Goal: Task Accomplishment & Management: Manage account settings

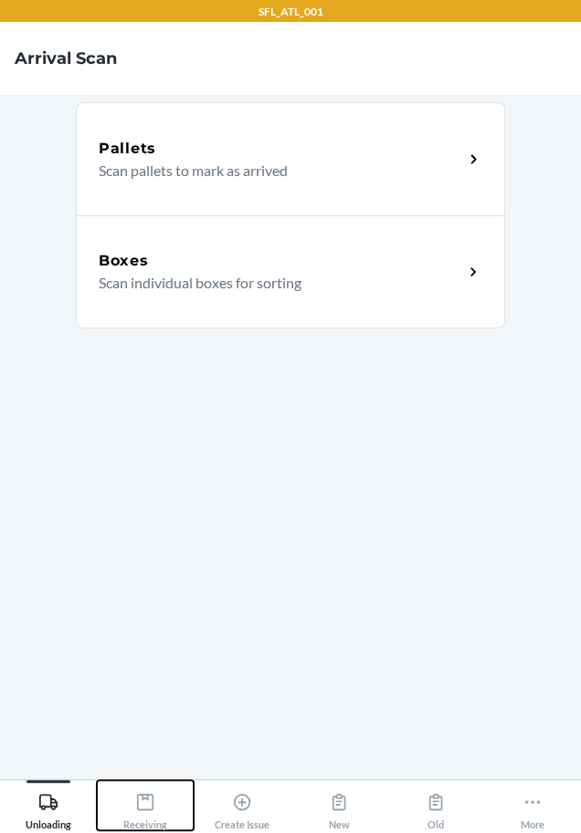
click at [153, 817] on div "Receiving" at bounding box center [145, 808] width 44 height 46
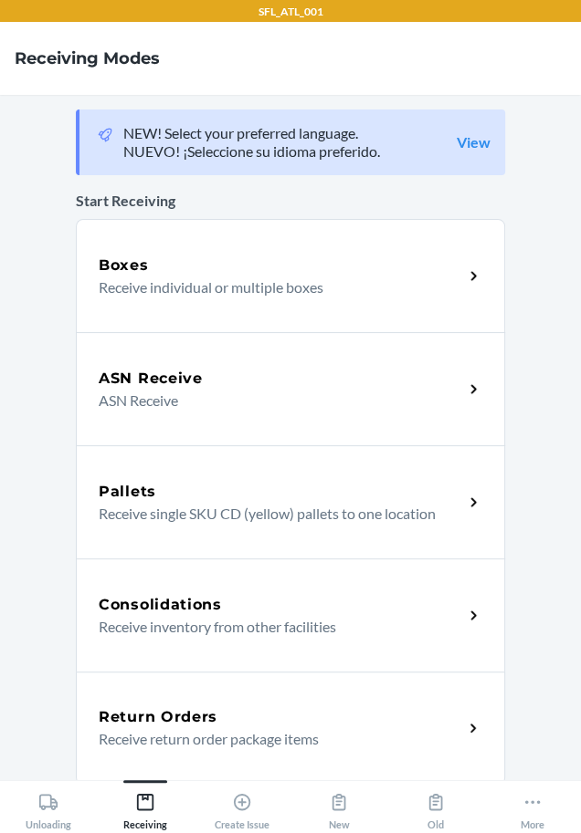
click at [151, 730] on p "Receive return order package items" at bounding box center [274, 739] width 350 height 22
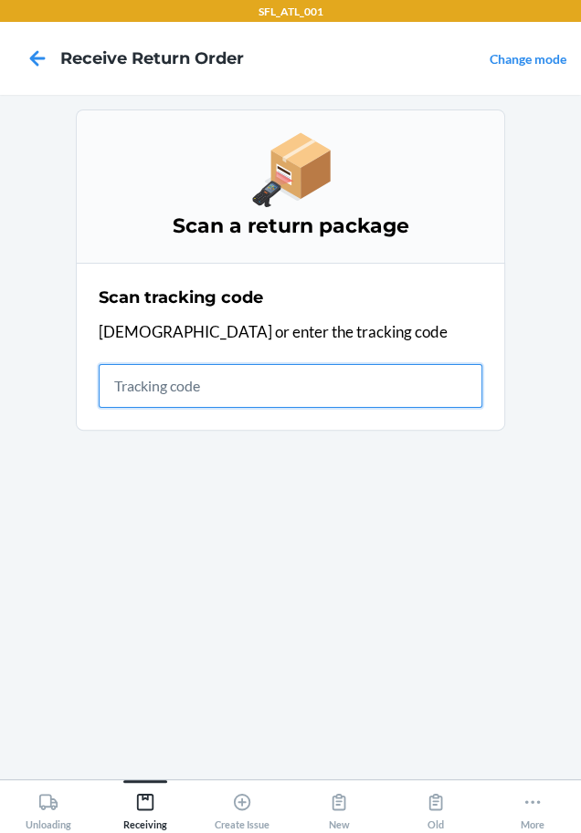
click at [300, 382] on input "text" at bounding box center [290, 386] width 383 height 44
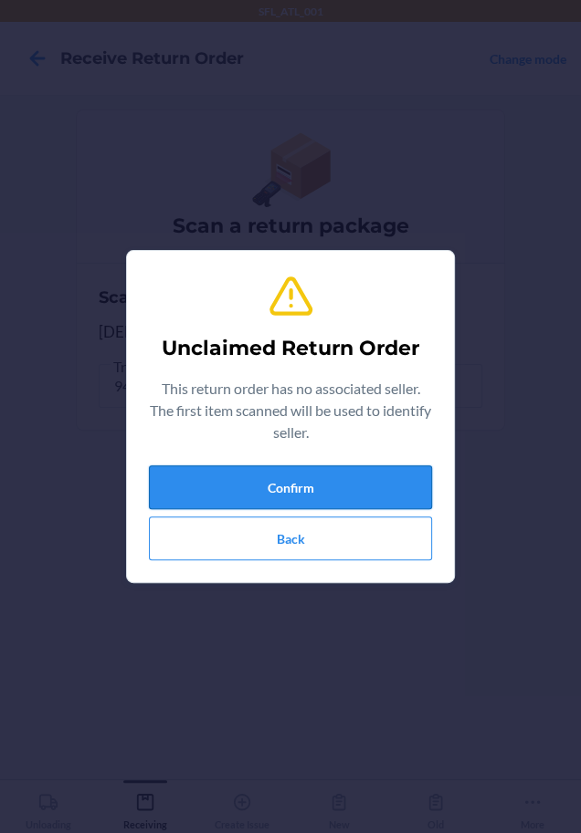
click at [354, 485] on button "Confirm" at bounding box center [290, 488] width 283 height 44
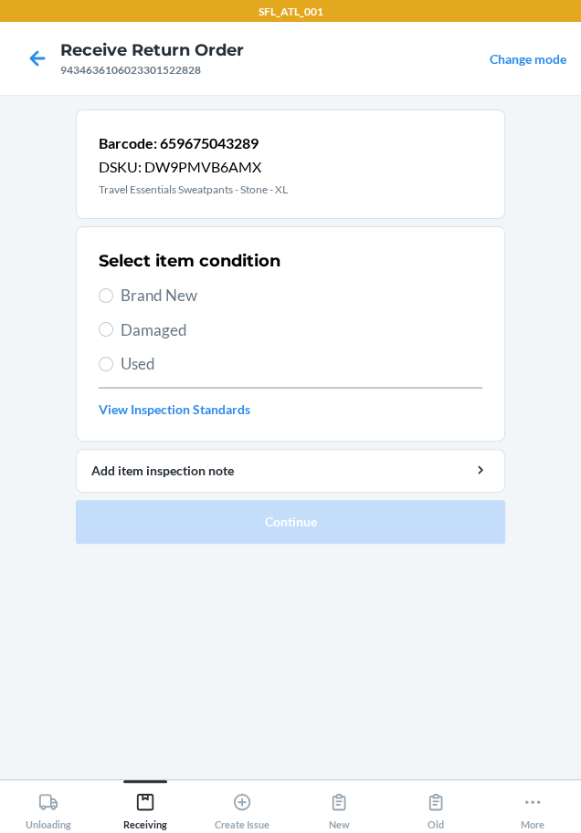
click at [182, 287] on span "Brand New" at bounding box center [300, 296] width 361 height 24
click at [113, 288] on input "Brand New" at bounding box center [106, 295] width 15 height 15
radio input "true"
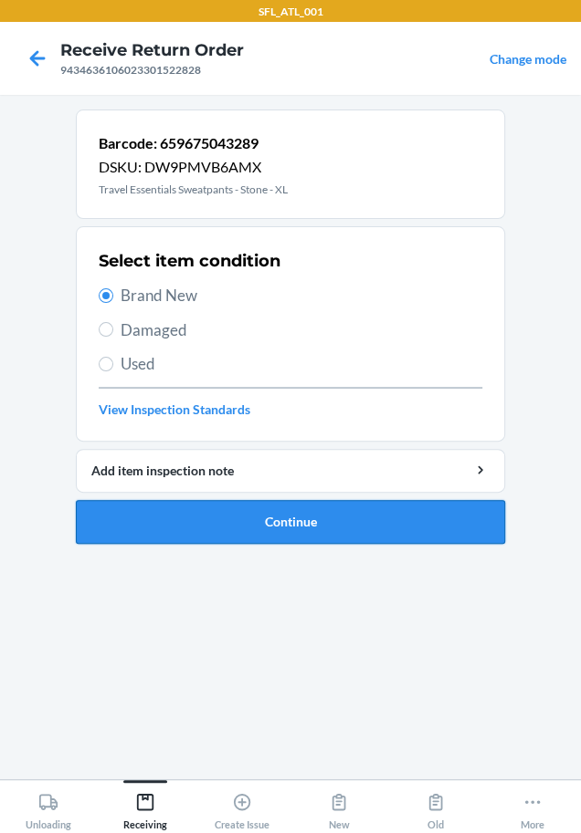
click at [152, 525] on button "Continue" at bounding box center [290, 522] width 429 height 44
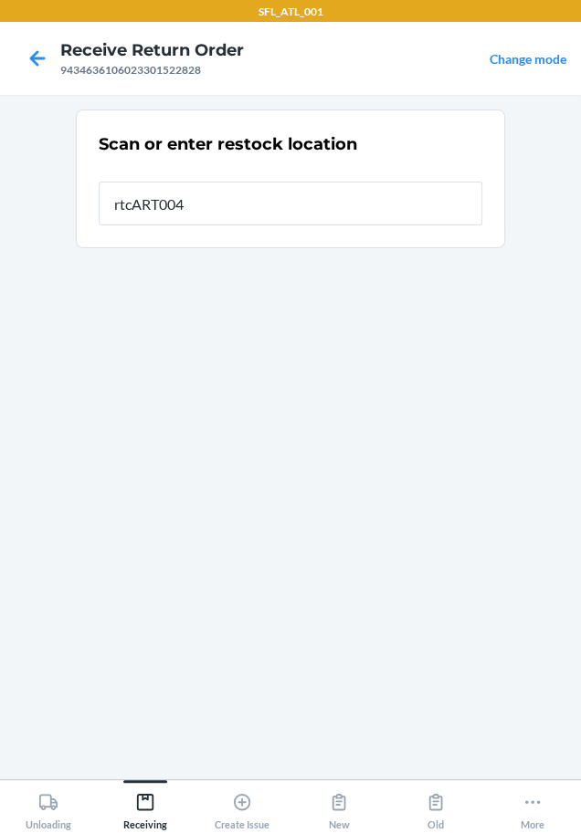
type input "rtcART004"
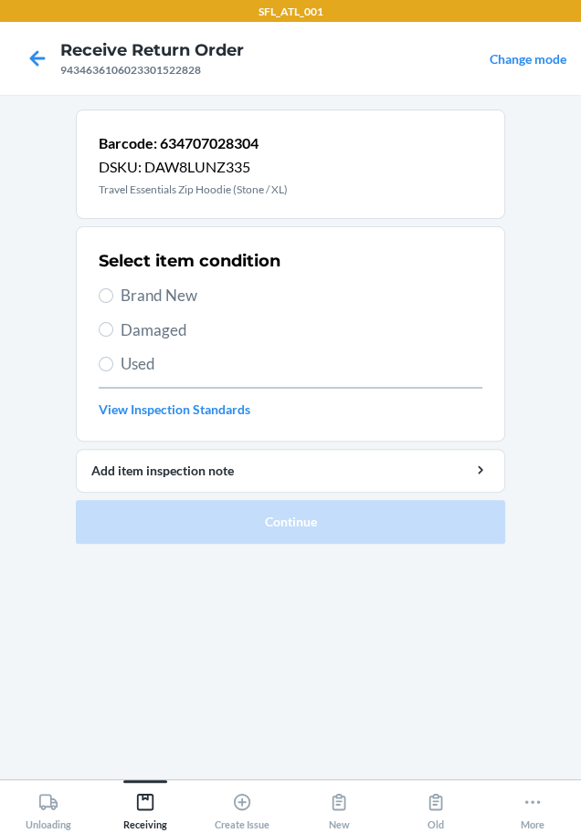
click at [116, 297] on label "Brand New" at bounding box center [290, 296] width 383 height 24
click at [113, 297] on input "Brand New" at bounding box center [106, 295] width 15 height 15
radio input "true"
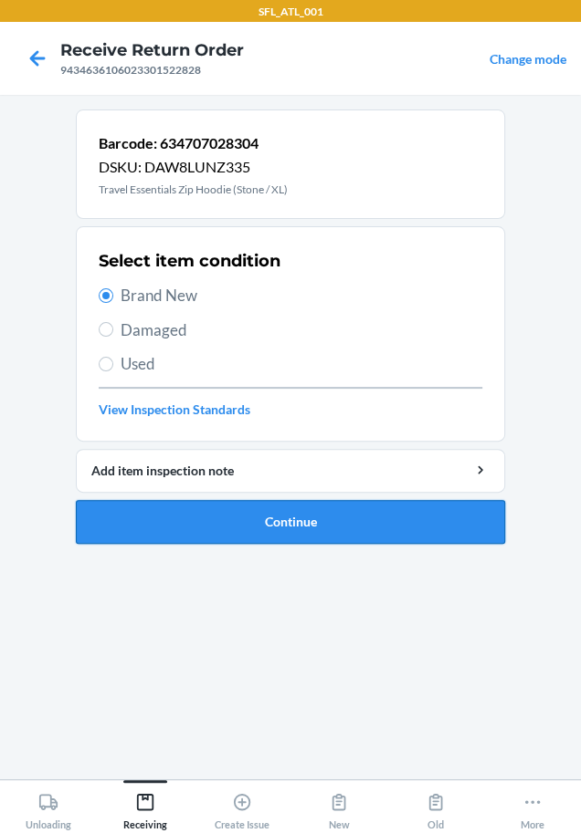
click at [148, 526] on button "Continue" at bounding box center [290, 522] width 429 height 44
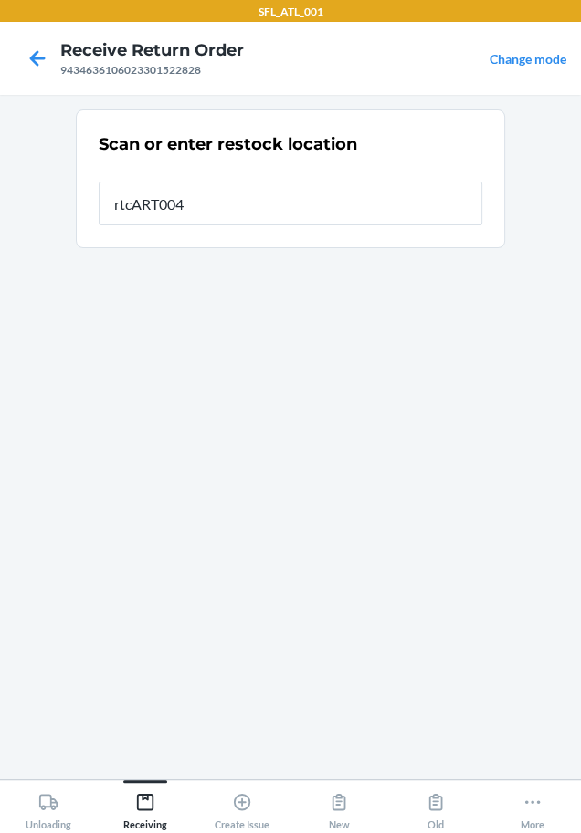
type input "rtcART004"
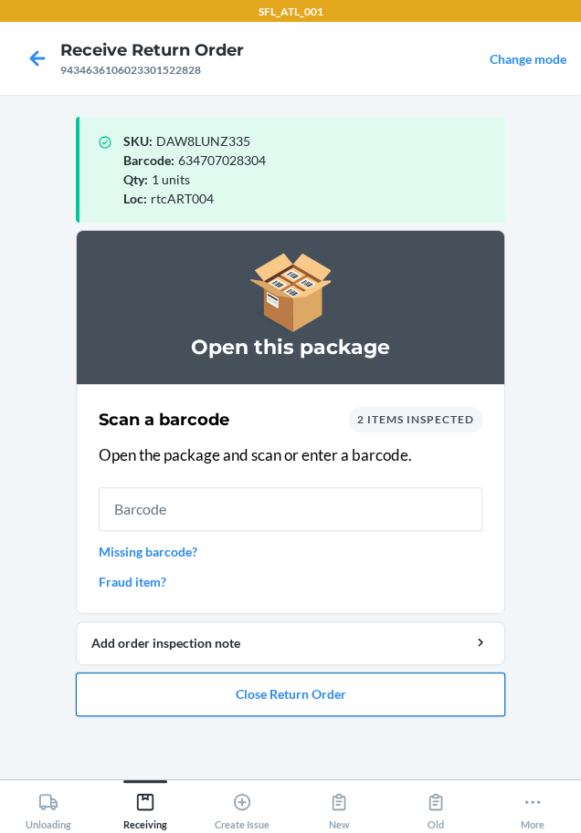
click at [185, 678] on button "Close Return Order" at bounding box center [290, 695] width 429 height 44
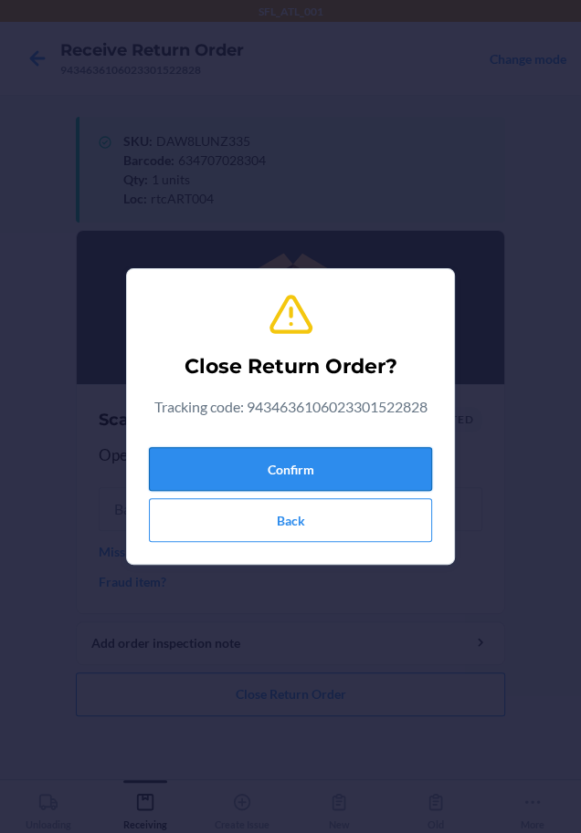
click at [347, 451] on button "Confirm" at bounding box center [290, 469] width 283 height 44
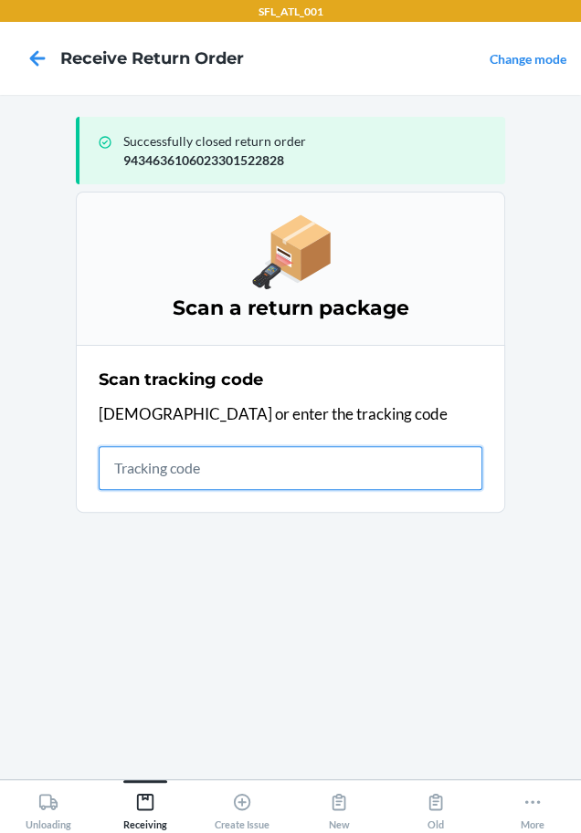
drag, startPoint x: 244, startPoint y: 473, endPoint x: 244, endPoint y: 463, distance: 10.0
click at [244, 463] on input "text" at bounding box center [290, 468] width 383 height 44
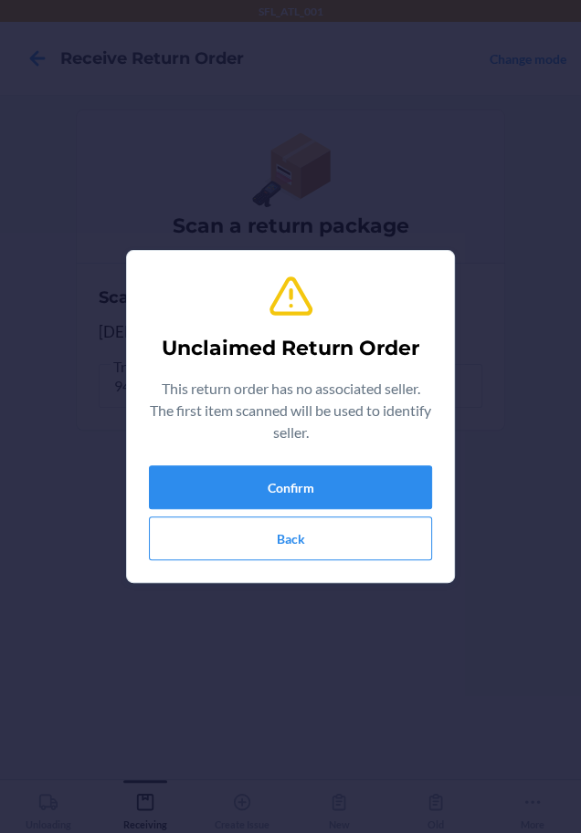
click at [244, 463] on div "Unclaimed Return Order This return order has no associated seller. The first it…" at bounding box center [290, 417] width 283 height 302
click at [242, 469] on button "Confirm" at bounding box center [290, 488] width 283 height 44
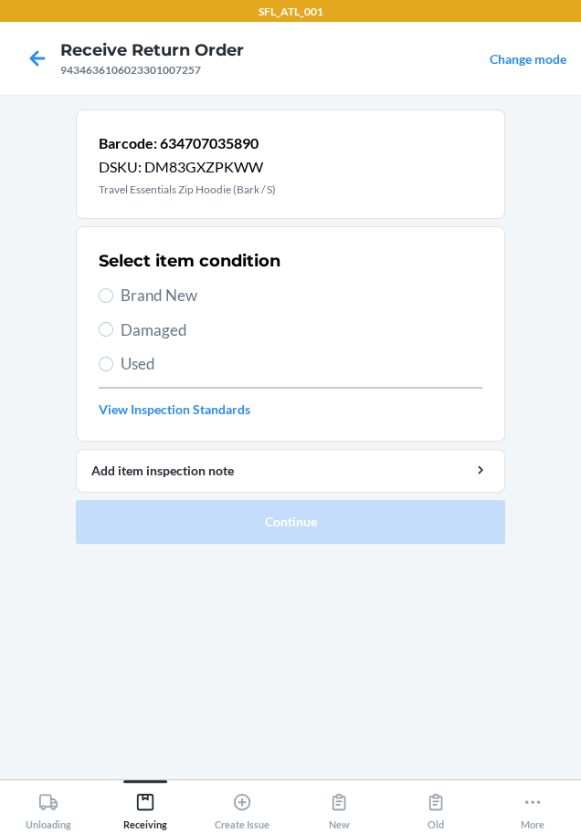
drag, startPoint x: 164, startPoint y: 291, endPoint x: 162, endPoint y: 457, distance: 166.2
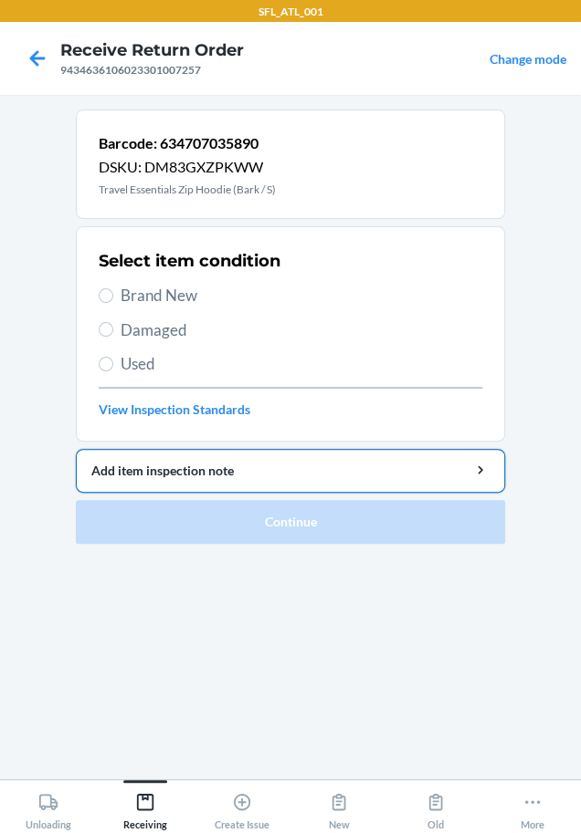
click at [164, 294] on span "Brand New" at bounding box center [300, 296] width 361 height 24
click at [113, 294] on input "Brand New" at bounding box center [106, 295] width 15 height 15
radio input "true"
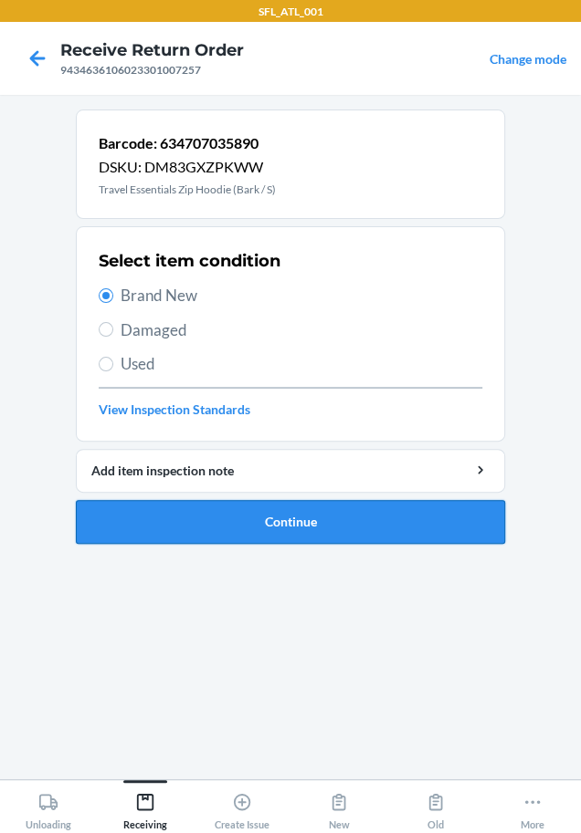
click at [162, 515] on button "Continue" at bounding box center [290, 522] width 429 height 44
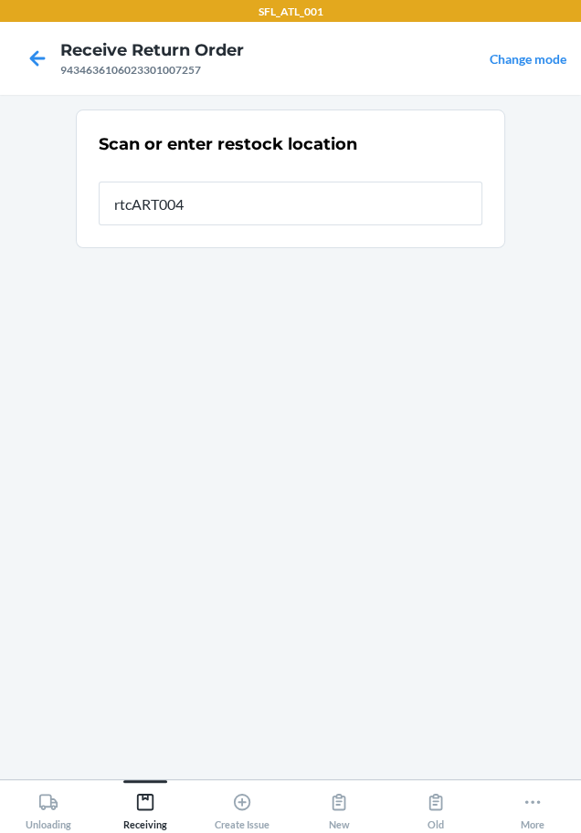
type input "rtcART004"
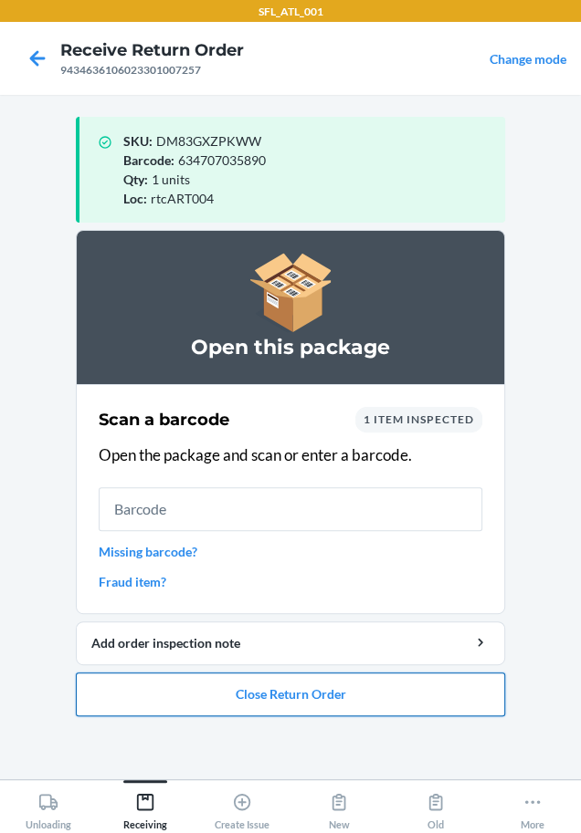
click at [235, 693] on button "Close Return Order" at bounding box center [290, 695] width 429 height 44
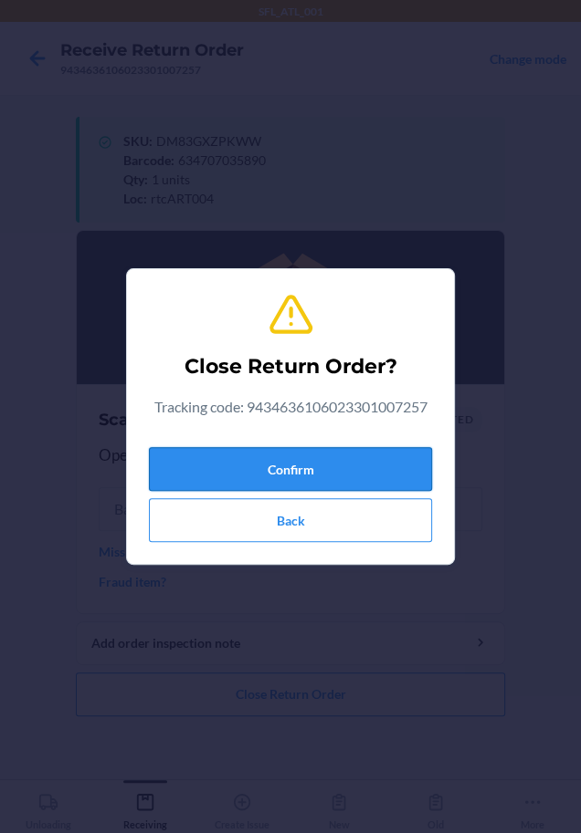
click at [381, 454] on button "Confirm" at bounding box center [290, 469] width 283 height 44
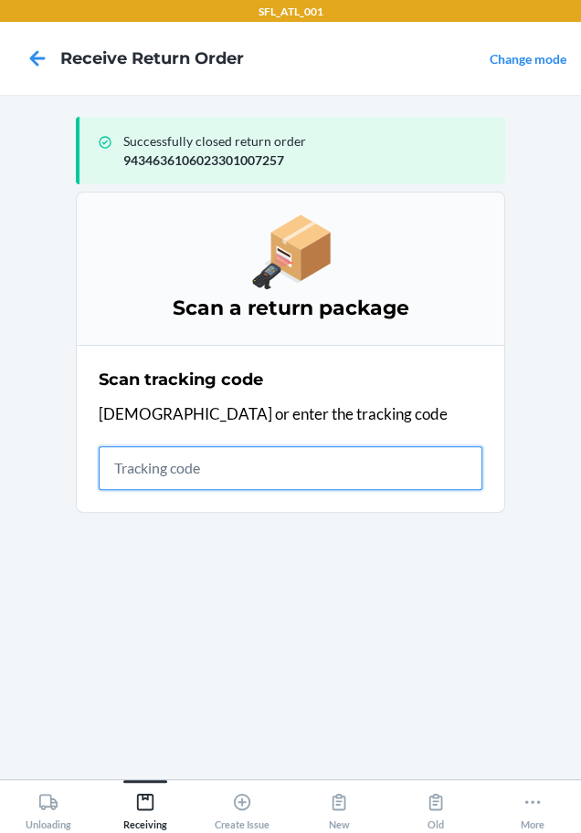
click at [202, 475] on input "text" at bounding box center [290, 468] width 383 height 44
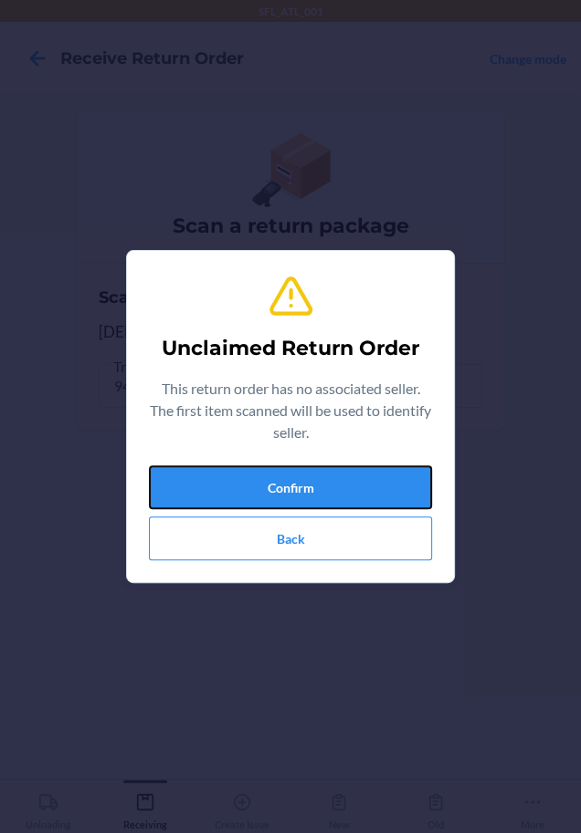
click at [200, 478] on button "Confirm" at bounding box center [290, 488] width 283 height 44
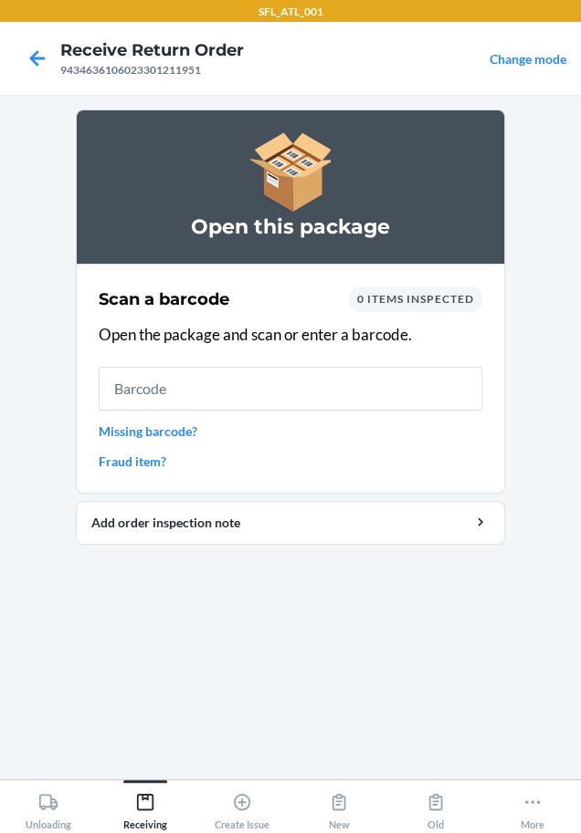
click at [200, 478] on section "Scan a barcode 0 items inspected Open the package and scan or enter a barcode. …" at bounding box center [290, 379] width 429 height 230
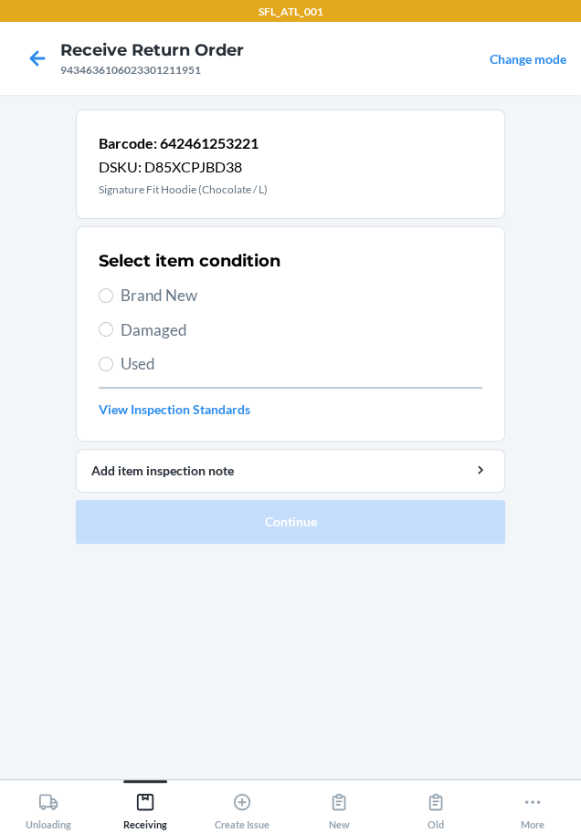
click at [136, 361] on span "Used" at bounding box center [300, 364] width 361 height 24
click at [113, 361] on input "Used" at bounding box center [106, 364] width 15 height 15
radio input "true"
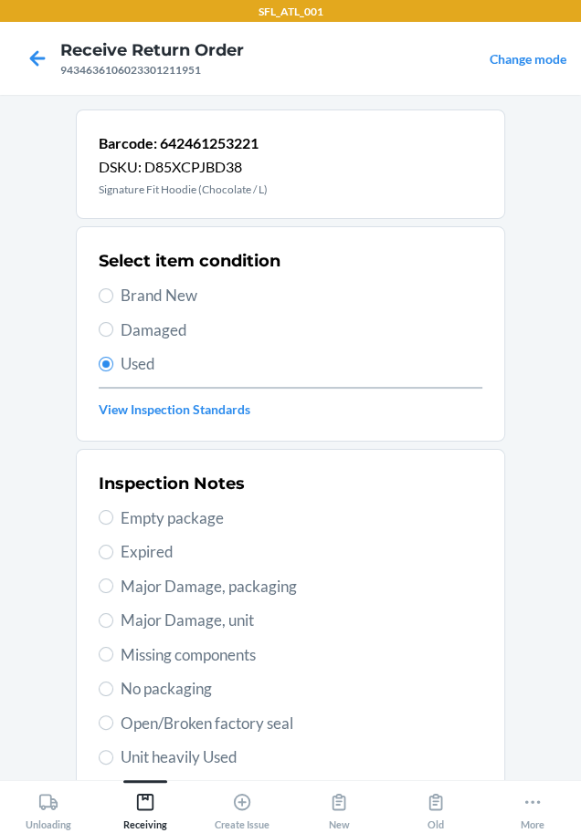
click at [152, 760] on span "Unit heavily Used" at bounding box center [300, 758] width 361 height 24
click at [113, 760] on input "Unit heavily Used" at bounding box center [106, 757] width 15 height 15
radio input "true"
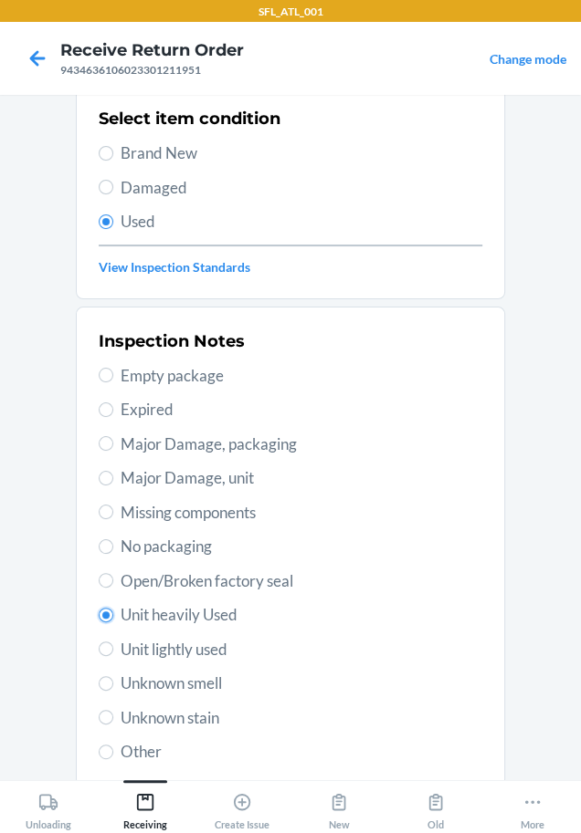
scroll to position [265, 0]
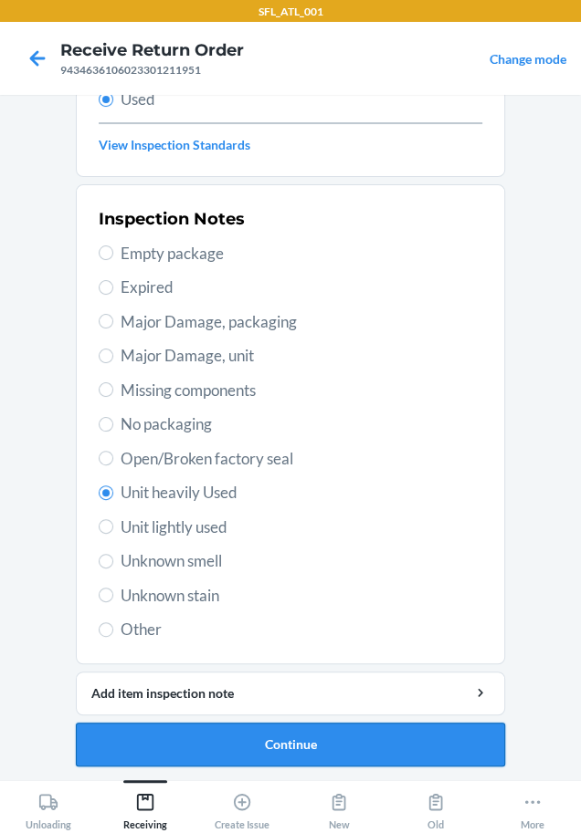
click at [160, 755] on button "Continue" at bounding box center [290, 745] width 429 height 44
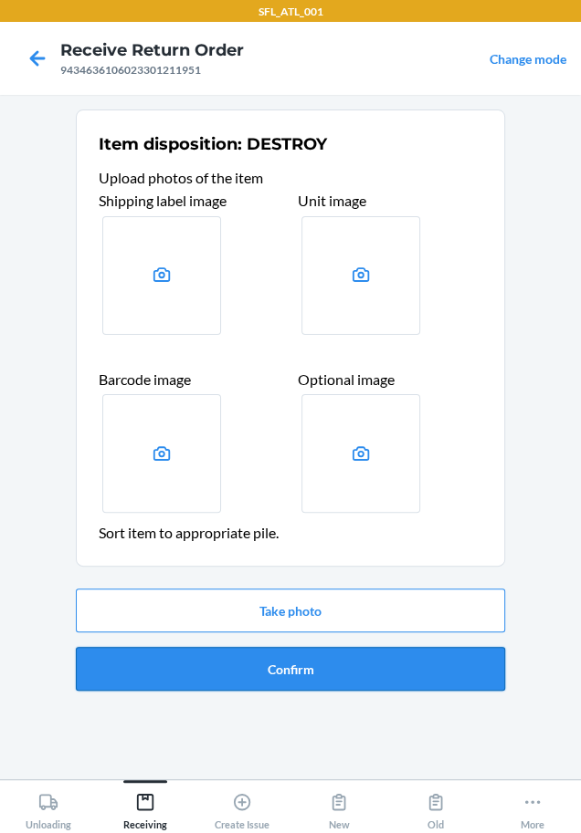
click at [229, 658] on button "Confirm" at bounding box center [290, 669] width 429 height 44
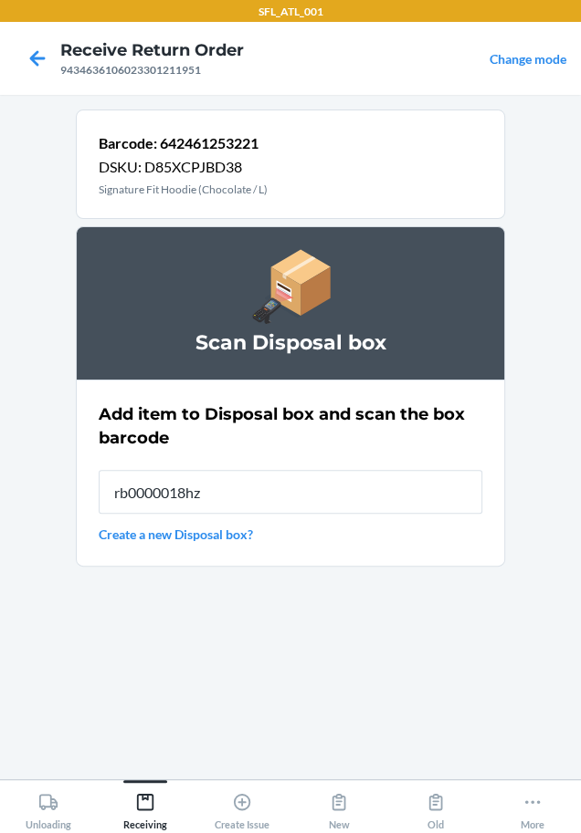
type input "rb0000018hz"
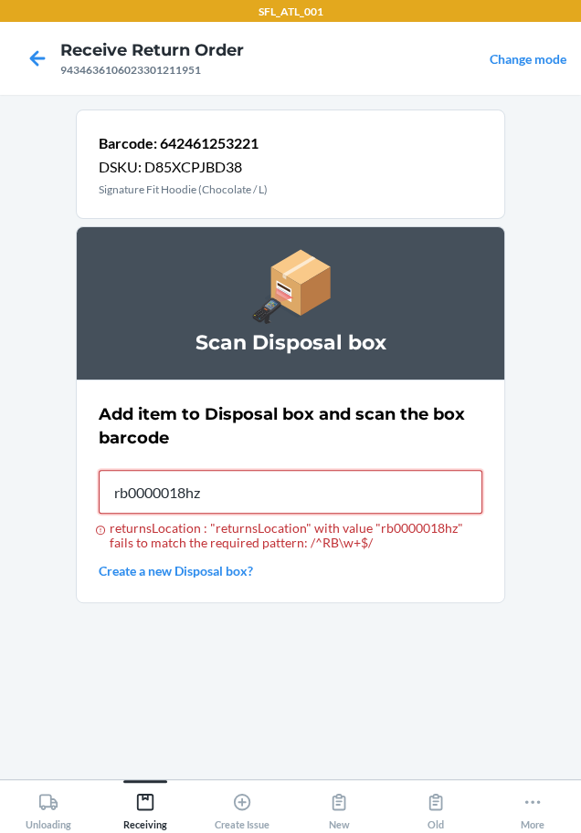
type input "rb0000018hz"
click at [0, 780] on button "Unloading" at bounding box center [48, 805] width 97 height 50
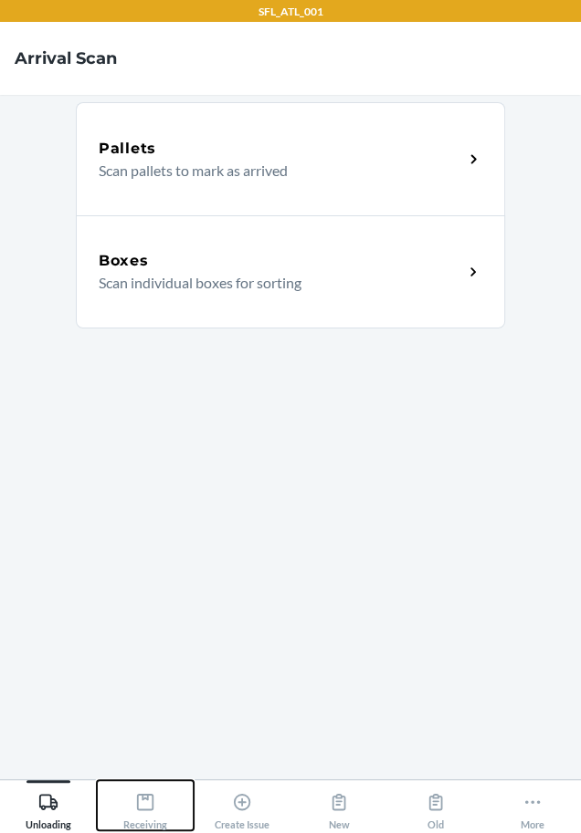
click at [164, 807] on div "Receiving" at bounding box center [145, 808] width 44 height 46
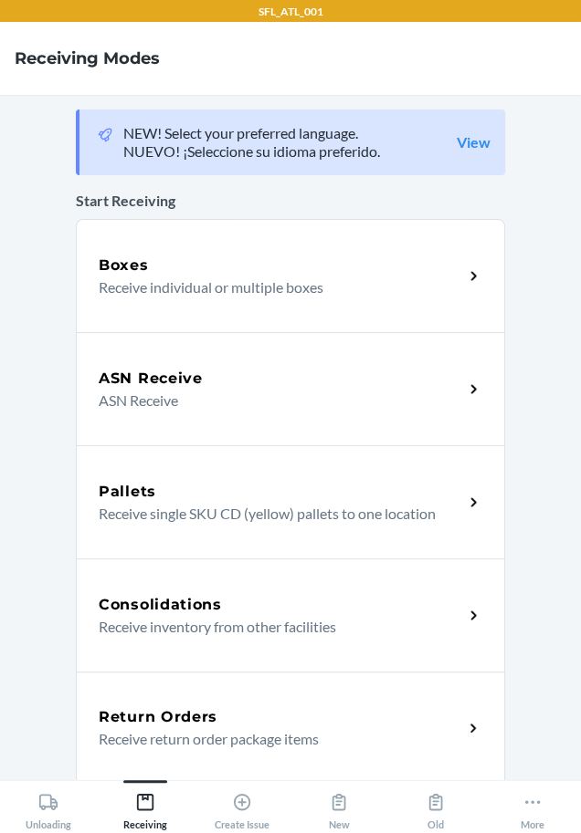
click at [219, 728] on p "Receive return order package items" at bounding box center [274, 739] width 350 height 22
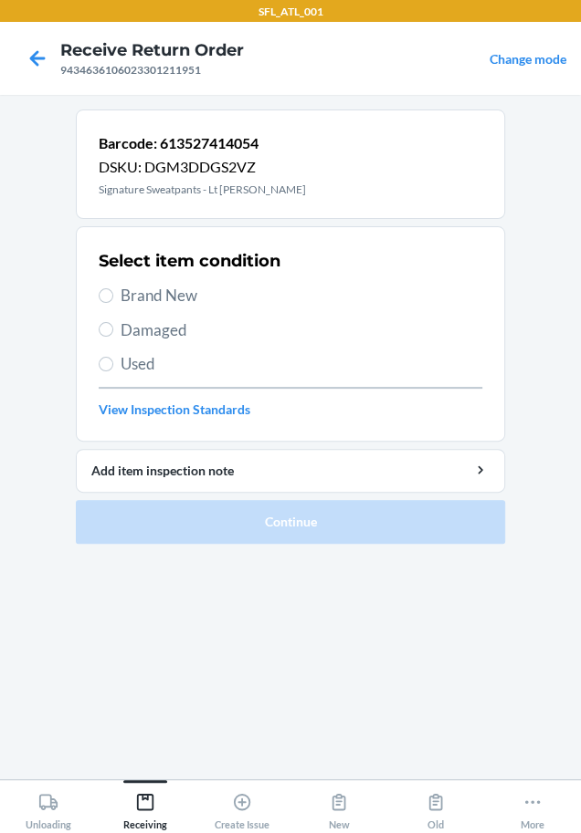
drag, startPoint x: 219, startPoint y: 728, endPoint x: 118, endPoint y: 749, distance: 103.5
drag, startPoint x: 118, startPoint y: 749, endPoint x: 36, endPoint y: 678, distance: 108.7
click at [36, 678] on main "Barcode: 613527414054 DSKU: DGM3DDGS2VZ Signature Sweatpants - Lt Grey Heather …" at bounding box center [290, 437] width 581 height 685
click at [144, 292] on span "Brand New" at bounding box center [300, 296] width 361 height 24
click at [113, 292] on input "Brand New" at bounding box center [106, 295] width 15 height 15
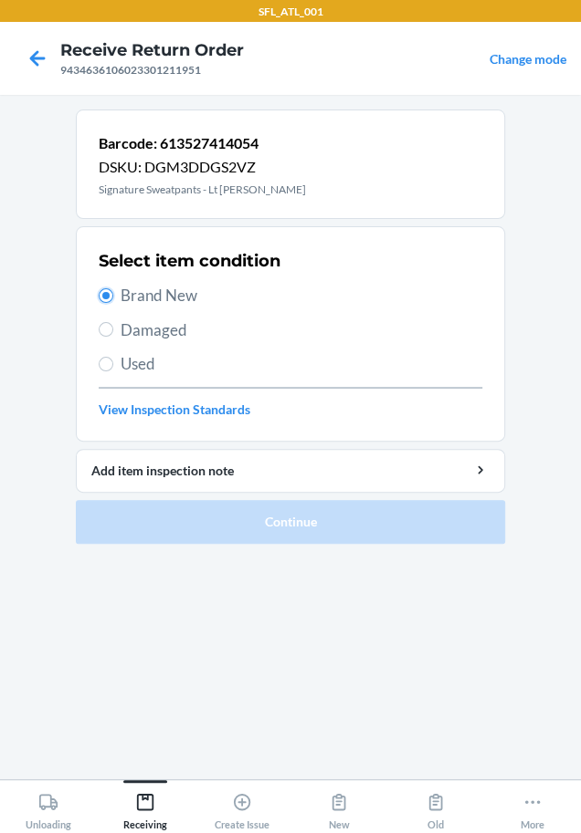
radio input "true"
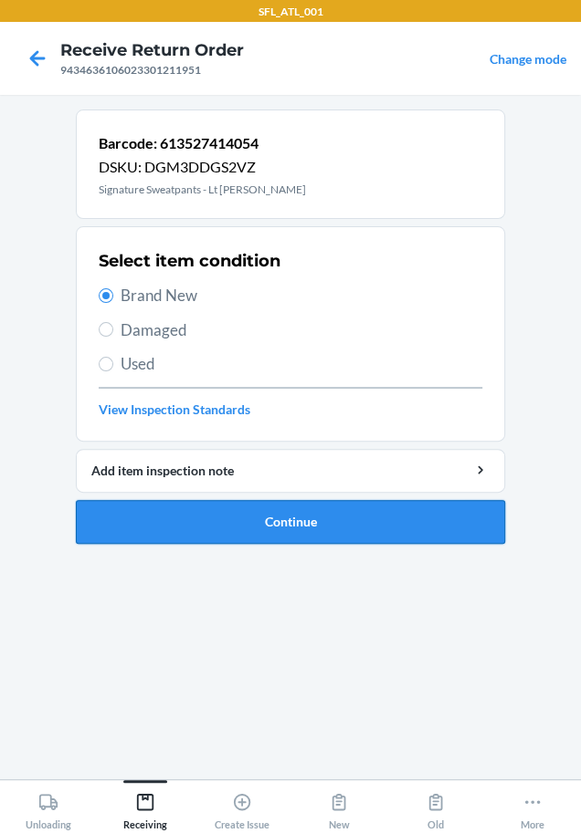
click at [204, 527] on button "Continue" at bounding box center [290, 522] width 429 height 44
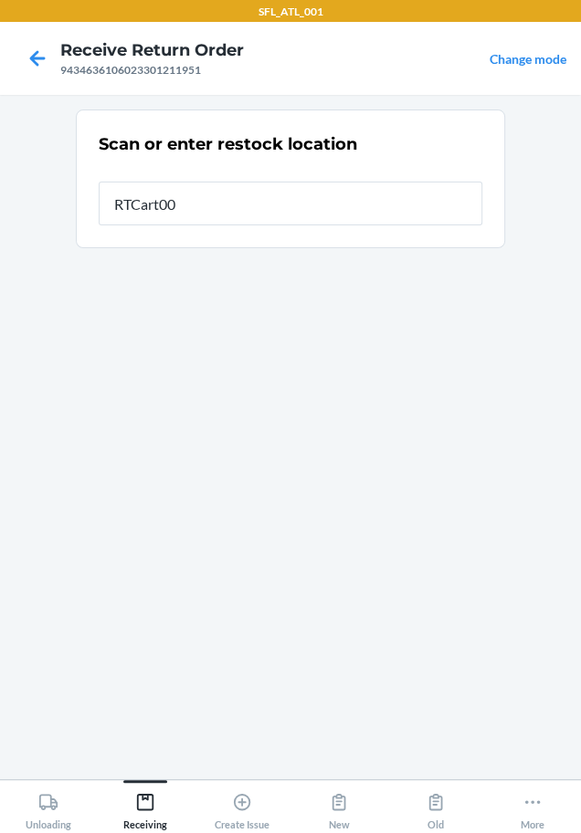
type input "RTCart004"
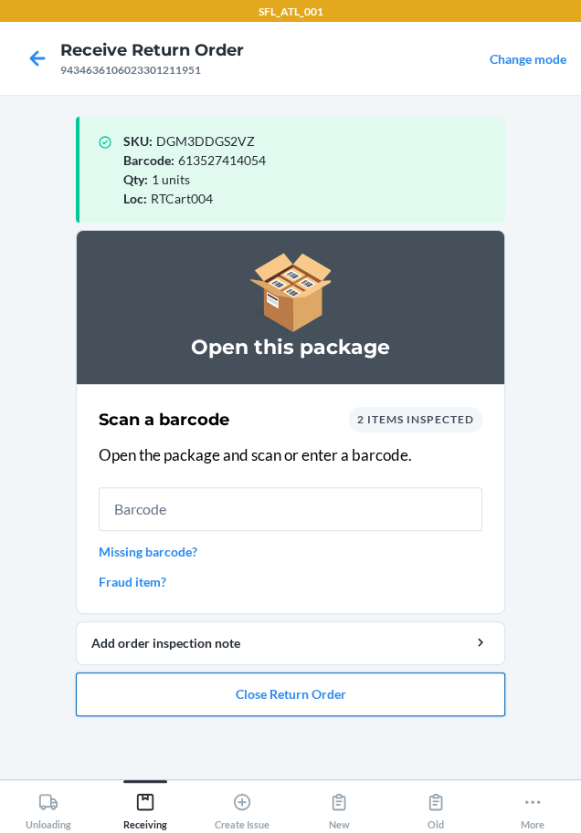
click at [341, 678] on button "Close Return Order" at bounding box center [290, 695] width 429 height 44
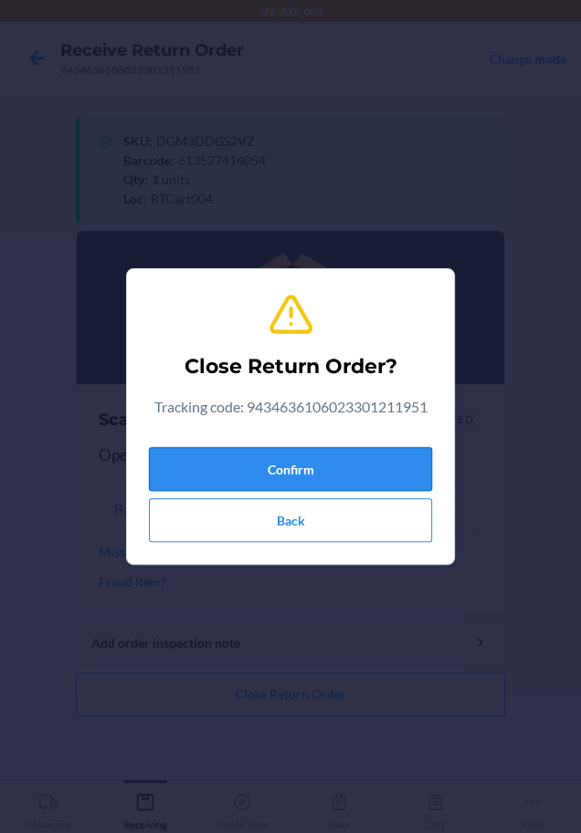
drag, startPoint x: 338, startPoint y: 477, endPoint x: 307, endPoint y: 457, distance: 37.0
click at [319, 462] on button "Confirm" at bounding box center [290, 469] width 283 height 44
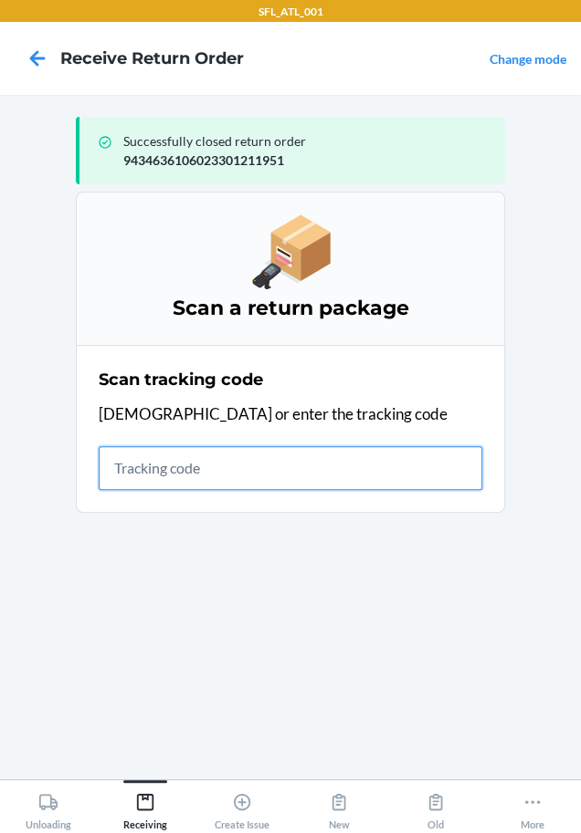
drag, startPoint x: 283, startPoint y: 468, endPoint x: 276, endPoint y: 449, distance: 20.5
click at [283, 462] on input "text" at bounding box center [290, 468] width 383 height 44
type input "42030259"
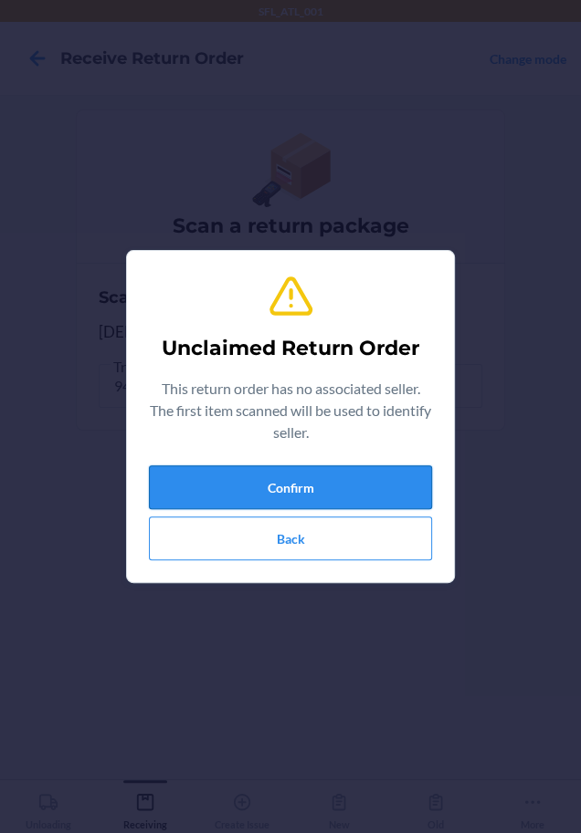
click at [264, 481] on button "Confirm" at bounding box center [290, 488] width 283 height 44
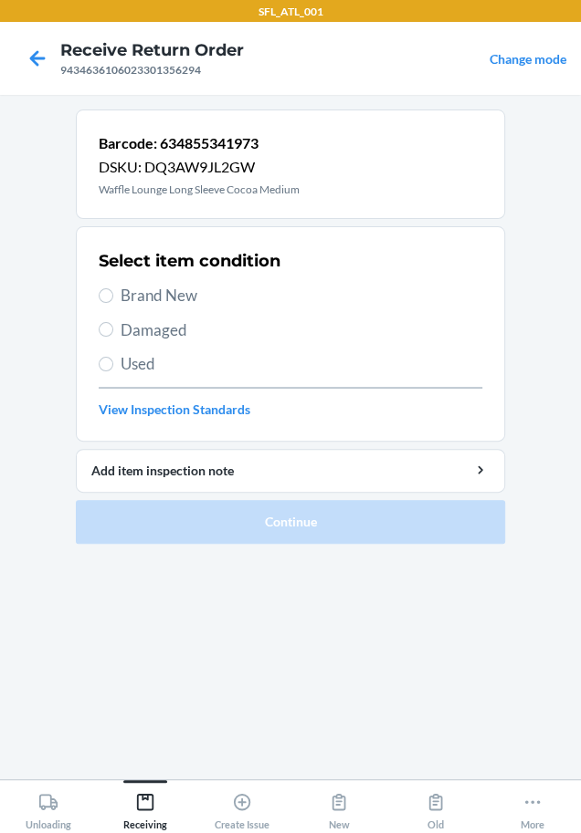
click at [144, 293] on span "Brand New" at bounding box center [300, 296] width 361 height 24
click at [113, 293] on input "Brand New" at bounding box center [106, 295] width 15 height 15
radio input "true"
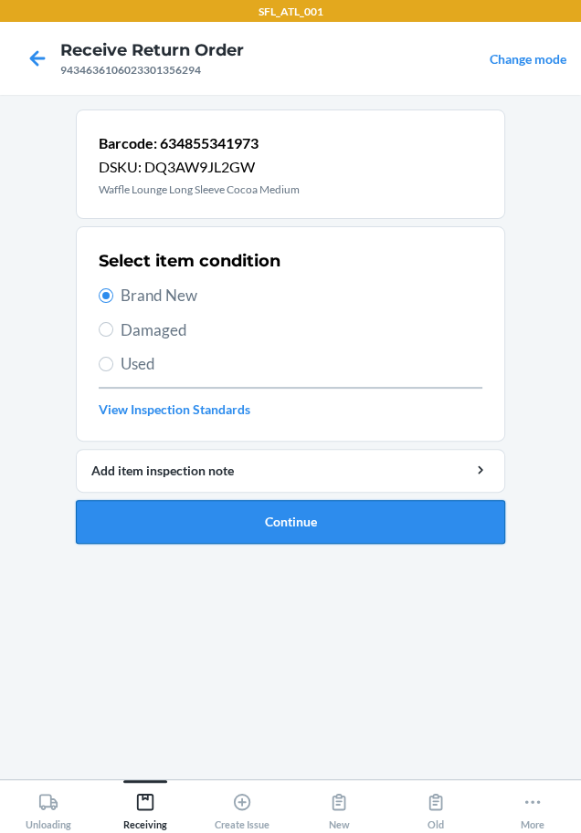
click at [231, 534] on button "Continue" at bounding box center [290, 522] width 429 height 44
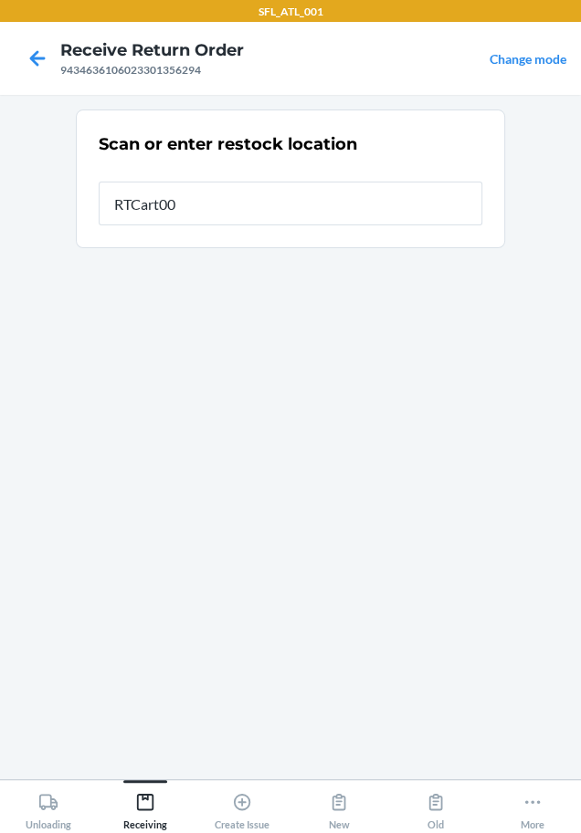
type input "RTCart004"
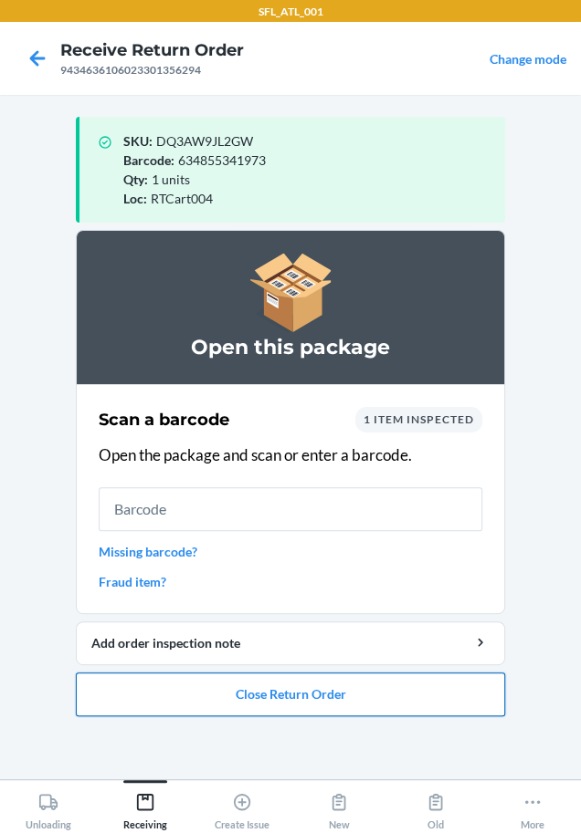
click at [199, 702] on button "Close Return Order" at bounding box center [290, 695] width 429 height 44
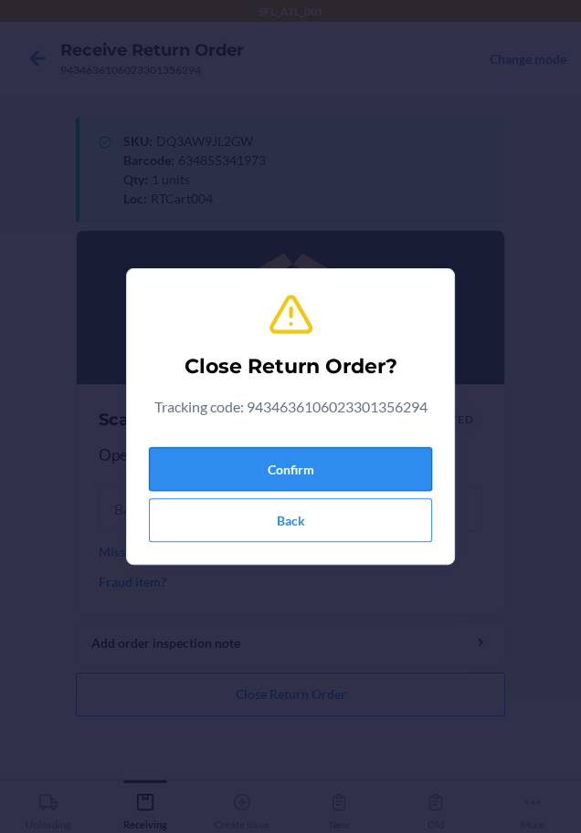
click at [200, 469] on button "Confirm" at bounding box center [290, 469] width 283 height 44
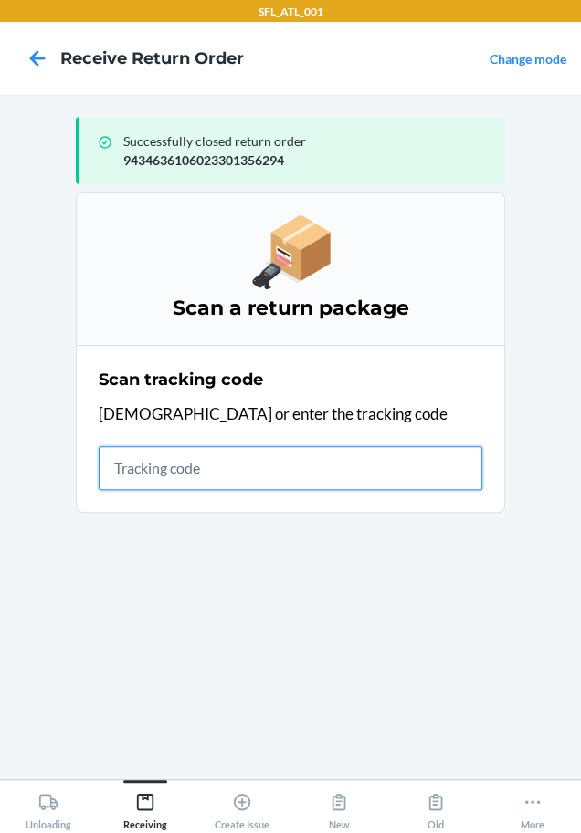
click at [155, 473] on input "text" at bounding box center [290, 468] width 383 height 44
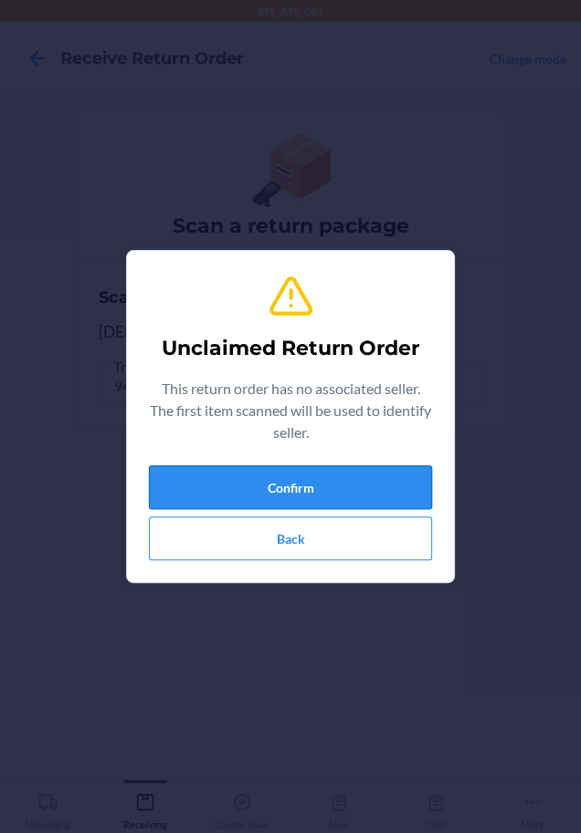
drag, startPoint x: 162, startPoint y: 475, endPoint x: 267, endPoint y: 600, distance: 163.9
click at [195, 510] on div "Confirm Back" at bounding box center [290, 513] width 283 height 95
click at [309, 480] on button "Confirm" at bounding box center [290, 488] width 283 height 44
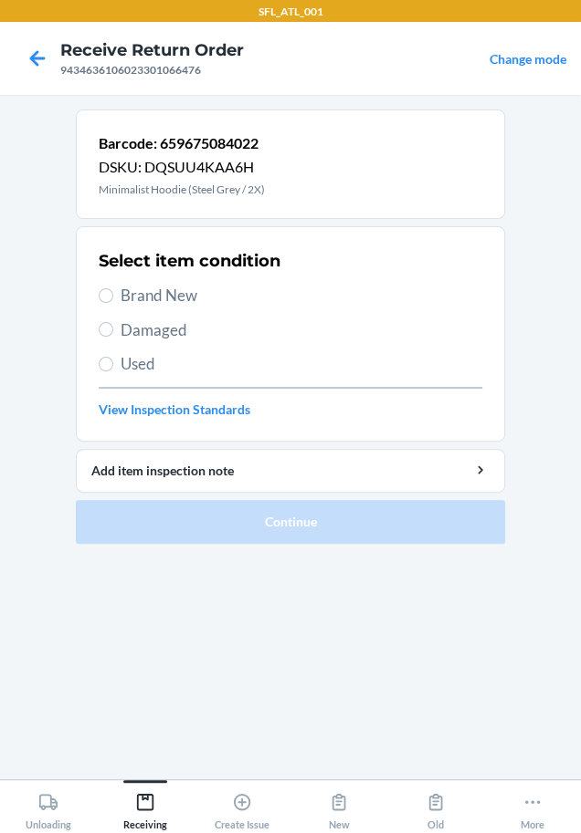
click at [140, 298] on span "Brand New" at bounding box center [300, 296] width 361 height 24
click at [113, 298] on input "Brand New" at bounding box center [106, 295] width 15 height 15
radio input "true"
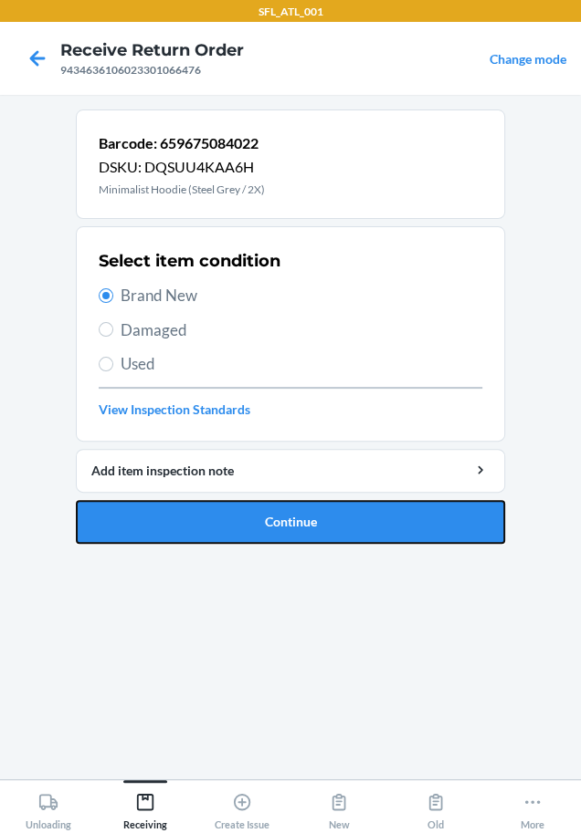
drag, startPoint x: 219, startPoint y: 527, endPoint x: 26, endPoint y: 600, distance: 206.8
click at [213, 529] on button "Continue" at bounding box center [290, 522] width 429 height 44
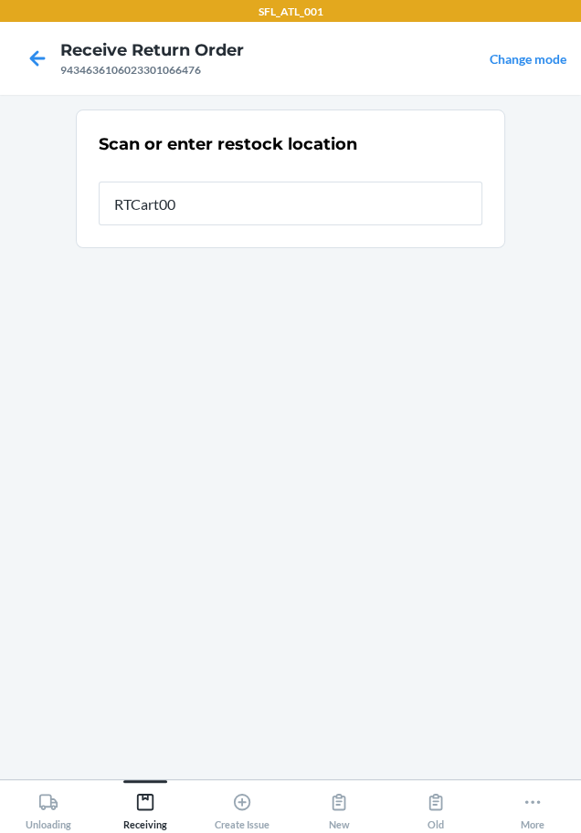
type input "RTCart004"
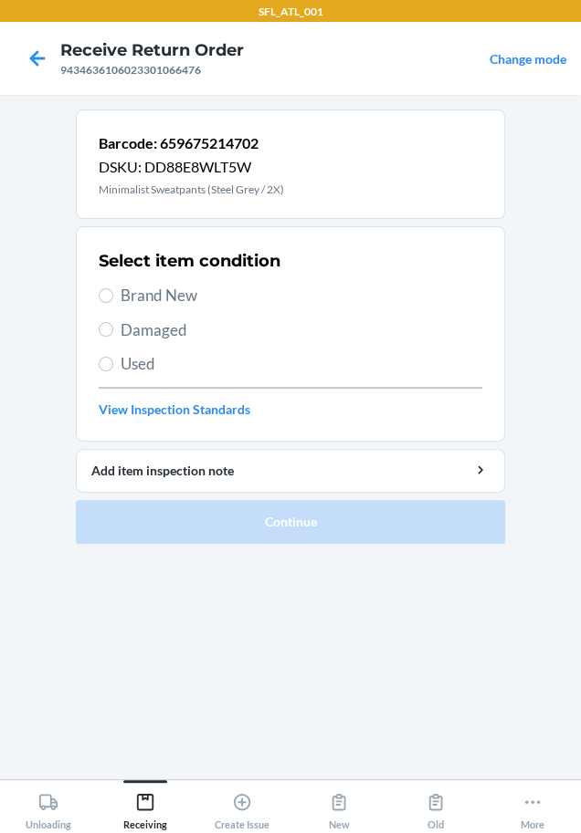
click at [118, 293] on label "Brand New" at bounding box center [290, 296] width 383 height 24
click at [113, 293] on input "Brand New" at bounding box center [106, 295] width 15 height 15
radio input "true"
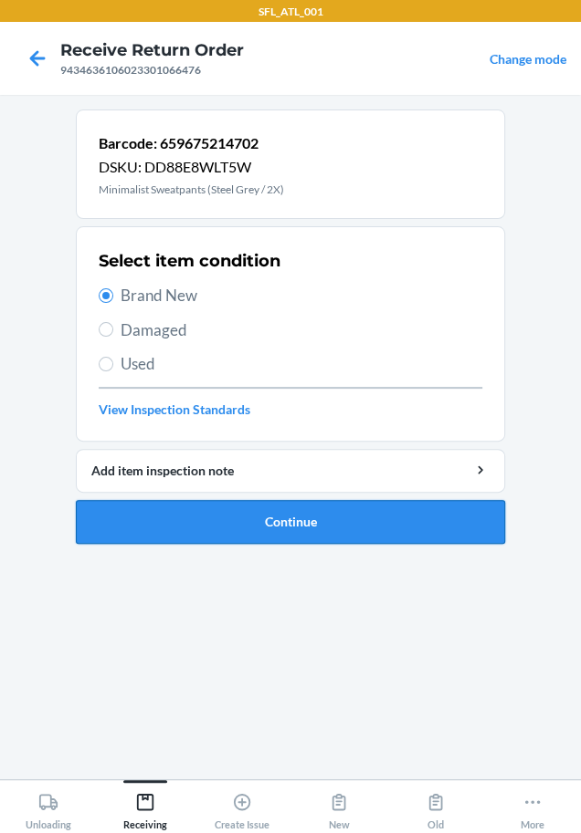
click at [274, 531] on button "Continue" at bounding box center [290, 522] width 429 height 44
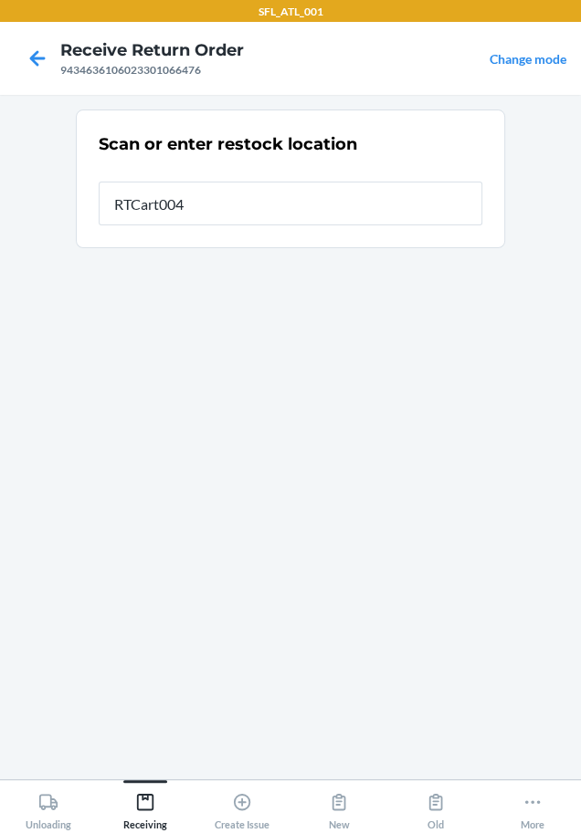
type input "RTCart004"
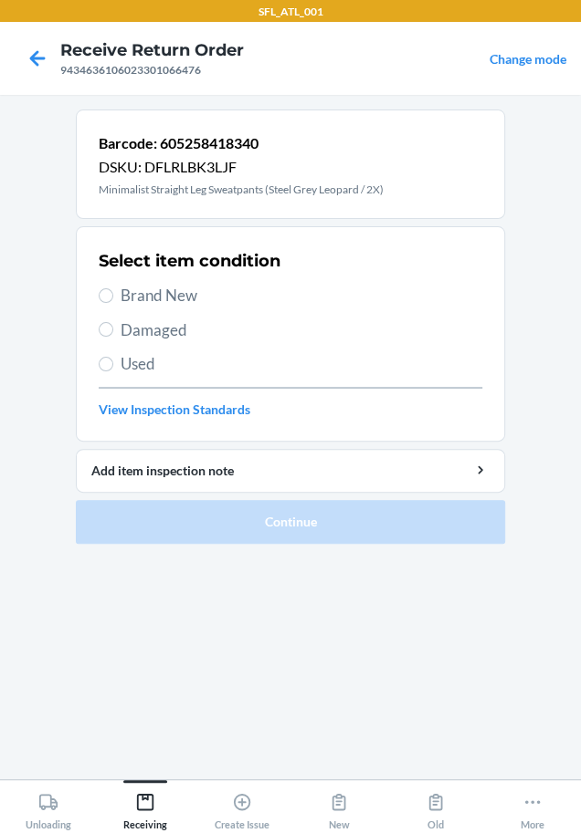
click at [164, 296] on span "Brand New" at bounding box center [300, 296] width 361 height 24
click at [113, 296] on input "Brand New" at bounding box center [106, 295] width 15 height 15
radio input "true"
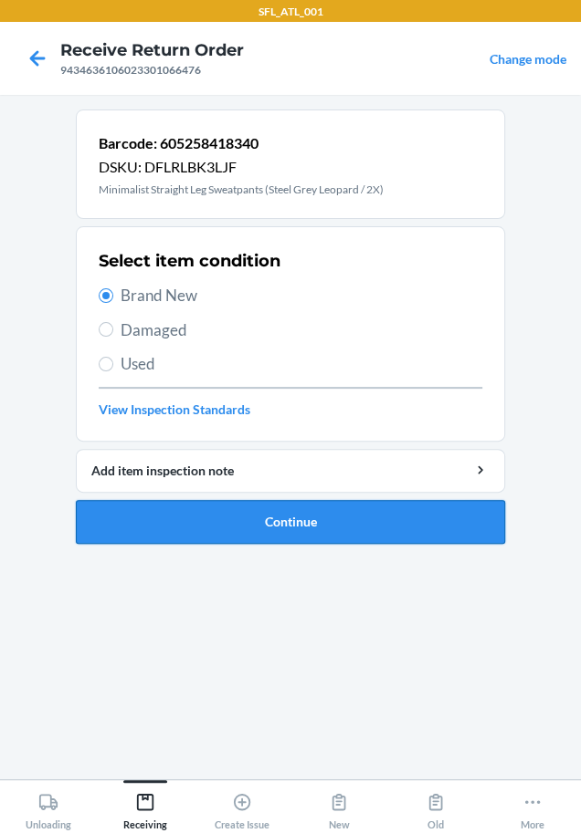
click at [160, 522] on button "Continue" at bounding box center [290, 522] width 429 height 44
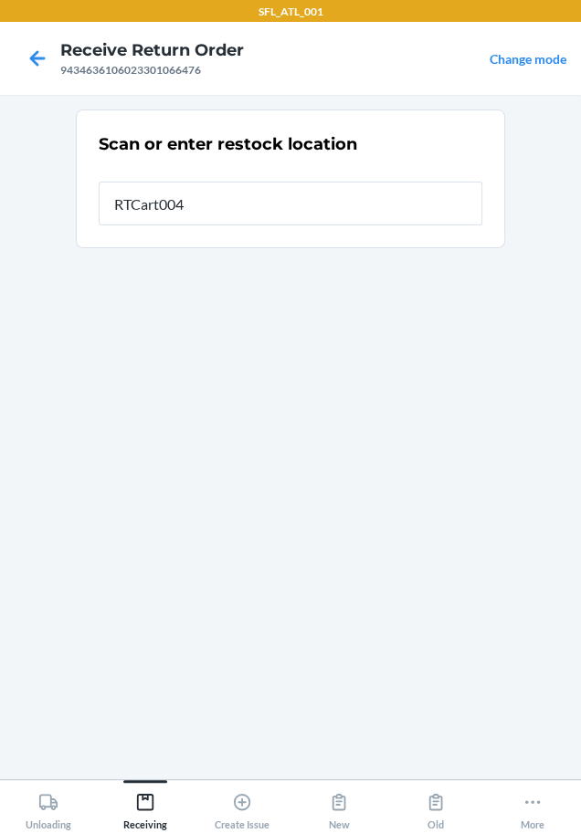
type input "RTCart004"
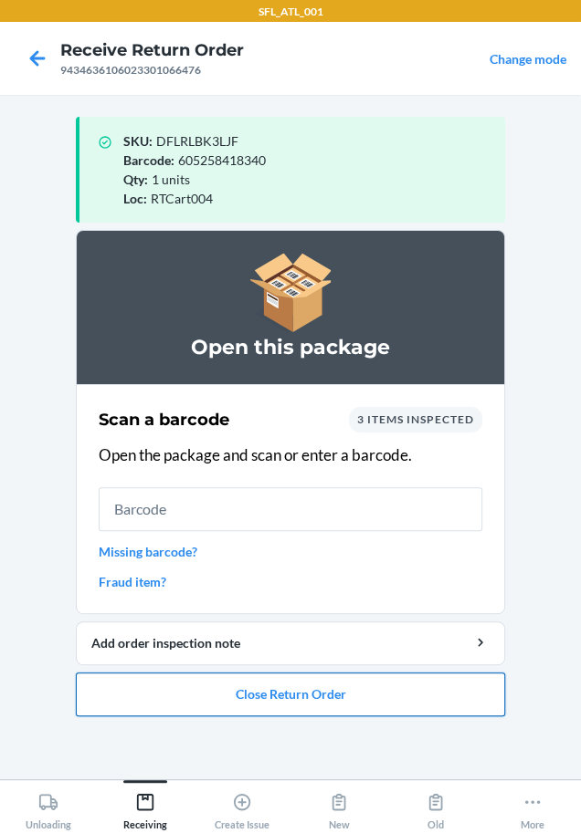
click at [322, 703] on button "Close Return Order" at bounding box center [290, 695] width 429 height 44
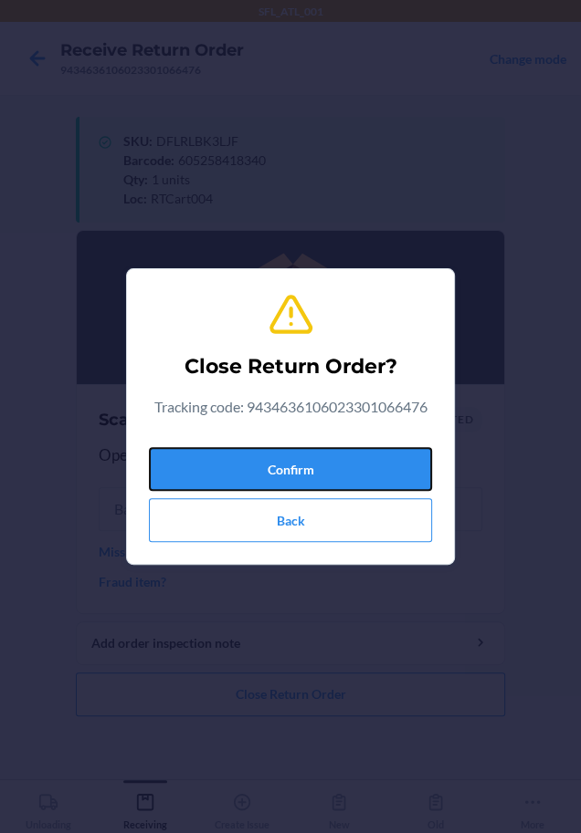
drag, startPoint x: 194, startPoint y: 473, endPoint x: 26, endPoint y: 382, distance: 190.7
click at [185, 465] on button "Confirm" at bounding box center [290, 469] width 283 height 44
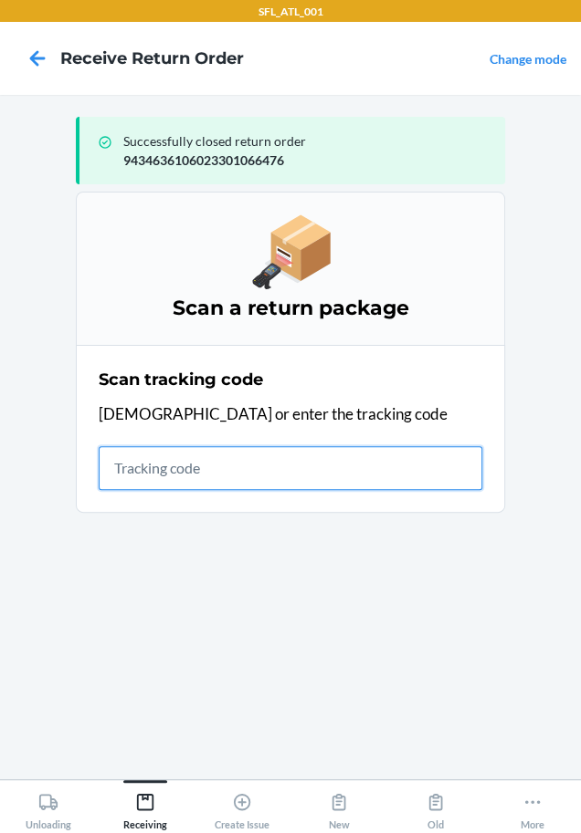
drag, startPoint x: 425, startPoint y: 486, endPoint x: 377, endPoint y: 492, distance: 48.8
click at [411, 486] on input "text" at bounding box center [290, 468] width 383 height 44
type input "42030259"
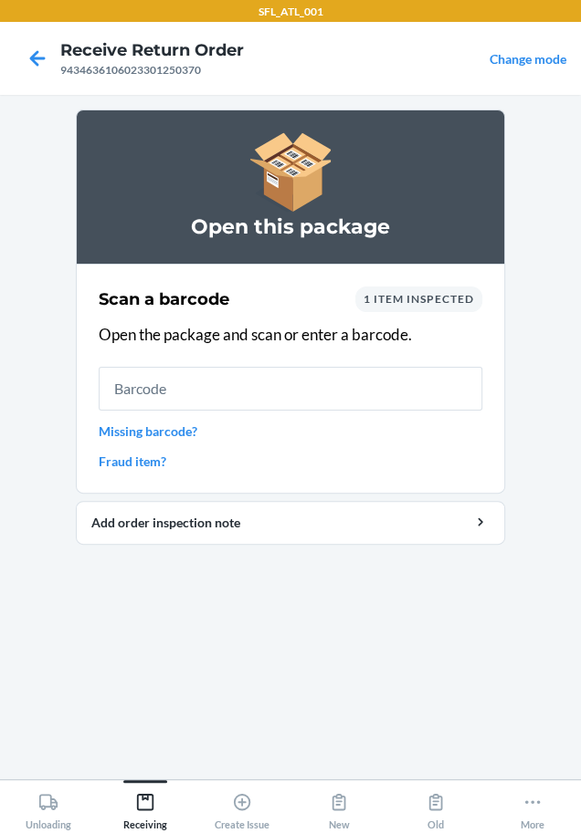
click at [181, 427] on link "Missing barcode?" at bounding box center [290, 431] width 383 height 19
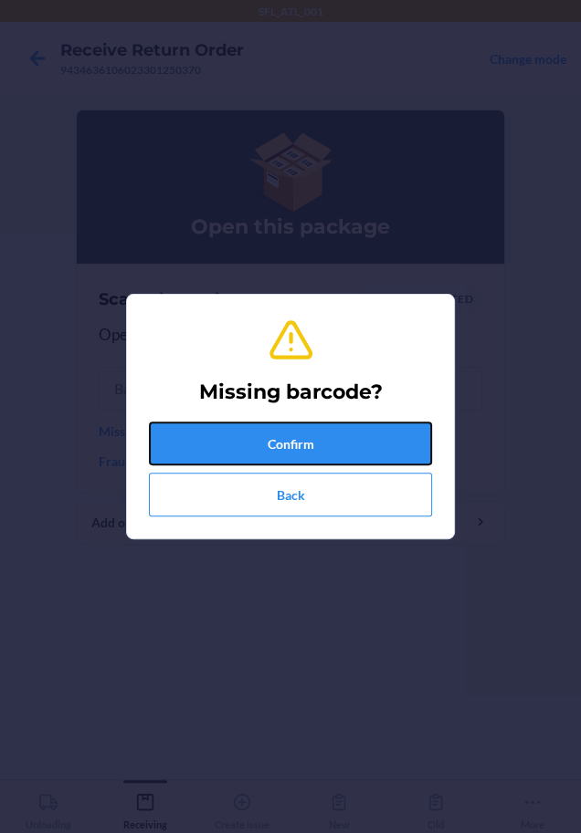
click at [181, 427] on button "Confirm" at bounding box center [290, 444] width 283 height 44
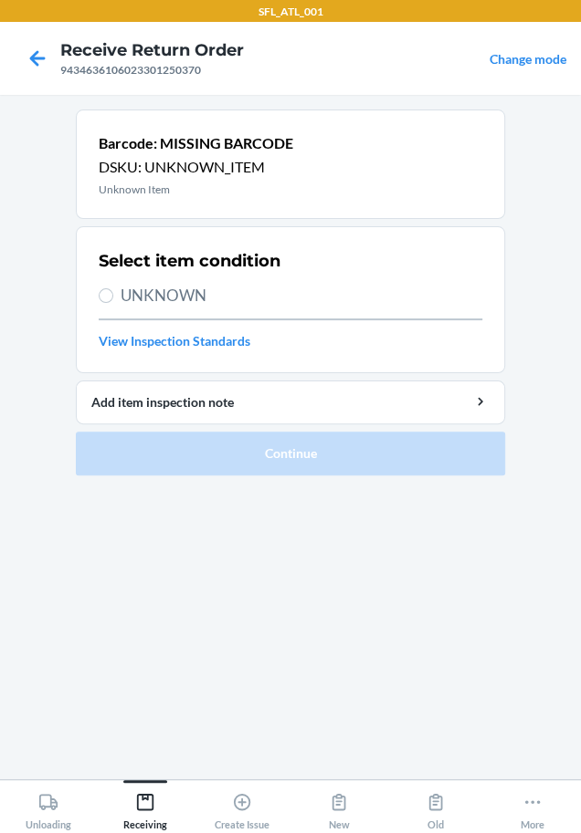
click at [179, 285] on span "UNKNOWN" at bounding box center [300, 296] width 361 height 24
click at [113, 288] on input "UNKNOWN" at bounding box center [106, 295] width 15 height 15
radio input "true"
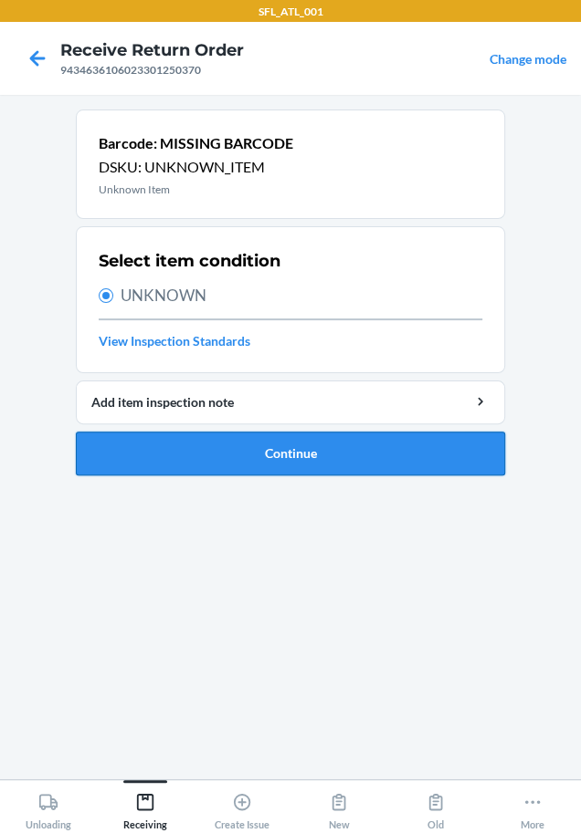
click at [222, 470] on button "Continue" at bounding box center [290, 454] width 429 height 44
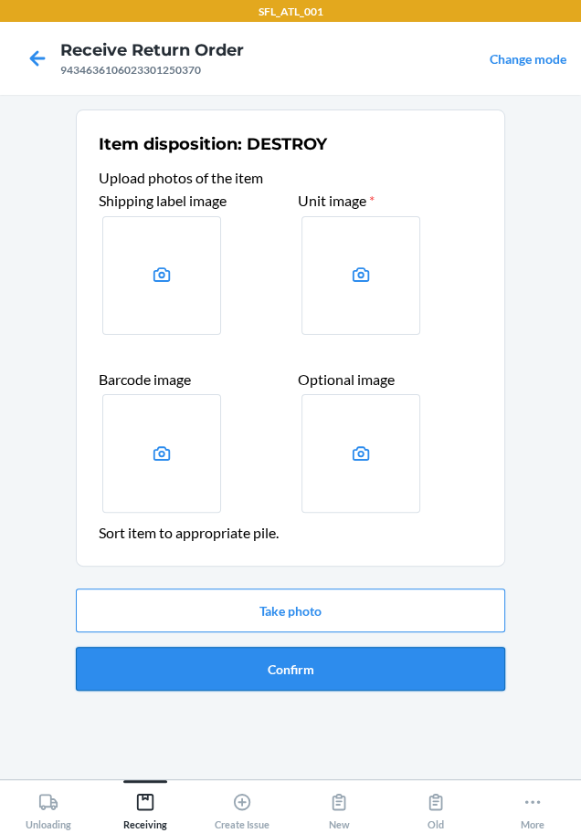
click at [272, 656] on button "Confirm" at bounding box center [290, 669] width 429 height 44
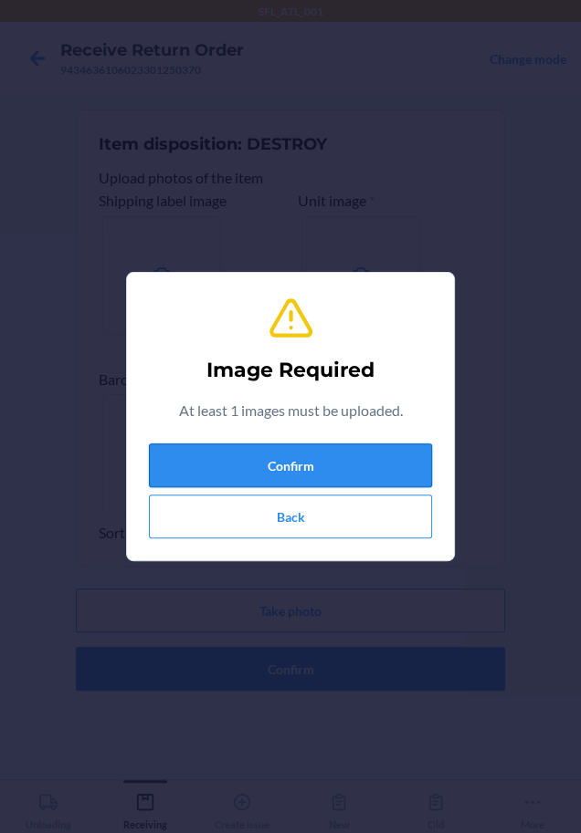
click at [317, 451] on button "Confirm" at bounding box center [290, 466] width 283 height 44
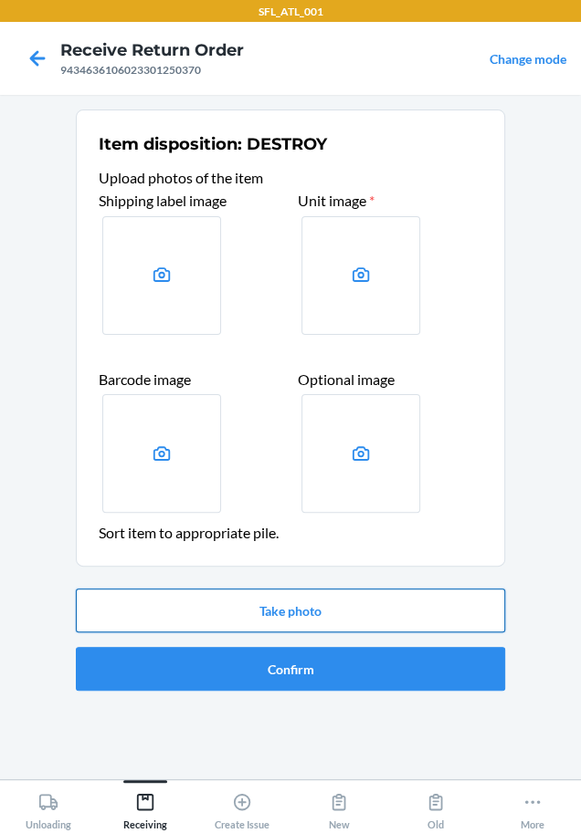
click at [309, 611] on button "Take photo" at bounding box center [290, 611] width 429 height 44
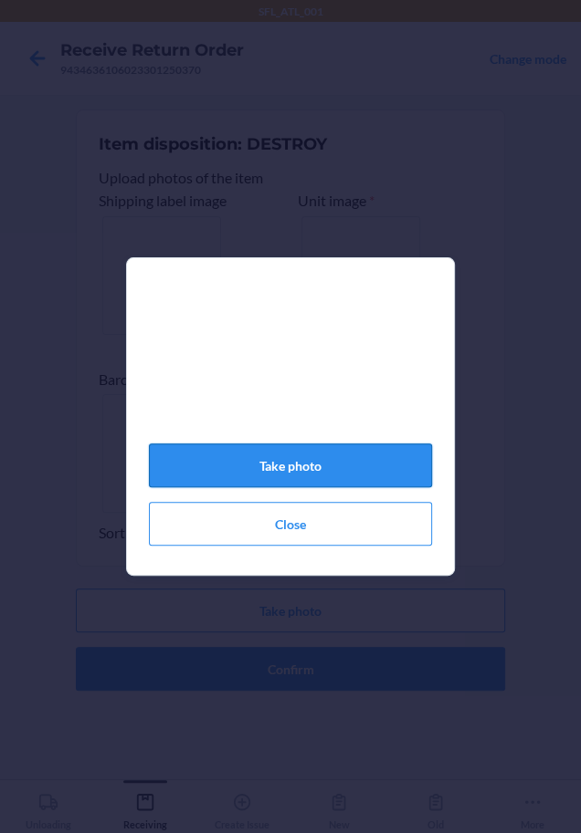
click at [304, 457] on button "Take photo" at bounding box center [290, 466] width 283 height 44
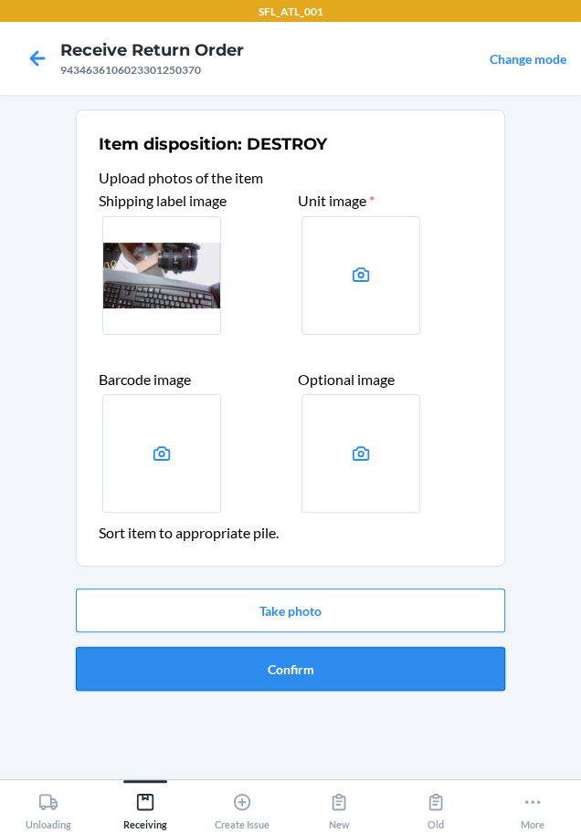
click at [316, 660] on button "Confirm" at bounding box center [290, 669] width 429 height 44
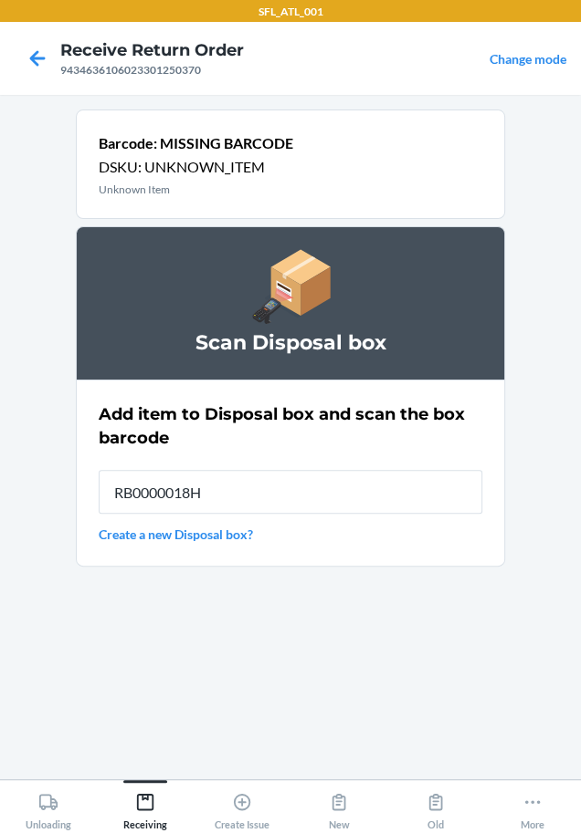
type input "RB0000018HZ"
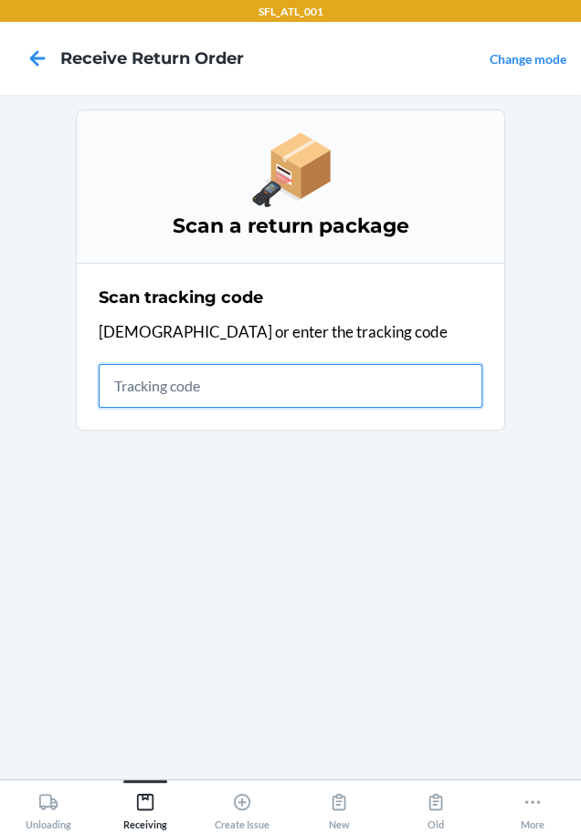
click at [347, 368] on input "text" at bounding box center [290, 386] width 383 height 44
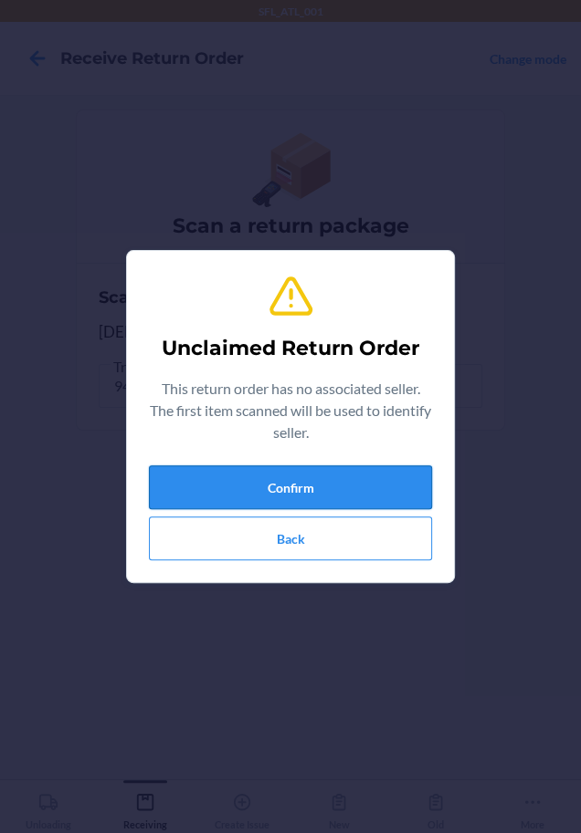
click at [424, 490] on button "Confirm" at bounding box center [290, 488] width 283 height 44
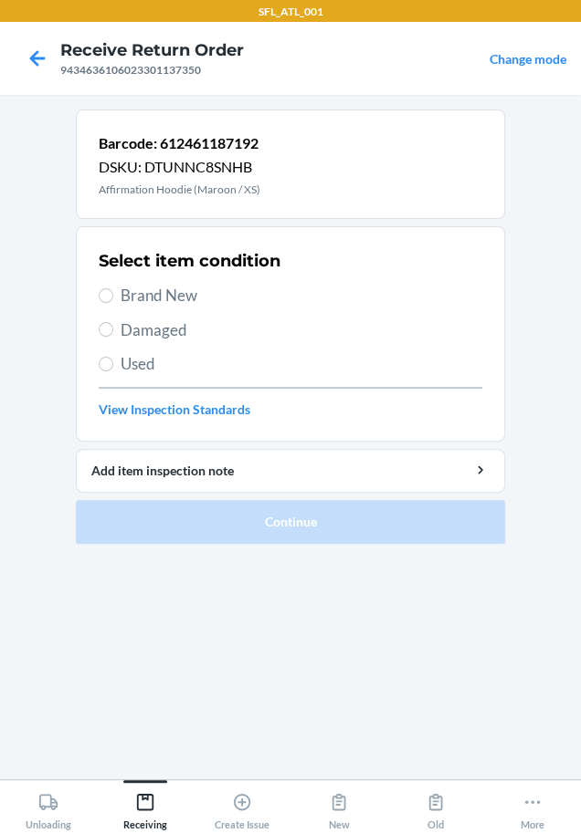
click at [167, 289] on span "Brand New" at bounding box center [300, 296] width 361 height 24
click at [113, 289] on input "Brand New" at bounding box center [106, 295] width 15 height 15
radio input "true"
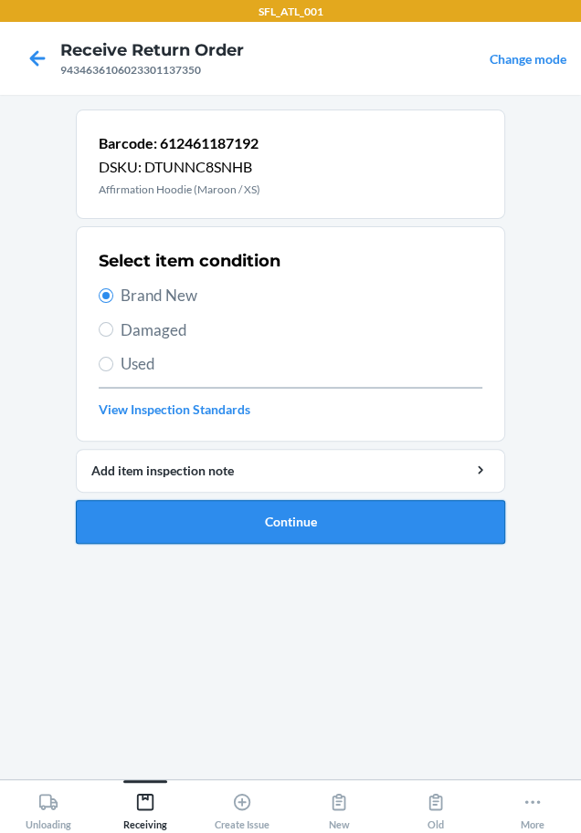
click at [206, 515] on button "Continue" at bounding box center [290, 522] width 429 height 44
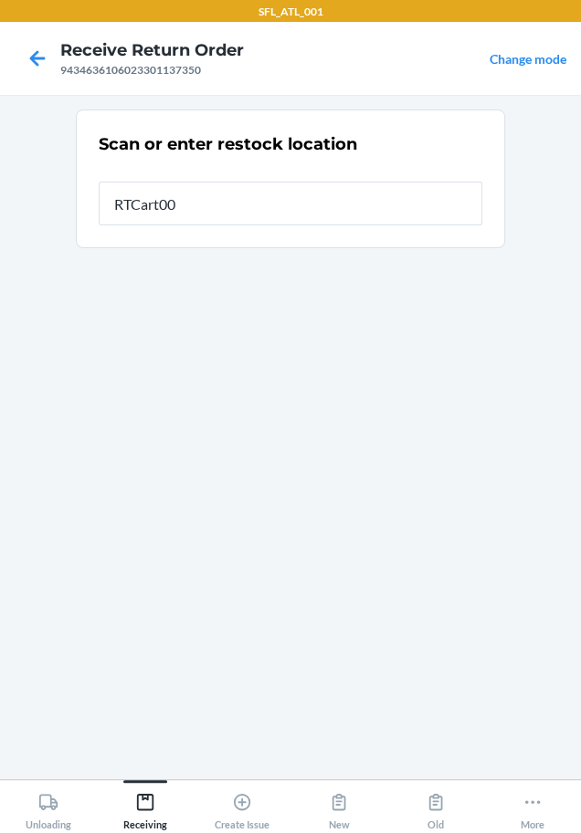
type input "RTCart004"
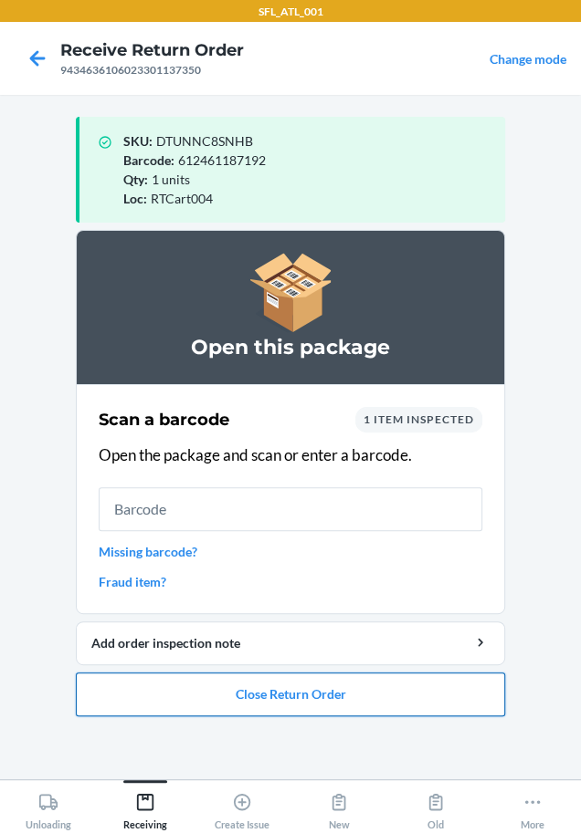
click at [363, 702] on button "Close Return Order" at bounding box center [290, 695] width 429 height 44
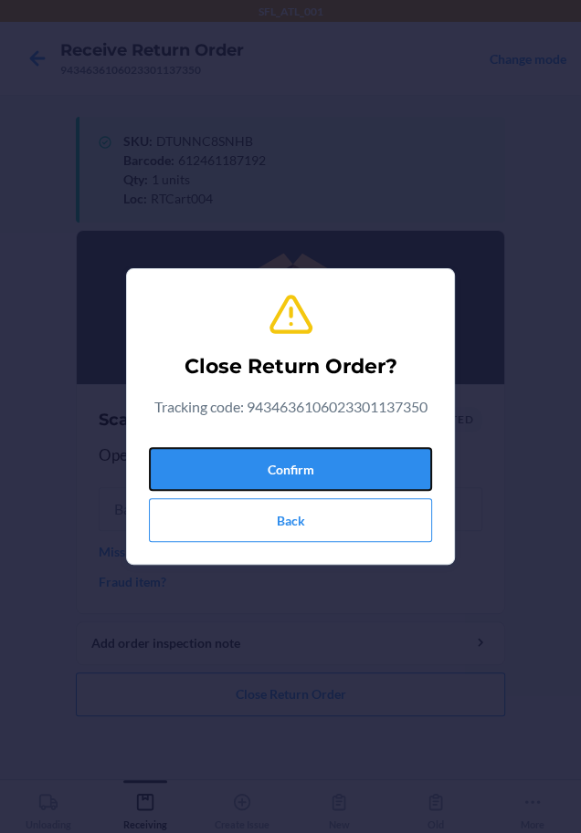
drag, startPoint x: 279, startPoint y: 464, endPoint x: 10, endPoint y: 455, distance: 269.4
click at [238, 456] on button "Confirm" at bounding box center [290, 469] width 283 height 44
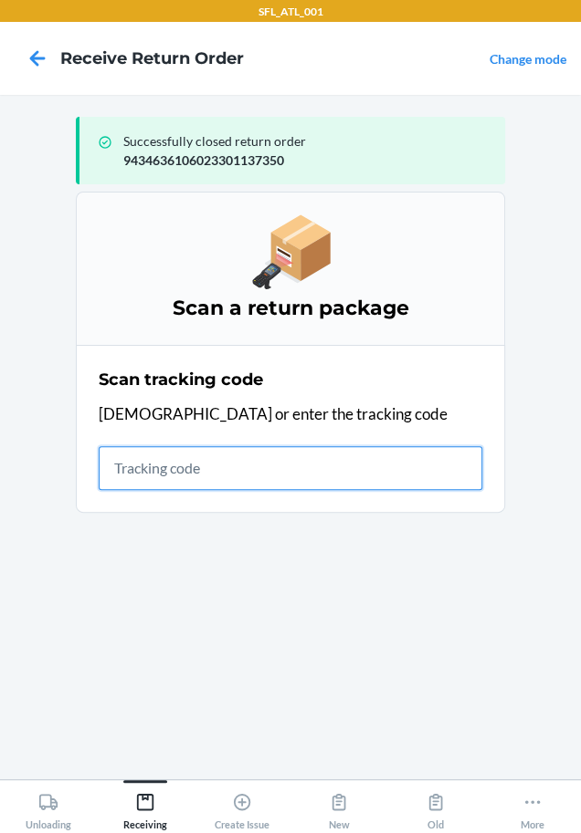
click at [154, 474] on input "text" at bounding box center [290, 468] width 383 height 44
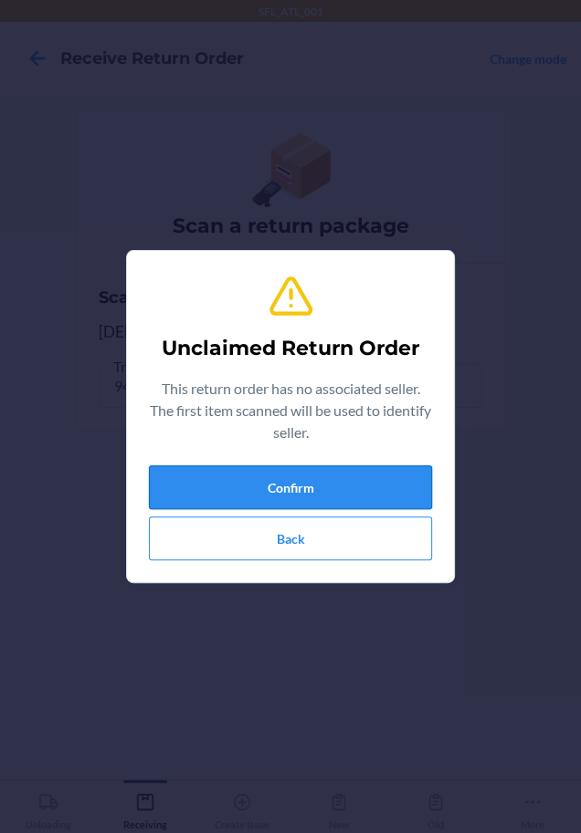
click at [161, 484] on button "Confirm" at bounding box center [290, 488] width 283 height 44
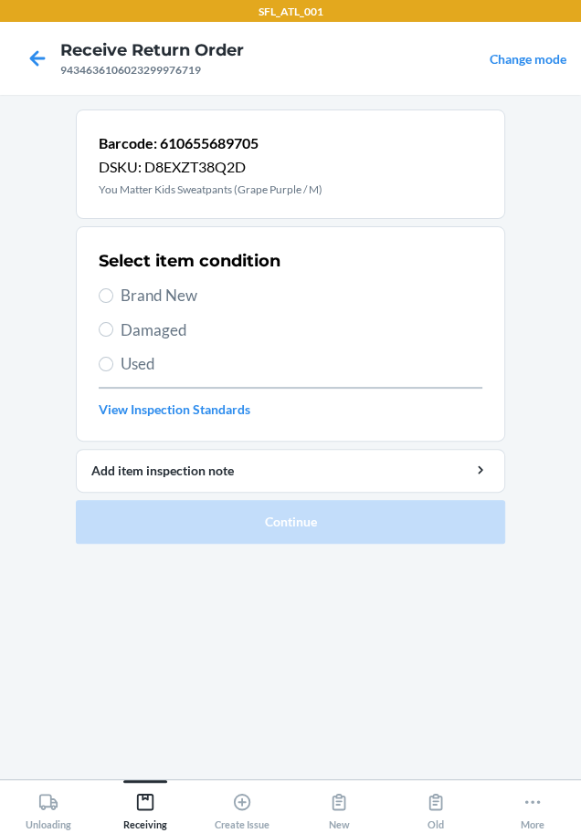
click at [173, 290] on span "Brand New" at bounding box center [300, 296] width 361 height 24
click at [113, 290] on input "Brand New" at bounding box center [106, 295] width 15 height 15
radio input "true"
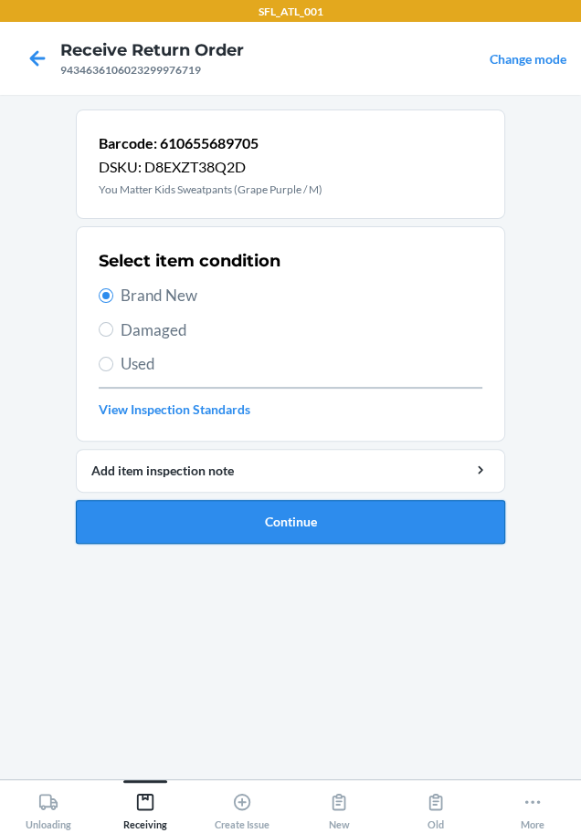
click at [177, 523] on button "Continue" at bounding box center [290, 522] width 429 height 44
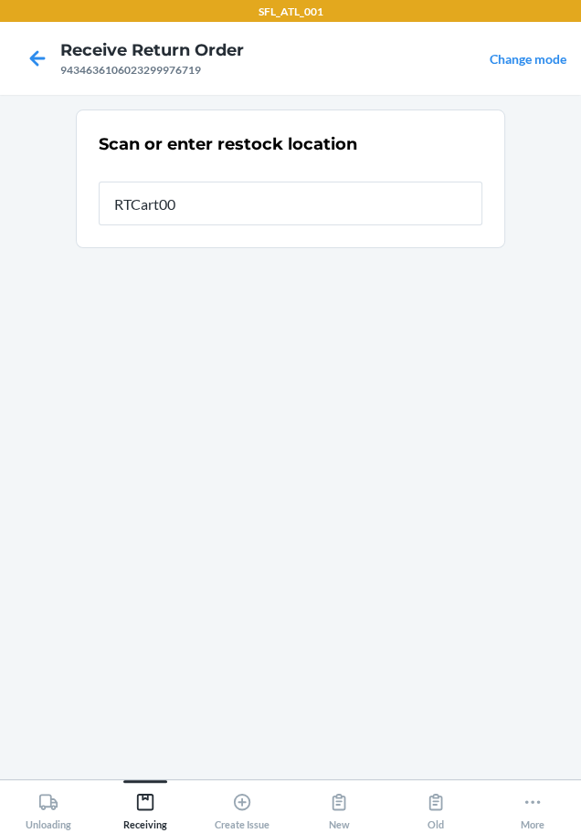
type input "RTCart004"
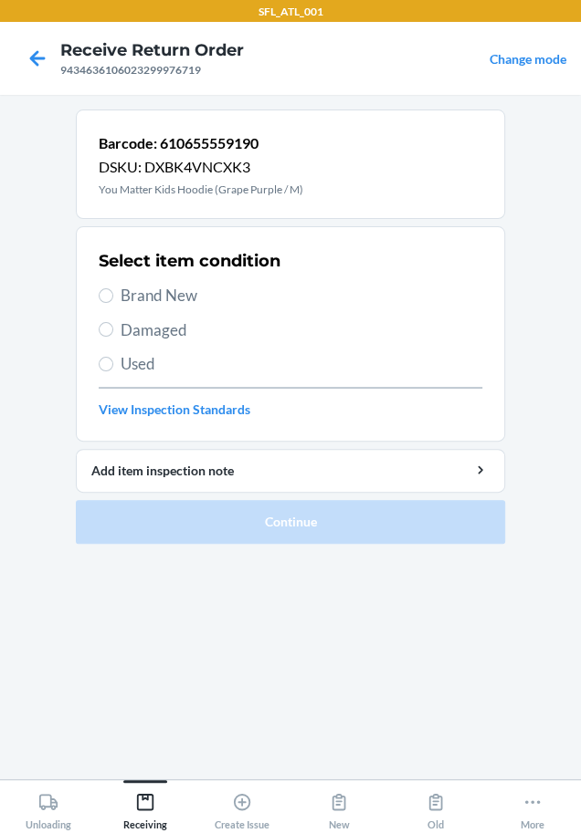
click at [178, 288] on span "Brand New" at bounding box center [300, 296] width 361 height 24
click at [113, 288] on input "Brand New" at bounding box center [106, 295] width 15 height 15
radio input "true"
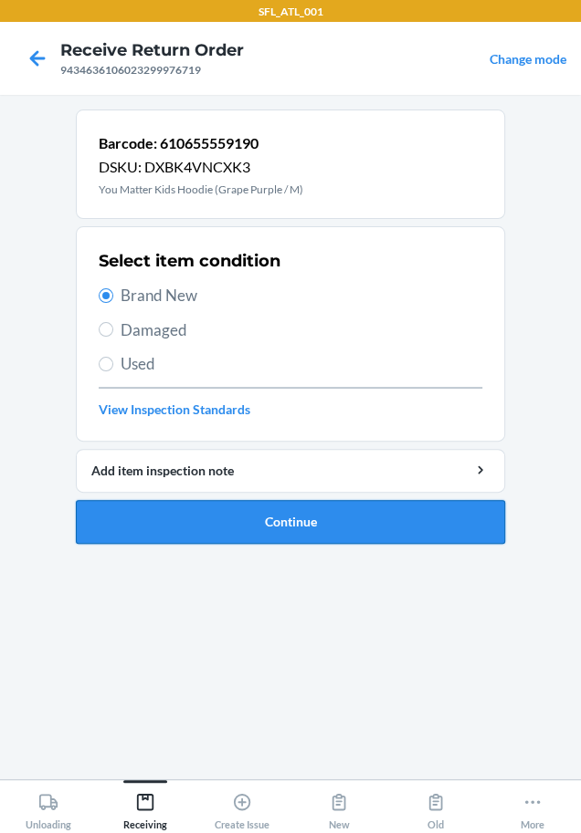
click at [137, 525] on button "Continue" at bounding box center [290, 522] width 429 height 44
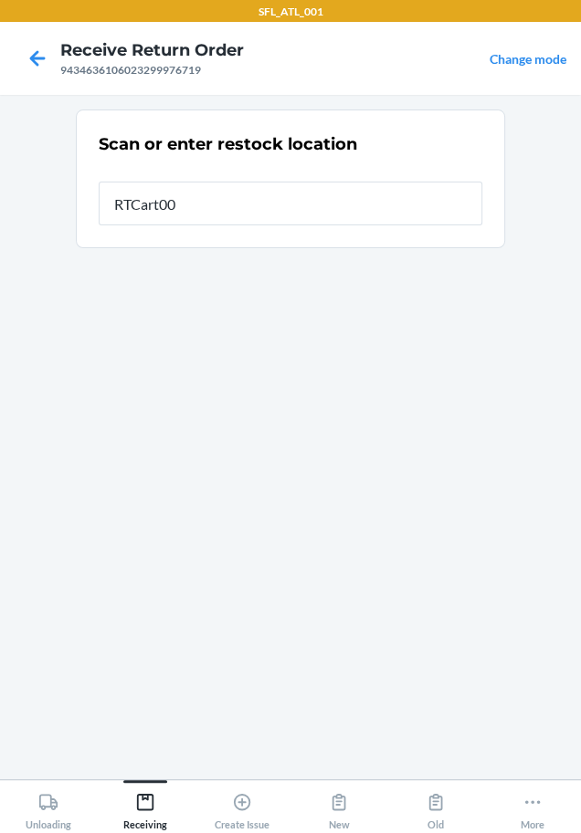
type input "RTCart004"
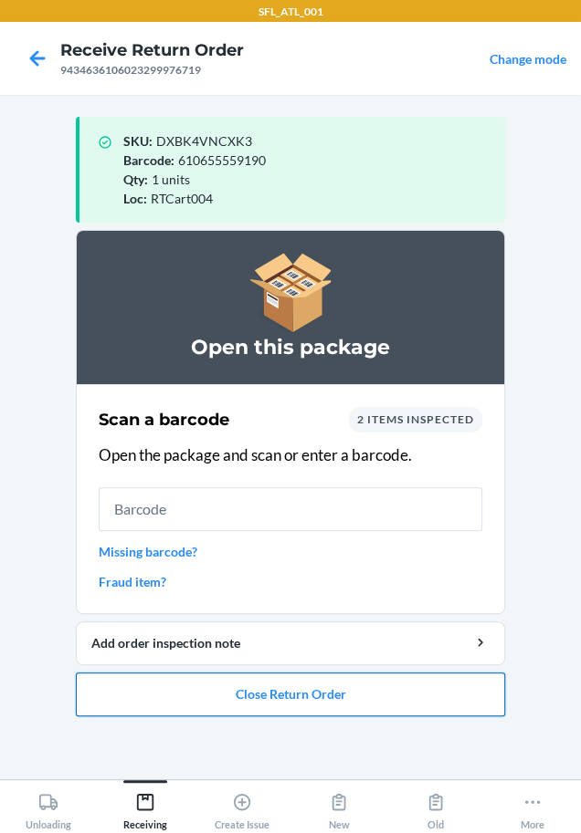
drag, startPoint x: 285, startPoint y: 697, endPoint x: 285, endPoint y: 687, distance: 10.0
click at [285, 690] on button "Close Return Order" at bounding box center [290, 695] width 429 height 44
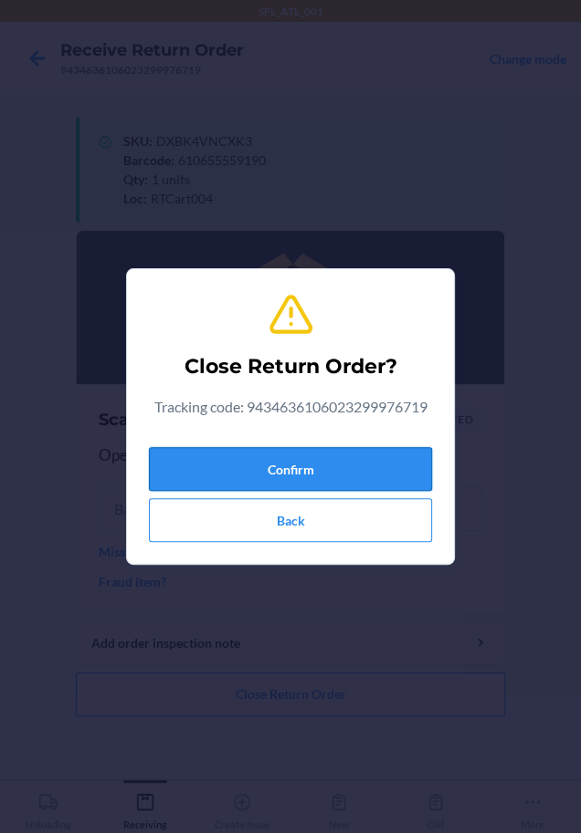
click at [301, 455] on button "Confirm" at bounding box center [290, 469] width 283 height 44
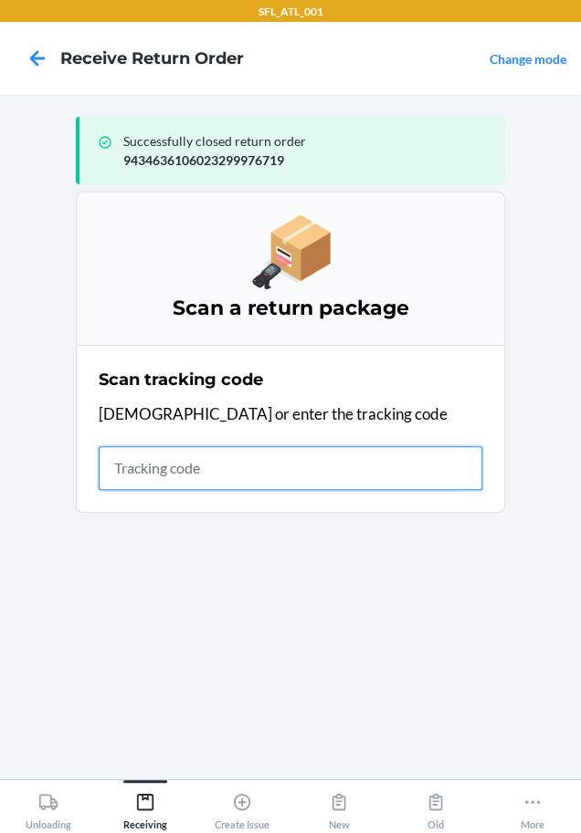
drag, startPoint x: 290, startPoint y: 487, endPoint x: 257, endPoint y: 476, distance: 34.6
click at [285, 486] on input "text" at bounding box center [290, 468] width 383 height 44
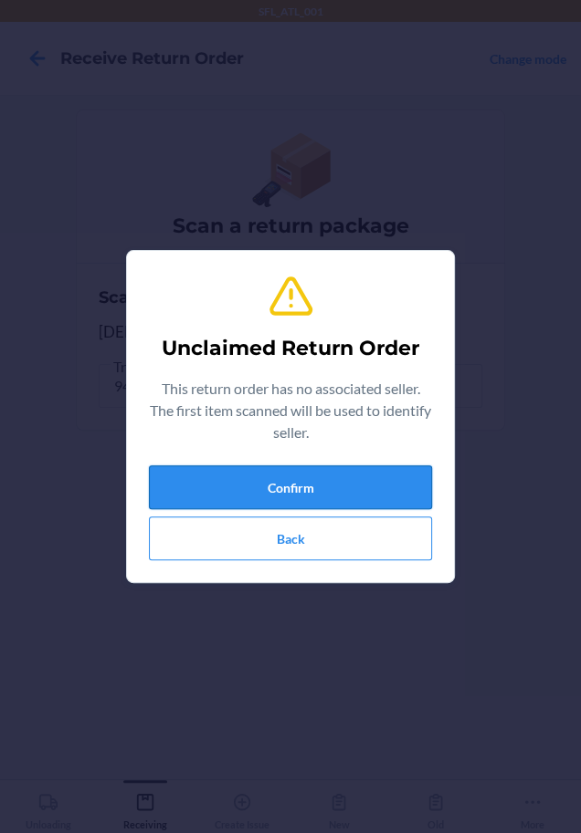
click at [257, 476] on button "Confirm" at bounding box center [290, 488] width 283 height 44
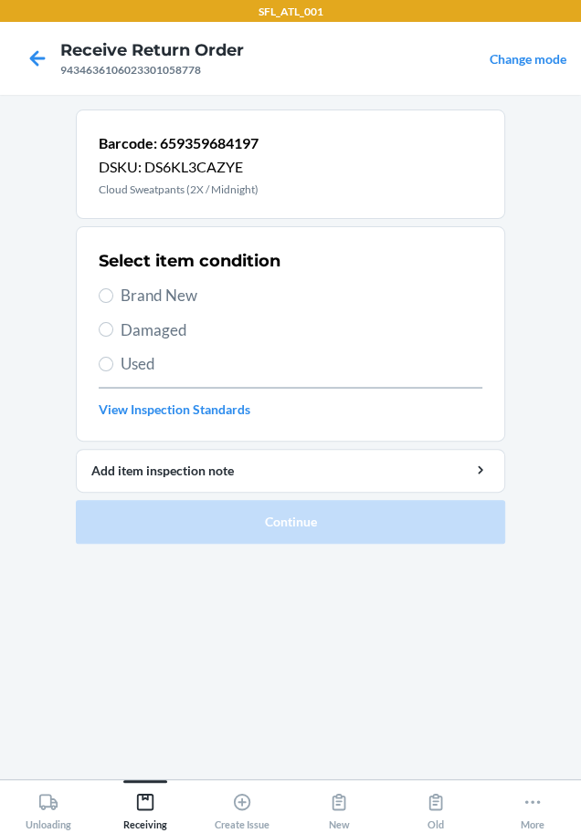
click at [194, 294] on span "Brand New" at bounding box center [300, 296] width 361 height 24
click at [113, 294] on input "Brand New" at bounding box center [106, 295] width 15 height 15
radio input "true"
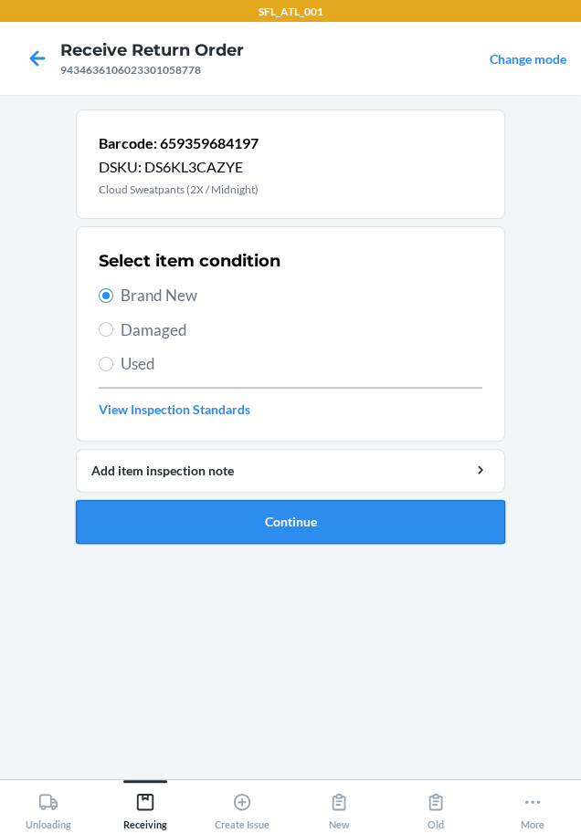
click at [328, 515] on button "Continue" at bounding box center [290, 522] width 429 height 44
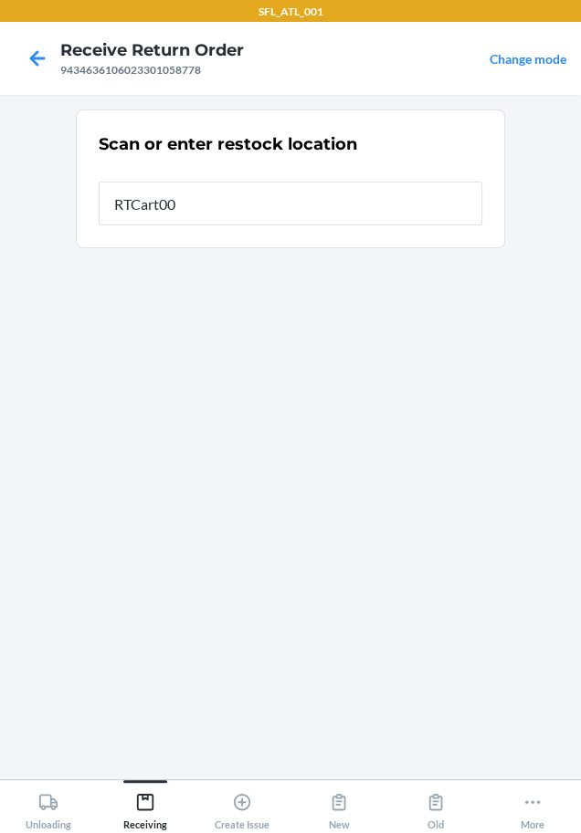
type input "RTCart004"
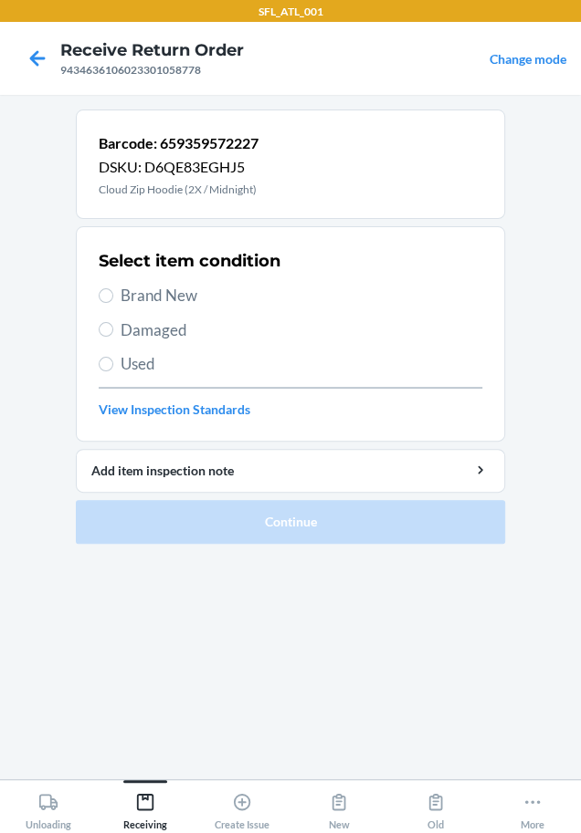
click at [138, 291] on span "Brand New" at bounding box center [300, 296] width 361 height 24
click at [113, 291] on input "Brand New" at bounding box center [106, 295] width 15 height 15
radio input "true"
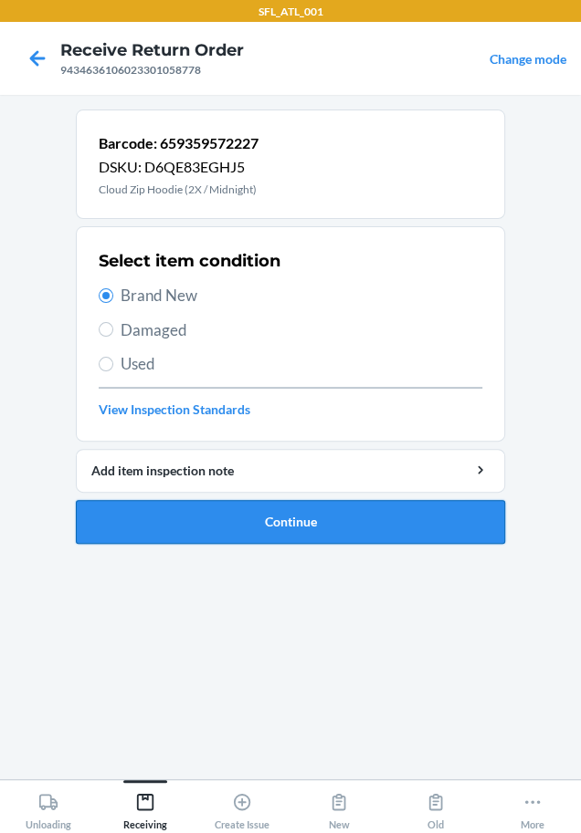
click at [138, 508] on button "Continue" at bounding box center [290, 522] width 429 height 44
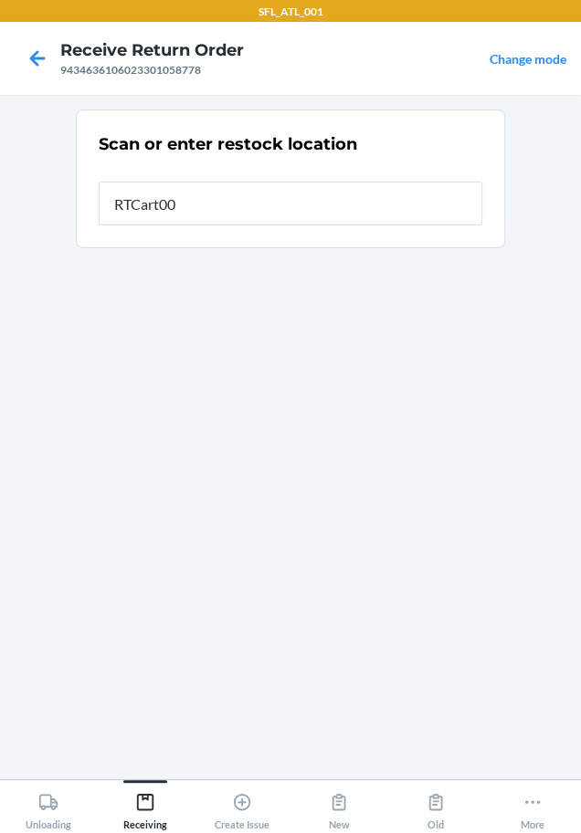
type input "RTCart004"
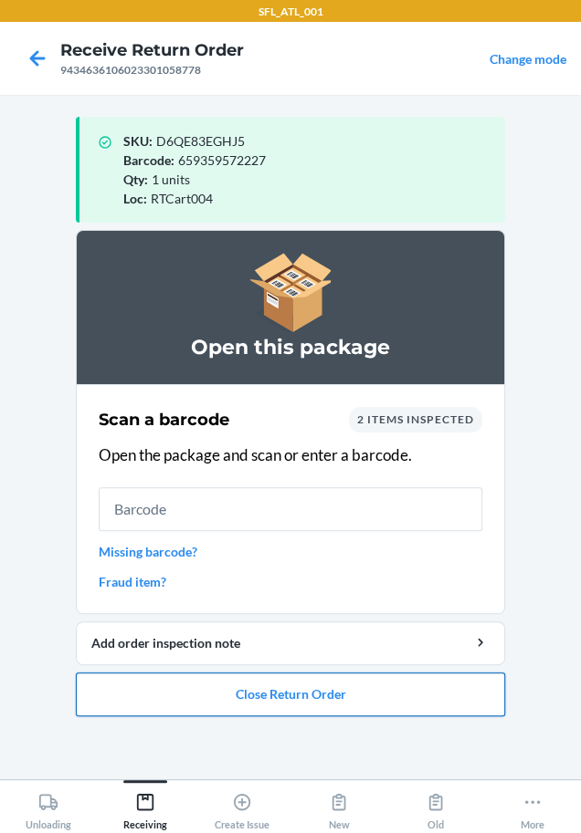
click at [303, 696] on button "Close Return Order" at bounding box center [290, 695] width 429 height 44
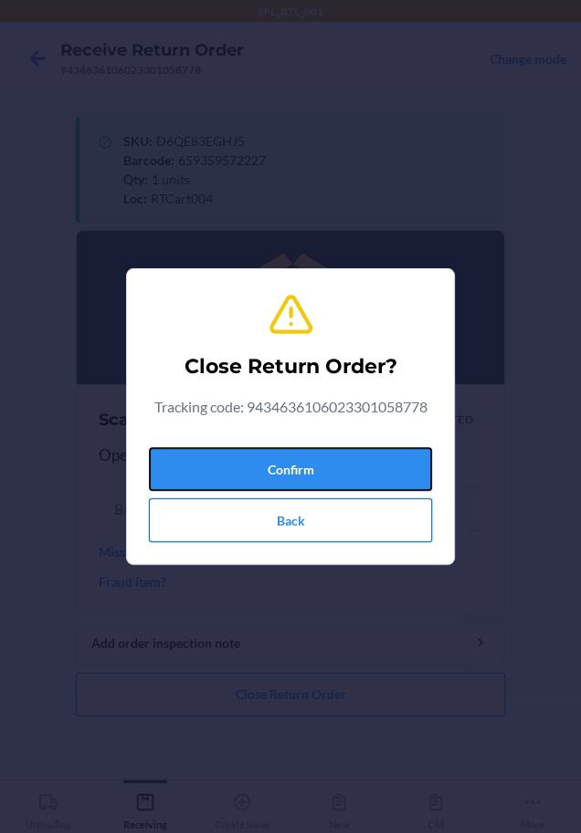
drag, startPoint x: 330, startPoint y: 472, endPoint x: 233, endPoint y: 498, distance: 101.2
click at [328, 471] on button "Confirm" at bounding box center [290, 469] width 283 height 44
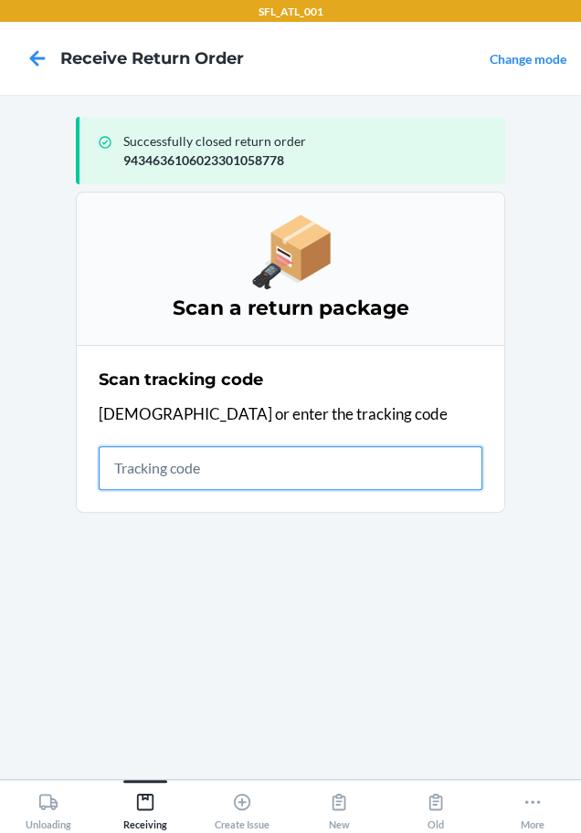
click at [267, 474] on input "text" at bounding box center [290, 468] width 383 height 44
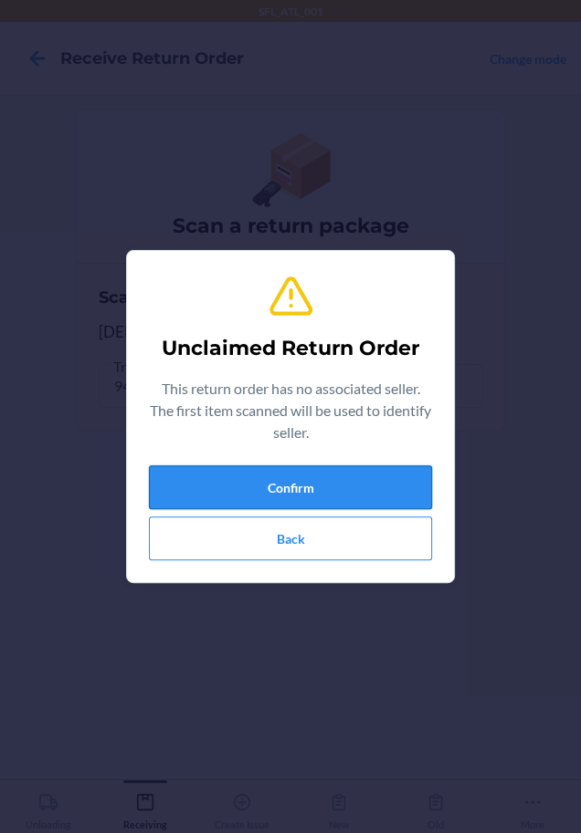
click at [237, 487] on button "Confirm" at bounding box center [290, 488] width 283 height 44
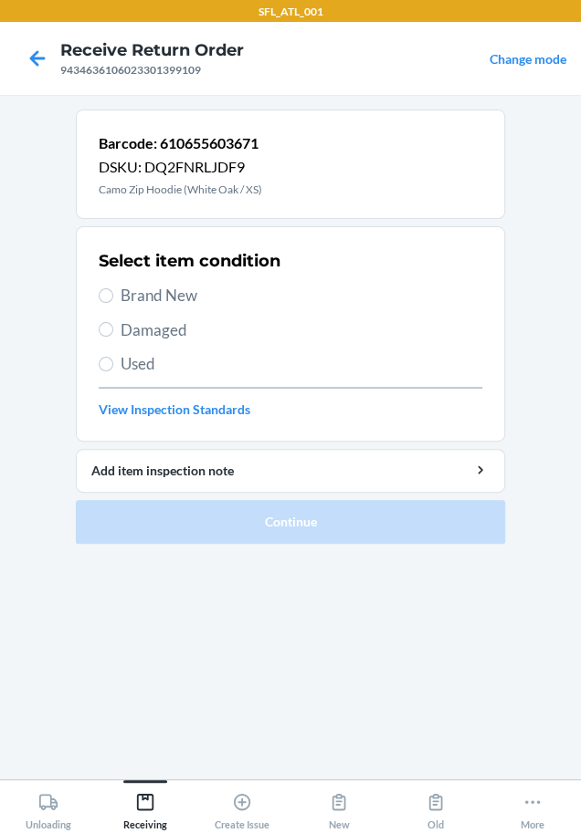
click at [149, 304] on span "Brand New" at bounding box center [300, 296] width 361 height 24
click at [113, 303] on input "Brand New" at bounding box center [106, 295] width 15 height 15
radio input "true"
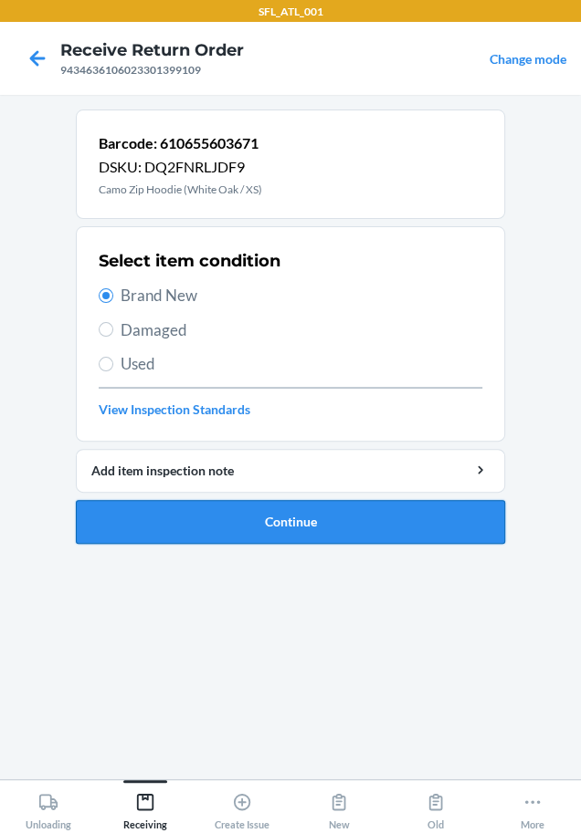
click at [162, 535] on button "Continue" at bounding box center [290, 522] width 429 height 44
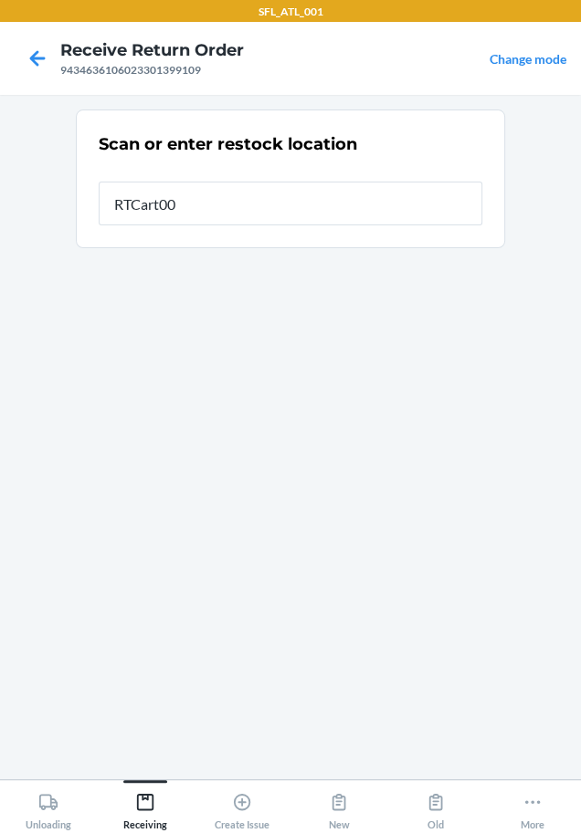
type input "RTCart004"
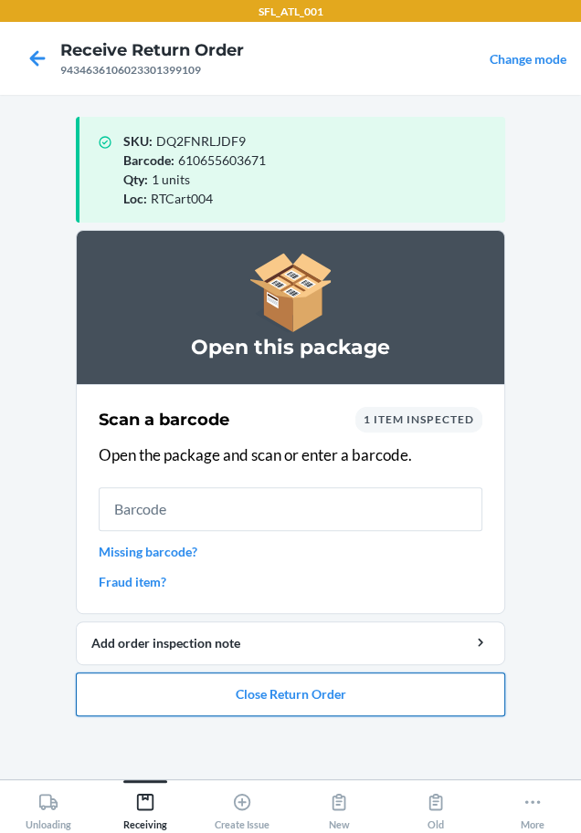
drag, startPoint x: 225, startPoint y: 682, endPoint x: 216, endPoint y: 675, distance: 11.7
click at [219, 678] on button "Close Return Order" at bounding box center [290, 695] width 429 height 44
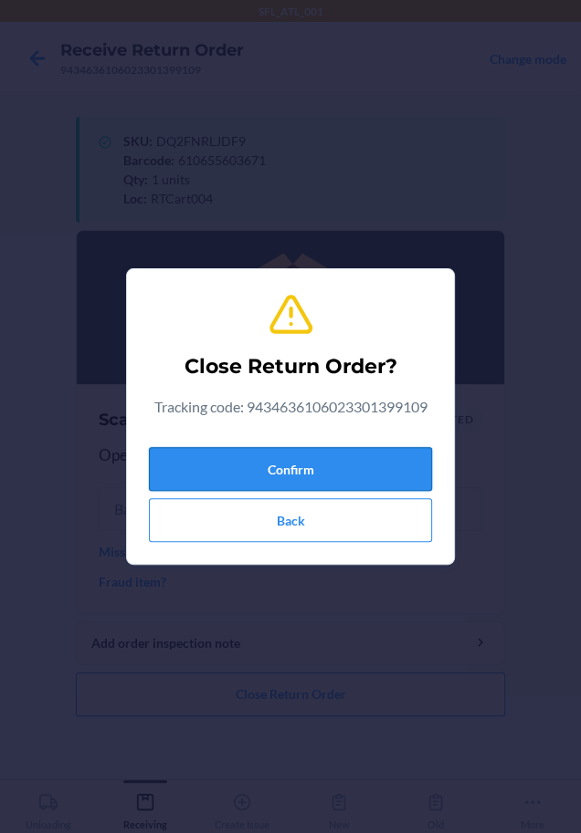
click at [332, 481] on button "Confirm" at bounding box center [290, 469] width 283 height 44
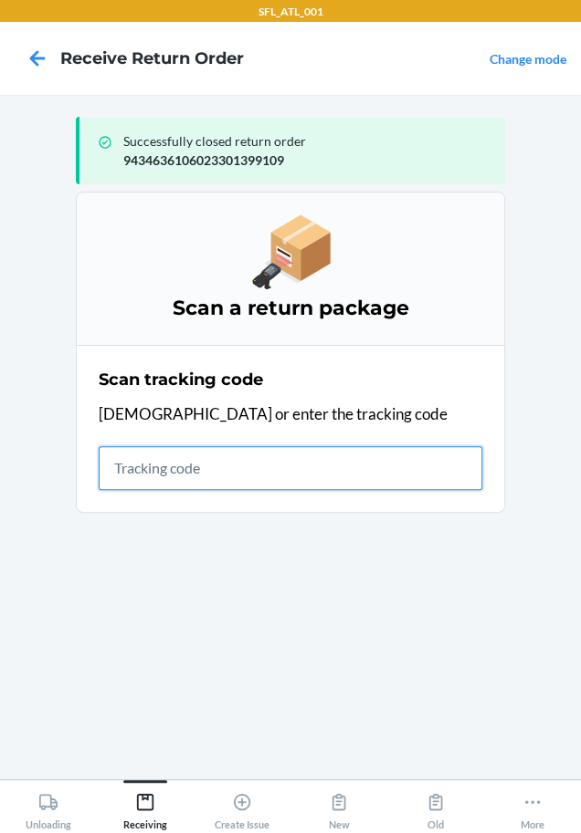
click at [462, 467] on input "text" at bounding box center [290, 468] width 383 height 44
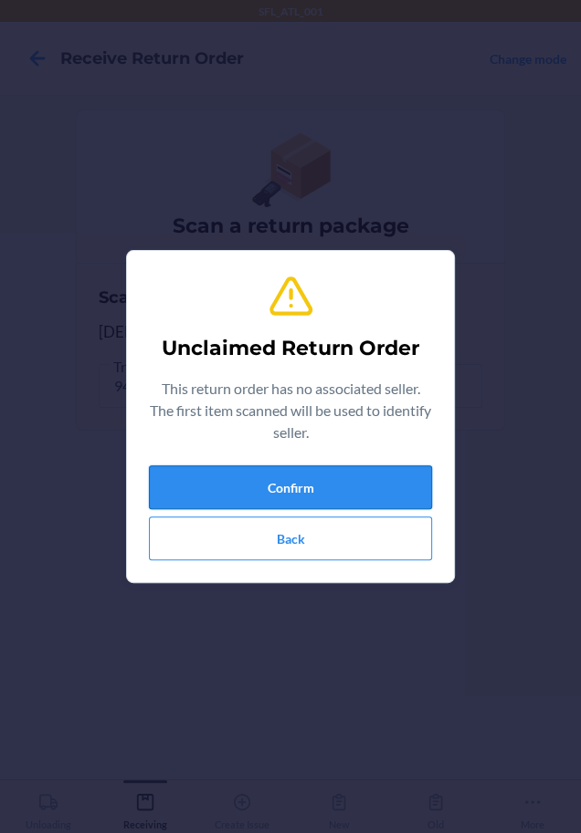
click at [339, 466] on button "Confirm" at bounding box center [290, 488] width 283 height 44
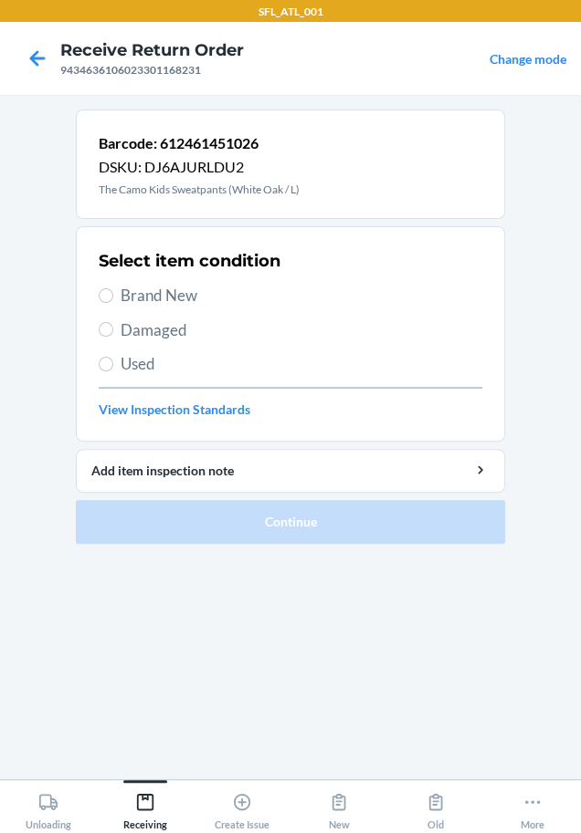
click at [176, 285] on span "Brand New" at bounding box center [300, 296] width 361 height 24
click at [113, 288] on input "Brand New" at bounding box center [106, 295] width 15 height 15
radio input "true"
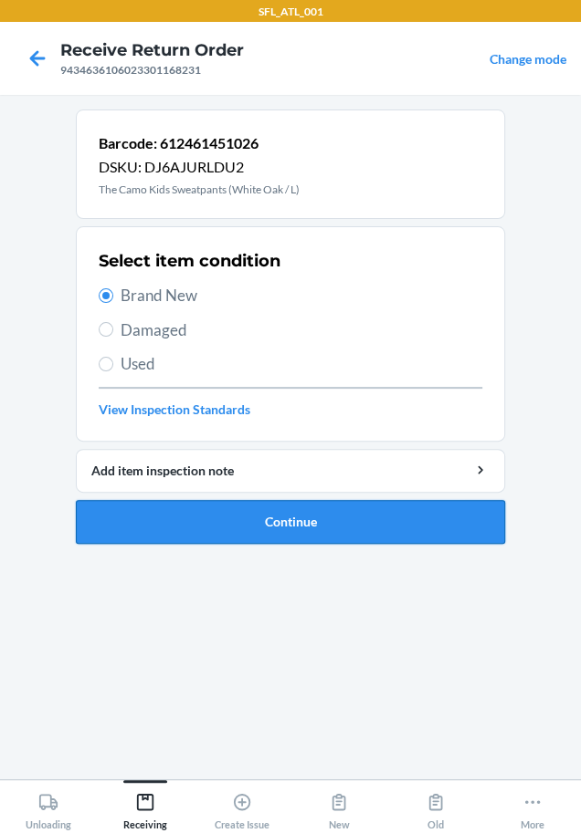
click at [345, 529] on button "Continue" at bounding box center [290, 522] width 429 height 44
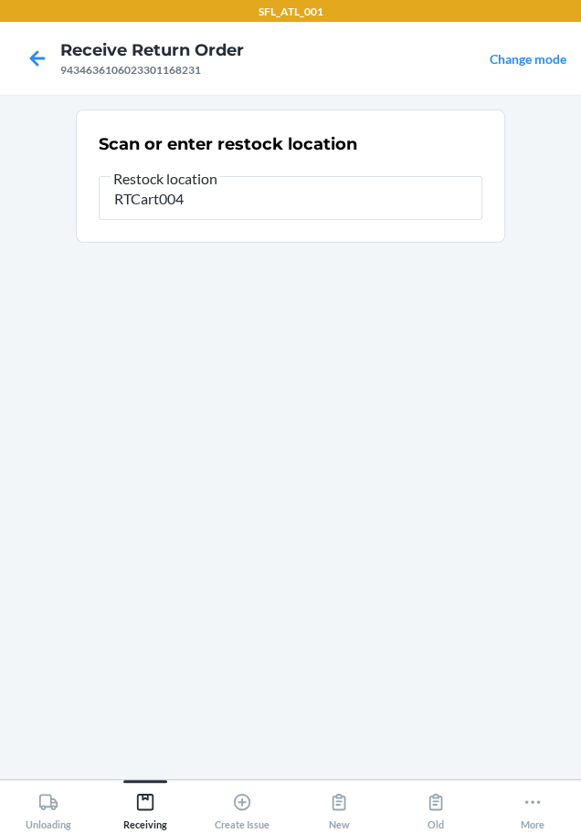
type input "RTCart004"
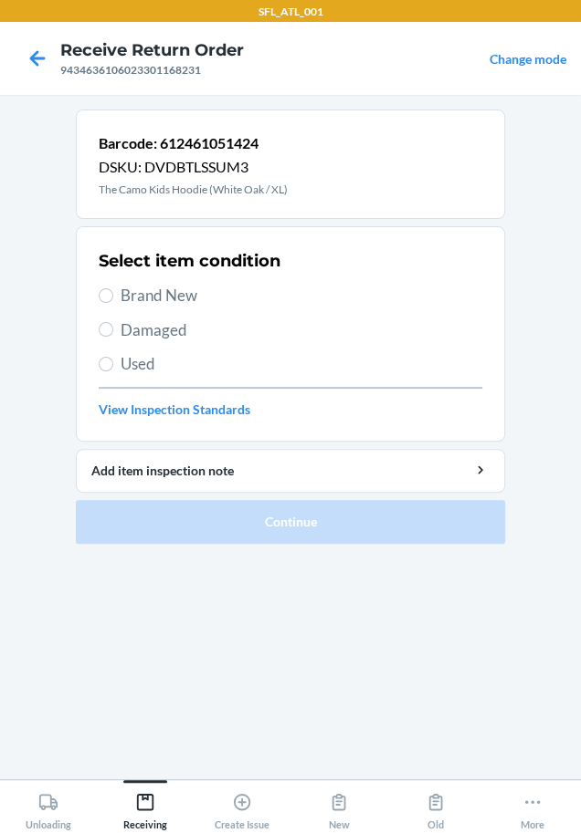
click at [195, 302] on span "Brand New" at bounding box center [300, 296] width 361 height 24
click at [113, 302] on input "Brand New" at bounding box center [106, 295] width 15 height 15
radio input "true"
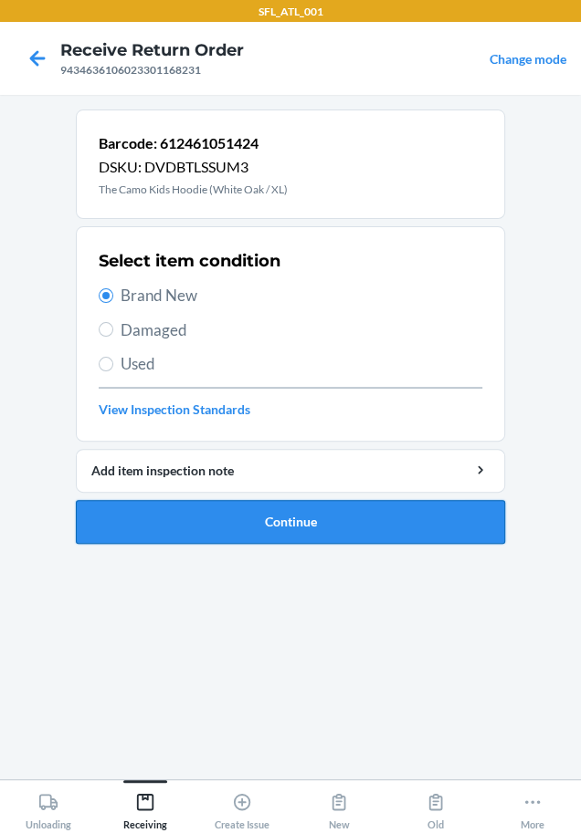
click at [240, 508] on button "Continue" at bounding box center [290, 522] width 429 height 44
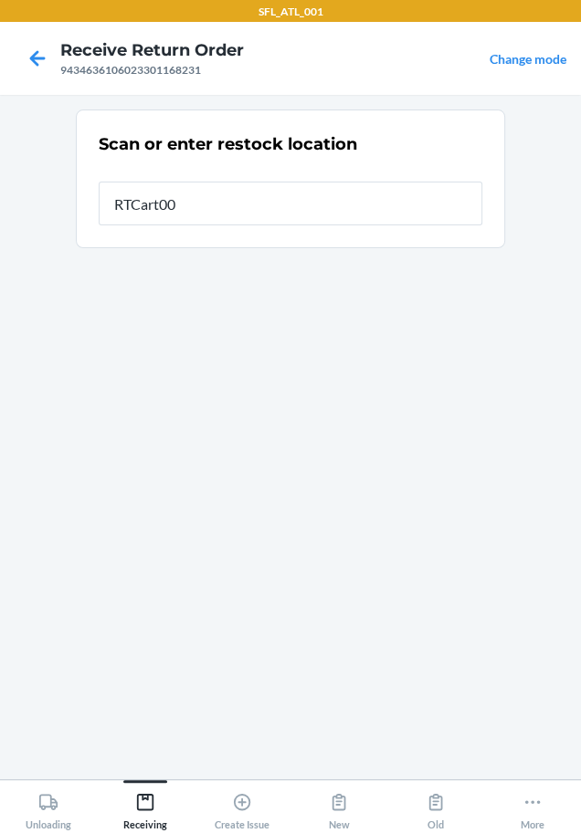
type input "RTCart004"
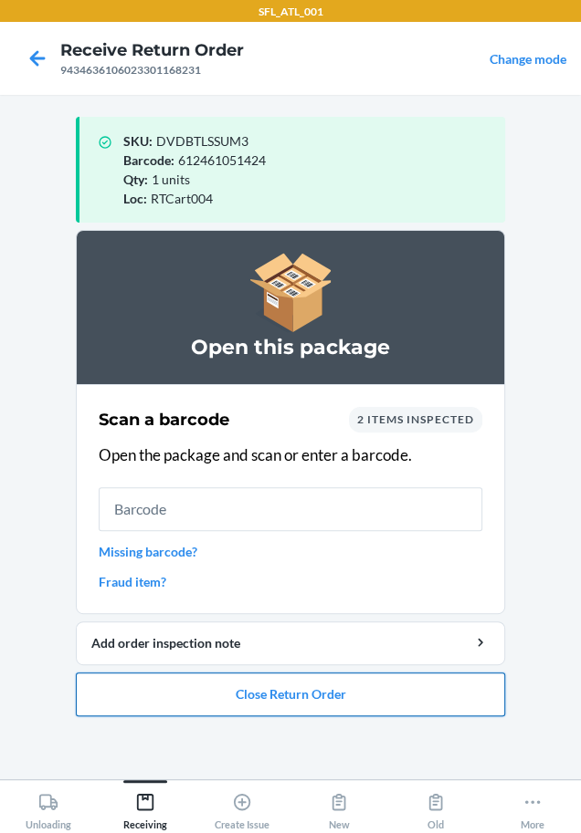
click at [289, 702] on button "Close Return Order" at bounding box center [290, 695] width 429 height 44
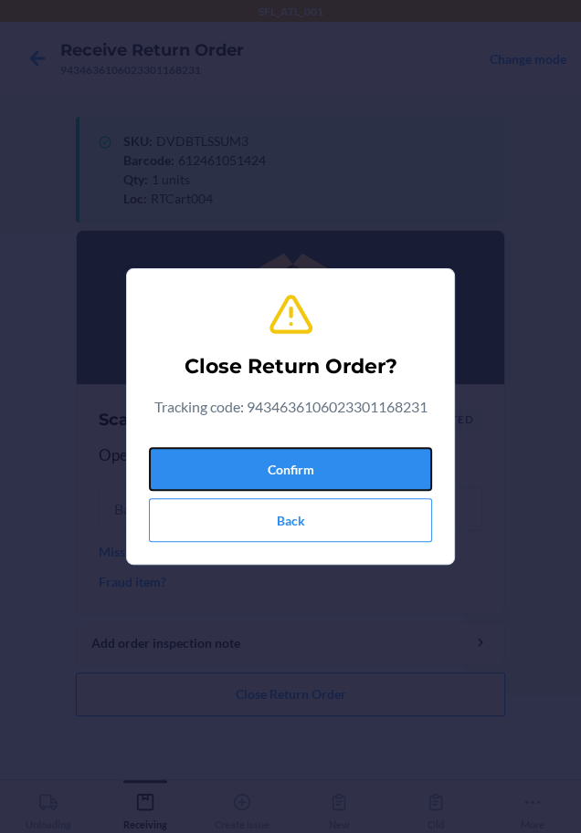
drag, startPoint x: 307, startPoint y: 477, endPoint x: 132, endPoint y: 508, distance: 176.9
click at [306, 477] on button "Confirm" at bounding box center [290, 469] width 283 height 44
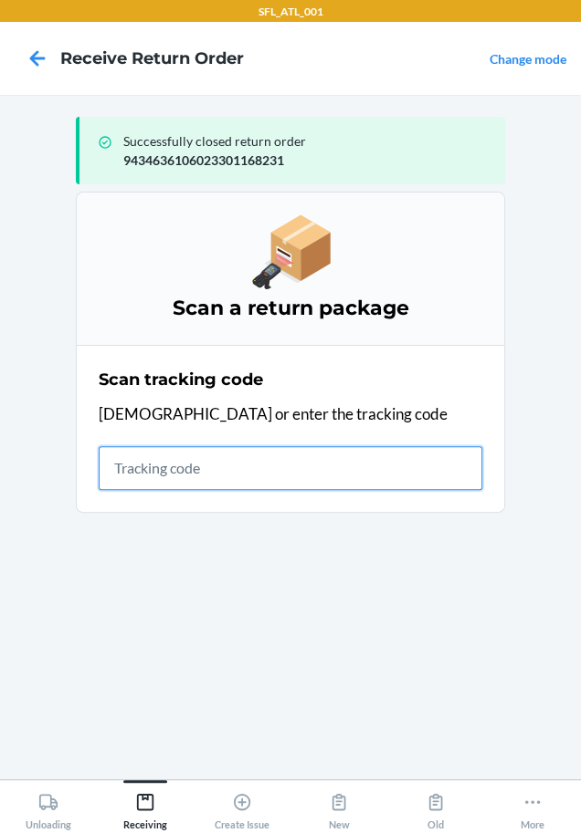
click at [273, 459] on input "text" at bounding box center [290, 468] width 383 height 44
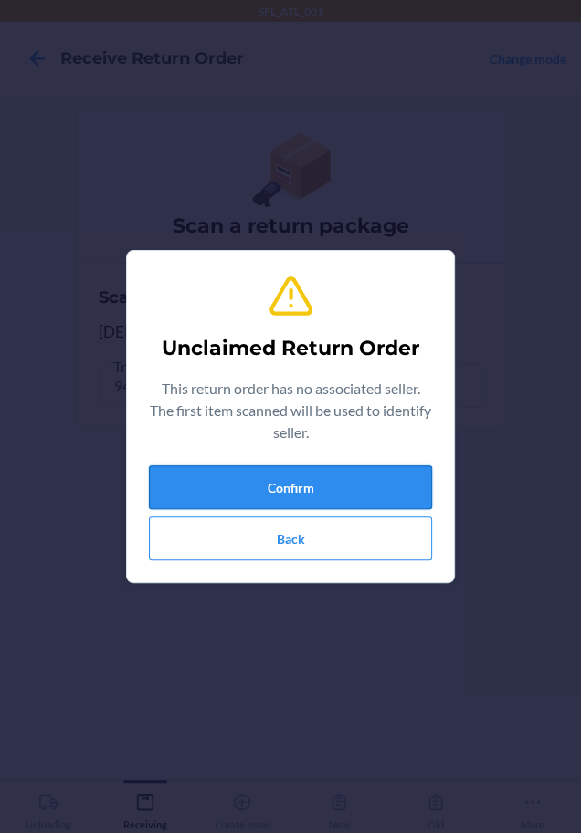
click at [248, 470] on button "Confirm" at bounding box center [290, 488] width 283 height 44
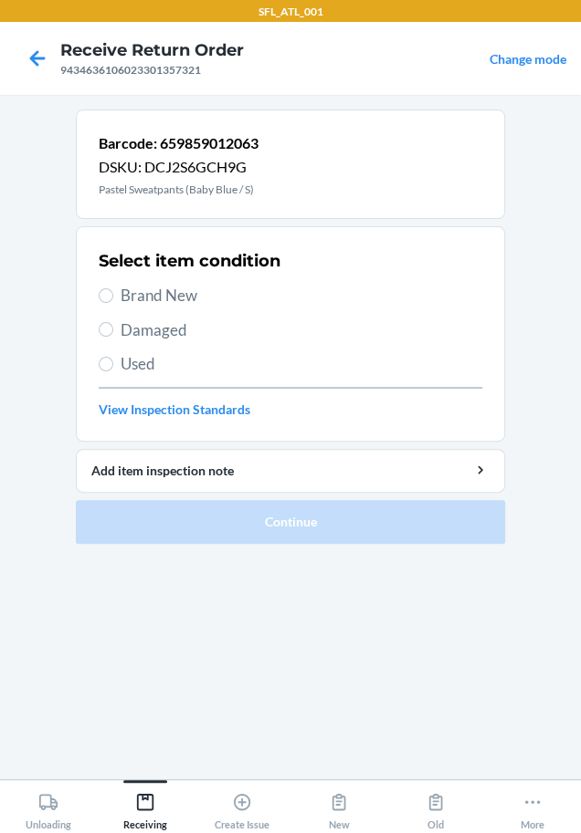
click at [171, 284] on span "Brand New" at bounding box center [300, 296] width 361 height 24
click at [113, 288] on input "Brand New" at bounding box center [106, 295] width 15 height 15
radio input "true"
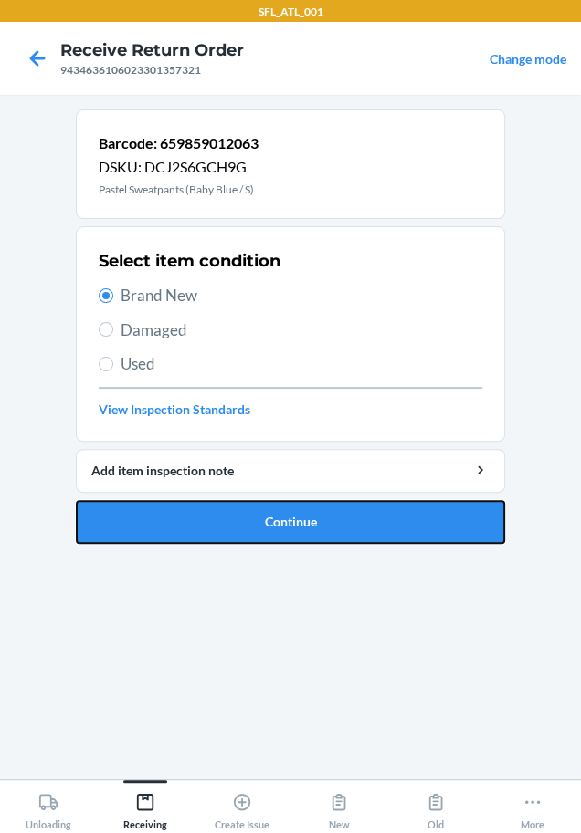
drag, startPoint x: 117, startPoint y: 523, endPoint x: 16, endPoint y: 432, distance: 136.4
click at [65, 471] on main "Barcode: 659859012063 DSKU: DCJ2S6GCH9G Pastel Sweatpants (Baby Blue / S) Selec…" at bounding box center [290, 437] width 581 height 685
drag, startPoint x: 173, startPoint y: 533, endPoint x: 127, endPoint y: 557, distance: 51.4
click at [171, 533] on button "Continue" at bounding box center [290, 522] width 429 height 44
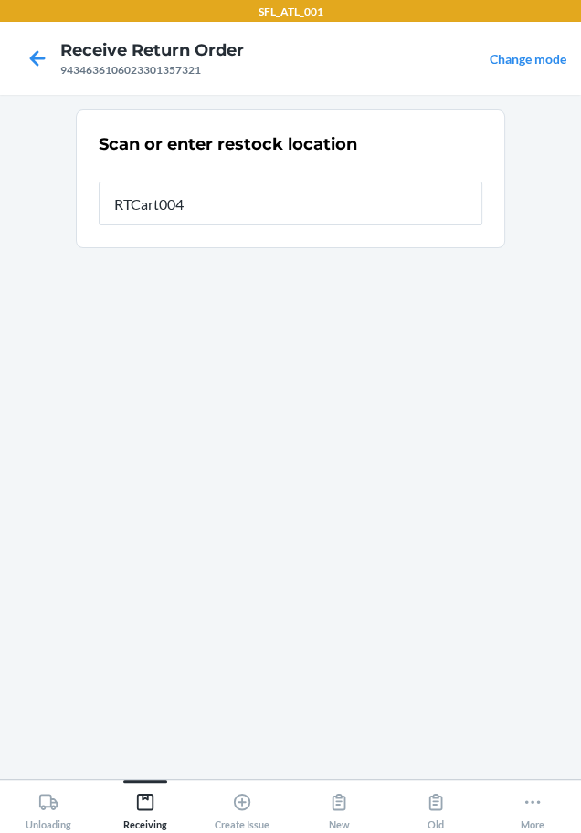
type input "RTCart004"
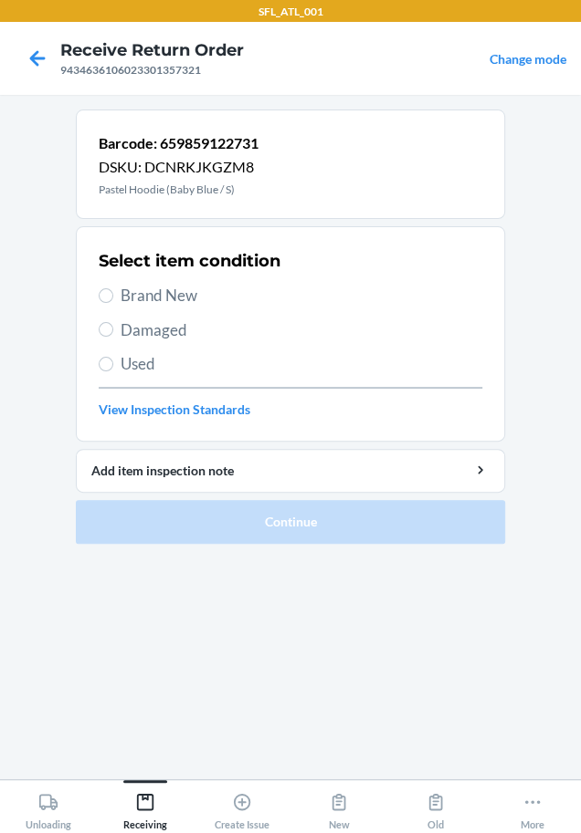
click at [178, 282] on div "Select item condition Brand New Damaged Used View Inspection Standards" at bounding box center [290, 334] width 383 height 181
click at [178, 296] on span "Brand New" at bounding box center [300, 296] width 361 height 24
click at [113, 296] on input "Brand New" at bounding box center [106, 295] width 15 height 15
radio input "true"
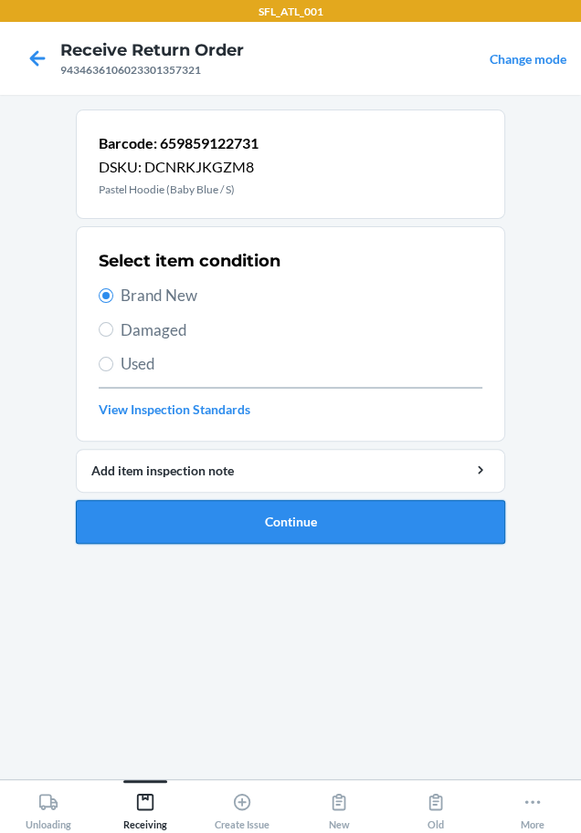
click at [222, 513] on button "Continue" at bounding box center [290, 522] width 429 height 44
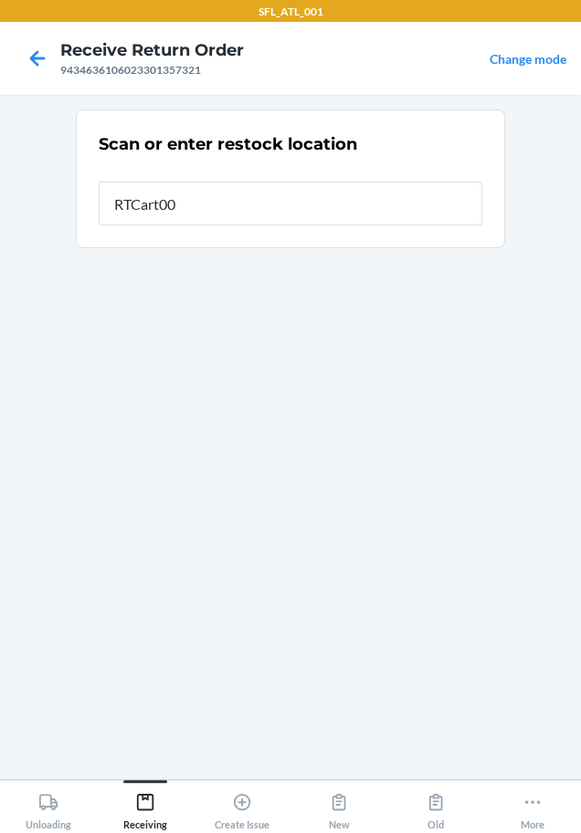
type input "RTCart004"
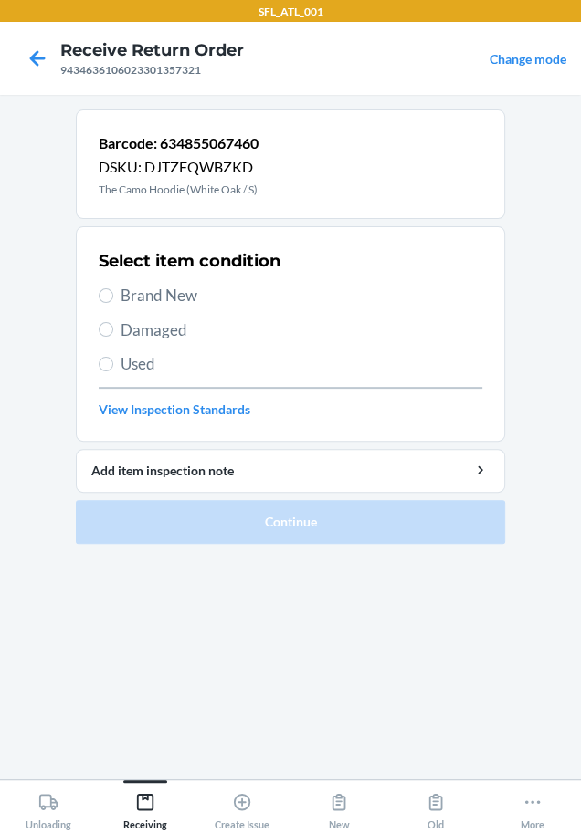
click at [196, 287] on span "Brand New" at bounding box center [300, 296] width 361 height 24
click at [113, 288] on input "Brand New" at bounding box center [106, 295] width 15 height 15
radio input "true"
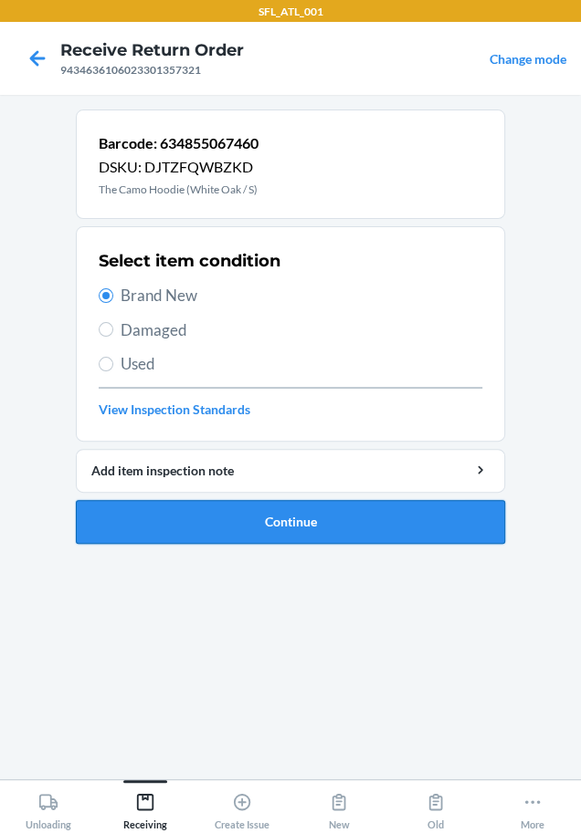
click at [298, 513] on button "Continue" at bounding box center [290, 522] width 429 height 44
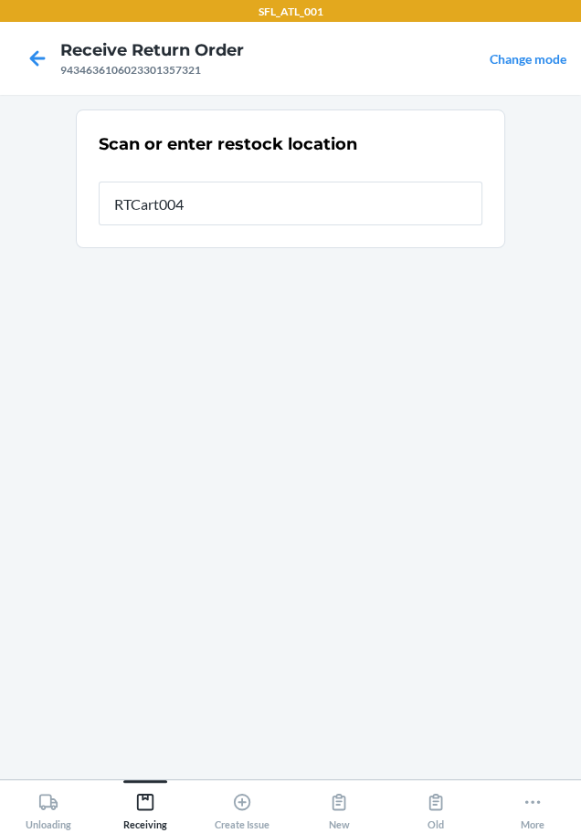
type input "RTCart004"
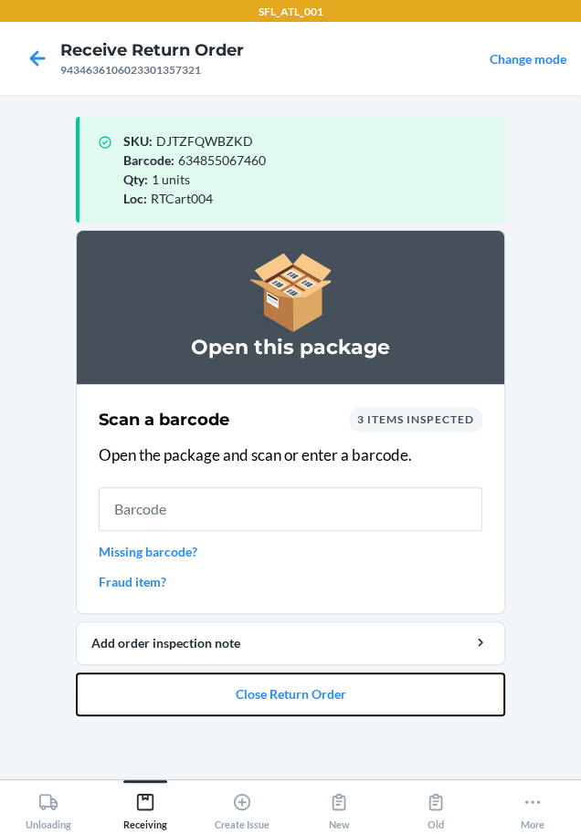
drag, startPoint x: 285, startPoint y: 686, endPoint x: 266, endPoint y: 666, distance: 27.1
click at [269, 673] on button "Close Return Order" at bounding box center [290, 695] width 429 height 44
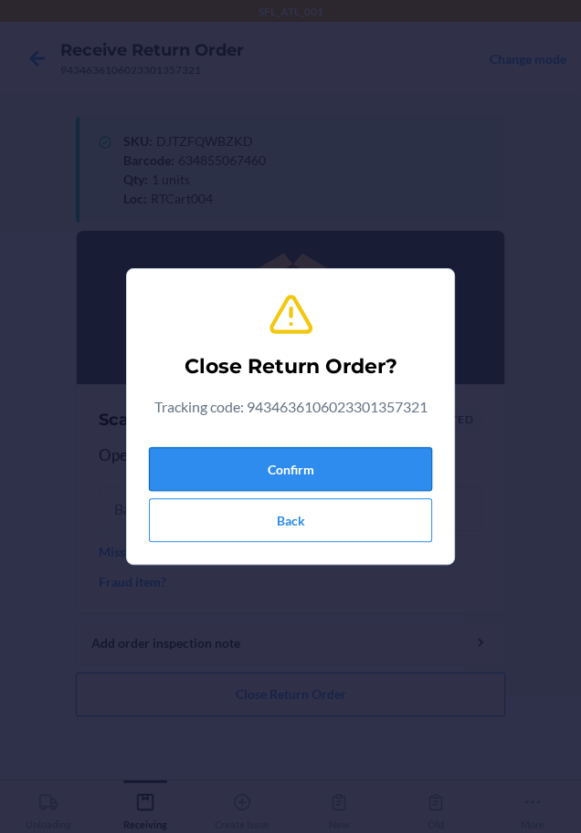
click at [350, 481] on button "Confirm" at bounding box center [290, 469] width 283 height 44
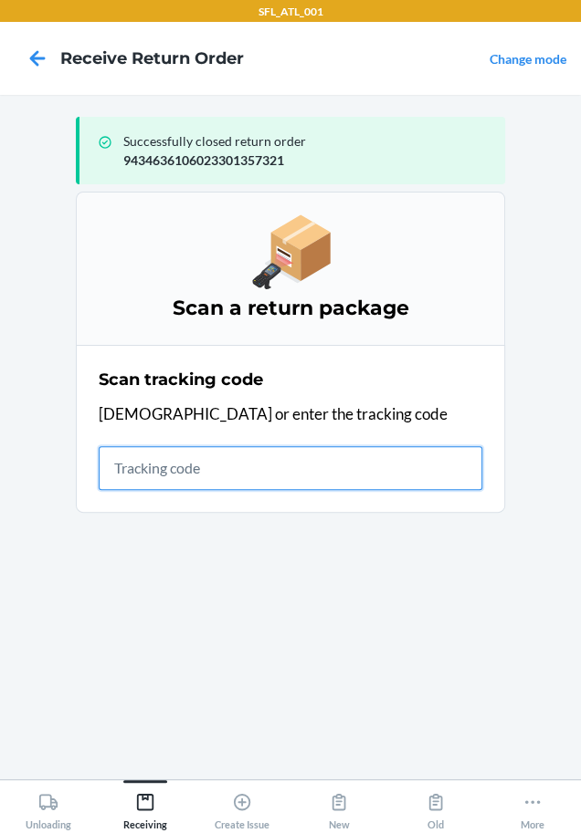
click at [117, 483] on input "text" at bounding box center [290, 468] width 383 height 44
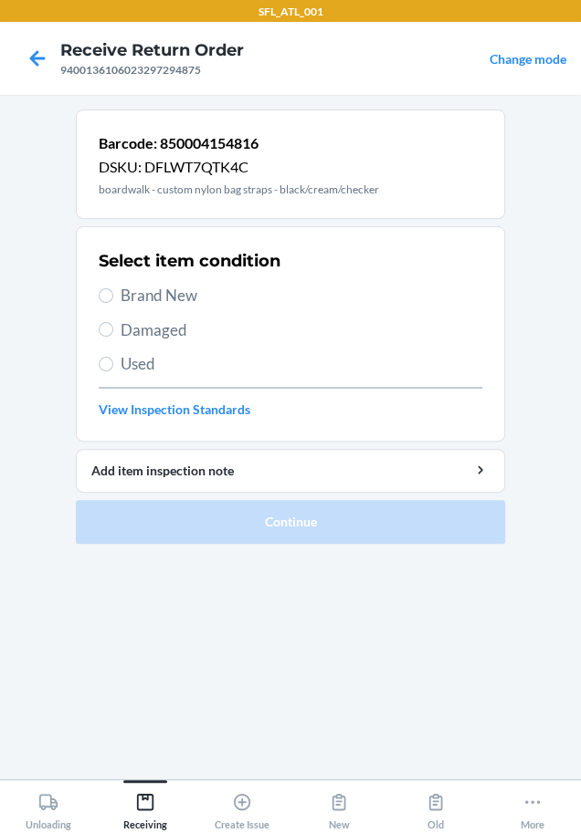
click at [153, 369] on span "Used" at bounding box center [300, 364] width 361 height 24
click at [113, 369] on input "Used" at bounding box center [106, 364] width 15 height 15
radio input "true"
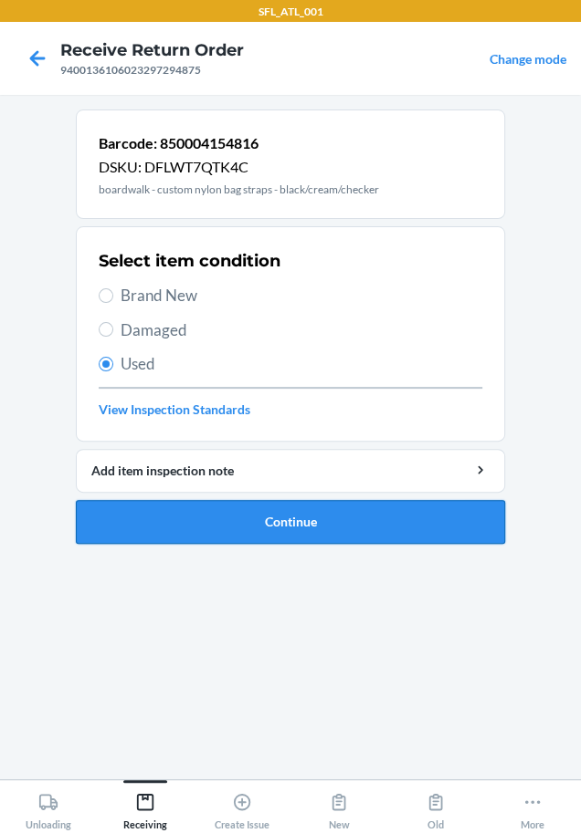
click at [174, 504] on button "Continue" at bounding box center [290, 522] width 429 height 44
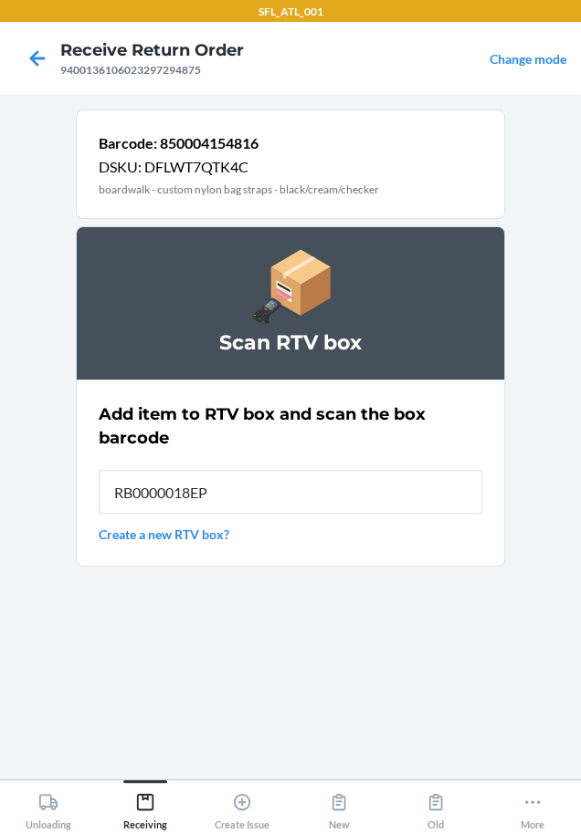
type input "RB0000018EP"
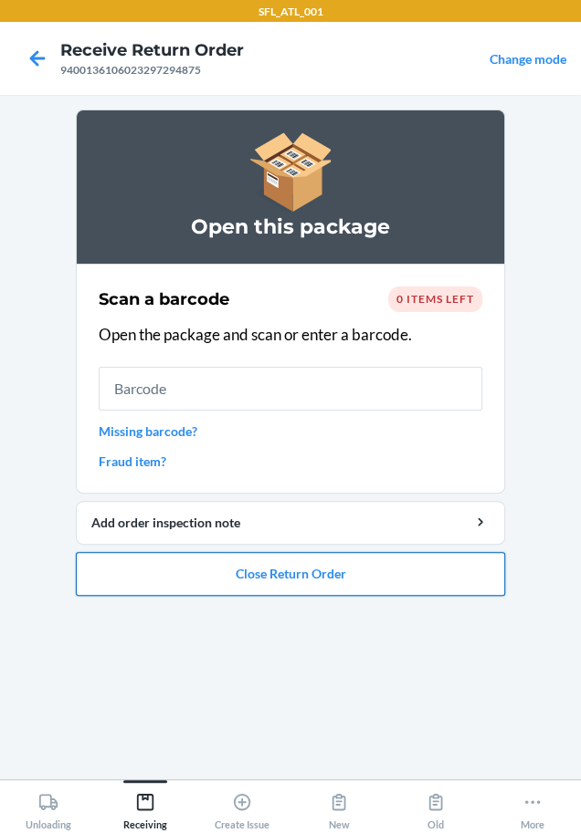
click at [277, 566] on button "Close Return Order" at bounding box center [290, 574] width 429 height 44
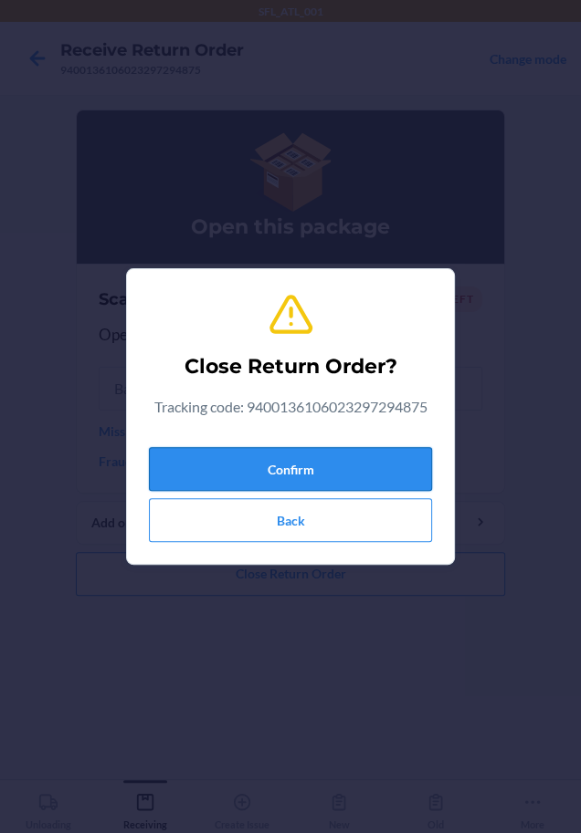
click at [293, 454] on button "Confirm" at bounding box center [290, 469] width 283 height 44
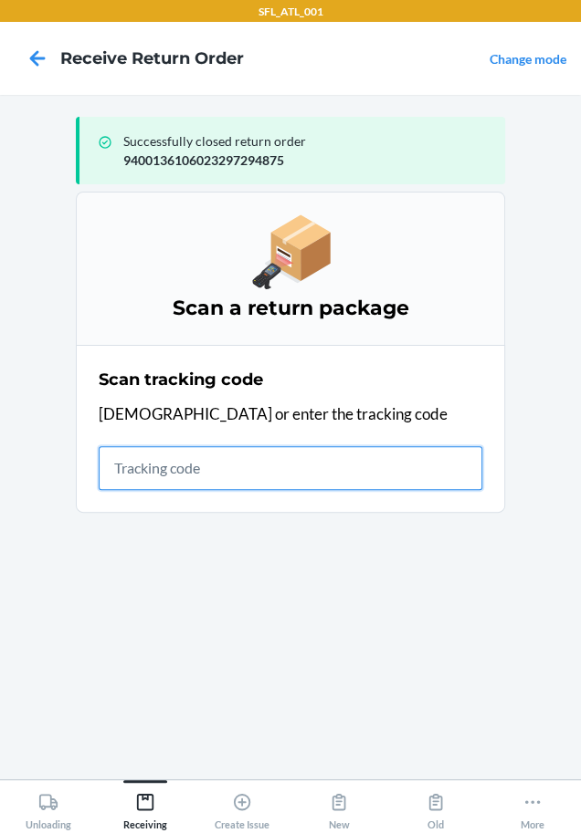
click at [215, 479] on input "text" at bounding box center [290, 468] width 383 height 44
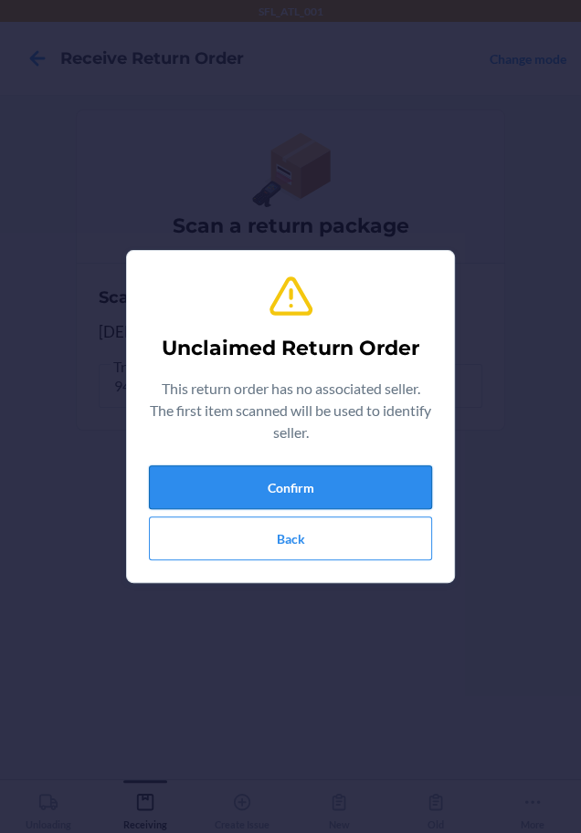
drag, startPoint x: 231, startPoint y: 467, endPoint x: 259, endPoint y: 489, distance: 35.8
click at [254, 487] on button "Confirm" at bounding box center [290, 488] width 283 height 44
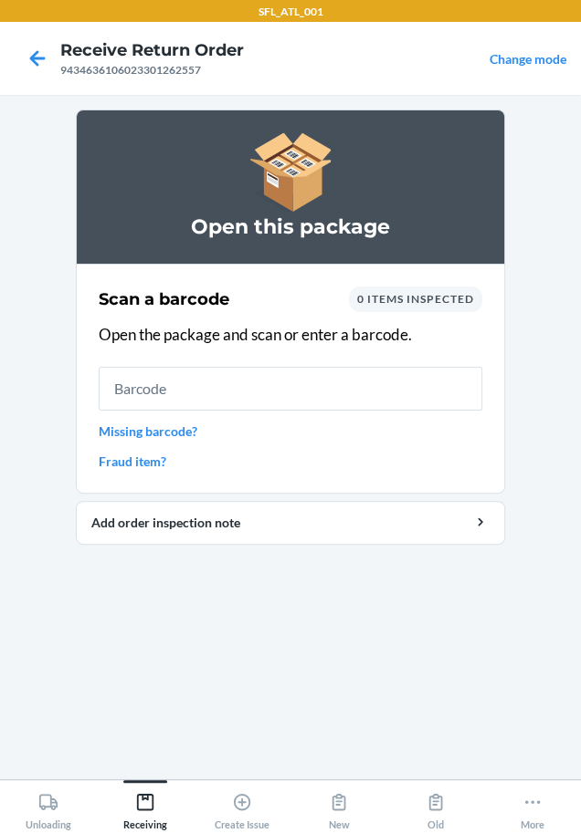
click at [169, 436] on link "Missing barcode?" at bounding box center [290, 431] width 383 height 19
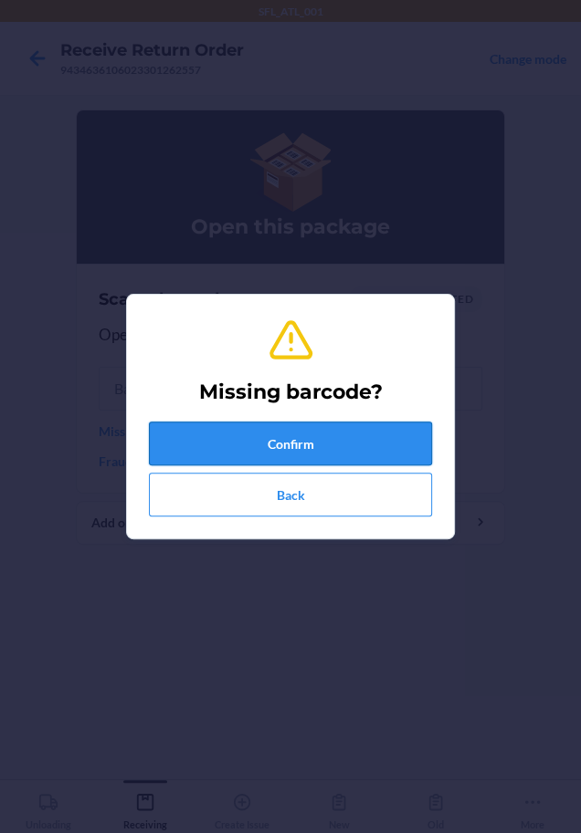
click at [186, 452] on button "Confirm" at bounding box center [290, 444] width 283 height 44
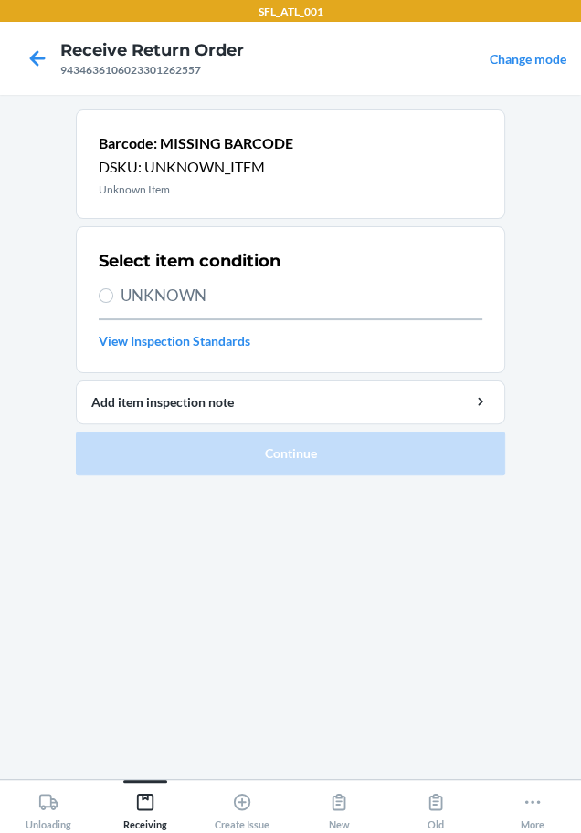
click at [158, 288] on span "UNKNOWN" at bounding box center [300, 296] width 361 height 24
click at [113, 288] on input "UNKNOWN" at bounding box center [106, 295] width 15 height 15
radio input "true"
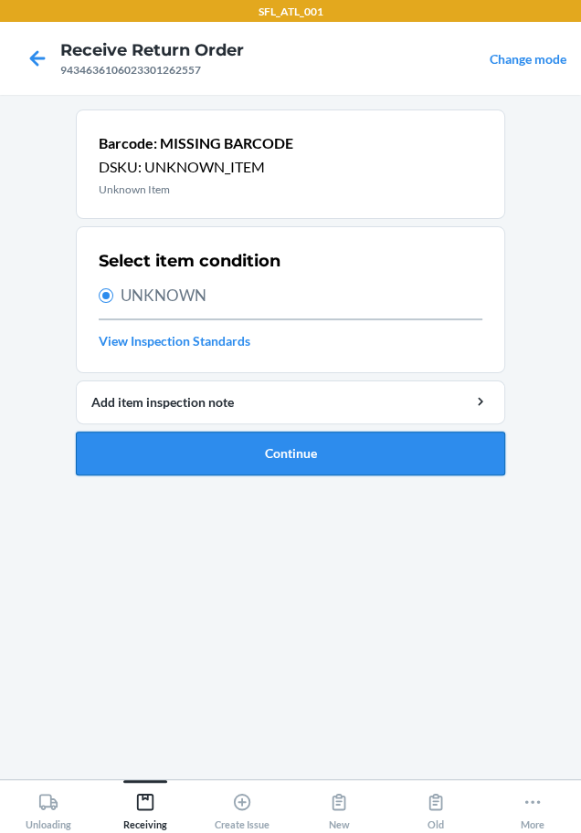
click at [236, 466] on button "Continue" at bounding box center [290, 454] width 429 height 44
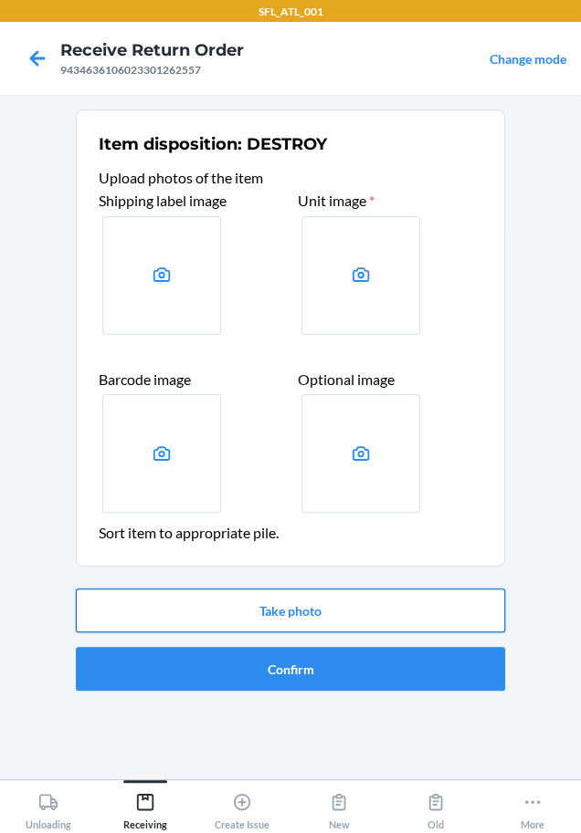
click at [330, 620] on button "Take photo" at bounding box center [290, 611] width 429 height 44
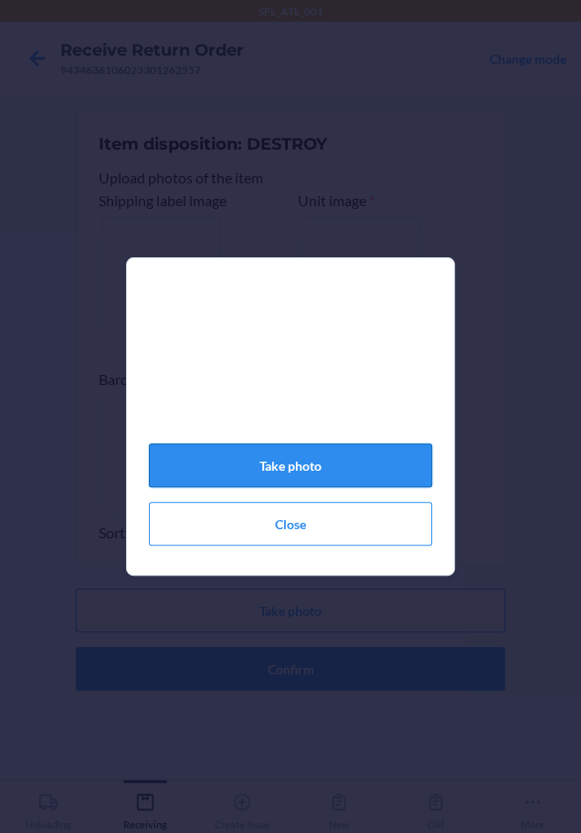
click at [330, 467] on button "Take photo" at bounding box center [290, 466] width 283 height 44
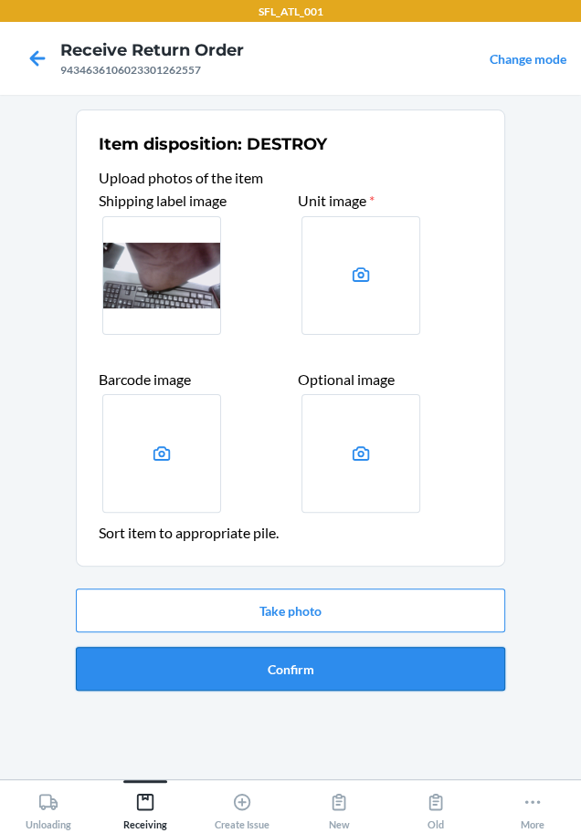
click at [341, 662] on button "Confirm" at bounding box center [290, 669] width 429 height 44
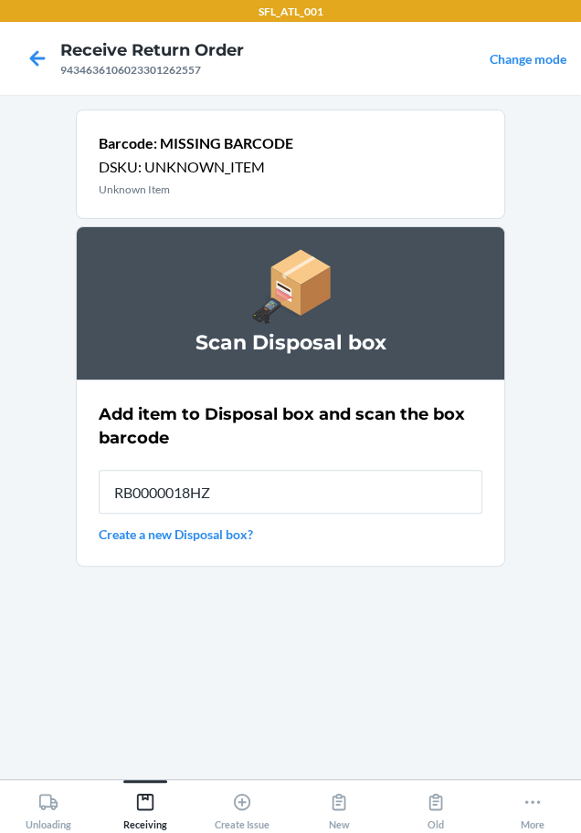
type input "RB0000018HZ"
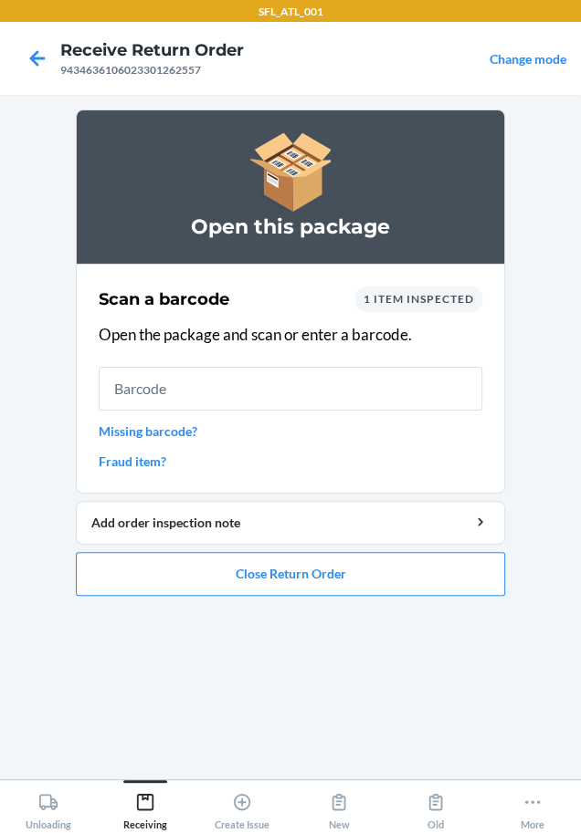
click at [185, 423] on link "Missing barcode?" at bounding box center [290, 431] width 383 height 19
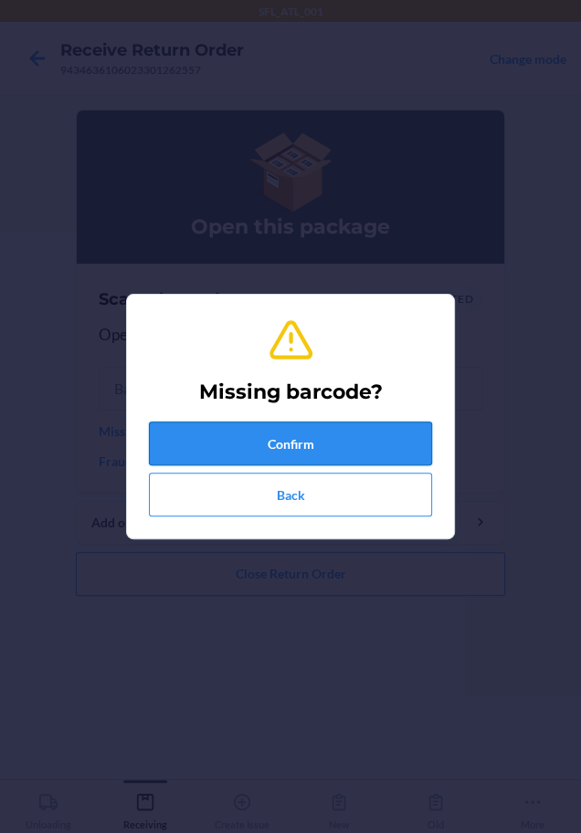
click at [274, 426] on button "Confirm" at bounding box center [290, 444] width 283 height 44
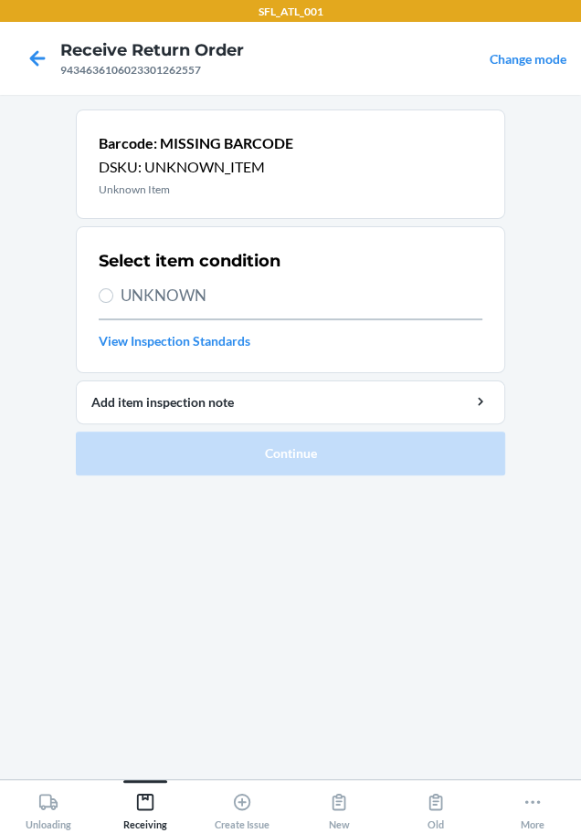
click at [192, 282] on div "Select item condition UNKNOWN View Inspection Standards" at bounding box center [290, 300] width 383 height 112
click at [203, 314] on div "Select item condition UNKNOWN View Inspection Standards" at bounding box center [290, 300] width 383 height 112
click at [203, 306] on span "UNKNOWN" at bounding box center [300, 296] width 361 height 24
click at [113, 303] on input "UNKNOWN" at bounding box center [106, 295] width 15 height 15
radio input "true"
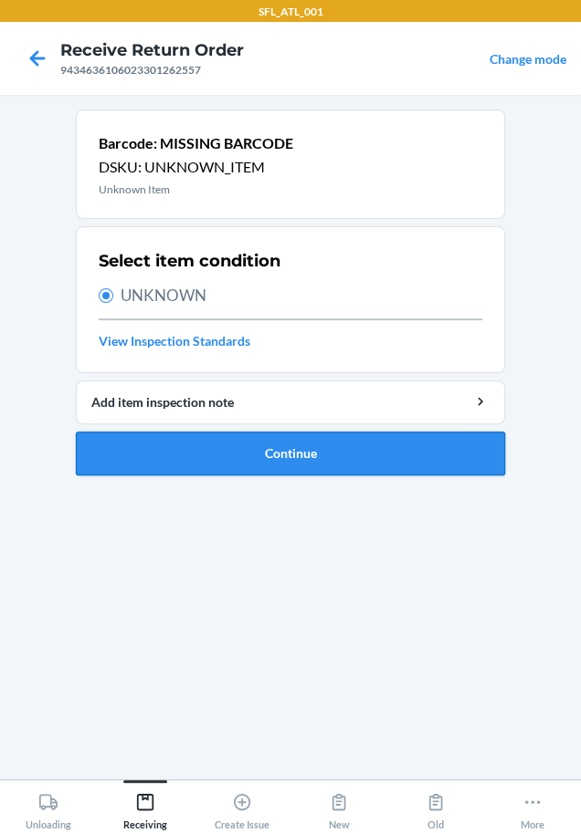
click at [328, 450] on button "Continue" at bounding box center [290, 454] width 429 height 44
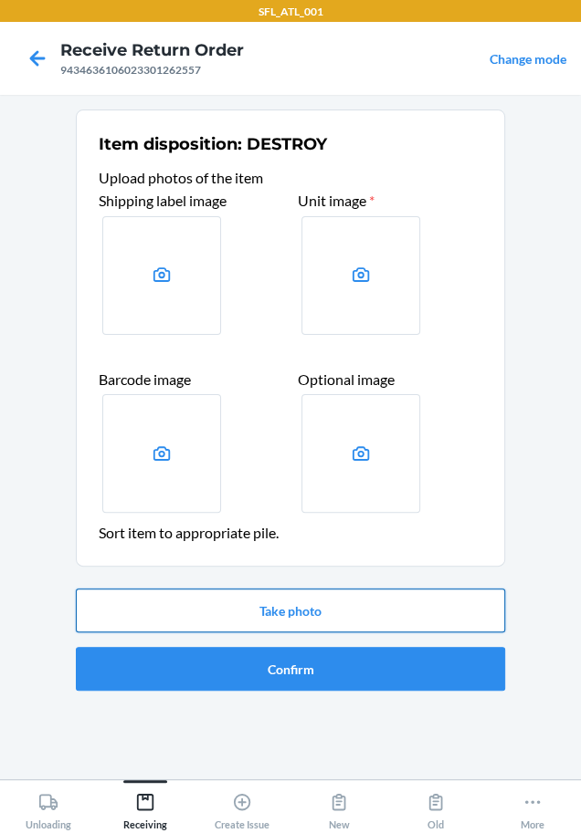
click at [319, 603] on button "Take photo" at bounding box center [290, 611] width 429 height 44
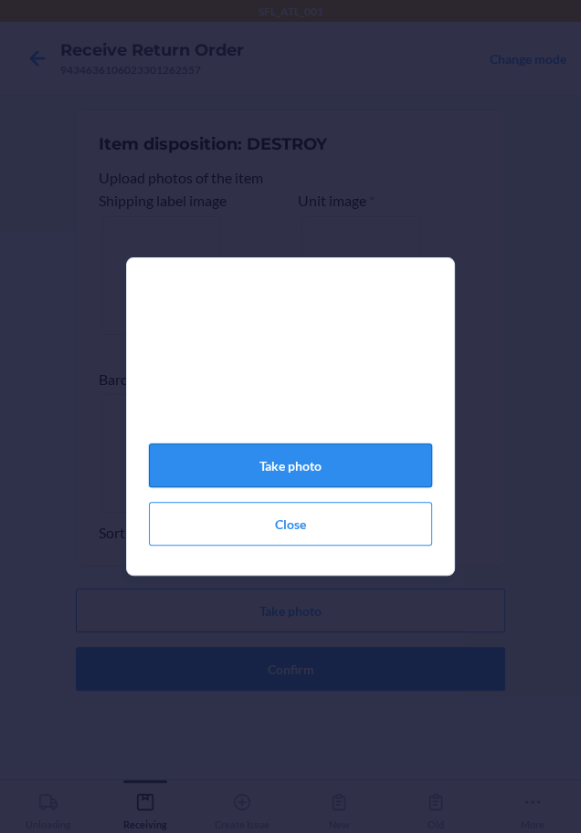
click at [382, 482] on button "Take photo" at bounding box center [290, 466] width 283 height 44
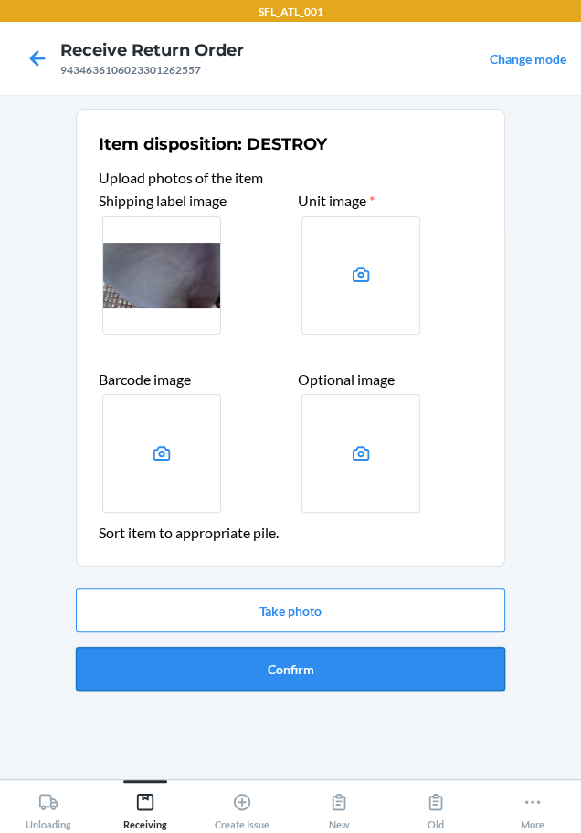
click at [360, 657] on button "Confirm" at bounding box center [290, 669] width 429 height 44
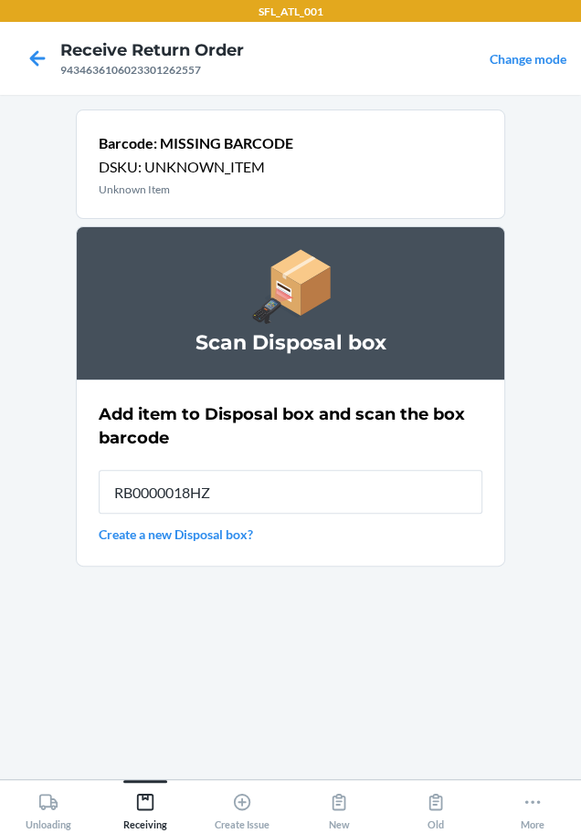
type input "RB0000018HZ"
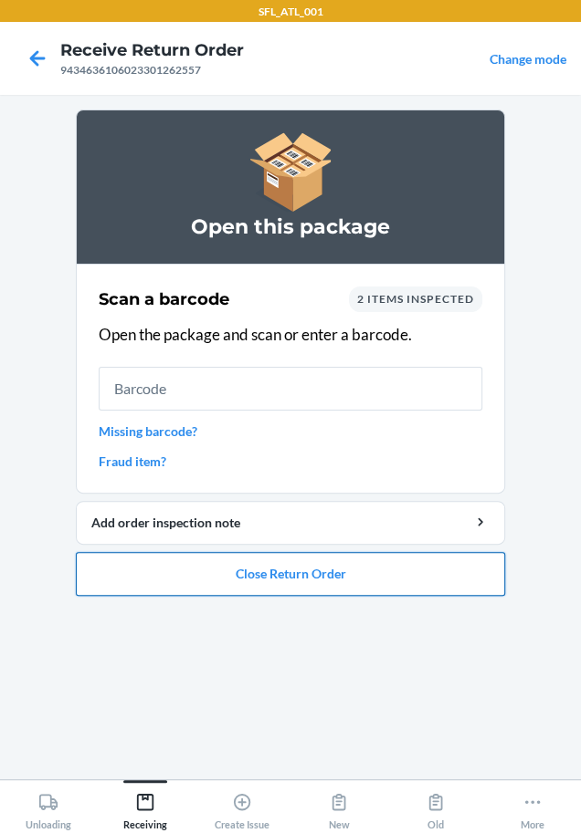
click at [361, 573] on button "Close Return Order" at bounding box center [290, 574] width 429 height 44
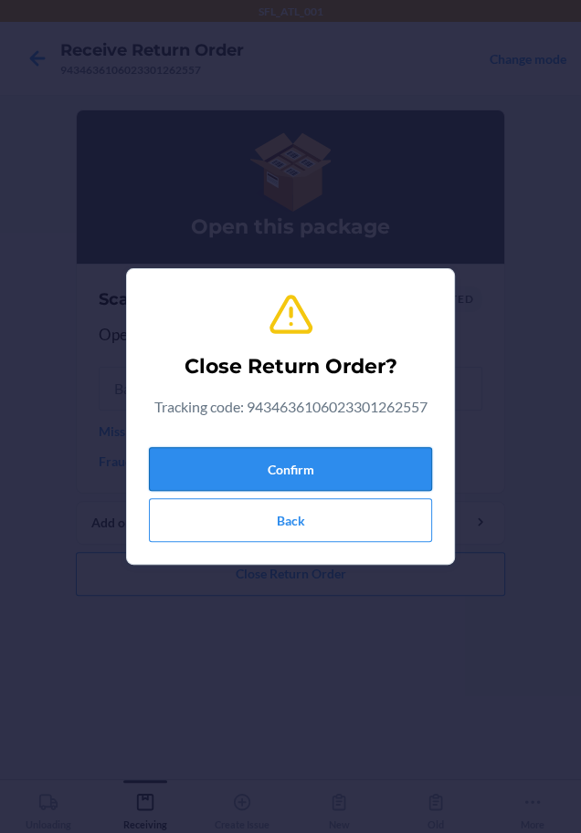
drag, startPoint x: 236, startPoint y: 476, endPoint x: 207, endPoint y: 475, distance: 29.2
click at [236, 474] on button "Confirm" at bounding box center [290, 469] width 283 height 44
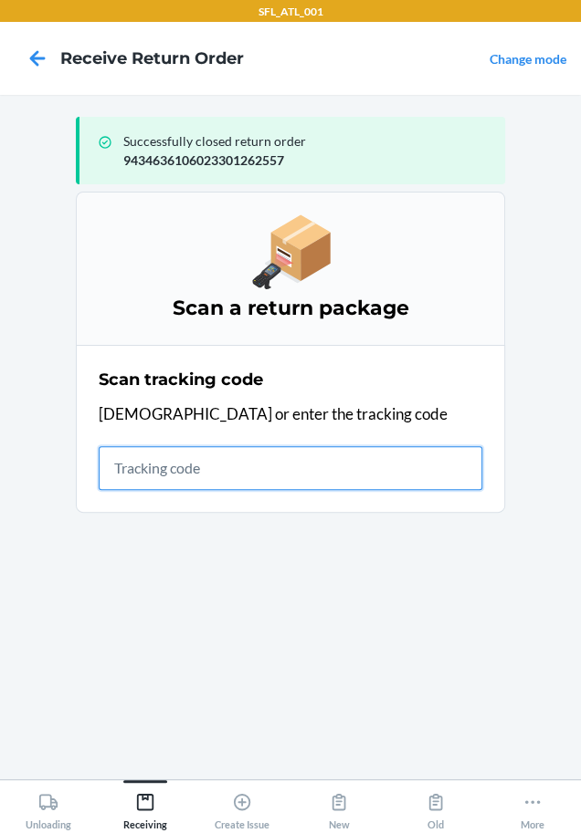
click at [221, 466] on input "text" at bounding box center [290, 468] width 383 height 44
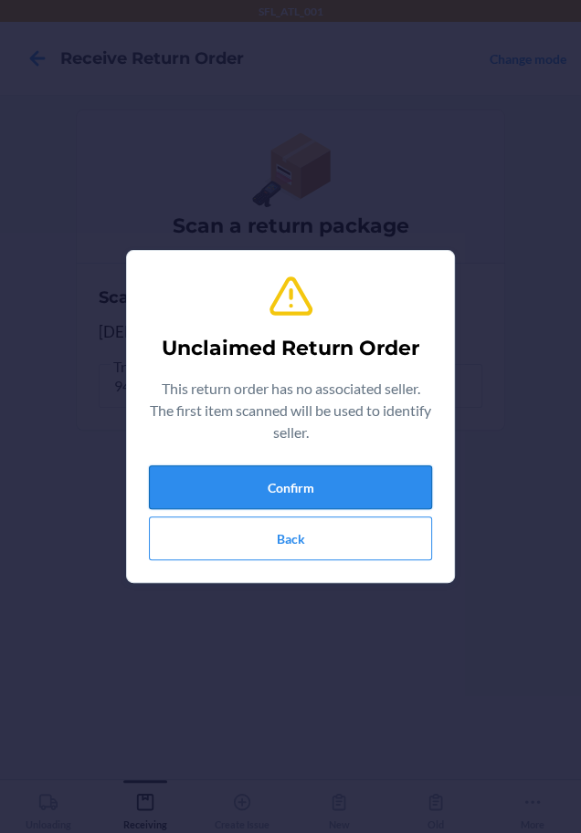
click at [316, 484] on button "Confirm" at bounding box center [290, 488] width 283 height 44
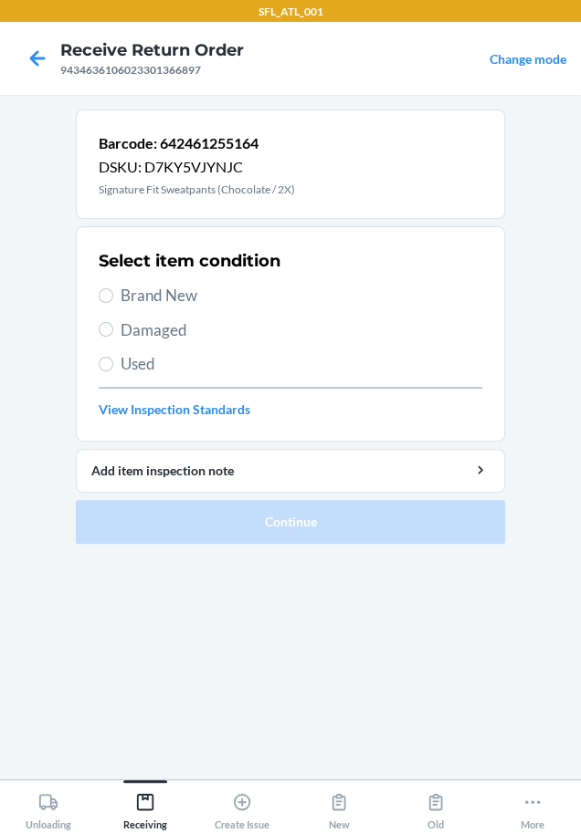
click at [168, 298] on span "Brand New" at bounding box center [300, 296] width 361 height 24
click at [113, 298] on input "Brand New" at bounding box center [106, 295] width 15 height 15
radio input "true"
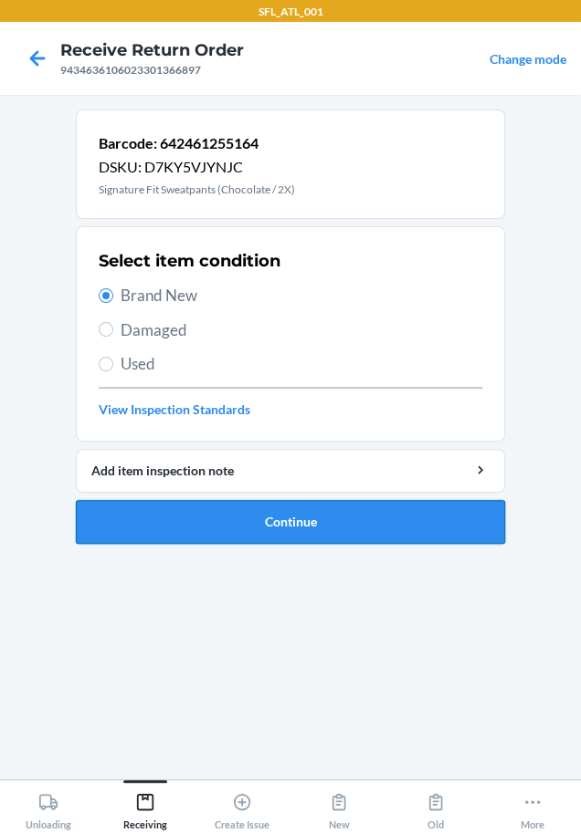
click at [189, 530] on button "Continue" at bounding box center [290, 522] width 429 height 44
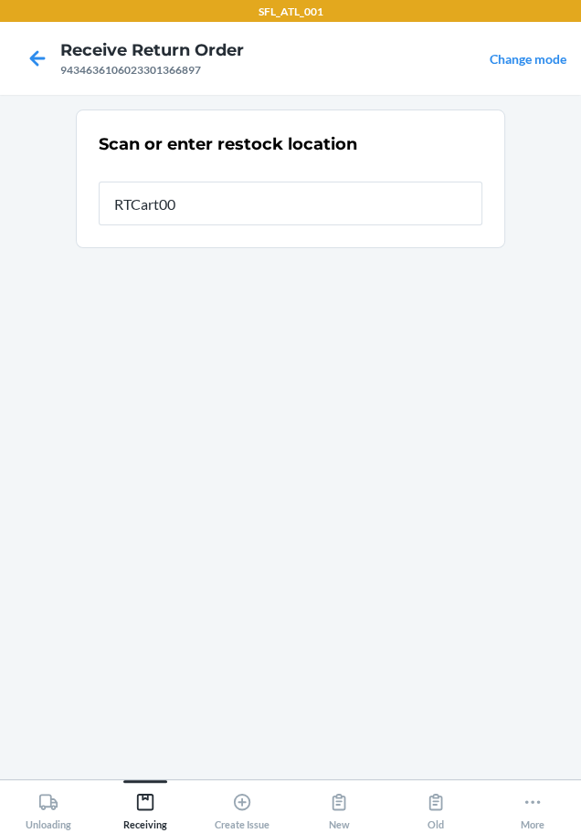
type input "RTCart004"
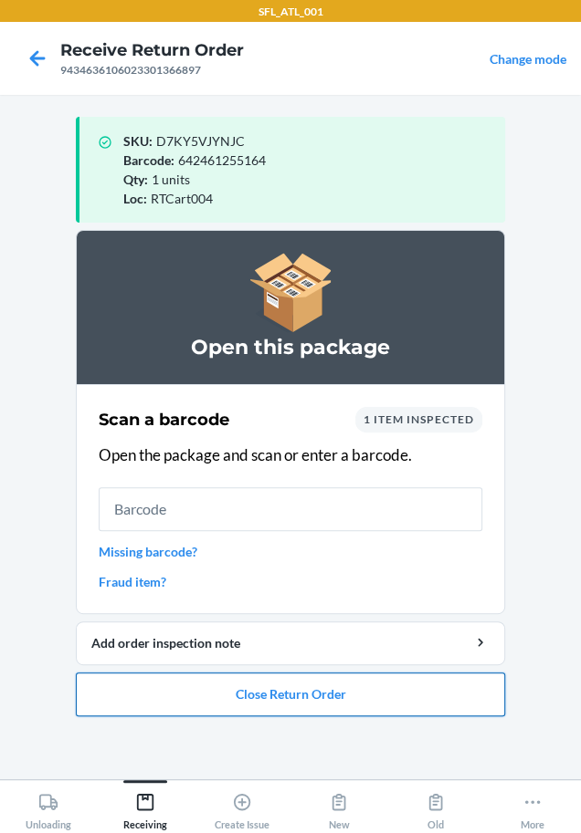
click at [250, 696] on button "Close Return Order" at bounding box center [290, 695] width 429 height 44
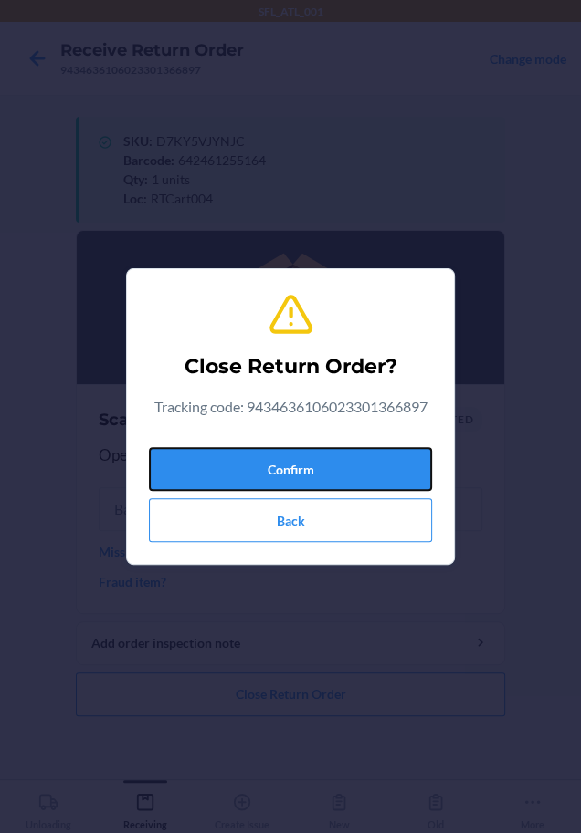
drag, startPoint x: 367, startPoint y: 480, endPoint x: 48, endPoint y: 586, distance: 335.7
click at [349, 488] on button "Confirm" at bounding box center [290, 469] width 283 height 44
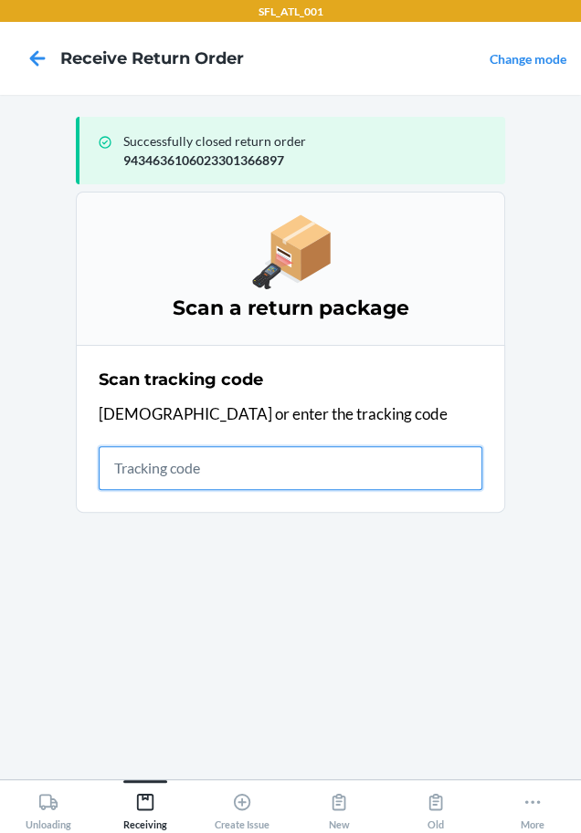
click at [105, 466] on input "text" at bounding box center [290, 468] width 383 height 44
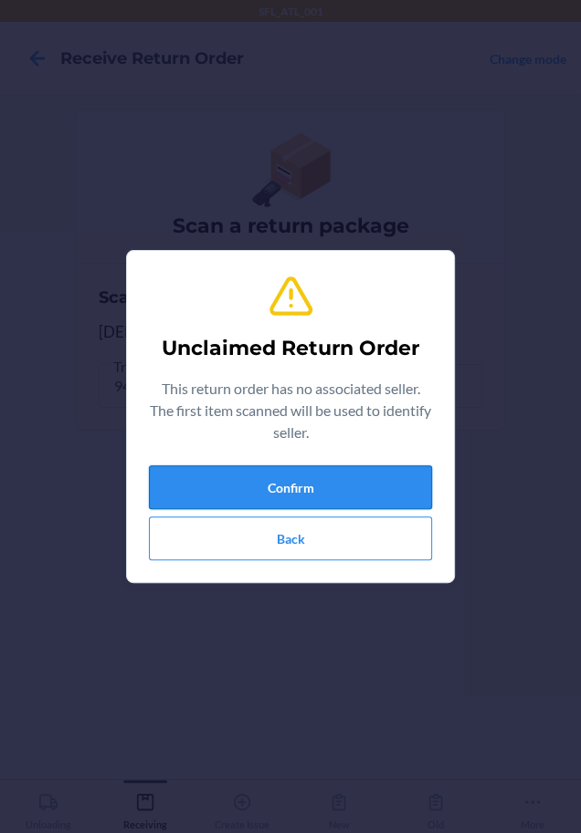
drag, startPoint x: 198, startPoint y: 469, endPoint x: 210, endPoint y: 493, distance: 26.5
click at [210, 493] on button "Confirm" at bounding box center [290, 488] width 283 height 44
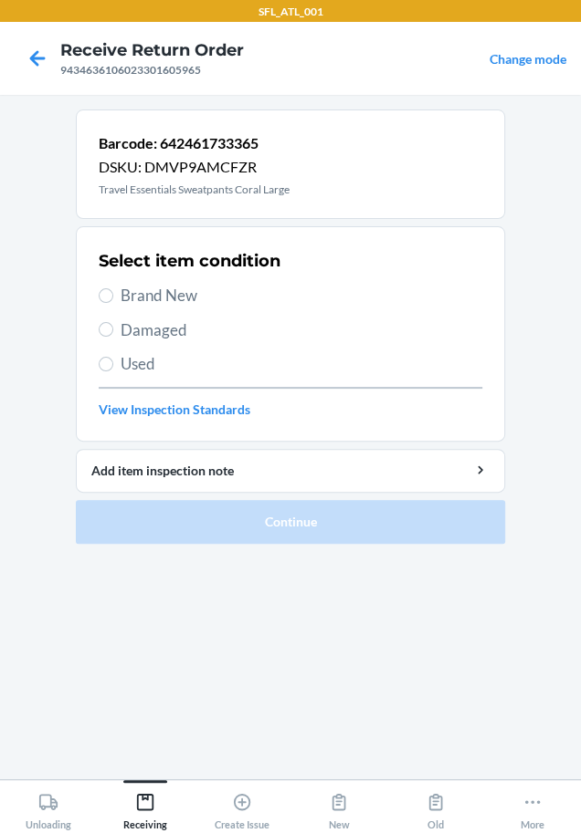
click at [140, 277] on div "Select item condition Brand New Damaged Used View Inspection Standards" at bounding box center [290, 334] width 383 height 181
click at [141, 288] on span "Brand New" at bounding box center [300, 296] width 361 height 24
click at [113, 288] on input "Brand New" at bounding box center [106, 295] width 15 height 15
radio input "true"
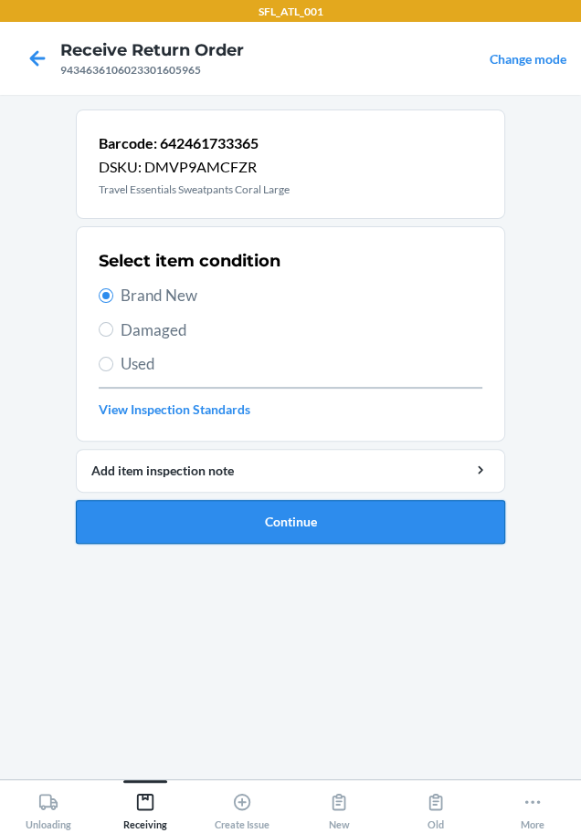
click at [225, 522] on button "Continue" at bounding box center [290, 522] width 429 height 44
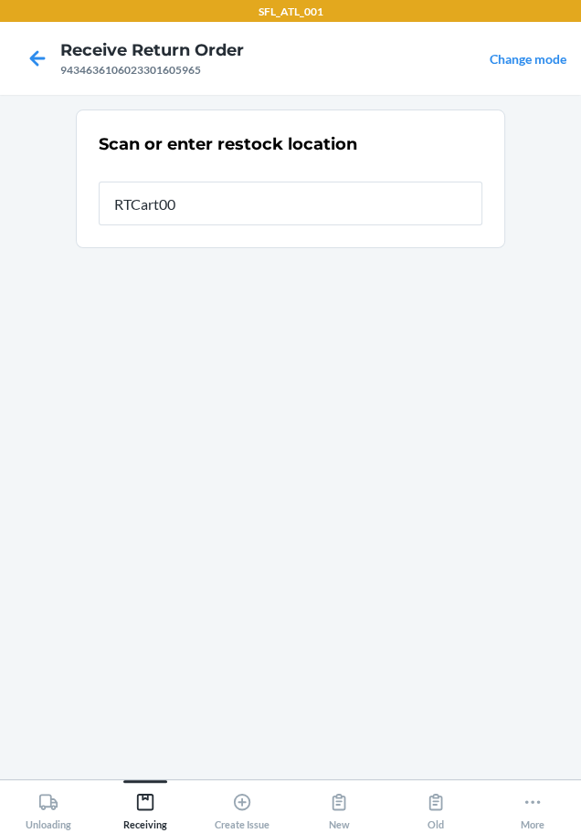
type input "RTCart004"
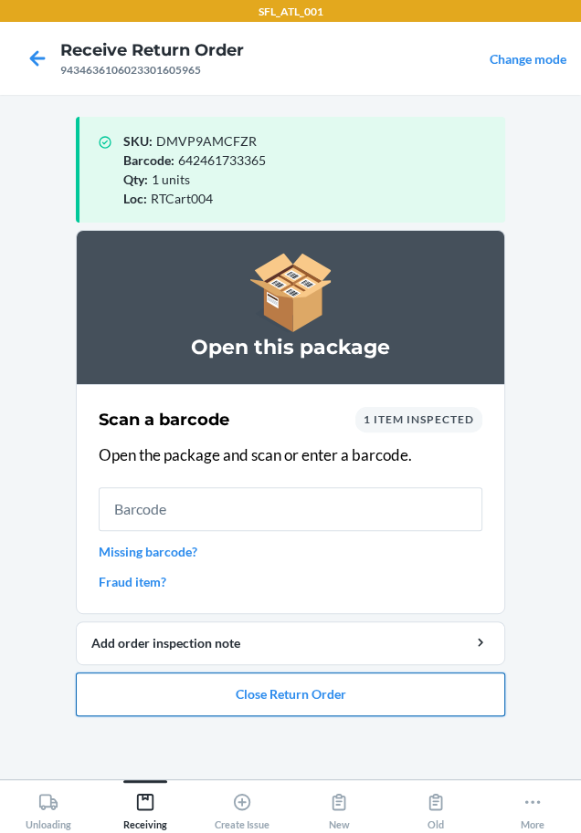
click at [247, 702] on button "Close Return Order" at bounding box center [290, 695] width 429 height 44
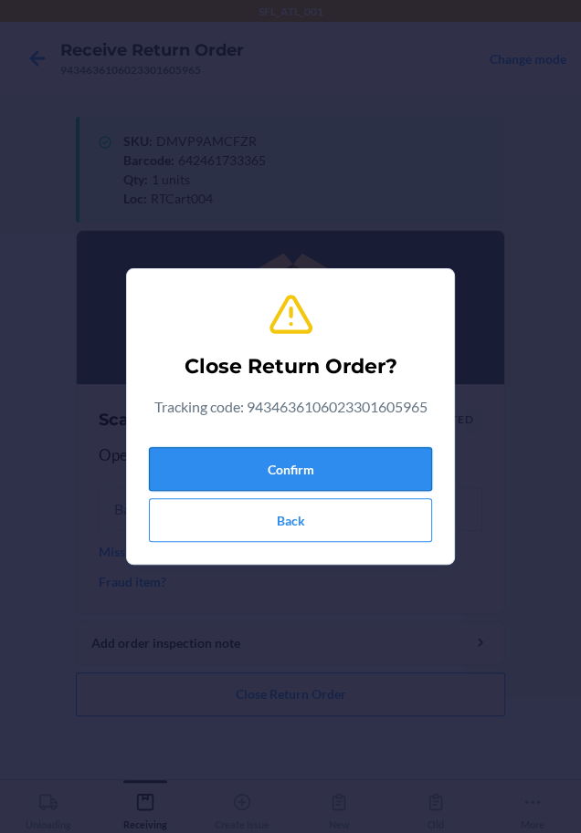
click at [296, 463] on button "Confirm" at bounding box center [290, 469] width 283 height 44
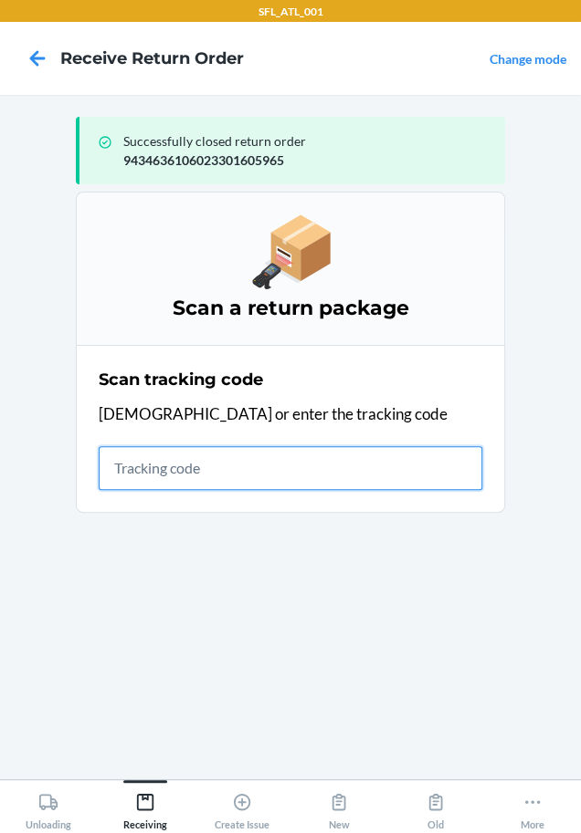
click at [276, 461] on input "text" at bounding box center [290, 468] width 383 height 44
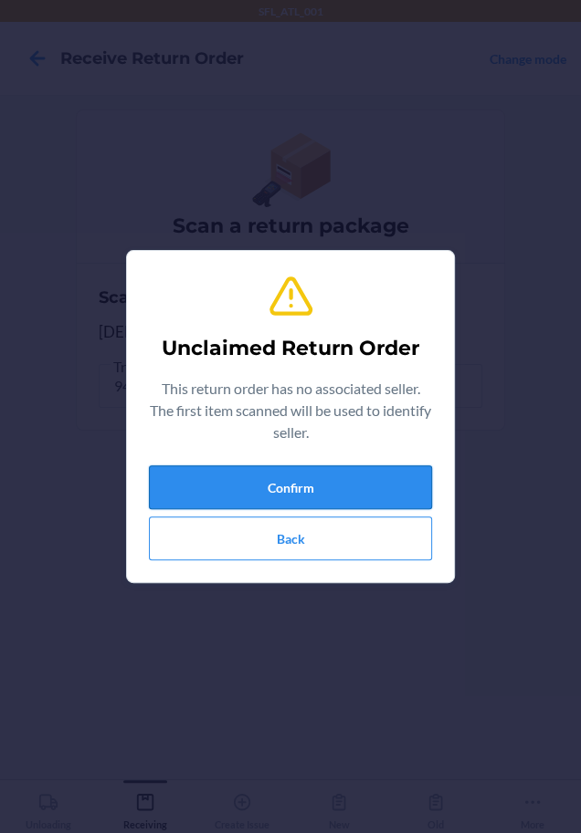
click at [244, 476] on button "Confirm" at bounding box center [290, 488] width 283 height 44
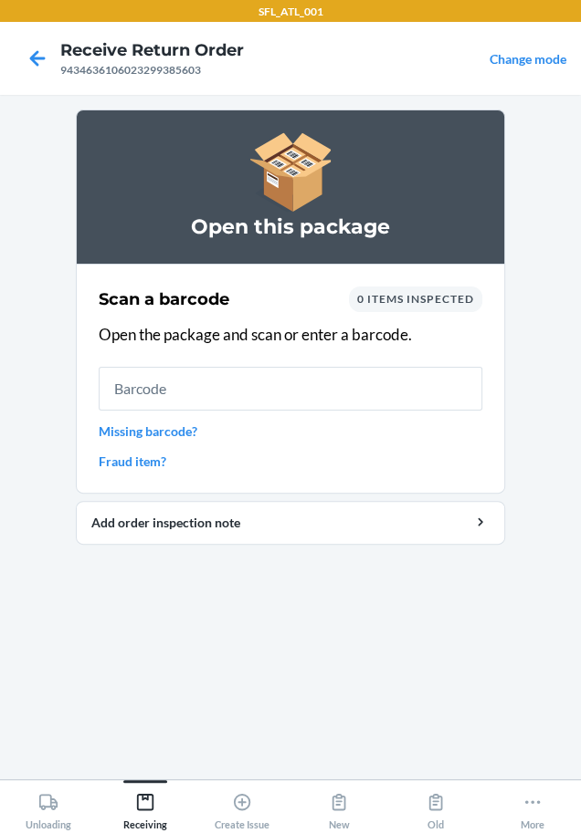
click at [200, 403] on input "text" at bounding box center [290, 389] width 383 height 44
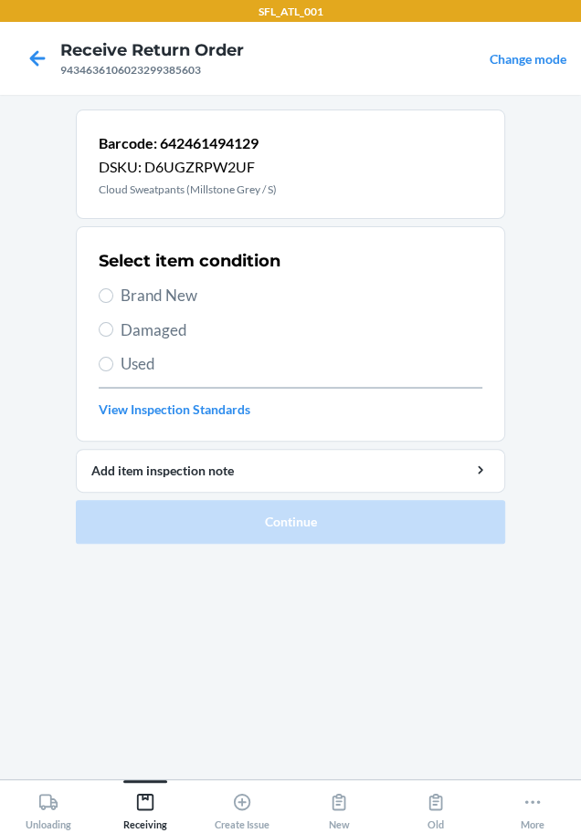
click at [158, 298] on span "Brand New" at bounding box center [300, 296] width 361 height 24
click at [113, 298] on input "Brand New" at bounding box center [106, 295] width 15 height 15
radio input "true"
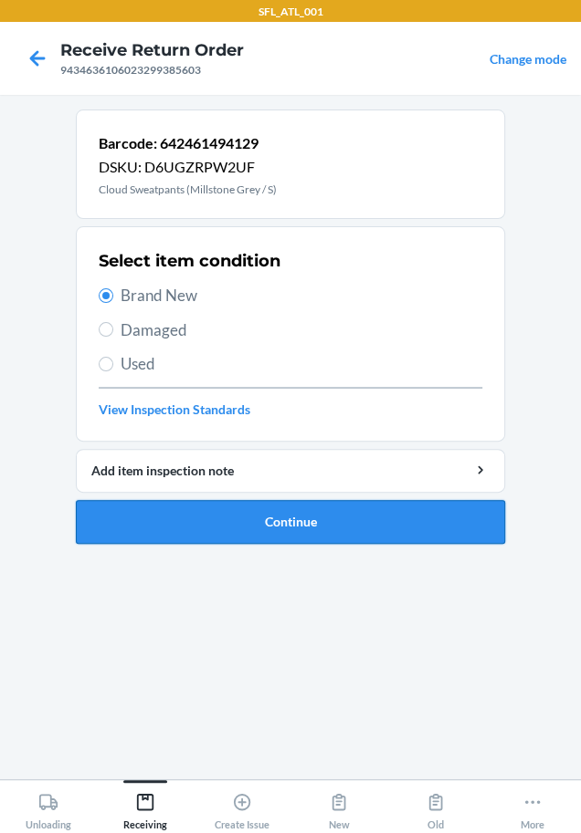
click at [145, 505] on button "Continue" at bounding box center [290, 522] width 429 height 44
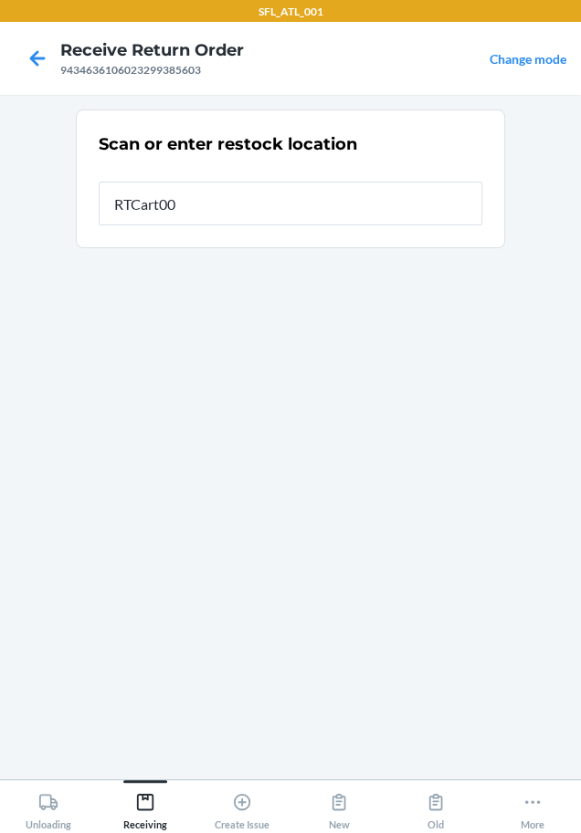
type input "RTCart004"
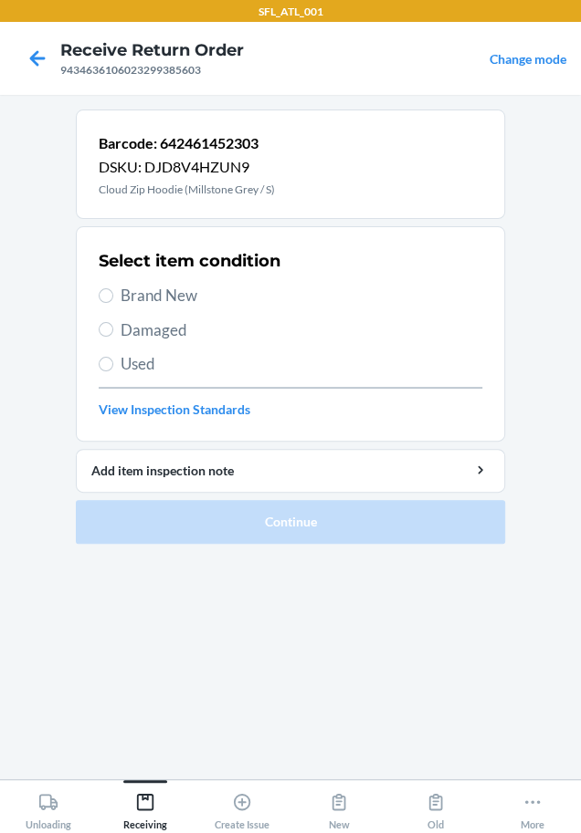
click at [191, 288] on span "Brand New" at bounding box center [300, 296] width 361 height 24
click at [113, 288] on input "Brand New" at bounding box center [106, 295] width 15 height 15
radio input "true"
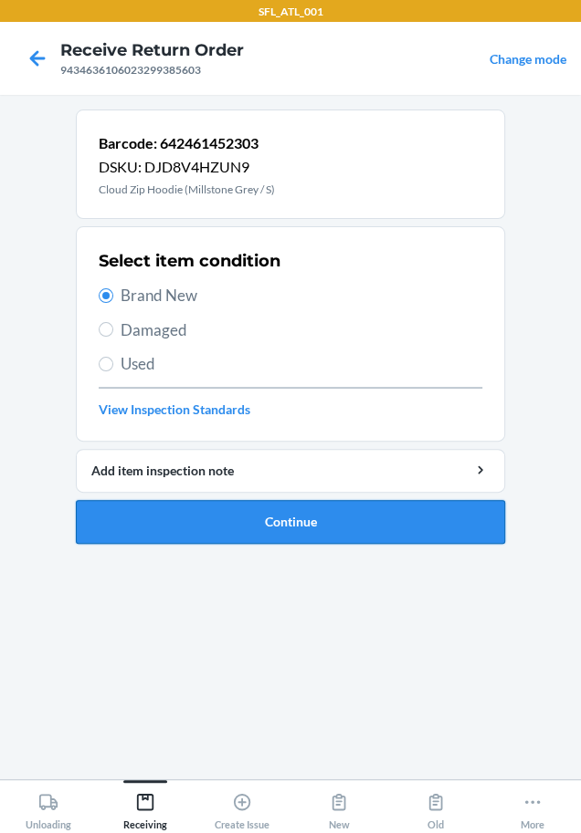
click at [211, 530] on button "Continue" at bounding box center [290, 522] width 429 height 44
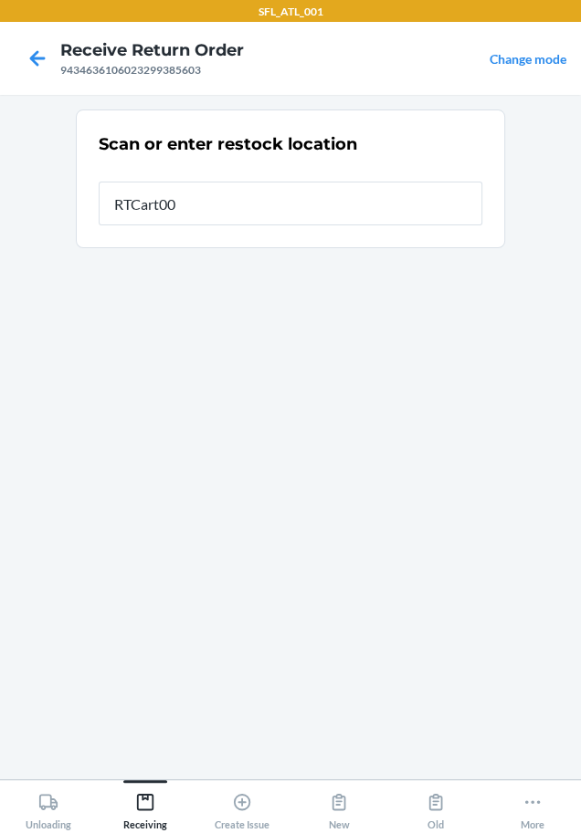
type input "RTCart004"
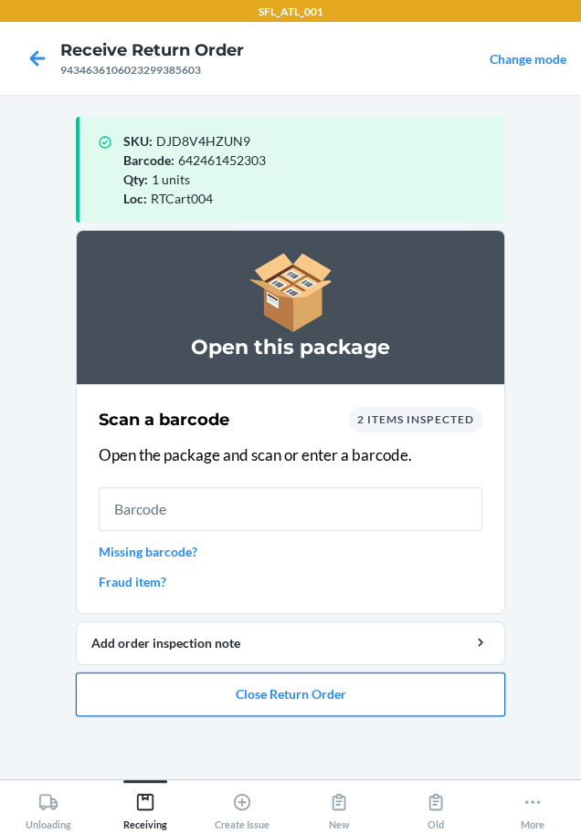
click at [268, 699] on button "Close Return Order" at bounding box center [290, 695] width 429 height 44
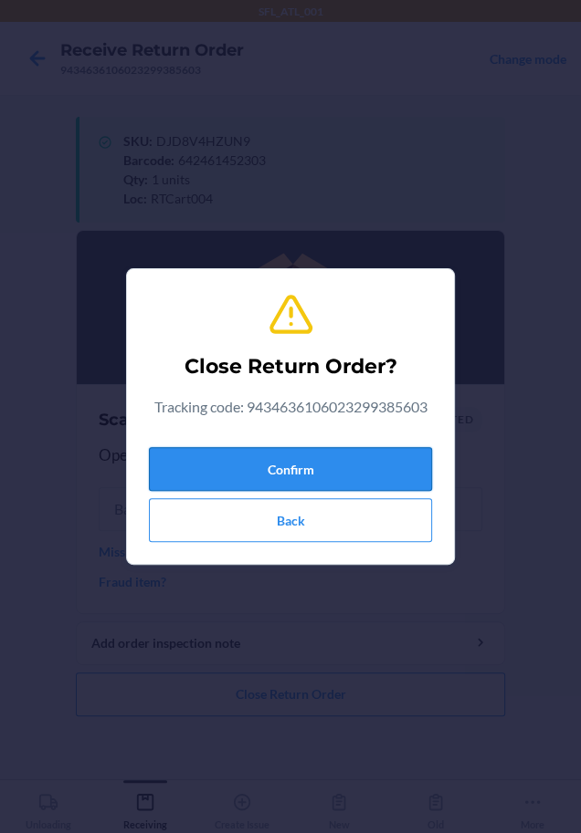
click at [363, 447] on button "Confirm" at bounding box center [290, 469] width 283 height 44
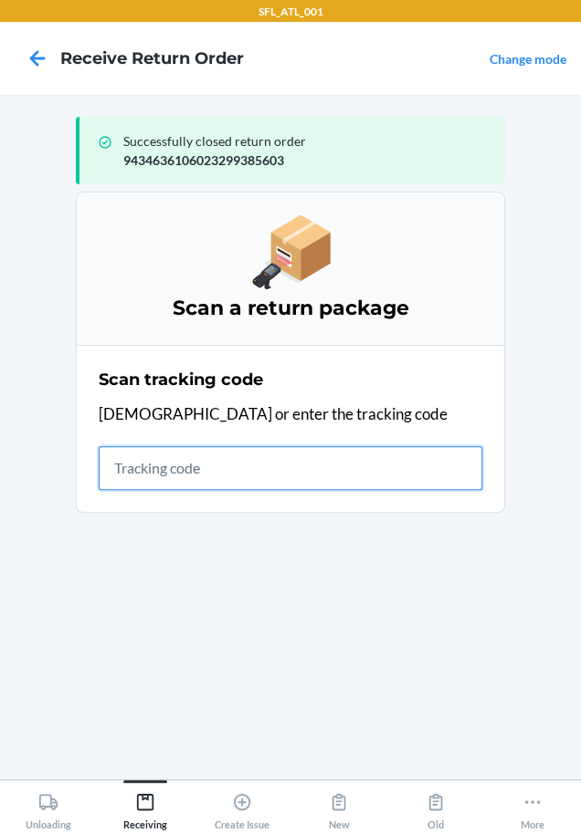
click at [225, 465] on input "text" at bounding box center [290, 468] width 383 height 44
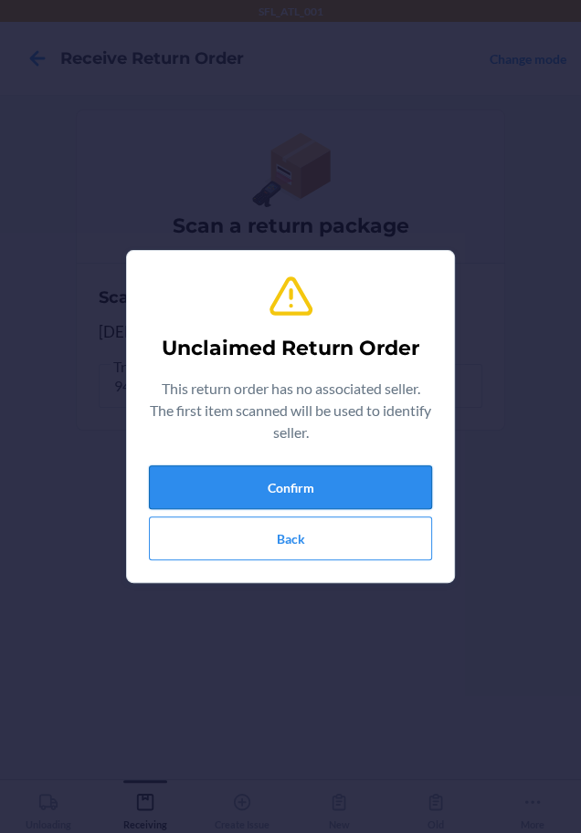
click at [253, 491] on button "Confirm" at bounding box center [290, 488] width 283 height 44
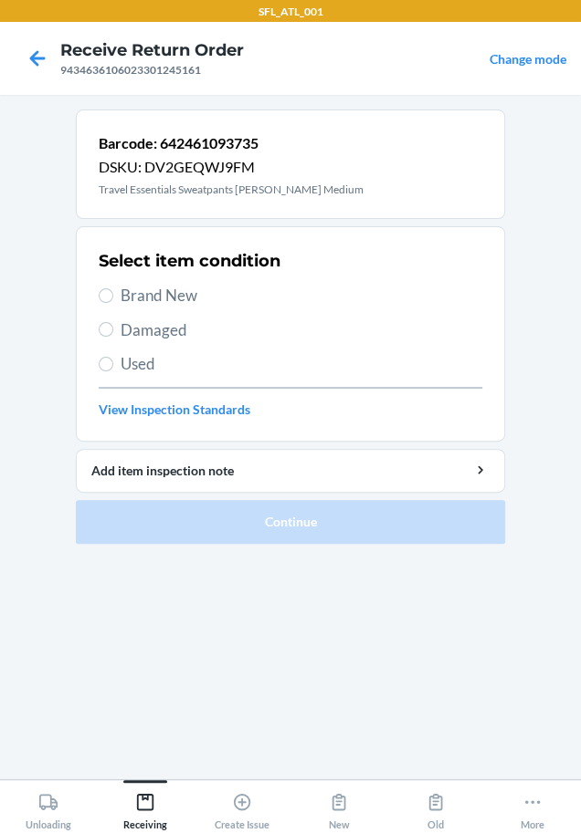
click at [132, 286] on span "Brand New" at bounding box center [300, 296] width 361 height 24
click at [113, 288] on input "Brand New" at bounding box center [106, 295] width 15 height 15
radio input "true"
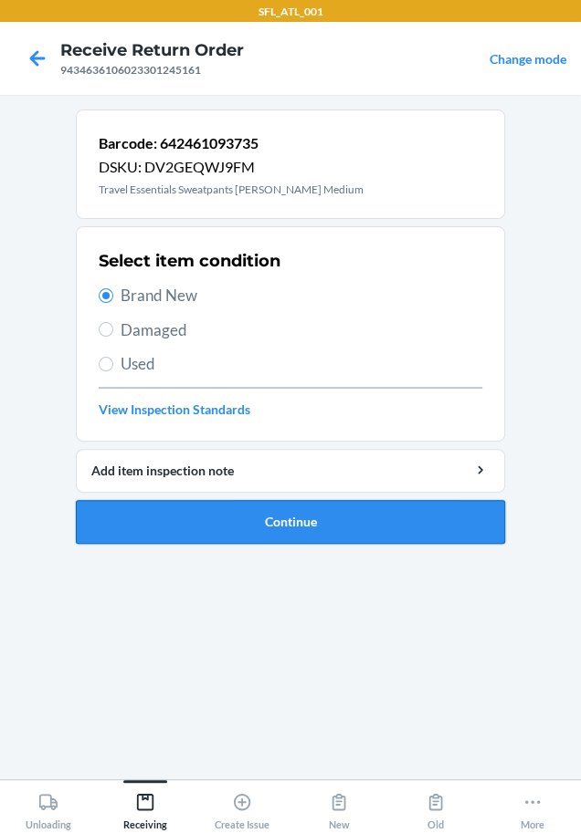
drag, startPoint x: 238, startPoint y: 518, endPoint x: 229, endPoint y: 516, distance: 9.3
click at [234, 516] on button "Continue" at bounding box center [290, 522] width 429 height 44
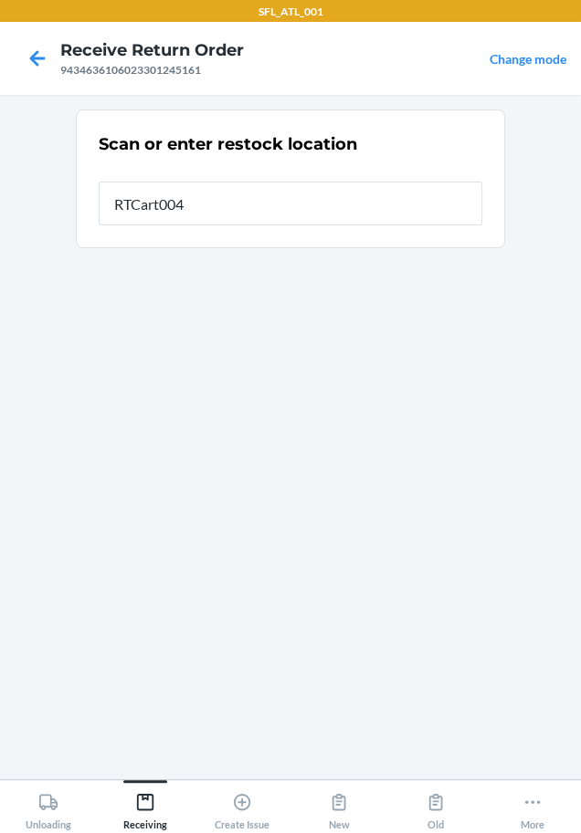
type input "RTCart004"
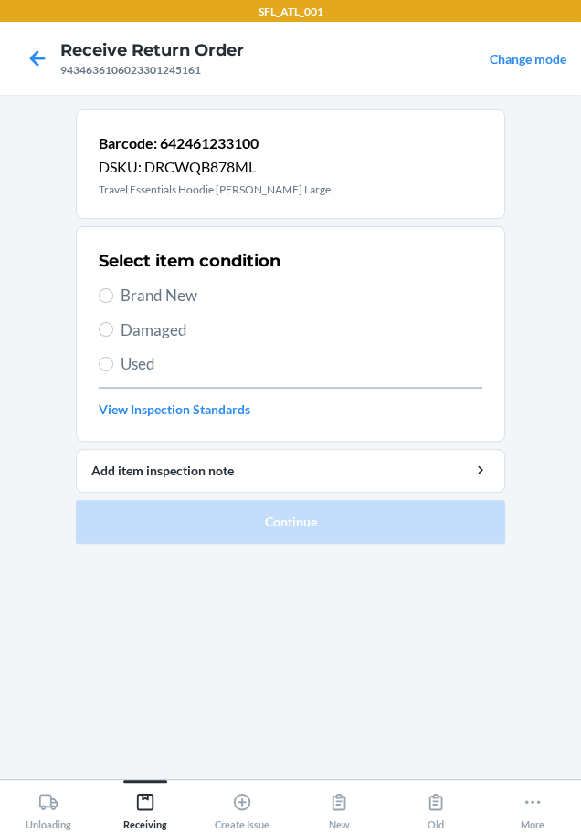
click at [190, 302] on span "Brand New" at bounding box center [300, 296] width 361 height 24
click at [113, 302] on input "Brand New" at bounding box center [106, 295] width 15 height 15
radio input "true"
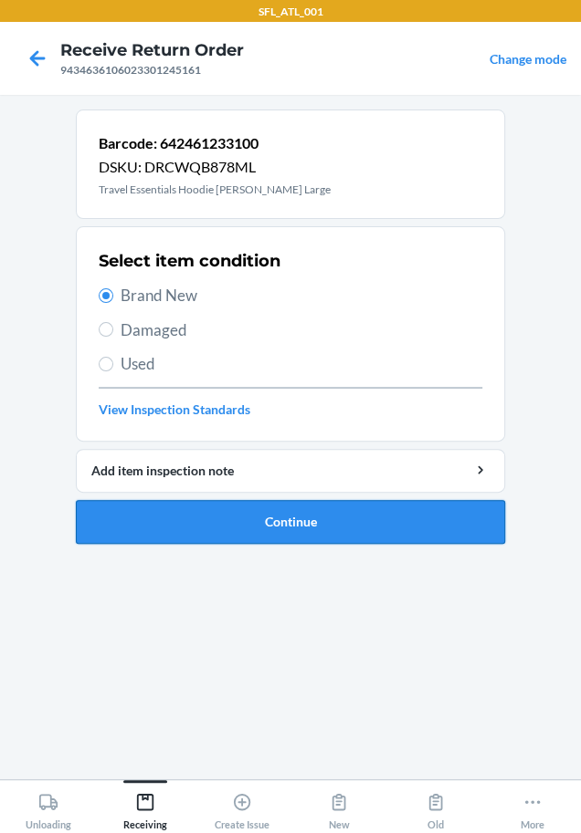
click at [153, 518] on button "Continue" at bounding box center [290, 522] width 429 height 44
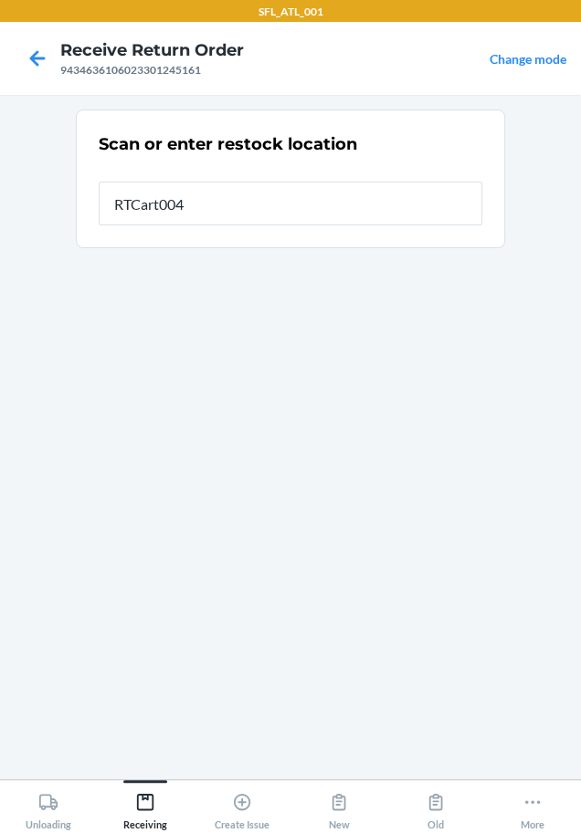
type input "RTCart004"
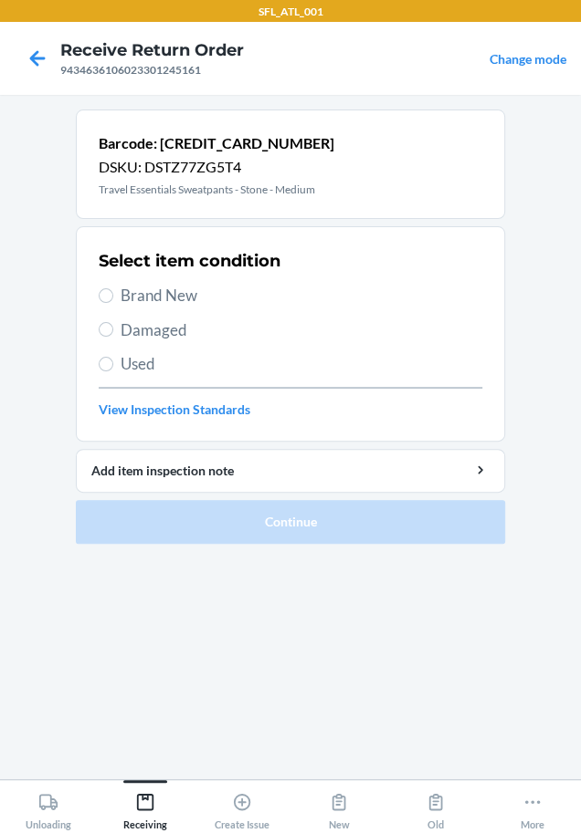
click at [134, 298] on span "Brand New" at bounding box center [300, 296] width 361 height 24
click at [113, 298] on input "Brand New" at bounding box center [106, 295] width 15 height 15
radio input "true"
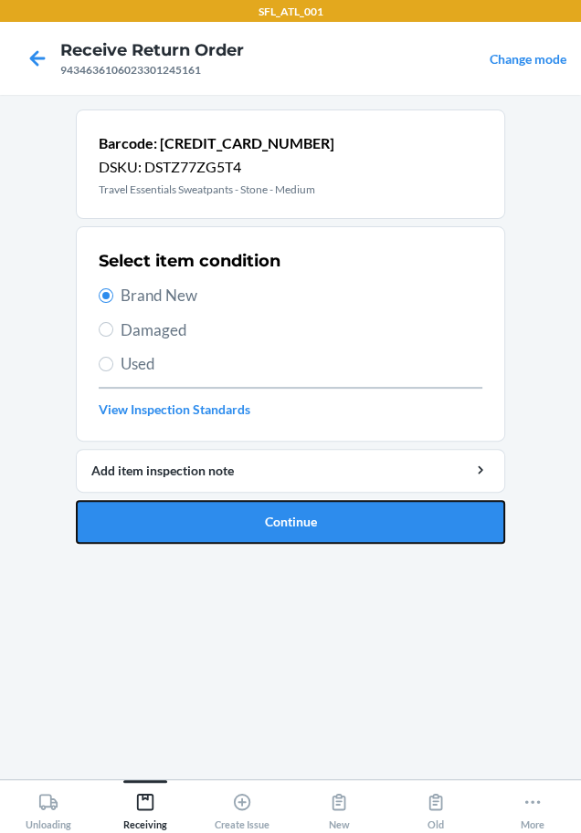
click at [123, 529] on button "Continue" at bounding box center [290, 522] width 429 height 44
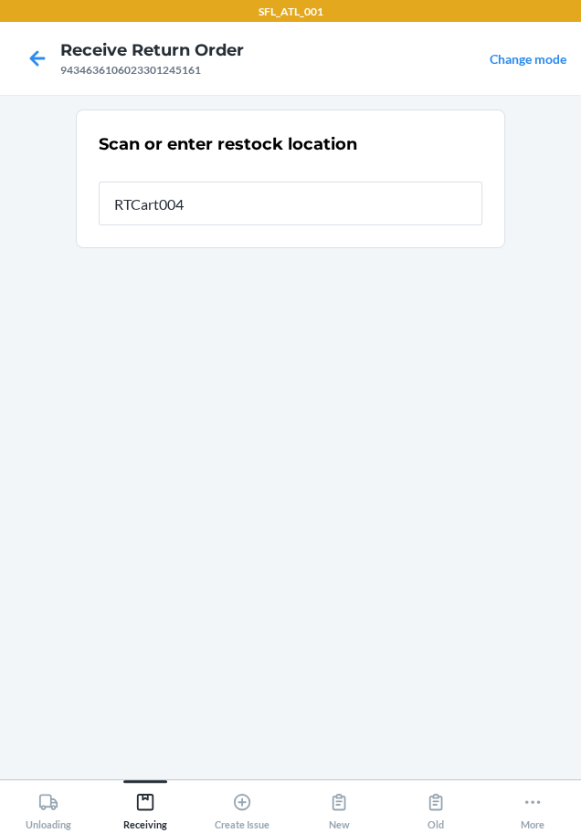
type input "RTCart004"
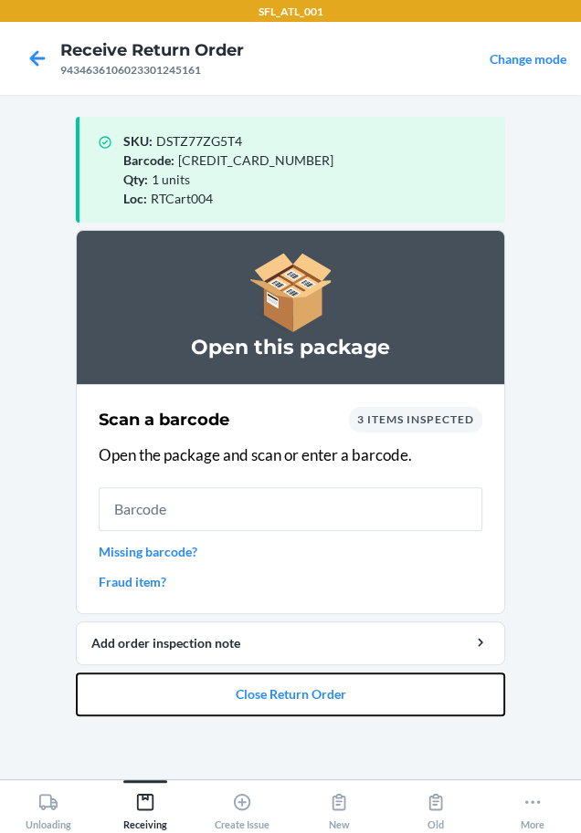
click at [293, 715] on button "Close Return Order" at bounding box center [290, 695] width 429 height 44
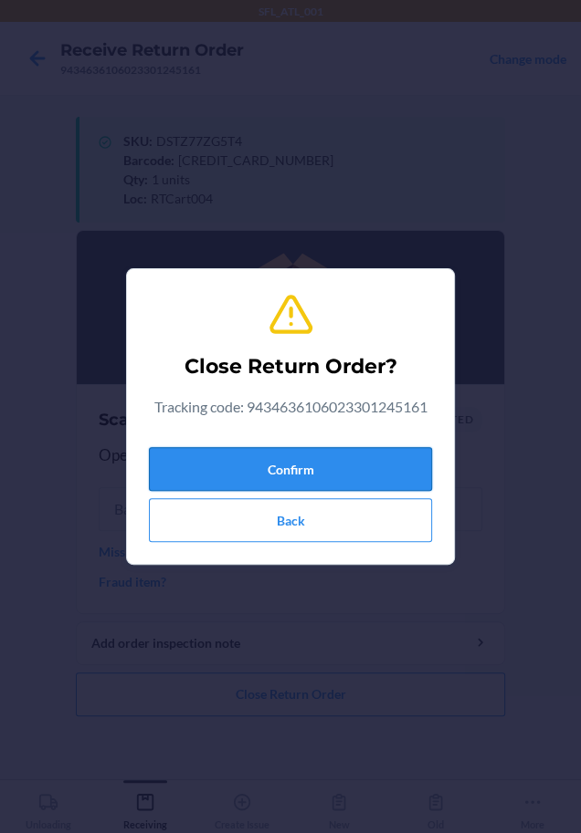
drag, startPoint x: 262, startPoint y: 459, endPoint x: 41, endPoint y: 465, distance: 221.0
click at [255, 461] on button "Confirm" at bounding box center [290, 469] width 283 height 44
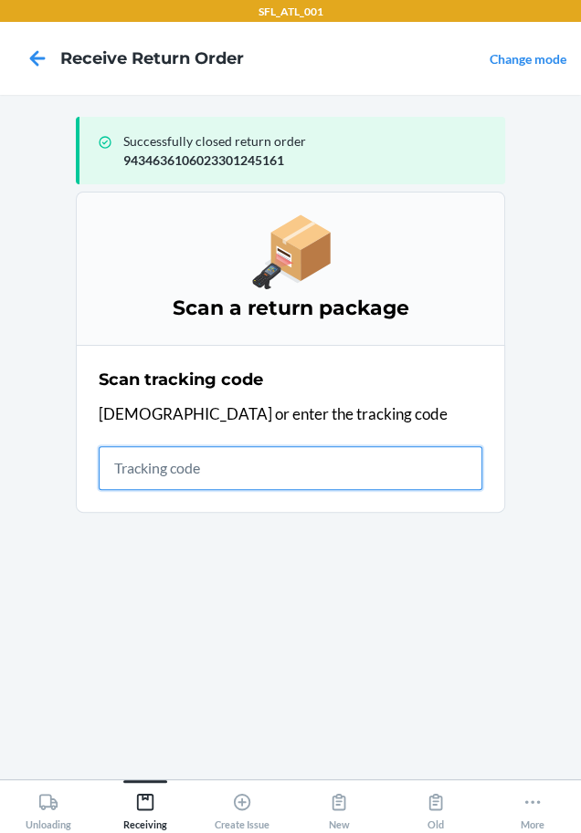
drag, startPoint x: 359, startPoint y: 474, endPoint x: 324, endPoint y: 469, distance: 35.0
click at [356, 475] on input "text" at bounding box center [290, 468] width 383 height 44
type input "42030259"
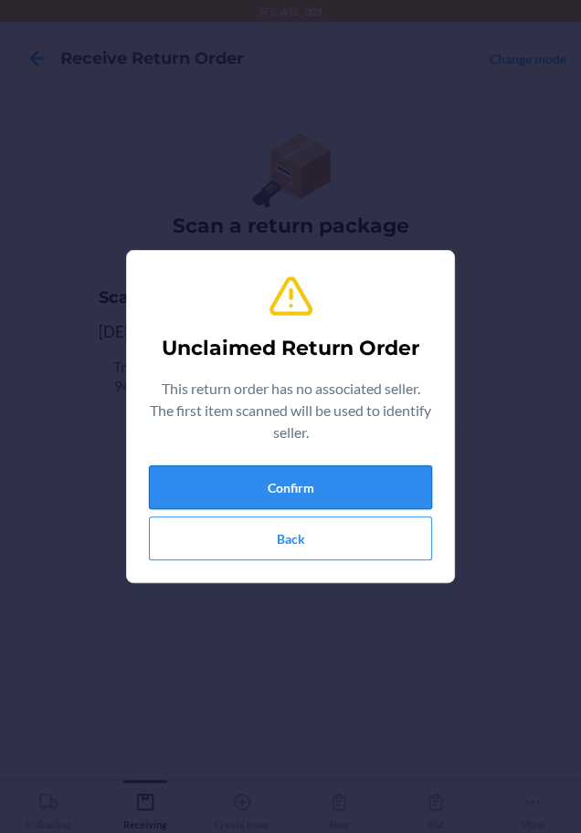
click at [293, 481] on button "Confirm" at bounding box center [290, 488] width 283 height 44
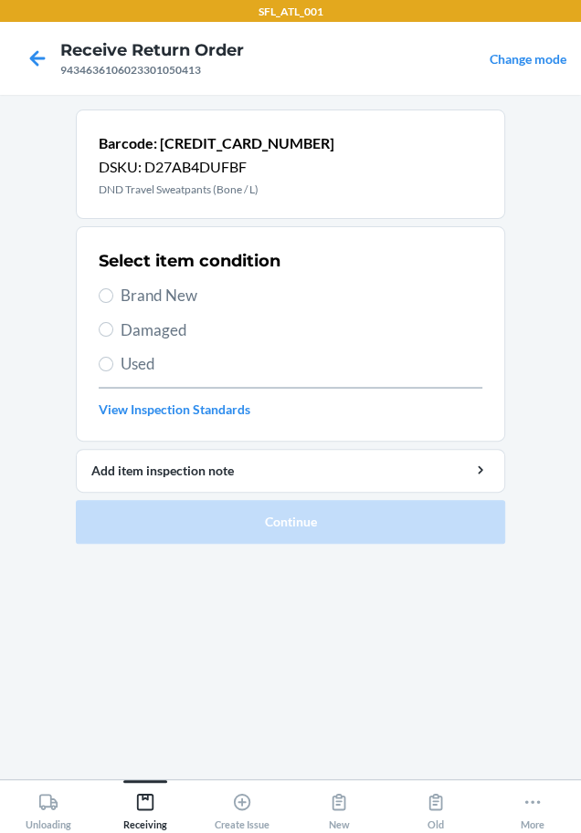
click at [179, 288] on span "Brand New" at bounding box center [300, 296] width 361 height 24
click at [113, 288] on input "Brand New" at bounding box center [106, 295] width 15 height 15
radio input "true"
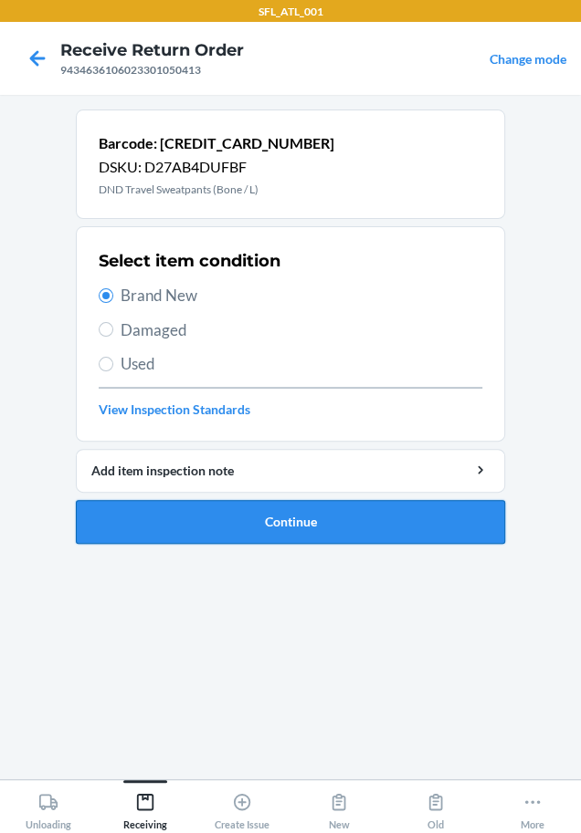
click at [187, 511] on button "Continue" at bounding box center [290, 522] width 429 height 44
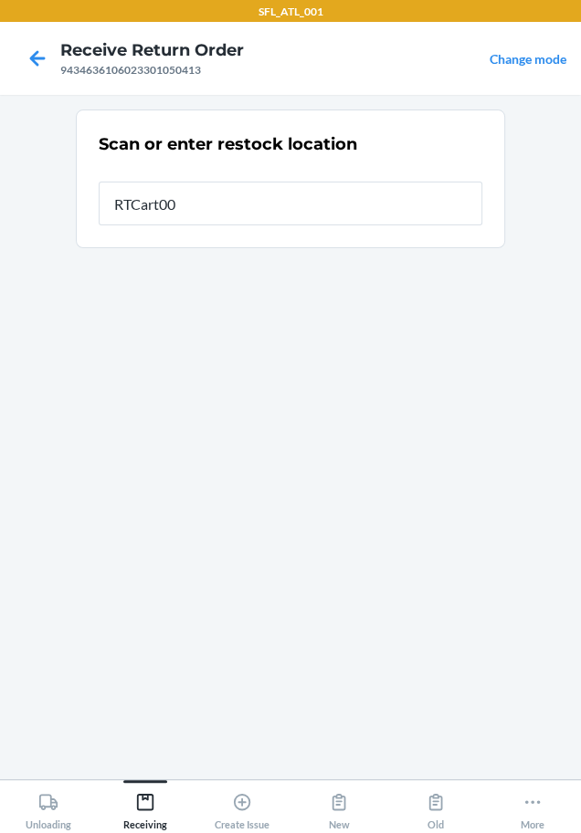
type input "RTCart004"
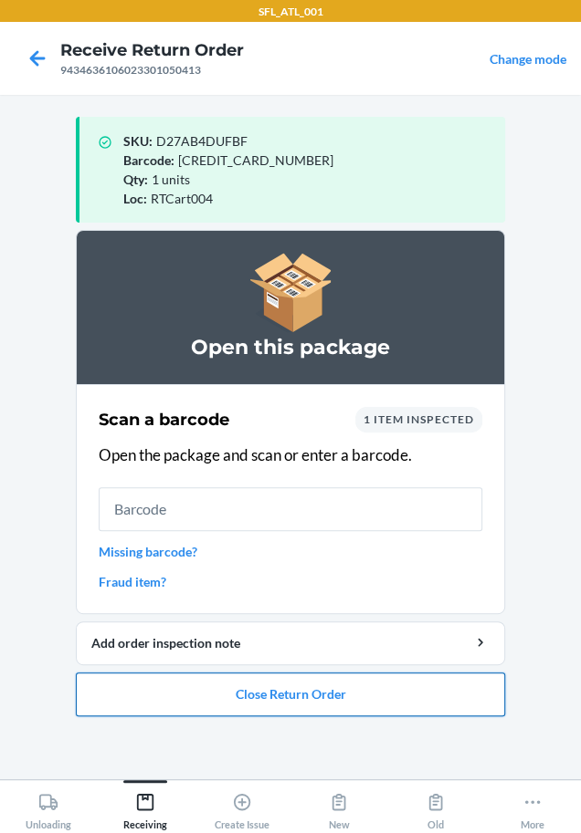
drag, startPoint x: 219, startPoint y: 717, endPoint x: 245, endPoint y: 692, distance: 36.1
click at [220, 717] on ol "Open this package Scan a barcode 1 item inspected Open the package and scan or …" at bounding box center [290, 480] width 429 height 501
click at [263, 682] on button "Close Return Order" at bounding box center [290, 695] width 429 height 44
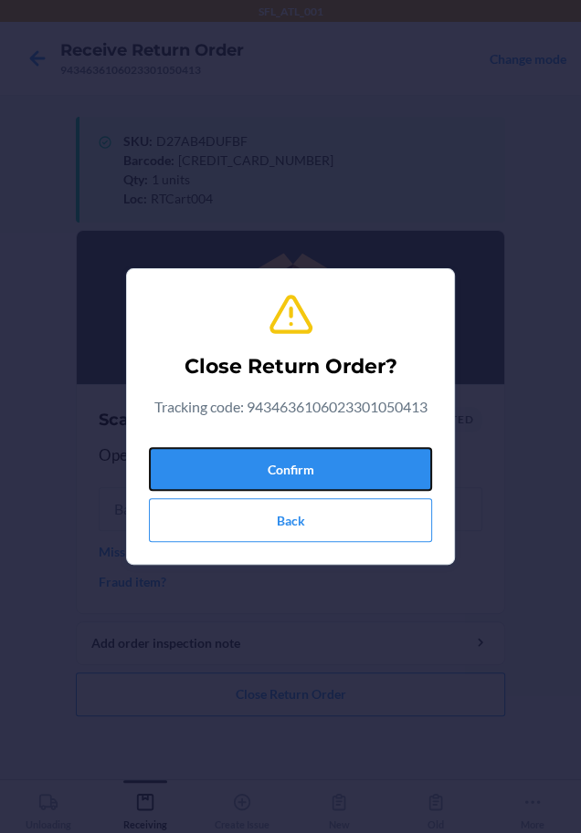
drag, startPoint x: 312, startPoint y: 466, endPoint x: 11, endPoint y: 492, distance: 302.4
click at [298, 465] on button "Confirm" at bounding box center [290, 469] width 283 height 44
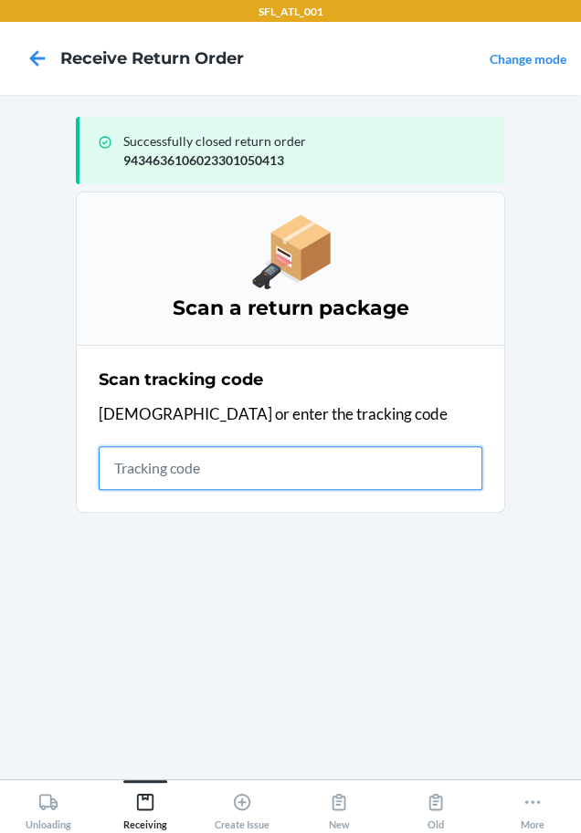
drag, startPoint x: 209, startPoint y: 471, endPoint x: 157, endPoint y: 455, distance: 54.3
click at [194, 470] on input "text" at bounding box center [290, 468] width 383 height 44
type input "42030259943463610602330"
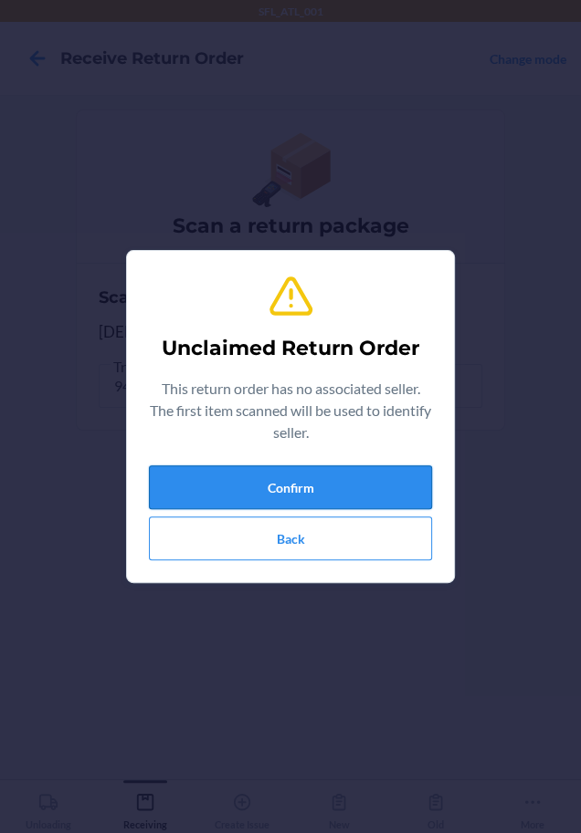
click at [371, 495] on button "Confirm" at bounding box center [290, 488] width 283 height 44
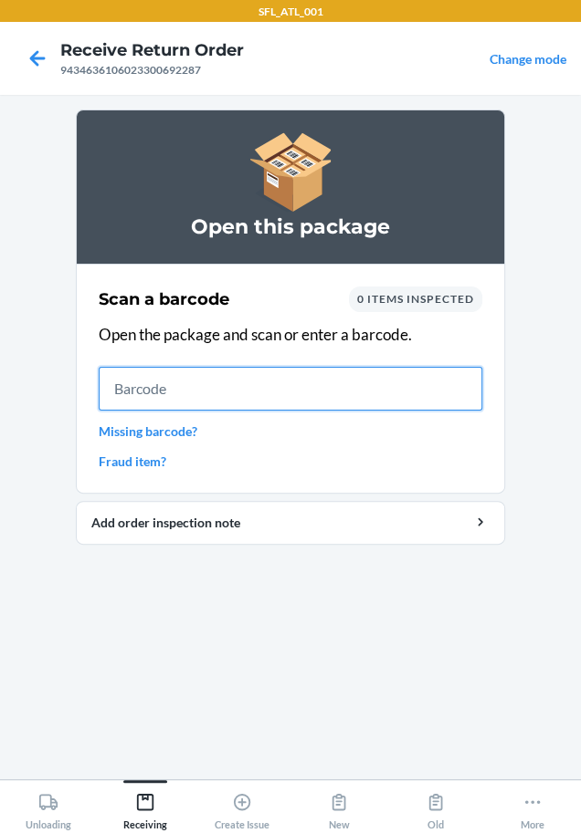
click at [172, 405] on input "text" at bounding box center [290, 389] width 383 height 44
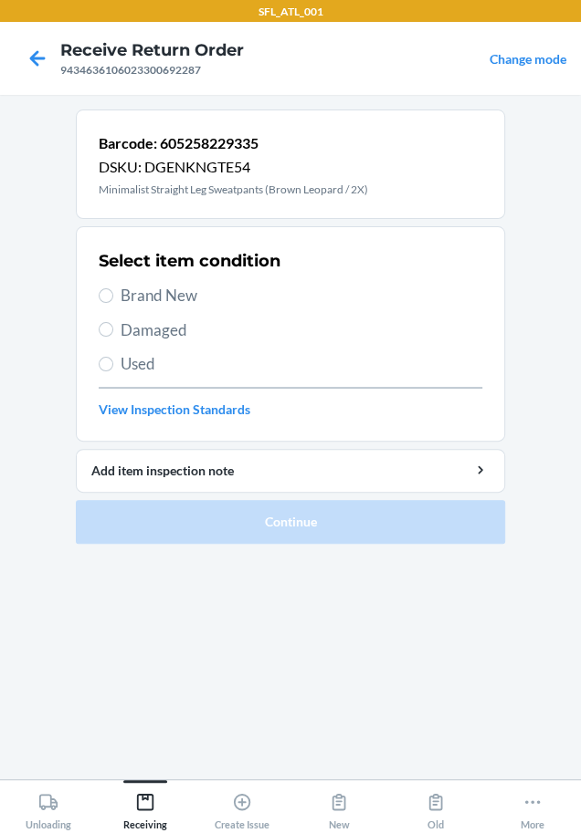
click at [188, 300] on span "Brand New" at bounding box center [300, 296] width 361 height 24
click at [113, 300] on input "Brand New" at bounding box center [106, 295] width 15 height 15
radio input "true"
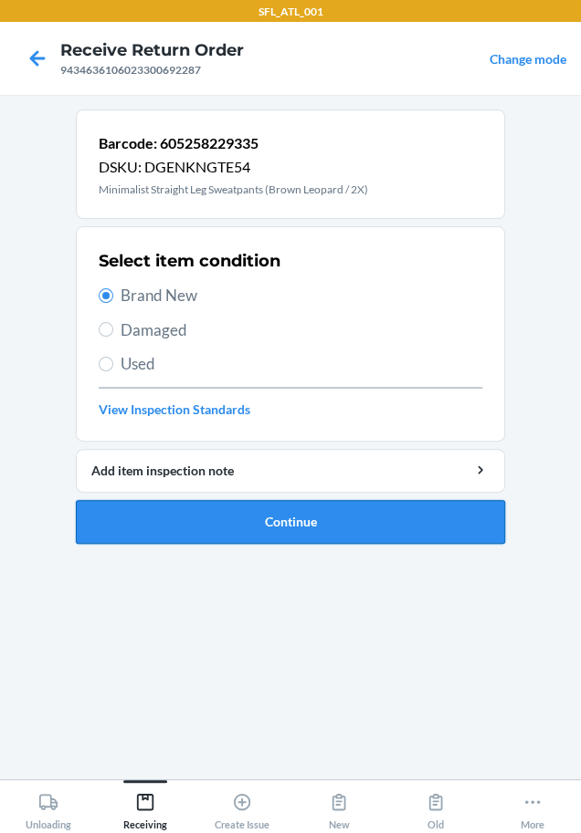
click at [246, 514] on button "Continue" at bounding box center [290, 522] width 429 height 44
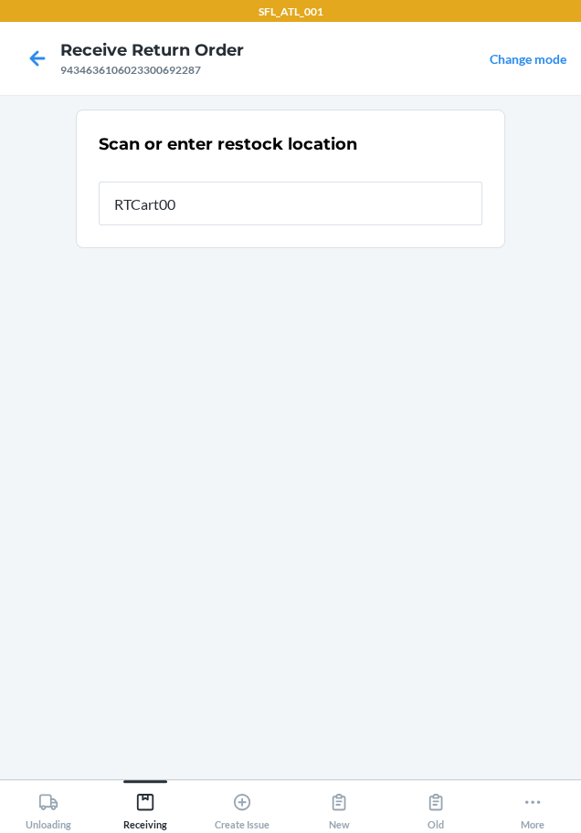
type input "RTCart004"
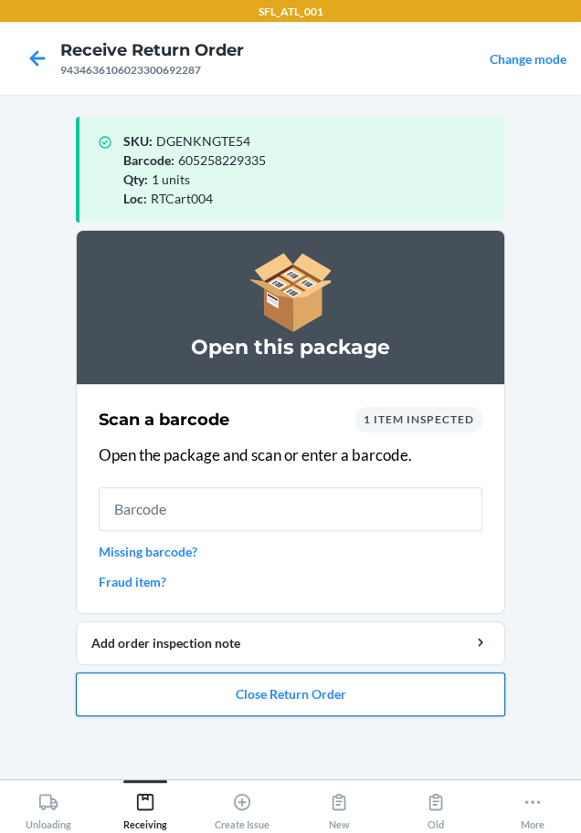
click at [420, 686] on button "Close Return Order" at bounding box center [290, 695] width 429 height 44
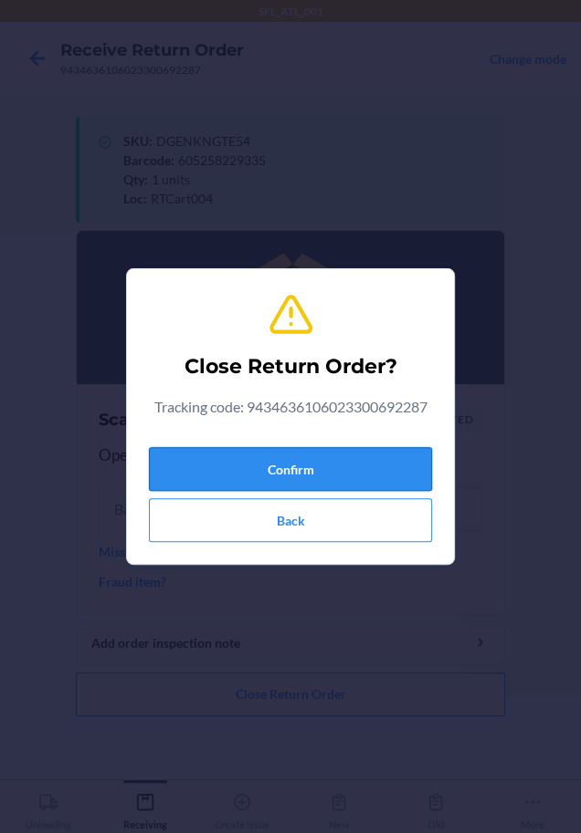
click at [358, 467] on button "Confirm" at bounding box center [290, 469] width 283 height 44
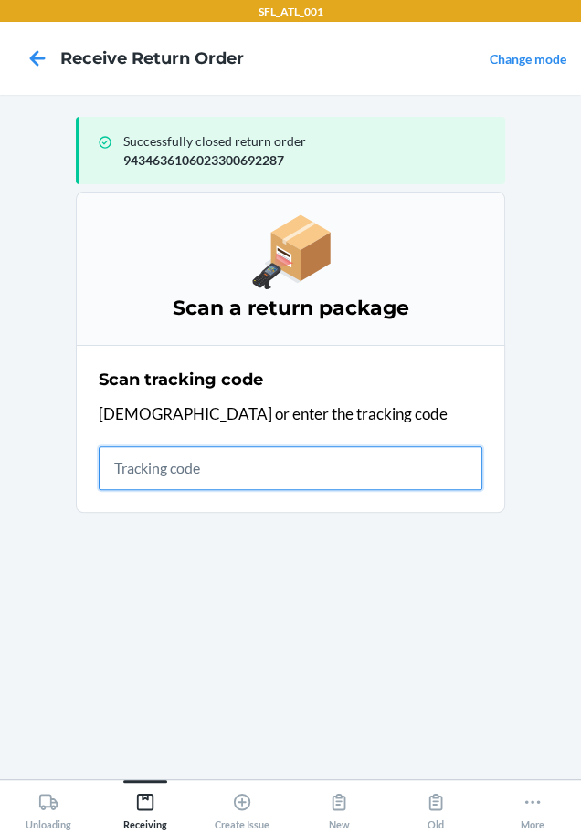
click at [409, 472] on input "text" at bounding box center [290, 468] width 383 height 44
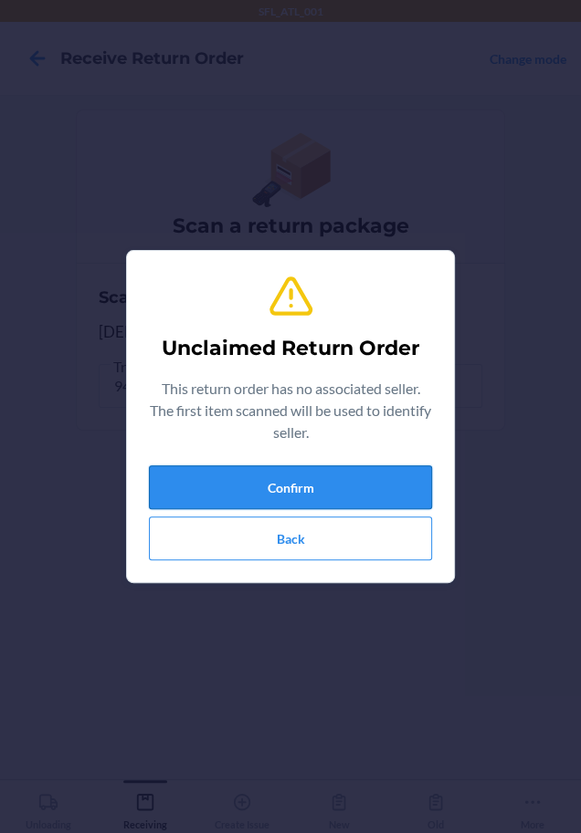
click at [388, 486] on button "Confirm" at bounding box center [290, 488] width 283 height 44
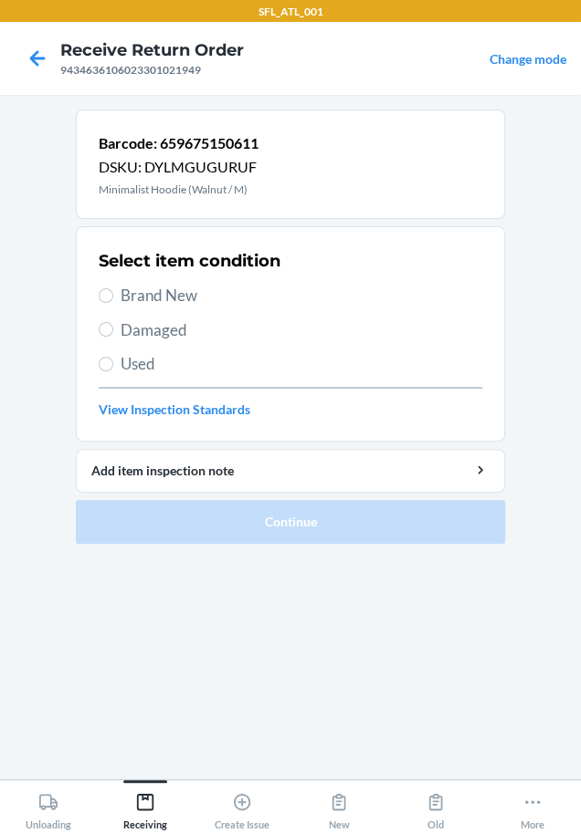
click at [175, 297] on span "Brand New" at bounding box center [300, 296] width 361 height 24
click at [113, 297] on input "Brand New" at bounding box center [106, 295] width 15 height 15
radio input "true"
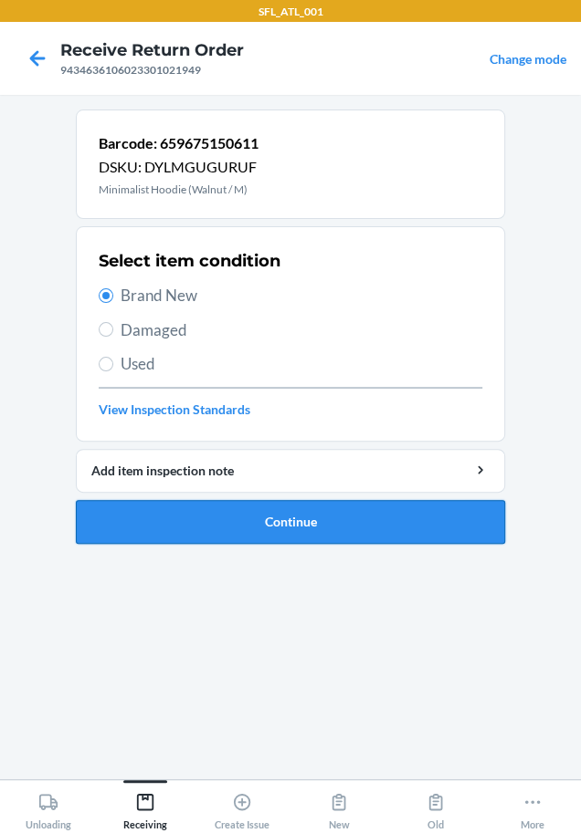
click at [206, 524] on button "Continue" at bounding box center [290, 522] width 429 height 44
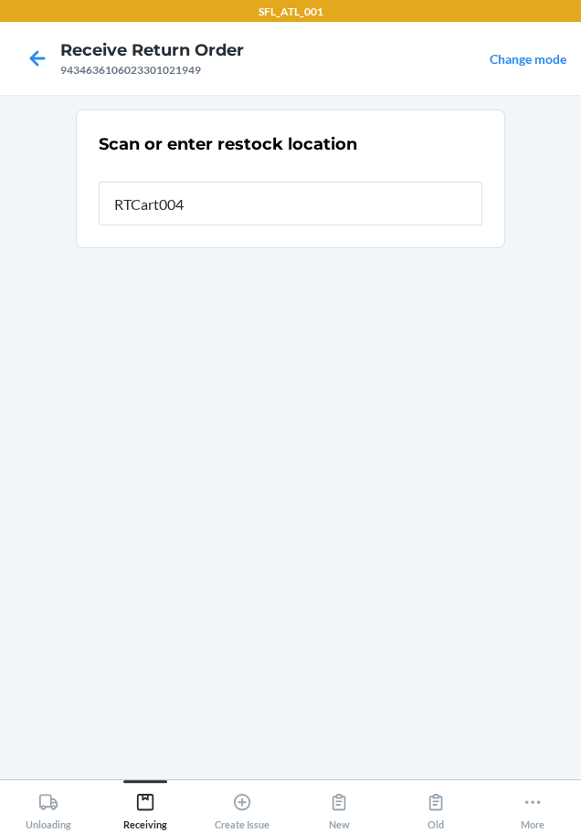
type input "RTCart004"
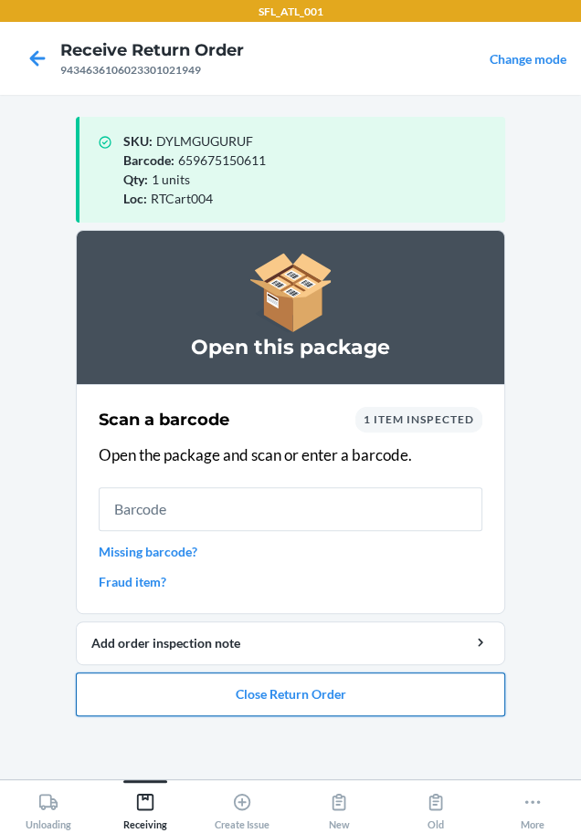
click at [263, 698] on button "Close Return Order" at bounding box center [290, 695] width 429 height 44
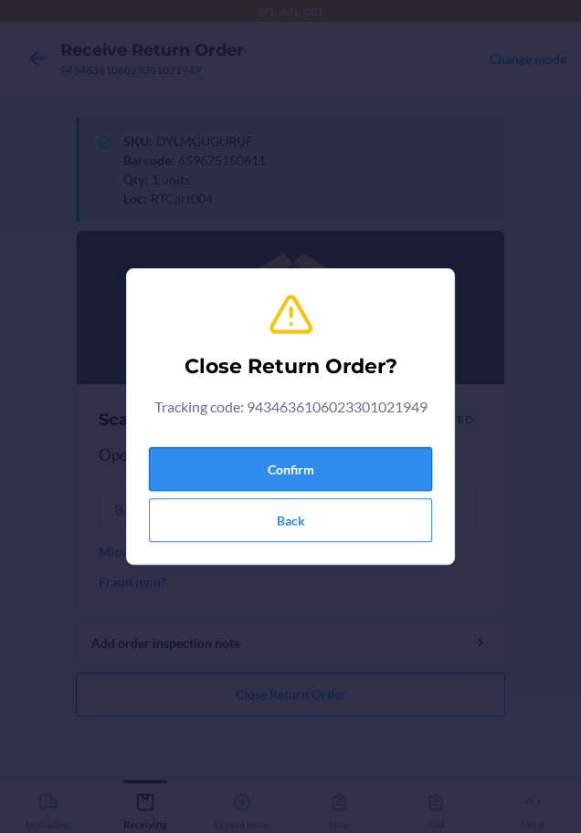
click at [367, 487] on button "Confirm" at bounding box center [290, 469] width 283 height 44
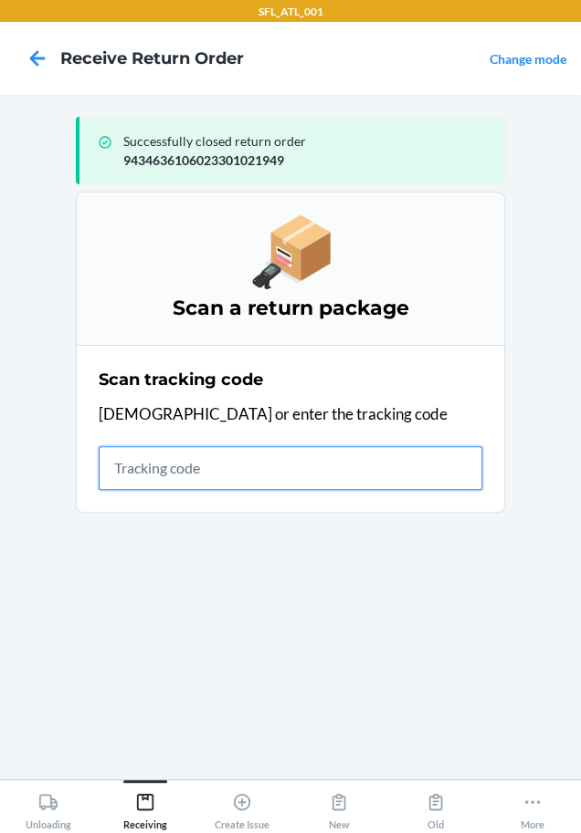
click at [204, 466] on input "text" at bounding box center [290, 468] width 383 height 44
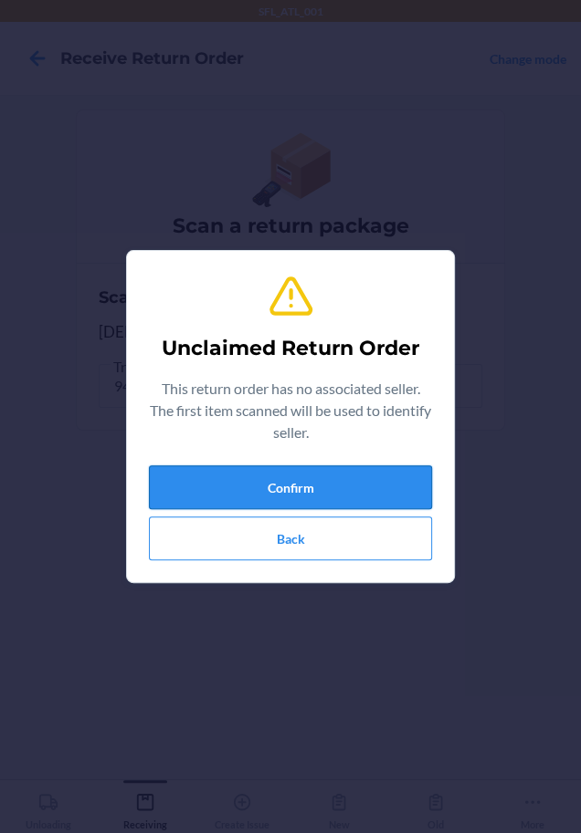
click at [166, 475] on button "Confirm" at bounding box center [290, 488] width 283 height 44
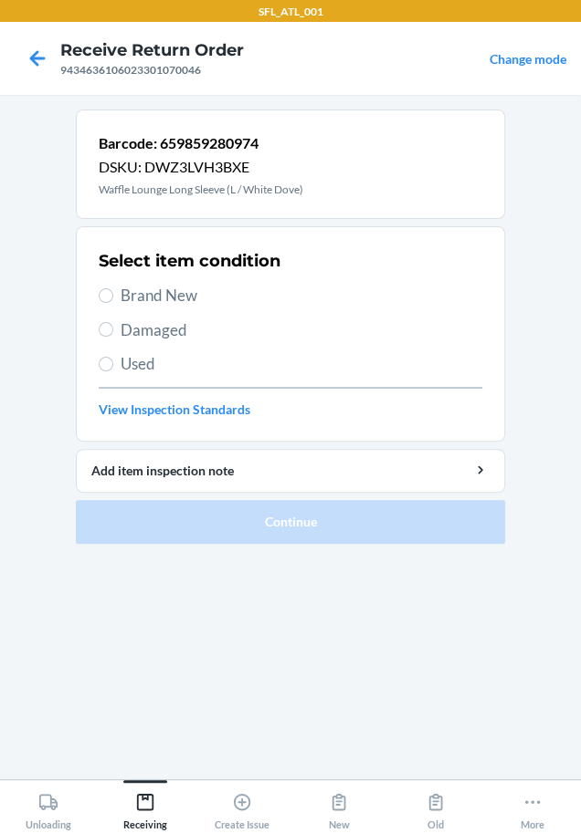
click at [192, 292] on span "Brand New" at bounding box center [300, 296] width 361 height 24
click at [113, 292] on input "Brand New" at bounding box center [106, 295] width 15 height 15
radio input "true"
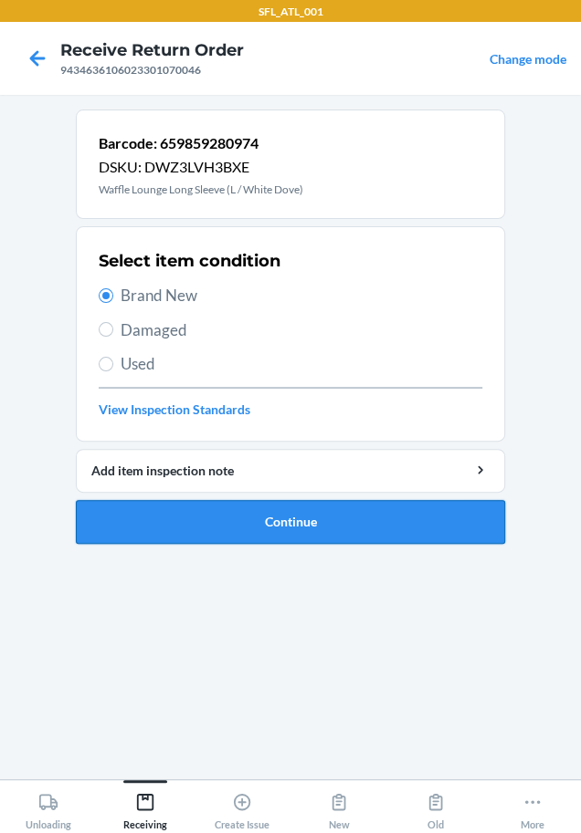
click at [247, 518] on button "Continue" at bounding box center [290, 522] width 429 height 44
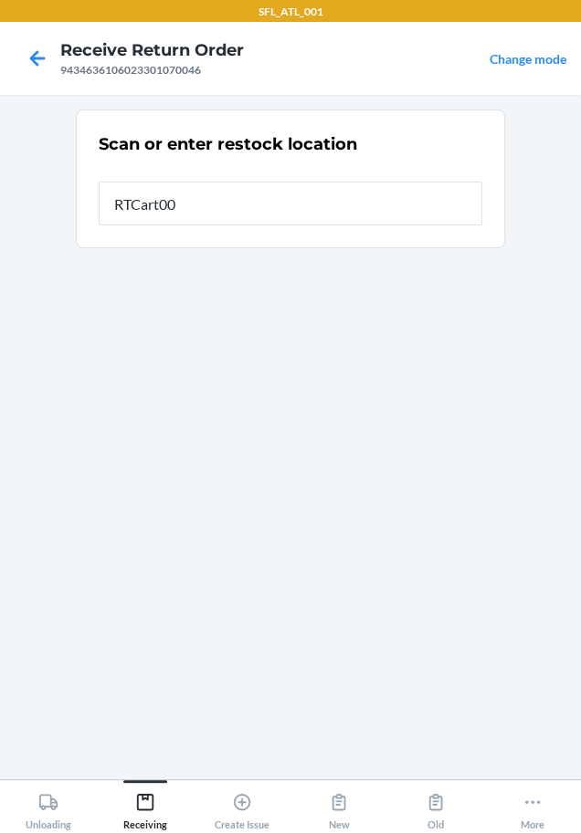
type input "RTCart004"
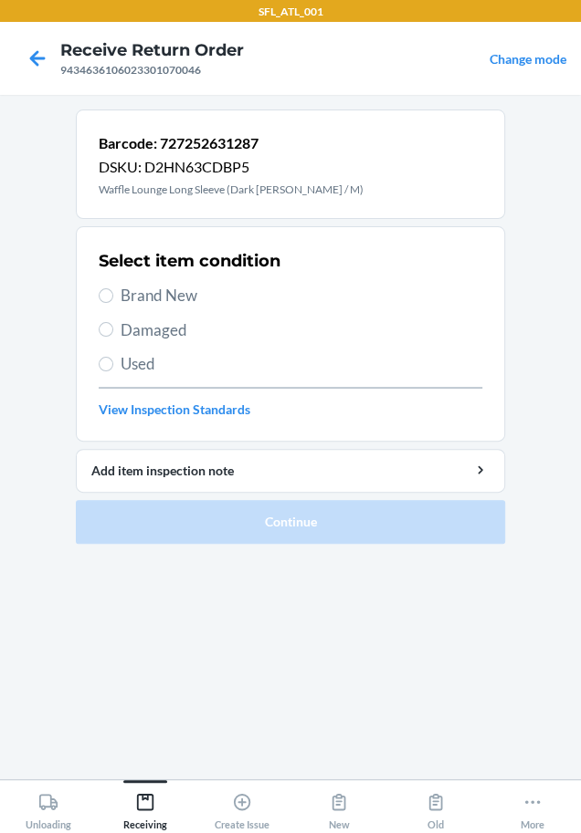
click at [199, 291] on span "Brand New" at bounding box center [300, 296] width 361 height 24
click at [113, 291] on input "Brand New" at bounding box center [106, 295] width 15 height 15
radio input "true"
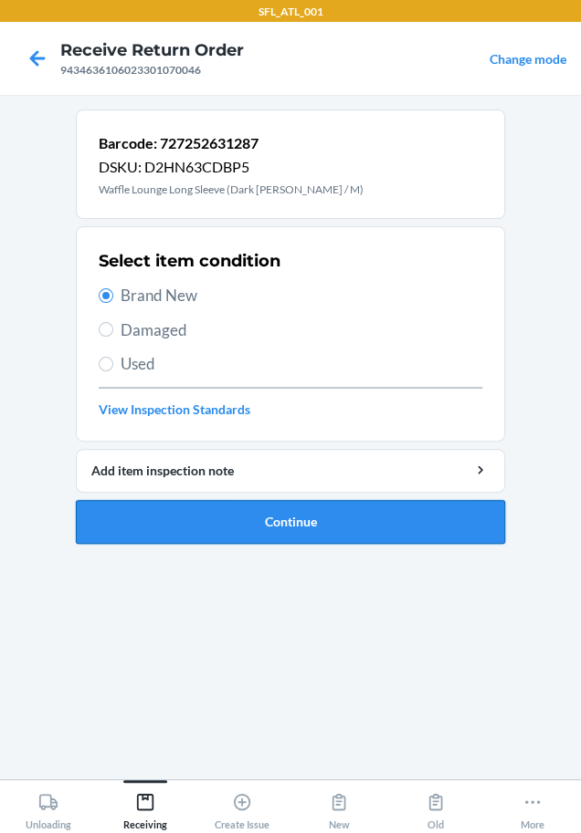
click at [276, 518] on button "Continue" at bounding box center [290, 522] width 429 height 44
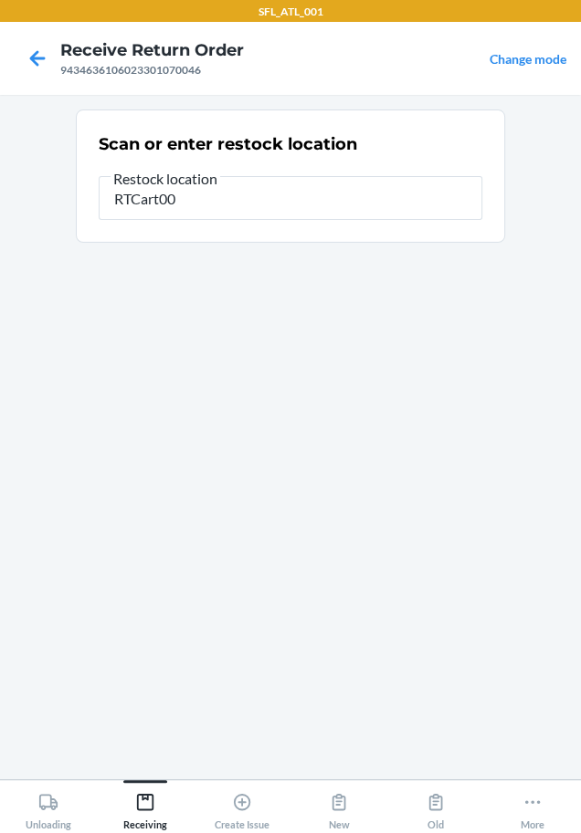
type input "RTCart004"
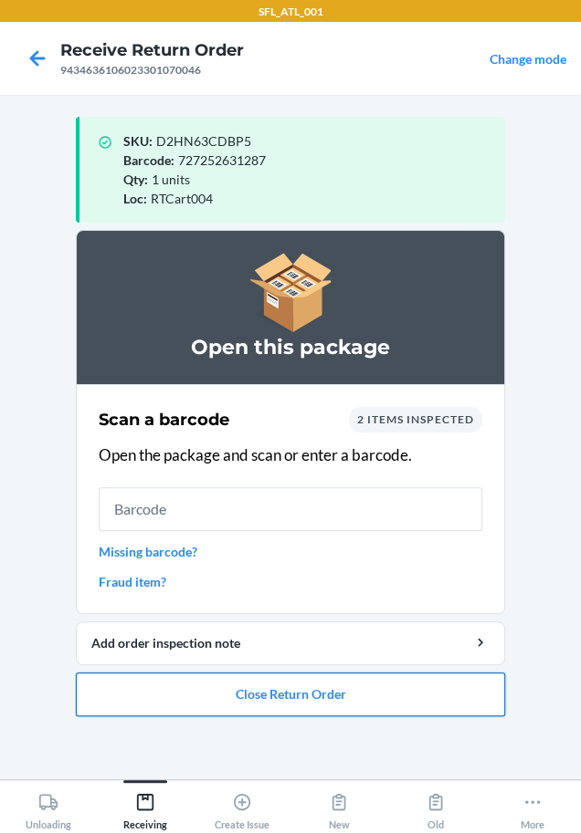
click at [241, 710] on button "Close Return Order" at bounding box center [290, 695] width 429 height 44
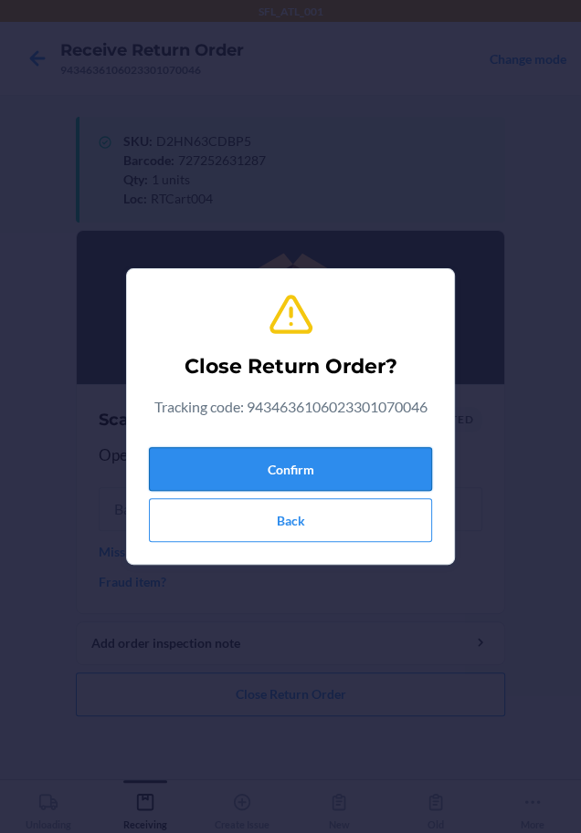
click at [212, 475] on button "Confirm" at bounding box center [290, 469] width 283 height 44
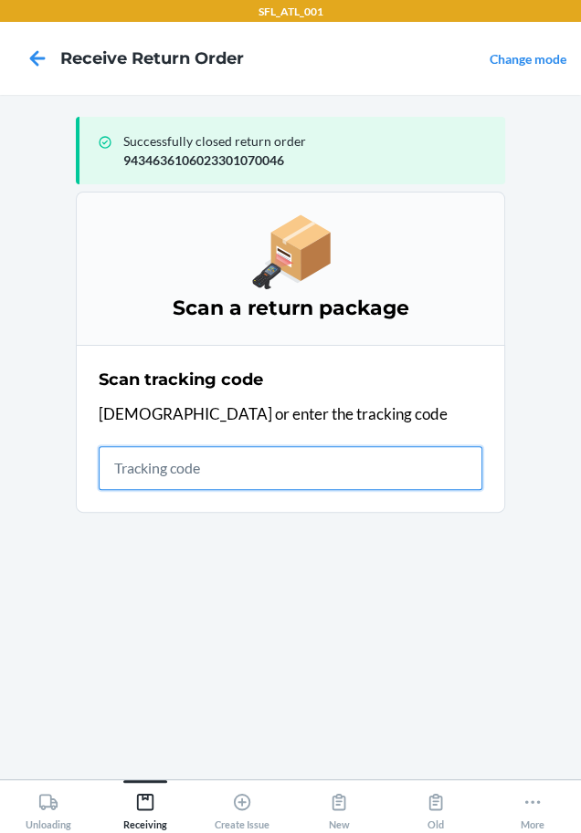
click at [395, 478] on input "text" at bounding box center [290, 468] width 383 height 44
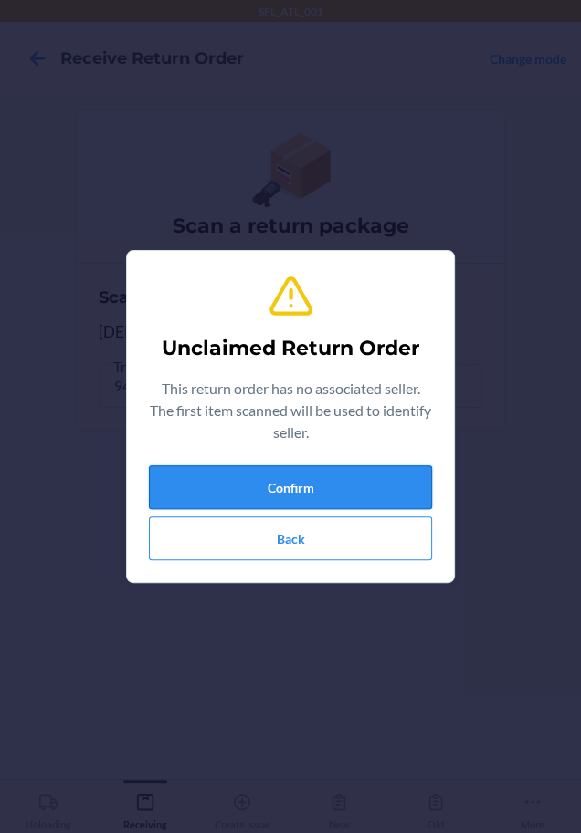
click at [309, 486] on button "Confirm" at bounding box center [290, 488] width 283 height 44
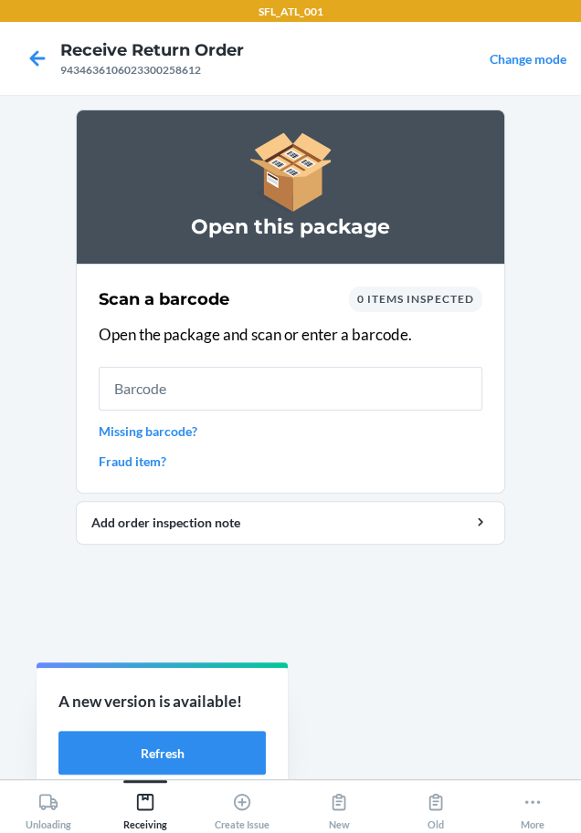
click at [309, 486] on section "Scan a barcode 0 items inspected Open the package and scan or enter a barcode. …" at bounding box center [290, 379] width 429 height 230
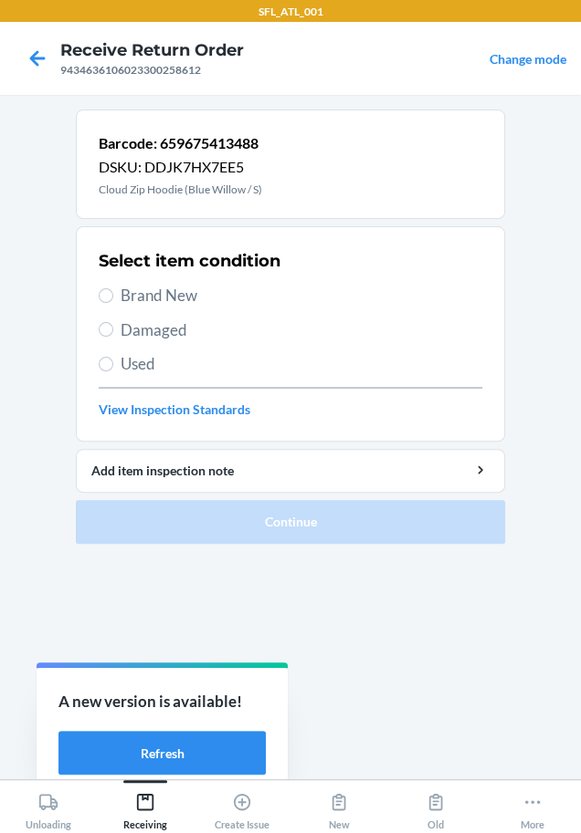
click at [157, 300] on span "Brand New" at bounding box center [300, 296] width 361 height 24
click at [113, 300] on input "Brand New" at bounding box center [106, 295] width 15 height 15
radio input "true"
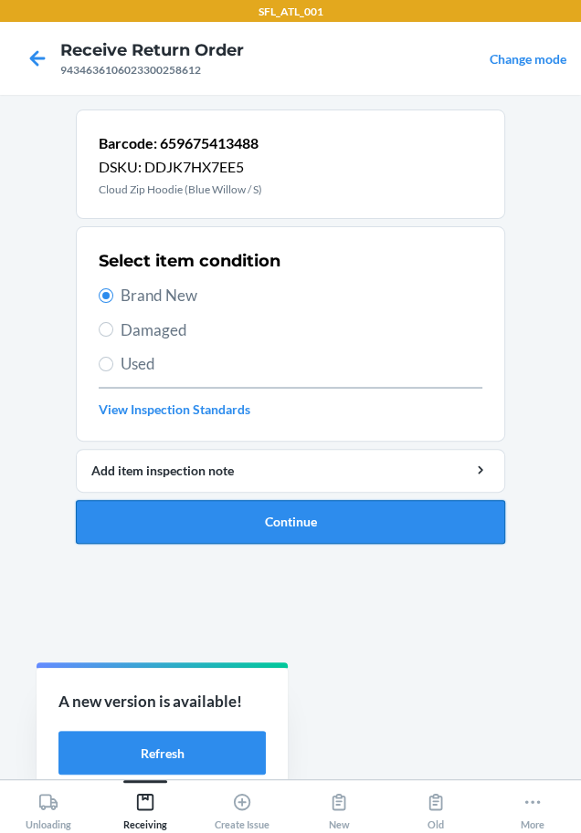
click at [209, 518] on button "Continue" at bounding box center [290, 522] width 429 height 44
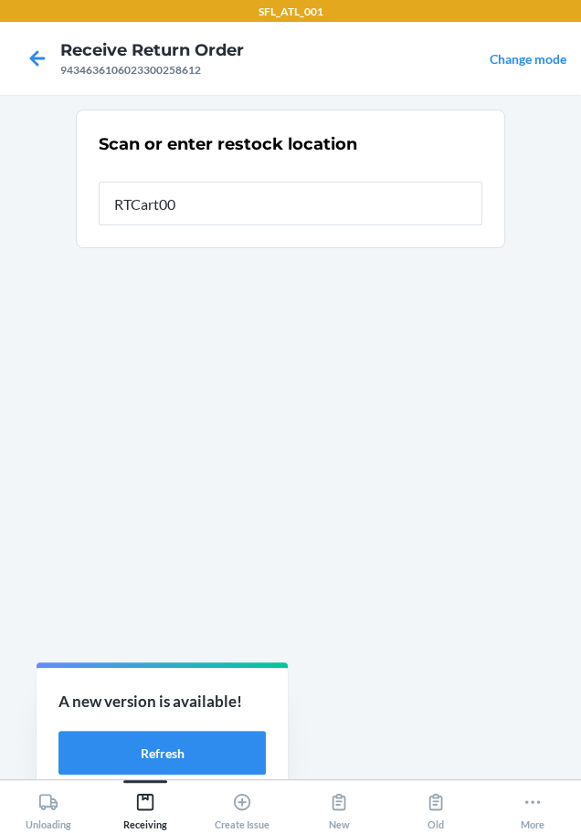
type input "RTCart004"
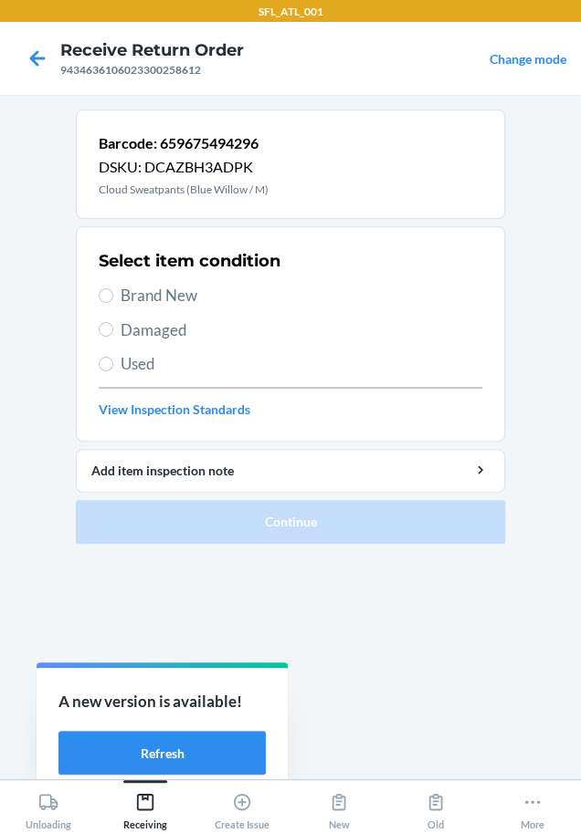
click at [184, 305] on span "Brand New" at bounding box center [300, 296] width 361 height 24
click at [113, 303] on input "Brand New" at bounding box center [106, 295] width 15 height 15
radio input "true"
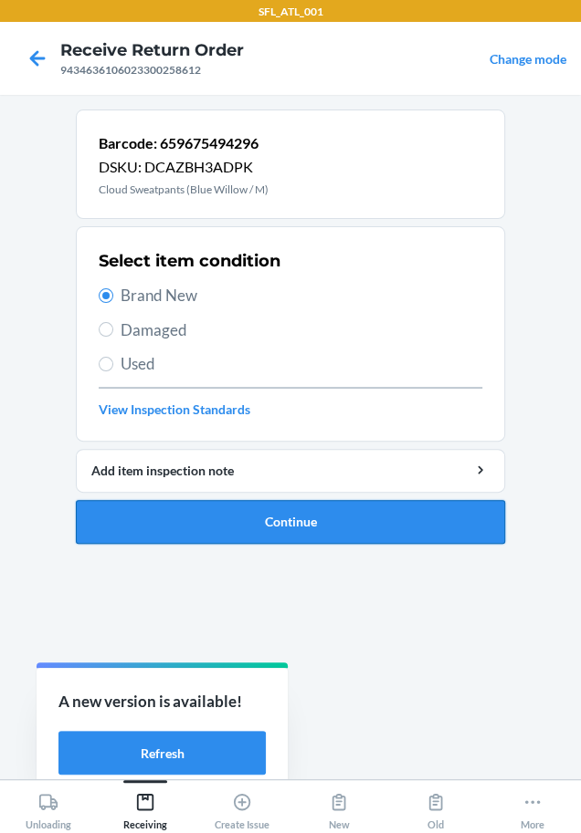
click at [147, 510] on button "Continue" at bounding box center [290, 522] width 429 height 44
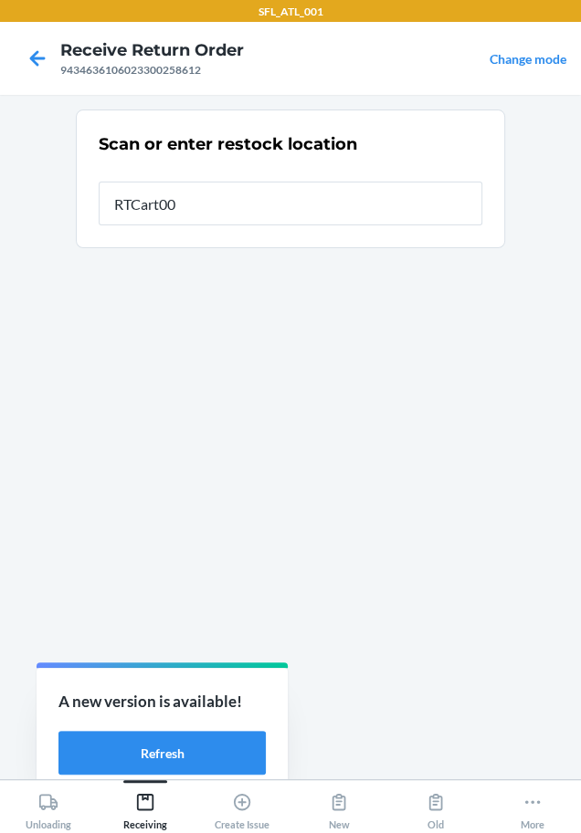
type input "RTCart004"
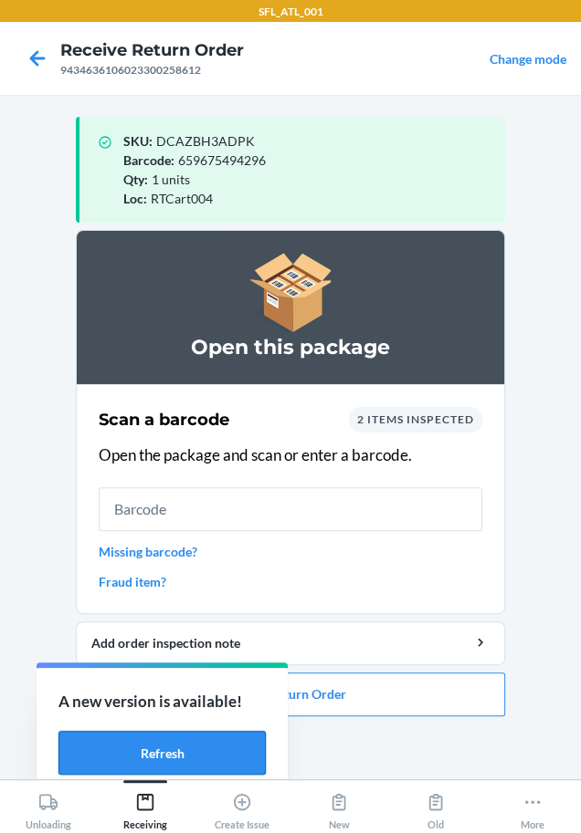
click at [195, 748] on button "Refresh" at bounding box center [161, 753] width 207 height 44
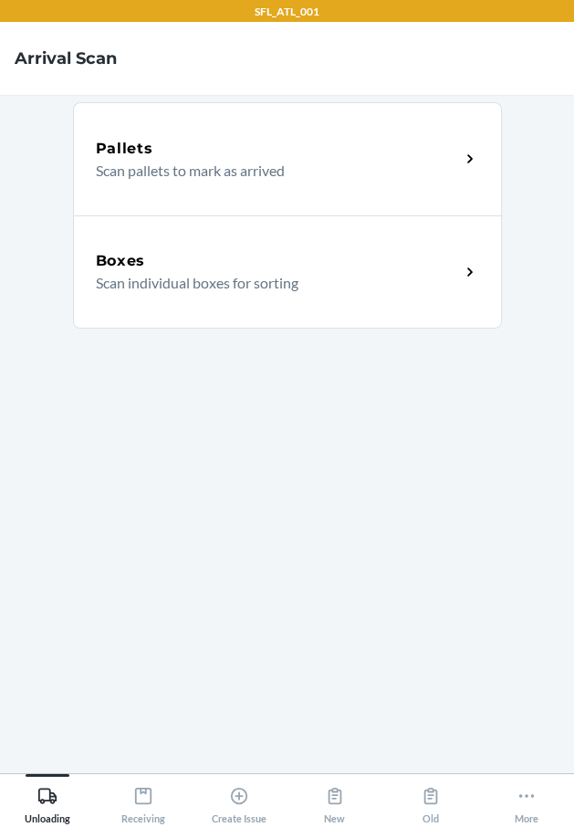
click at [266, 274] on p "Scan individual boxes for sorting" at bounding box center [271, 283] width 350 height 22
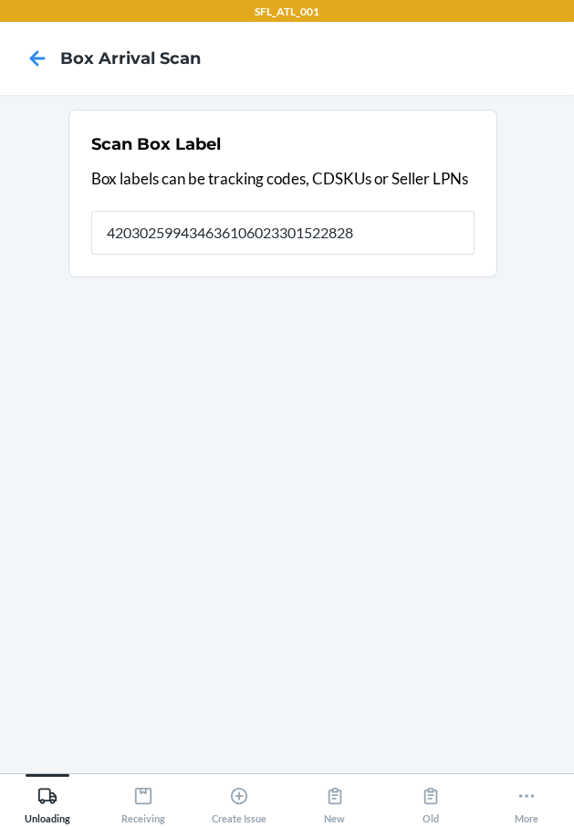
type input "420302599434636106023301522828"
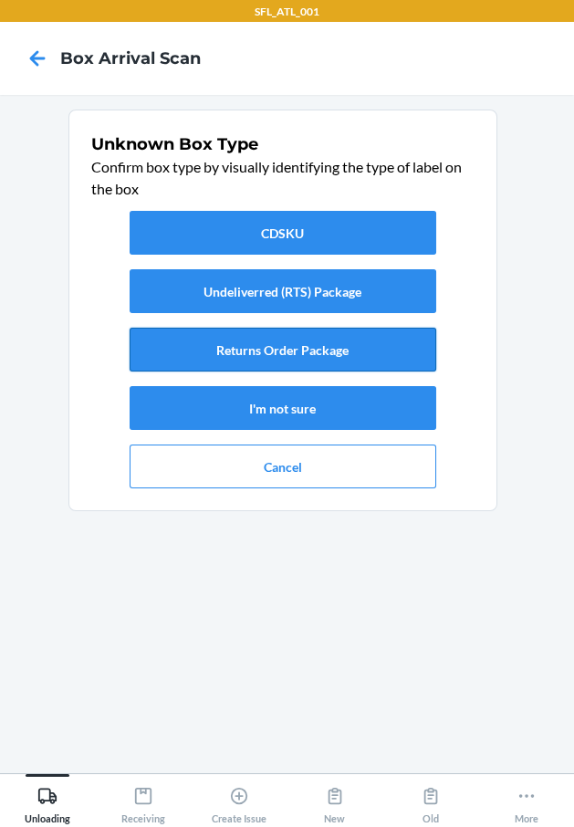
click at [408, 351] on button "Returns Order Package" at bounding box center [283, 350] width 307 height 44
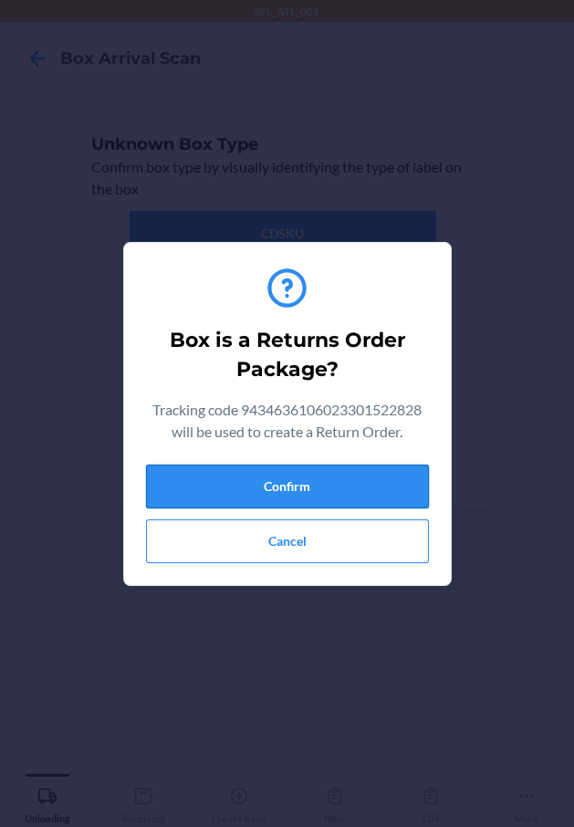
click at [348, 485] on button "Confirm" at bounding box center [287, 487] width 283 height 44
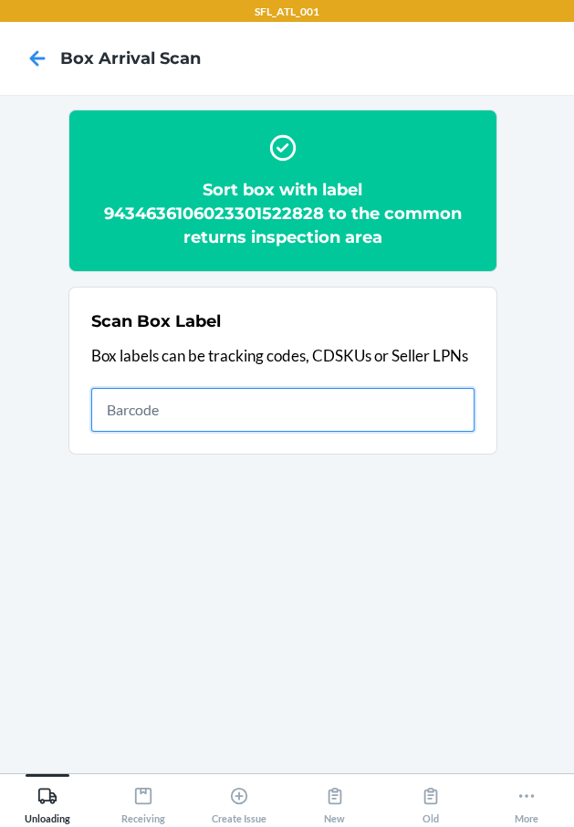
click at [330, 410] on input "text" at bounding box center [282, 410] width 383 height 44
type input "420302599434636106023301007257"
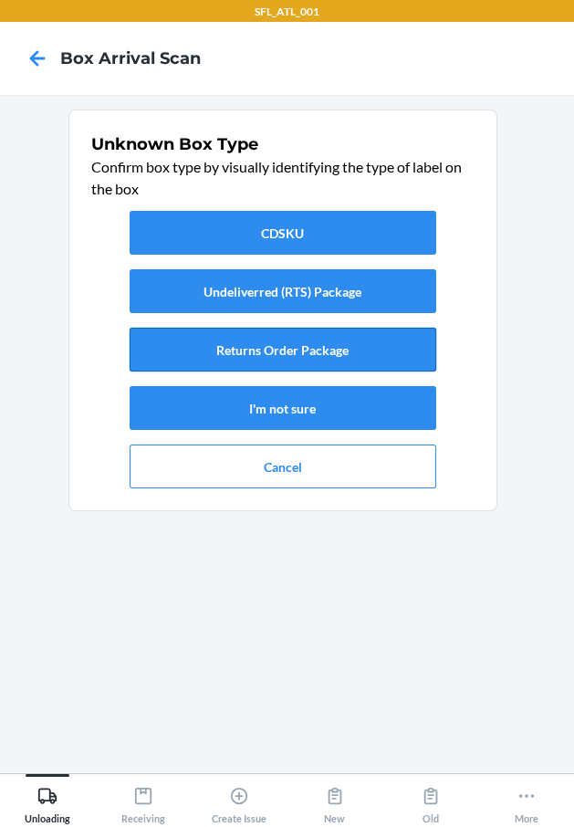
click at [375, 360] on button "Returns Order Package" at bounding box center [283, 350] width 307 height 44
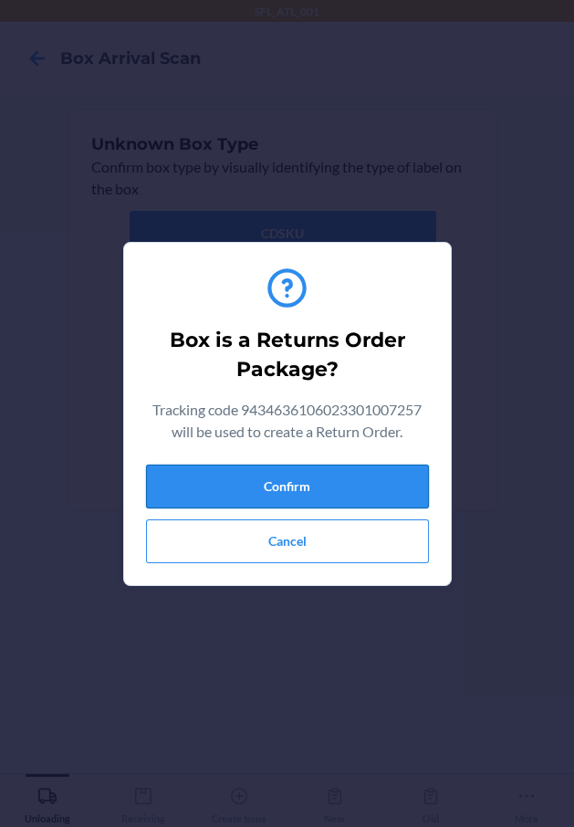
click at [337, 491] on button "Confirm" at bounding box center [287, 487] width 283 height 44
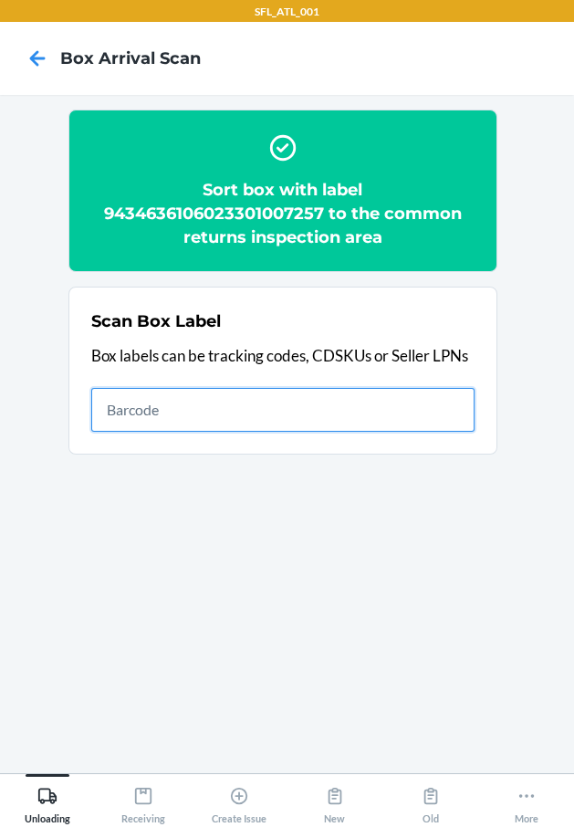
click at [197, 414] on input "text" at bounding box center [282, 410] width 383 height 44
type input "420302599434636106023301211951"
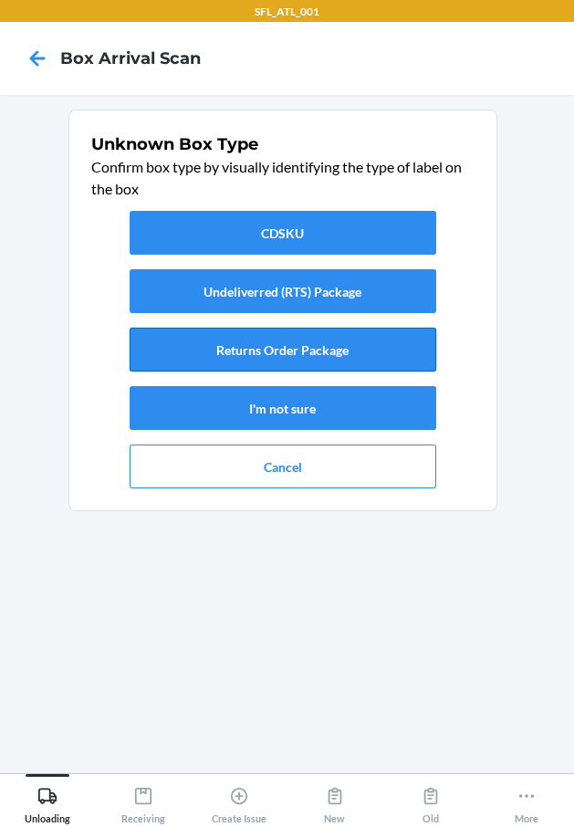
click at [221, 342] on button "Returns Order Package" at bounding box center [283, 350] width 307 height 44
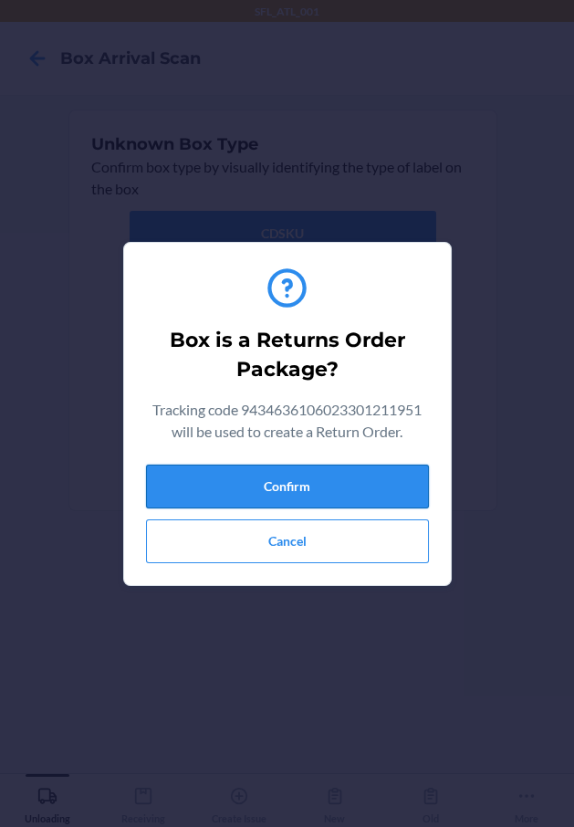
click at [225, 495] on button "Confirm" at bounding box center [287, 487] width 283 height 44
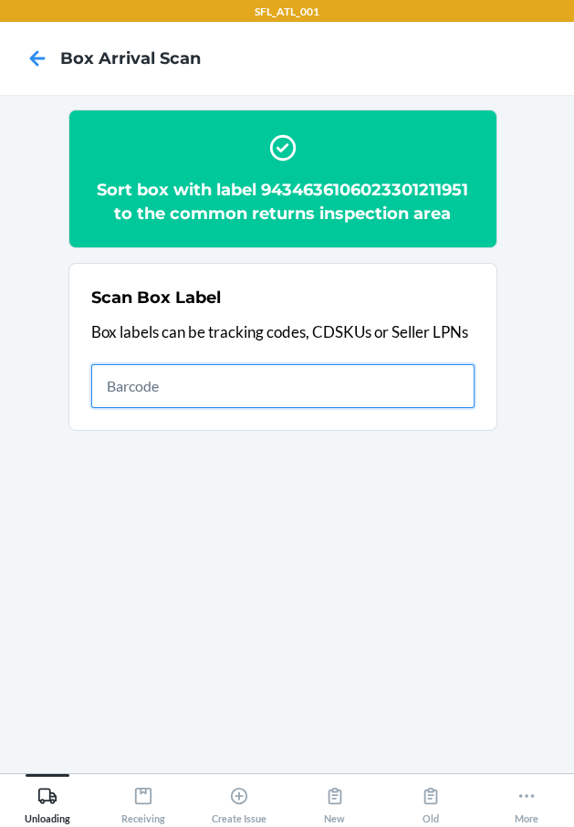
drag, startPoint x: 378, startPoint y: 383, endPoint x: 415, endPoint y: 344, distance: 54.2
click at [390, 369] on input "text" at bounding box center [282, 386] width 383 height 44
type input "420302599434636106023301356294"
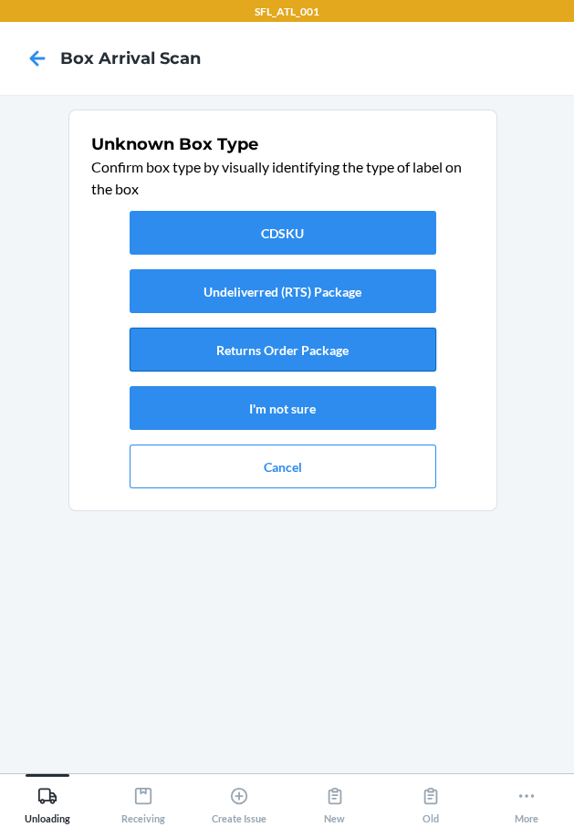
drag, startPoint x: 399, startPoint y: 350, endPoint x: 399, endPoint y: 361, distance: 11.9
click at [399, 357] on button "Returns Order Package" at bounding box center [283, 350] width 307 height 44
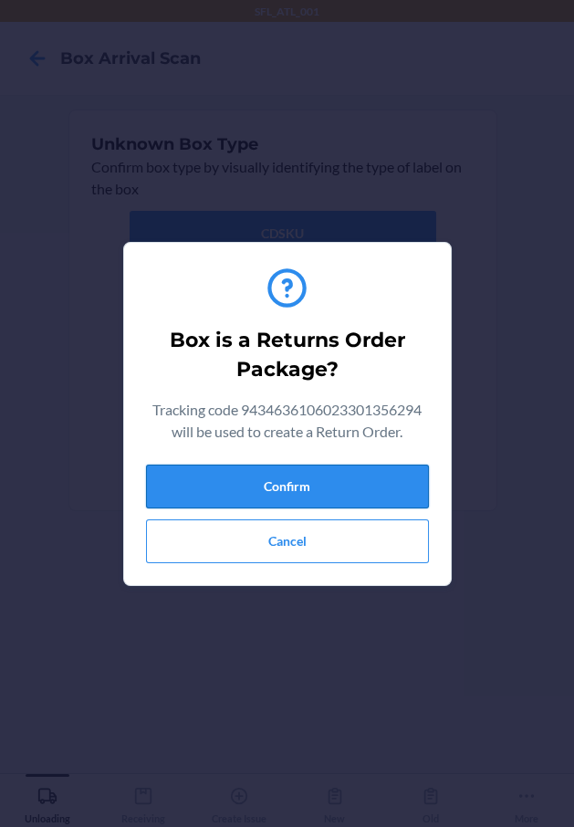
click at [341, 477] on button "Confirm" at bounding box center [287, 487] width 283 height 44
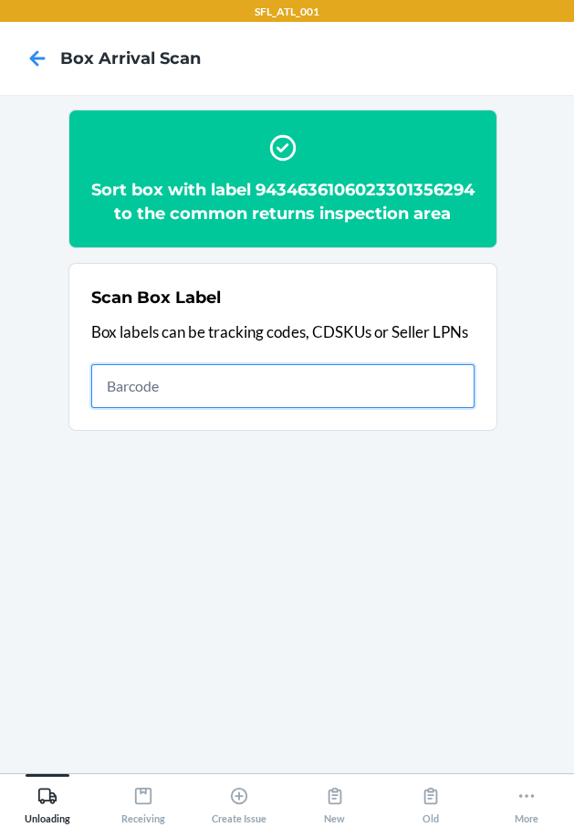
click at [330, 408] on input "text" at bounding box center [282, 386] width 383 height 44
type input "420302599434636106023301066476"
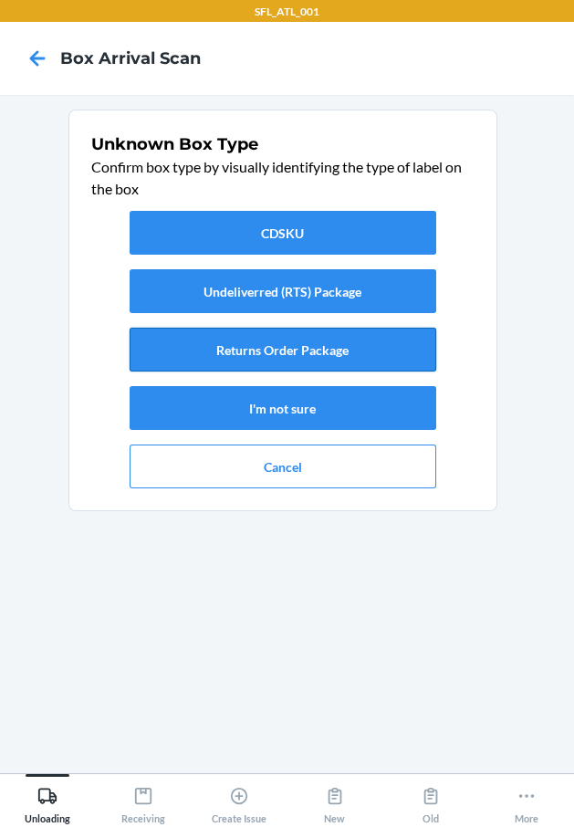
click at [344, 350] on button "Returns Order Package" at bounding box center [283, 350] width 307 height 44
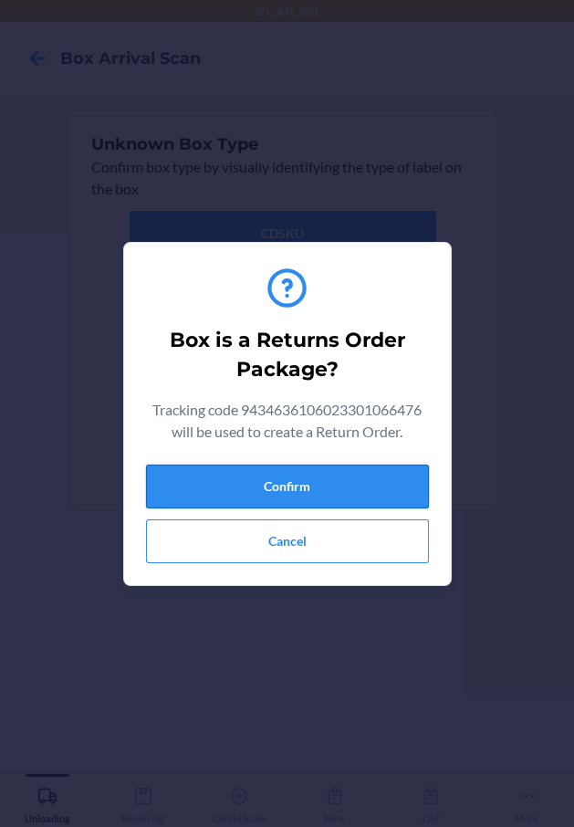
click at [349, 491] on button "Confirm" at bounding box center [287, 487] width 283 height 44
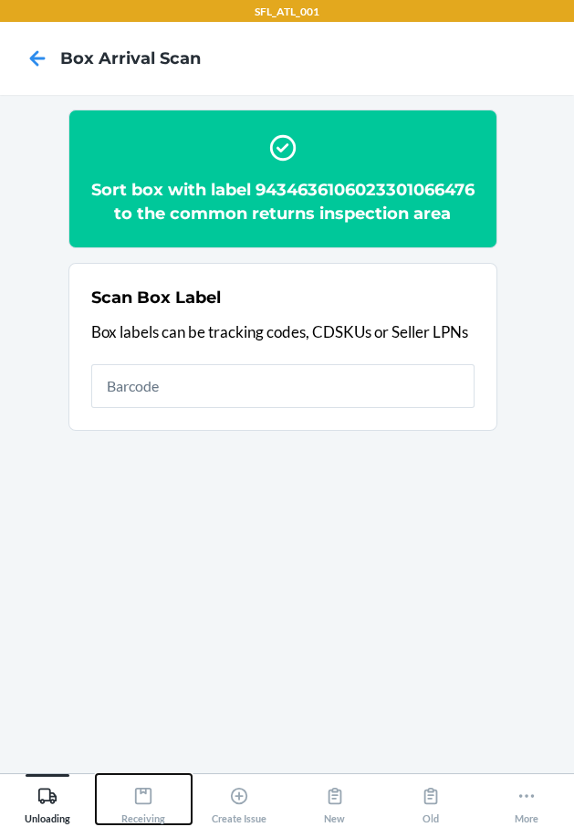
click at [121, 814] on div "Receiving" at bounding box center [143, 802] width 44 height 46
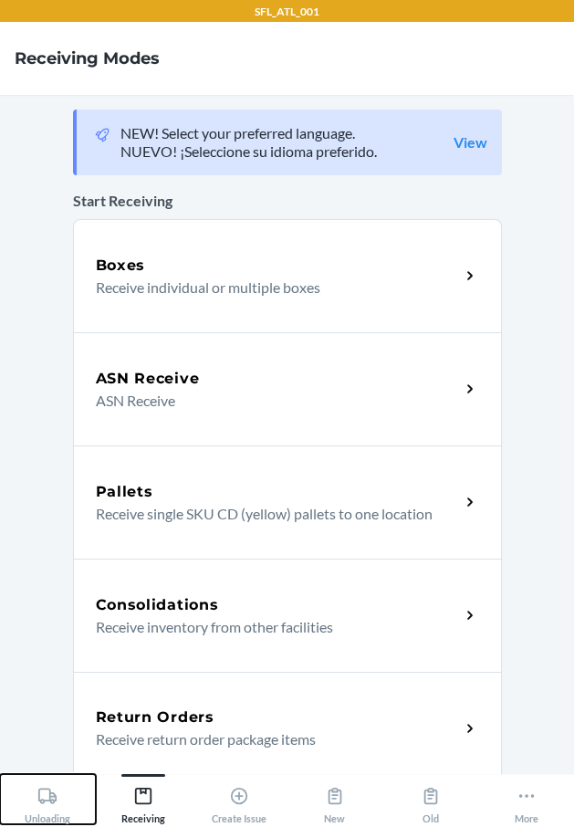
click at [46, 819] on div "Unloading" at bounding box center [48, 802] width 46 height 46
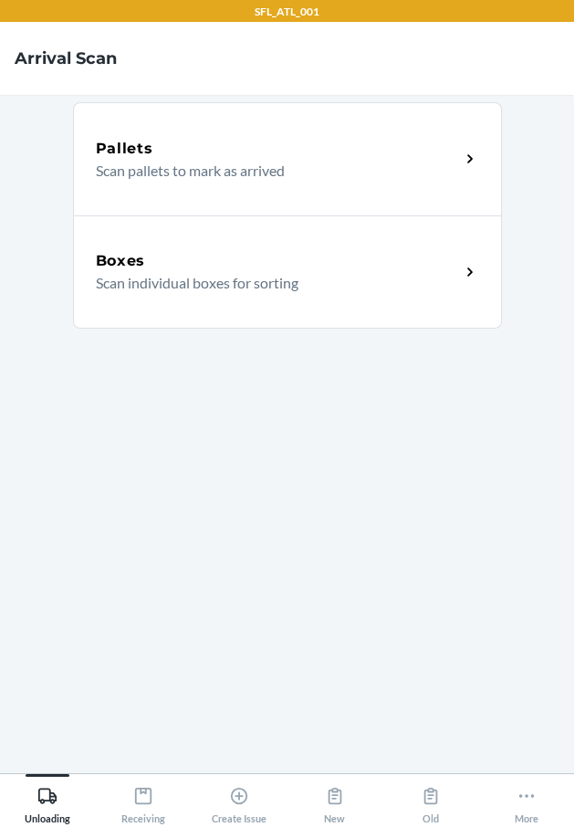
click link "Boxes Scan individual boxes for sorting" at bounding box center [287, 271] width 429 height 113
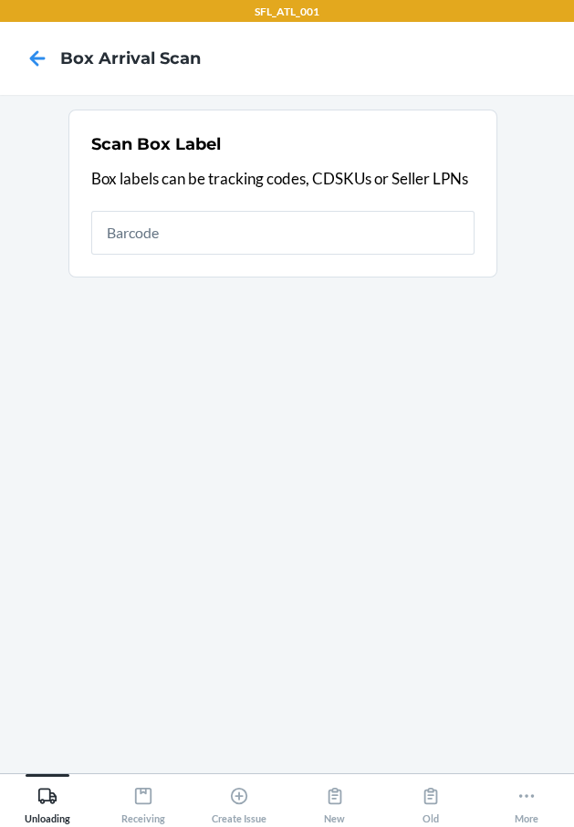
drag, startPoint x: 364, startPoint y: 220, endPoint x: 345, endPoint y: 229, distance: 21.2
click at [358, 225] on input "text" at bounding box center [282, 233] width 383 height 44
type input "420302599434636106023301250370"
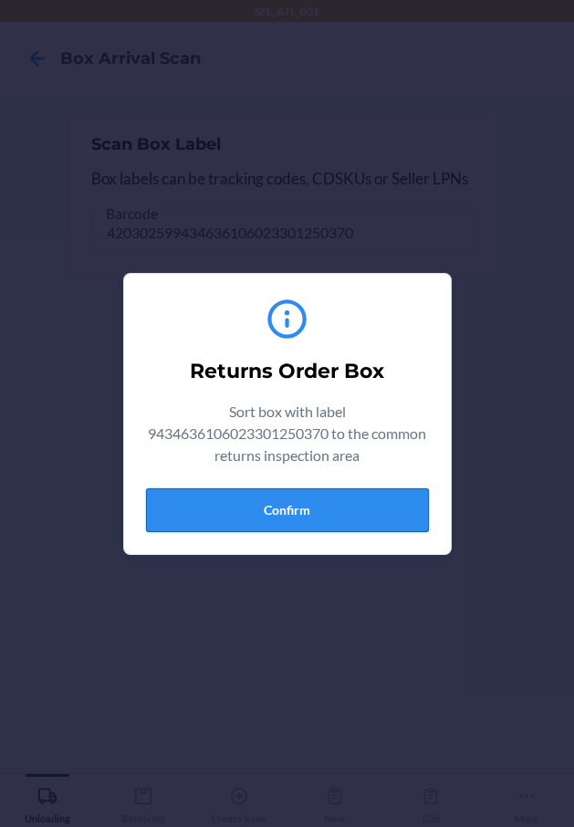
click at [350, 497] on button "Confirm" at bounding box center [287, 510] width 283 height 44
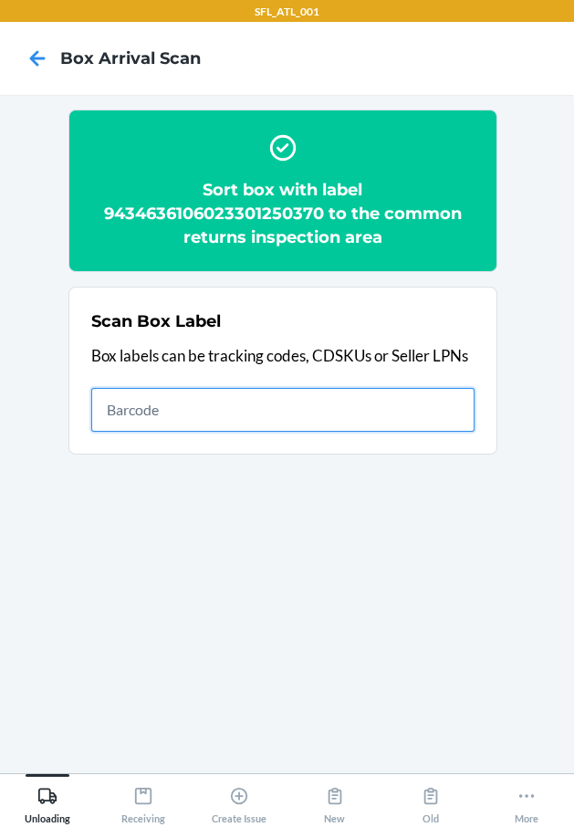
click at [310, 420] on input "text" at bounding box center [282, 410] width 383 height 44
type input "420302599434636106023301137350"
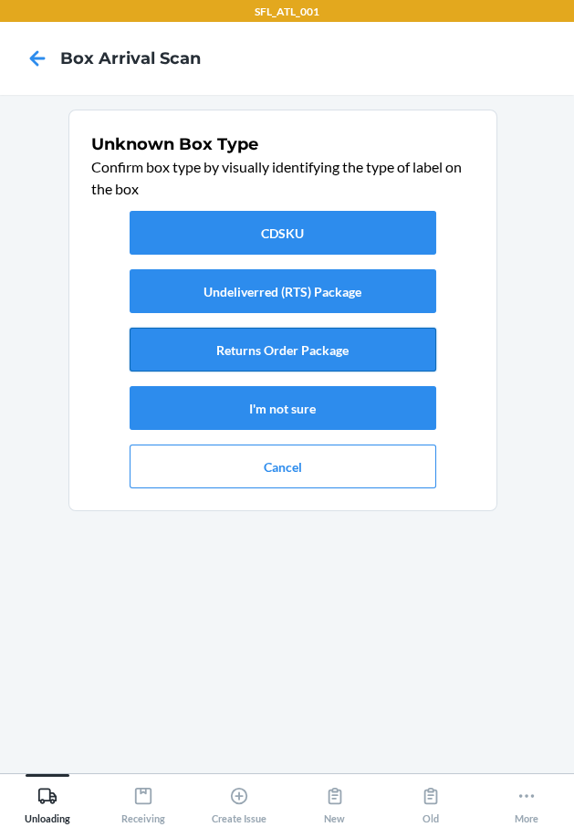
click at [279, 351] on button "Returns Order Package" at bounding box center [283, 350] width 307 height 44
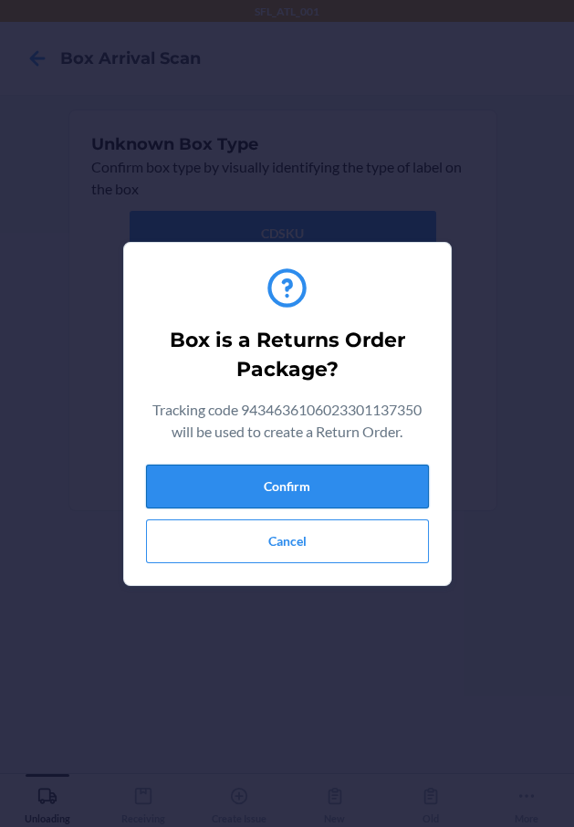
drag, startPoint x: 352, startPoint y: 489, endPoint x: 418, endPoint y: 501, distance: 66.8
click at [387, 500] on button "Confirm" at bounding box center [287, 487] width 283 height 44
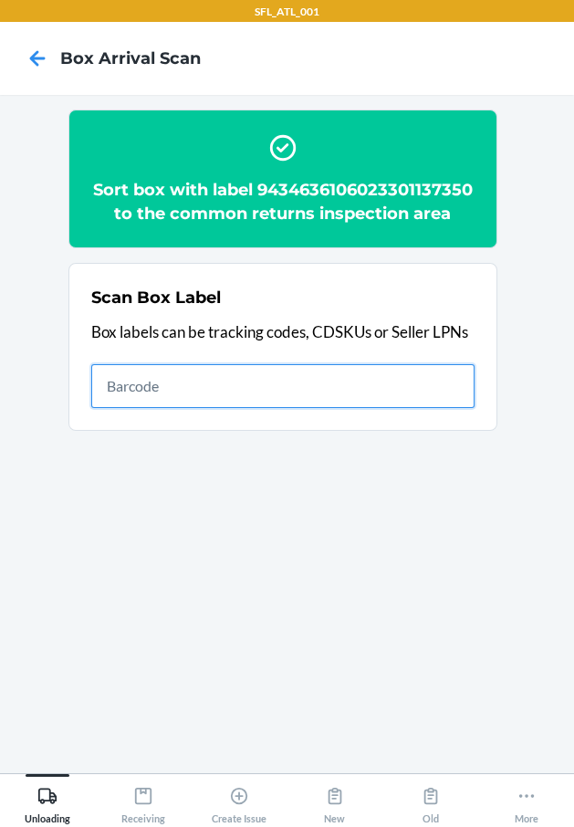
click at [404, 377] on input "text" at bounding box center [282, 386] width 383 height 44
type input "420302599434636106023299976719"
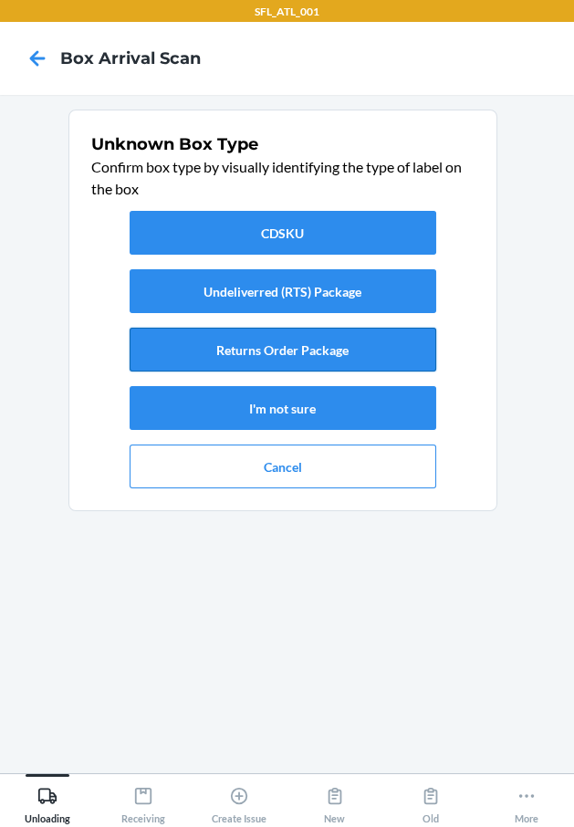
click at [280, 344] on button "Returns Order Package" at bounding box center [283, 350] width 307 height 44
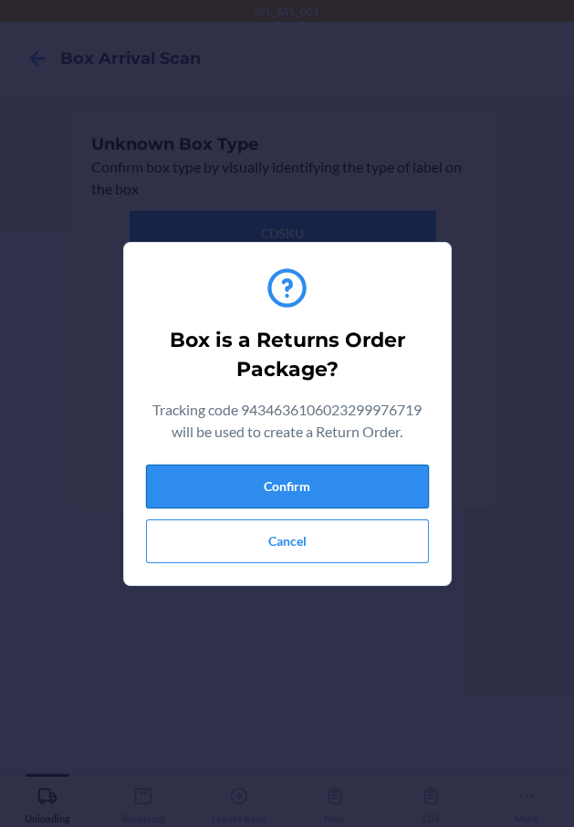
click at [332, 488] on button "Confirm" at bounding box center [287, 487] width 283 height 44
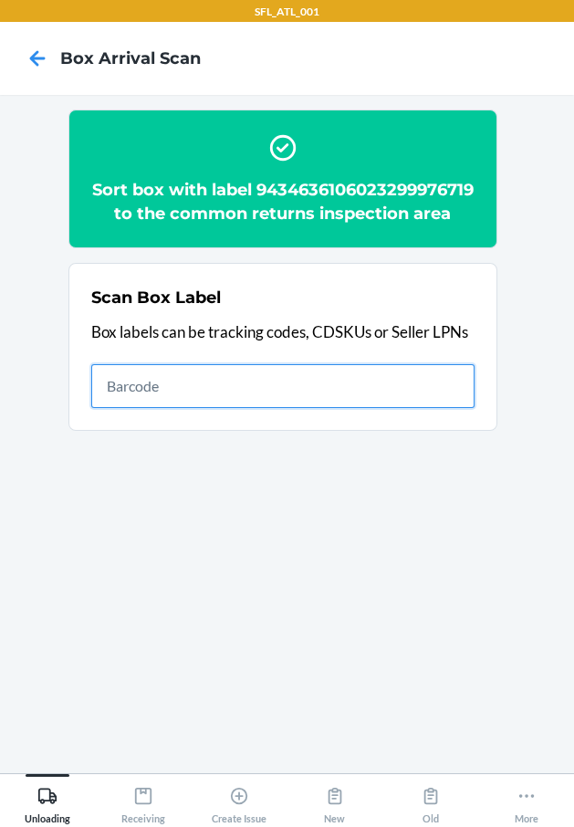
click at [430, 399] on input "text" at bounding box center [282, 386] width 383 height 44
type input "420302599434636106023301058778"
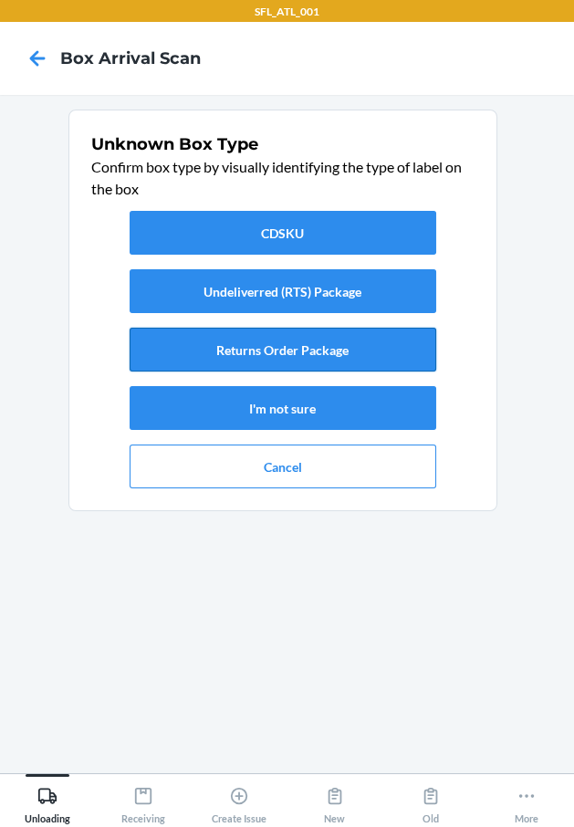
click at [387, 353] on button "Returns Order Package" at bounding box center [283, 350] width 307 height 44
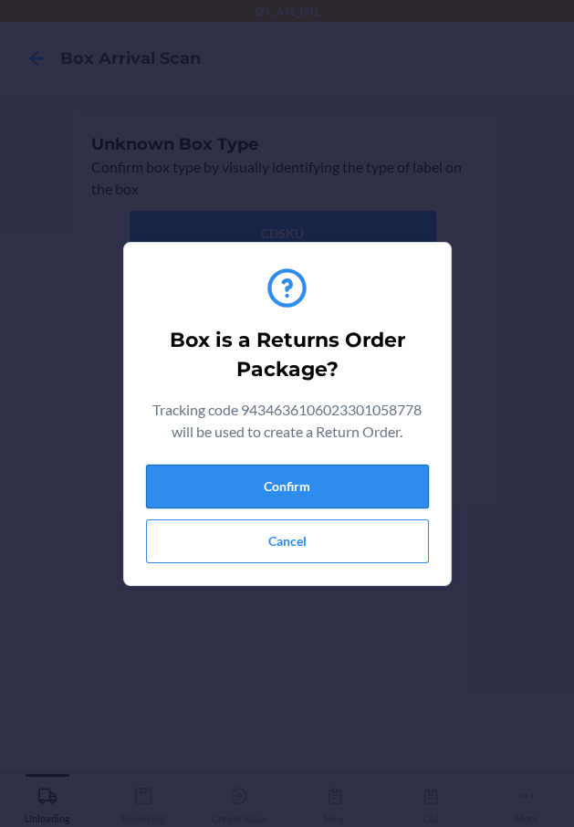
click at [368, 500] on button "Confirm" at bounding box center [287, 487] width 283 height 44
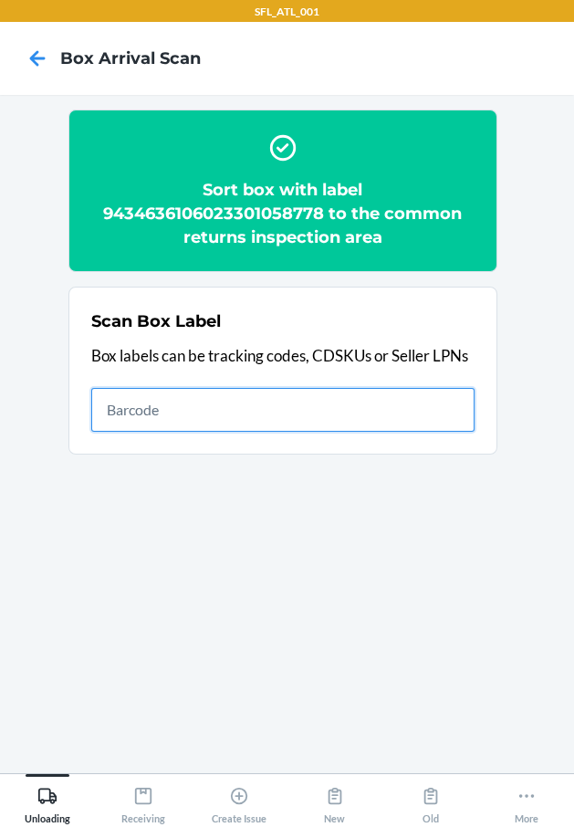
click at [357, 403] on input "text" at bounding box center [282, 410] width 383 height 44
type input "420302599434636106023301399109"
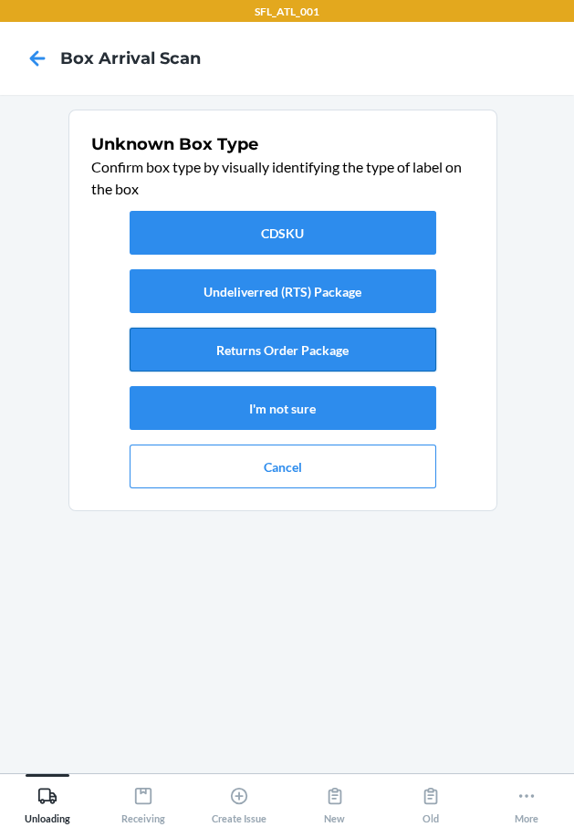
click at [361, 351] on button "Returns Order Package" at bounding box center [283, 350] width 307 height 44
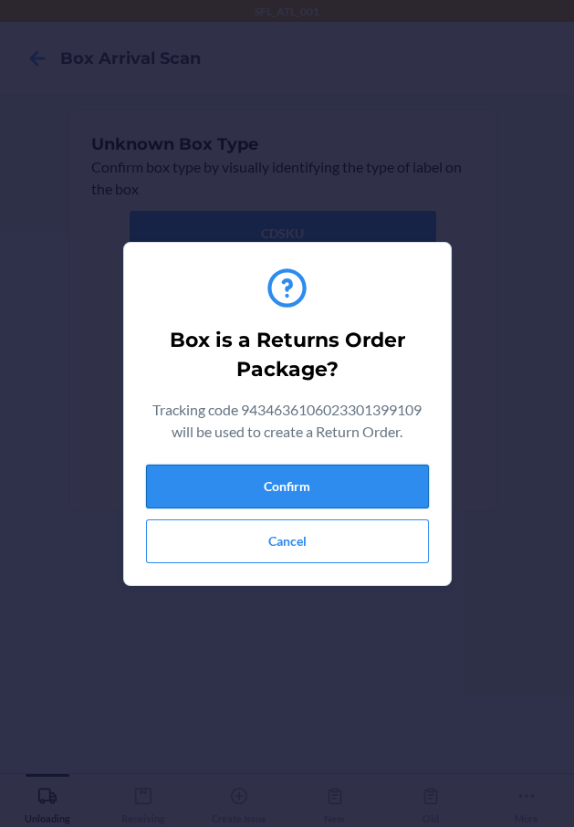
click at [369, 483] on button "Confirm" at bounding box center [287, 487] width 283 height 44
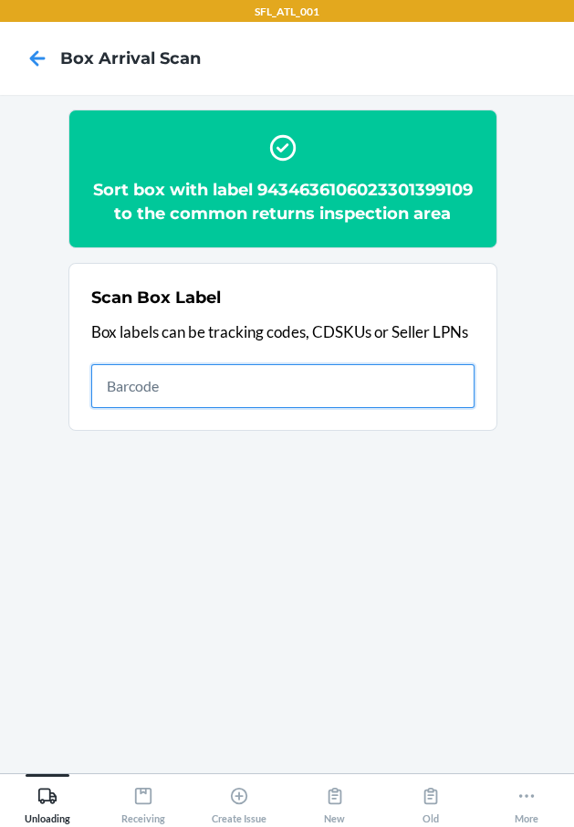
click at [282, 408] on input "text" at bounding box center [282, 386] width 383 height 44
type input "420302599434636106023301168231"
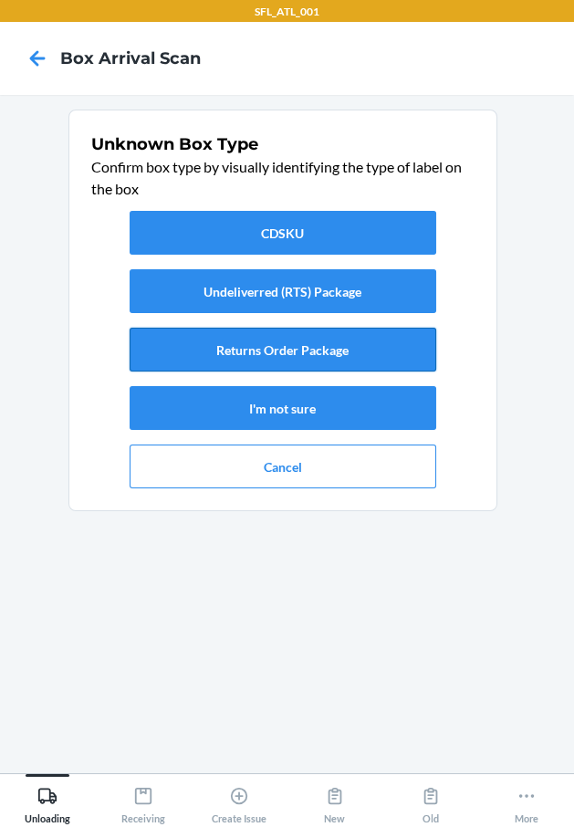
click at [323, 351] on button "Returns Order Package" at bounding box center [283, 350] width 307 height 44
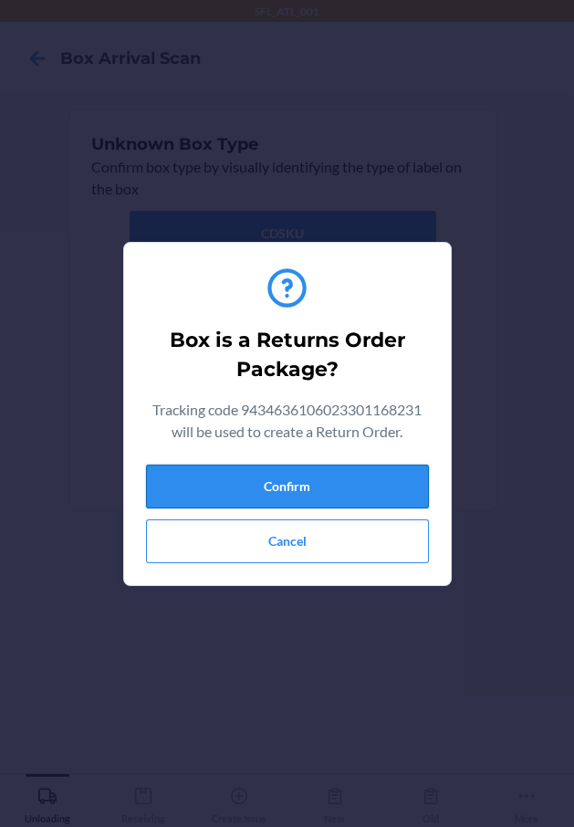
click at [361, 492] on button "Confirm" at bounding box center [287, 487] width 283 height 44
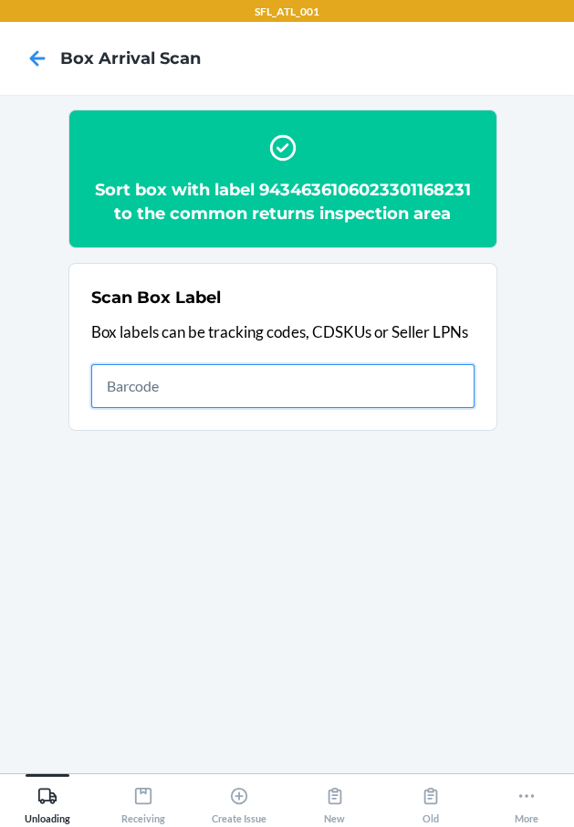
click at [241, 377] on input "text" at bounding box center [282, 386] width 383 height 44
type input "420302599434636106023301357321"
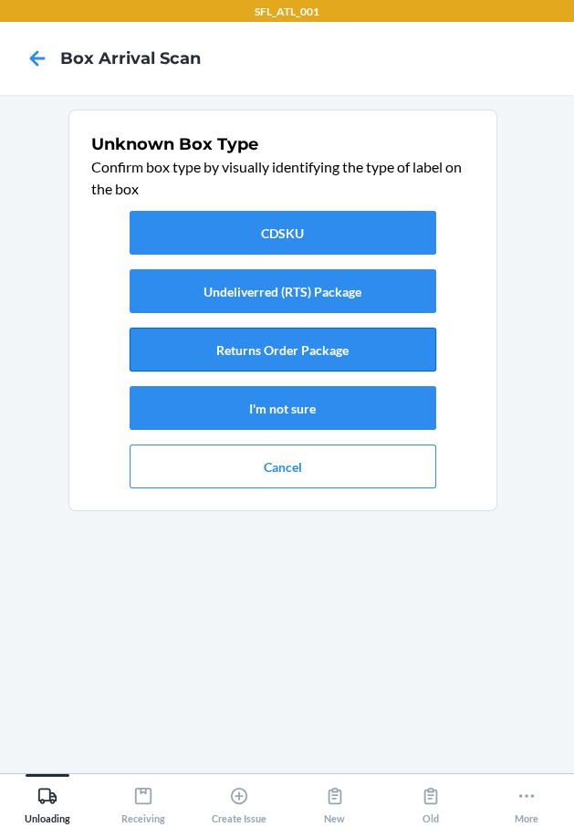
click at [281, 340] on button "Returns Order Package" at bounding box center [283, 350] width 307 height 44
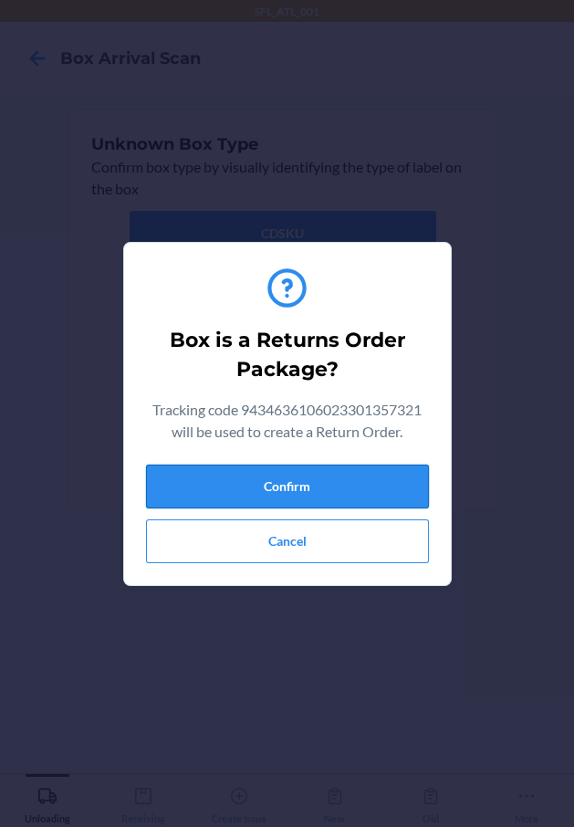
drag, startPoint x: 368, startPoint y: 487, endPoint x: 423, endPoint y: 500, distance: 56.5
click at [370, 489] on button "Confirm" at bounding box center [287, 487] width 283 height 44
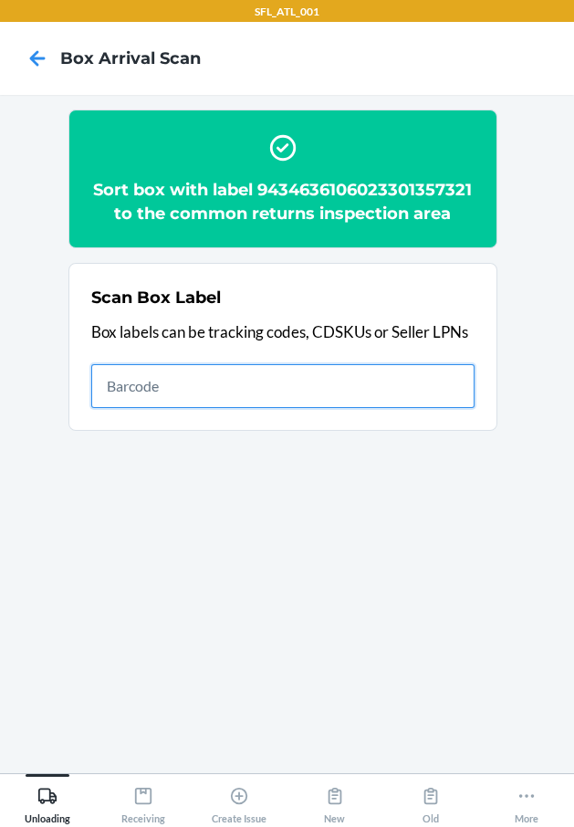
click at [308, 386] on input "text" at bounding box center [282, 386] width 383 height 44
type input "420302599400136106023297294875"
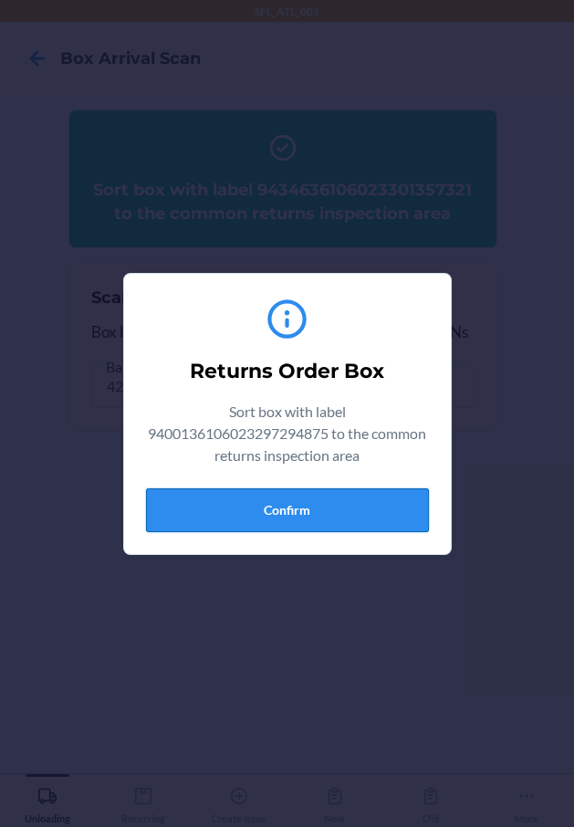
click at [333, 512] on button "Confirm" at bounding box center [287, 510] width 283 height 44
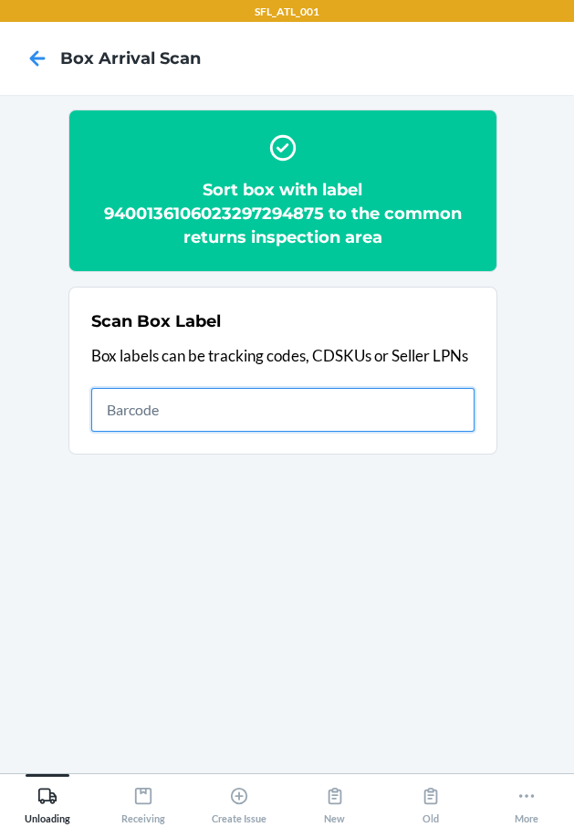
click at [346, 421] on input "text" at bounding box center [282, 410] width 383 height 44
type input "420302599434636106023301262557"
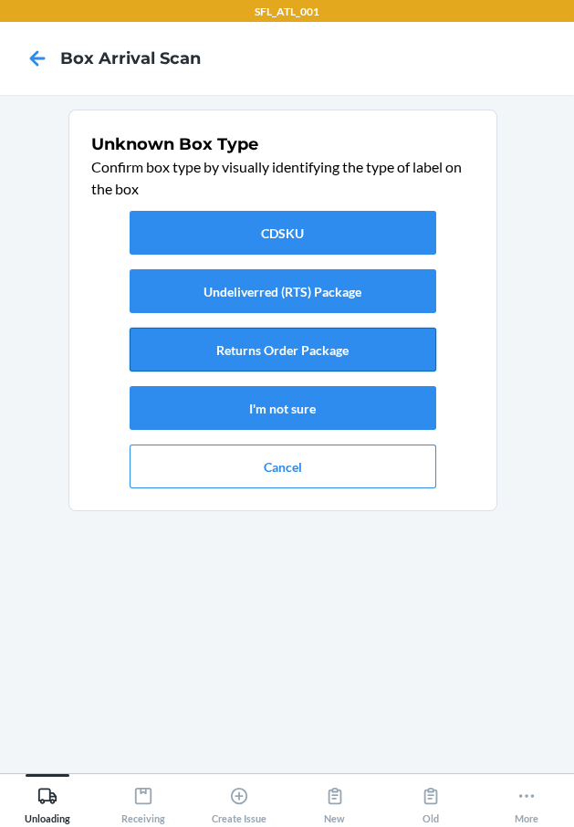
click at [401, 353] on button "Returns Order Package" at bounding box center [283, 350] width 307 height 44
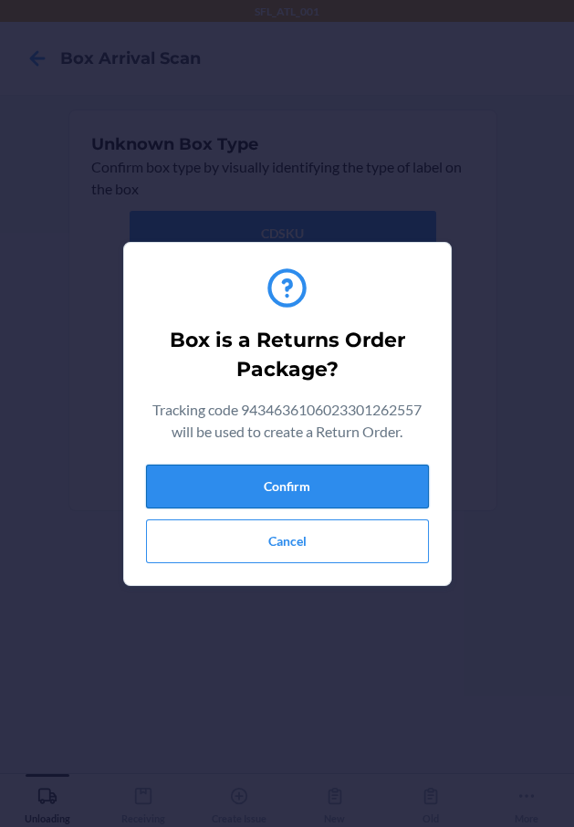
click at [360, 483] on button "Confirm" at bounding box center [287, 487] width 283 height 44
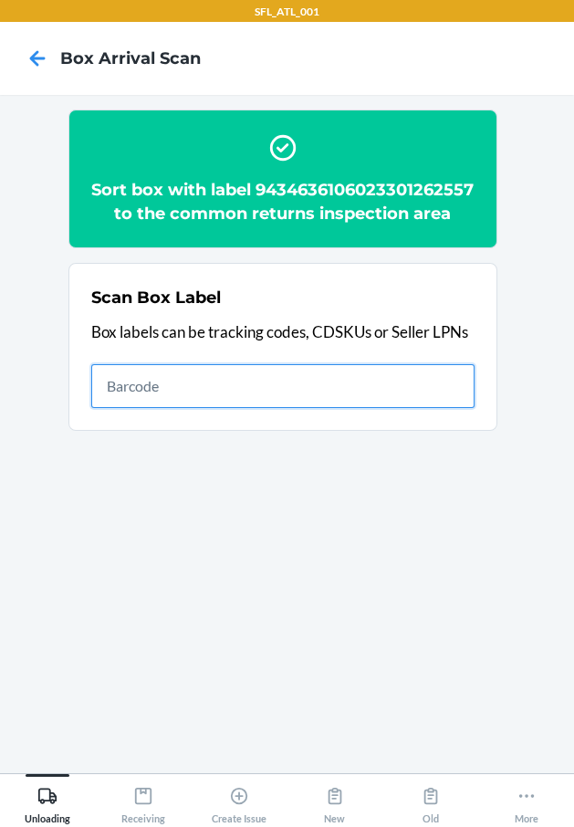
click at [276, 408] on input "text" at bounding box center [282, 386] width 383 height 44
type input "420302599434636106023301366897"
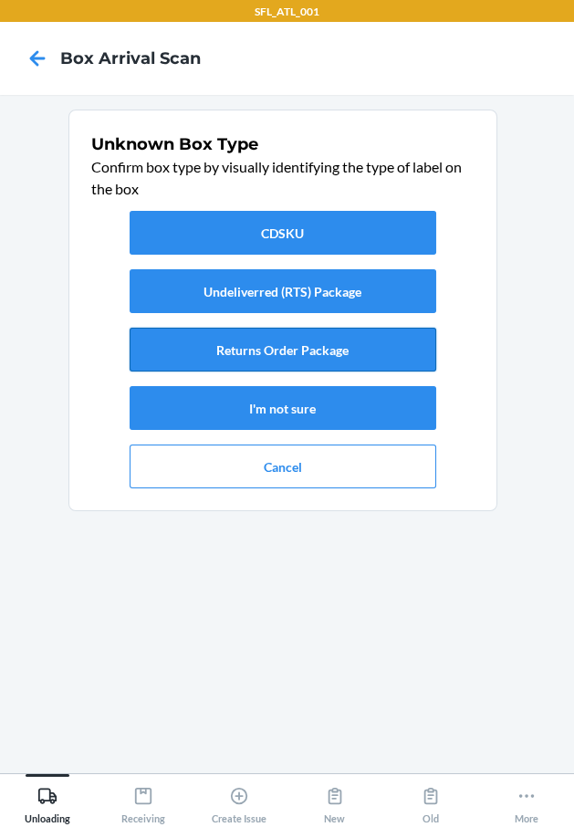
click at [372, 363] on button "Returns Order Package" at bounding box center [283, 350] width 307 height 44
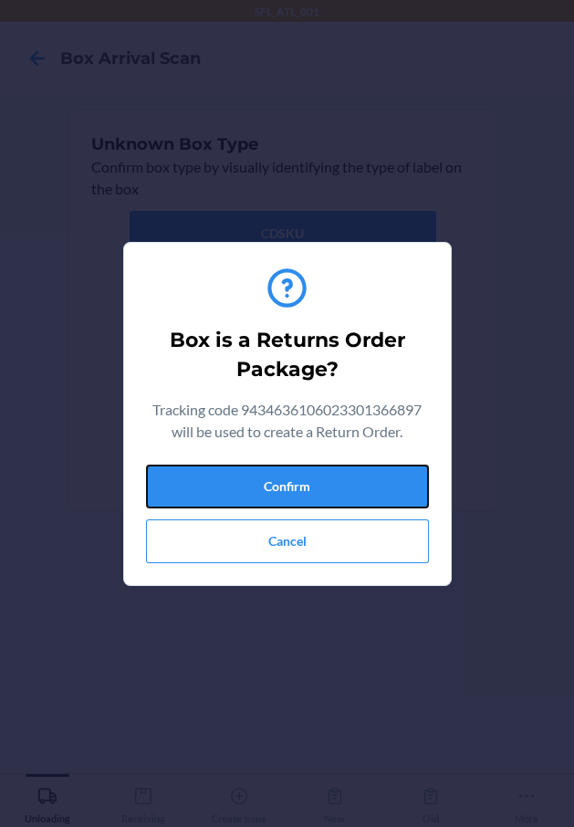
drag, startPoint x: 357, startPoint y: 473, endPoint x: 557, endPoint y: 490, distance: 200.7
click at [371, 477] on button "Confirm" at bounding box center [287, 487] width 283 height 44
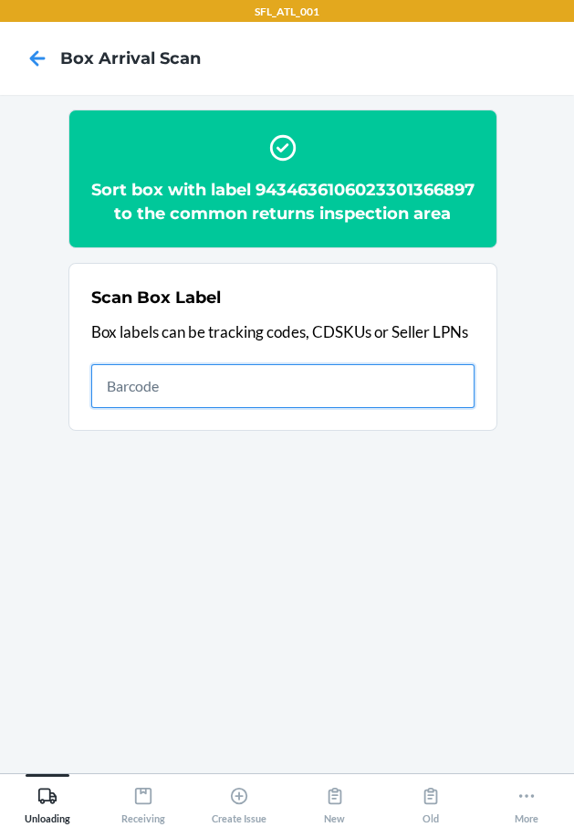
click at [315, 403] on input "text" at bounding box center [282, 386] width 383 height 44
type input "420302599434636106023301605965"
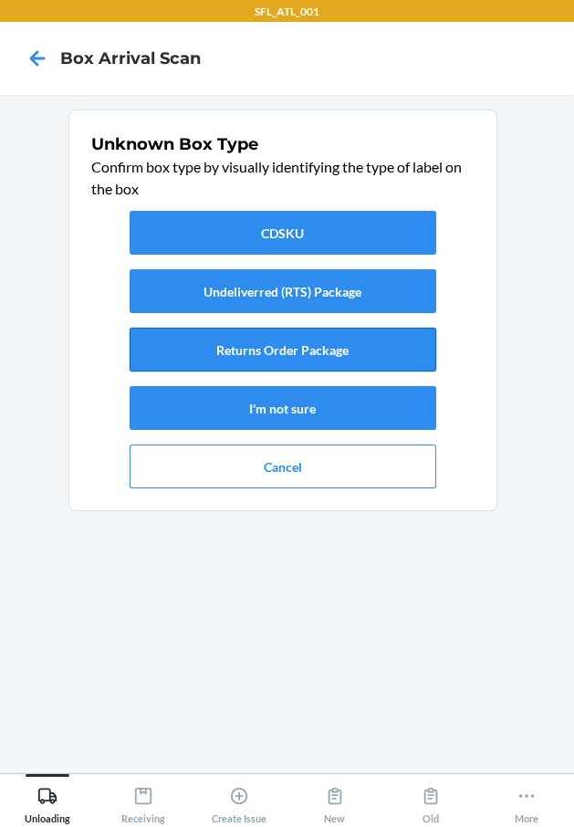
click at [340, 343] on button "Returns Order Package" at bounding box center [283, 350] width 307 height 44
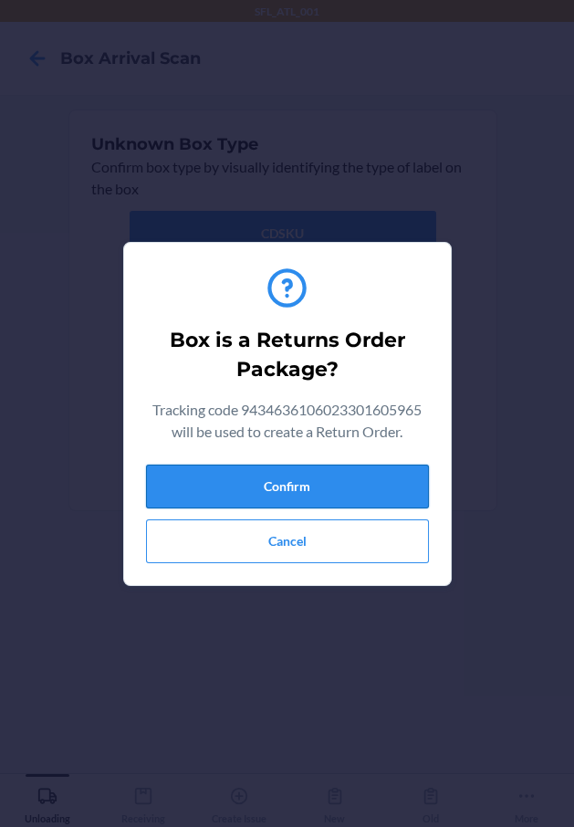
click at [320, 476] on button "Confirm" at bounding box center [287, 487] width 283 height 44
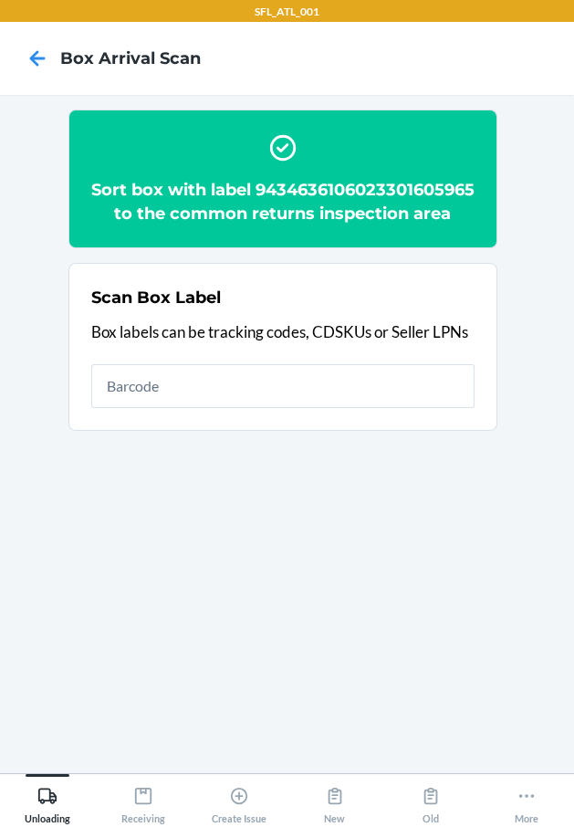
click at [412, 414] on div "Scan Box Label Box labels can be tracking codes, CDSKUs or Seller LPNs" at bounding box center [282, 346] width 383 height 133
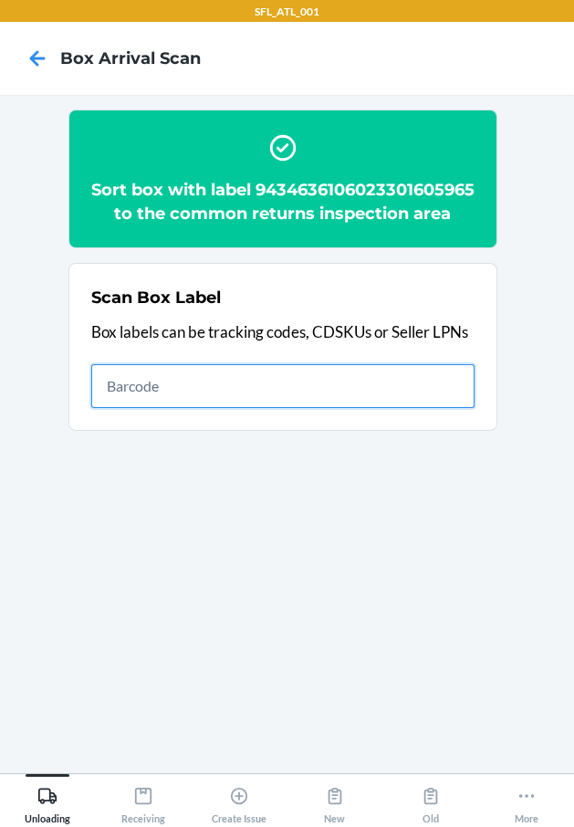
click at [422, 408] on input "text" at bounding box center [282, 386] width 383 height 44
type input "420302599434636106023299385603"
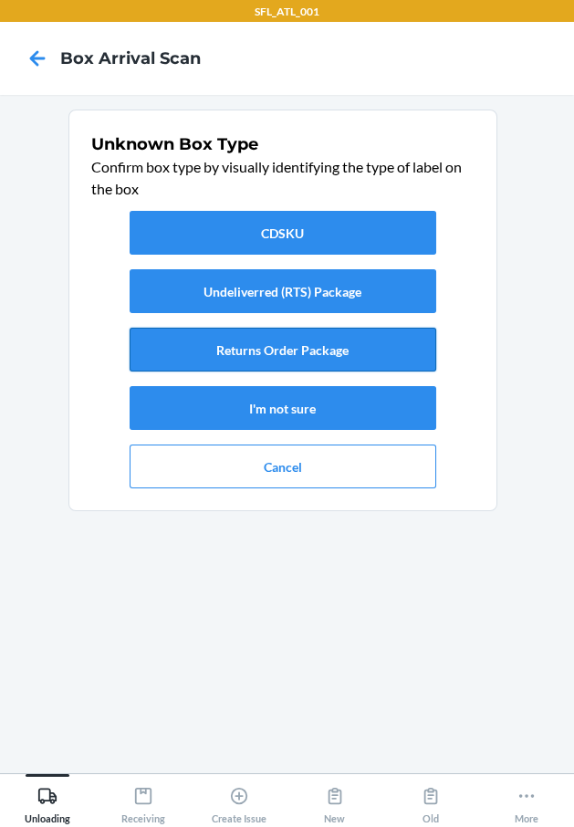
click at [370, 353] on button "Returns Order Package" at bounding box center [283, 350] width 307 height 44
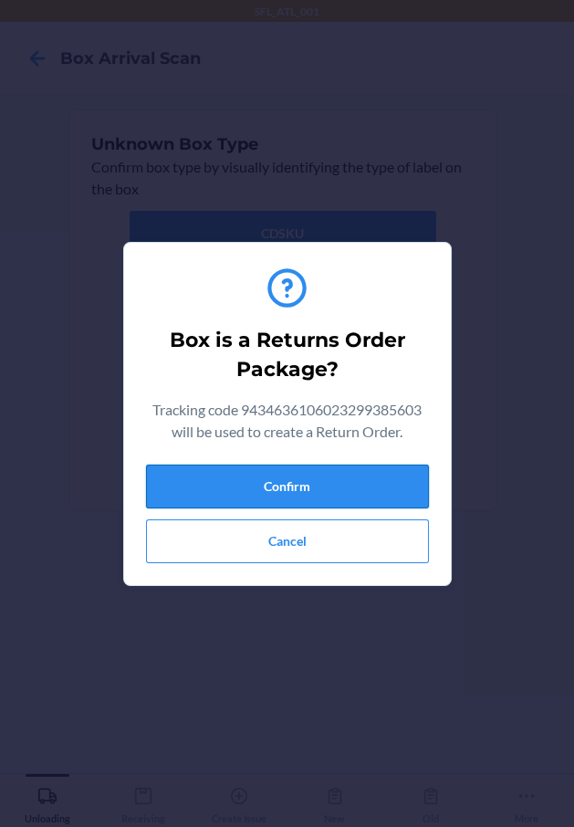
click at [361, 497] on button "Confirm" at bounding box center [287, 487] width 283 height 44
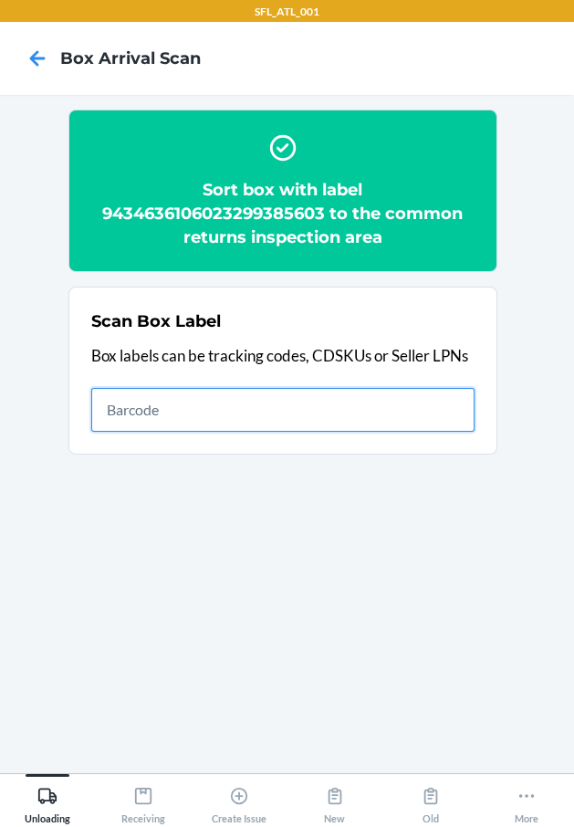
click at [403, 398] on input "text" at bounding box center [282, 410] width 383 height 44
type input "420302599434636106023301245161"
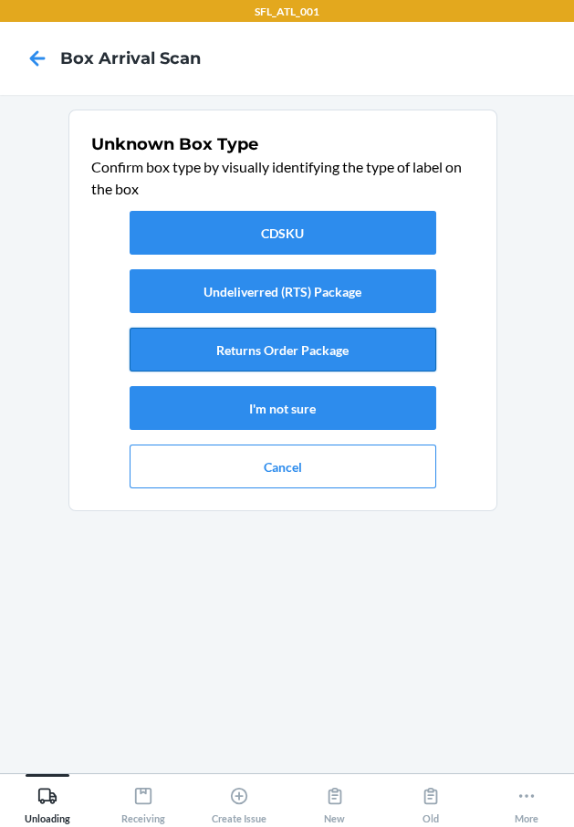
click at [336, 350] on button "Returns Order Package" at bounding box center [283, 350] width 307 height 44
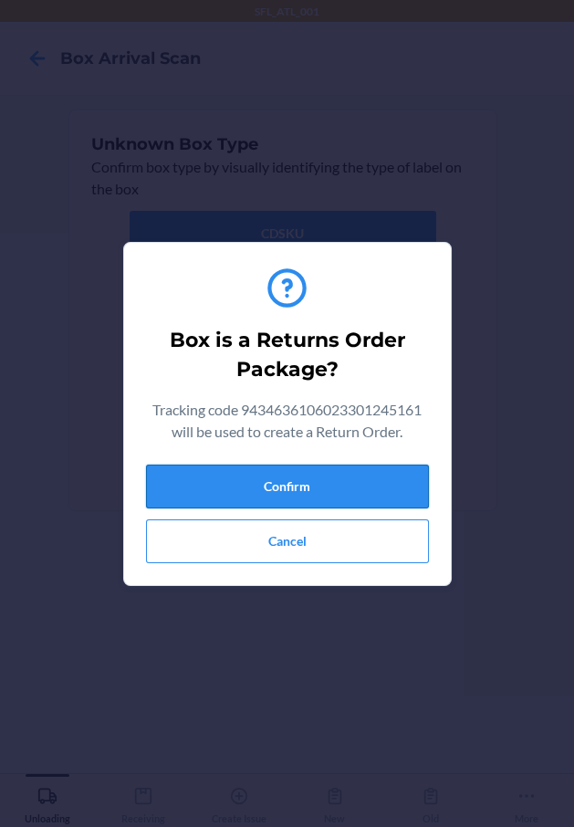
click at [305, 477] on button "Confirm" at bounding box center [287, 487] width 283 height 44
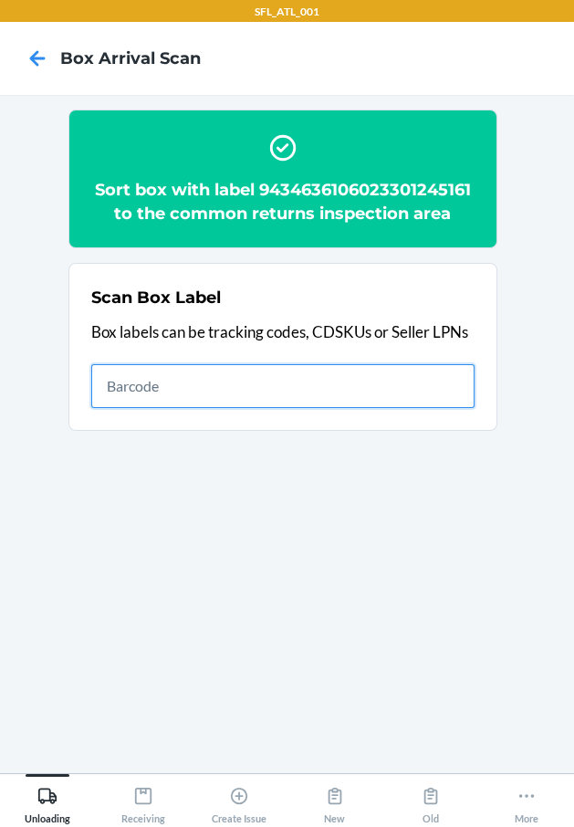
click at [222, 364] on input "text" at bounding box center [282, 386] width 383 height 44
type input "420302599434636106023301050413"
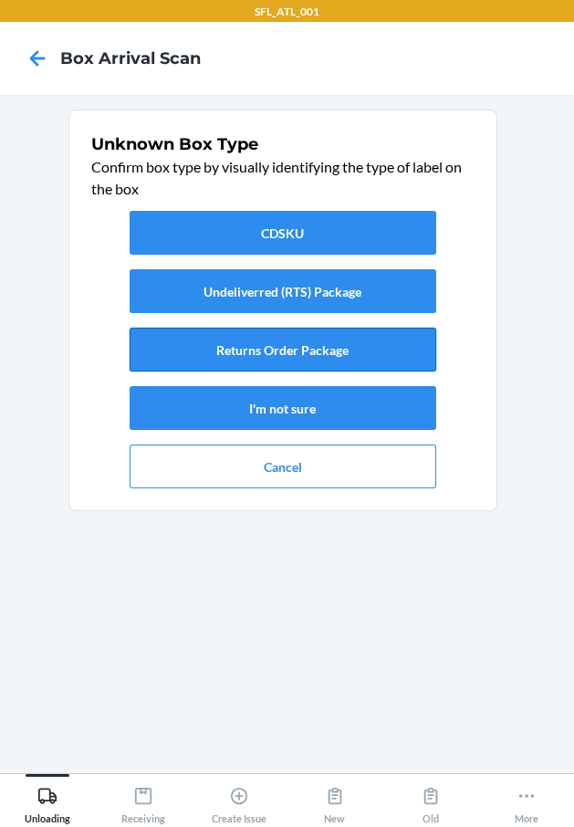
click at [344, 348] on button "Returns Order Package" at bounding box center [283, 350] width 307 height 44
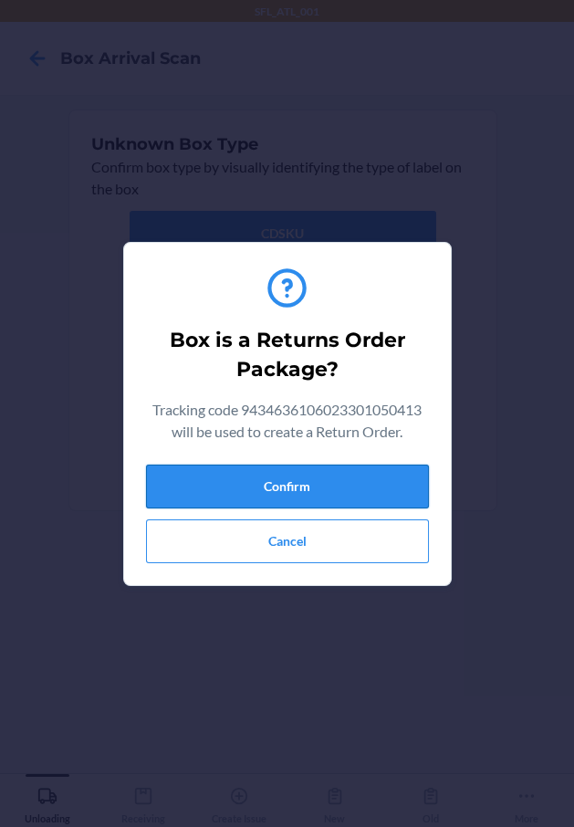
click at [338, 478] on button "Confirm" at bounding box center [287, 487] width 283 height 44
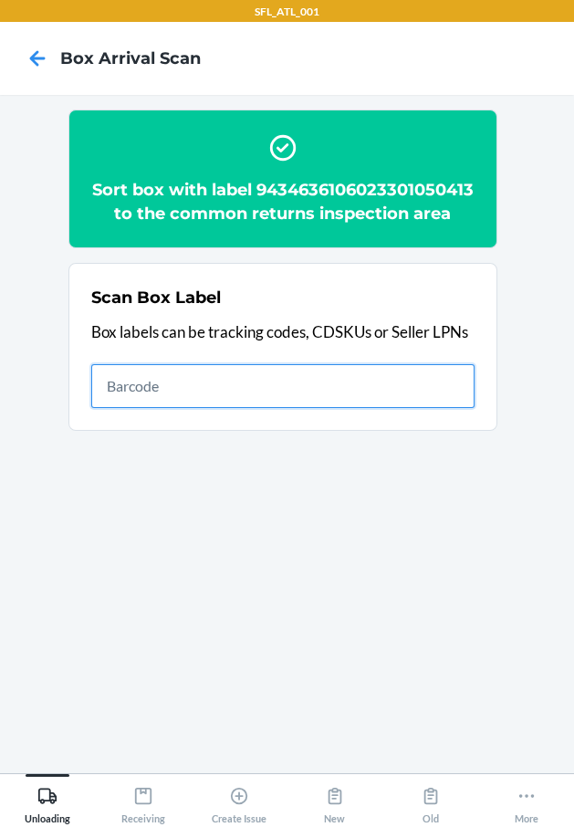
click at [421, 408] on input "text" at bounding box center [282, 386] width 383 height 44
type input "420302599434636106023300692287"
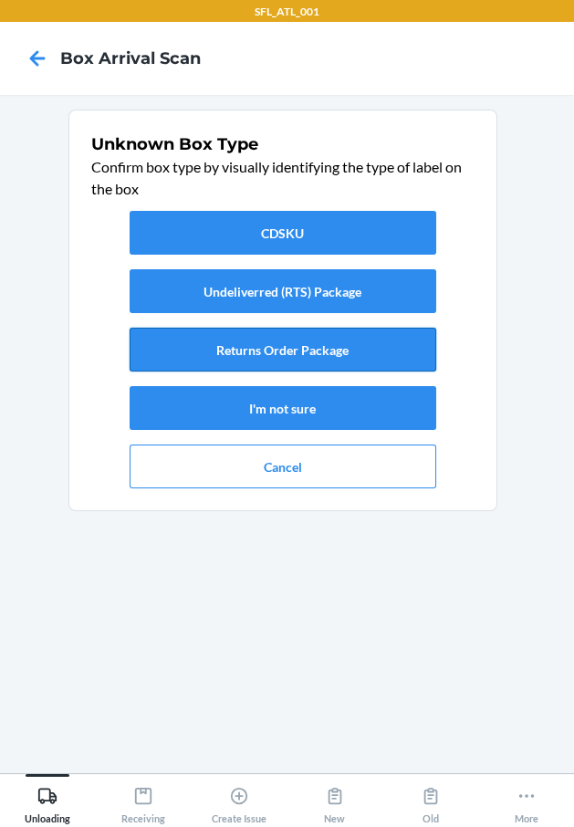
click at [218, 342] on button "Returns Order Package" at bounding box center [283, 350] width 307 height 44
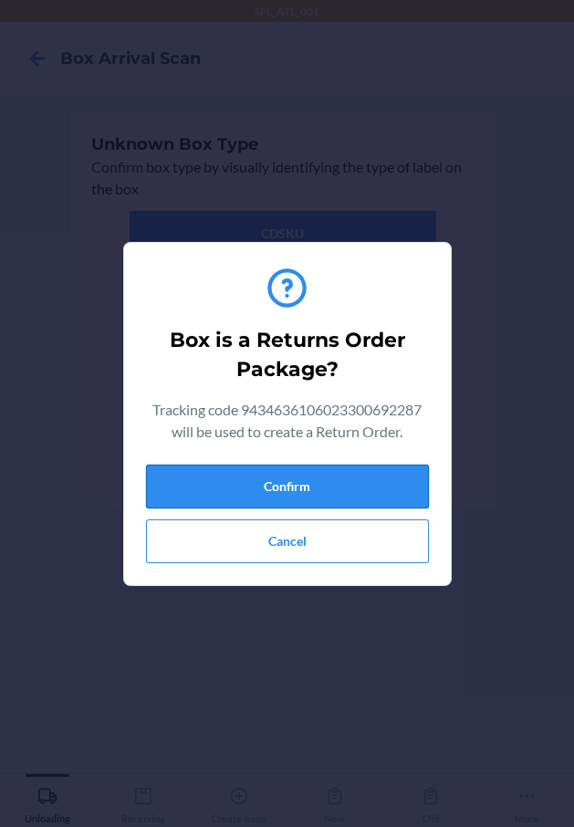
click at [266, 469] on button "Confirm" at bounding box center [287, 487] width 283 height 44
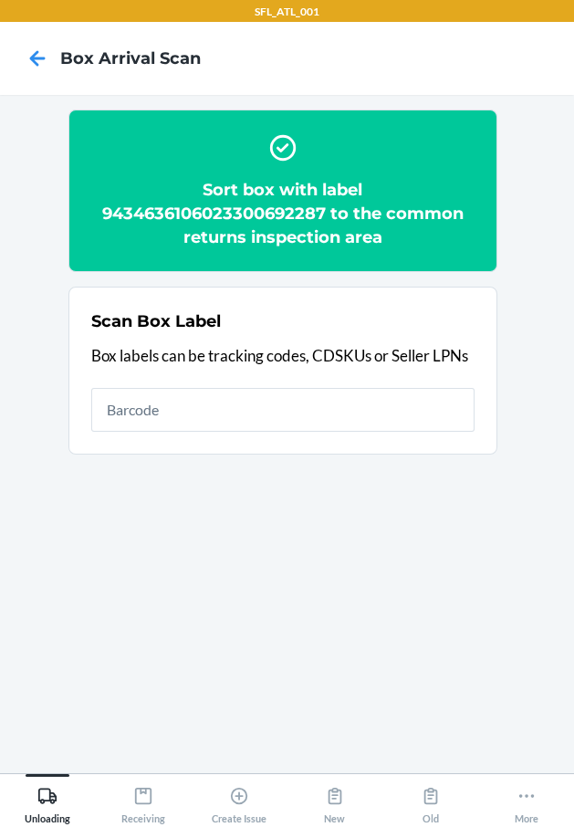
click at [424, 342] on div "Scan Box Label Box labels can be tracking codes, CDSKUs or Seller LPNs" at bounding box center [282, 370] width 383 height 133
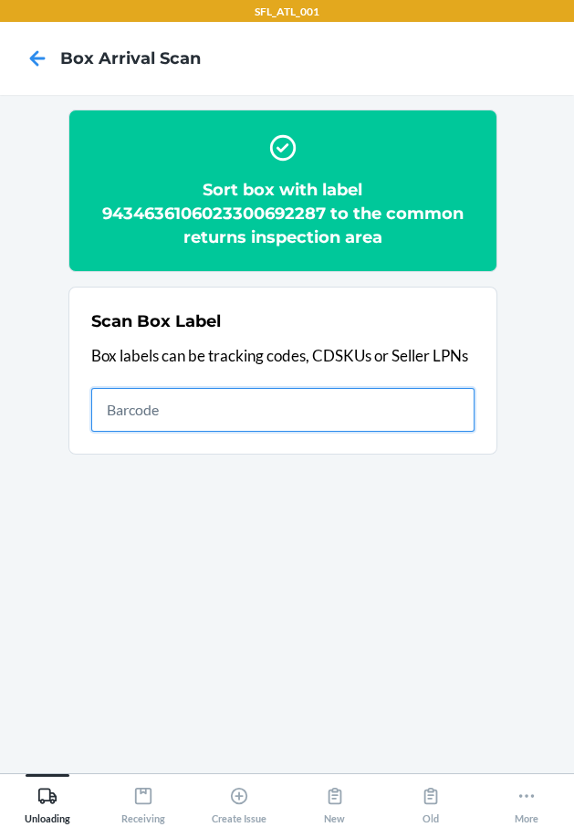
click at [425, 401] on input "text" at bounding box center [282, 410] width 383 height 44
type input "420302599434636106023301021949"
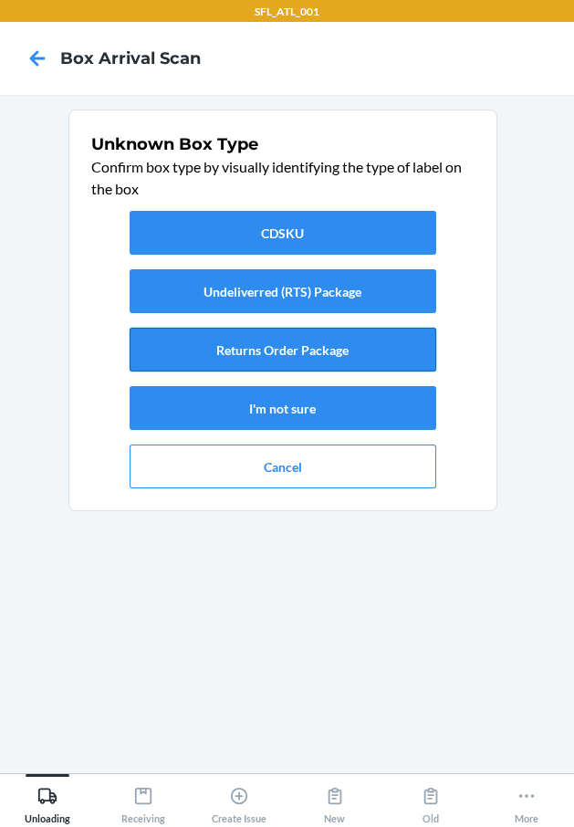
click at [393, 340] on button "Returns Order Package" at bounding box center [283, 350] width 307 height 44
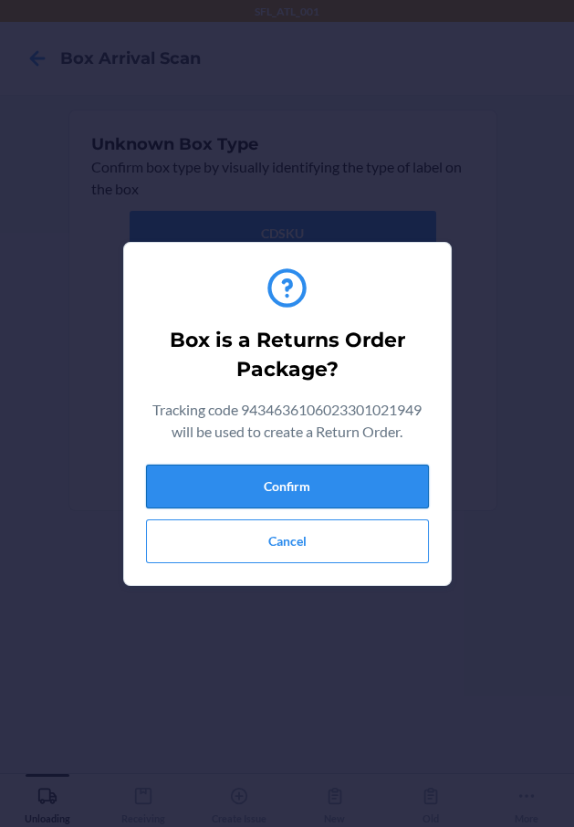
click at [371, 486] on button "Confirm" at bounding box center [287, 487] width 283 height 44
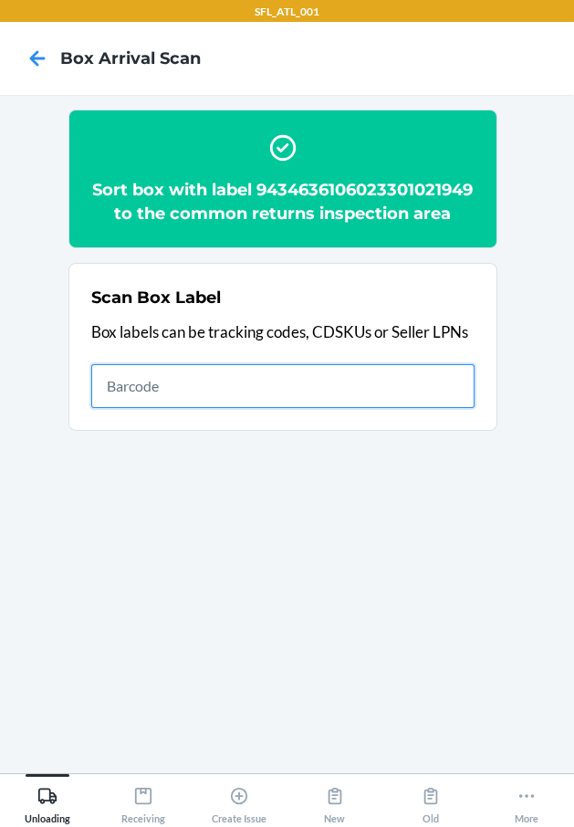
click at [463, 408] on input "text" at bounding box center [282, 386] width 383 height 44
type input "420302599434636106023301070046"
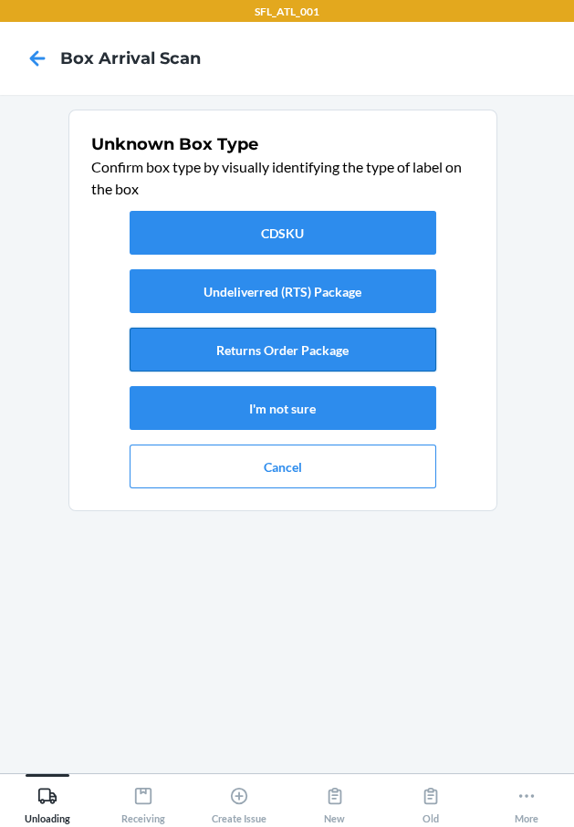
click at [275, 350] on button "Returns Order Package" at bounding box center [283, 350] width 307 height 44
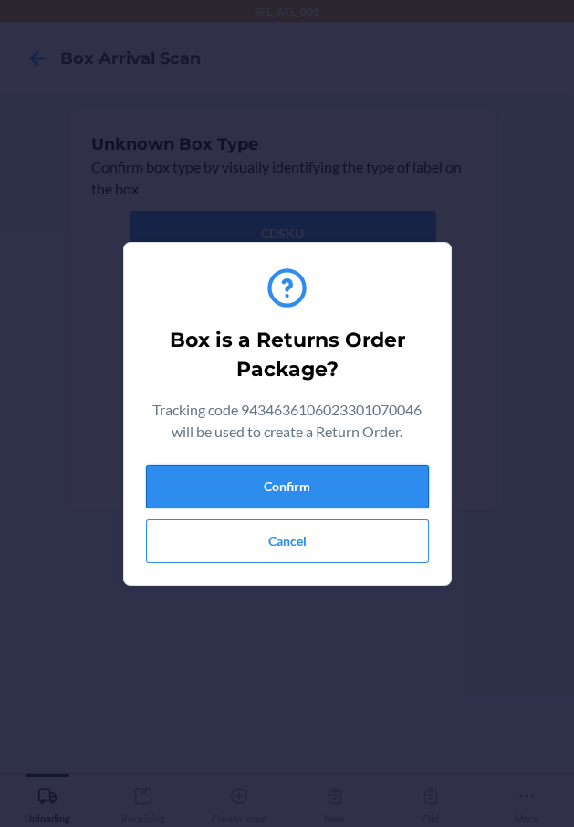
click at [287, 471] on button "Confirm" at bounding box center [287, 487] width 283 height 44
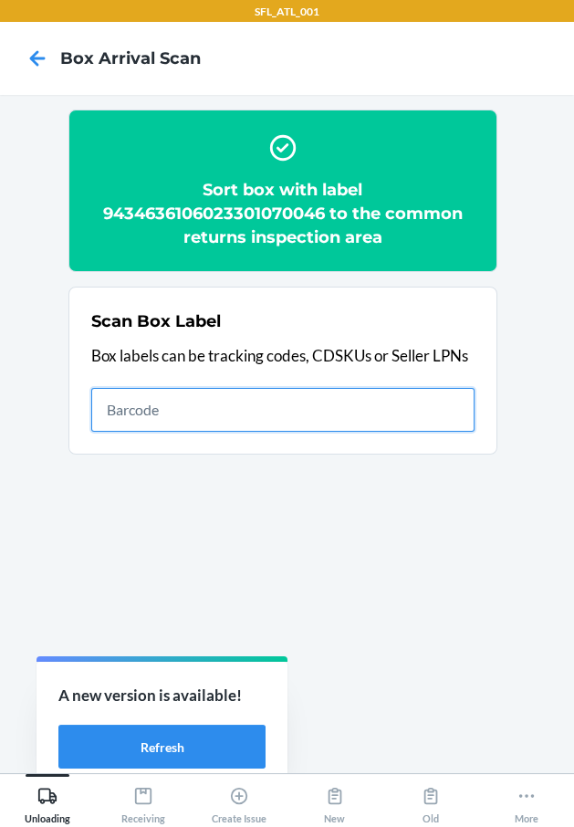
click at [237, 408] on input "text" at bounding box center [282, 410] width 383 height 44
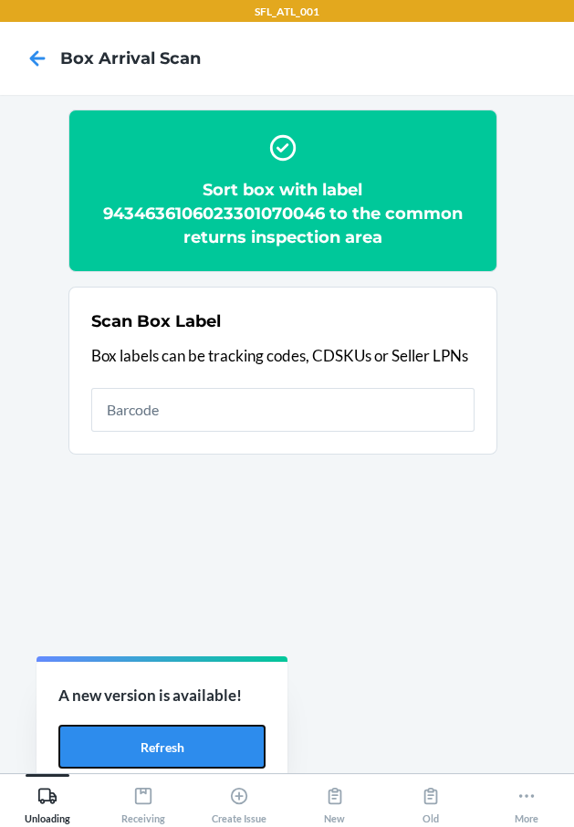
drag, startPoint x: 120, startPoint y: 749, endPoint x: 152, endPoint y: 708, distance: 51.3
click at [113, 743] on button "Refresh" at bounding box center [161, 747] width 207 height 44
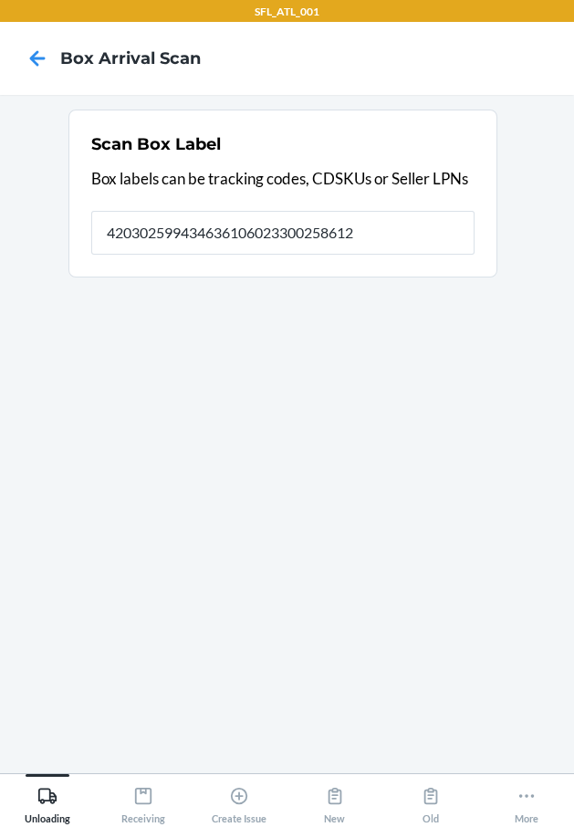
type input "420302599434636106023300258612"
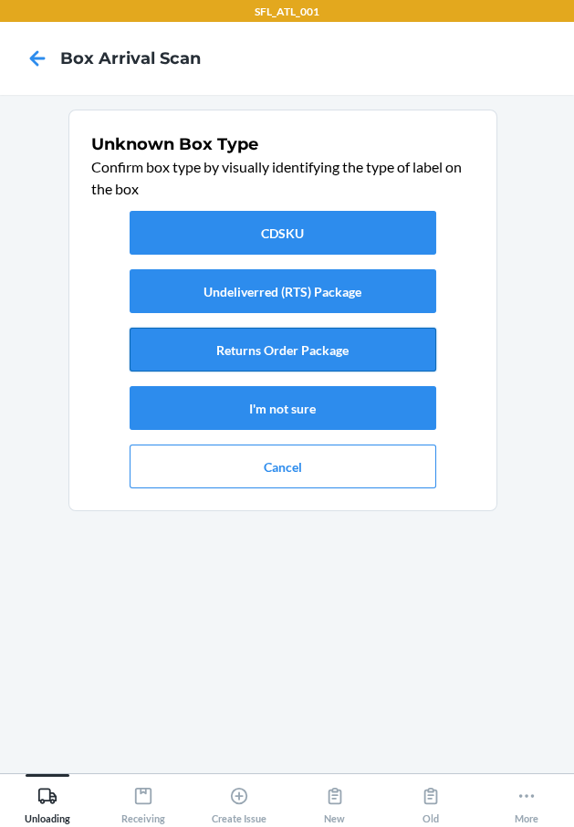
click at [295, 345] on button "Returns Order Package" at bounding box center [283, 350] width 307 height 44
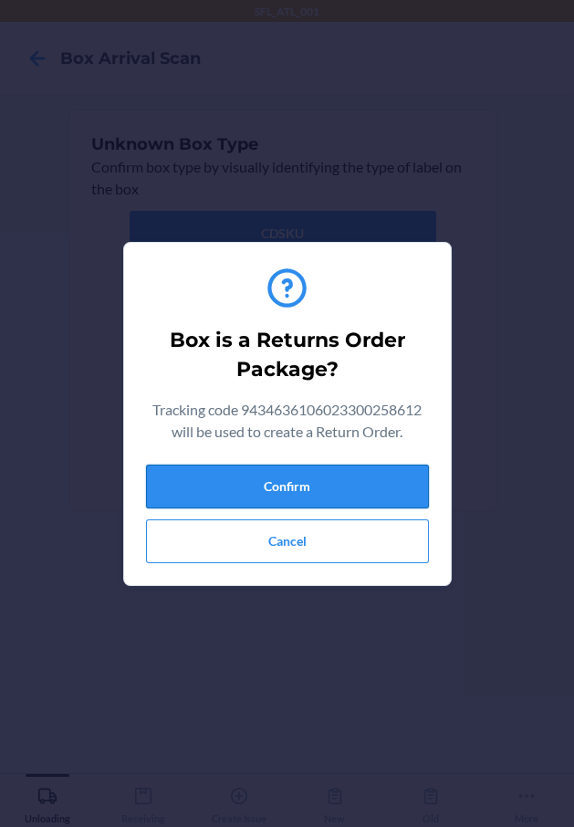
click at [291, 478] on button "Confirm" at bounding box center [287, 487] width 283 height 44
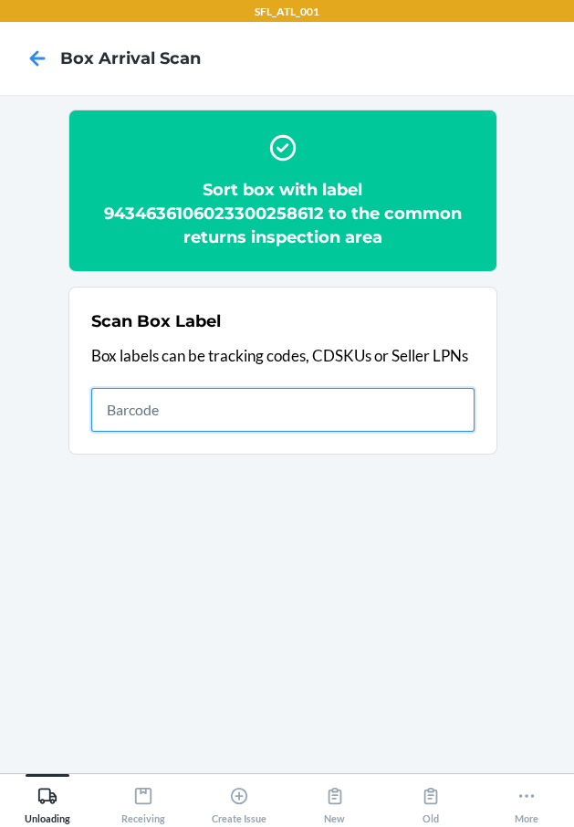
click at [266, 416] on input "text" at bounding box center [282, 410] width 383 height 44
type input "420302599434636106023301471799"
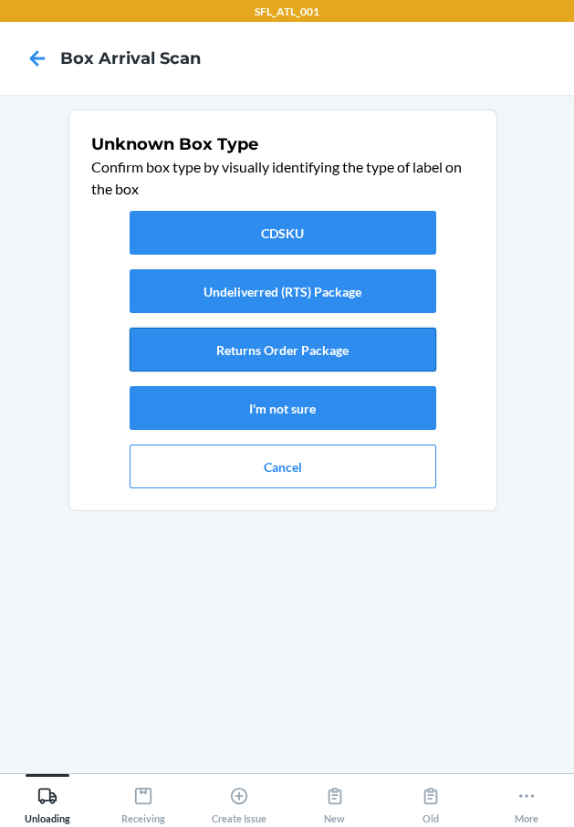
click at [262, 351] on button "Returns Order Package" at bounding box center [283, 350] width 307 height 44
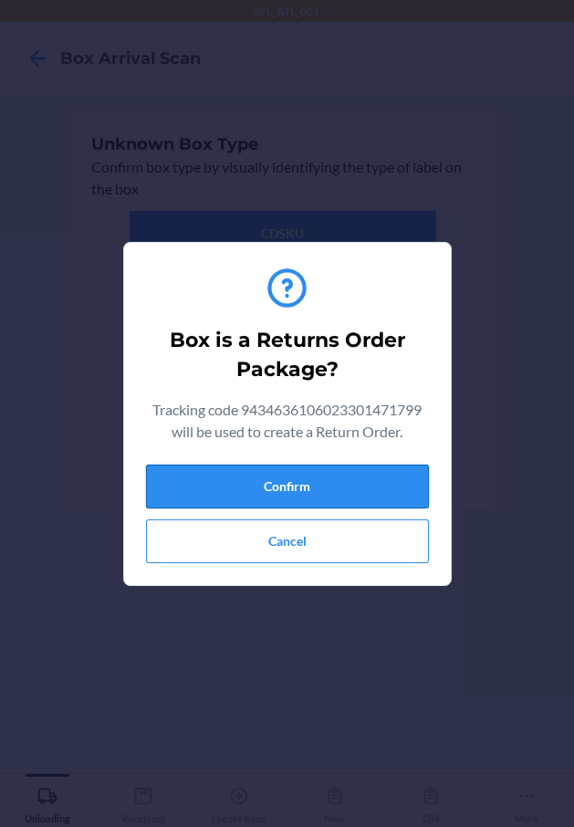
click at [273, 476] on button "Confirm" at bounding box center [287, 487] width 283 height 44
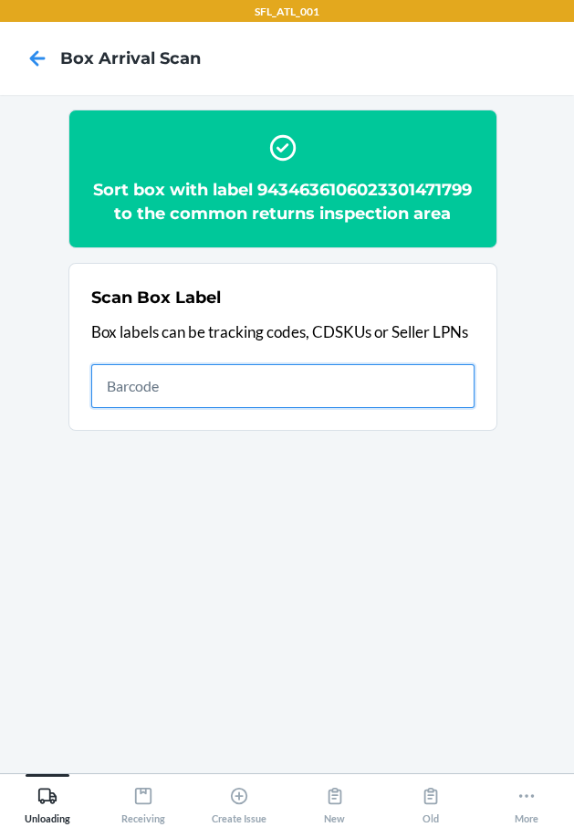
click at [173, 405] on input "text" at bounding box center [282, 386] width 383 height 44
type input "420302599434636106023301349227"
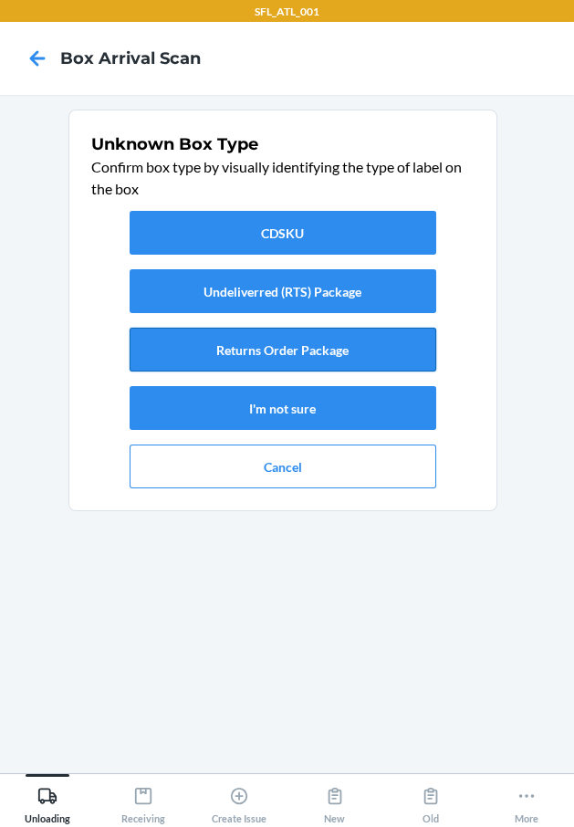
click at [328, 350] on button "Returns Order Package" at bounding box center [283, 350] width 307 height 44
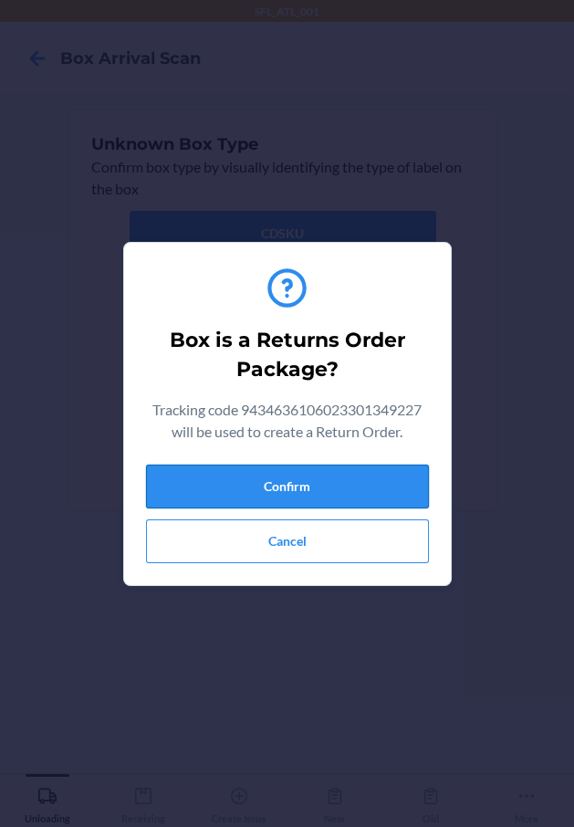
click at [343, 483] on button "Confirm" at bounding box center [287, 487] width 283 height 44
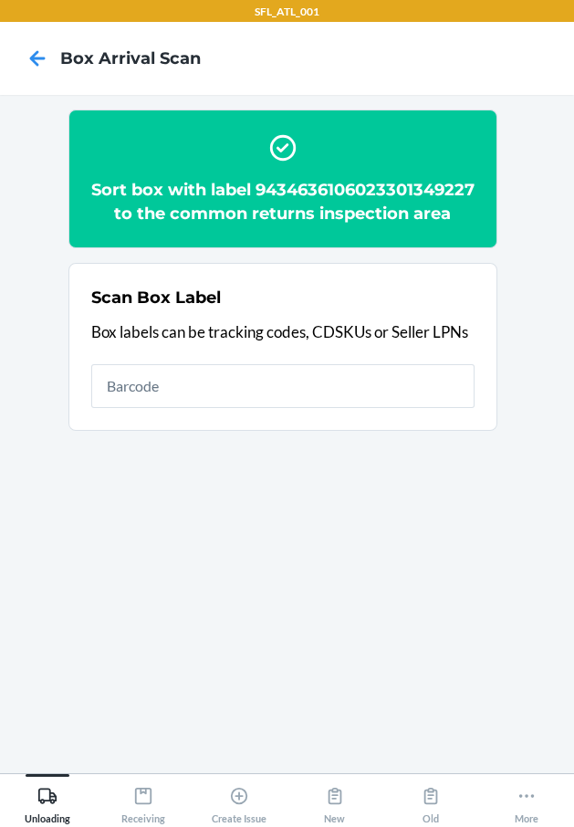
click at [266, 414] on div "Scan Box Label Box labels can be tracking codes, CDSKUs or Seller LPNs" at bounding box center [282, 346] width 383 height 133
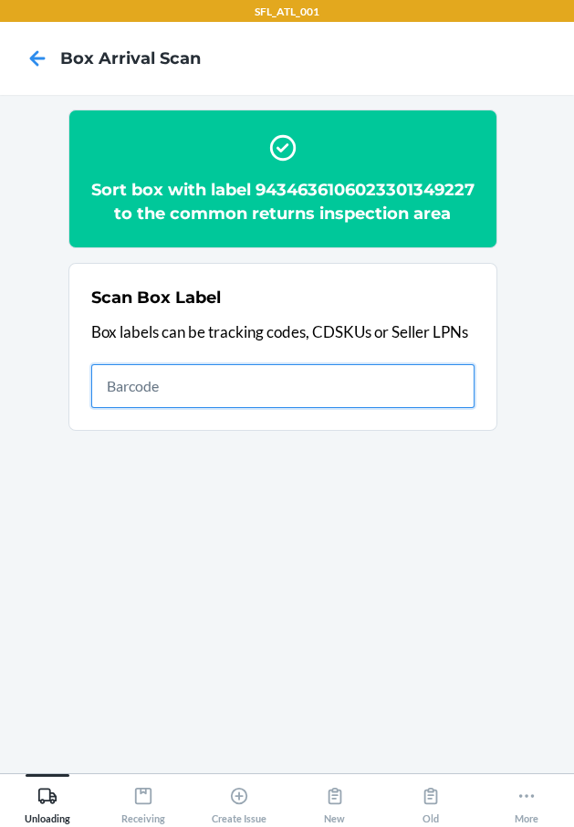
click at [273, 408] on input "text" at bounding box center [282, 386] width 383 height 44
type input "420302599434636106023301320127"
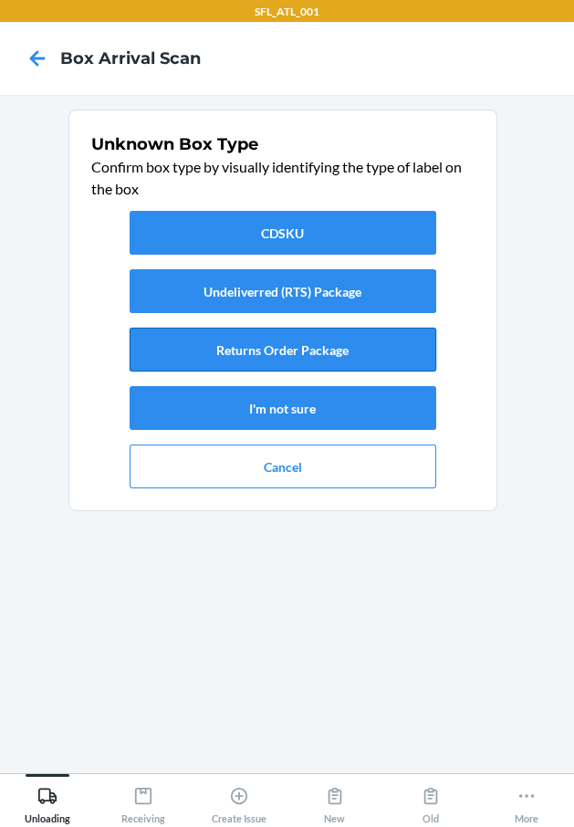
click at [270, 336] on button "Returns Order Package" at bounding box center [283, 350] width 307 height 44
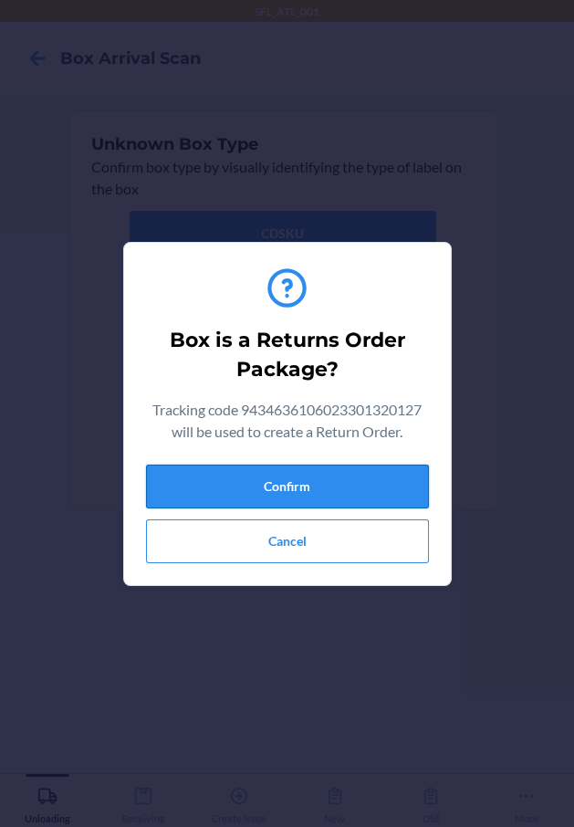
click at [319, 474] on button "Confirm" at bounding box center [287, 487] width 283 height 44
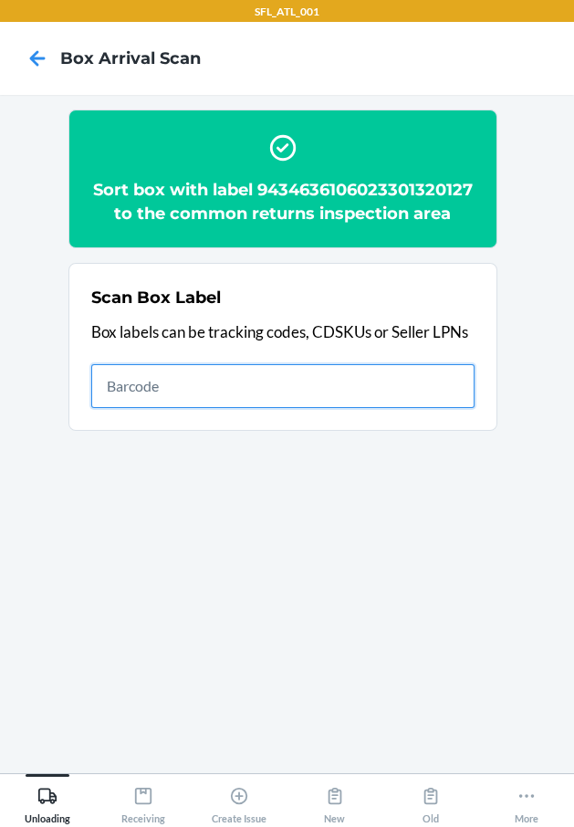
click at [440, 385] on input "text" at bounding box center [282, 386] width 383 height 44
type input "420302599434636106023301461783"
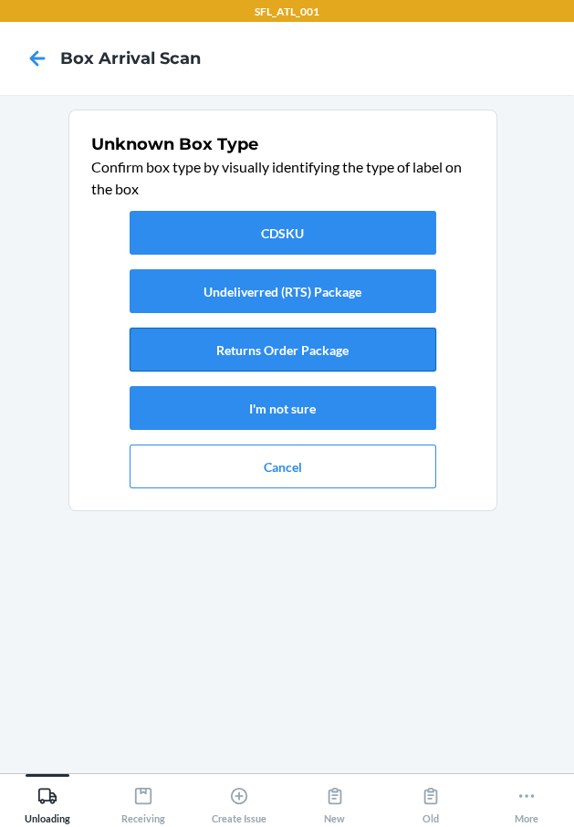
click at [326, 350] on button "Returns Order Package" at bounding box center [283, 350] width 307 height 44
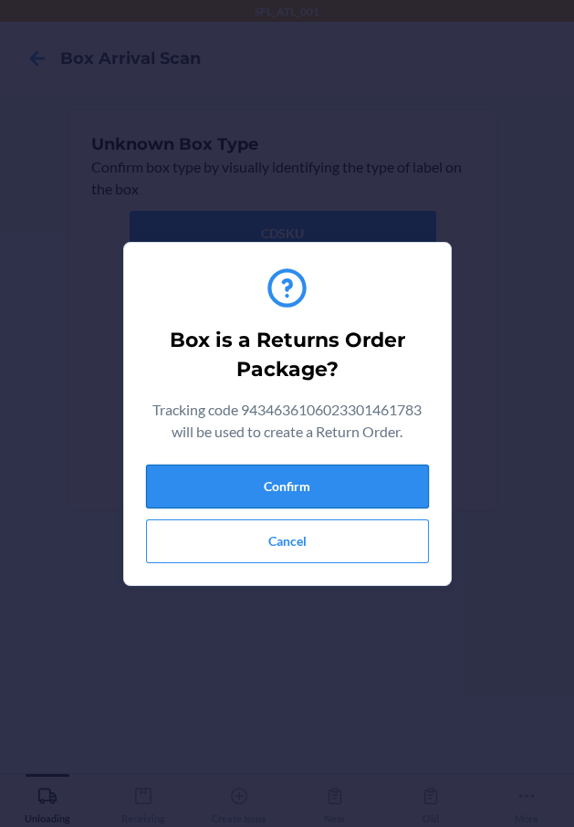
click at [323, 495] on button "Confirm" at bounding box center [287, 487] width 283 height 44
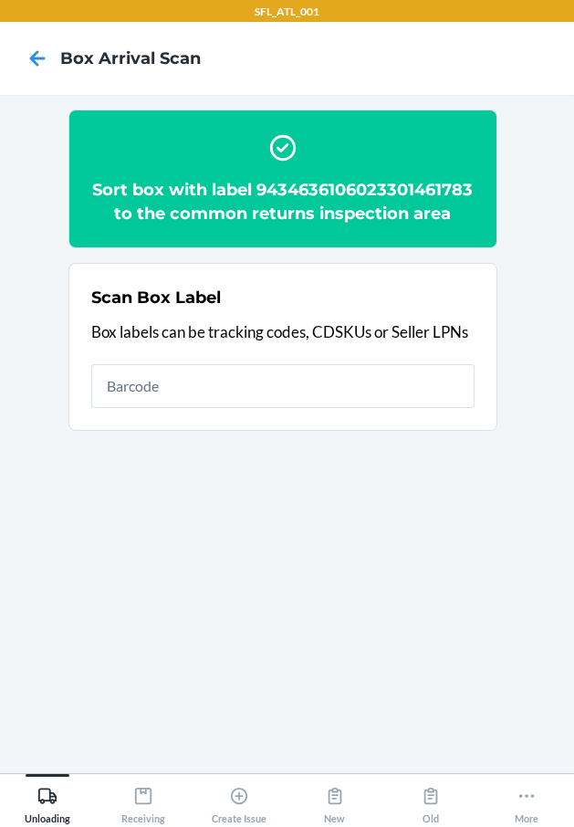
click at [381, 386] on div "Scan Box Label Box labels can be tracking codes, CDSKUs or Seller LPNs" at bounding box center [282, 346] width 383 height 133
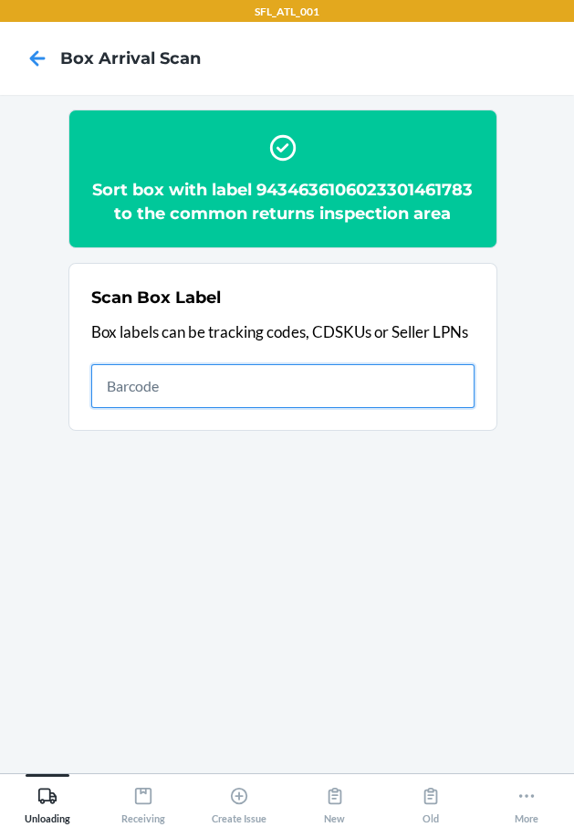
click at [367, 396] on input "text" at bounding box center [282, 386] width 383 height 44
type input "420302599434636106023299623576"
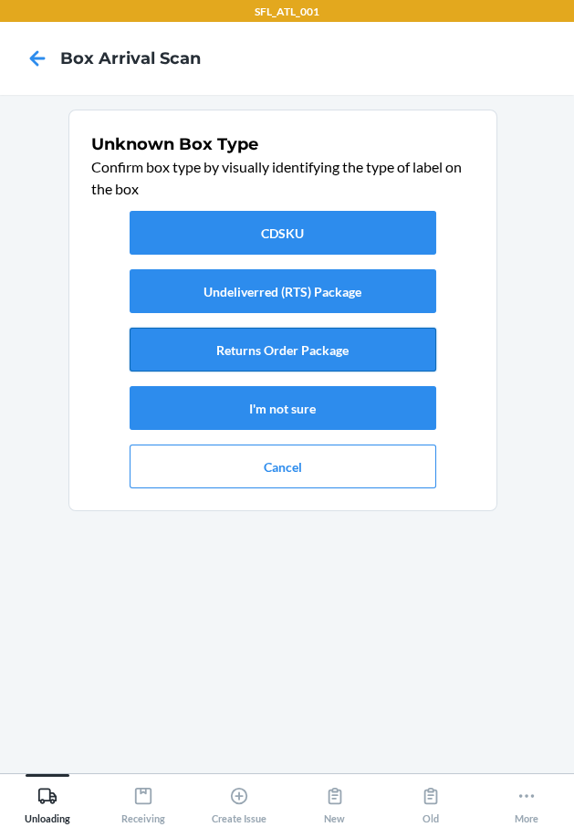
click at [176, 347] on button "Returns Order Package" at bounding box center [283, 350] width 307 height 44
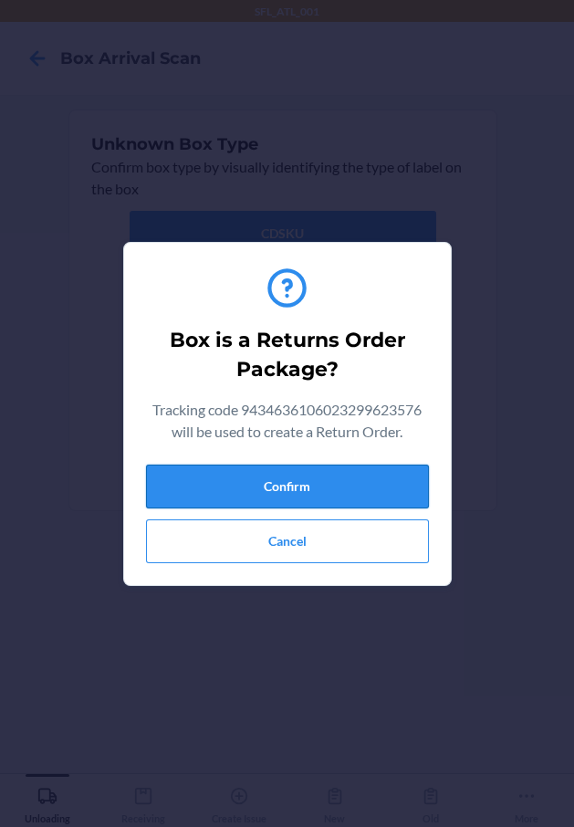
click at [194, 475] on button "Confirm" at bounding box center [287, 487] width 283 height 44
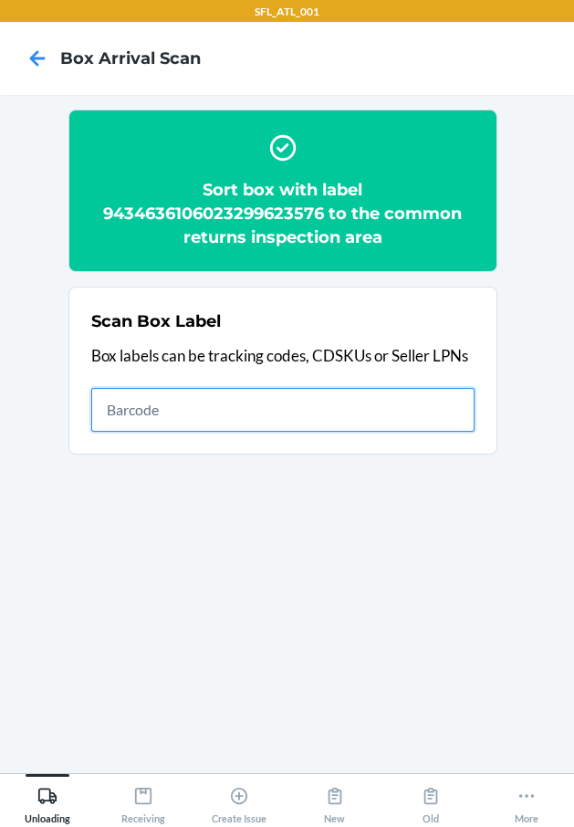
click at [257, 388] on input "text" at bounding box center [282, 410] width 383 height 44
type input "420302599434636106023301547715"
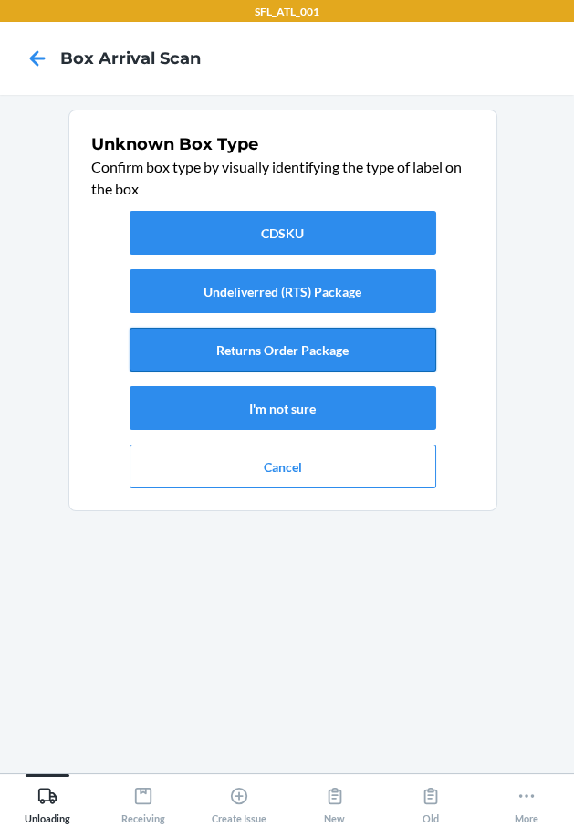
click at [312, 354] on button "Returns Order Package" at bounding box center [283, 350] width 307 height 44
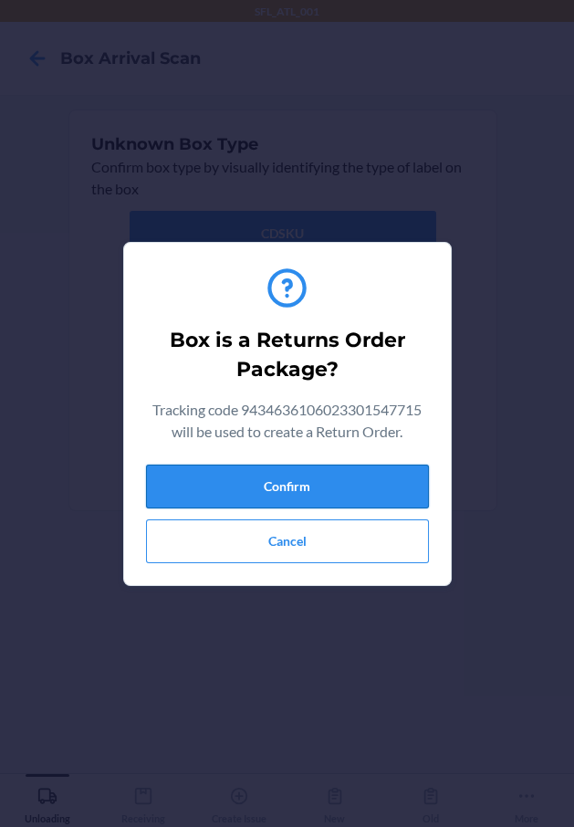
drag, startPoint x: 336, startPoint y: 470, endPoint x: 324, endPoint y: 468, distance: 12.0
click at [330, 470] on button "Confirm" at bounding box center [287, 487] width 283 height 44
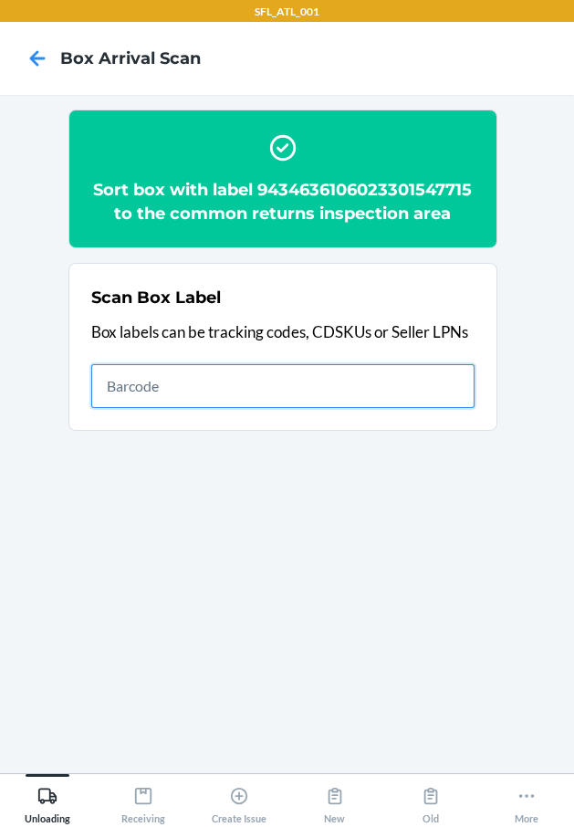
click at [418, 382] on input "text" at bounding box center [282, 386] width 383 height 44
type input "420302599434636106023300788782"
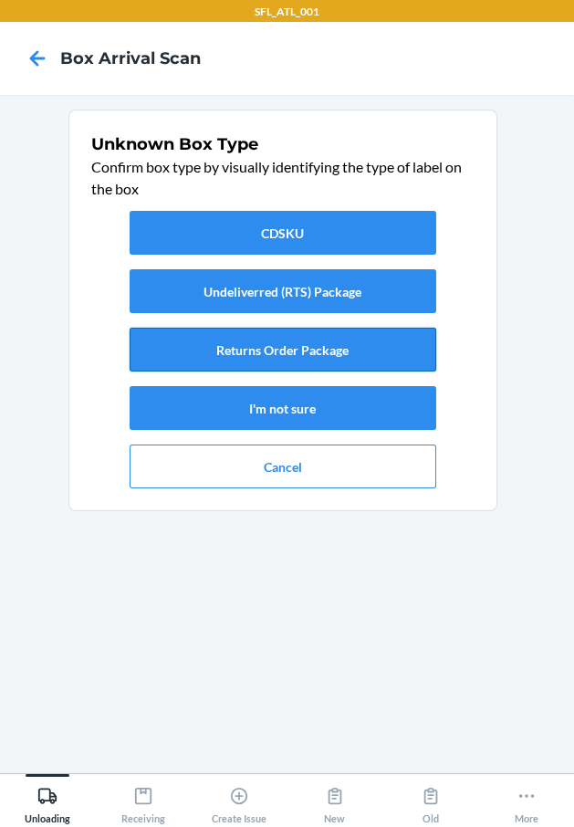
click at [396, 347] on button "Returns Order Package" at bounding box center [283, 350] width 307 height 44
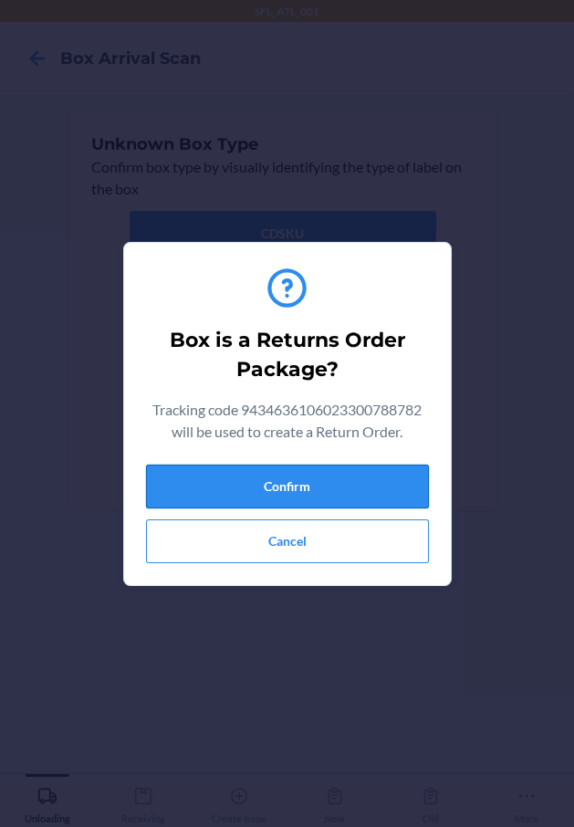
click at [405, 494] on button "Confirm" at bounding box center [287, 487] width 283 height 44
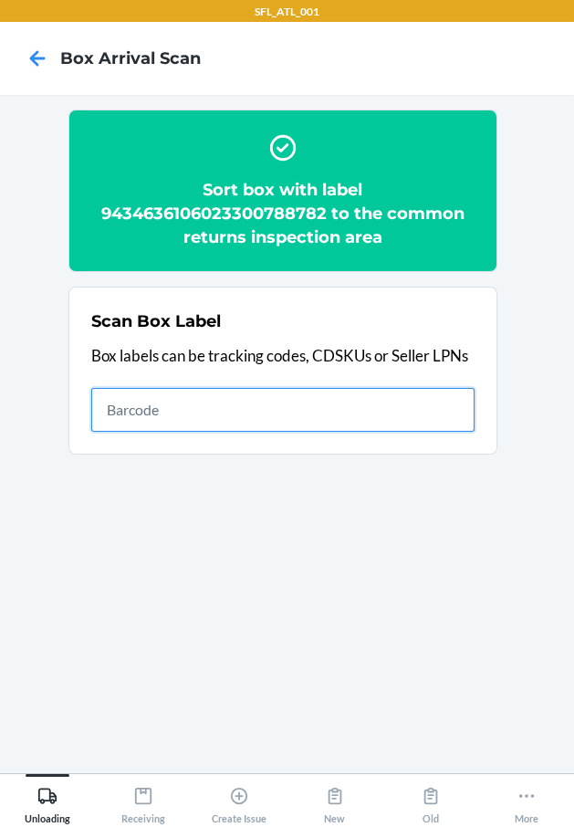
click at [315, 404] on input "text" at bounding box center [282, 410] width 383 height 44
type input "420302599434636106023299652149"
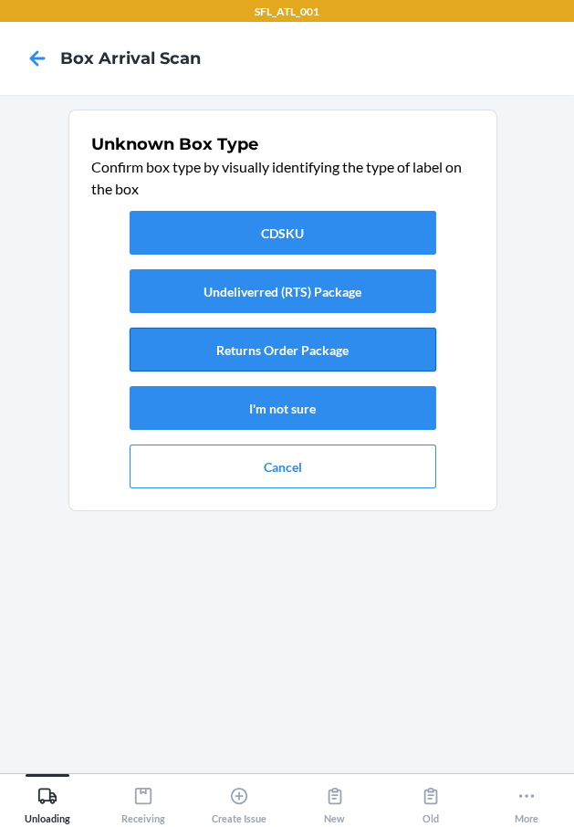
click at [236, 357] on button "Returns Order Package" at bounding box center [283, 350] width 307 height 44
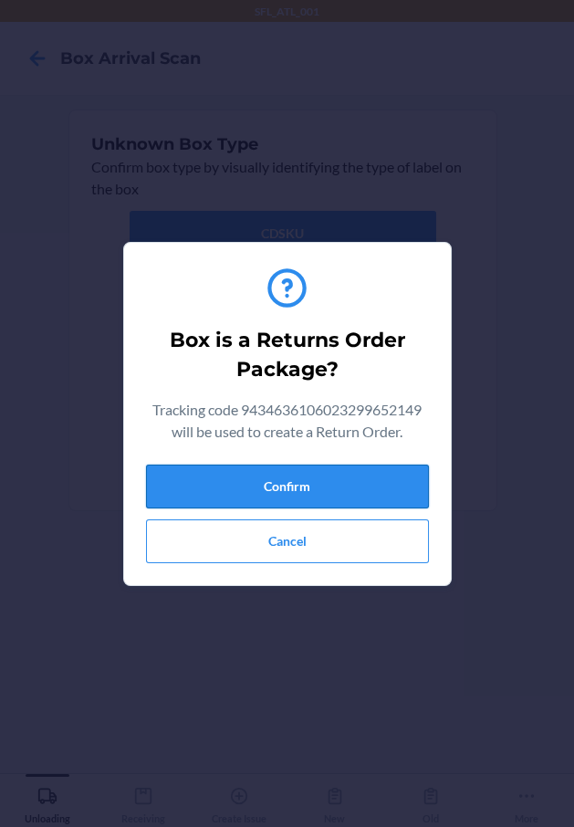
click at [285, 486] on button "Confirm" at bounding box center [287, 487] width 283 height 44
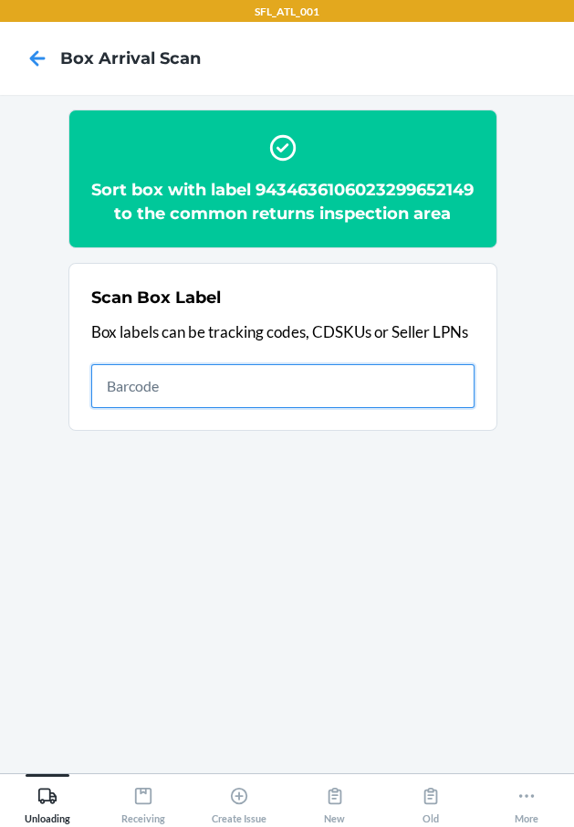
click at [445, 399] on input "text" at bounding box center [282, 386] width 383 height 44
type input "420302599434636106023301279500"
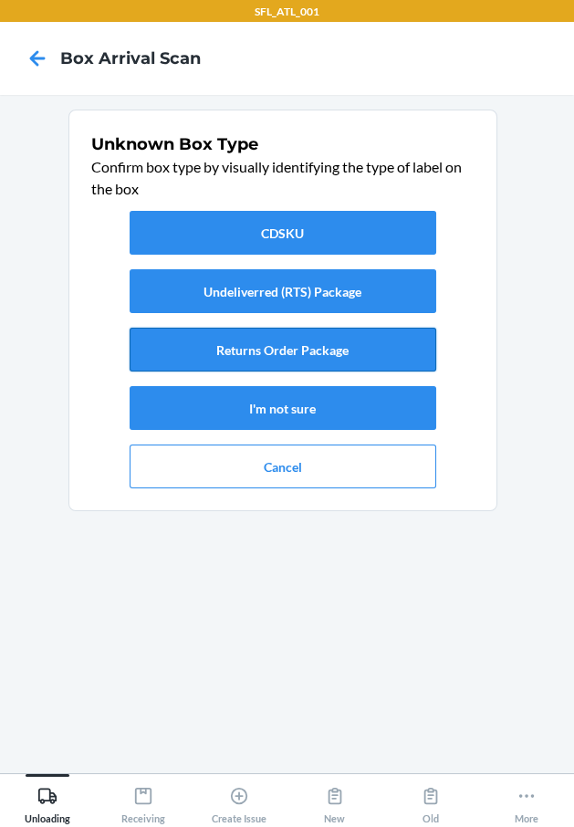
click at [225, 351] on button "Returns Order Package" at bounding box center [283, 350] width 307 height 44
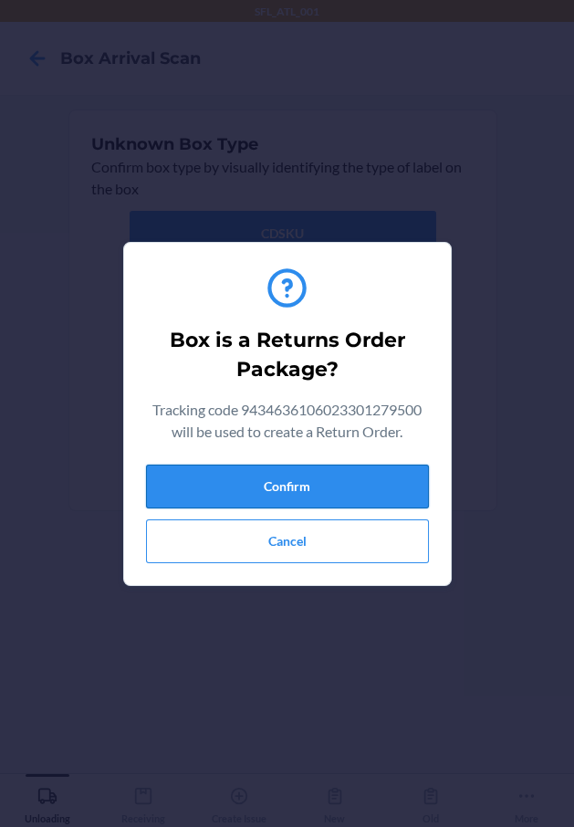
click at [257, 487] on button "Confirm" at bounding box center [287, 487] width 283 height 44
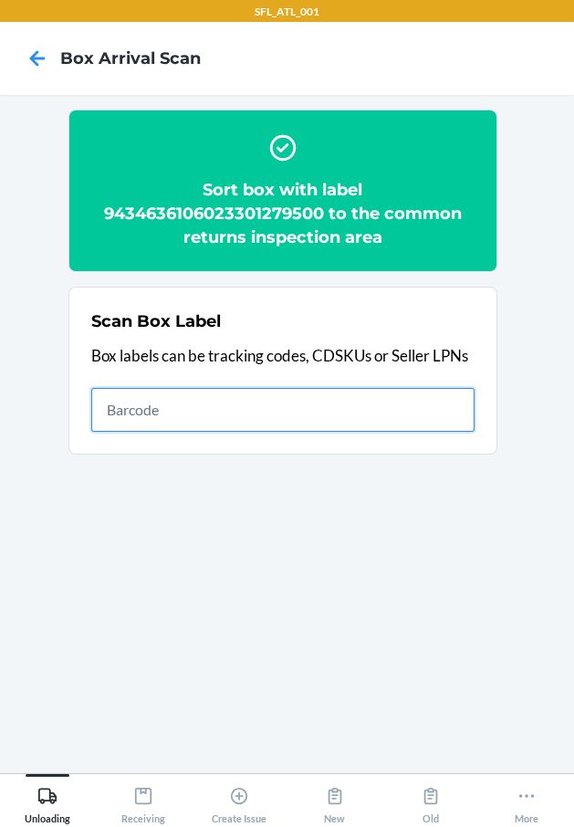
click at [423, 405] on input "text" at bounding box center [282, 410] width 383 height 44
type input "420302599434636106023301383825"
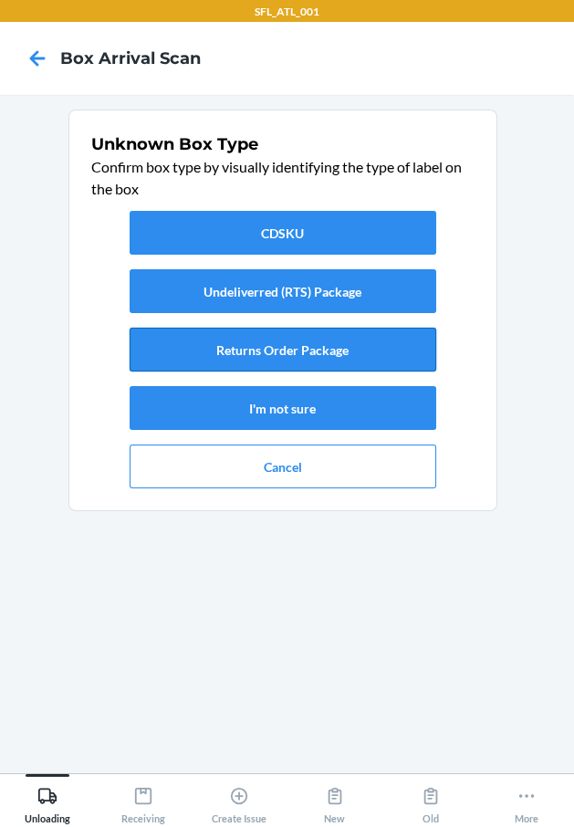
click at [421, 332] on button "Returns Order Package" at bounding box center [283, 350] width 307 height 44
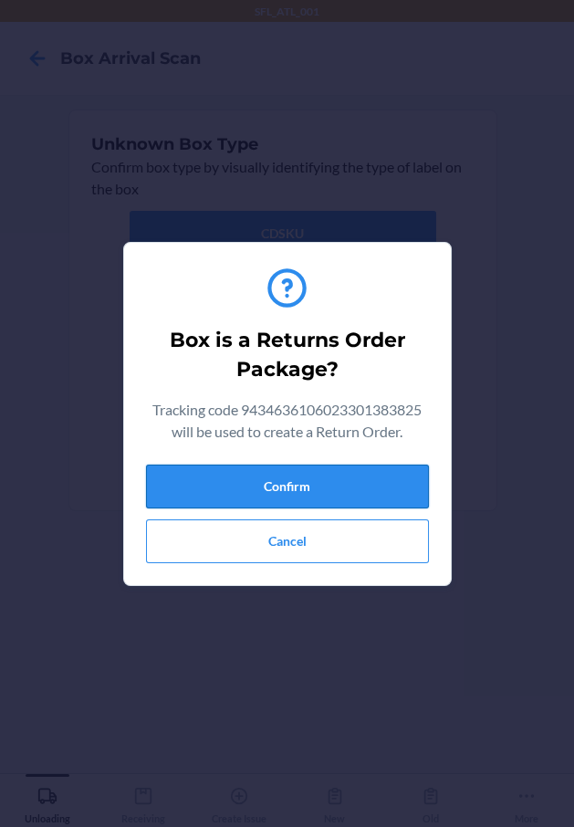
click at [365, 492] on button "Confirm" at bounding box center [287, 487] width 283 height 44
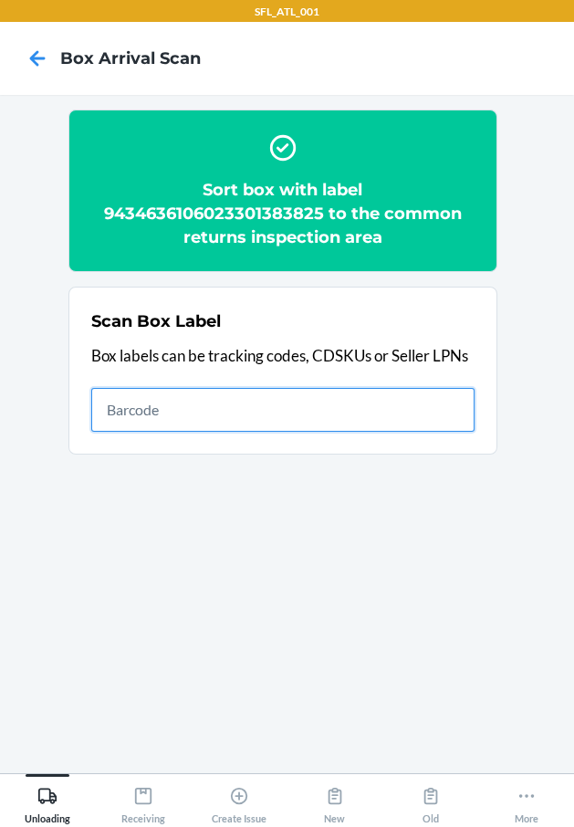
click at [296, 411] on input "text" at bounding box center [282, 410] width 383 height 44
type input "420302599434636106023301399628"
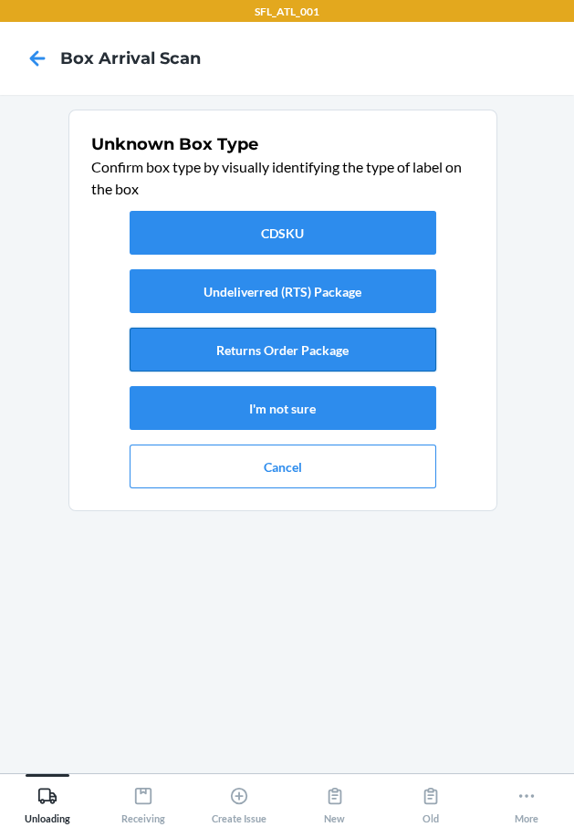
click at [276, 340] on button "Returns Order Package" at bounding box center [283, 350] width 307 height 44
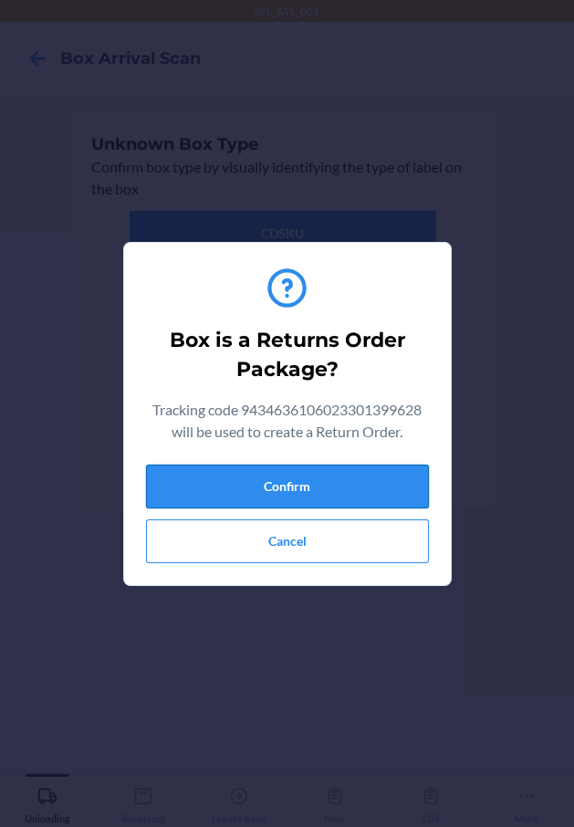
click at [332, 491] on button "Confirm" at bounding box center [287, 487] width 283 height 44
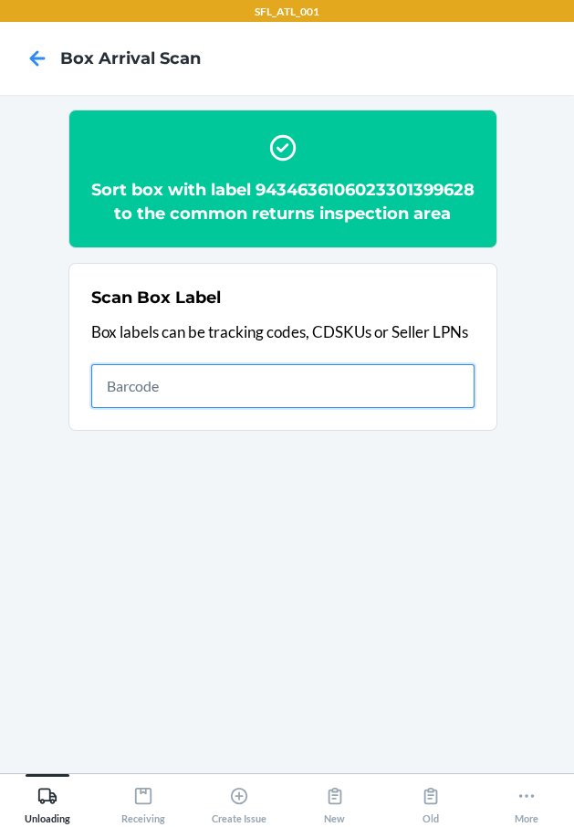
click at [333, 404] on input "text" at bounding box center [282, 386] width 383 height 44
type input "420302599434636106023301273898"
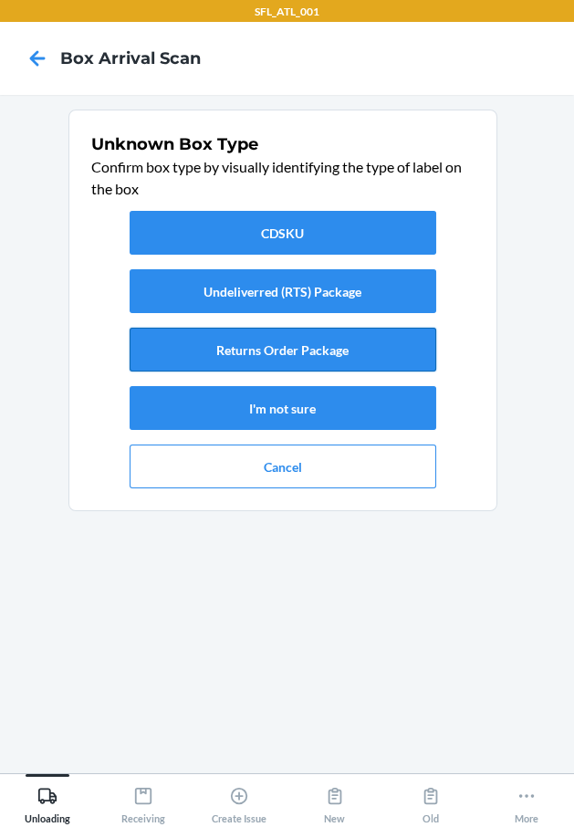
click at [360, 352] on button "Returns Order Package" at bounding box center [283, 350] width 307 height 44
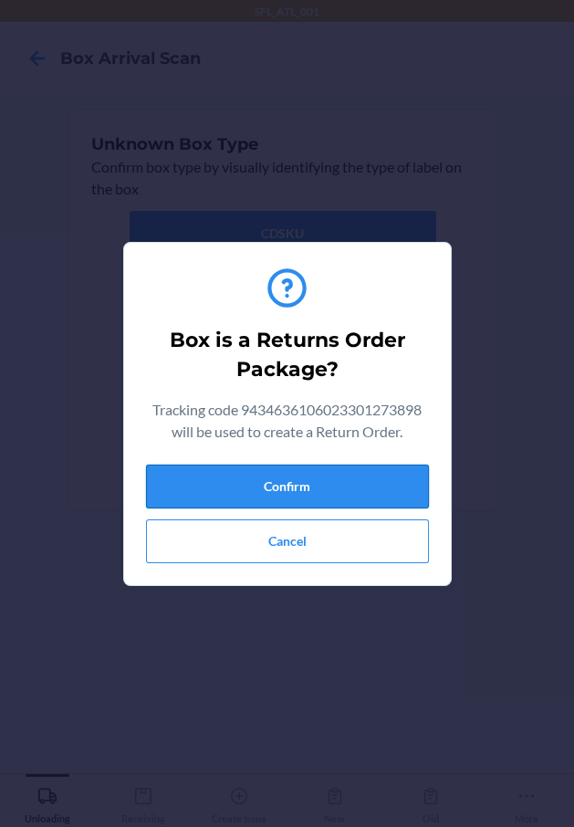
click at [371, 493] on button "Confirm" at bounding box center [287, 487] width 283 height 44
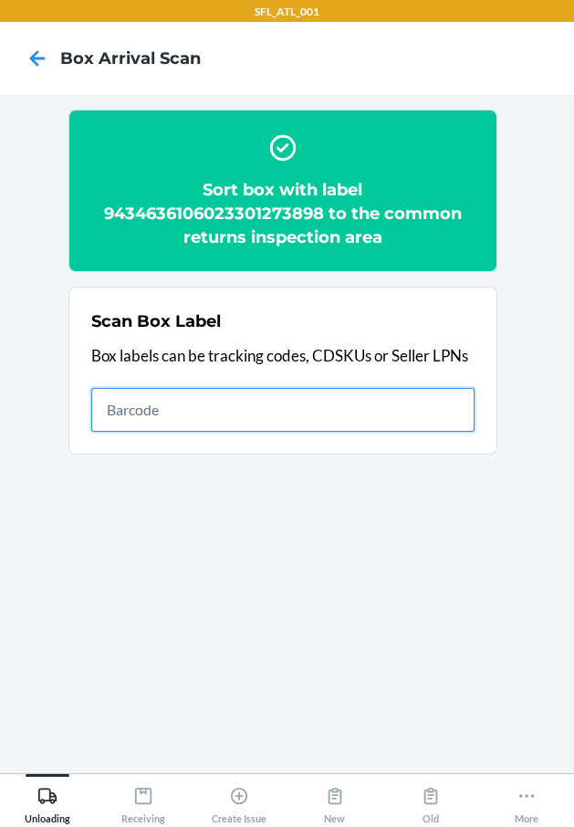
click at [278, 414] on input "text" at bounding box center [282, 410] width 383 height 44
type input "420302599434636106023300956334"
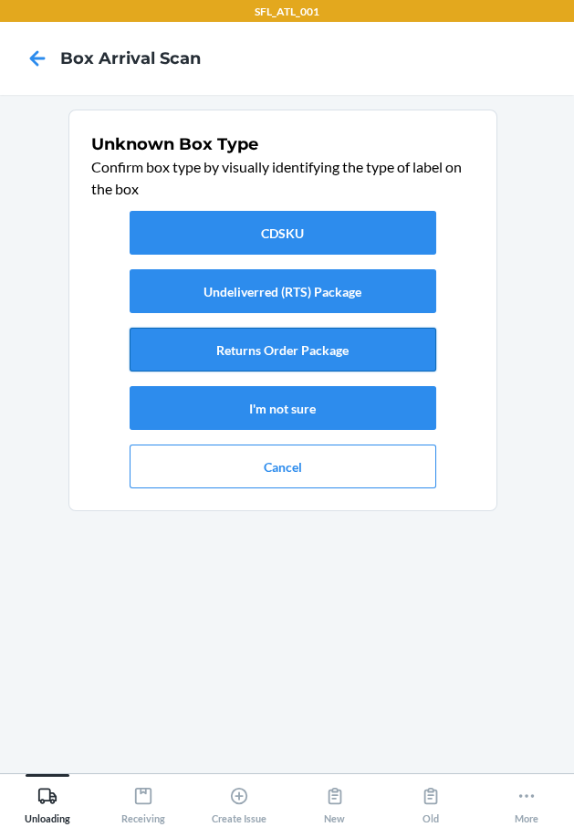
click at [411, 345] on button "Returns Order Package" at bounding box center [283, 350] width 307 height 44
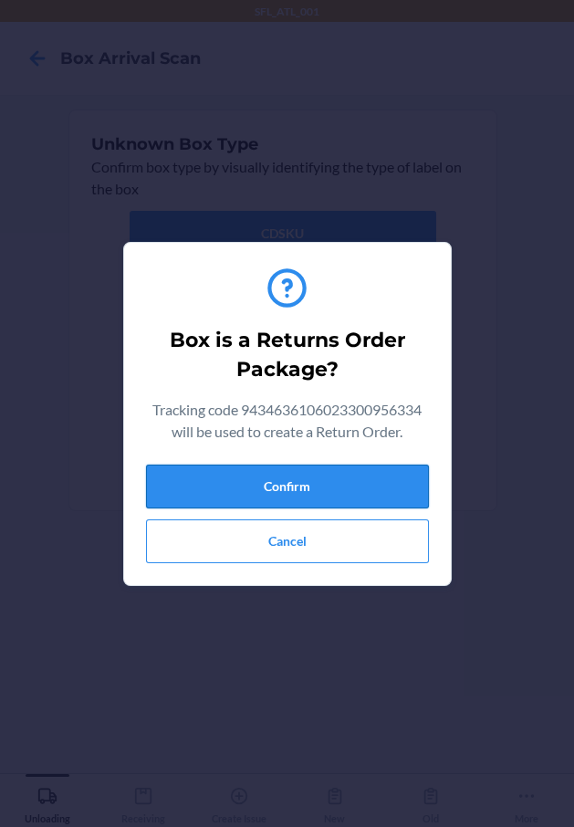
click at [390, 470] on button "Confirm" at bounding box center [287, 487] width 283 height 44
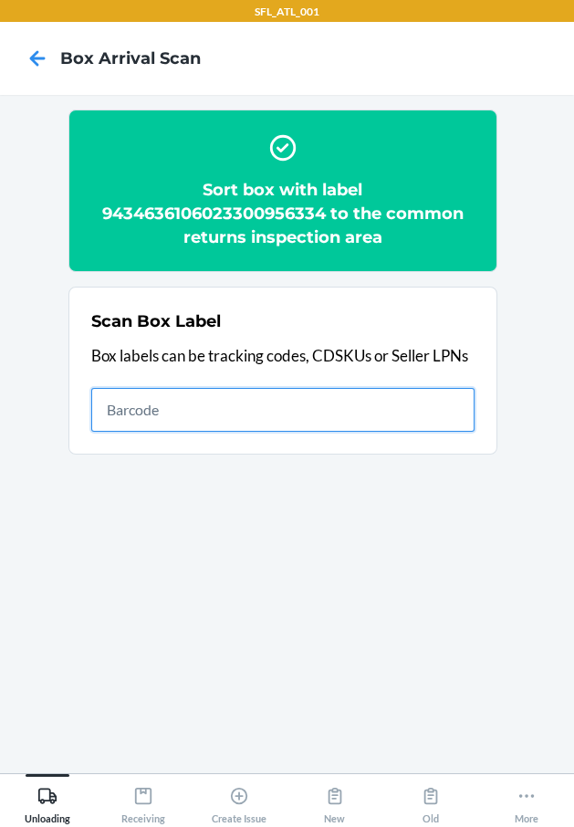
click at [244, 415] on input "text" at bounding box center [282, 410] width 383 height 44
click at [334, 412] on input "text" at bounding box center [282, 410] width 383 height 44
type input "420302599434636106023298993120"
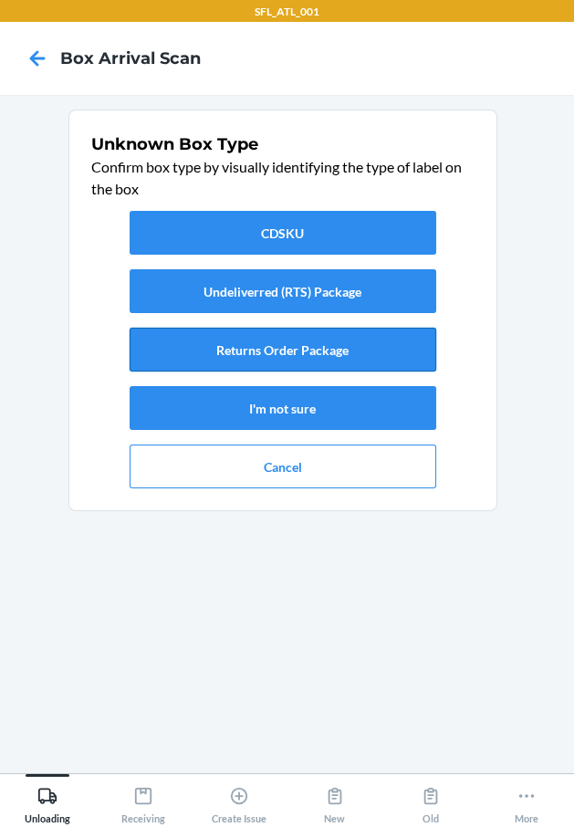
click at [286, 348] on button "Returns Order Package" at bounding box center [283, 350] width 307 height 44
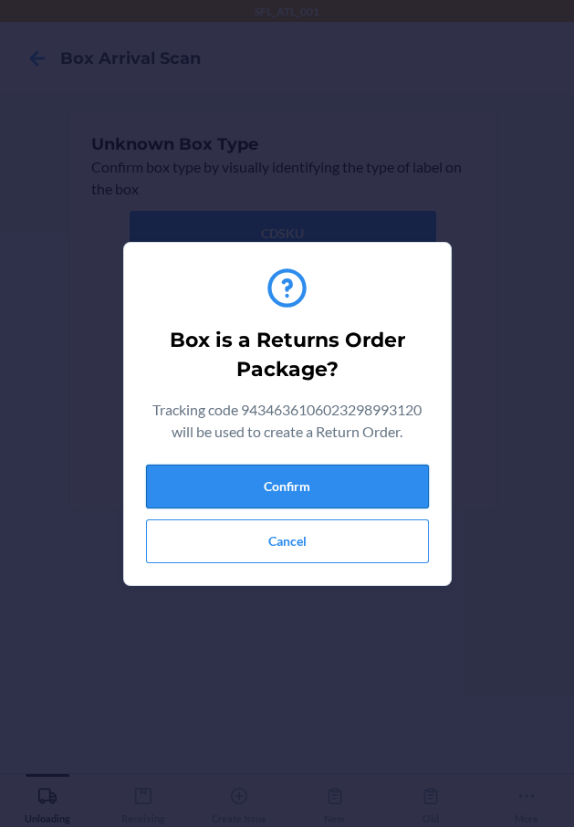
click at [304, 485] on button "Confirm" at bounding box center [287, 487] width 283 height 44
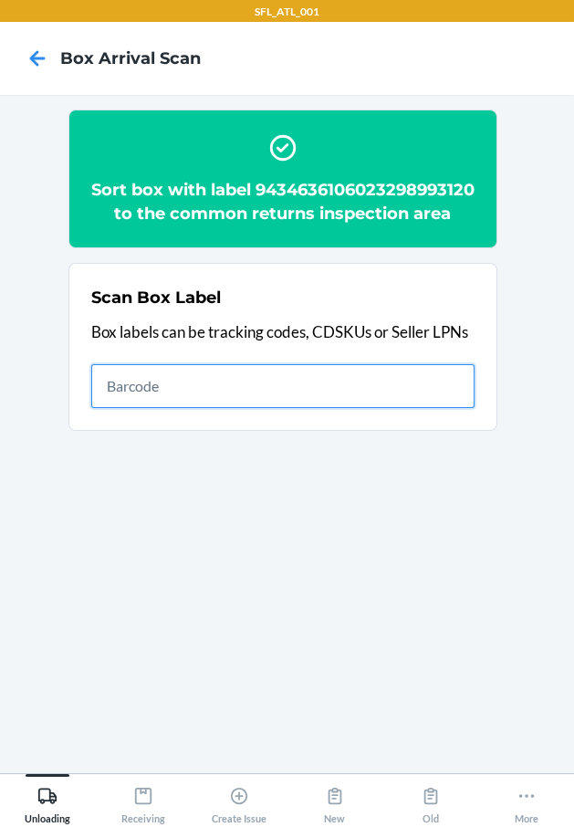
click at [283, 408] on input "text" at bounding box center [282, 386] width 383 height 44
type input "420302599434636106023301398003"
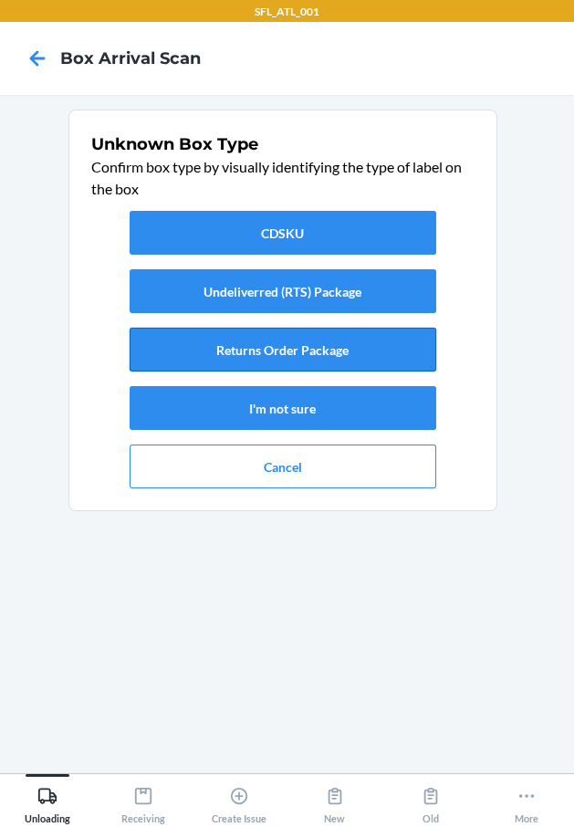
click at [301, 357] on button "Returns Order Package" at bounding box center [283, 350] width 307 height 44
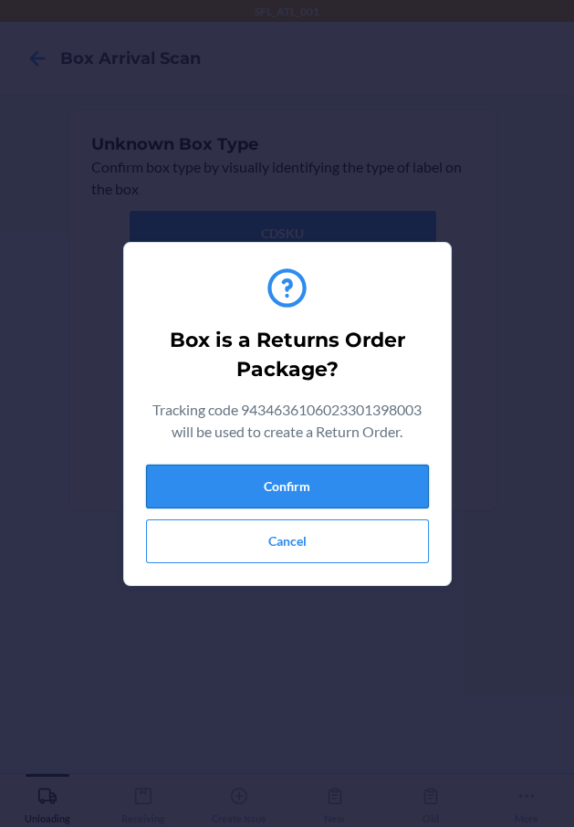
click at [343, 504] on button "Confirm" at bounding box center [287, 487] width 283 height 44
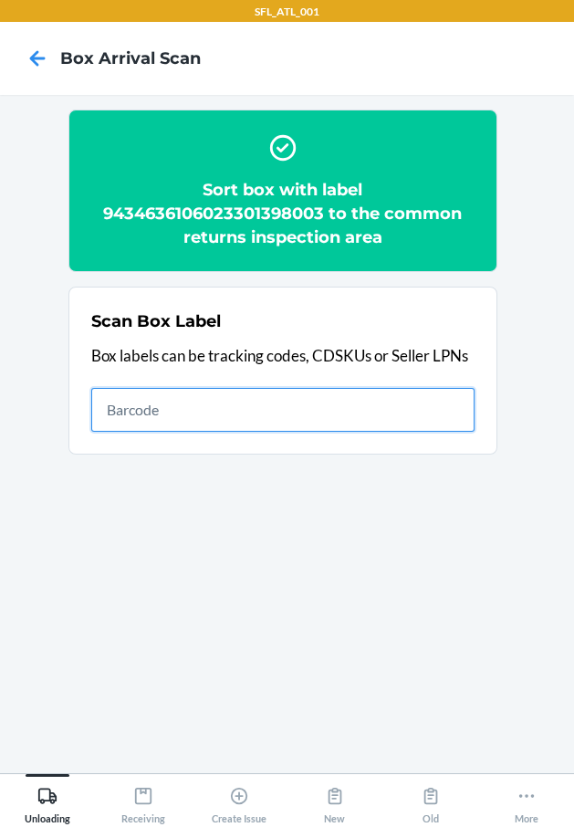
click at [372, 414] on input "text" at bounding box center [282, 410] width 383 height 44
type input "420302599434636106023301194360"
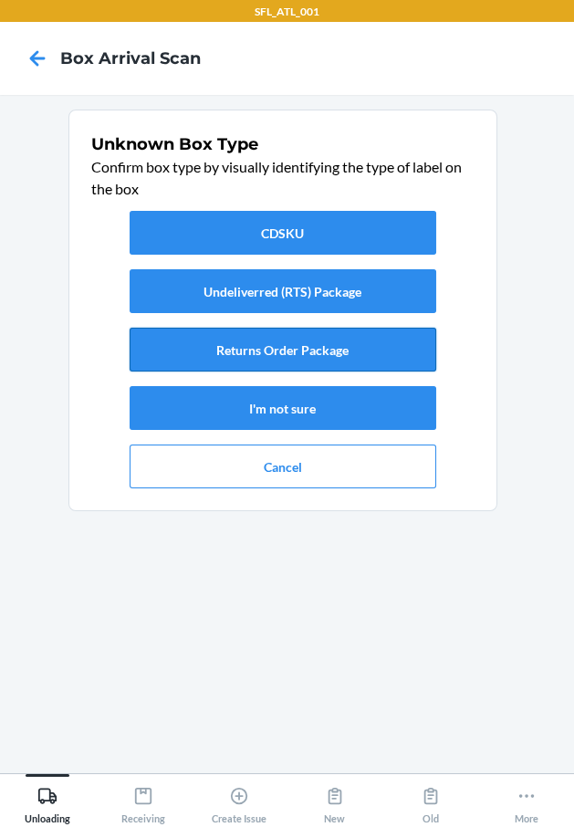
click at [361, 358] on button "Returns Order Package" at bounding box center [283, 350] width 307 height 44
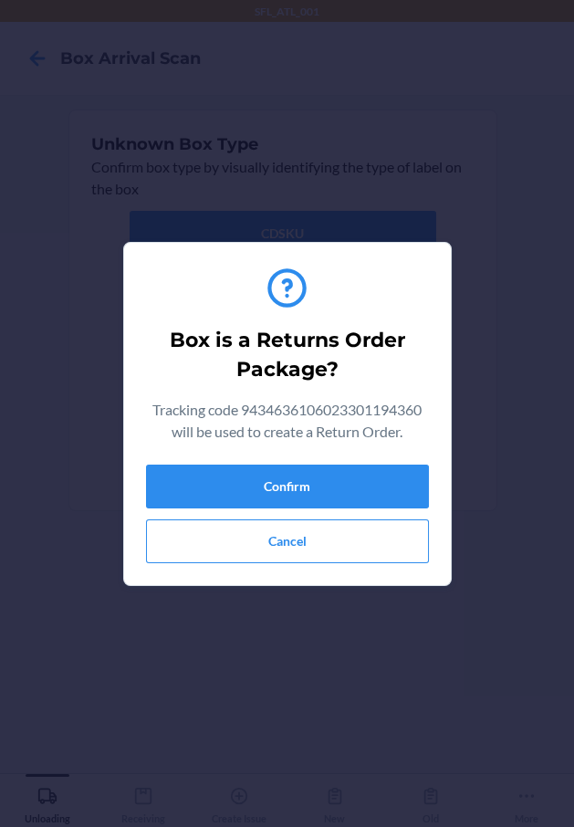
click at [365, 455] on div "Box is a Returns Order Package? Tracking code 9434636106023301194360 will be us…" at bounding box center [287, 413] width 283 height 313
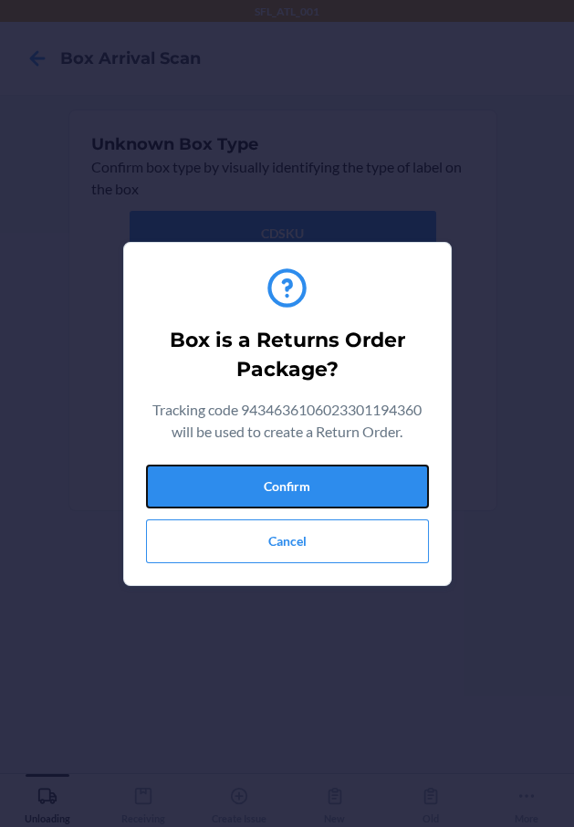
drag, startPoint x: 366, startPoint y: 481, endPoint x: 523, endPoint y: 500, distance: 158.2
click at [368, 481] on button "Confirm" at bounding box center [287, 487] width 283 height 44
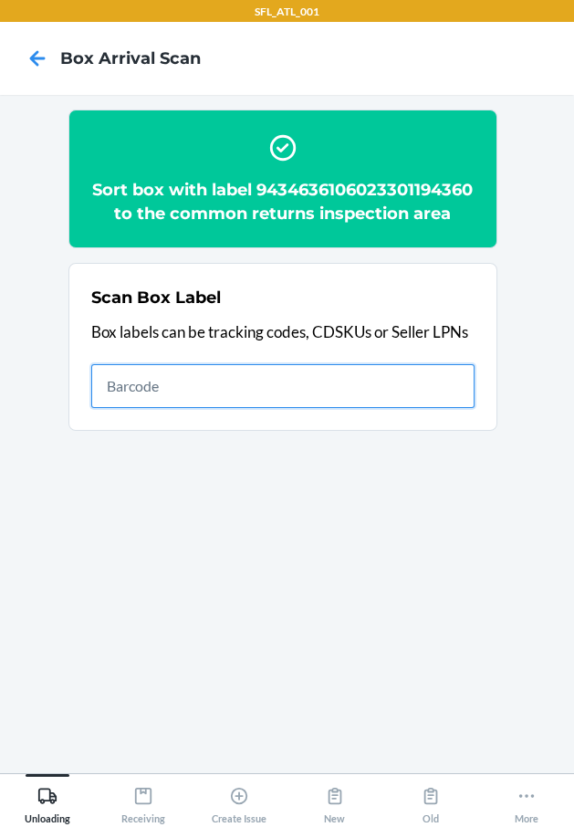
click at [394, 408] on input "text" at bounding box center [282, 386] width 383 height 44
type input "420302599434636106023301443666"
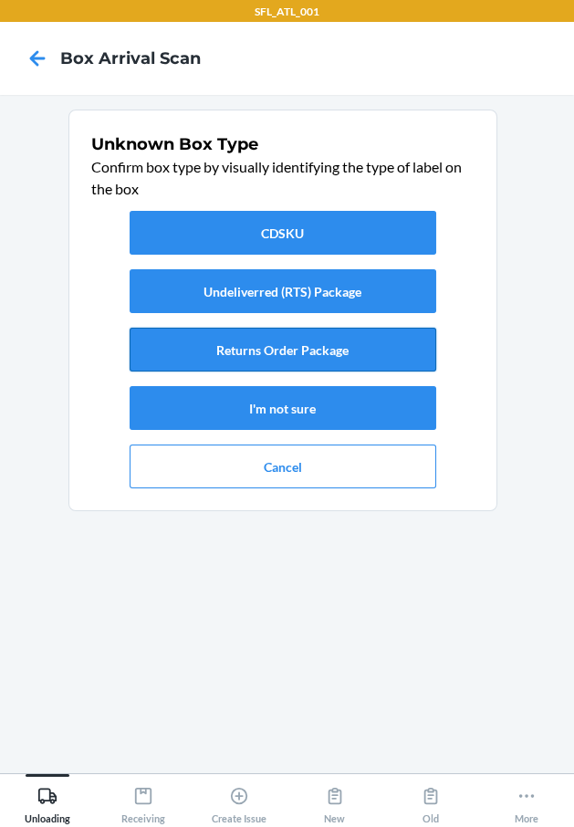
click at [356, 351] on button "Returns Order Package" at bounding box center [283, 350] width 307 height 44
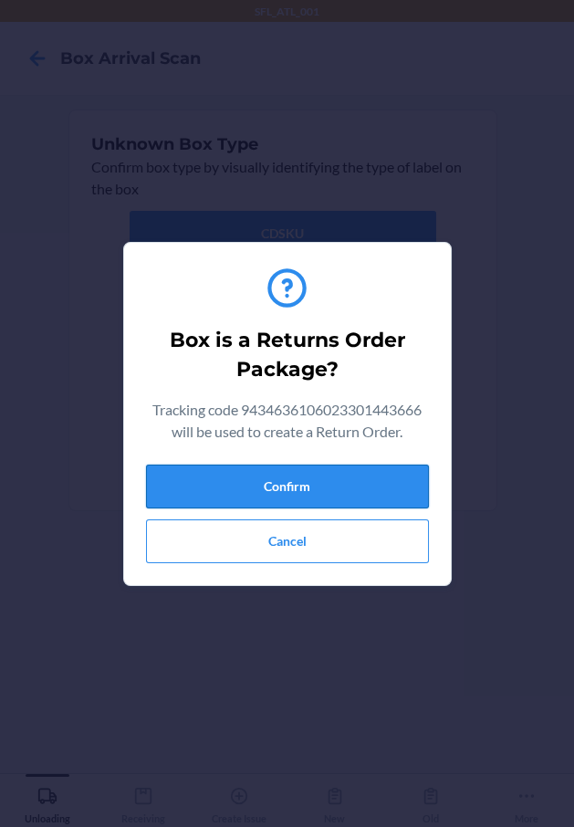
click at [392, 487] on button "Confirm" at bounding box center [287, 487] width 283 height 44
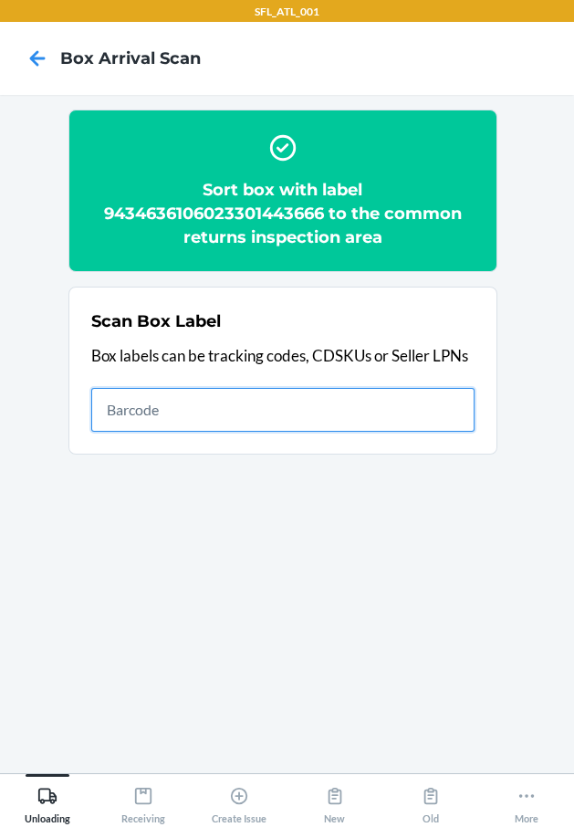
click at [438, 414] on input "text" at bounding box center [282, 410] width 383 height 44
type input "420302599434636106023301375080"
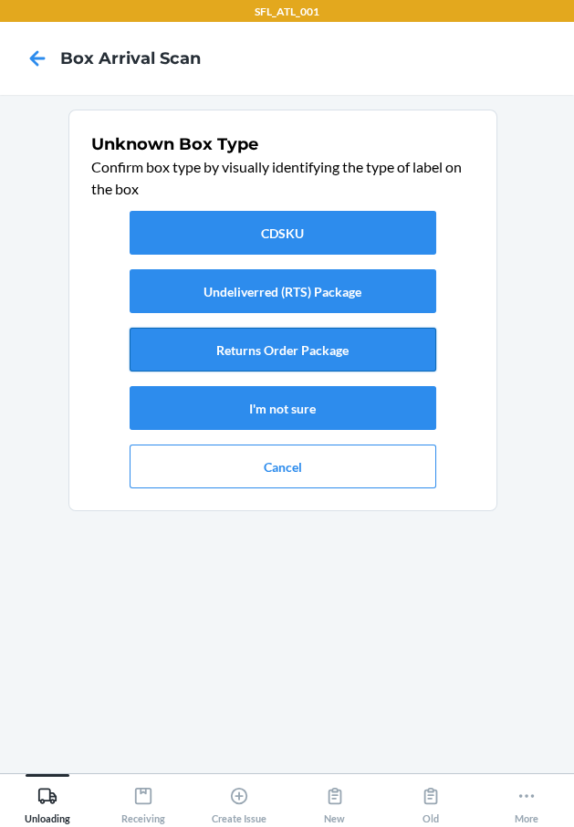
click at [405, 350] on button "Returns Order Package" at bounding box center [283, 350] width 307 height 44
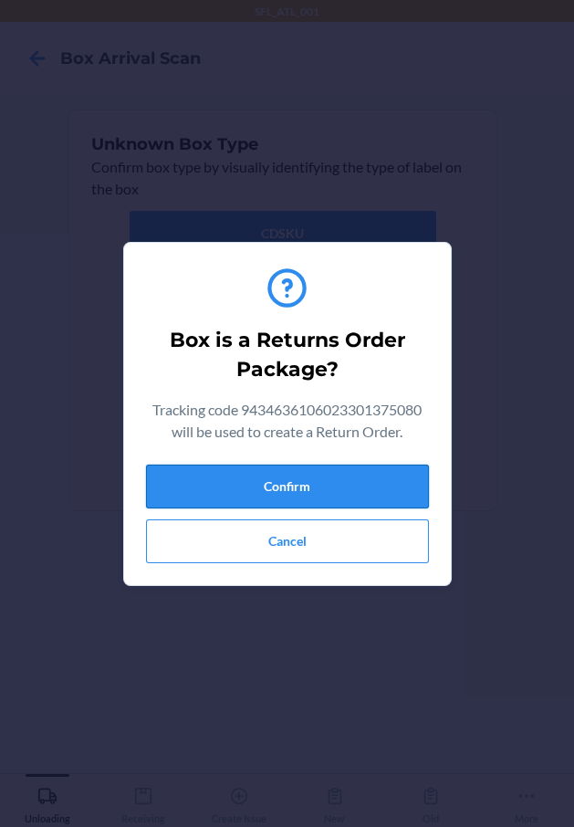
click at [386, 485] on button "Confirm" at bounding box center [287, 487] width 283 height 44
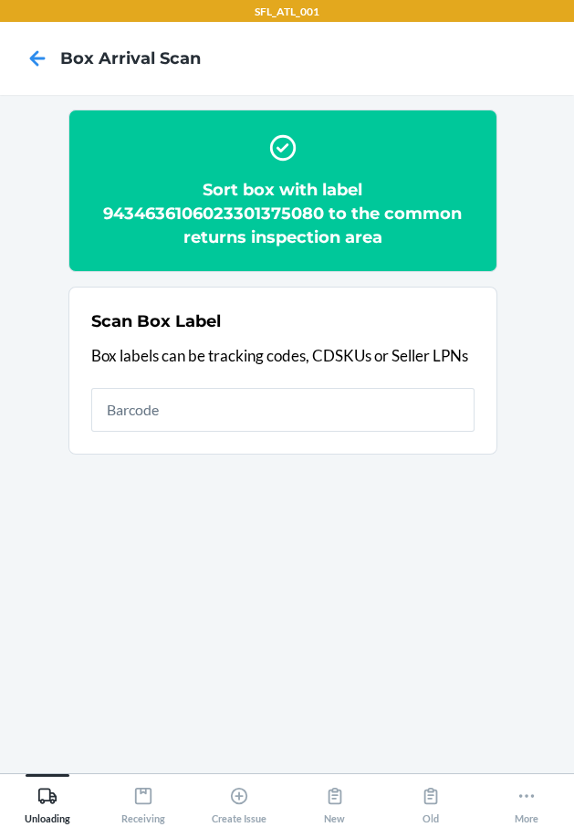
click at [273, 384] on div "Scan Box Label Box labels can be tracking codes, CDSKUs or Seller LPNs" at bounding box center [282, 370] width 383 height 133
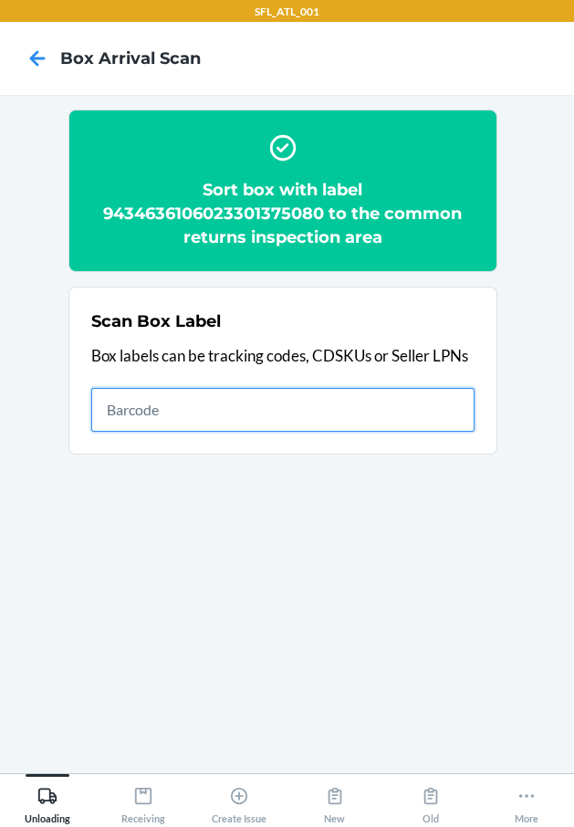
click at [276, 399] on input "text" at bounding box center [282, 410] width 383 height 44
type input "420302599434636106023301286775"
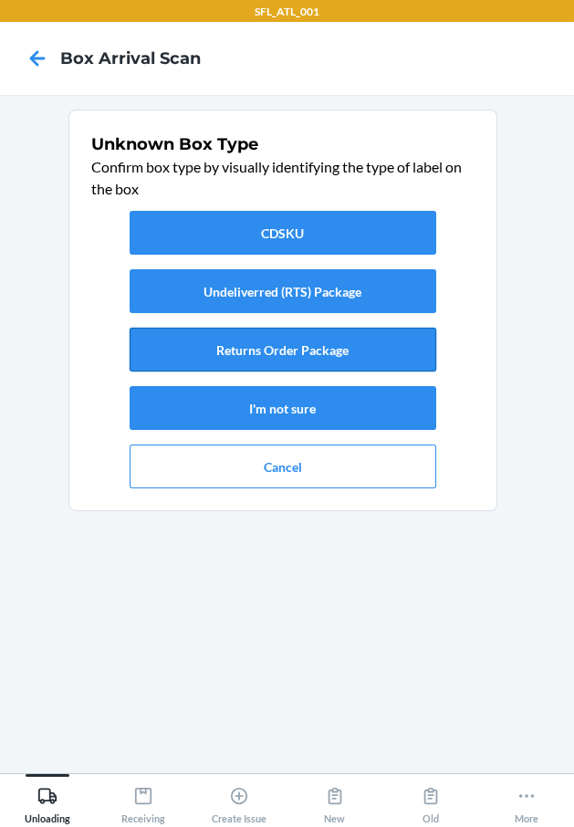
click at [347, 346] on button "Returns Order Package" at bounding box center [283, 350] width 307 height 44
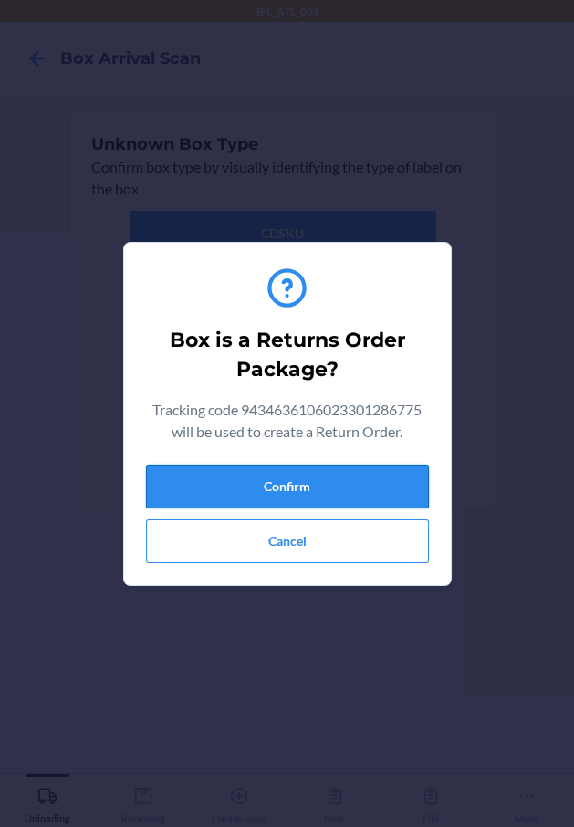
click at [360, 485] on button "Confirm" at bounding box center [287, 487] width 283 height 44
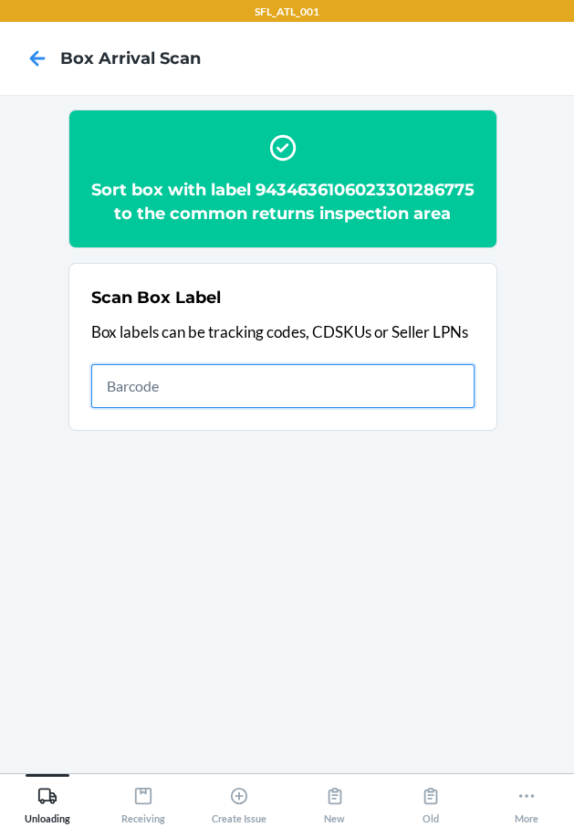
click at [322, 401] on input "text" at bounding box center [282, 386] width 383 height 44
type input "420302599434636106023301485956"
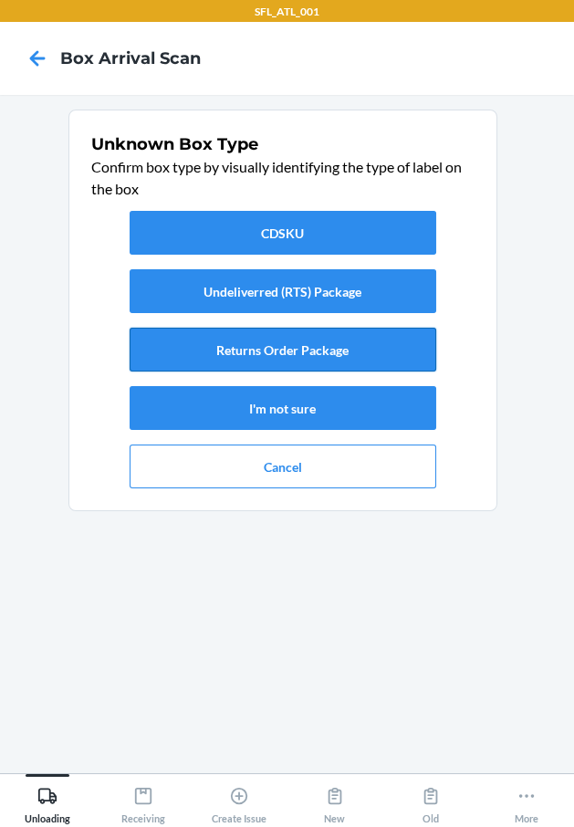
click at [299, 346] on button "Returns Order Package" at bounding box center [283, 350] width 307 height 44
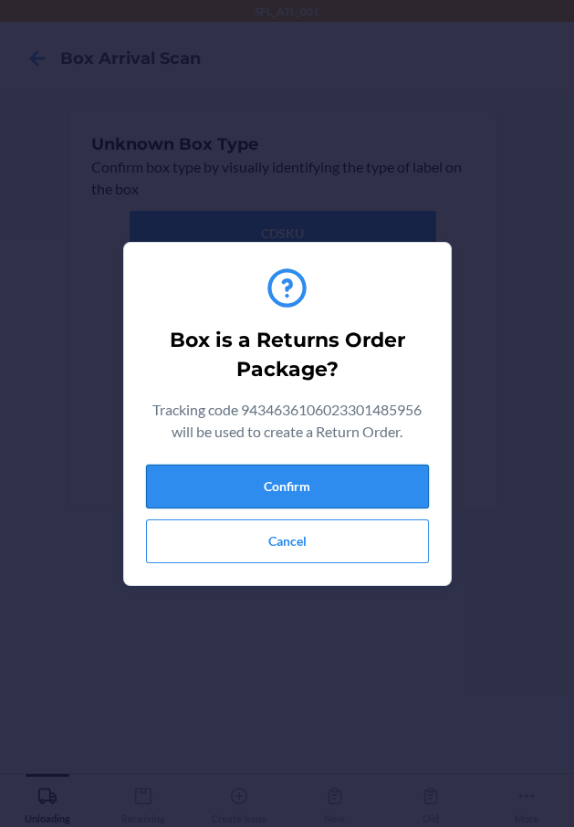
click at [333, 495] on button "Confirm" at bounding box center [287, 487] width 283 height 44
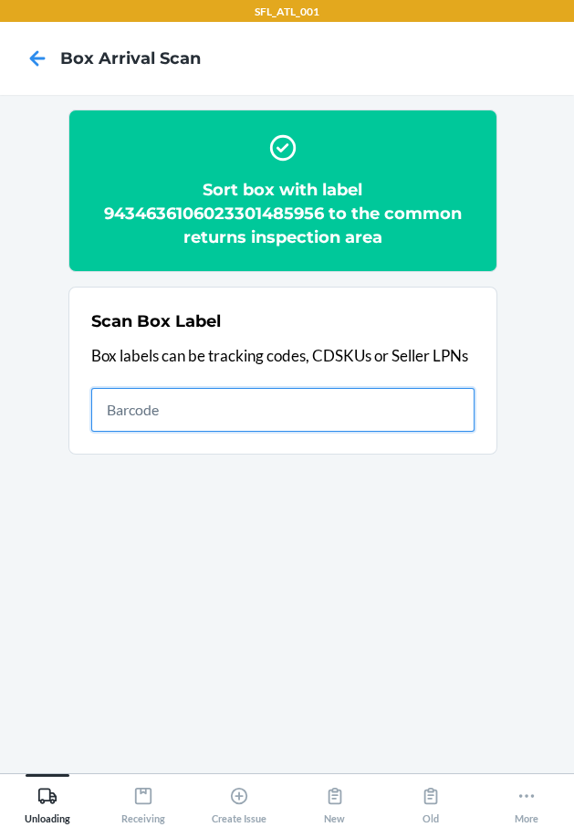
click at [372, 390] on input "text" at bounding box center [282, 410] width 383 height 44
type input "420302599434636106023301609628"
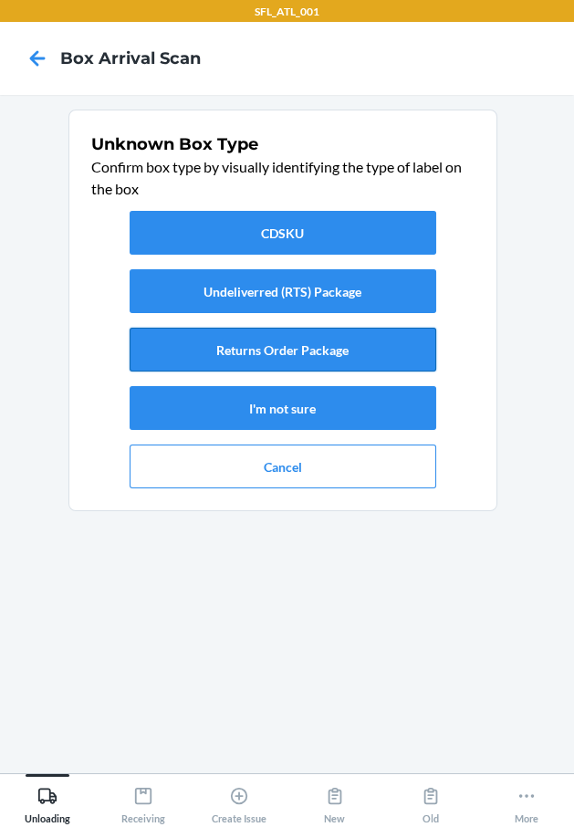
click at [393, 349] on button "Returns Order Package" at bounding box center [283, 350] width 307 height 44
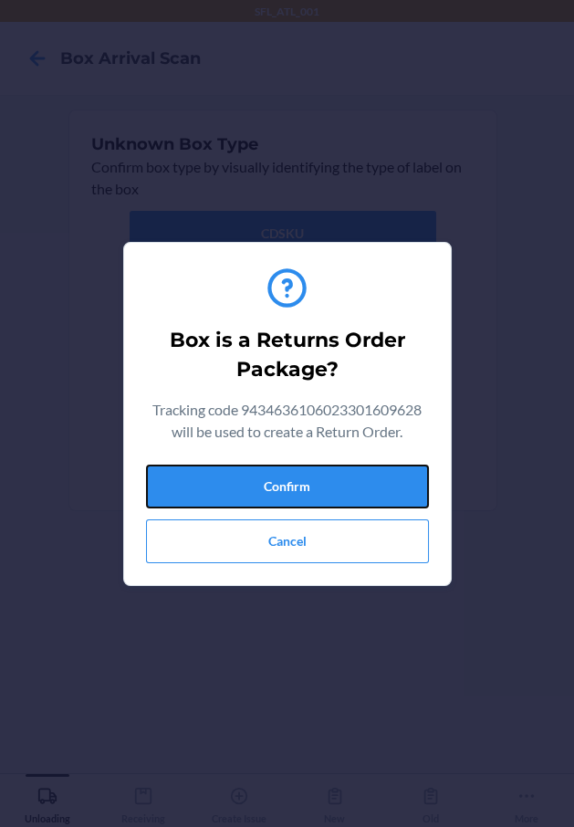
drag, startPoint x: 407, startPoint y: 487, endPoint x: 543, endPoint y: 530, distance: 142.9
click at [444, 505] on section "Box is a Returns Order Package? Tracking code 9434636106023301609628 will be us…" at bounding box center [287, 414] width 329 height 344
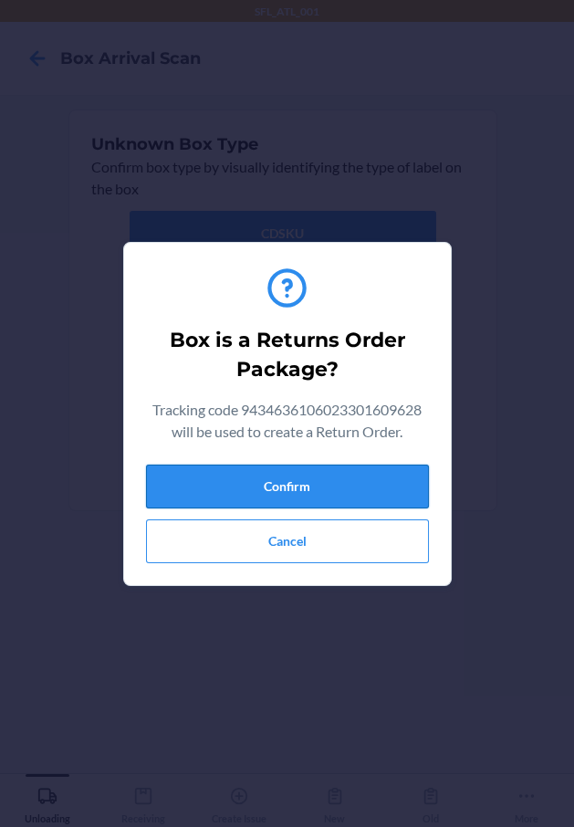
click at [340, 487] on button "Confirm" at bounding box center [287, 487] width 283 height 44
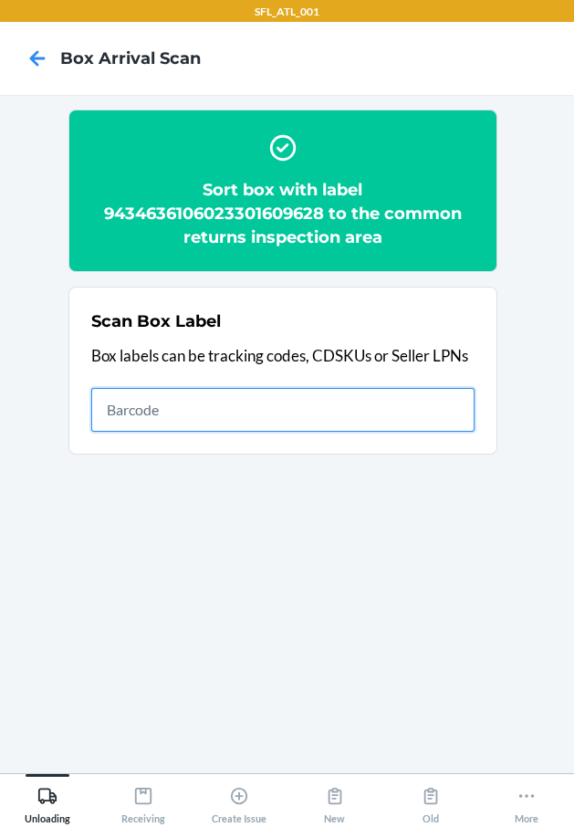
click at [397, 408] on input "text" at bounding box center [282, 410] width 383 height 44
type input "420302599534614191365220725436"
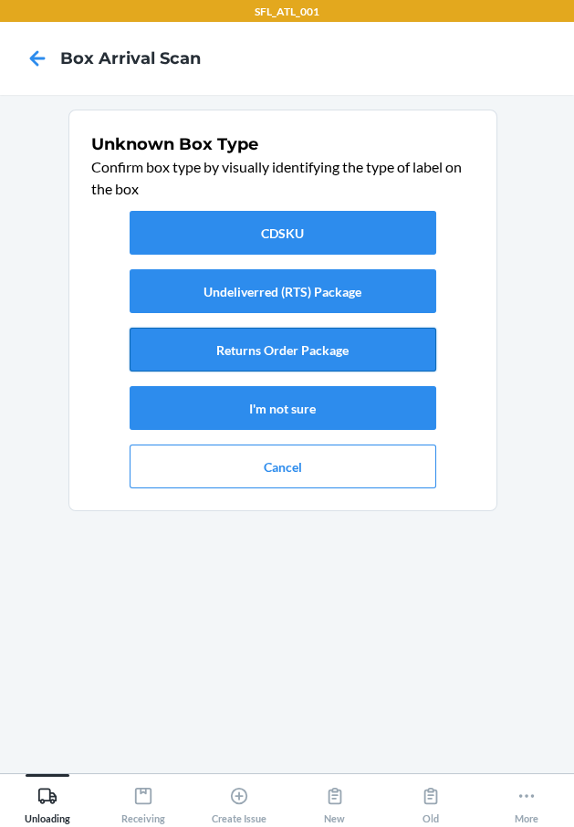
click at [393, 339] on button "Returns Order Package" at bounding box center [283, 350] width 307 height 44
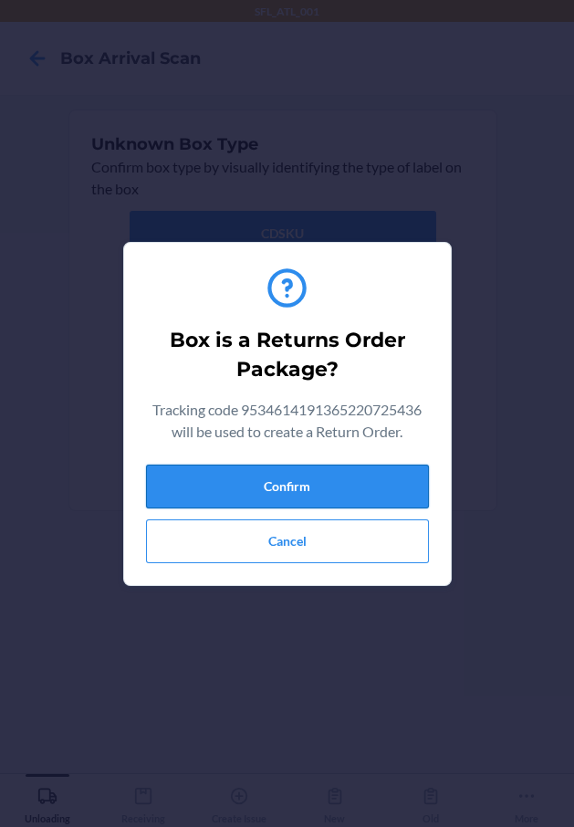
click at [402, 485] on button "Confirm" at bounding box center [287, 487] width 283 height 44
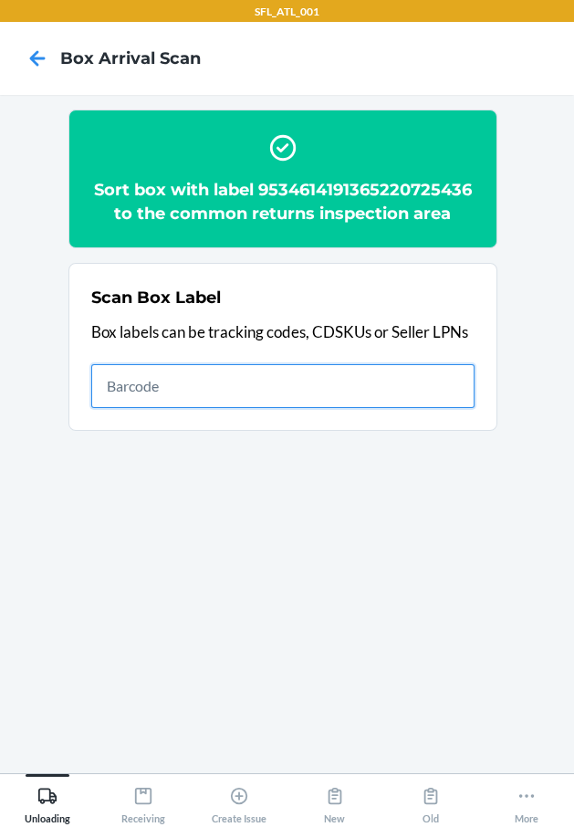
click at [393, 393] on input "text" at bounding box center [282, 386] width 383 height 44
type input "420302599434636106023301472499"
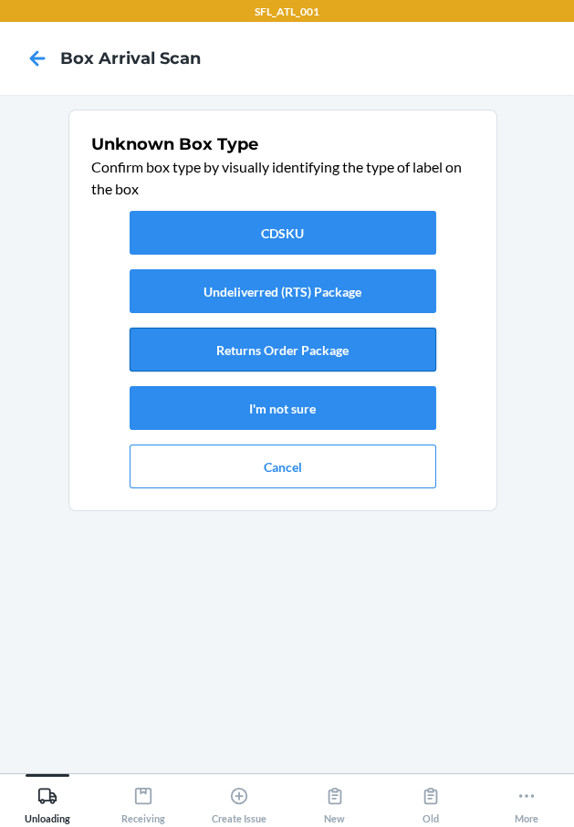
click at [357, 363] on button "Returns Order Package" at bounding box center [283, 350] width 307 height 44
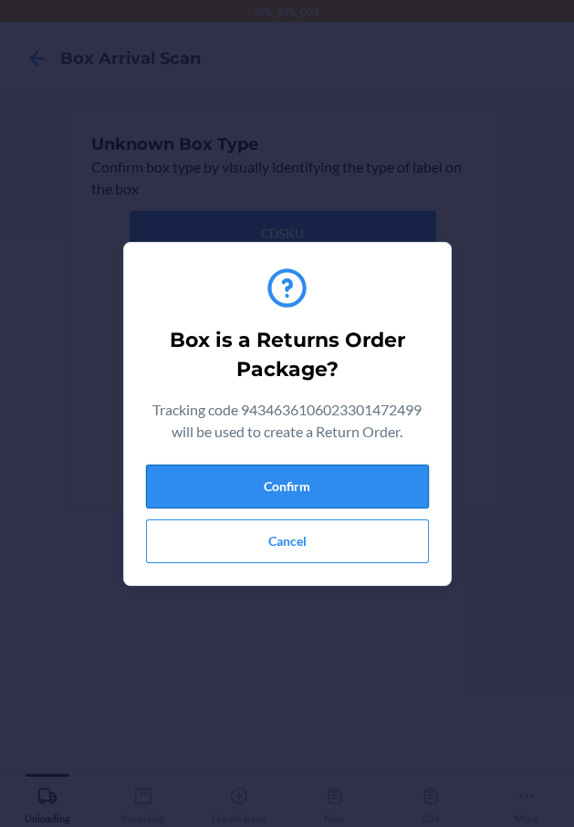
click at [353, 473] on button "Confirm" at bounding box center [287, 487] width 283 height 44
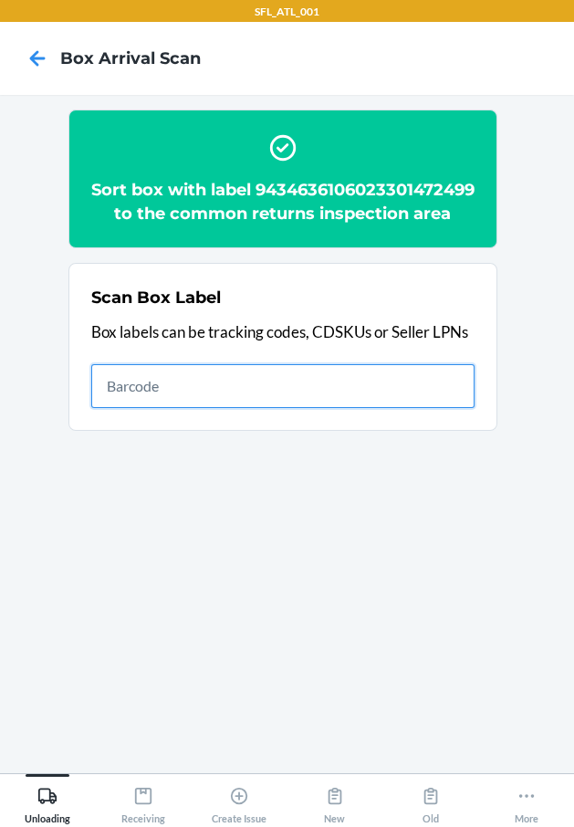
drag, startPoint x: 373, startPoint y: 419, endPoint x: 392, endPoint y: 438, distance: 26.5
click at [392, 431] on section "Scan Box Label Box labels can be tracking codes, CDSKUs or Seller LPNs" at bounding box center [282, 347] width 429 height 168
type input "420302599434636106023300521846"
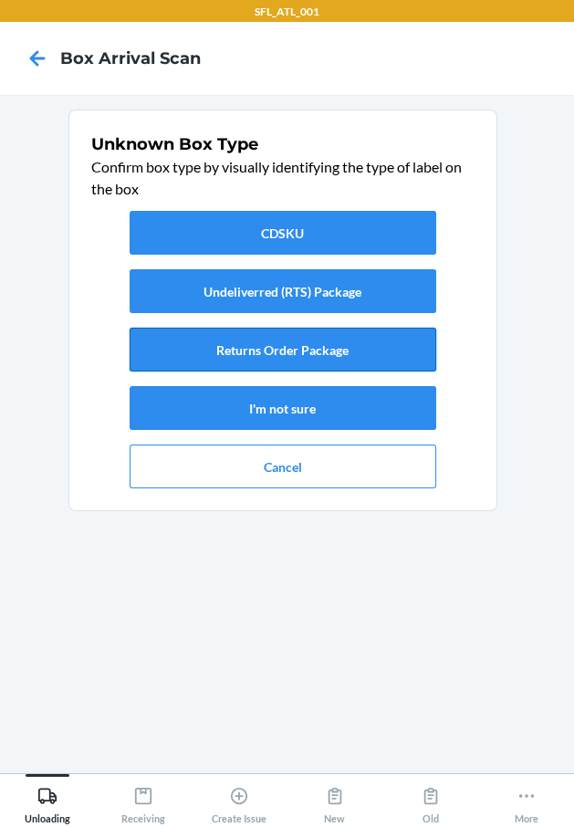
click at [403, 340] on button "Returns Order Package" at bounding box center [283, 350] width 307 height 44
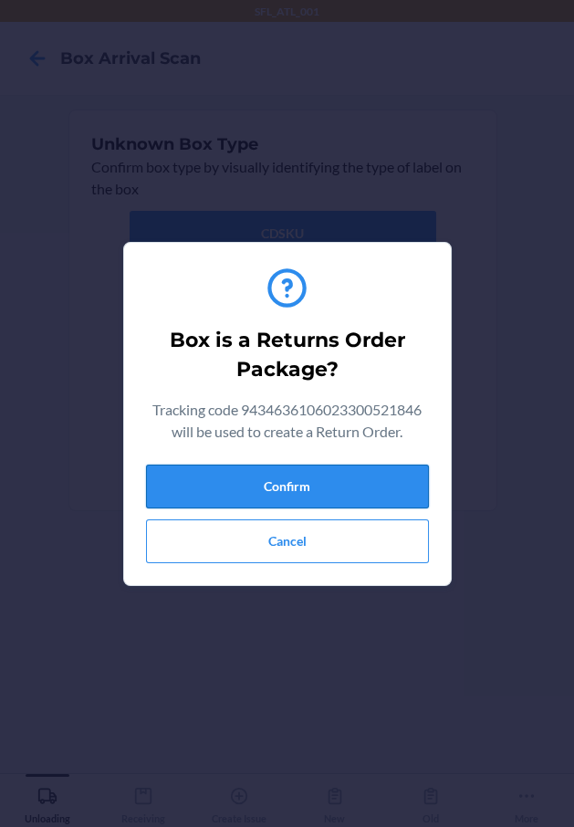
click at [354, 503] on button "Confirm" at bounding box center [287, 487] width 283 height 44
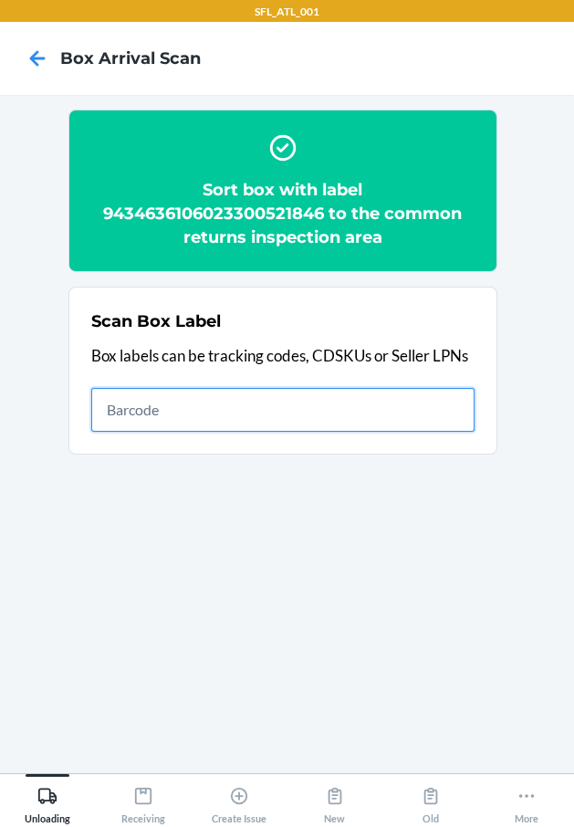
click at [393, 406] on input "text" at bounding box center [282, 410] width 383 height 44
type input "420302599434636106023300647379"
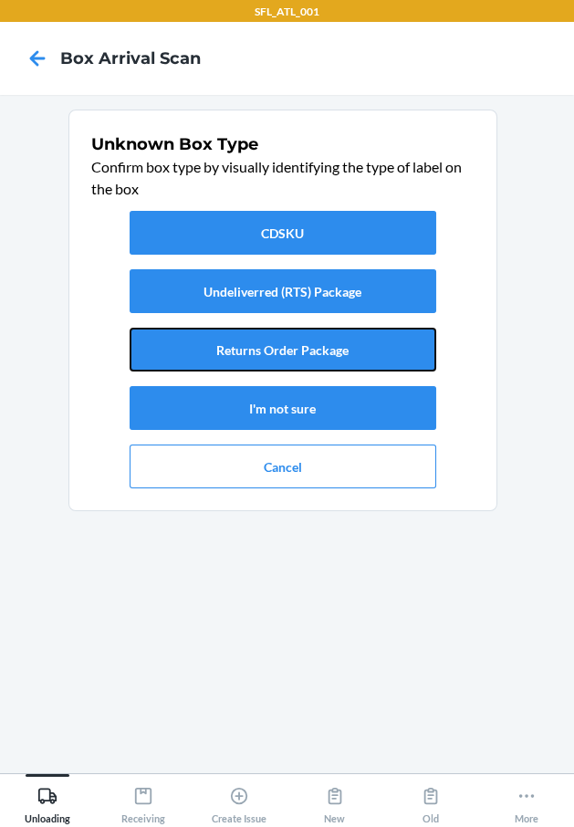
drag, startPoint x: 379, startPoint y: 350, endPoint x: 381, endPoint y: 371, distance: 21.1
click at [380, 364] on button "Returns Order Package" at bounding box center [283, 350] width 307 height 44
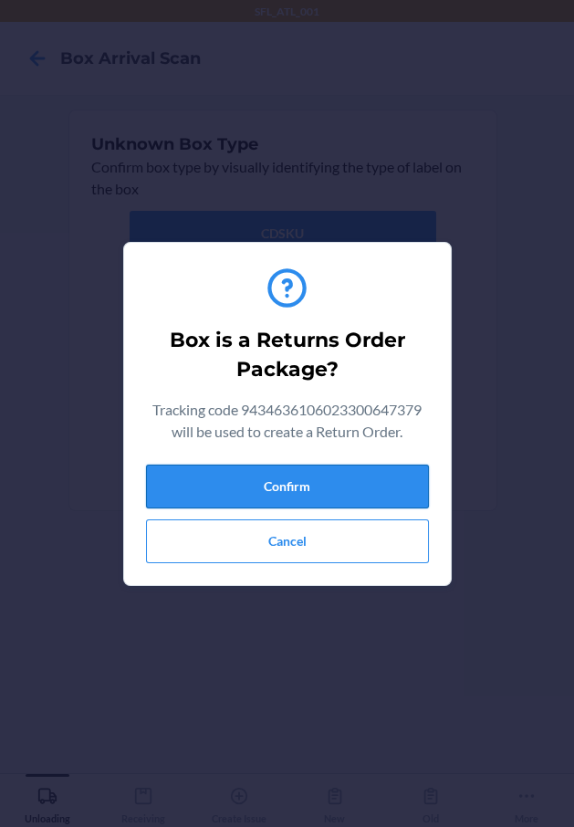
click at [379, 500] on button "Confirm" at bounding box center [287, 487] width 283 height 44
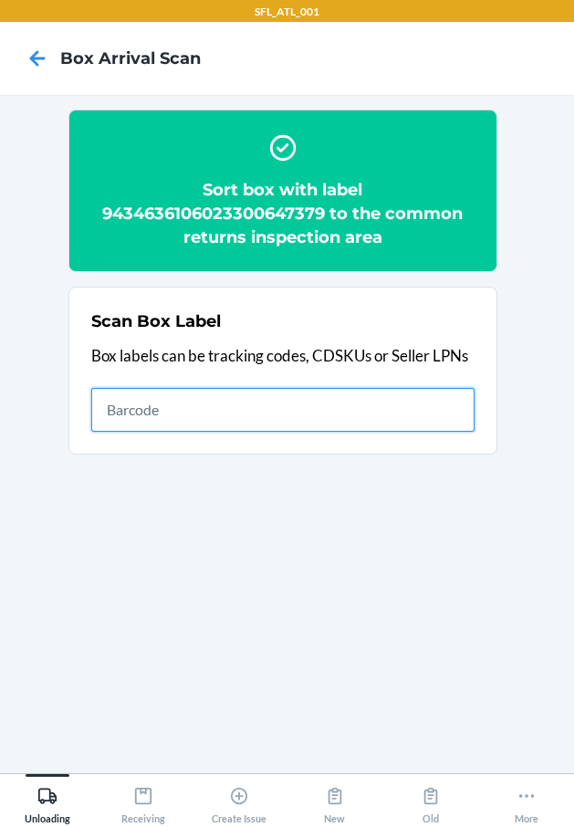
click at [445, 424] on input "text" at bounding box center [282, 410] width 383 height 44
type input "1ZX8R1710396090531"
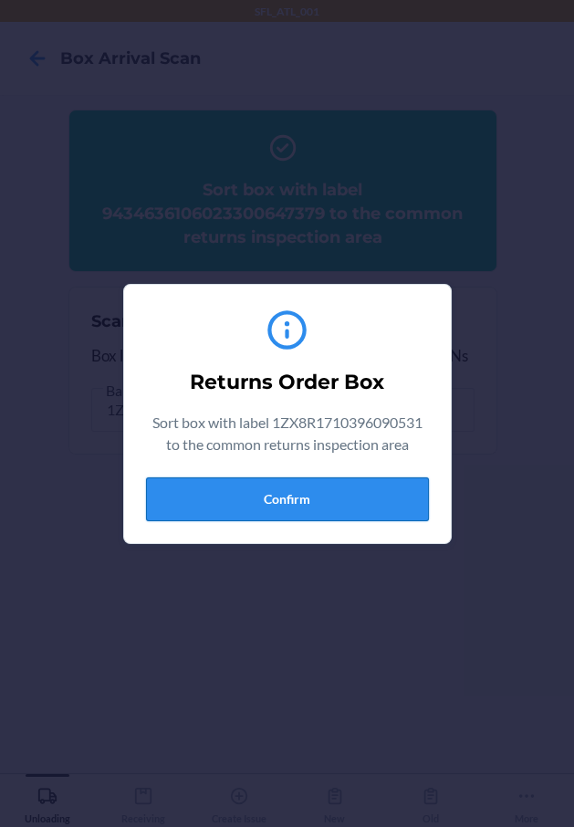
click at [278, 498] on button "Confirm" at bounding box center [287, 499] width 283 height 44
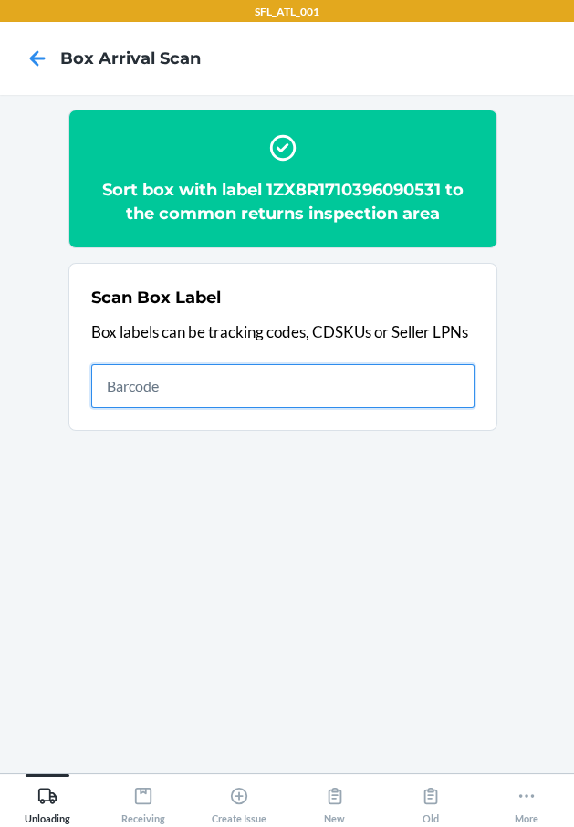
click at [384, 387] on input "text" at bounding box center [282, 386] width 383 height 44
type input "42030259"
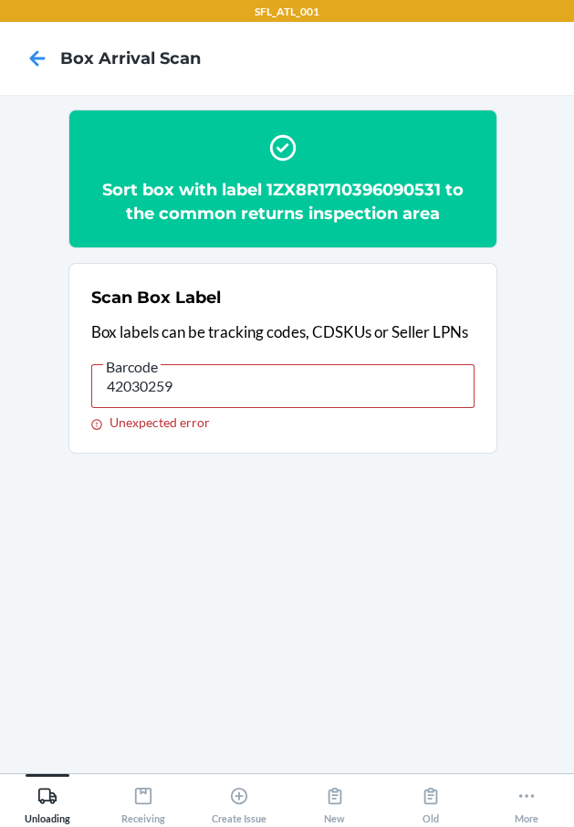
click at [280, 393] on input "42030259" at bounding box center [282, 386] width 383 height 44
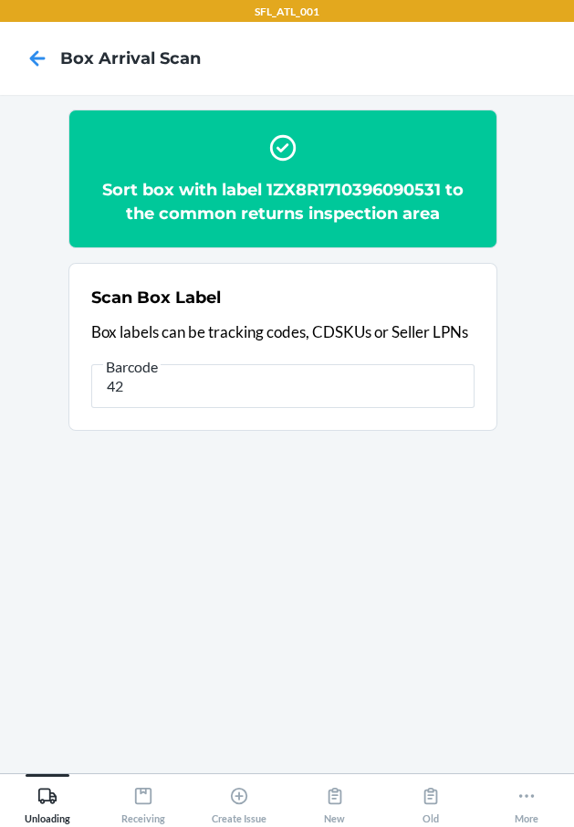
type input "4"
type input "1ZX8R1710396090531"
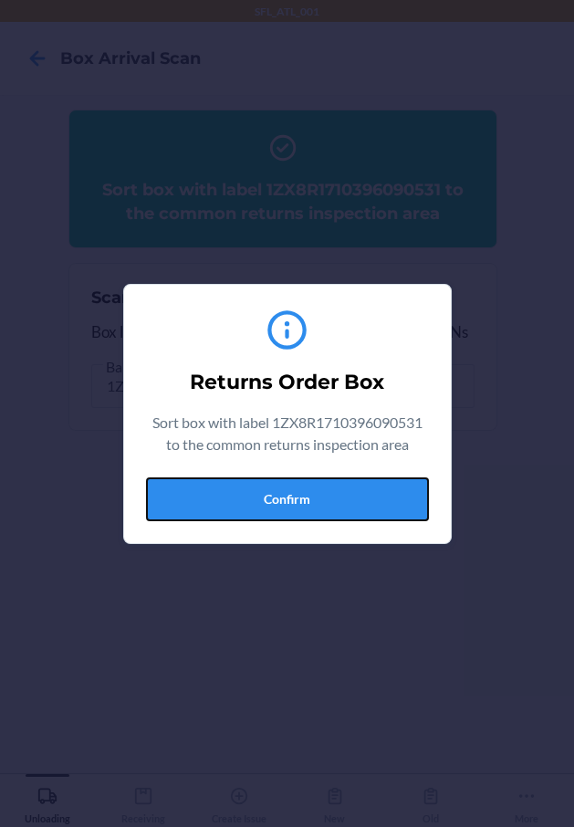
click at [327, 486] on button "Confirm" at bounding box center [287, 499] width 283 height 44
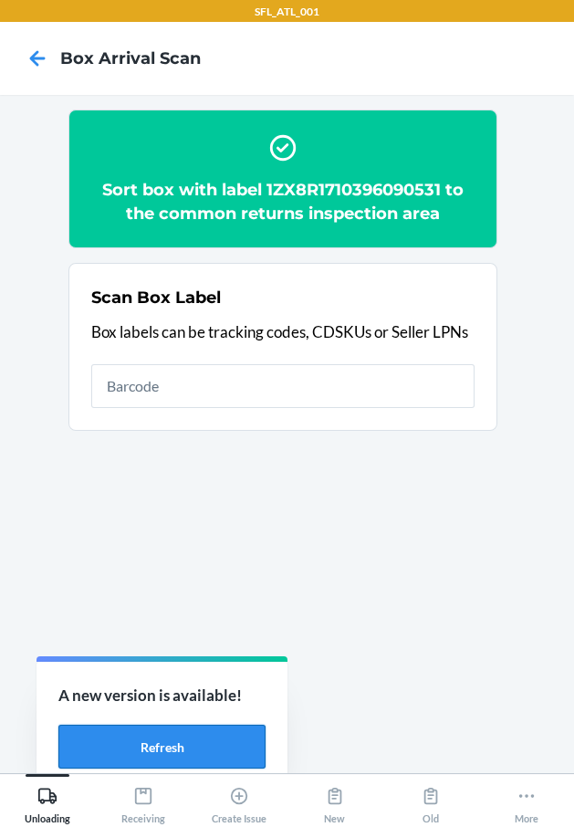
click at [214, 738] on button "Refresh" at bounding box center [161, 747] width 207 height 44
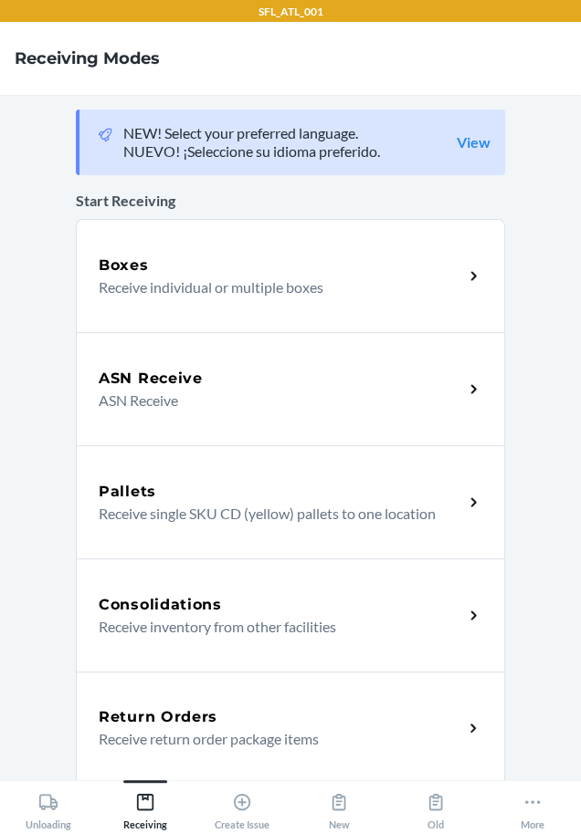
click at [132, 711] on h5 "Return Orders" at bounding box center [158, 718] width 119 height 22
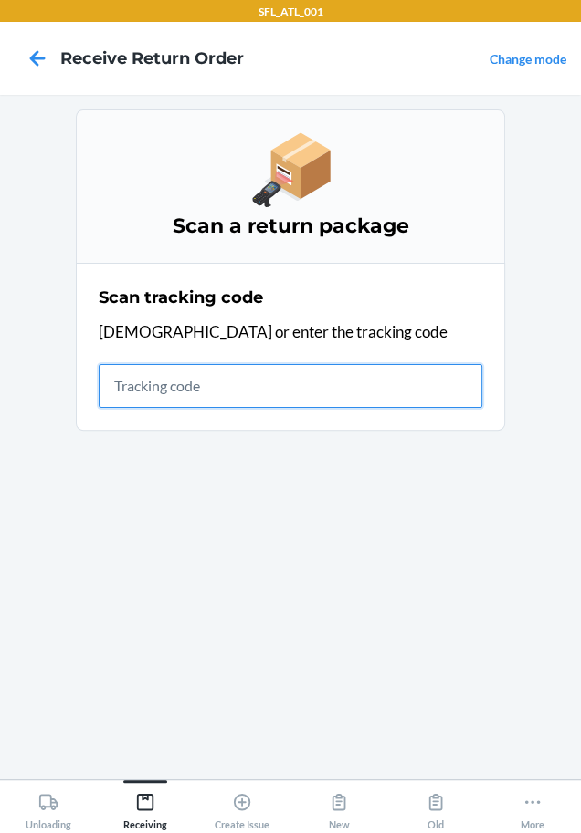
drag, startPoint x: 218, startPoint y: 391, endPoint x: 166, endPoint y: 399, distance: 52.7
click at [196, 394] on input "text" at bounding box center [290, 386] width 383 height 44
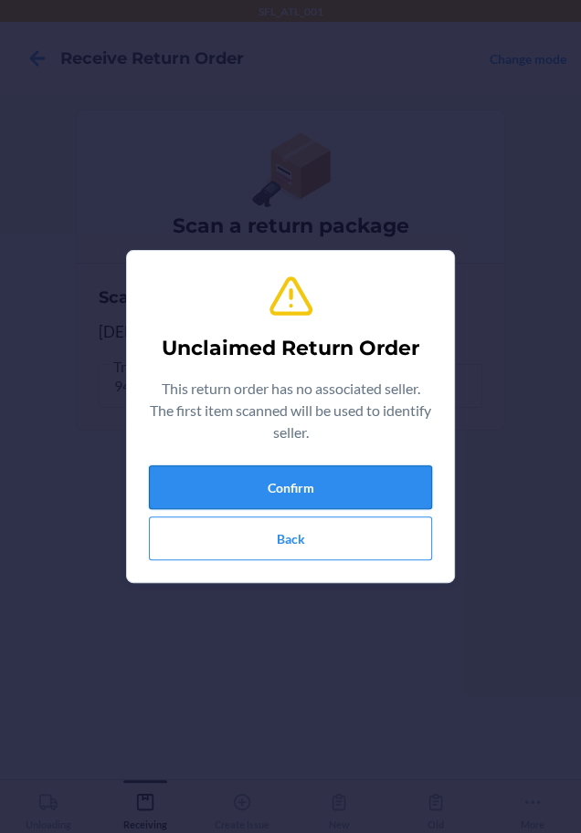
click at [280, 489] on button "Confirm" at bounding box center [290, 488] width 283 height 44
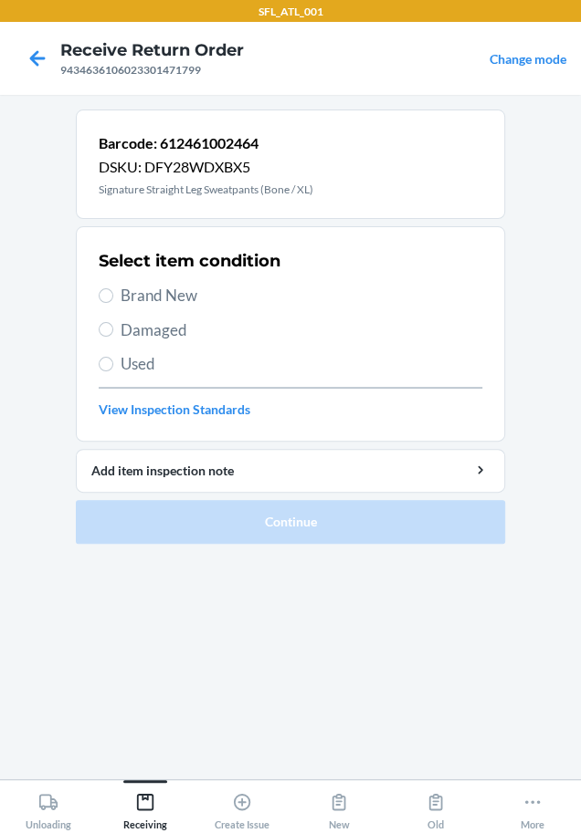
click at [139, 293] on span "Brand New" at bounding box center [300, 296] width 361 height 24
click at [113, 293] on input "Brand New" at bounding box center [106, 295] width 15 height 15
radio input "true"
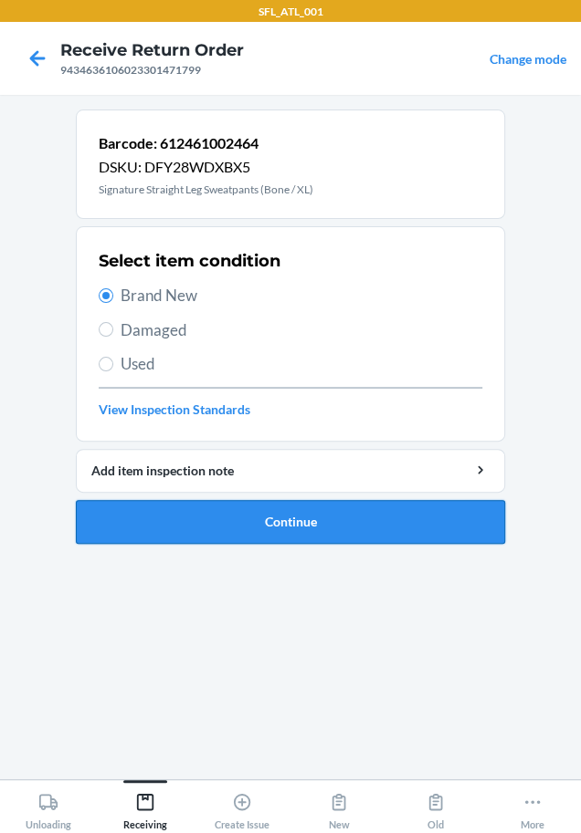
click at [171, 517] on button "Continue" at bounding box center [290, 522] width 429 height 44
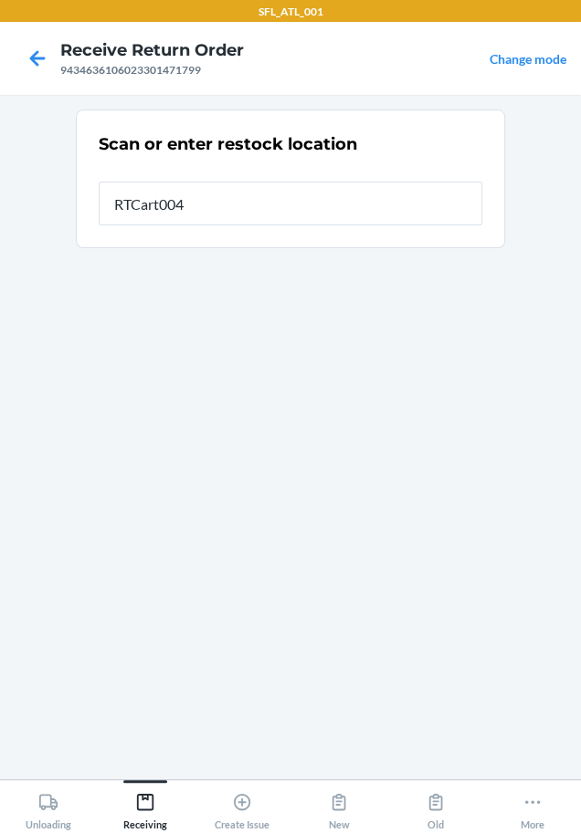
type input "RTCart004"
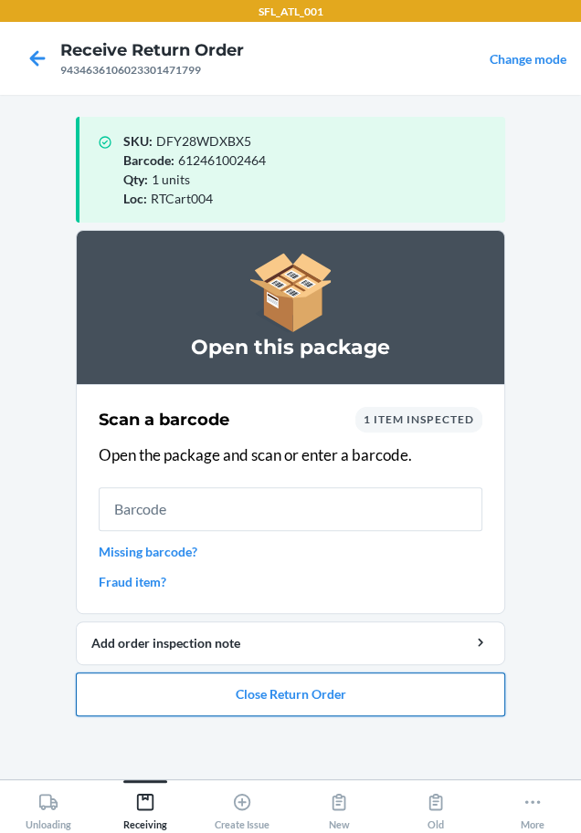
drag, startPoint x: 298, startPoint y: 682, endPoint x: 298, endPoint y: 672, distance: 10.0
click at [298, 675] on button "Close Return Order" at bounding box center [290, 695] width 429 height 44
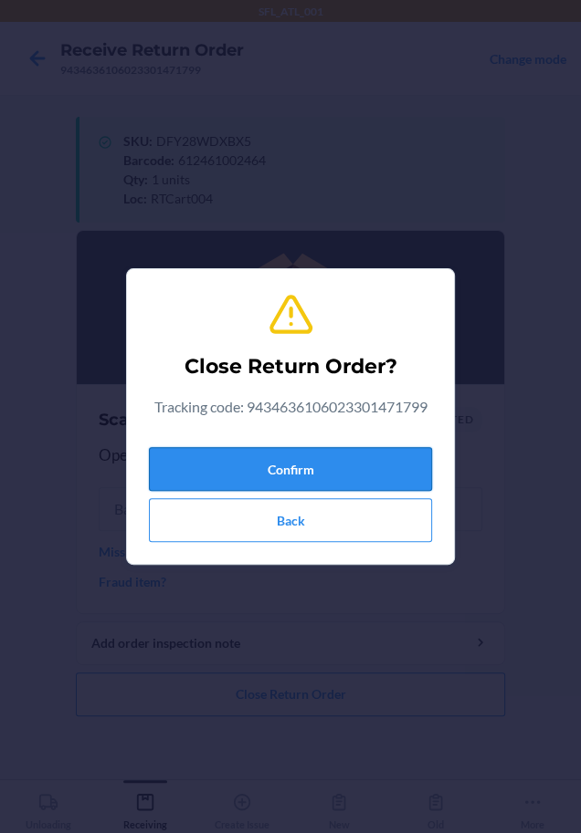
drag, startPoint x: 323, startPoint y: 473, endPoint x: 310, endPoint y: 473, distance: 12.8
click at [310, 473] on button "Confirm" at bounding box center [290, 469] width 283 height 44
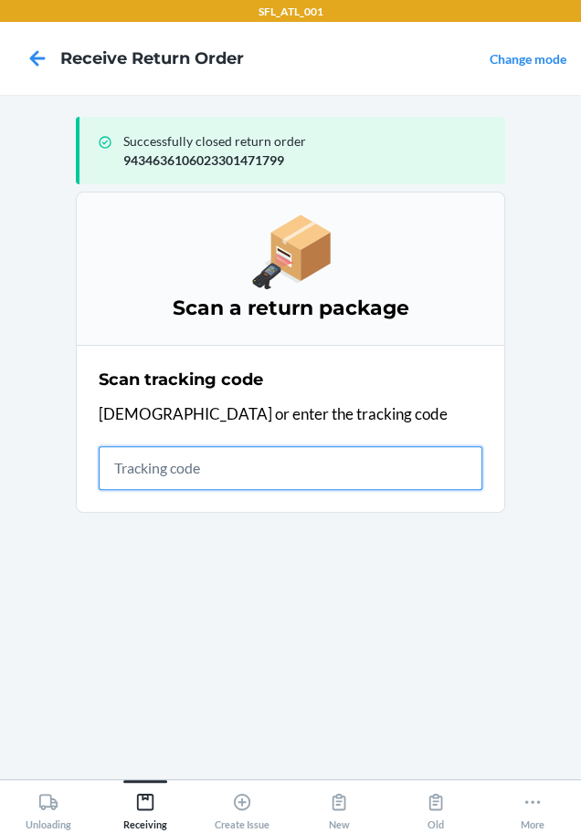
drag, startPoint x: 204, startPoint y: 463, endPoint x: 173, endPoint y: 466, distance: 30.3
click at [173, 466] on input "text" at bounding box center [290, 468] width 383 height 44
type input "42030259"
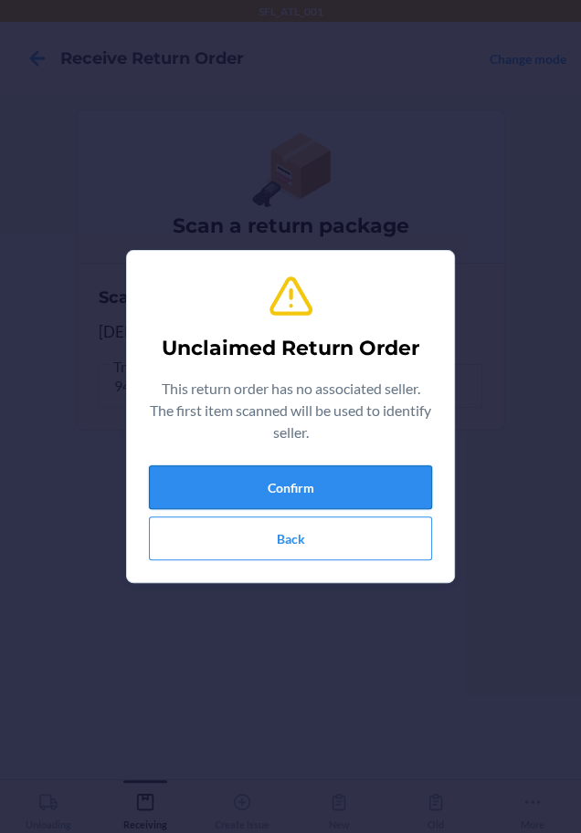
click at [183, 466] on button "Confirm" at bounding box center [290, 488] width 283 height 44
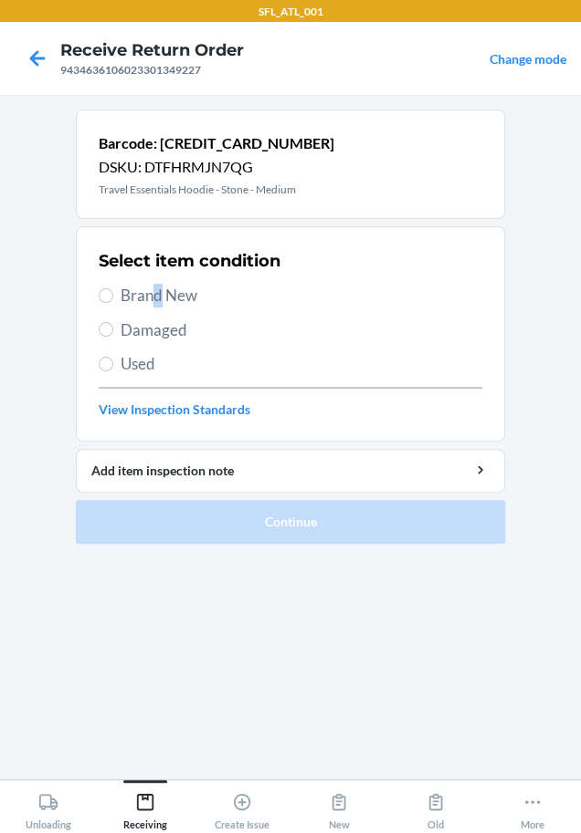
click at [157, 293] on span "Brand New" at bounding box center [300, 296] width 361 height 24
click at [99, 302] on label "Brand New" at bounding box center [290, 296] width 383 height 24
click at [99, 302] on input "Brand New" at bounding box center [106, 295] width 15 height 15
radio input "true"
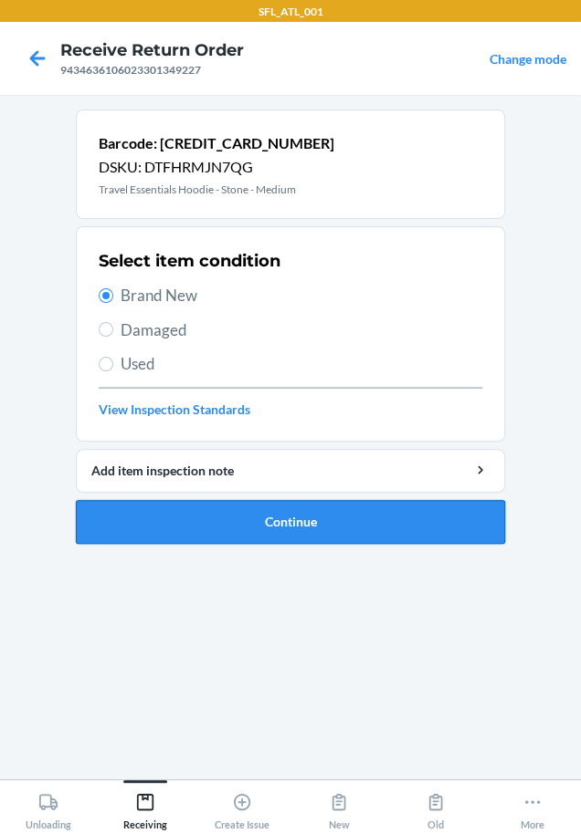
click at [183, 508] on button "Continue" at bounding box center [290, 522] width 429 height 44
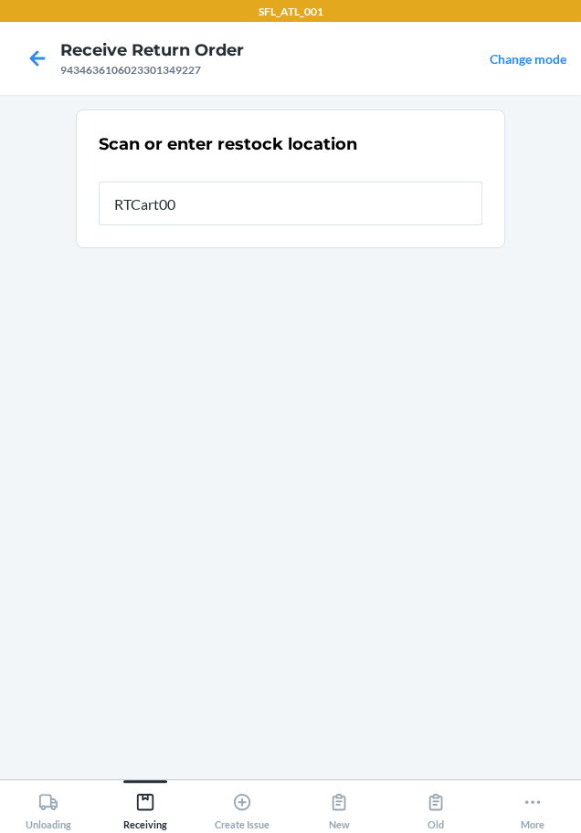
type input "RTCart004"
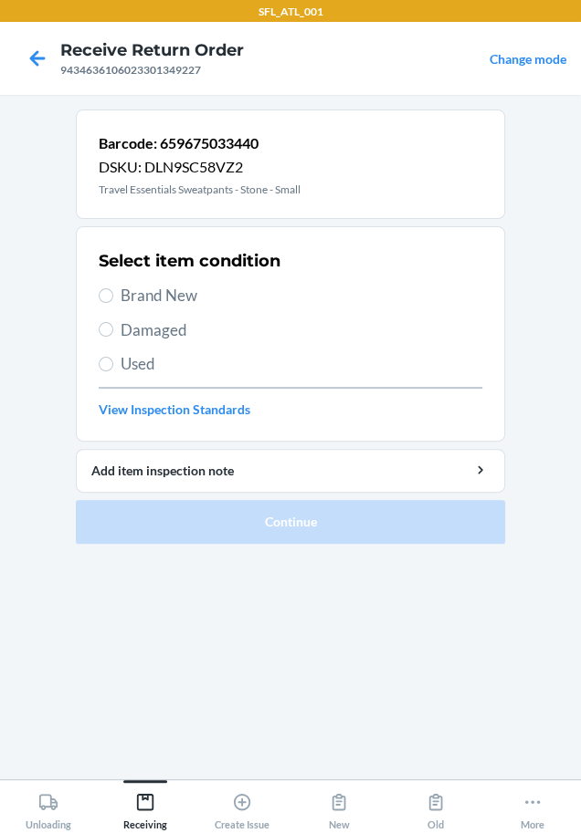
click at [160, 295] on span "Brand New" at bounding box center [300, 296] width 361 height 24
click at [113, 295] on input "Brand New" at bounding box center [106, 295] width 15 height 15
radio input "true"
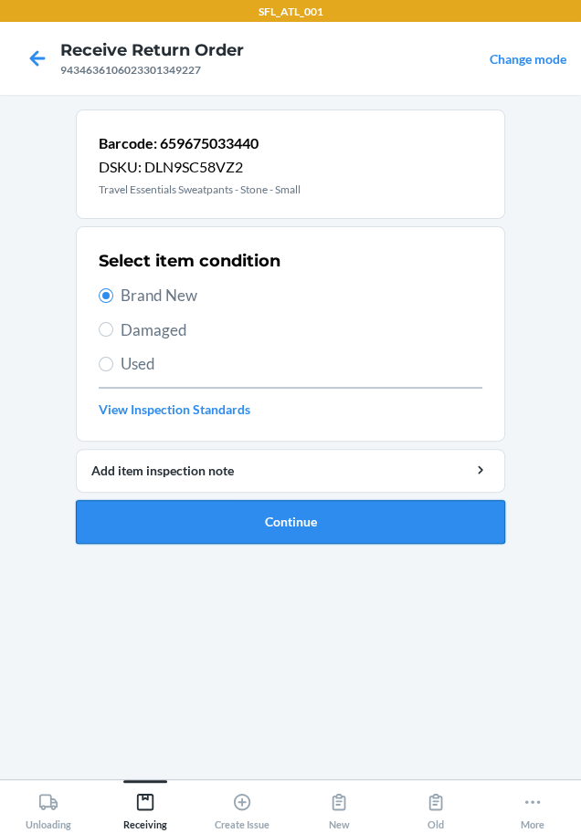
click at [318, 509] on button "Continue" at bounding box center [290, 522] width 429 height 44
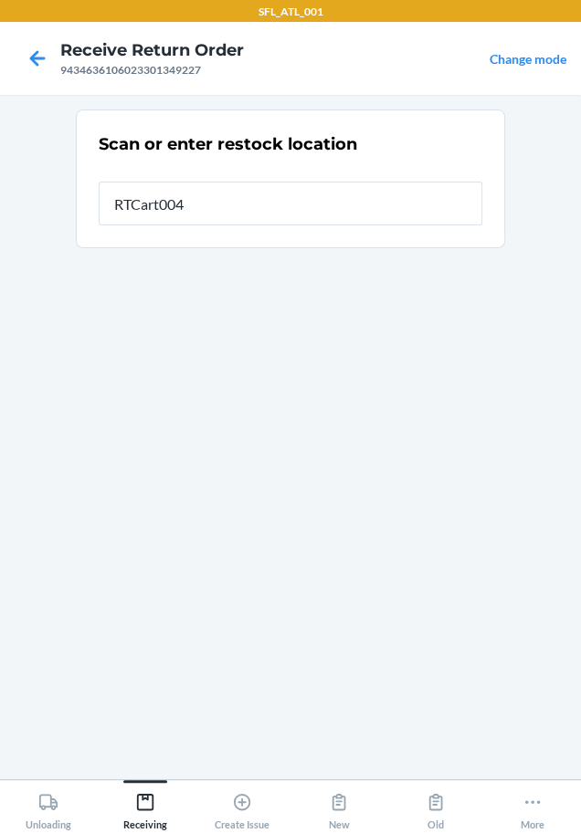
type input "RTCart004"
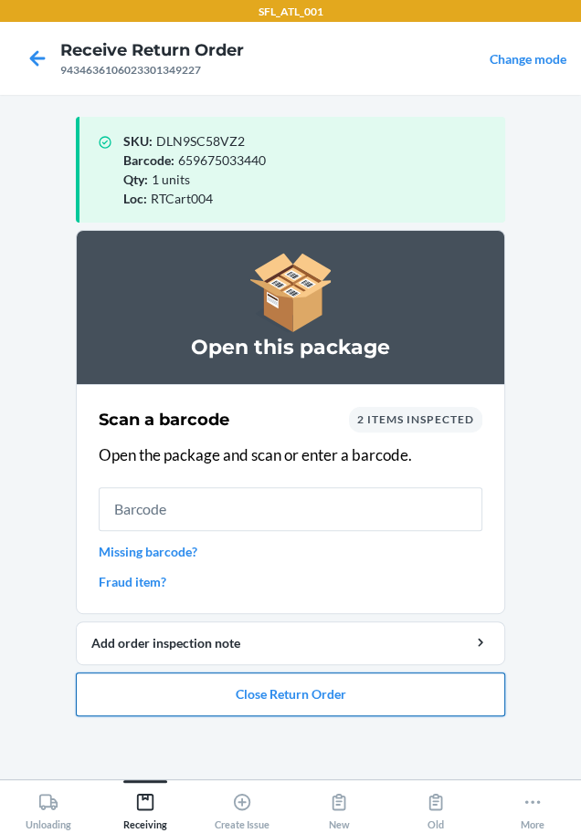
click at [268, 686] on button "Close Return Order" at bounding box center [290, 695] width 429 height 44
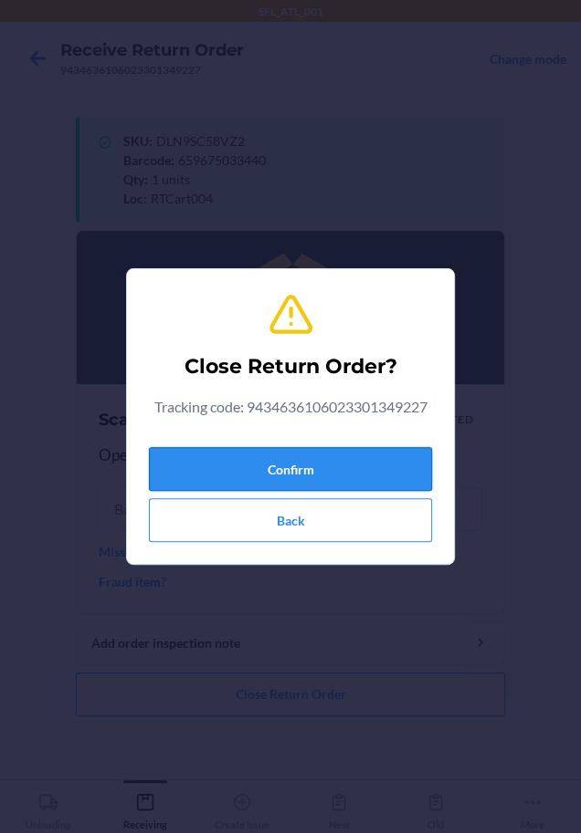
click at [273, 476] on button "Confirm" at bounding box center [290, 469] width 283 height 44
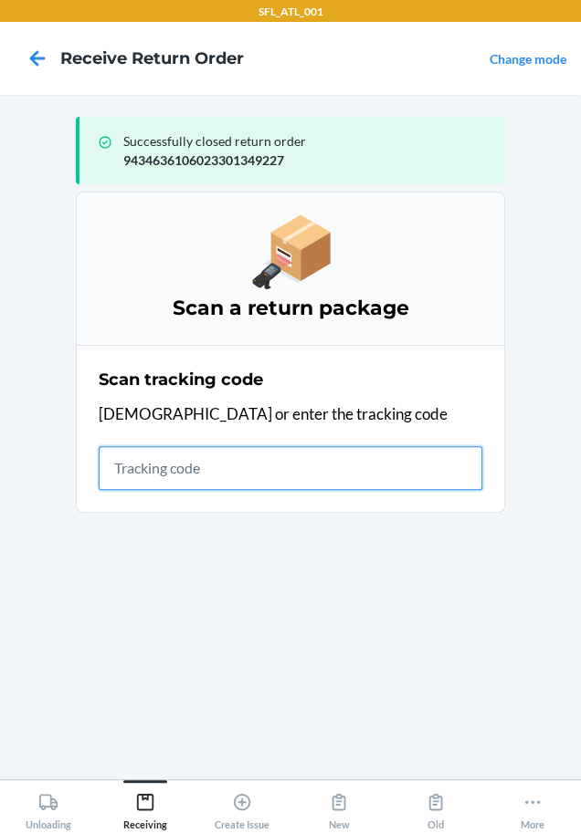
drag, startPoint x: 176, startPoint y: 478, endPoint x: 98, endPoint y: 455, distance: 81.8
click at [171, 477] on input "text" at bounding box center [290, 468] width 383 height 44
type input "420302599434636106023"
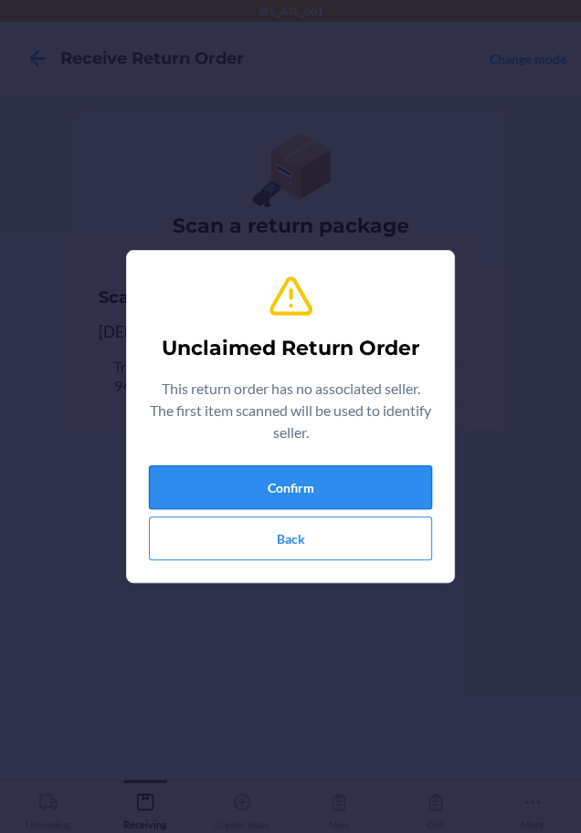
click at [188, 470] on button "Confirm" at bounding box center [290, 488] width 283 height 44
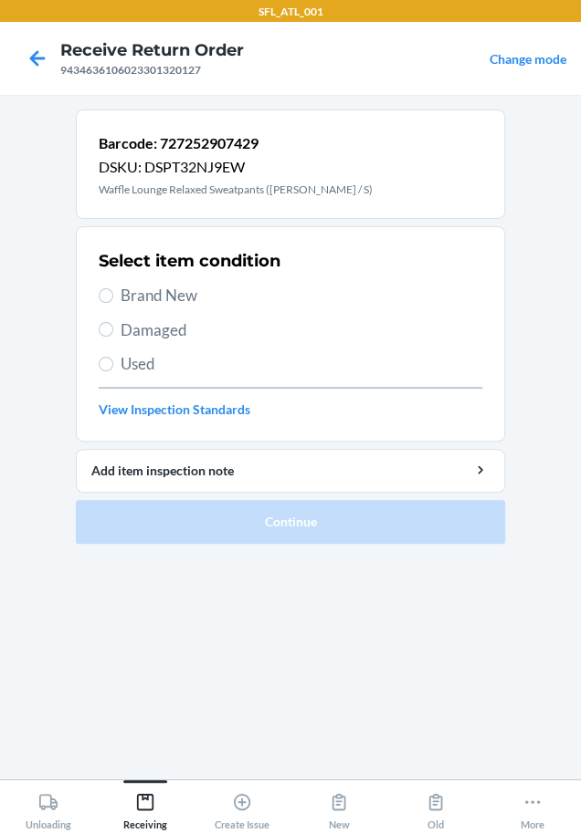
click at [206, 301] on span "Brand New" at bounding box center [300, 296] width 361 height 24
click at [113, 301] on input "Brand New" at bounding box center [106, 295] width 15 height 15
radio input "true"
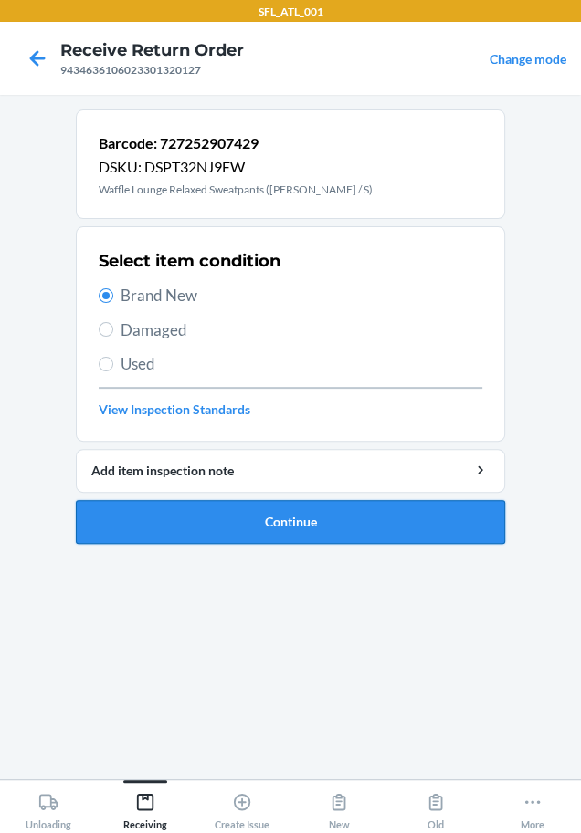
click at [163, 528] on button "Continue" at bounding box center [290, 522] width 429 height 44
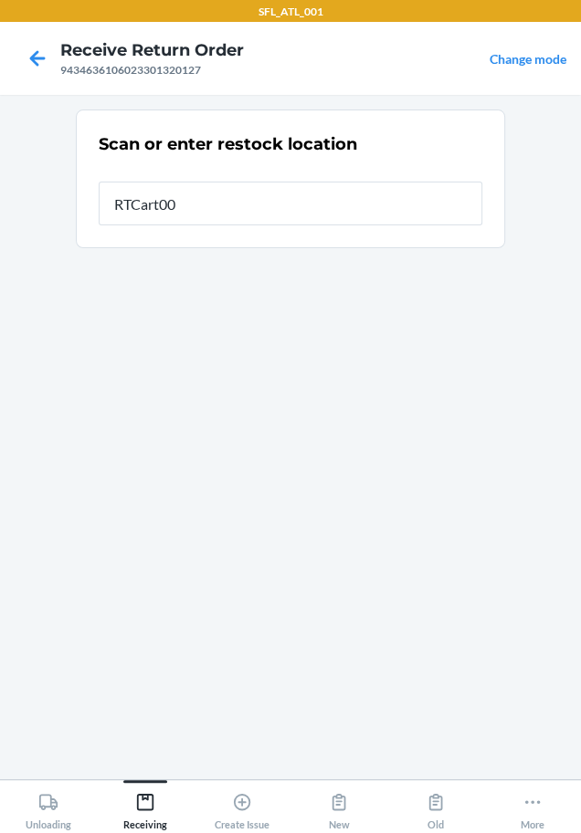
type input "RTCart004"
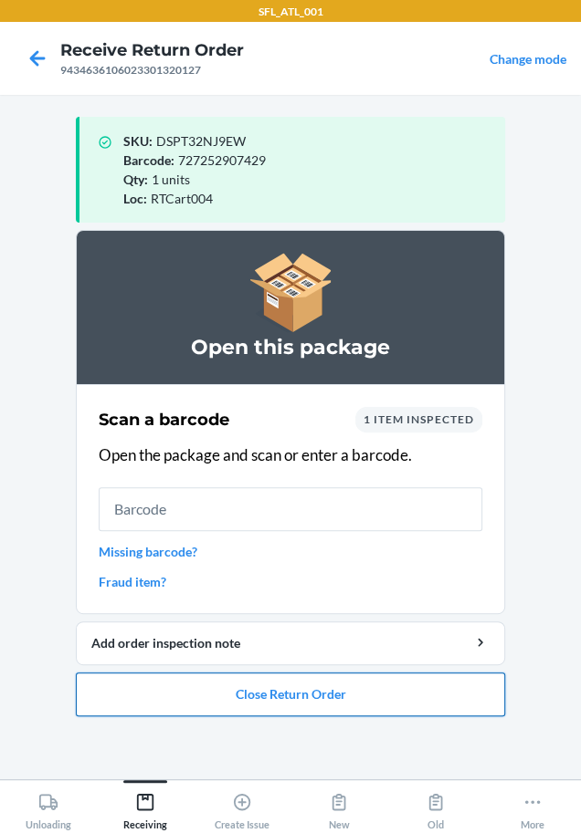
click at [292, 703] on button "Close Return Order" at bounding box center [290, 695] width 429 height 44
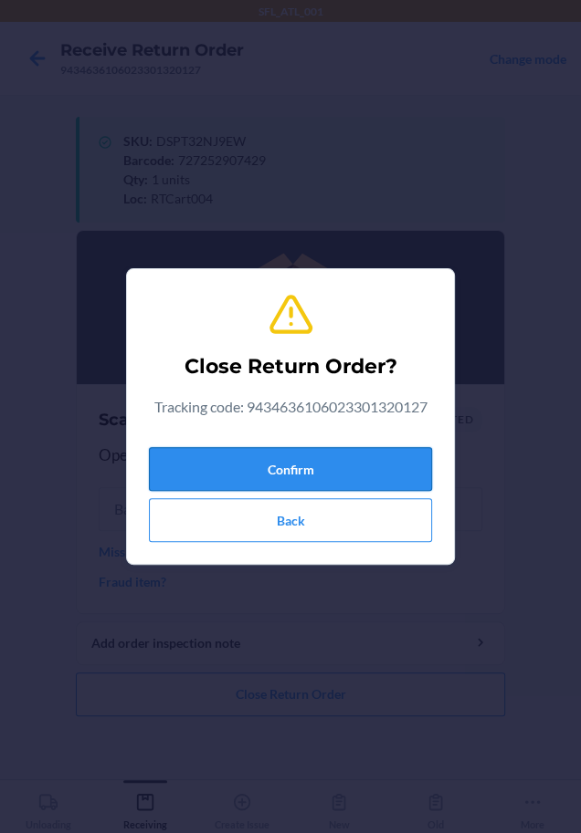
click at [297, 461] on button "Confirm" at bounding box center [290, 469] width 283 height 44
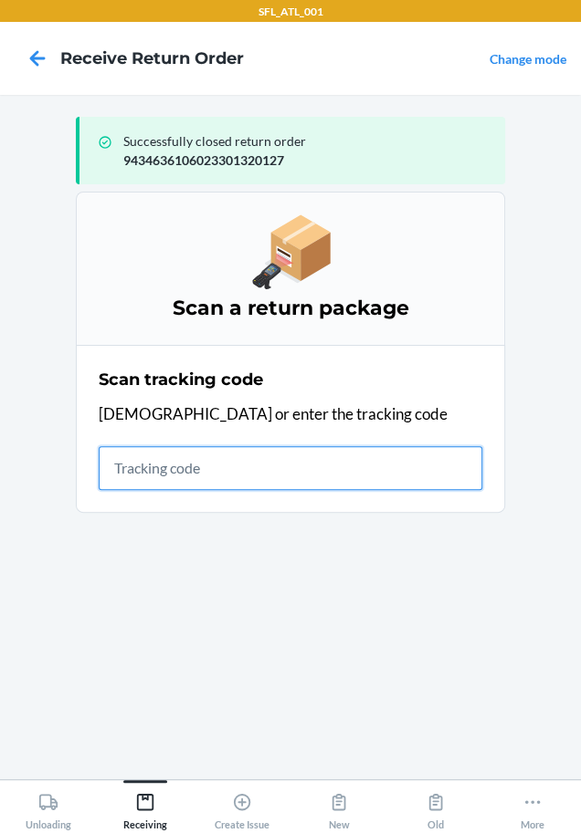
click at [144, 455] on input "text" at bounding box center [290, 468] width 383 height 44
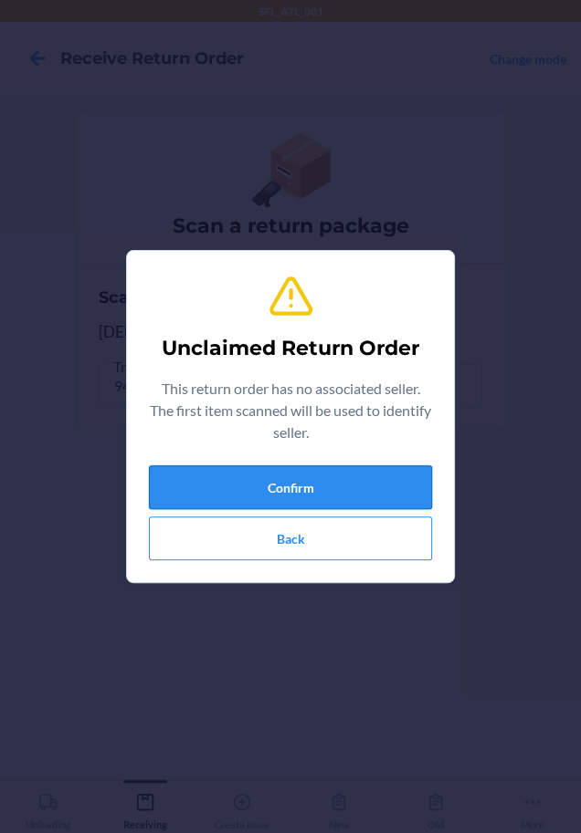
click at [336, 485] on button "Confirm" at bounding box center [290, 488] width 283 height 44
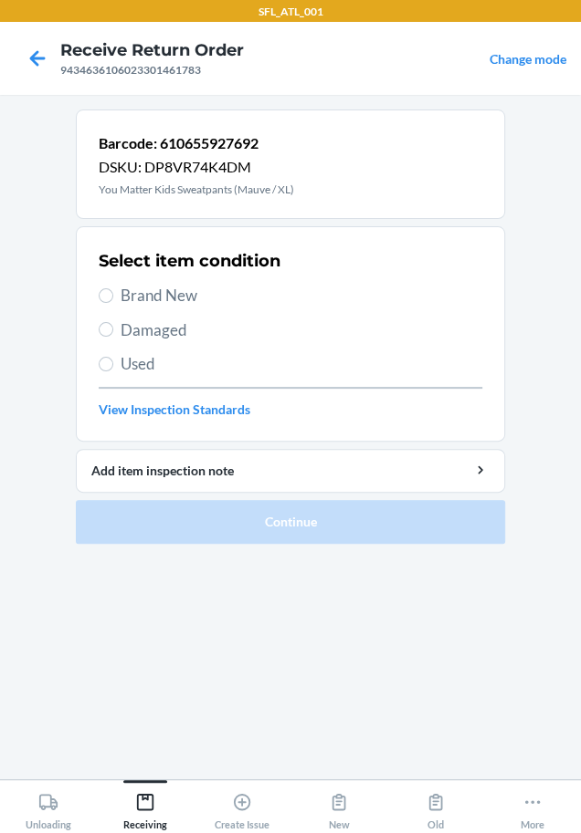
click at [162, 298] on span "Brand New" at bounding box center [300, 296] width 361 height 24
click at [113, 298] on input "Brand New" at bounding box center [106, 295] width 15 height 15
radio input "true"
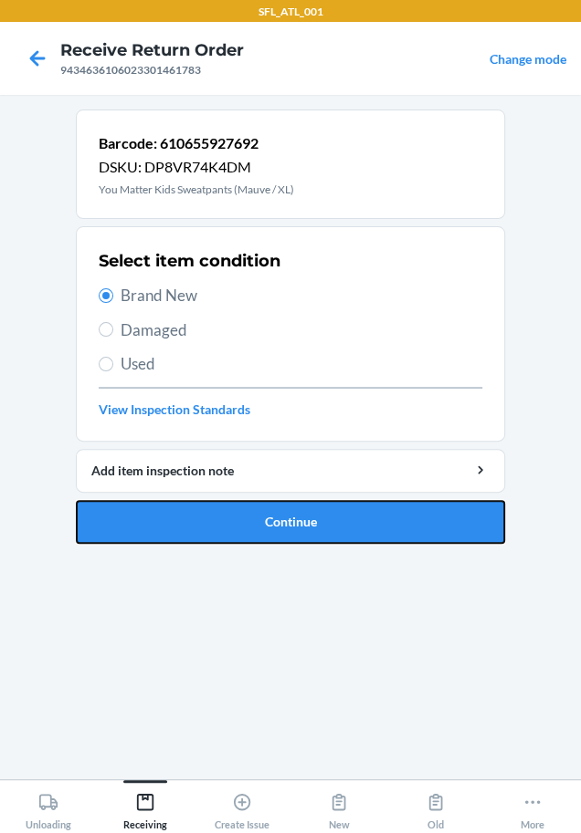
drag, startPoint x: 139, startPoint y: 522, endPoint x: 129, endPoint y: 524, distance: 10.2
click at [136, 524] on button "Continue" at bounding box center [290, 522] width 429 height 44
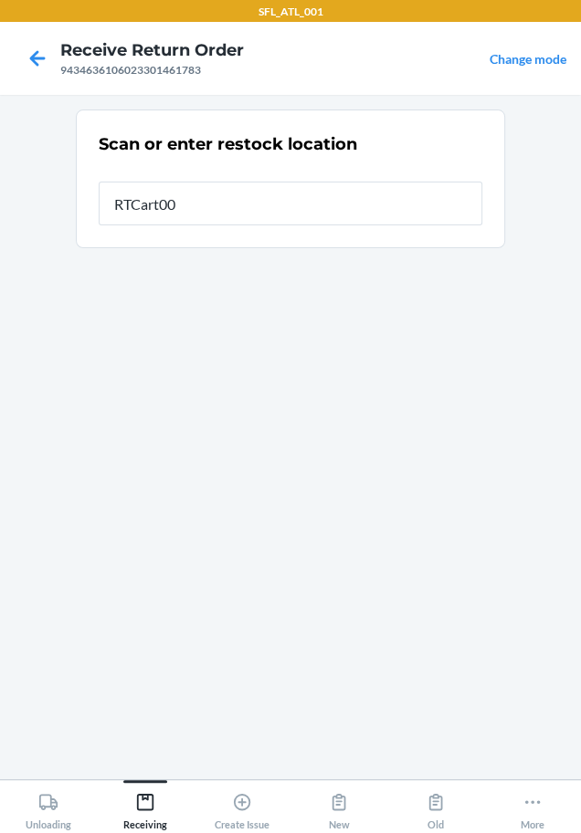
type input "RTCart004"
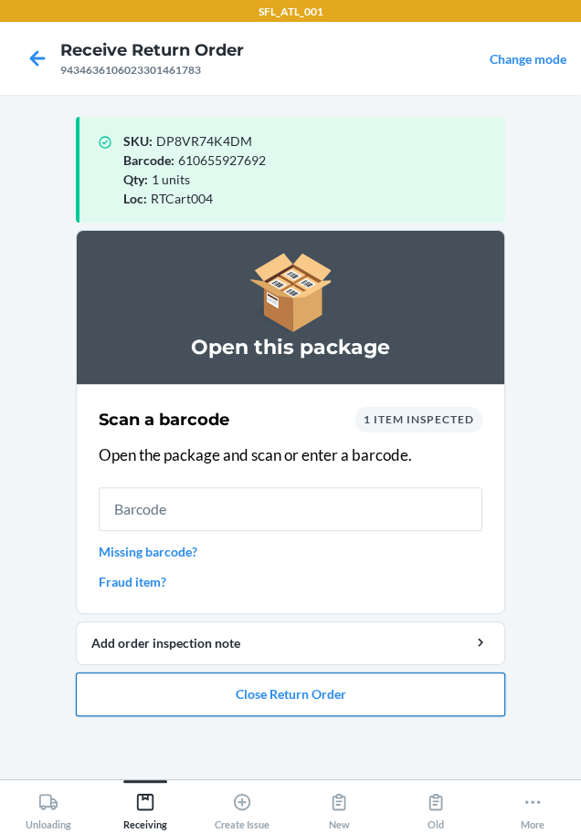
click at [255, 691] on button "Close Return Order" at bounding box center [290, 695] width 429 height 44
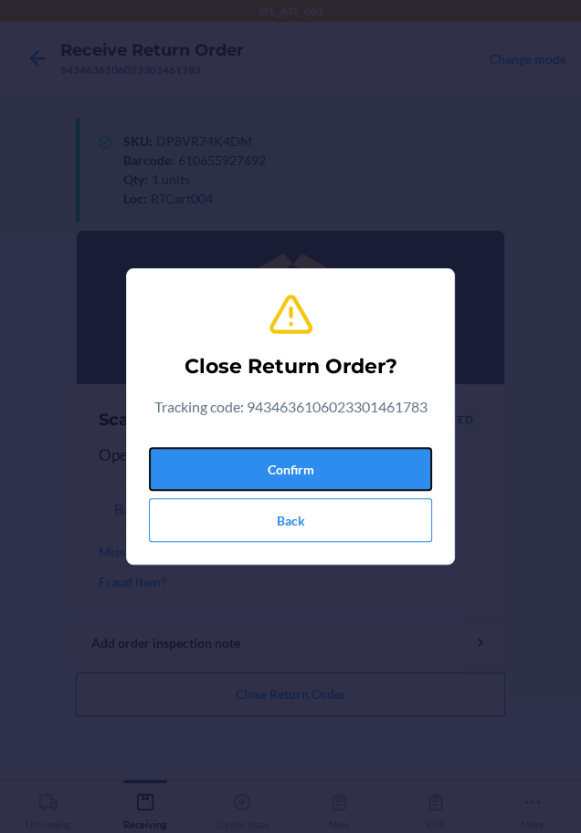
drag, startPoint x: 259, startPoint y: 467, endPoint x: 0, endPoint y: 376, distance: 274.8
click at [245, 469] on button "Confirm" at bounding box center [290, 469] width 283 height 44
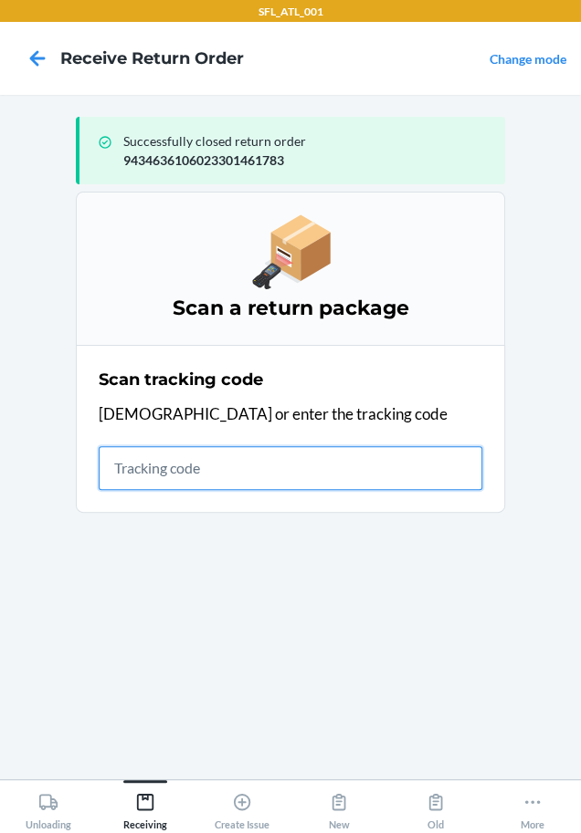
drag, startPoint x: 141, startPoint y: 480, endPoint x: 36, endPoint y: 517, distance: 112.0
click at [131, 487] on input "text" at bounding box center [290, 468] width 383 height 44
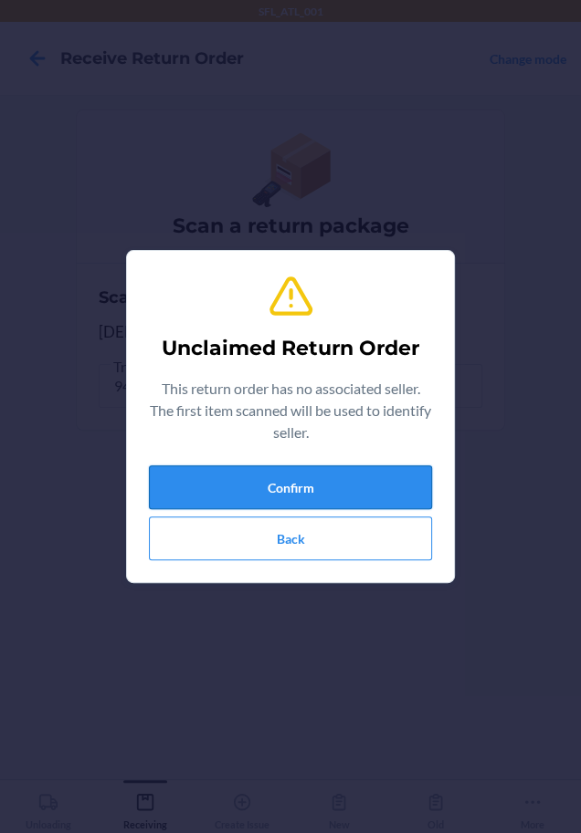
click at [188, 487] on button "Confirm" at bounding box center [290, 488] width 283 height 44
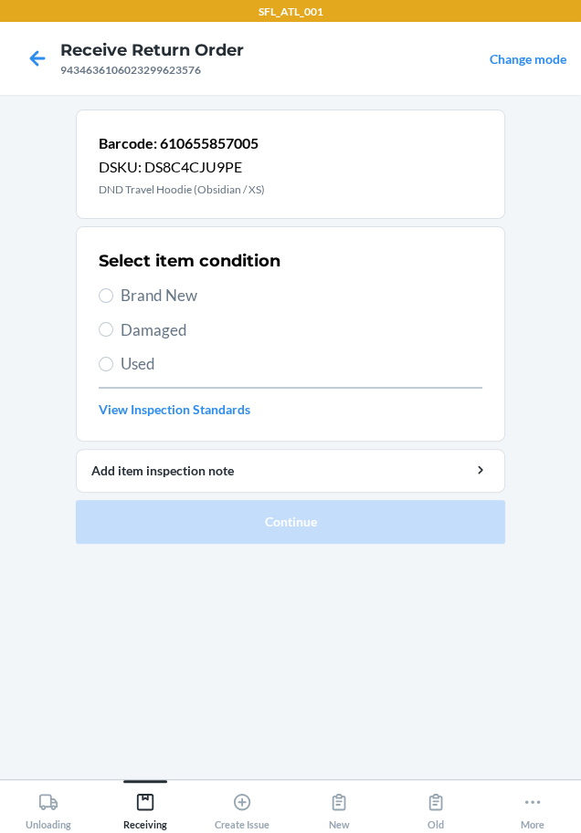
click at [144, 302] on span "Brand New" at bounding box center [300, 296] width 361 height 24
click at [113, 302] on input "Brand New" at bounding box center [106, 295] width 15 height 15
radio input "true"
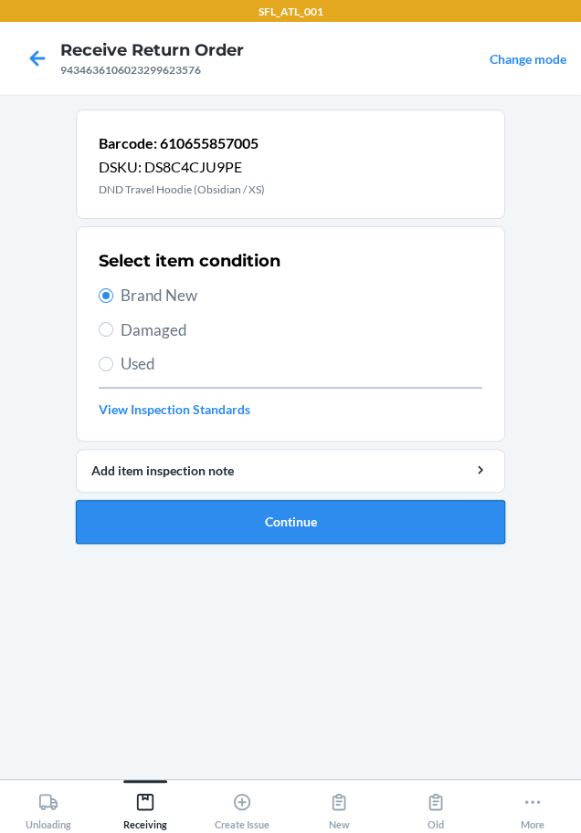
click at [202, 530] on button "Continue" at bounding box center [290, 522] width 429 height 44
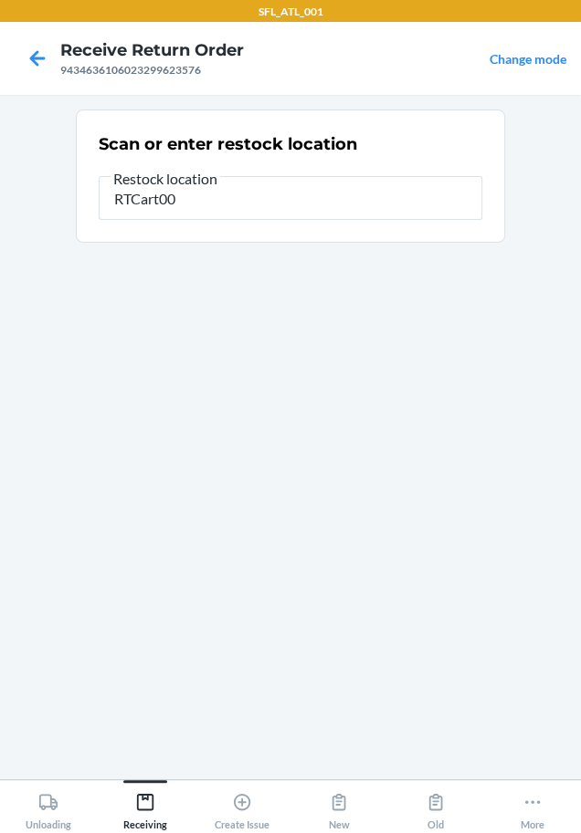
type input "RTCart004"
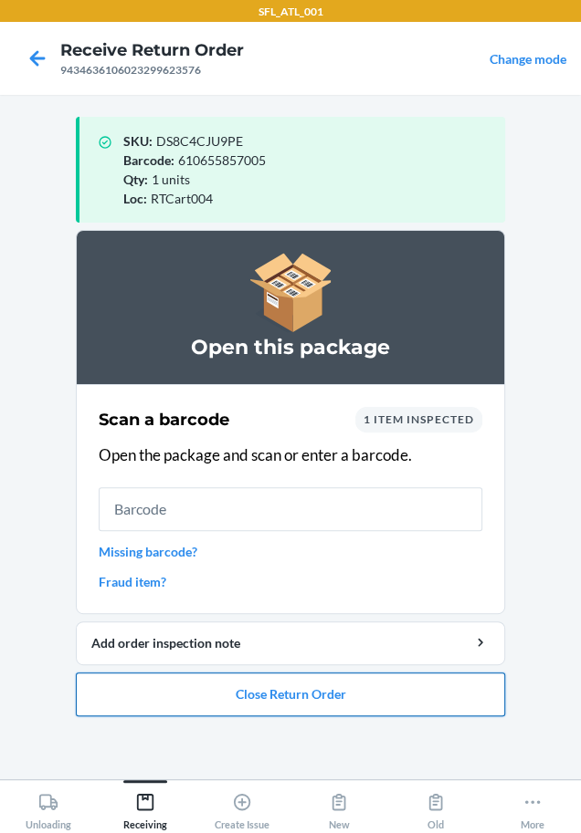
click at [267, 696] on button "Close Return Order" at bounding box center [290, 695] width 429 height 44
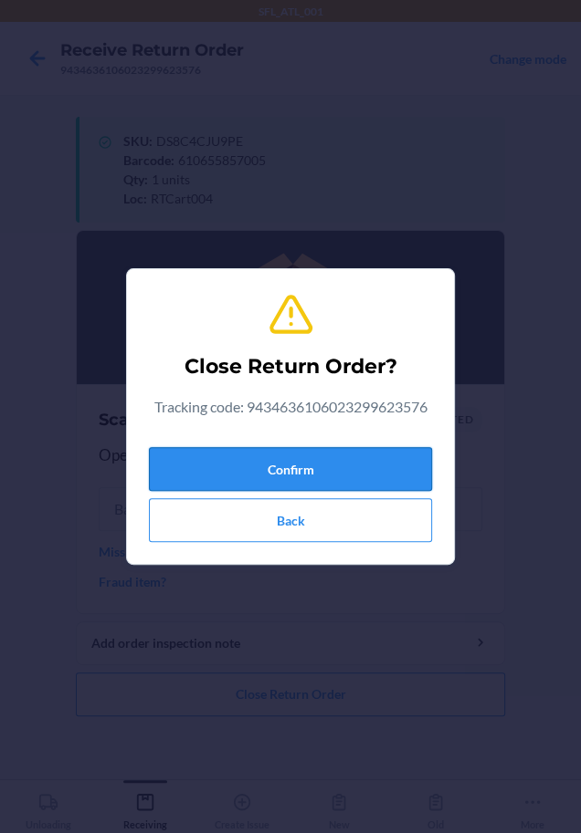
drag, startPoint x: 317, startPoint y: 452, endPoint x: 287, endPoint y: 469, distance: 34.8
click at [317, 452] on button "Confirm" at bounding box center [290, 469] width 283 height 44
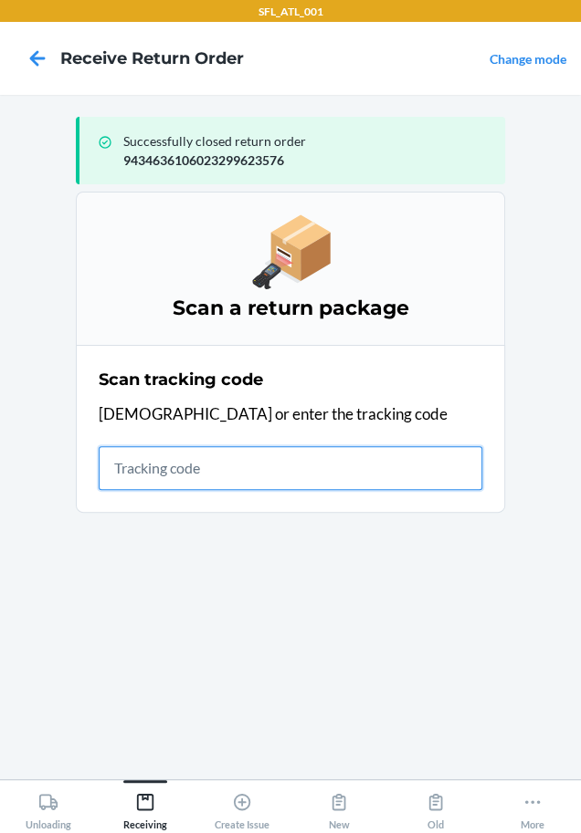
drag, startPoint x: 324, startPoint y: 465, endPoint x: 300, endPoint y: 456, distance: 25.1
click at [322, 465] on input "text" at bounding box center [290, 468] width 383 height 44
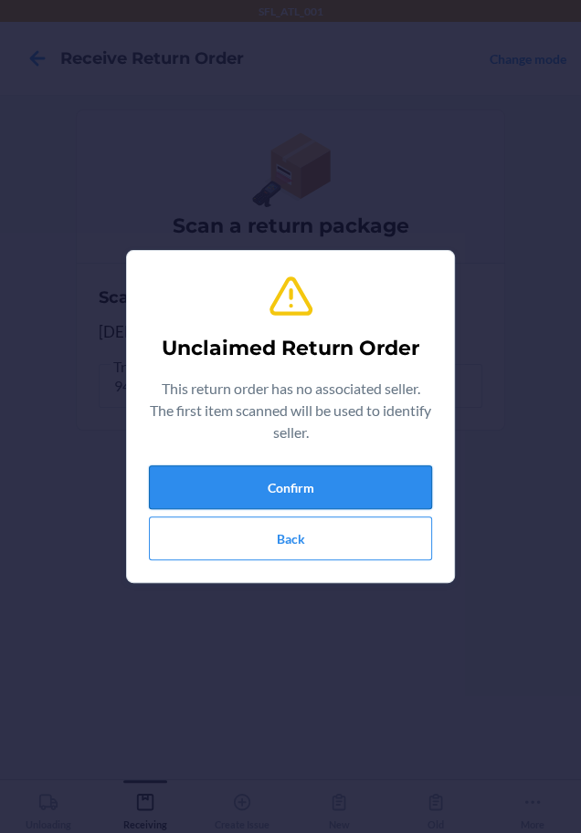
click at [340, 482] on button "Confirm" at bounding box center [290, 488] width 283 height 44
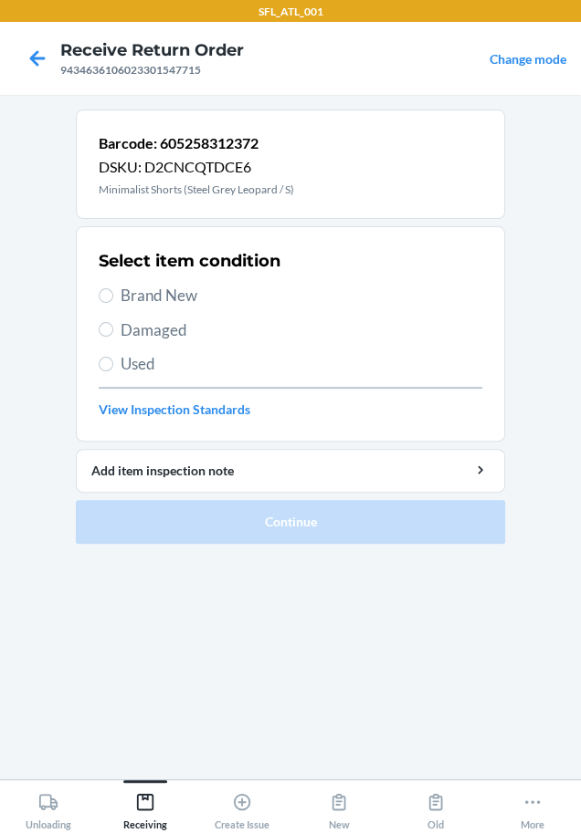
click at [187, 299] on span "Brand New" at bounding box center [300, 296] width 361 height 24
click at [113, 299] on input "Brand New" at bounding box center [106, 295] width 15 height 15
radio input "true"
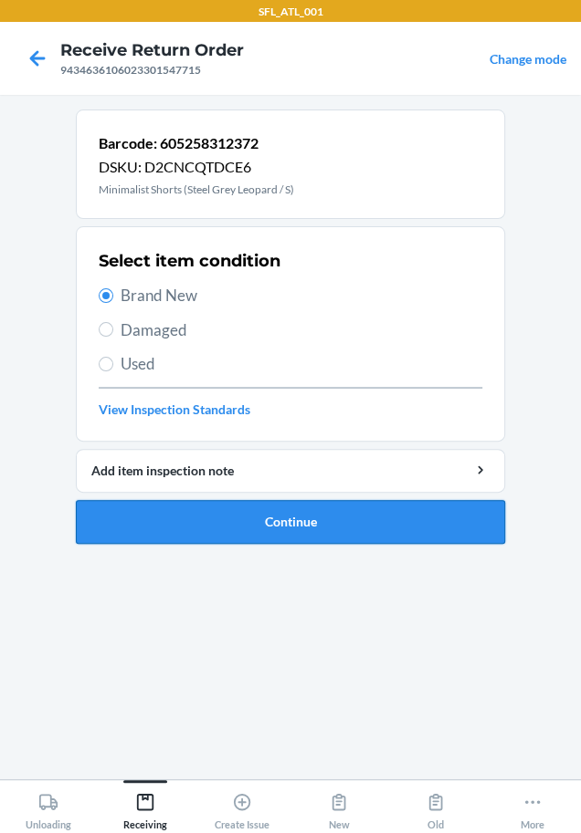
click at [259, 512] on button "Continue" at bounding box center [290, 522] width 429 height 44
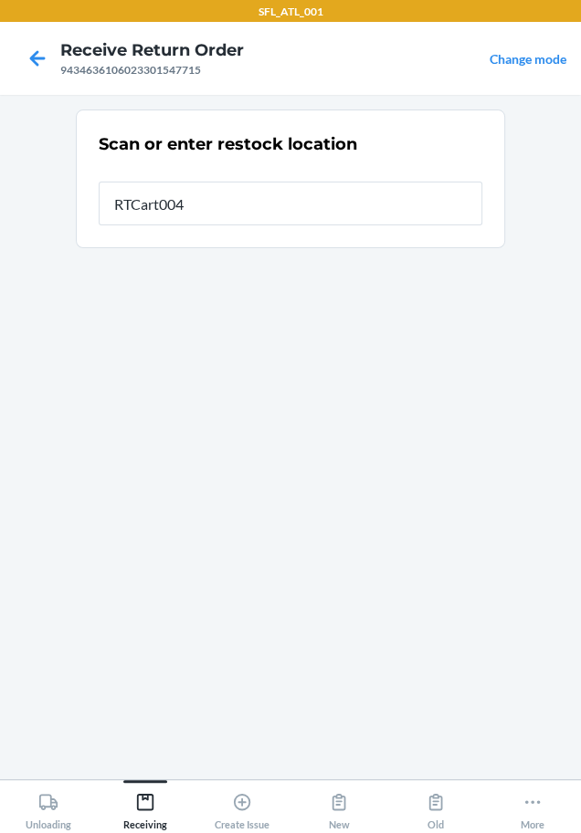
type input "RTCart004"
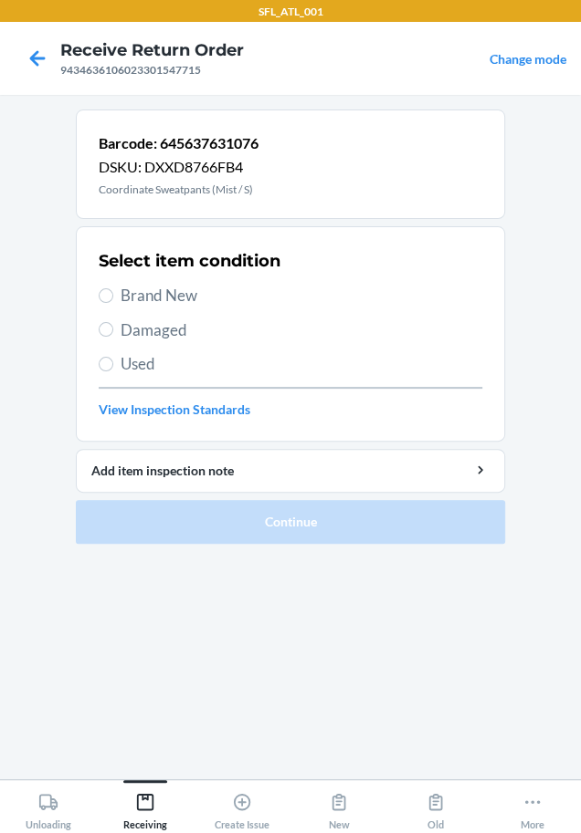
click at [185, 284] on span "Brand New" at bounding box center [300, 296] width 361 height 24
click at [113, 288] on input "Brand New" at bounding box center [106, 295] width 15 height 15
radio input "true"
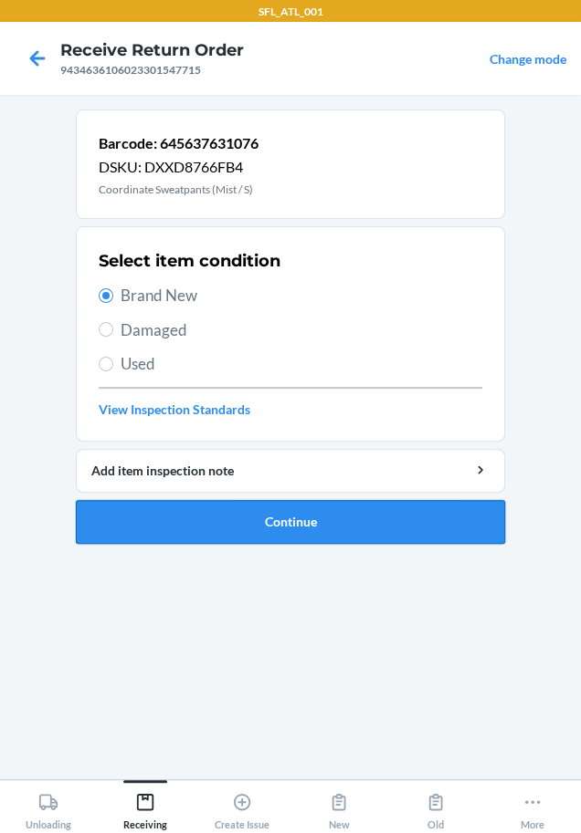
click at [253, 508] on button "Continue" at bounding box center [290, 522] width 429 height 44
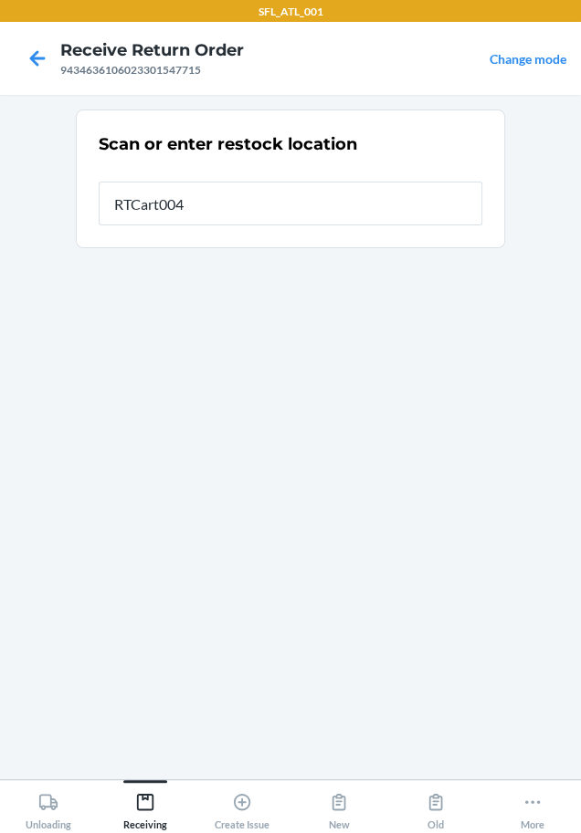
type input "RTCart004"
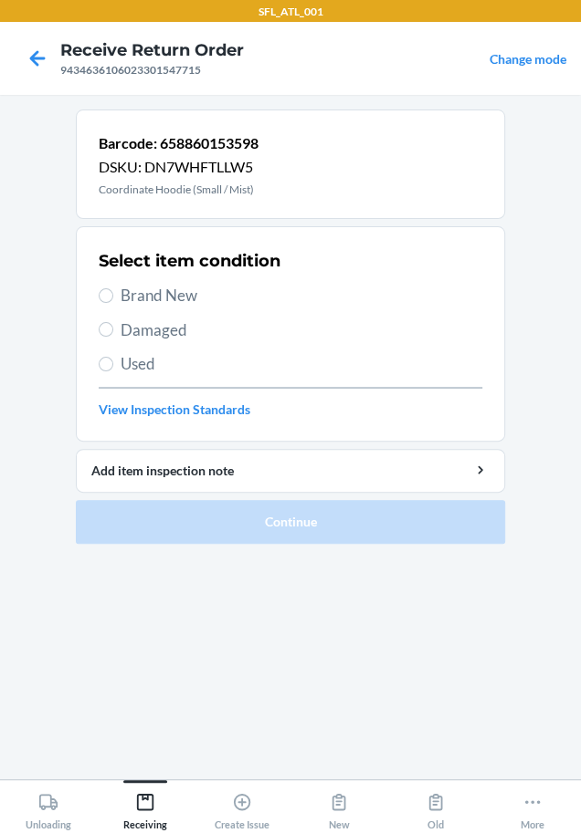
click at [131, 304] on span "Brand New" at bounding box center [300, 296] width 361 height 24
click at [113, 303] on input "Brand New" at bounding box center [106, 295] width 15 height 15
radio input "true"
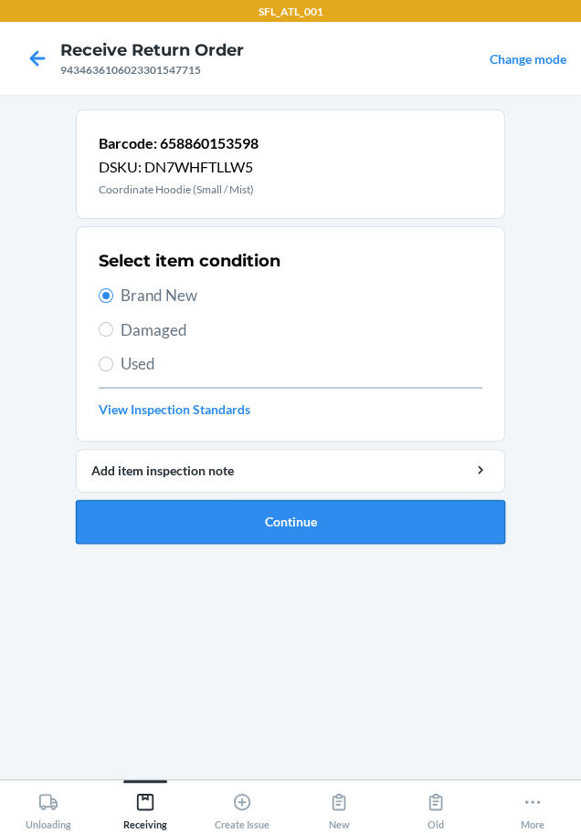
click at [309, 508] on button "Continue" at bounding box center [290, 522] width 429 height 44
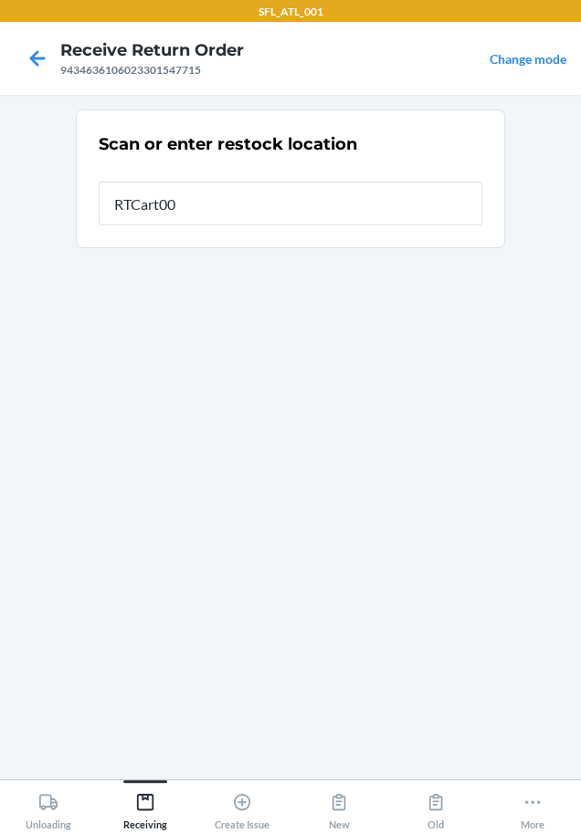
type input "RTCart004"
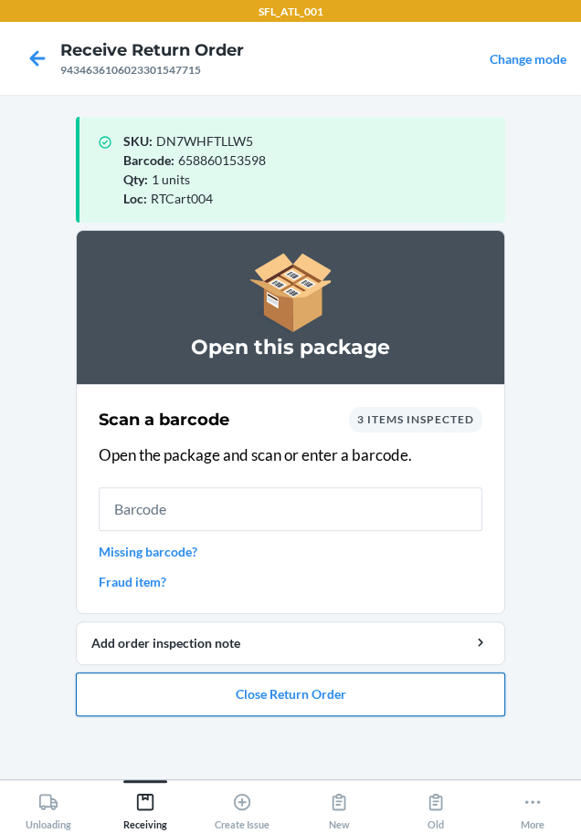
click at [267, 679] on button "Close Return Order" at bounding box center [290, 695] width 429 height 44
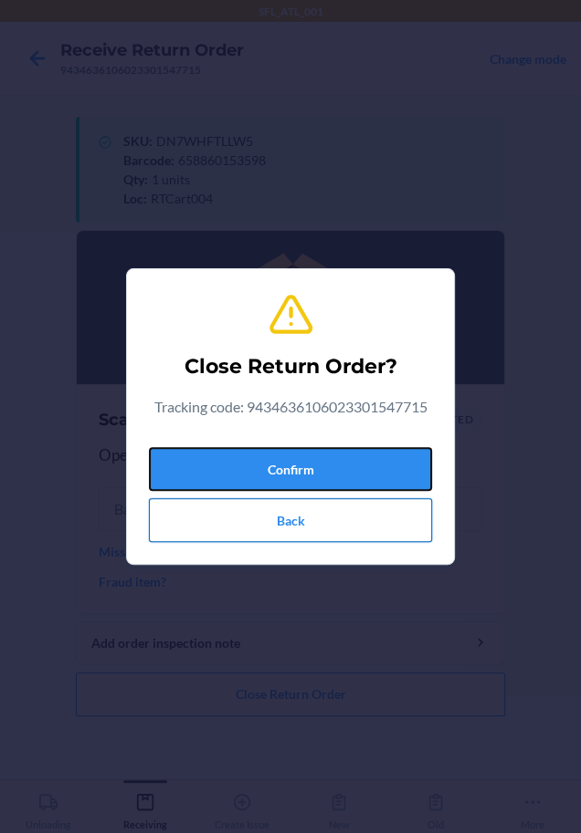
drag, startPoint x: 310, startPoint y: 475, endPoint x: 220, endPoint y: 498, distance: 93.4
click at [309, 476] on button "Confirm" at bounding box center [290, 469] width 283 height 44
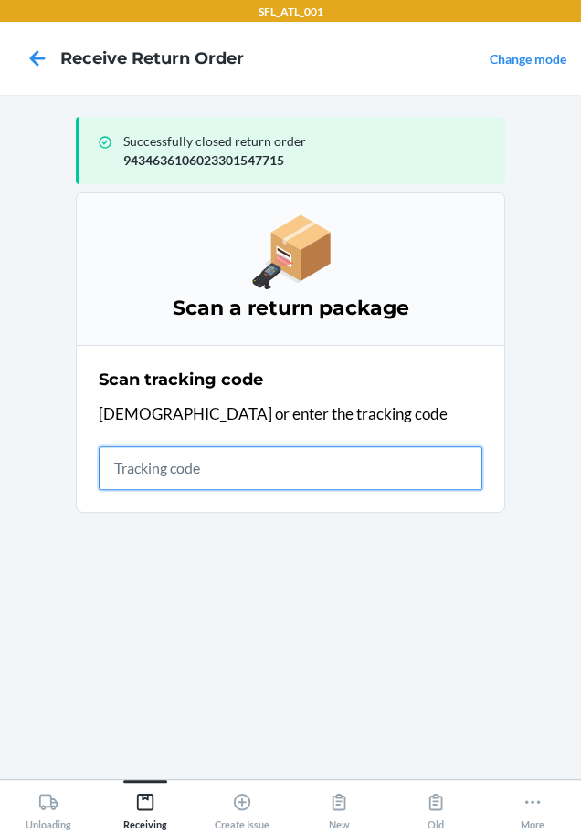
click at [350, 448] on input "text" at bounding box center [290, 468] width 383 height 44
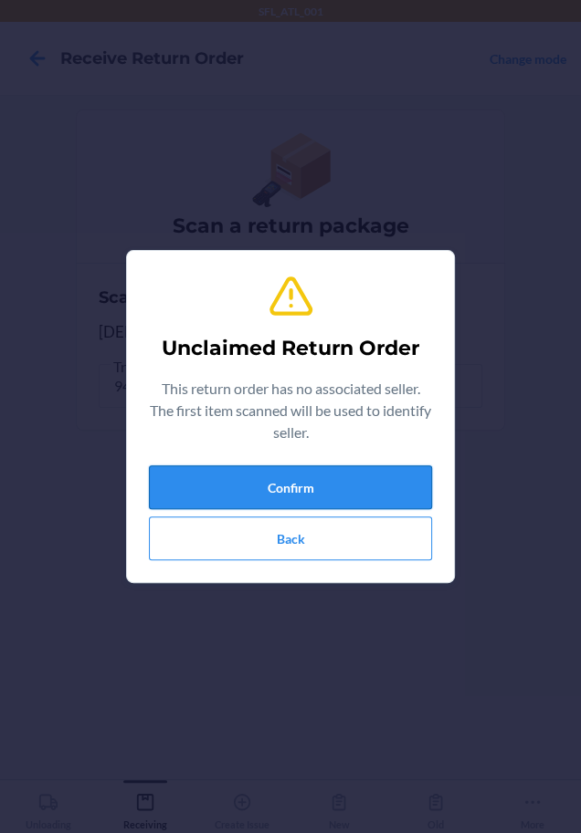
click at [268, 476] on button "Confirm" at bounding box center [290, 488] width 283 height 44
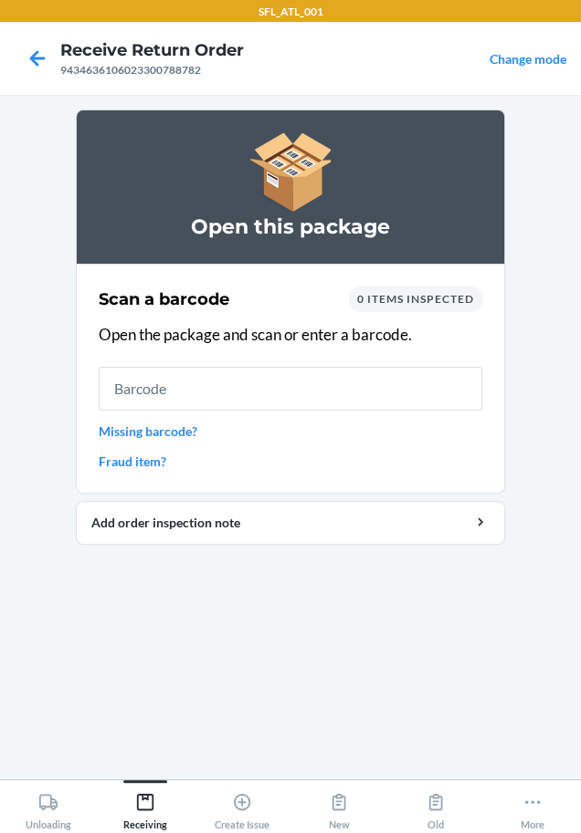
click at [294, 393] on input "text" at bounding box center [290, 389] width 383 height 44
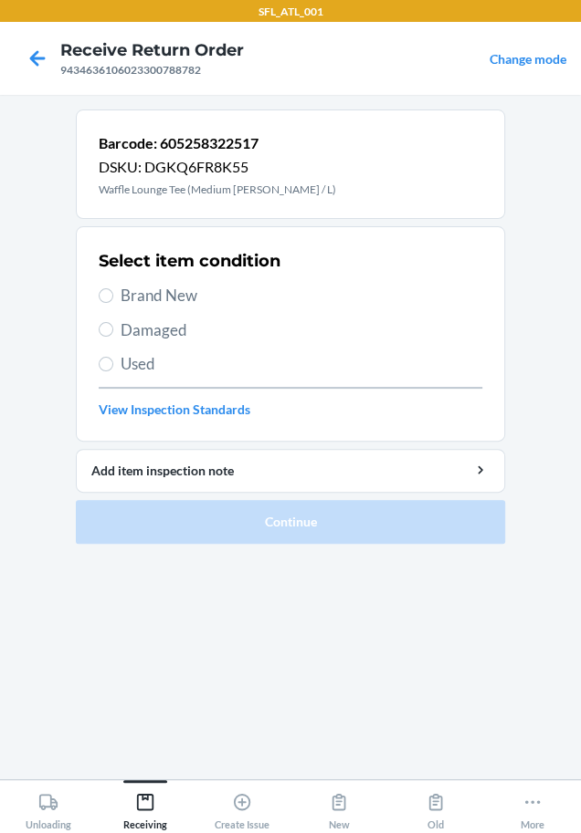
click at [173, 294] on span "Brand New" at bounding box center [300, 296] width 361 height 24
click at [113, 294] on input "Brand New" at bounding box center [106, 295] width 15 height 15
radio input "true"
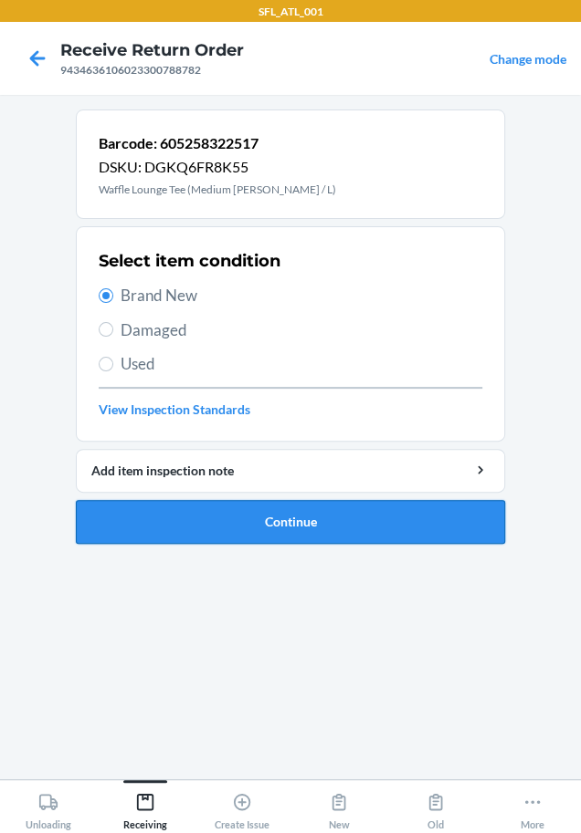
click at [173, 510] on button "Continue" at bounding box center [290, 522] width 429 height 44
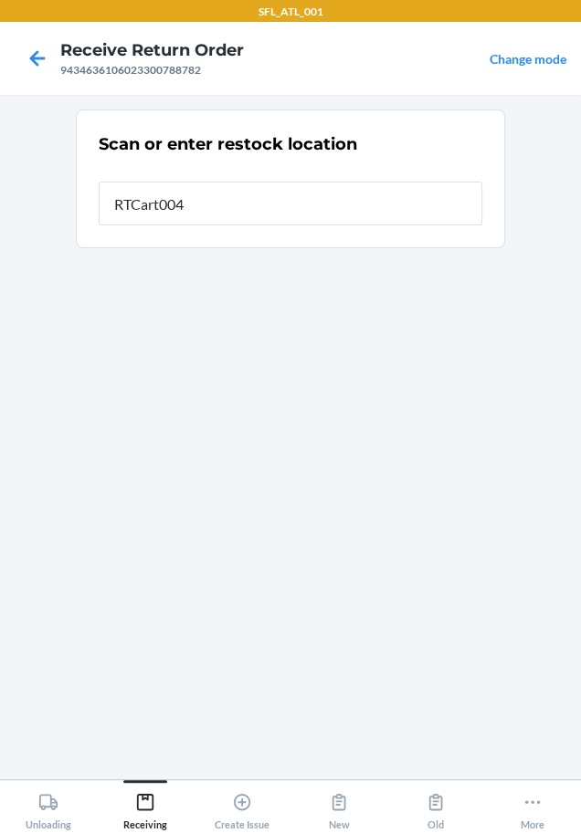
type input "RTCart004"
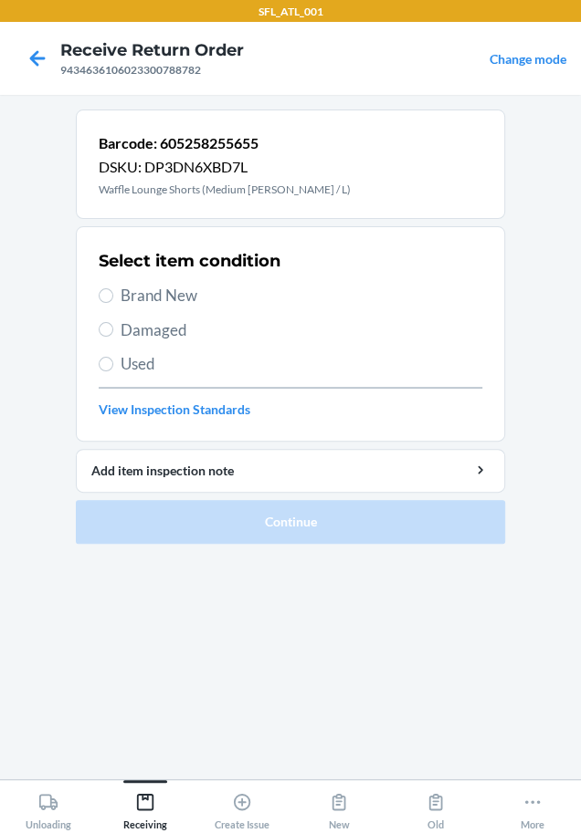
click at [178, 297] on span "Brand New" at bounding box center [300, 296] width 361 height 24
click at [113, 297] on input "Brand New" at bounding box center [106, 295] width 15 height 15
radio input "true"
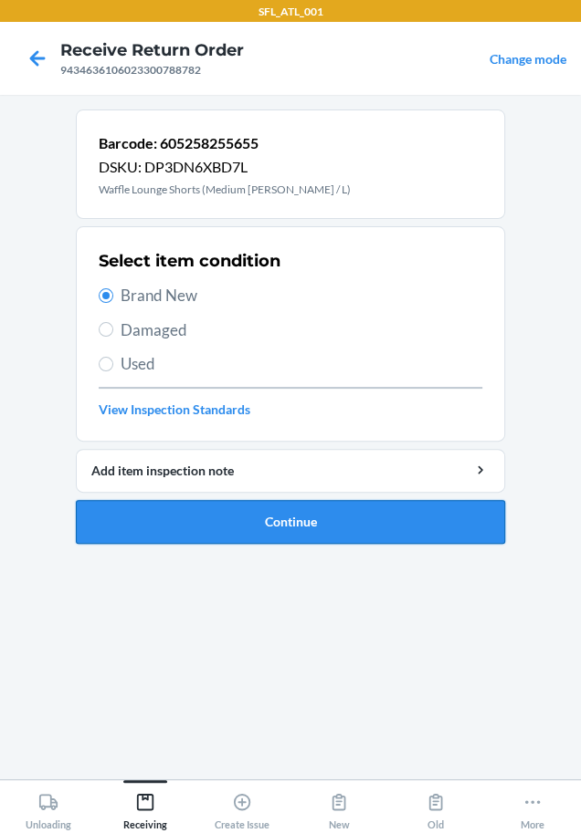
click at [210, 508] on button "Continue" at bounding box center [290, 522] width 429 height 44
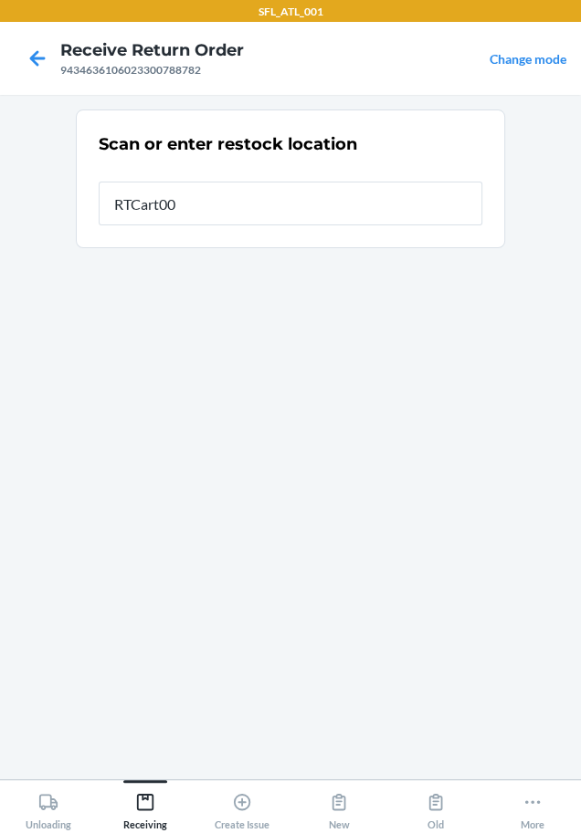
type input "RTCart004"
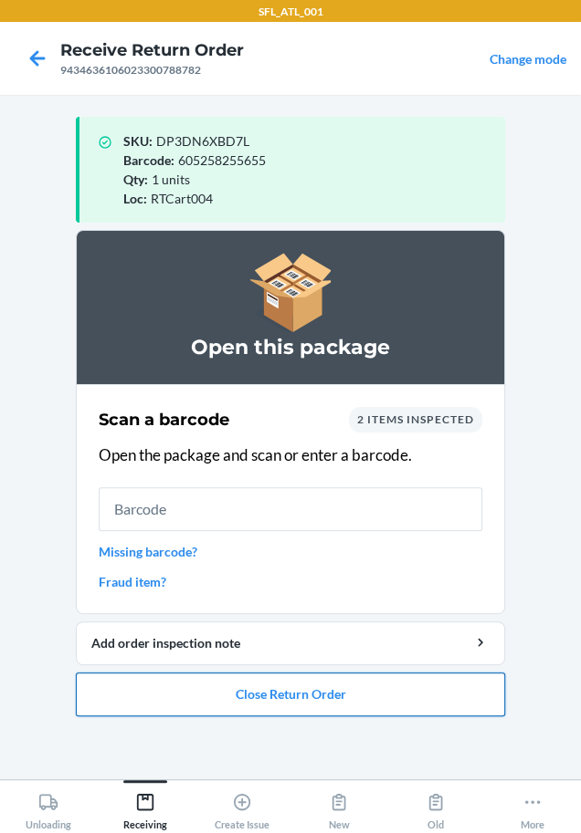
click at [256, 704] on button "Close Return Order" at bounding box center [290, 695] width 429 height 44
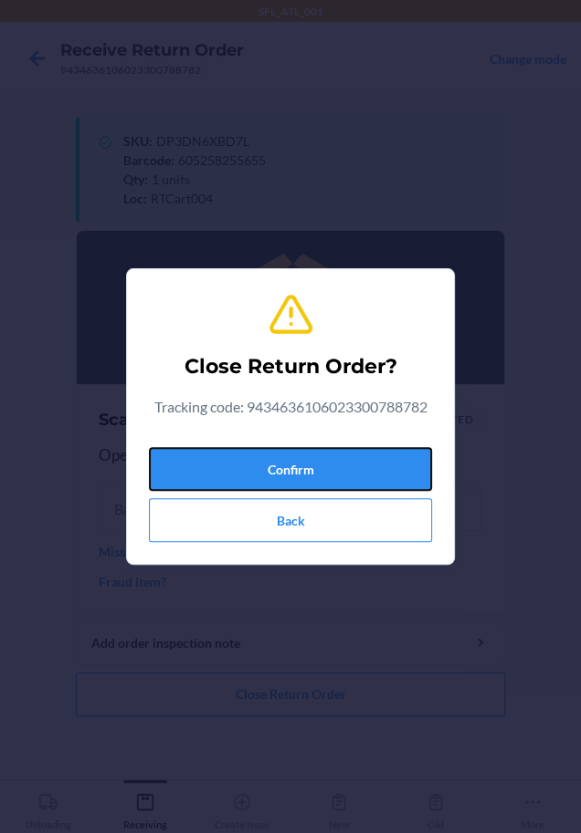
drag, startPoint x: 362, startPoint y: 467, endPoint x: 27, endPoint y: 526, distance: 340.1
click at [335, 478] on button "Confirm" at bounding box center [290, 469] width 283 height 44
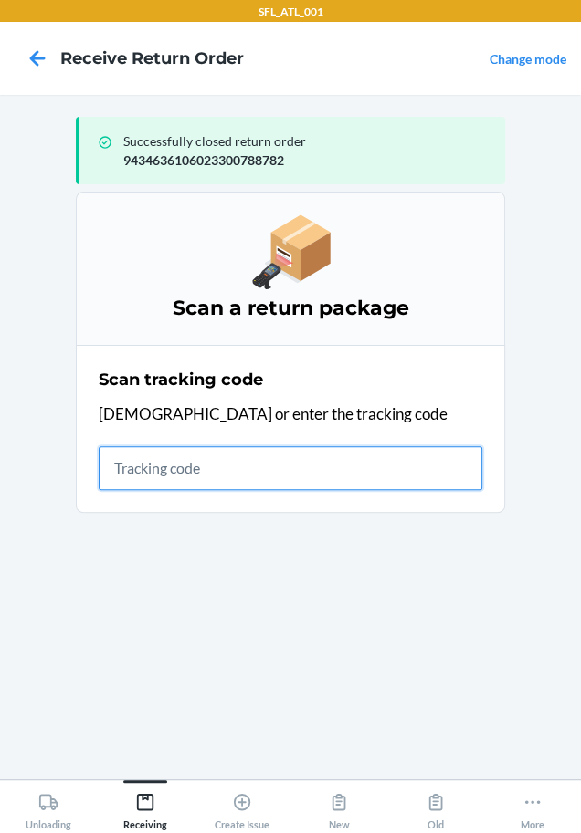
click at [236, 474] on input "text" at bounding box center [290, 468] width 383 height 44
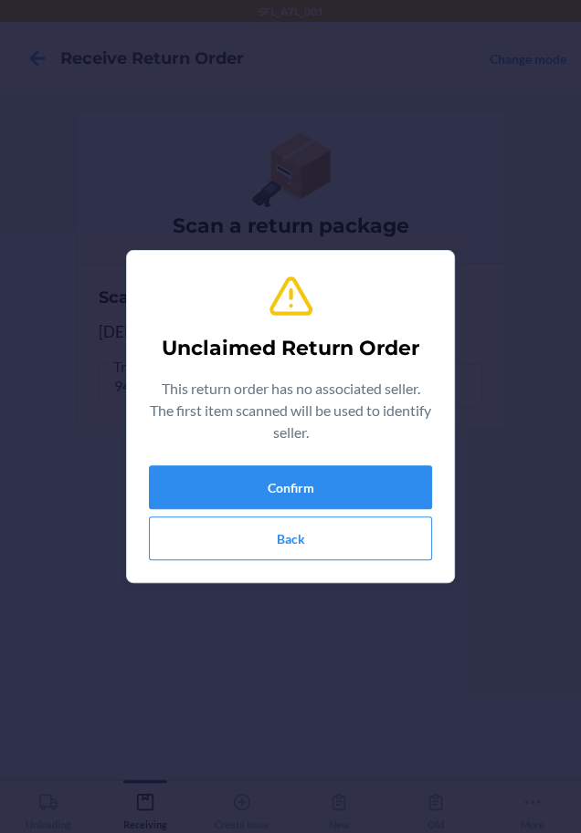
type input "634707170232"
click at [244, 482] on button "Confirm" at bounding box center [290, 488] width 283 height 44
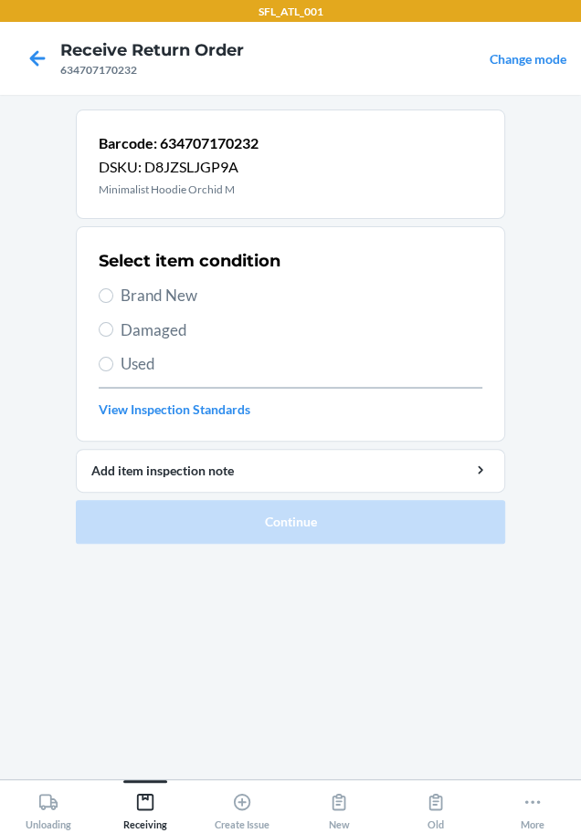
click at [181, 278] on div "Select item condition Brand New Damaged Used View Inspection Standards" at bounding box center [290, 334] width 383 height 181
click at [157, 278] on div "Select item condition Brand New Damaged Used View Inspection Standards" at bounding box center [290, 334] width 383 height 181
click at [162, 299] on span "Brand New" at bounding box center [300, 296] width 361 height 24
click at [113, 299] on input "Brand New" at bounding box center [106, 295] width 15 height 15
radio input "true"
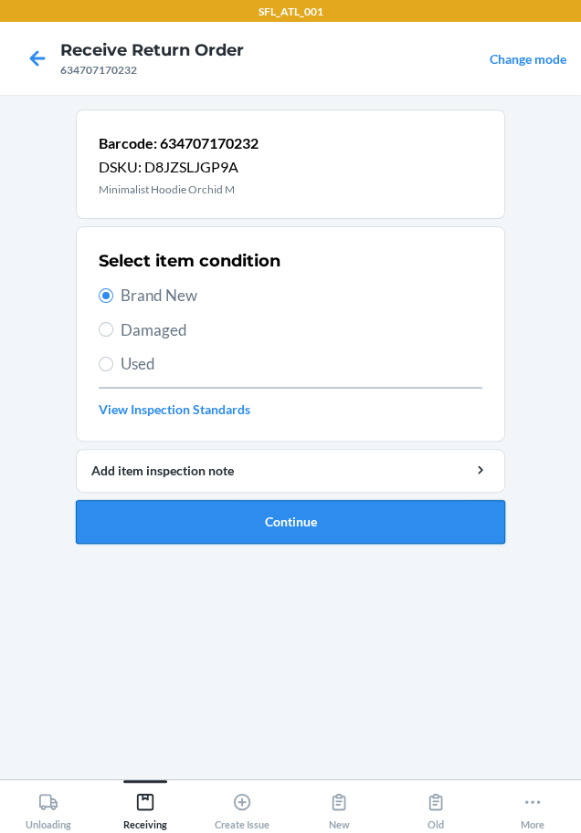
click at [158, 529] on button "Continue" at bounding box center [290, 522] width 429 height 44
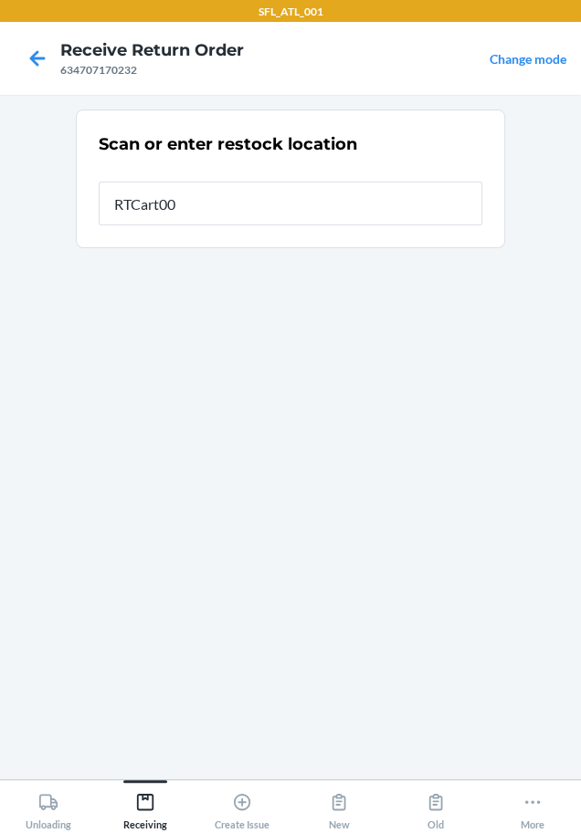
type input "RTCart004"
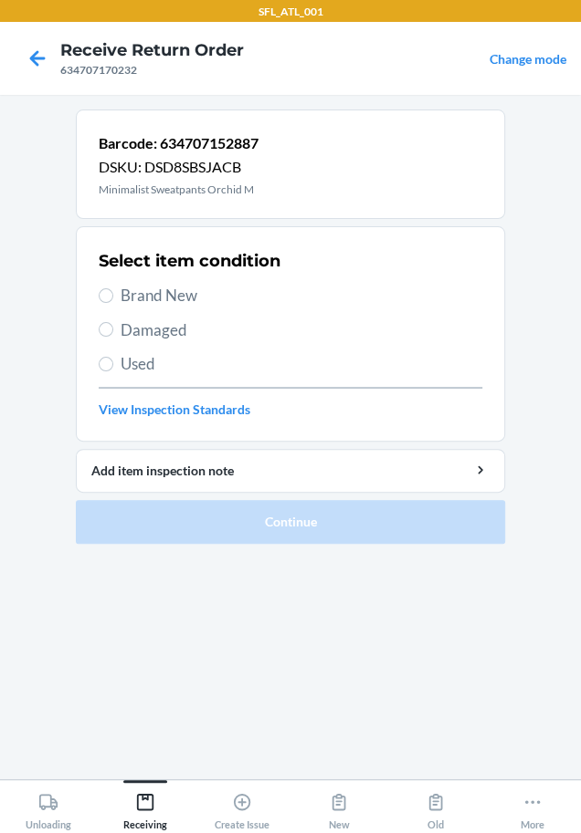
click at [201, 293] on span "Brand New" at bounding box center [300, 296] width 361 height 24
click at [113, 293] on input "Brand New" at bounding box center [106, 295] width 15 height 15
radio input "true"
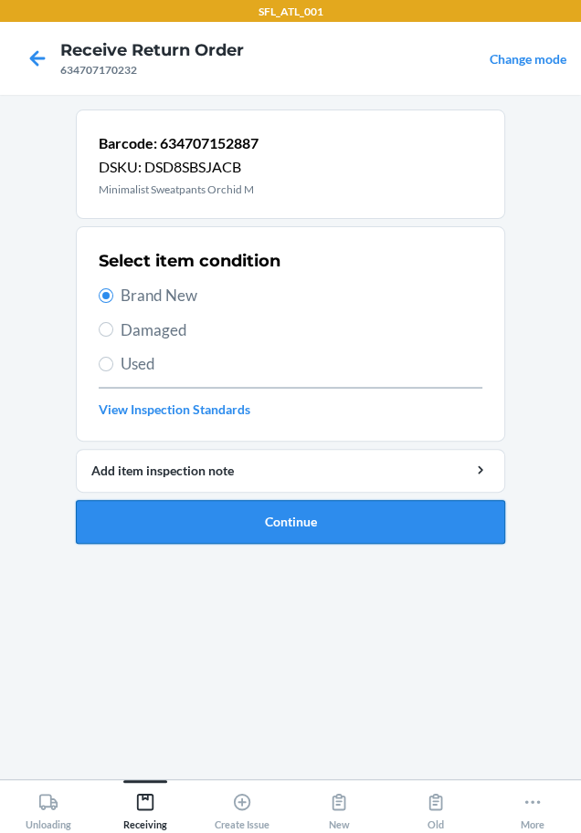
click at [259, 508] on button "Continue" at bounding box center [290, 522] width 429 height 44
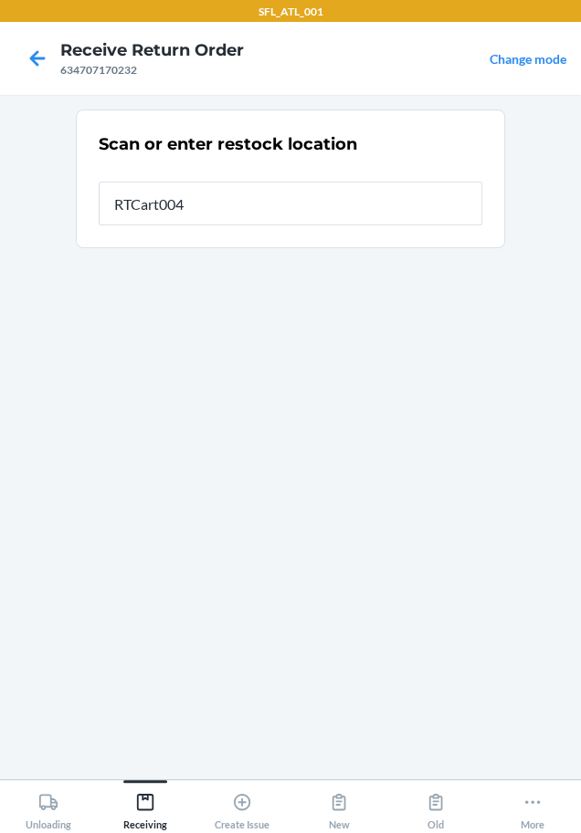
type input "RTCart004"
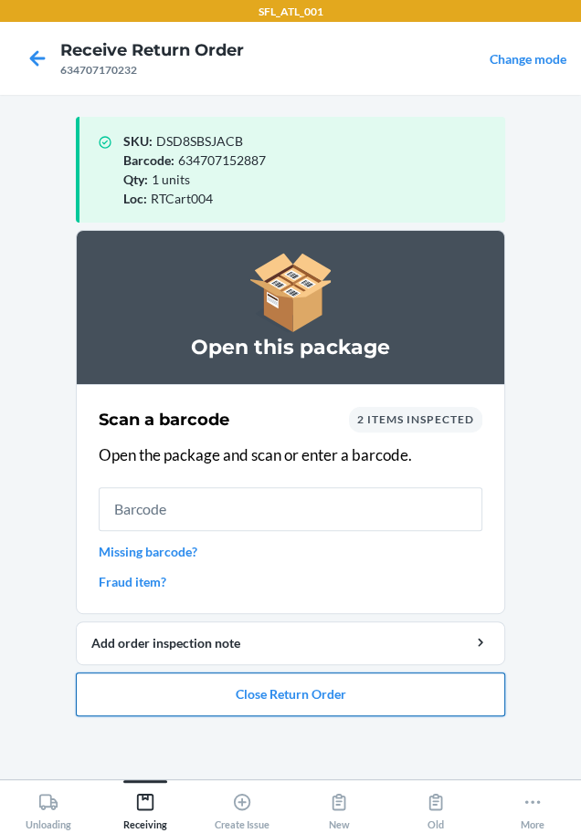
click at [257, 686] on button "Close Return Order" at bounding box center [290, 695] width 429 height 44
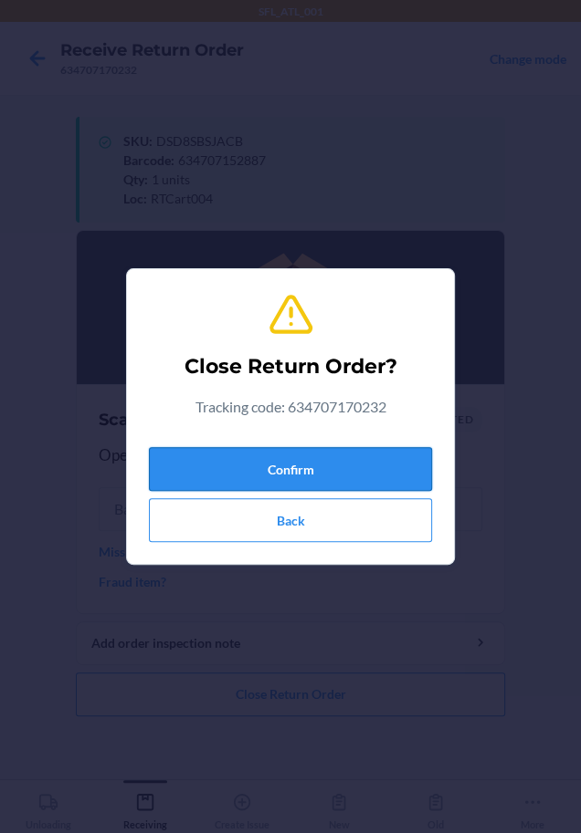
click at [247, 464] on button "Confirm" at bounding box center [290, 469] width 283 height 44
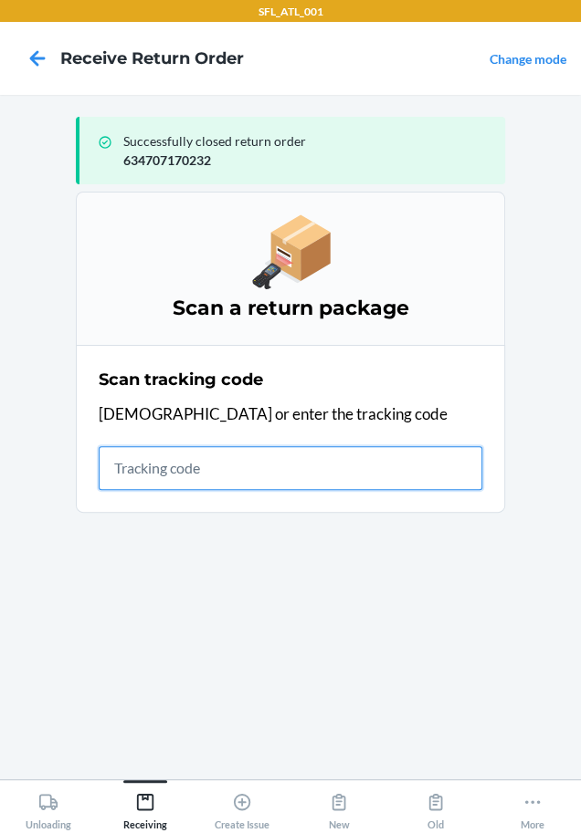
drag, startPoint x: 198, startPoint y: 474, endPoint x: 173, endPoint y: 479, distance: 26.1
click at [184, 476] on input "text" at bounding box center [290, 468] width 383 height 44
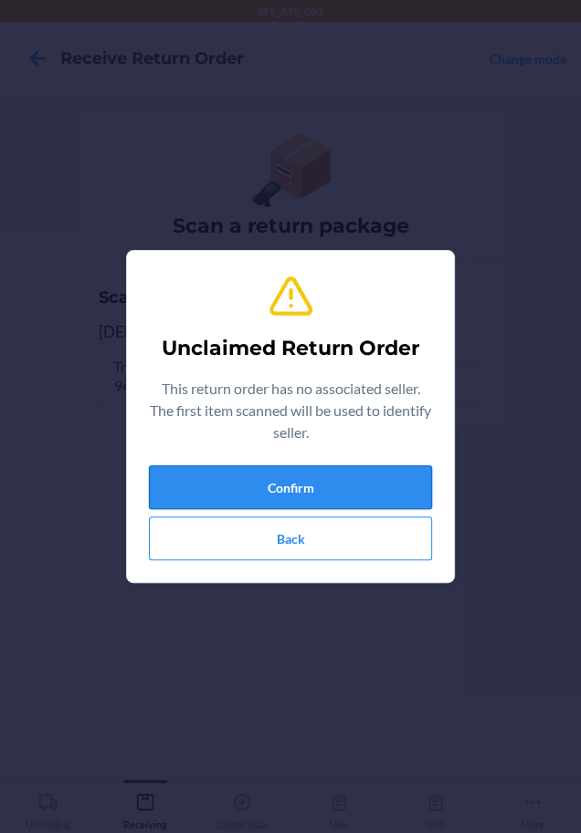
click at [195, 466] on button "Confirm" at bounding box center [290, 488] width 283 height 44
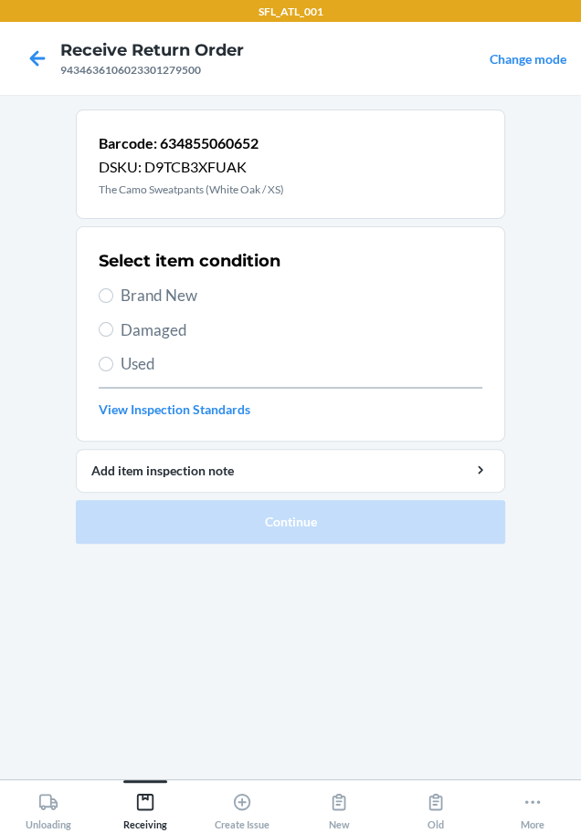
click at [114, 298] on label "Brand New" at bounding box center [290, 296] width 383 height 24
click at [113, 298] on input "Brand New" at bounding box center [106, 295] width 15 height 15
radio input "true"
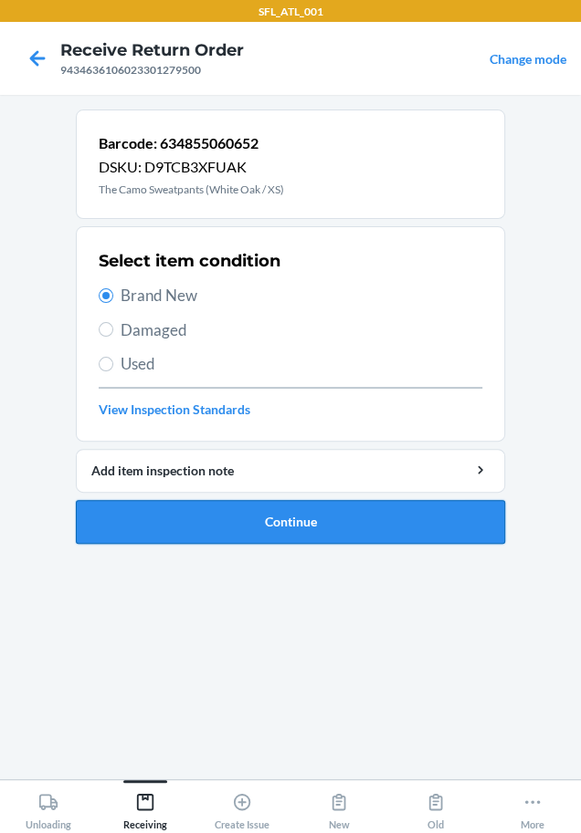
click at [220, 526] on button "Continue" at bounding box center [290, 522] width 429 height 44
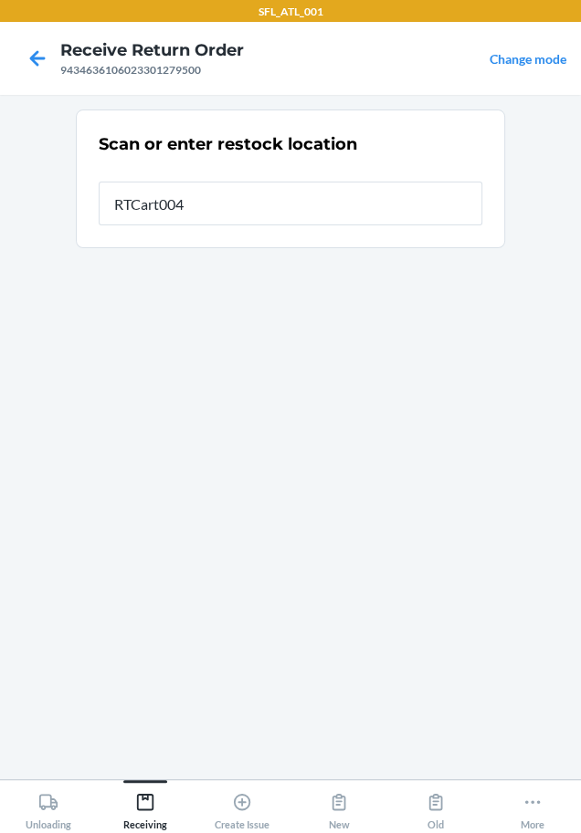
type input "RTCart004"
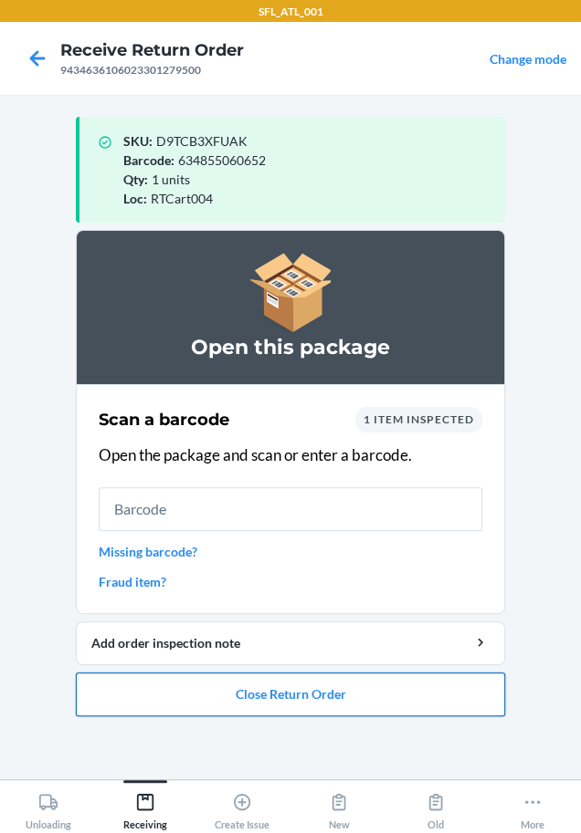
click at [361, 696] on button "Close Return Order" at bounding box center [290, 695] width 429 height 44
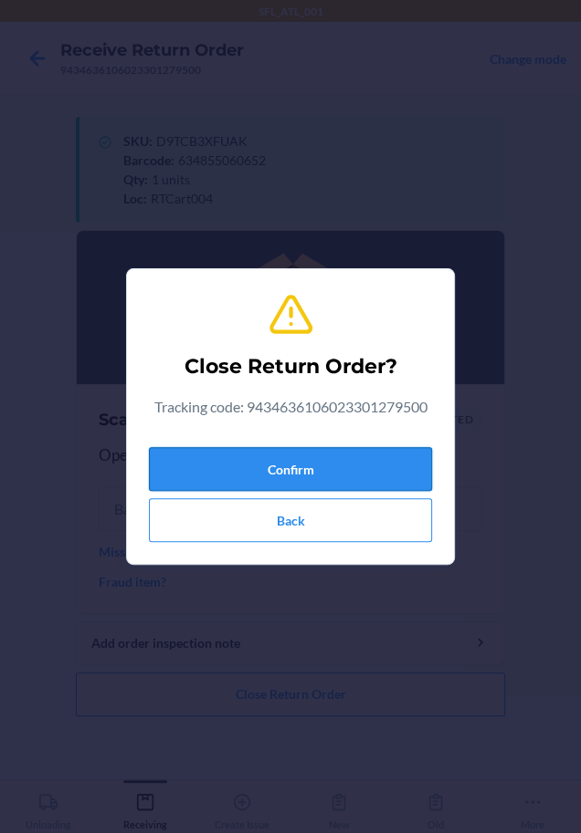
click at [381, 470] on button "Confirm" at bounding box center [290, 469] width 283 height 44
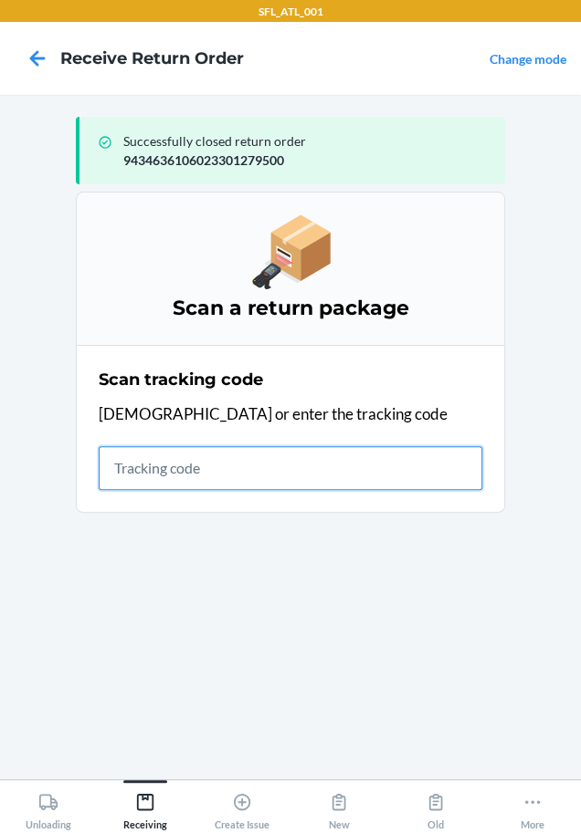
click at [189, 474] on input "text" at bounding box center [290, 468] width 383 height 44
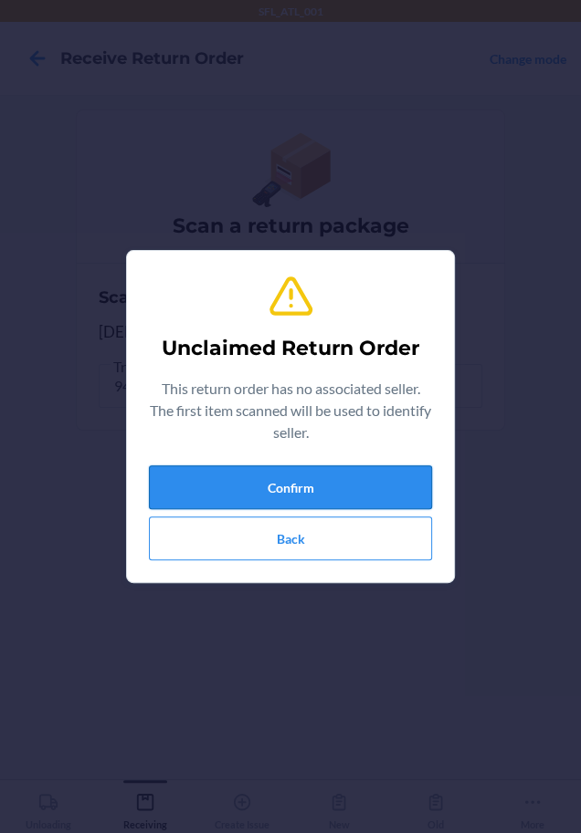
click at [198, 485] on button "Confirm" at bounding box center [290, 488] width 283 height 44
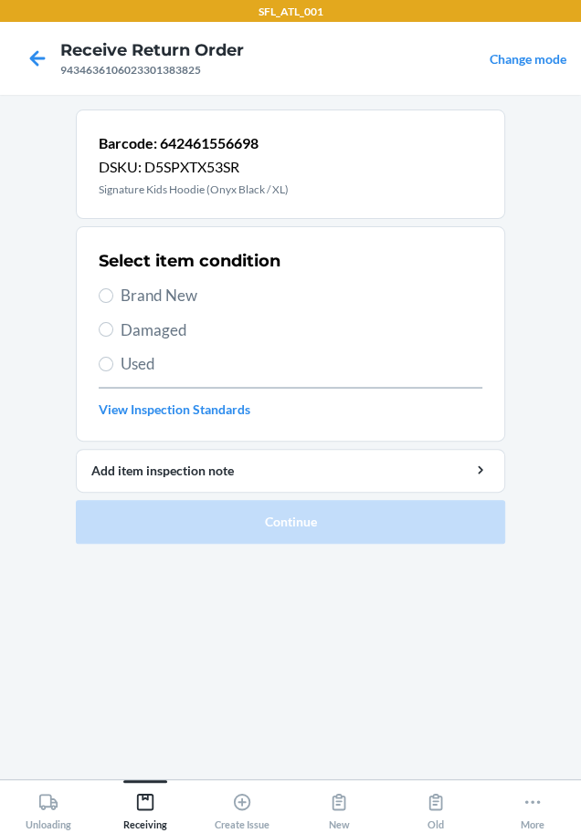
click at [162, 285] on span "Brand New" at bounding box center [300, 296] width 361 height 24
click at [113, 288] on input "Brand New" at bounding box center [106, 295] width 15 height 15
radio input "true"
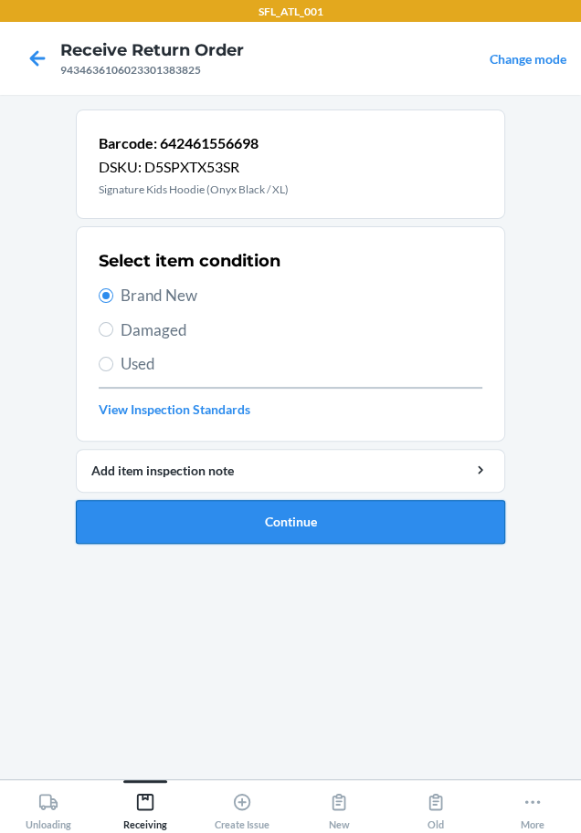
click at [184, 508] on button "Continue" at bounding box center [290, 522] width 429 height 44
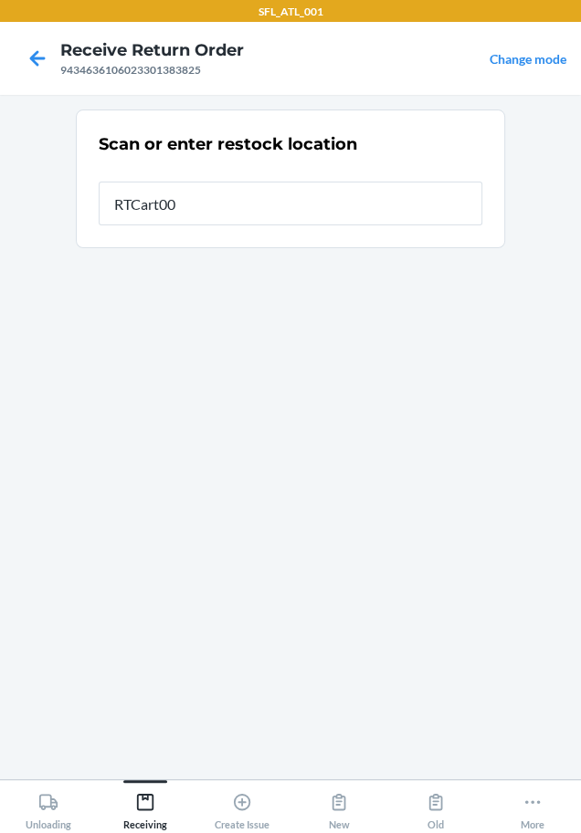
type input "RTCart004"
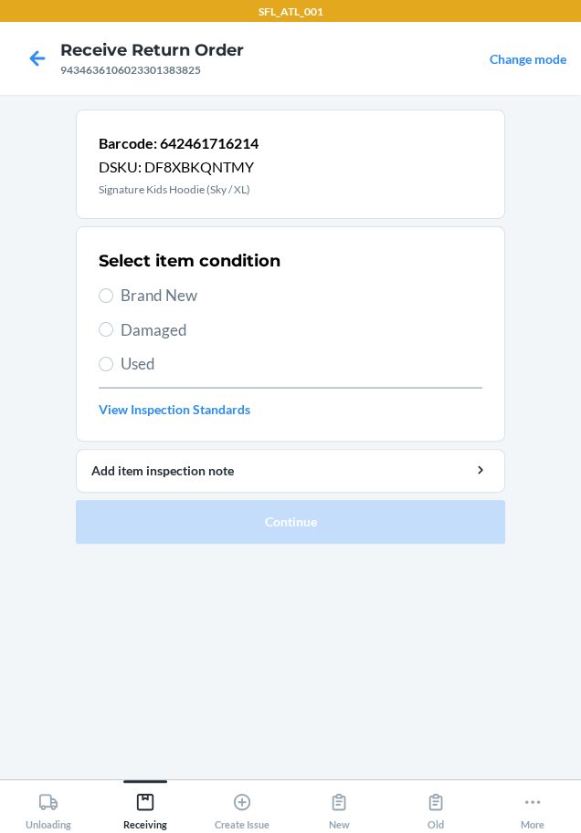
click at [204, 288] on span "Brand New" at bounding box center [300, 296] width 361 height 24
click at [113, 288] on input "Brand New" at bounding box center [106, 295] width 15 height 15
radio input "true"
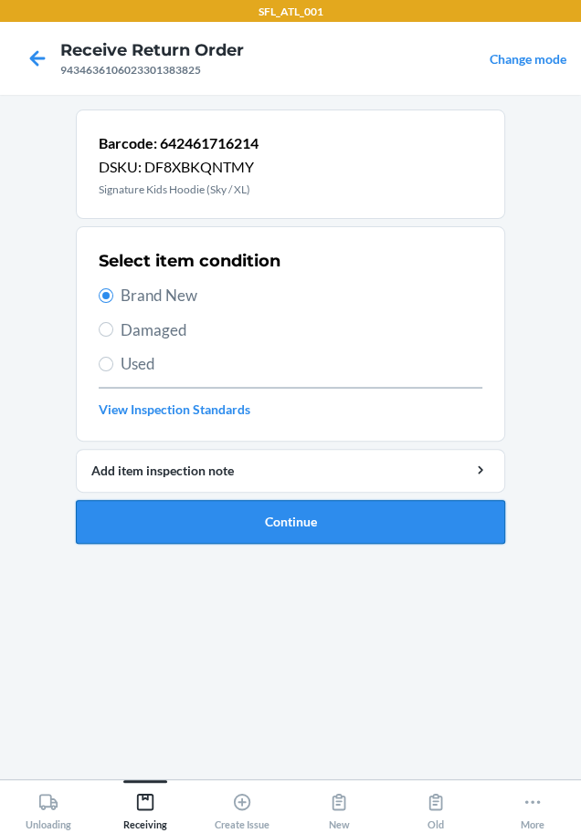
click at [244, 514] on button "Continue" at bounding box center [290, 522] width 429 height 44
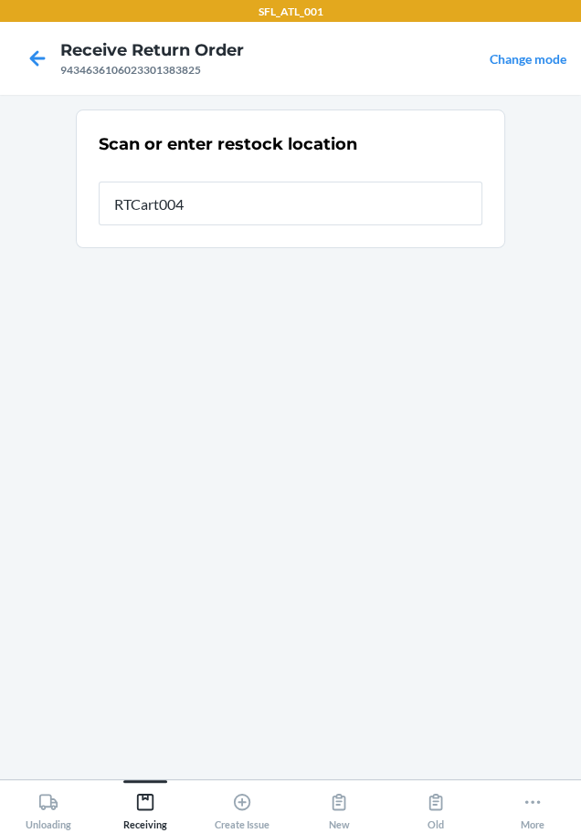
type input "RTCart004"
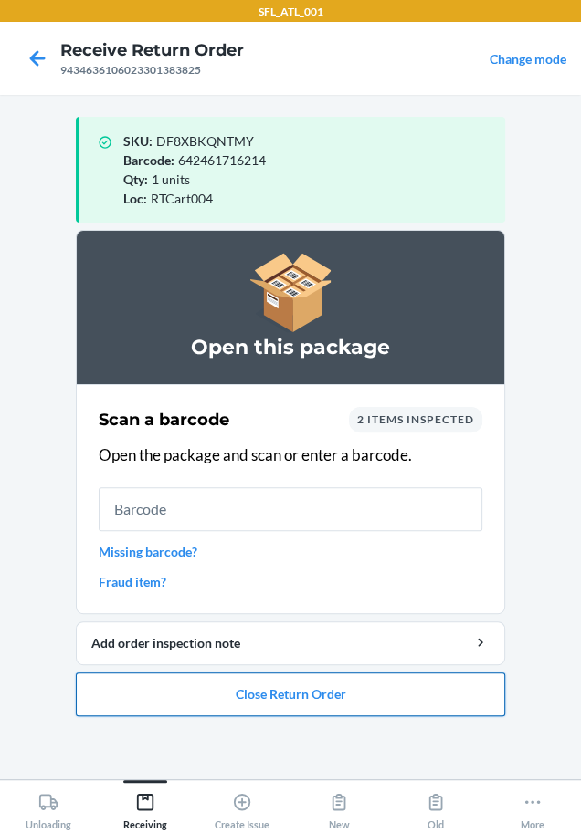
click at [338, 693] on button "Close Return Order" at bounding box center [290, 695] width 429 height 44
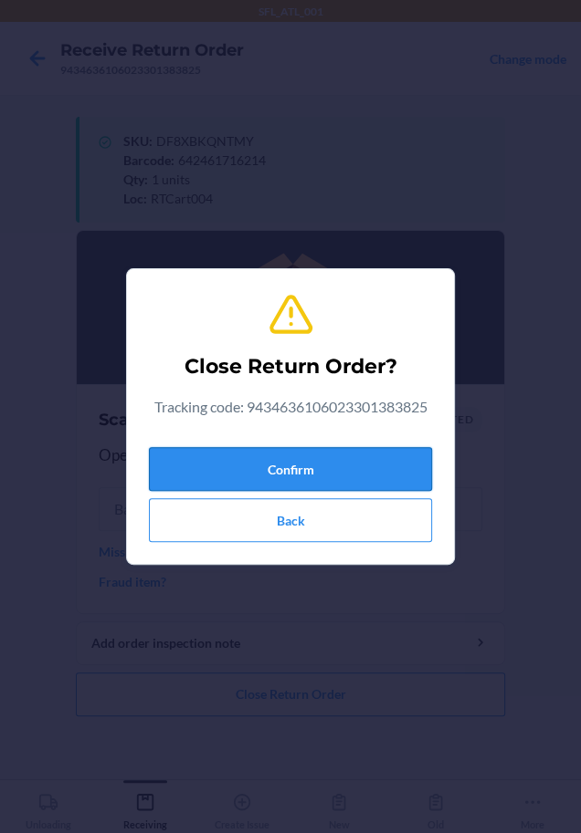
click at [295, 462] on button "Confirm" at bounding box center [290, 469] width 283 height 44
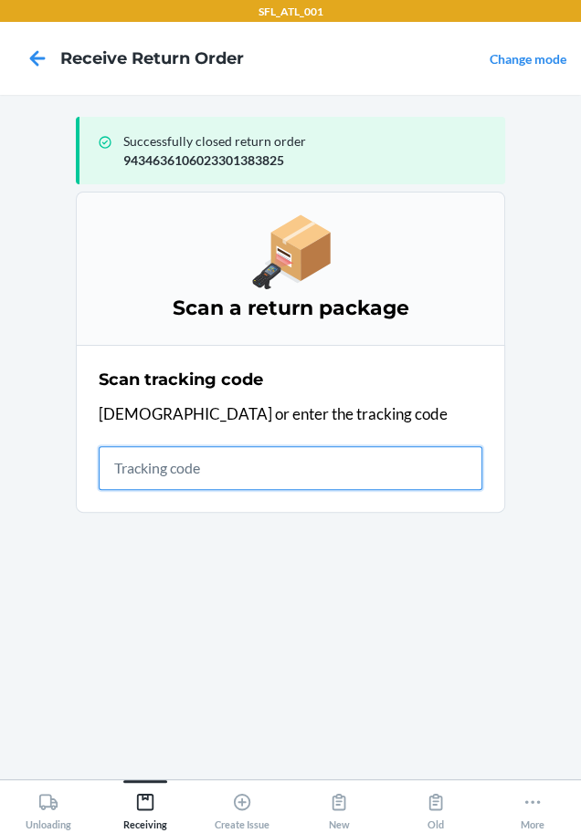
click at [189, 478] on input "text" at bounding box center [290, 468] width 383 height 44
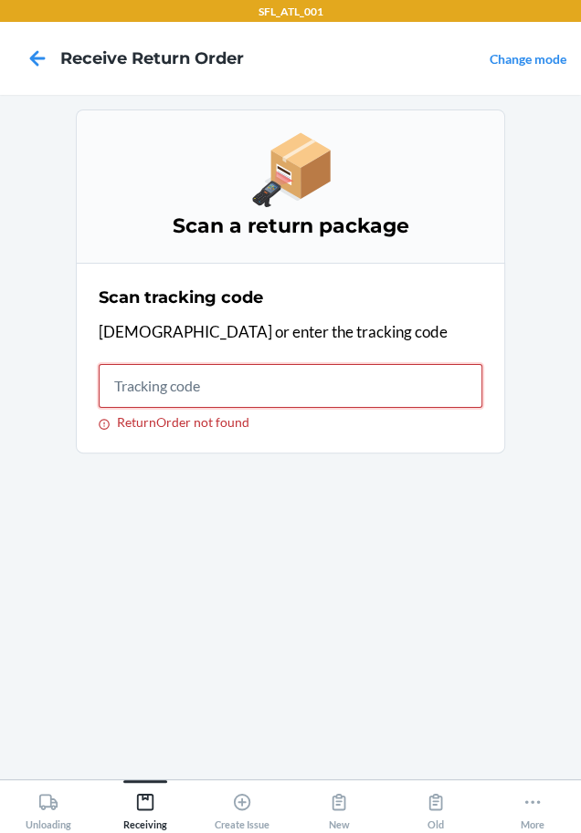
click at [364, 395] on input "ReturnOrder not found" at bounding box center [290, 386] width 383 height 44
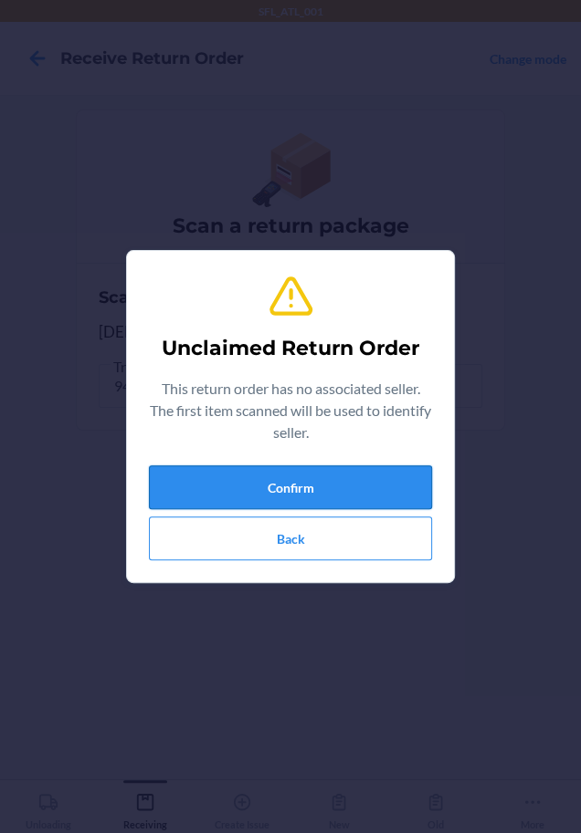
click at [337, 496] on button "Confirm" at bounding box center [290, 488] width 283 height 44
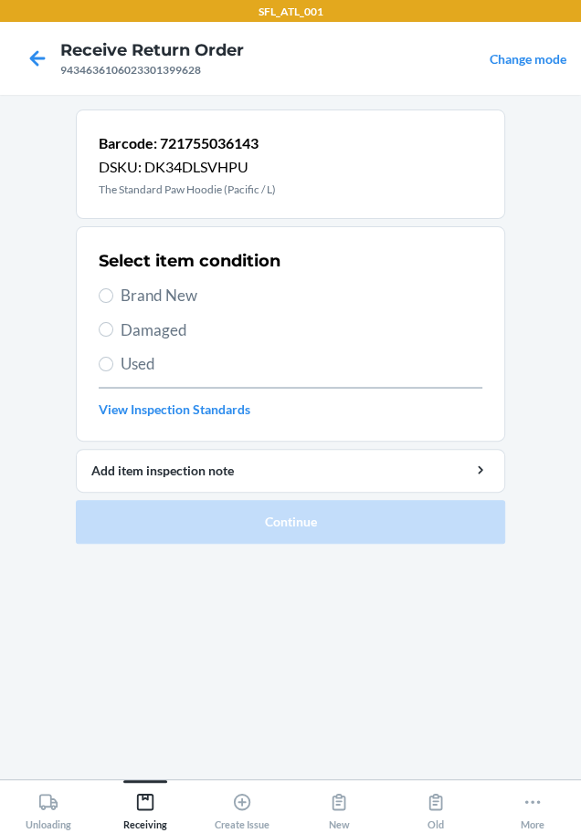
click at [166, 299] on span "Brand New" at bounding box center [300, 296] width 361 height 24
click at [113, 299] on input "Brand New" at bounding box center [106, 295] width 15 height 15
radio input "true"
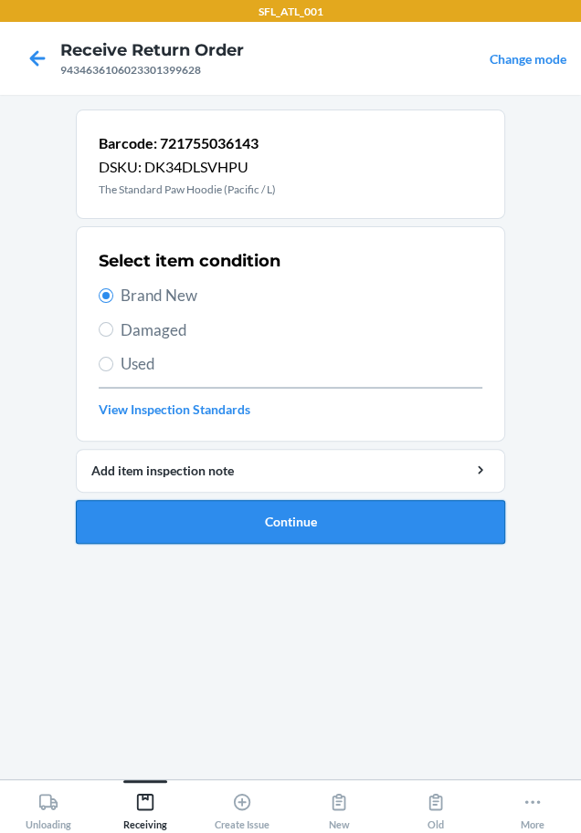
click at [207, 524] on button "Continue" at bounding box center [290, 522] width 429 height 44
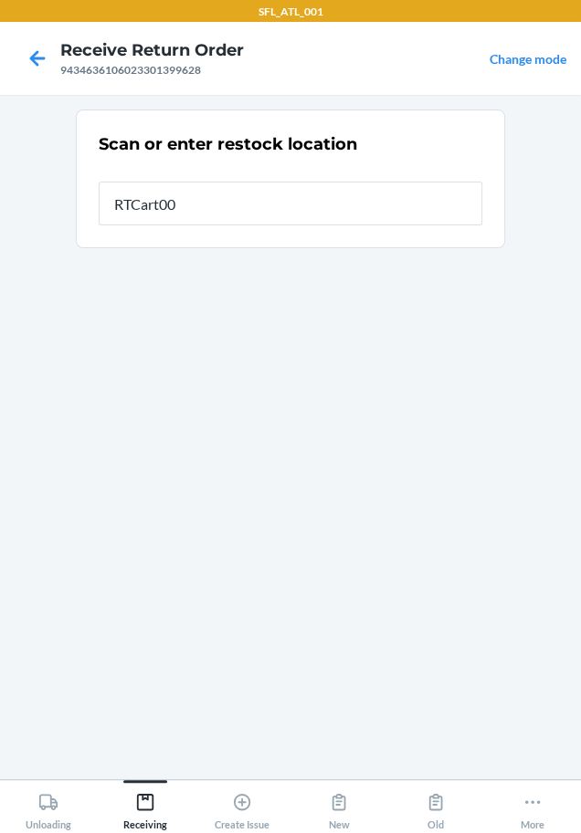
type input "RTCart004"
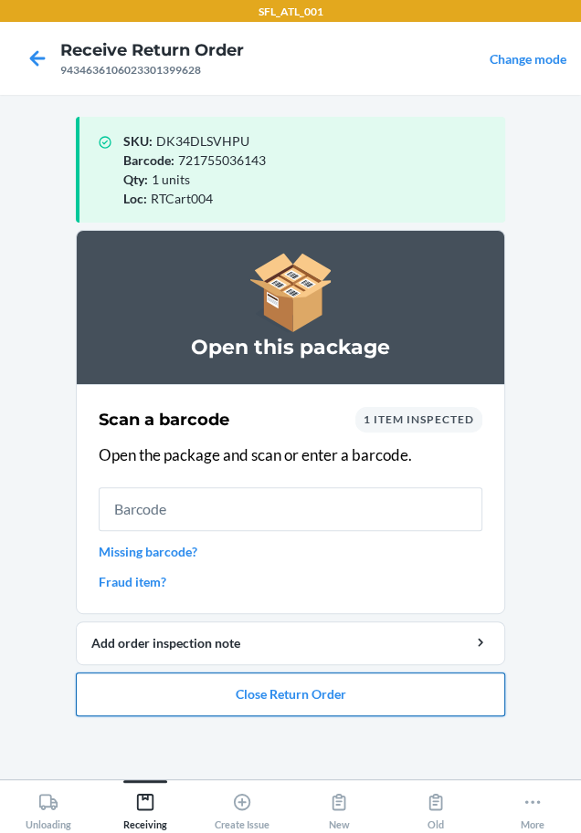
click at [207, 698] on button "Close Return Order" at bounding box center [290, 695] width 429 height 44
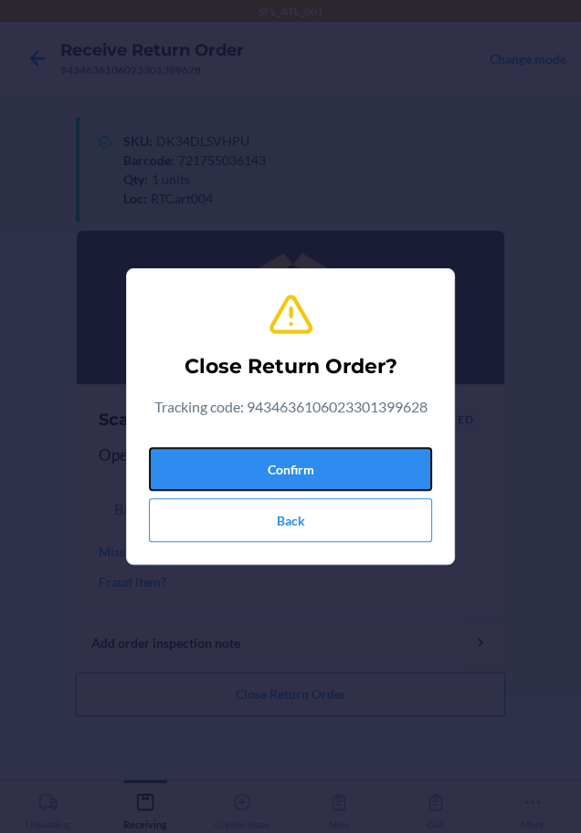
drag, startPoint x: 319, startPoint y: 467, endPoint x: 5, endPoint y: 449, distance: 314.5
click at [312, 467] on button "Confirm" at bounding box center [290, 469] width 283 height 44
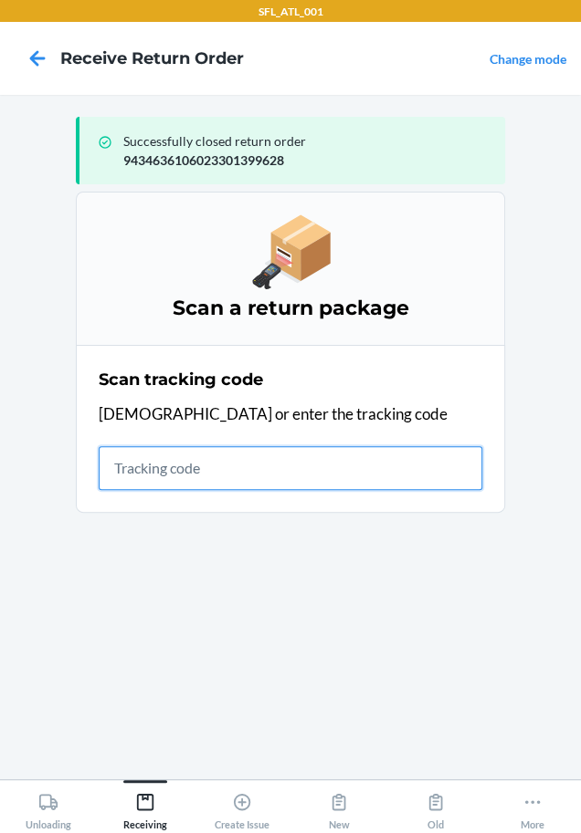
click at [371, 477] on input "text" at bounding box center [290, 468] width 383 height 44
type input "42030259"
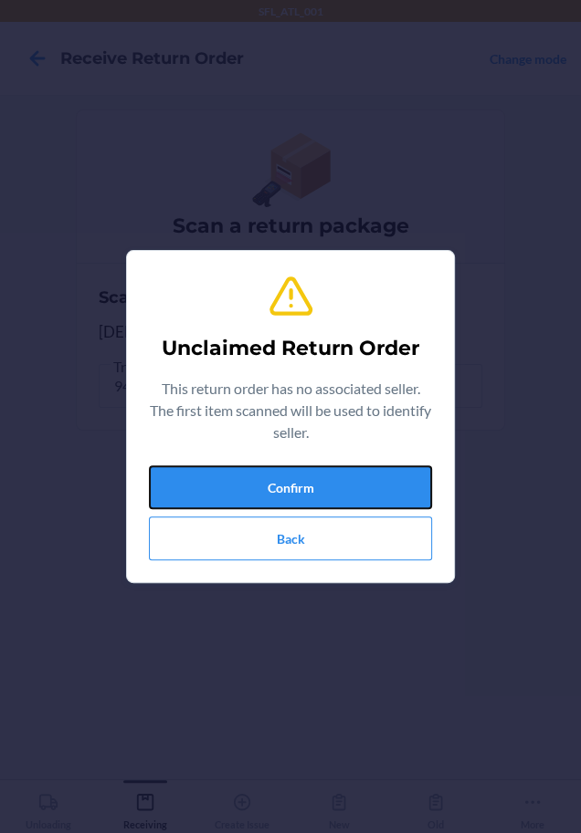
click at [371, 478] on button "Confirm" at bounding box center [290, 488] width 283 height 44
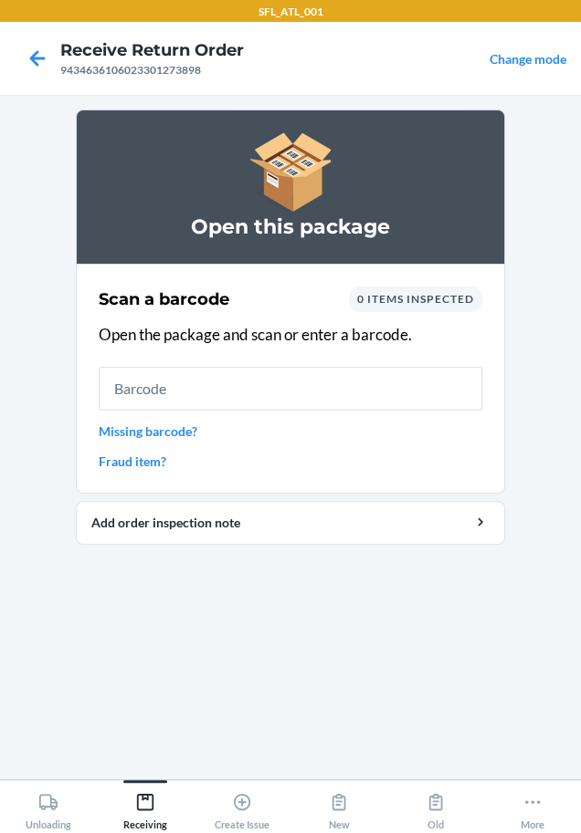
click at [191, 428] on link "Missing barcode?" at bounding box center [290, 431] width 383 height 19
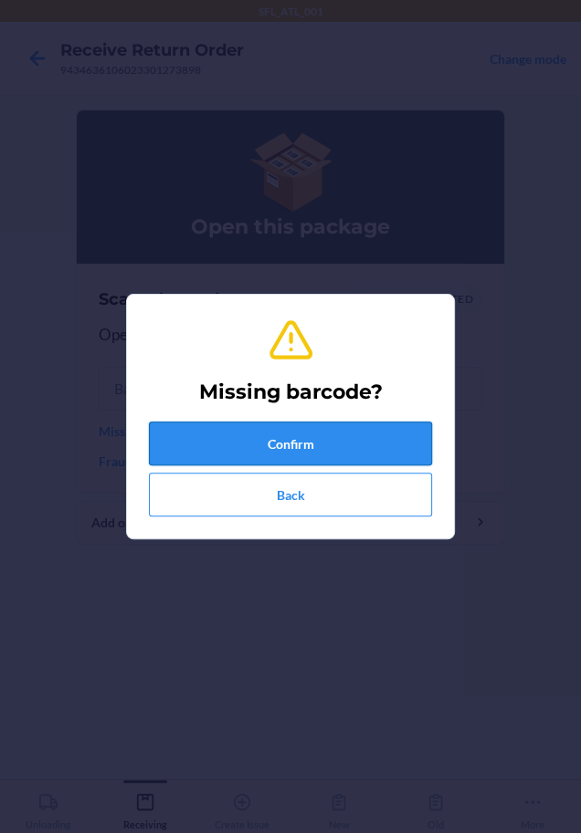
click at [242, 451] on button "Confirm" at bounding box center [290, 444] width 283 height 44
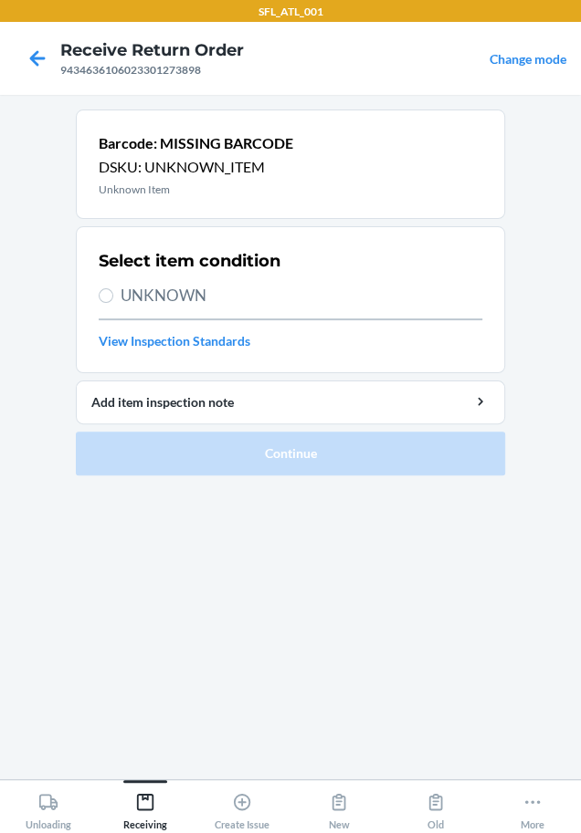
click at [219, 301] on span "UNKNOWN" at bounding box center [300, 296] width 361 height 24
click at [113, 301] on input "UNKNOWN" at bounding box center [106, 295] width 15 height 15
radio input "true"
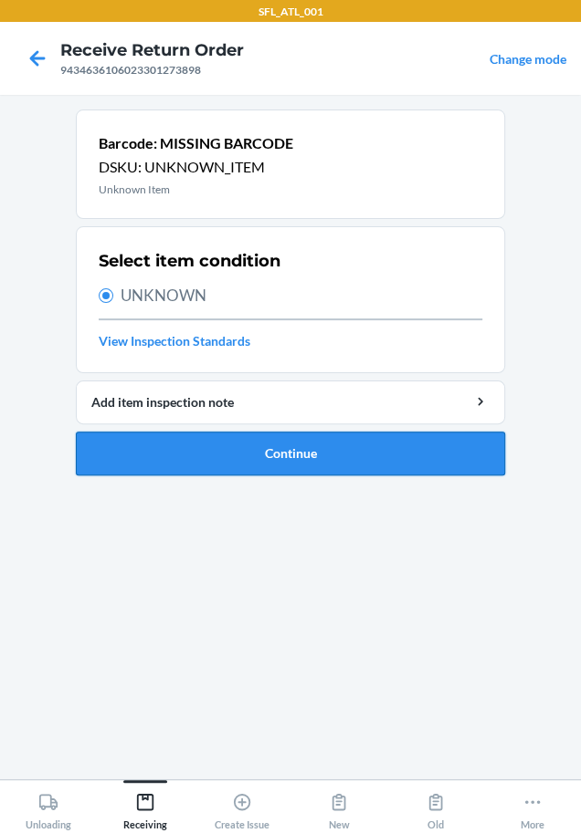
click at [291, 456] on button "Continue" at bounding box center [290, 454] width 429 height 44
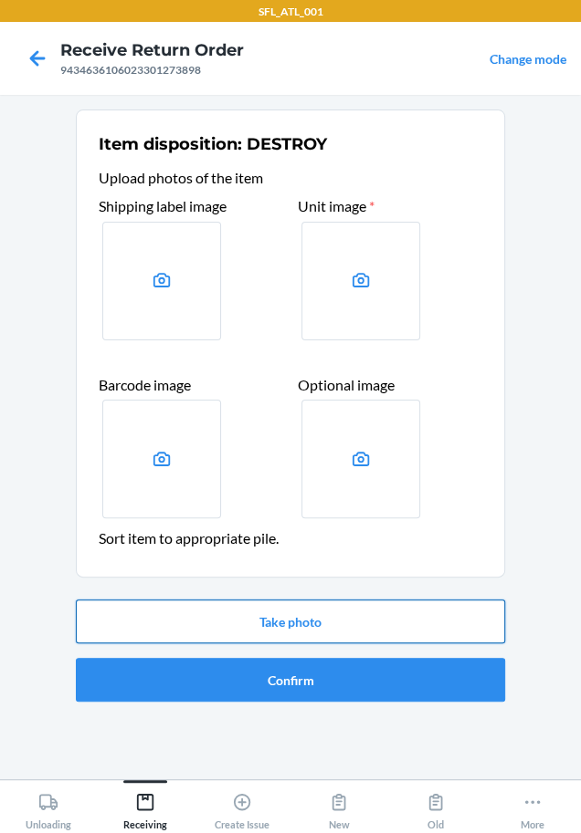
click at [291, 612] on button "Take photo" at bounding box center [290, 622] width 429 height 44
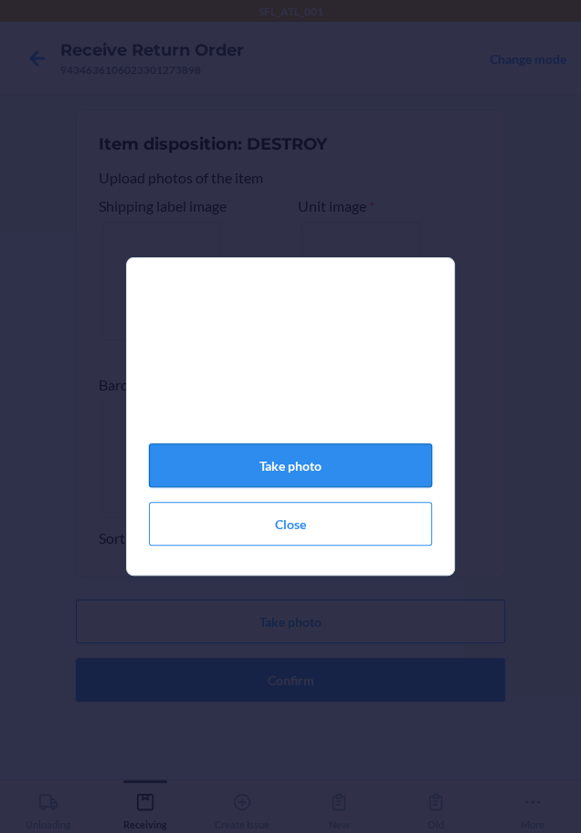
click at [319, 470] on button "Take photo" at bounding box center [290, 466] width 283 height 44
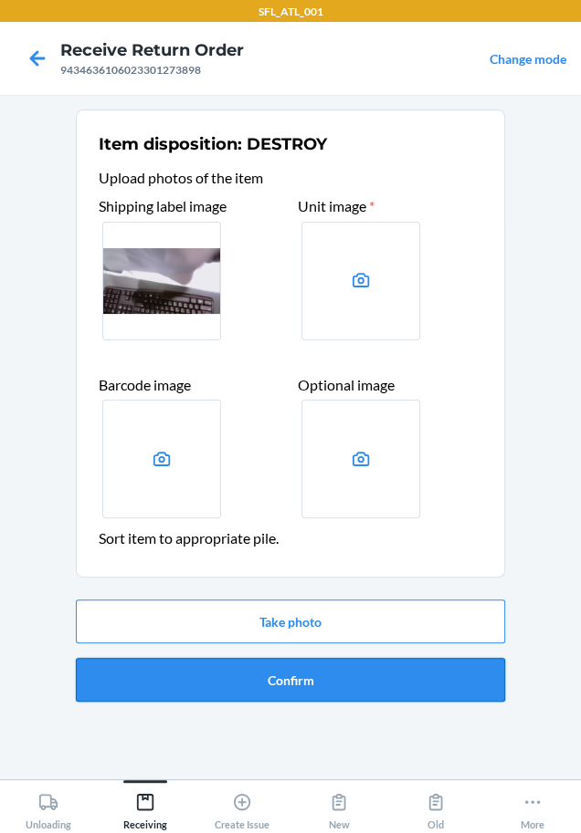
click at [317, 673] on button "Confirm" at bounding box center [290, 680] width 429 height 44
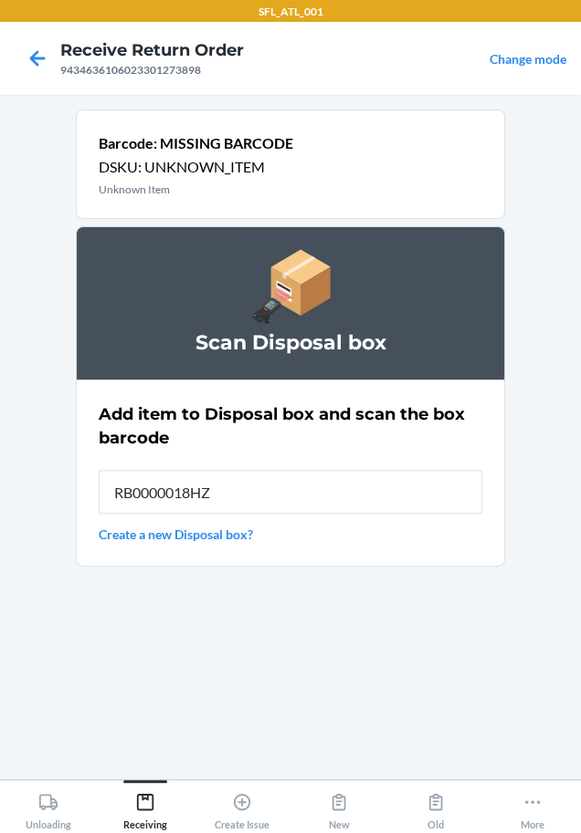
type input "RB0000018HZ"
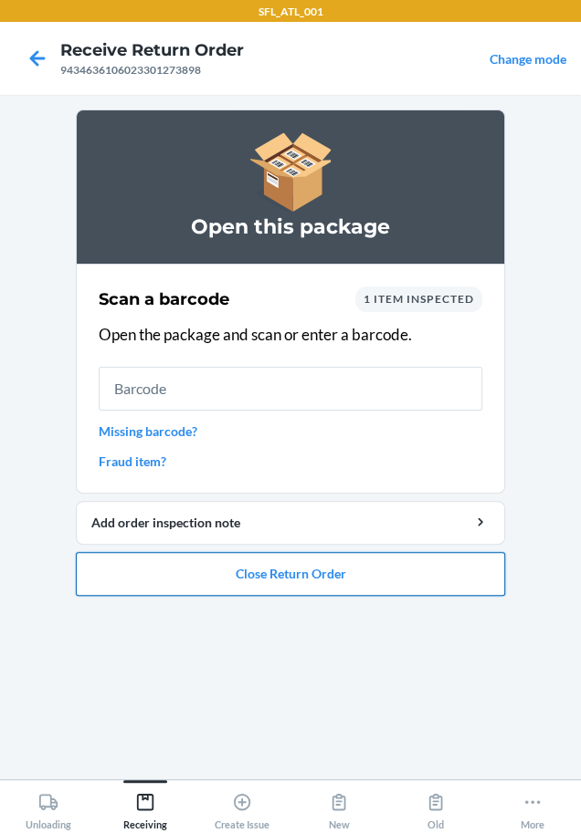
click at [341, 557] on button "Close Return Order" at bounding box center [290, 574] width 429 height 44
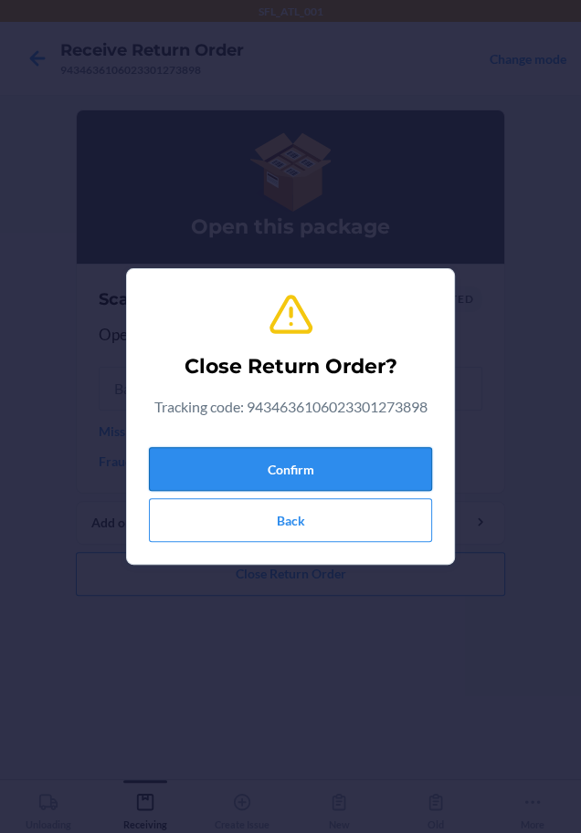
click at [387, 453] on button "Confirm" at bounding box center [290, 469] width 283 height 44
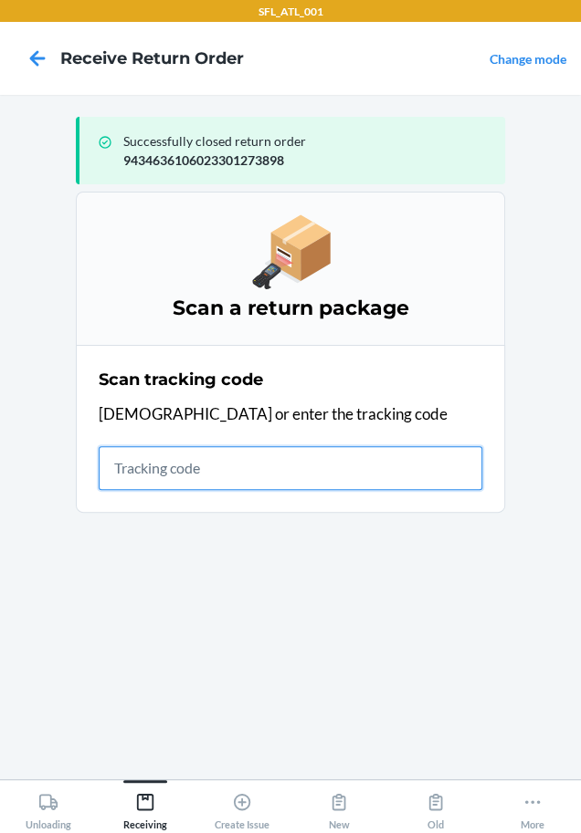
click at [155, 465] on input "text" at bounding box center [290, 468] width 383 height 44
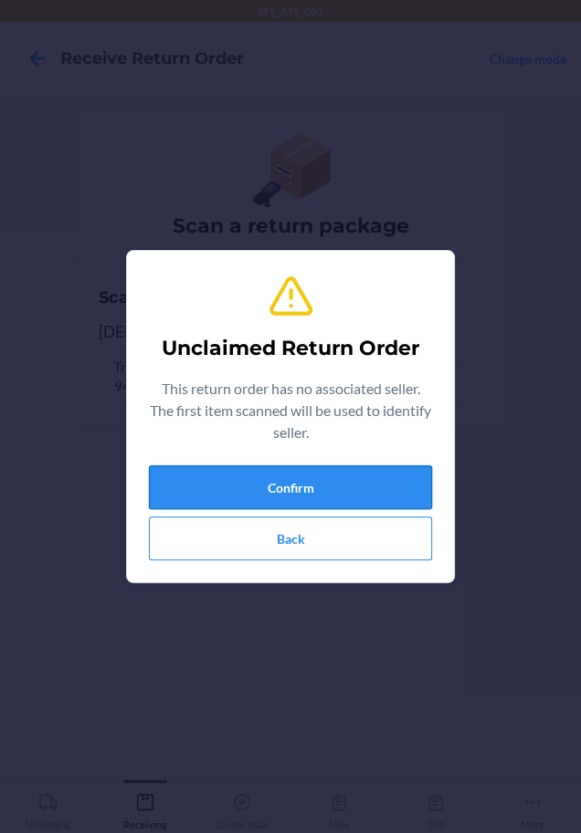
click at [190, 493] on button "Confirm" at bounding box center [290, 488] width 283 height 44
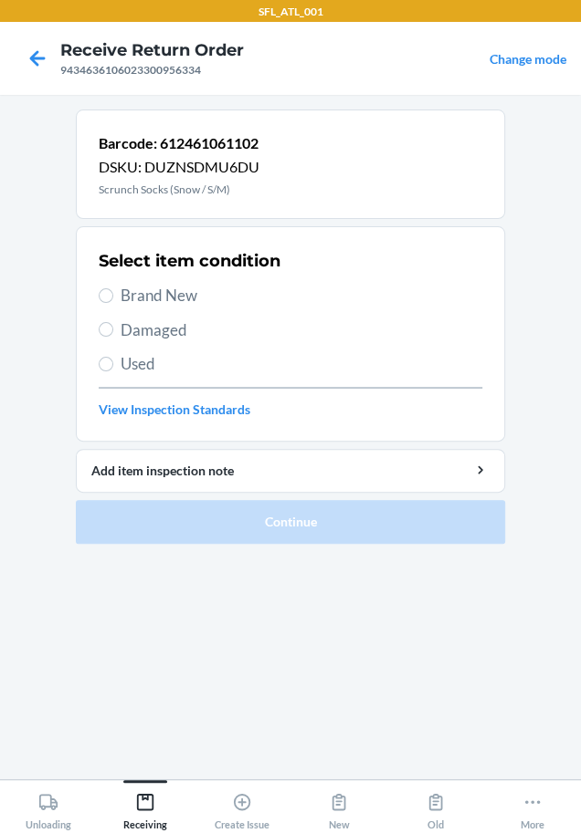
click at [127, 294] on span "Brand New" at bounding box center [300, 296] width 361 height 24
click at [113, 294] on input "Brand New" at bounding box center [106, 295] width 15 height 15
radio input "true"
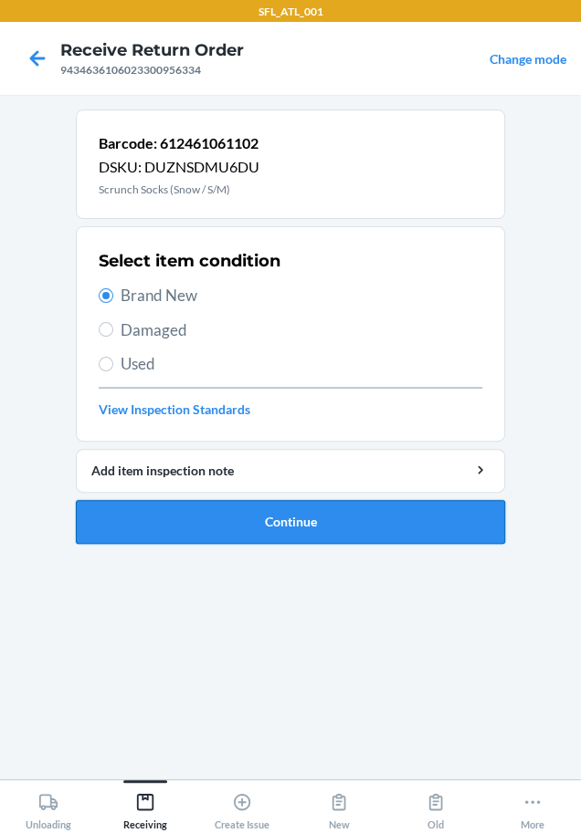
click at [170, 508] on button "Continue" at bounding box center [290, 522] width 429 height 44
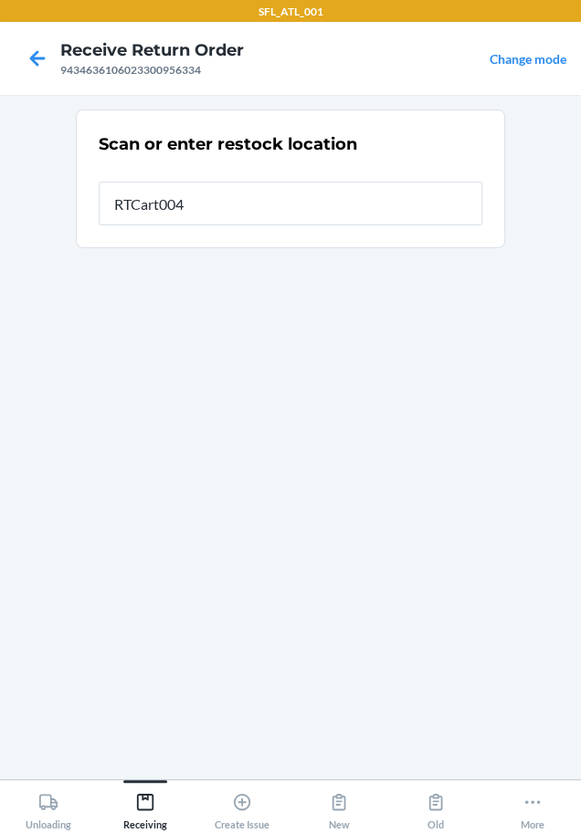
type input "RTCart004"
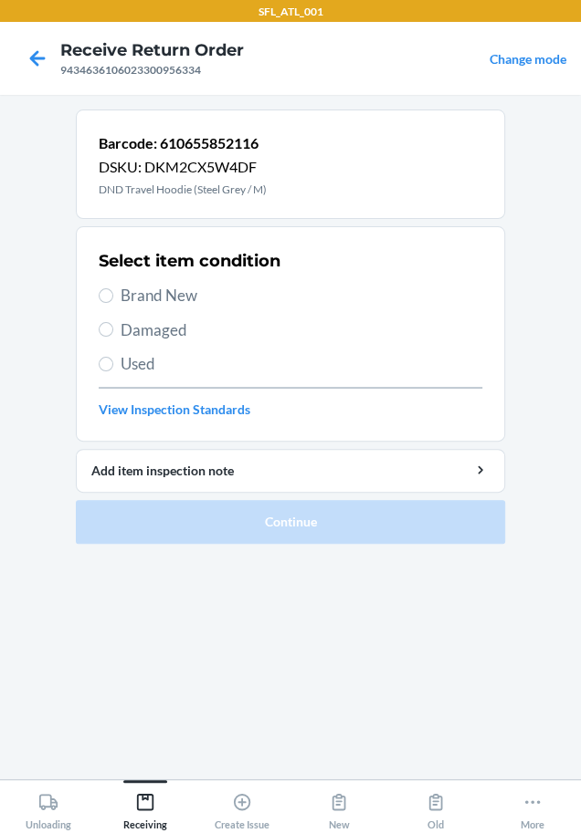
click at [120, 295] on span "Brand New" at bounding box center [300, 296] width 361 height 24
click at [113, 295] on input "Brand New" at bounding box center [106, 295] width 15 height 15
radio input "true"
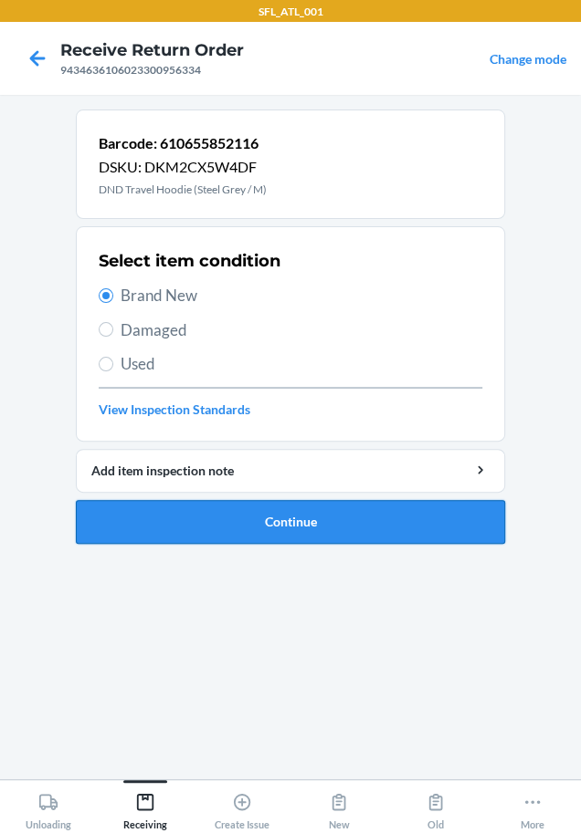
click at [183, 518] on button "Continue" at bounding box center [290, 522] width 429 height 44
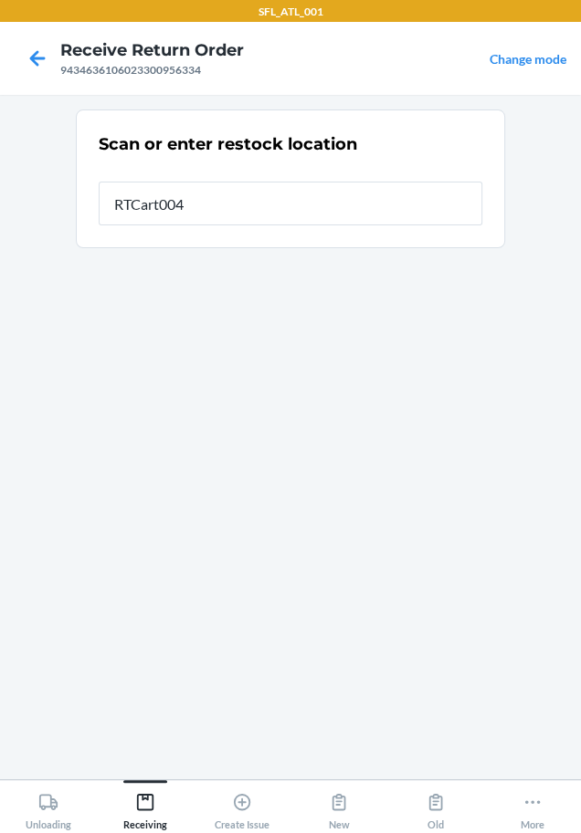
type input "RTCart004"
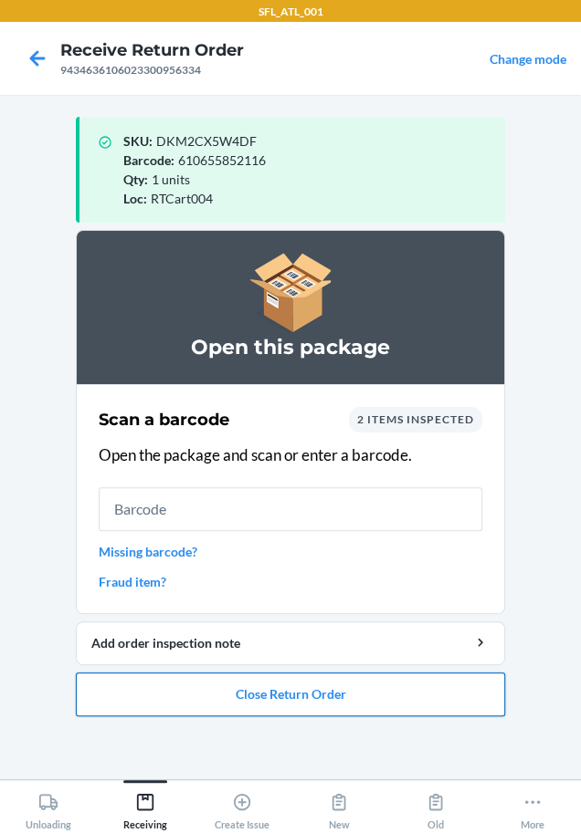
click at [260, 678] on button "Close Return Order" at bounding box center [290, 695] width 429 height 44
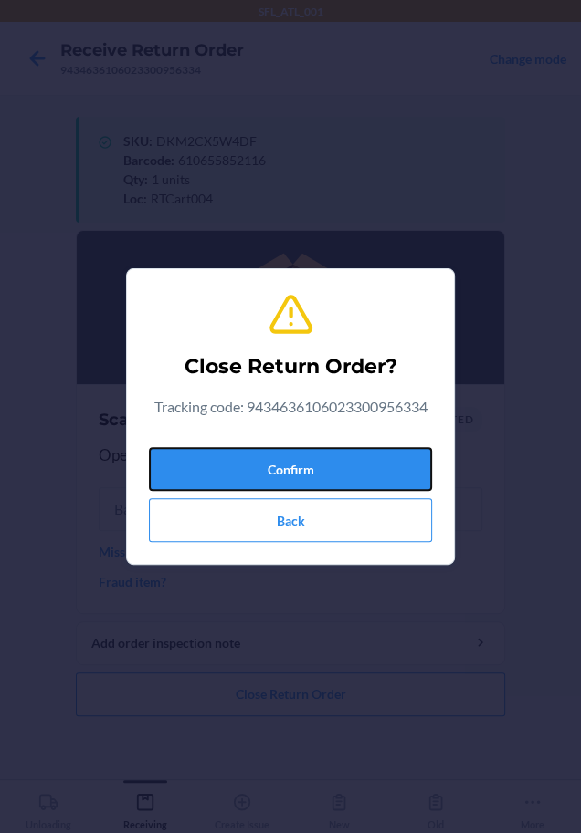
drag, startPoint x: 329, startPoint y: 464, endPoint x: 8, endPoint y: 417, distance: 323.8
click at [270, 434] on div "Close Return Order? Tracking code: 9434636106023300956334 Confirm Back" at bounding box center [290, 417] width 283 height 266
click at [172, 477] on button "Confirm" at bounding box center [290, 469] width 283 height 44
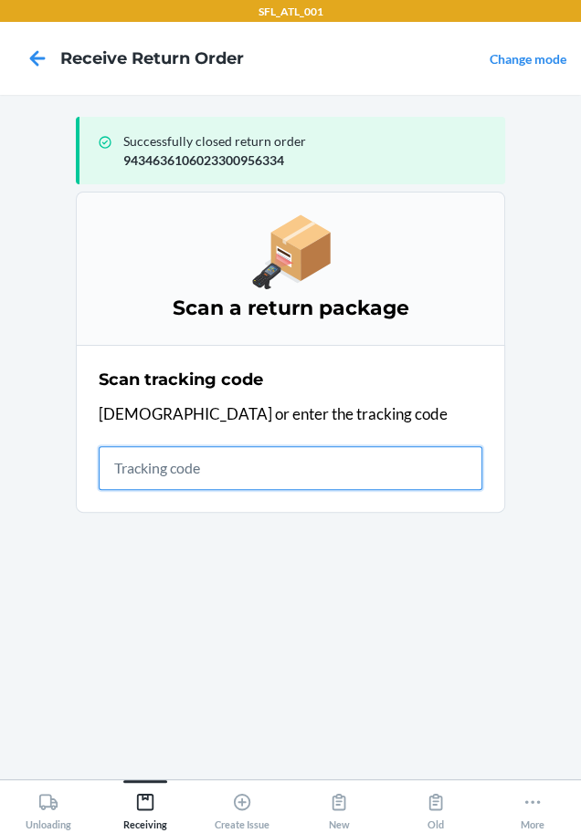
click at [223, 457] on input "text" at bounding box center [290, 468] width 383 height 44
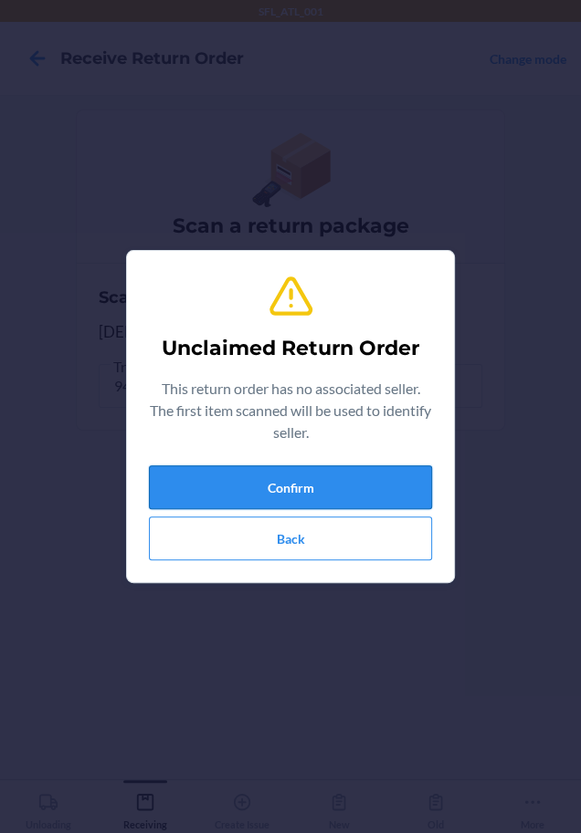
click at [230, 485] on button "Confirm" at bounding box center [290, 488] width 283 height 44
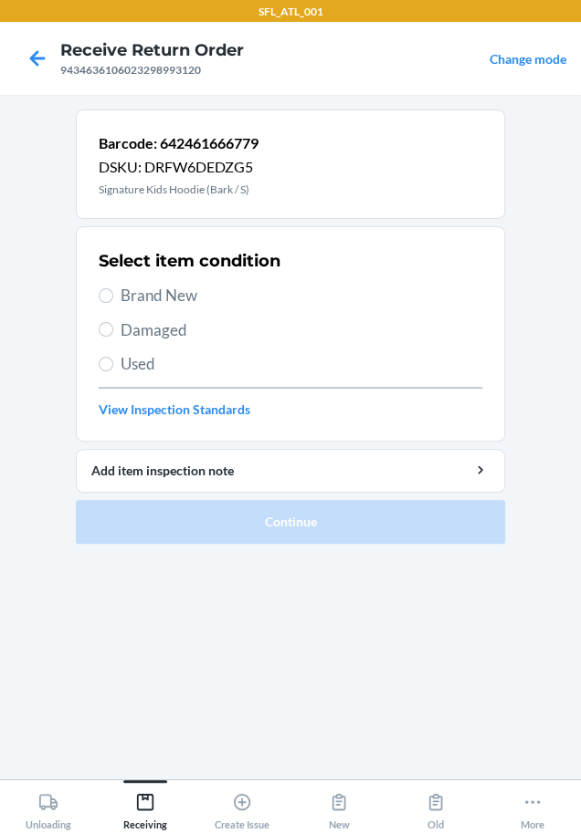
click at [223, 287] on span "Brand New" at bounding box center [300, 296] width 361 height 24
click at [113, 288] on input "Brand New" at bounding box center [106, 295] width 15 height 15
radio input "true"
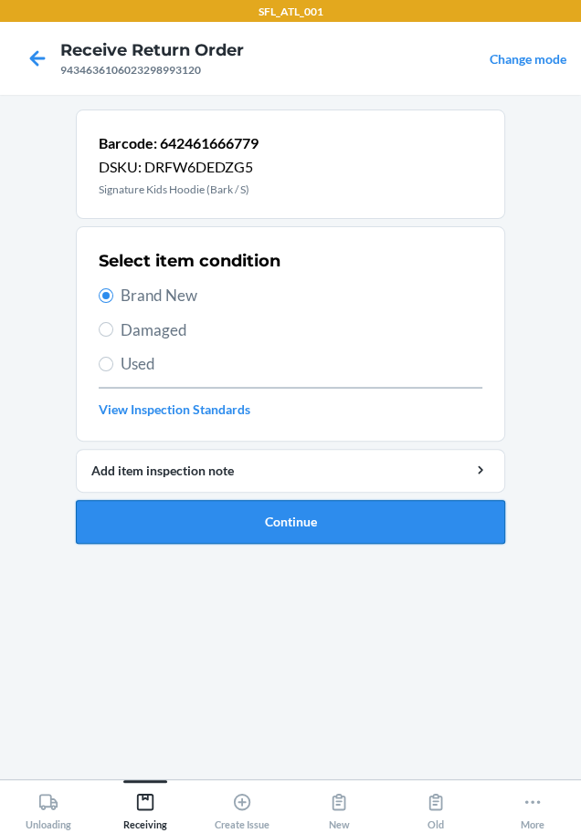
click at [228, 510] on button "Continue" at bounding box center [290, 522] width 429 height 44
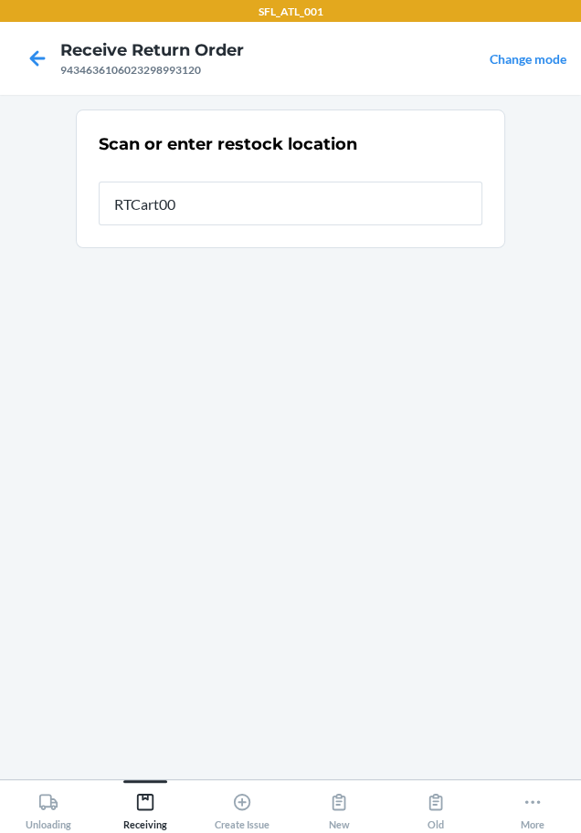
type input "RTCart004"
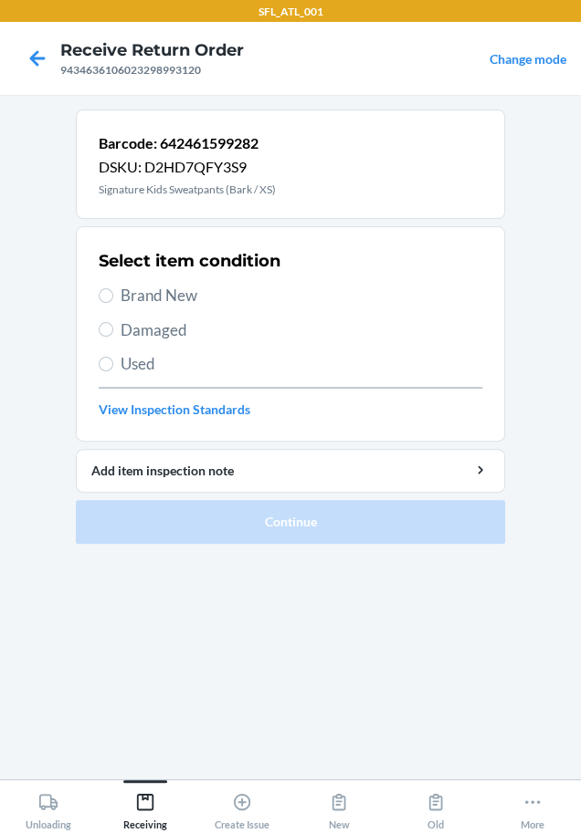
click at [193, 296] on span "Brand New" at bounding box center [300, 296] width 361 height 24
click at [113, 296] on input "Brand New" at bounding box center [106, 295] width 15 height 15
radio input "true"
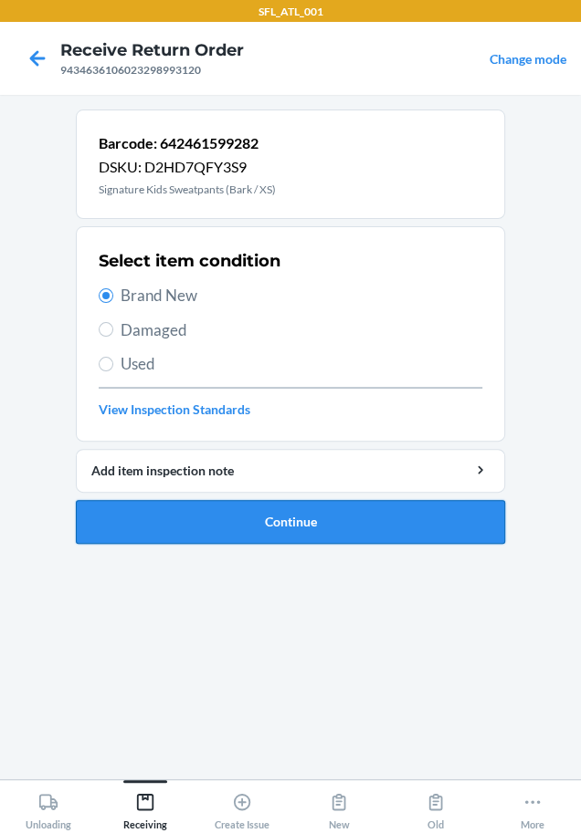
drag, startPoint x: 257, startPoint y: 515, endPoint x: 245, endPoint y: 511, distance: 12.4
click at [255, 513] on button "Continue" at bounding box center [290, 522] width 429 height 44
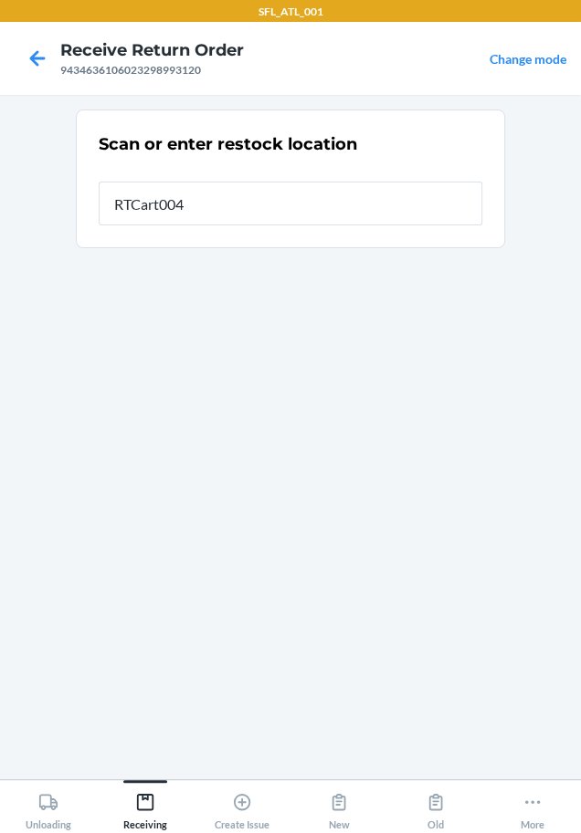
type input "RTCart004"
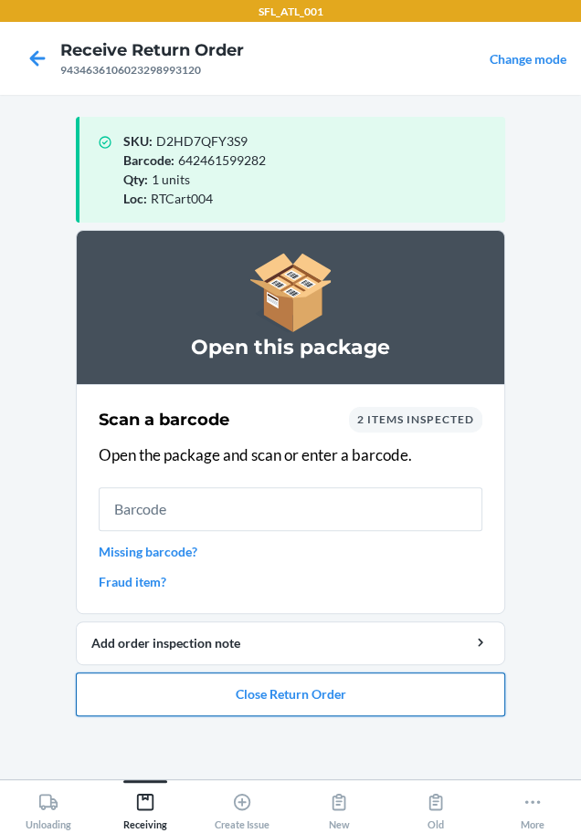
click at [272, 675] on button "Close Return Order" at bounding box center [290, 695] width 429 height 44
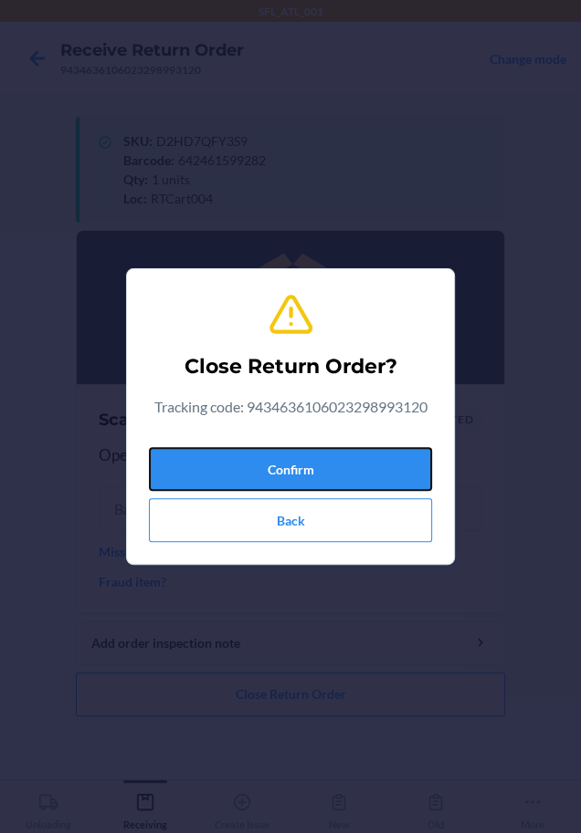
drag, startPoint x: 321, startPoint y: 470, endPoint x: 29, endPoint y: 555, distance: 304.2
click at [309, 475] on button "Confirm" at bounding box center [290, 469] width 283 height 44
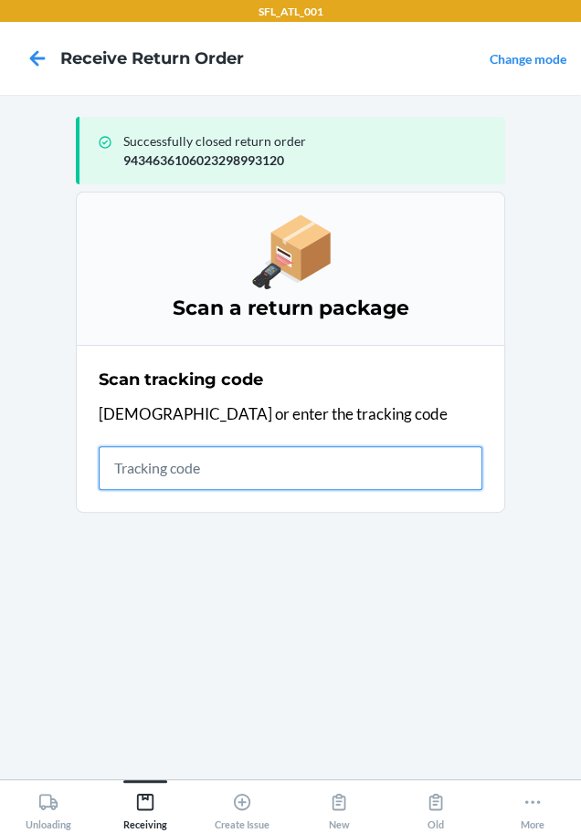
click at [118, 474] on input "text" at bounding box center [290, 468] width 383 height 44
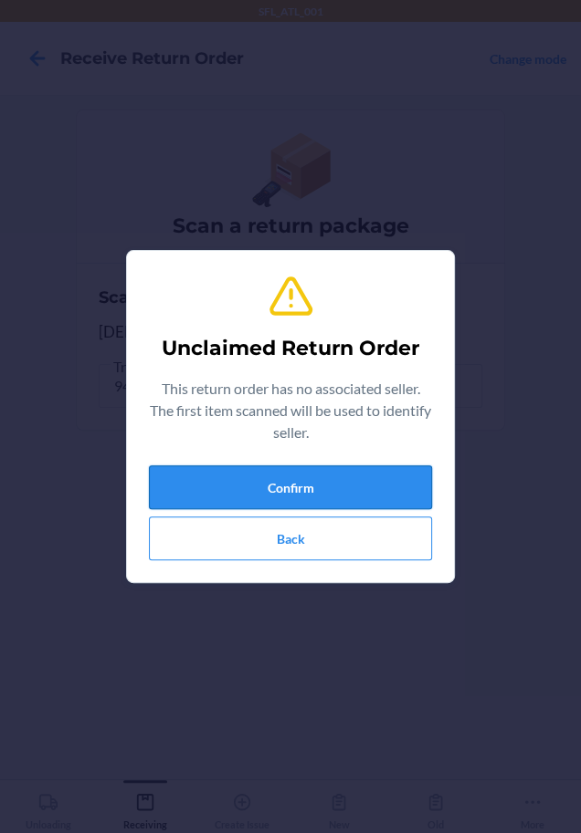
click at [205, 484] on button "Confirm" at bounding box center [290, 488] width 283 height 44
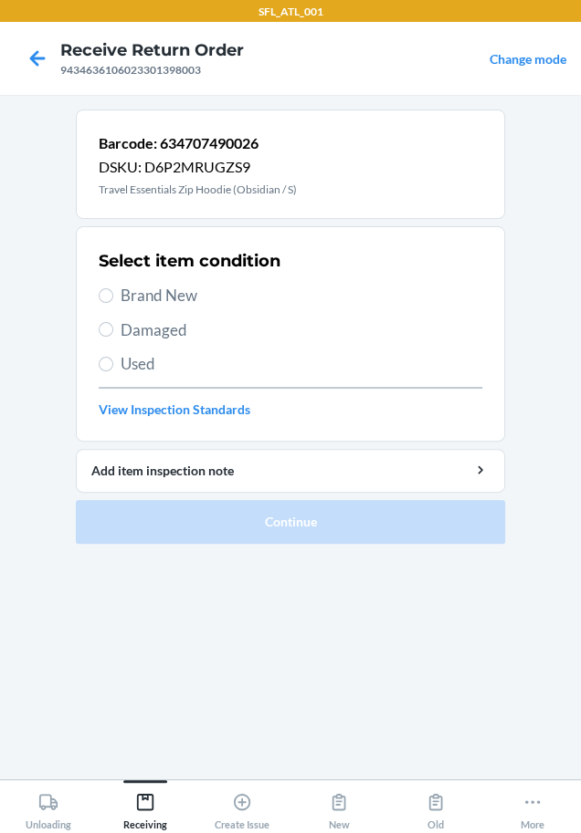
click at [202, 290] on span "Brand New" at bounding box center [300, 296] width 361 height 24
click at [113, 290] on input "Brand New" at bounding box center [106, 295] width 15 height 15
radio input "true"
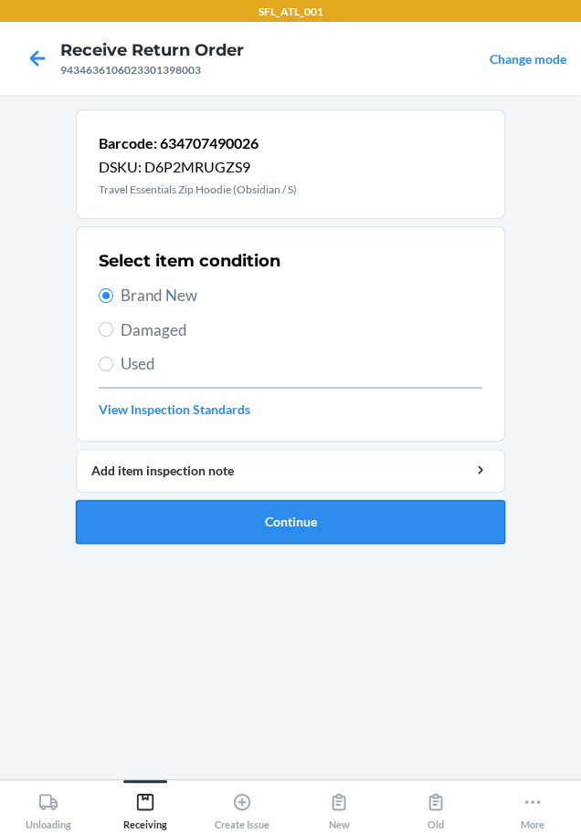
click at [279, 518] on button "Continue" at bounding box center [290, 522] width 429 height 44
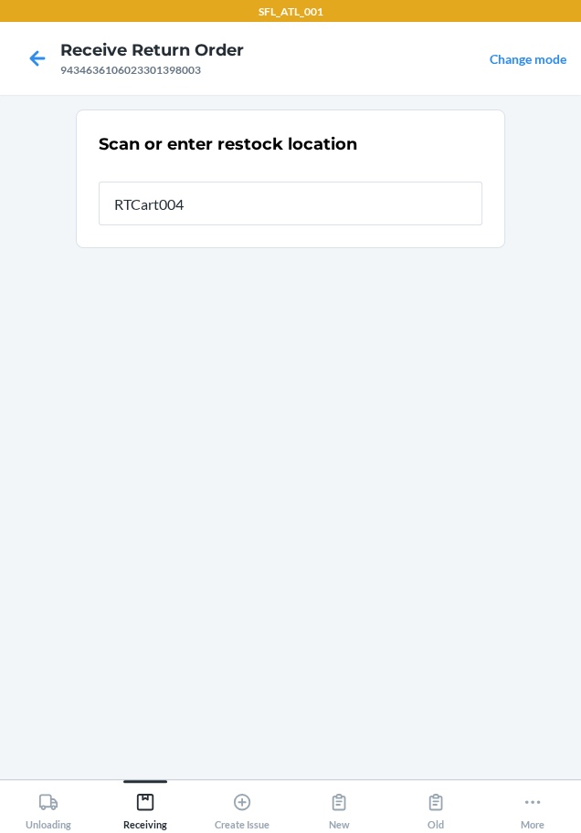
type input "RTCart004"
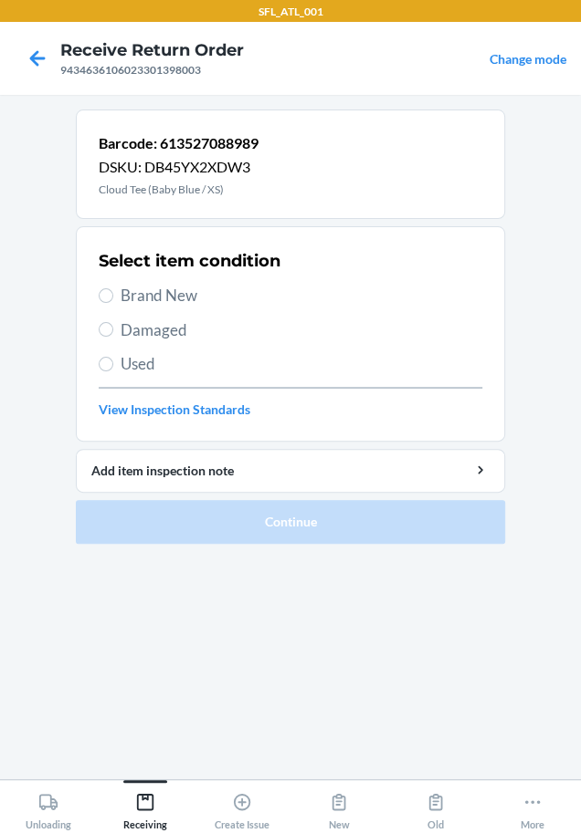
click at [152, 298] on span "Brand New" at bounding box center [300, 296] width 361 height 24
click at [113, 298] on input "Brand New" at bounding box center [106, 295] width 15 height 15
radio input "true"
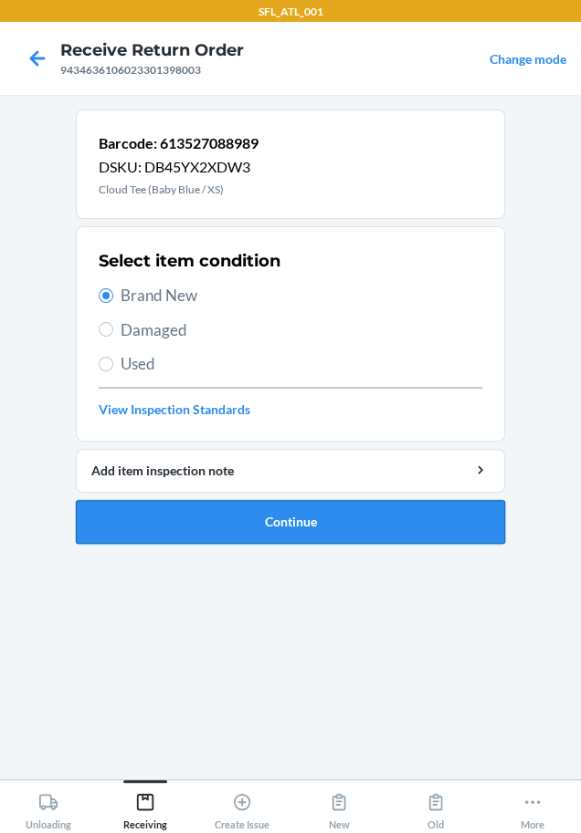
click at [239, 518] on button "Continue" at bounding box center [290, 522] width 429 height 44
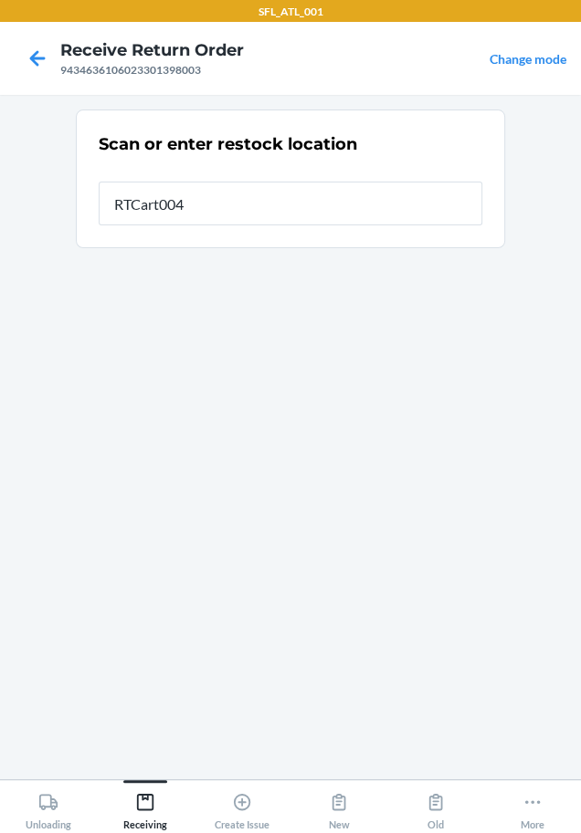
type input "RTCart004"
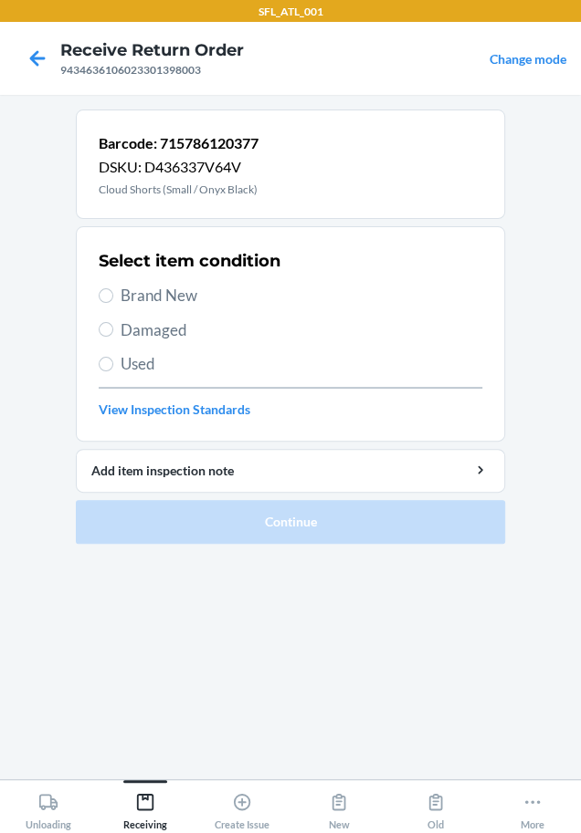
click at [206, 297] on span "Brand New" at bounding box center [300, 296] width 361 height 24
click at [113, 297] on input "Brand New" at bounding box center [106, 295] width 15 height 15
radio input "true"
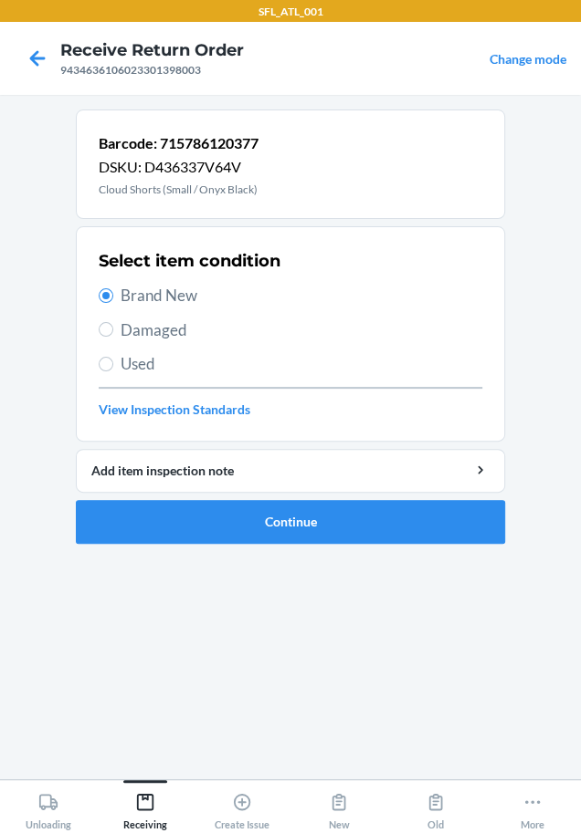
click at [279, 543] on ol "Barcode: 715786120377 DSKU: D436337V64V Cloud Shorts (Small / Onyx Black) Selec…" at bounding box center [290, 334] width 429 height 449
click at [285, 511] on button "Continue" at bounding box center [290, 522] width 429 height 44
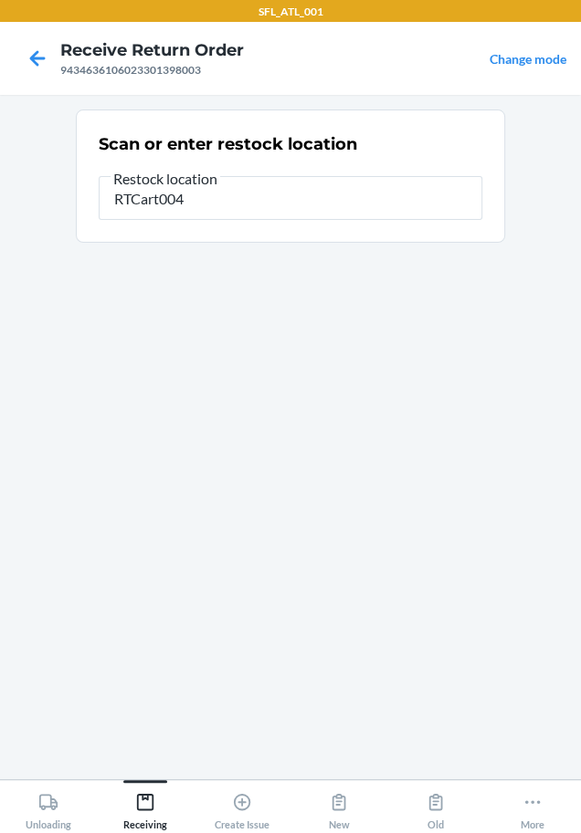
type input "RTCart004"
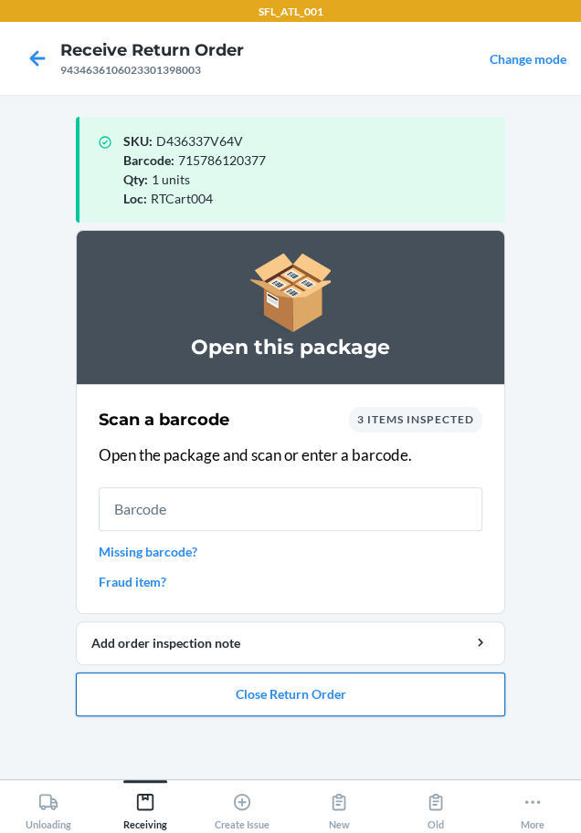
drag, startPoint x: 272, startPoint y: 703, endPoint x: 259, endPoint y: 688, distance: 19.4
click at [259, 688] on button "Close Return Order" at bounding box center [290, 695] width 429 height 44
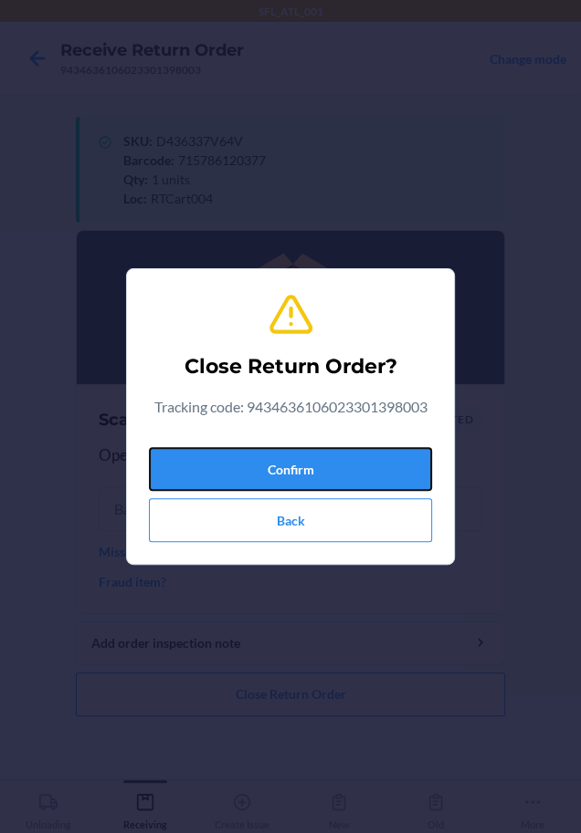
drag, startPoint x: 310, startPoint y: 460, endPoint x: 5, endPoint y: 503, distance: 308.8
click at [302, 460] on button "Confirm" at bounding box center [290, 469] width 283 height 44
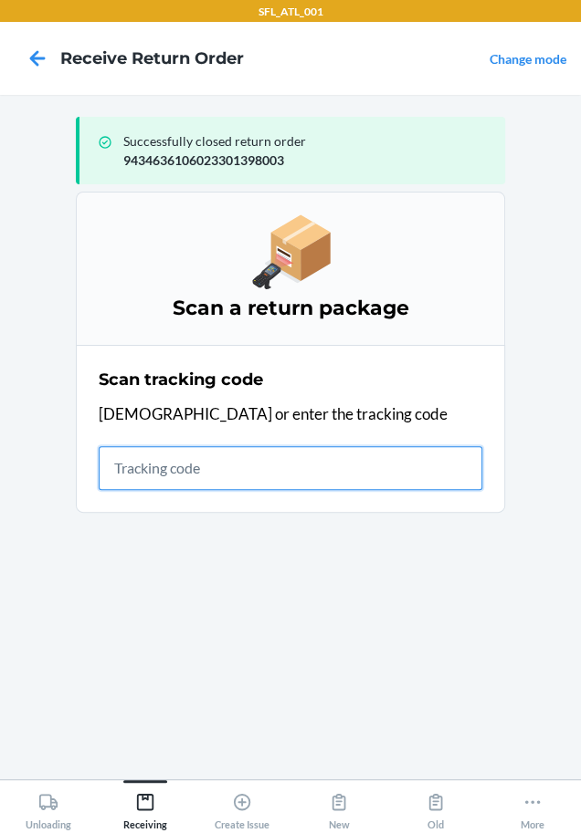
click at [264, 449] on input "text" at bounding box center [290, 468] width 383 height 44
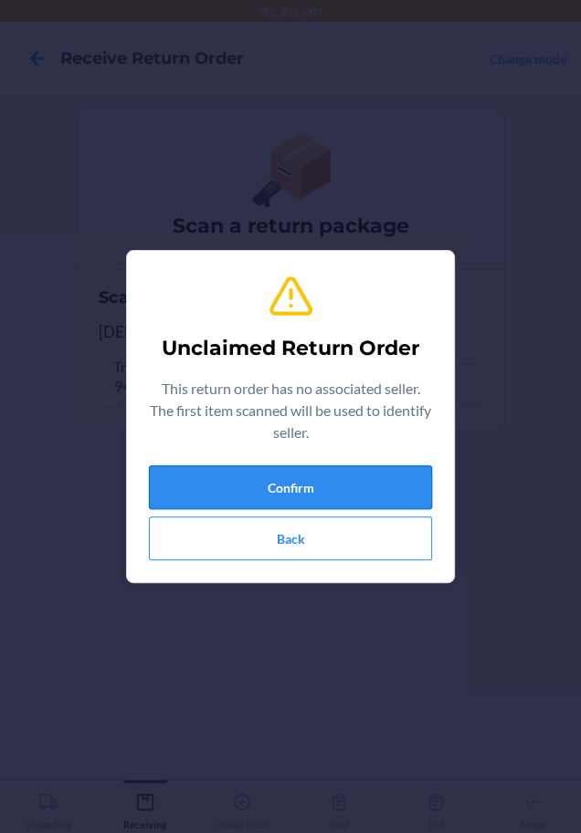
click at [269, 477] on button "Confirm" at bounding box center [290, 488] width 283 height 44
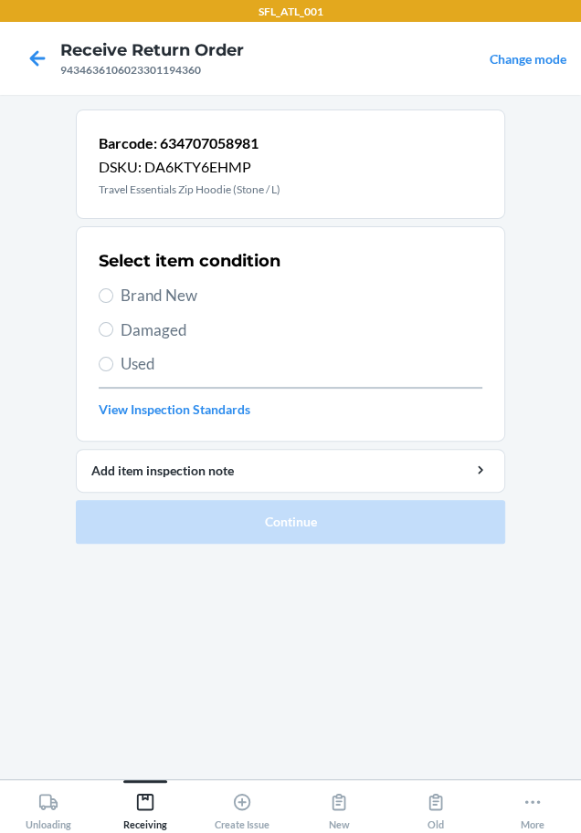
click at [184, 293] on span "Brand New" at bounding box center [300, 296] width 361 height 24
click at [113, 293] on input "Brand New" at bounding box center [106, 295] width 15 height 15
radio input "true"
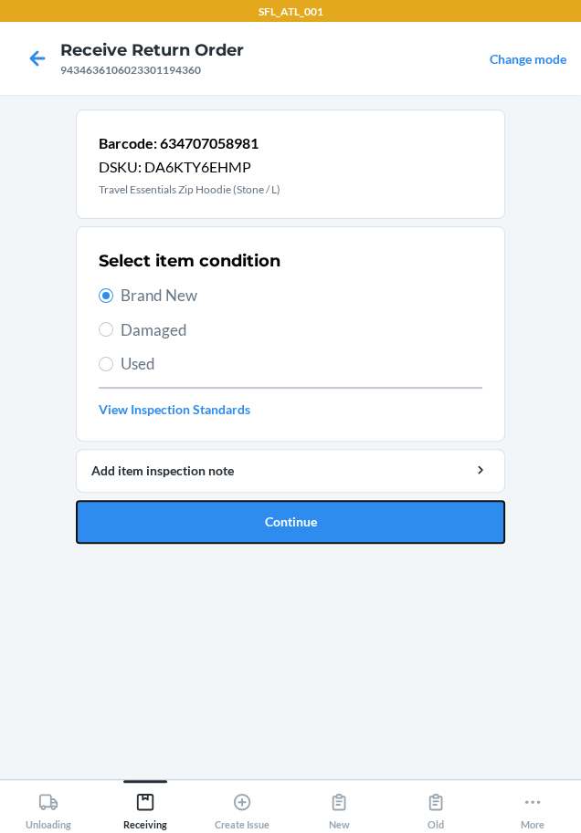
drag, startPoint x: 240, startPoint y: 512, endPoint x: 210, endPoint y: 529, distance: 34.8
click at [236, 524] on button "Continue" at bounding box center [290, 522] width 429 height 44
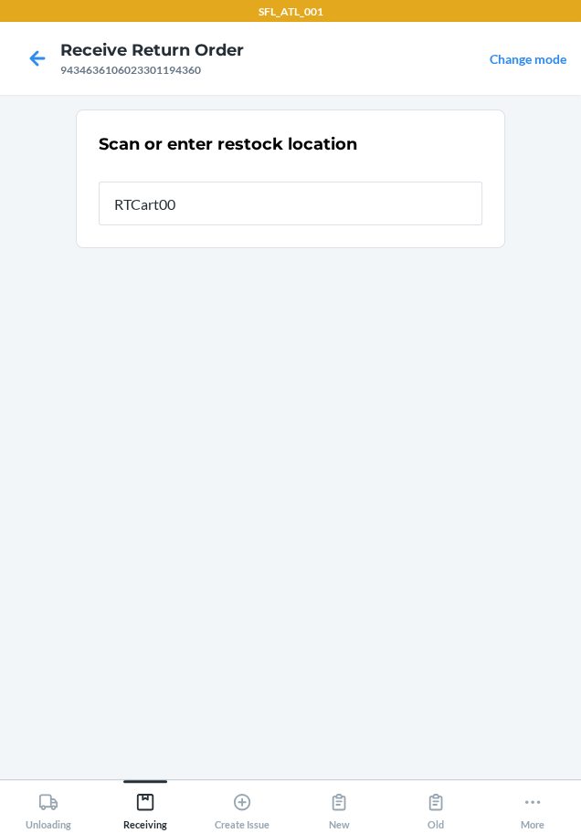
type input "RTCart004"
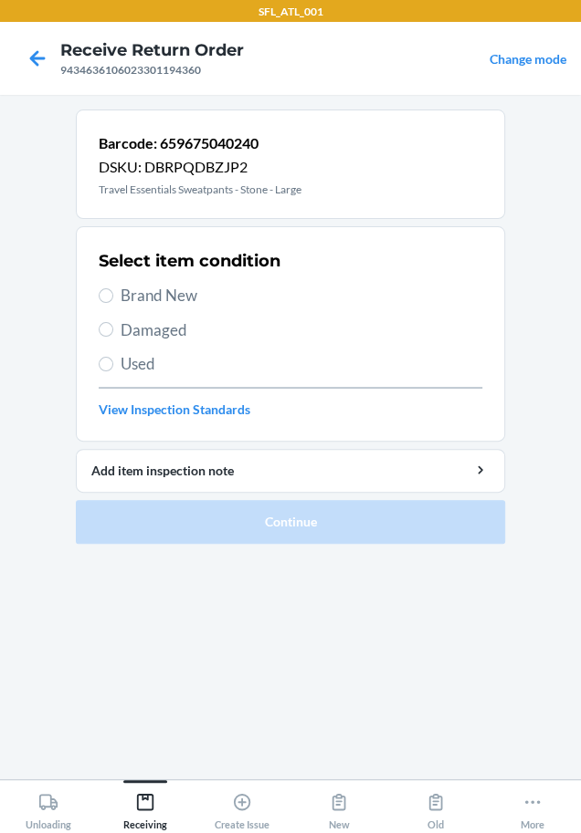
click at [149, 300] on span "Brand New" at bounding box center [300, 296] width 361 height 24
click at [113, 300] on input "Brand New" at bounding box center [106, 295] width 15 height 15
radio input "true"
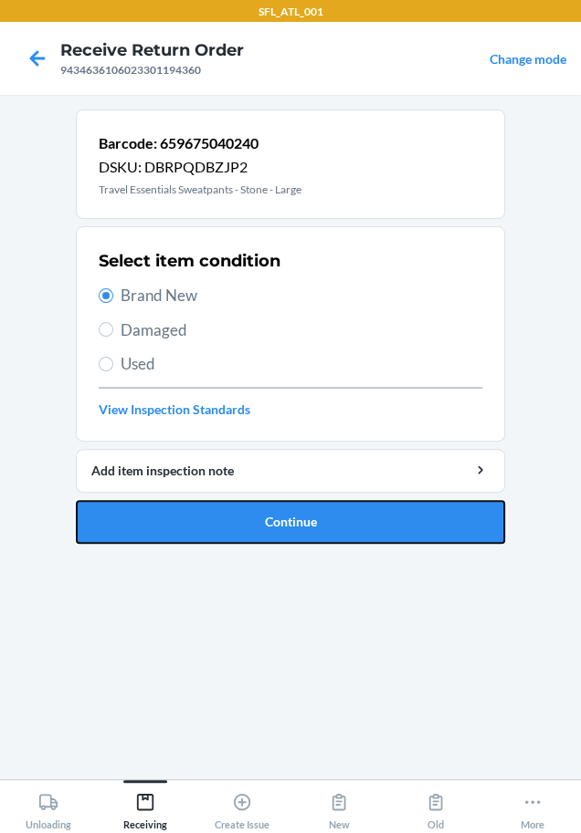
click at [226, 509] on button "Continue" at bounding box center [290, 522] width 429 height 44
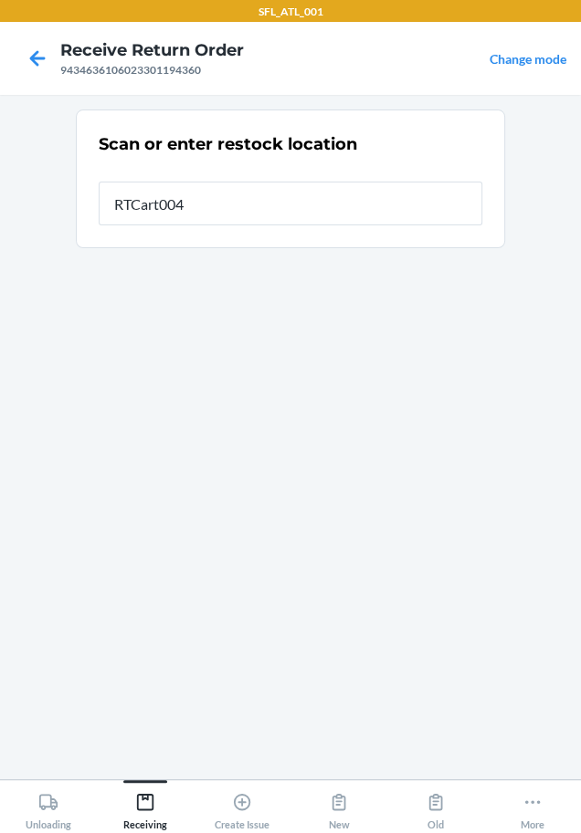
type input "RTCart004"
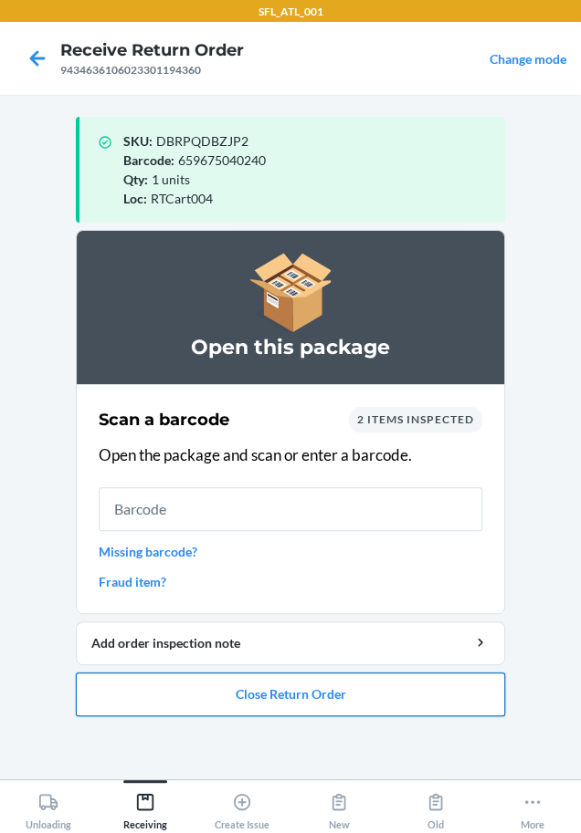
click at [312, 696] on button "Close Return Order" at bounding box center [290, 695] width 429 height 44
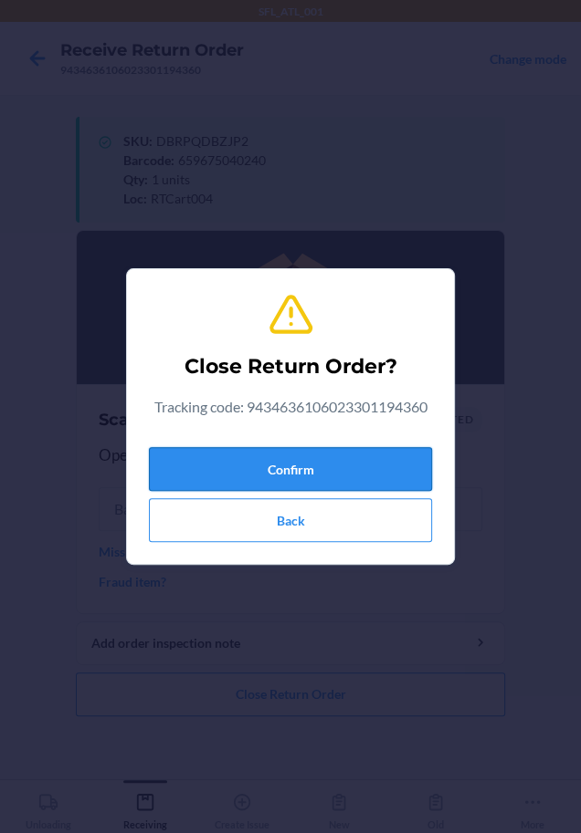
click at [389, 472] on button "Confirm" at bounding box center [290, 469] width 283 height 44
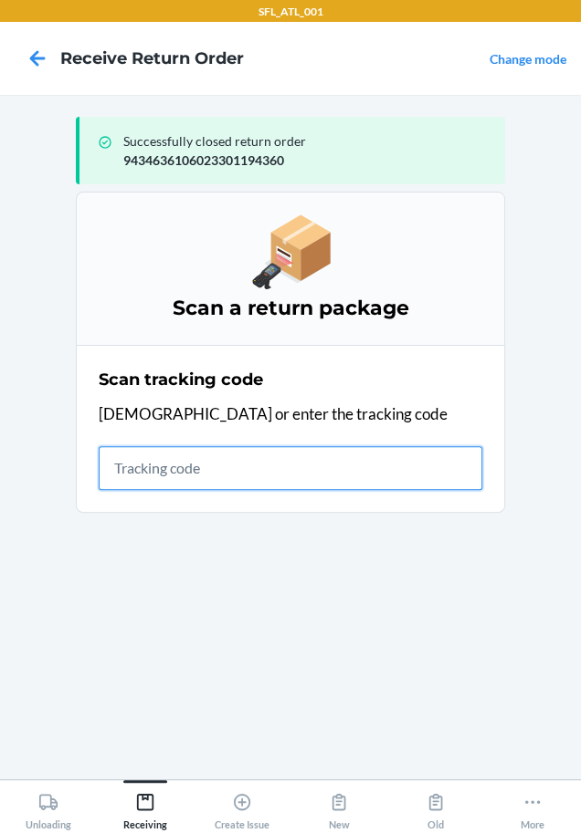
click at [136, 481] on input "text" at bounding box center [290, 468] width 383 height 44
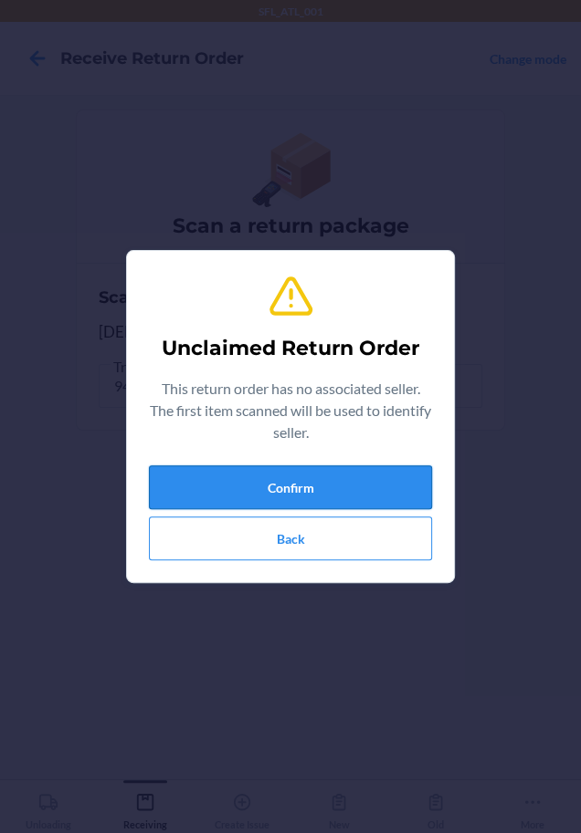
click at [185, 487] on button "Confirm" at bounding box center [290, 488] width 283 height 44
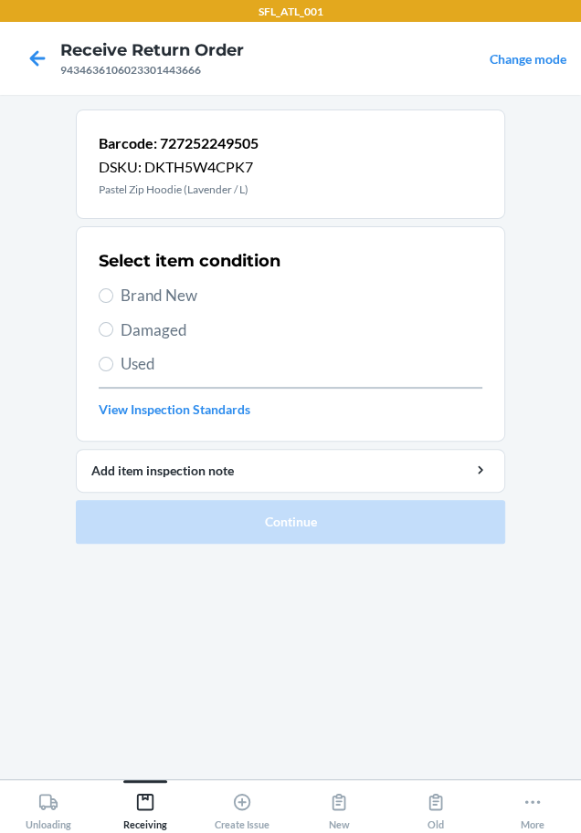
click at [194, 296] on span "Brand New" at bounding box center [300, 296] width 361 height 24
click at [113, 296] on input "Brand New" at bounding box center [106, 295] width 15 height 15
radio input "true"
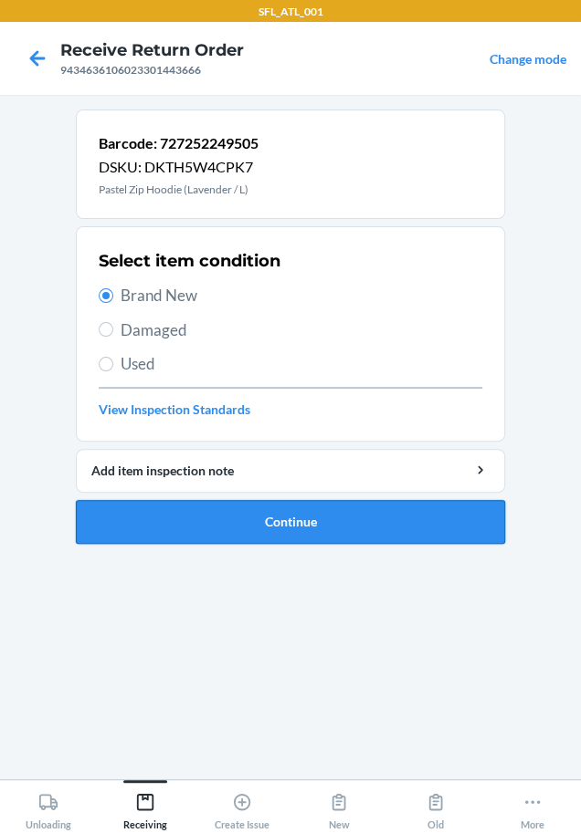
click at [320, 527] on button "Continue" at bounding box center [290, 522] width 429 height 44
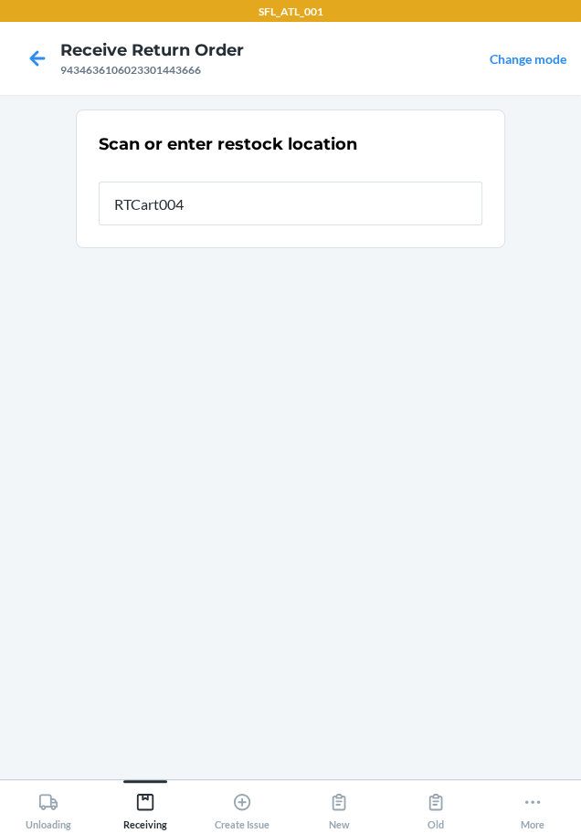
type input "RTCart004"
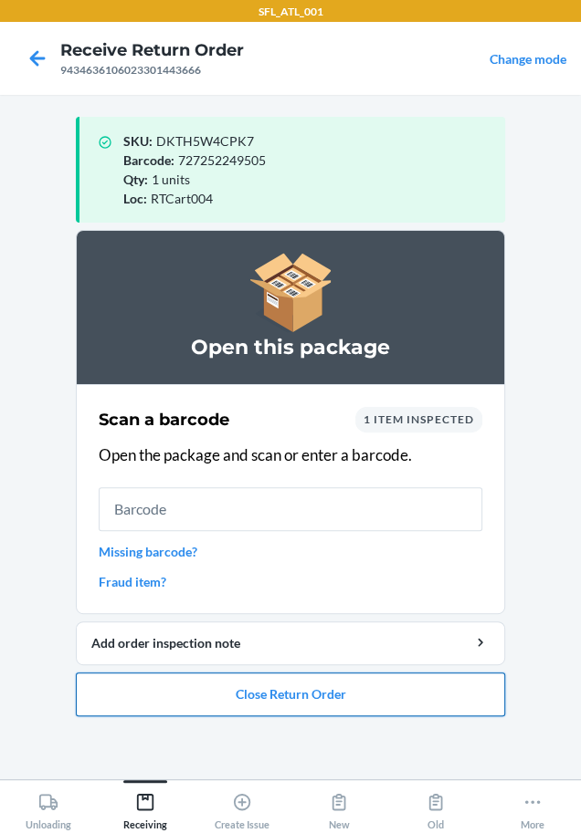
click at [292, 704] on button "Close Return Order" at bounding box center [290, 695] width 429 height 44
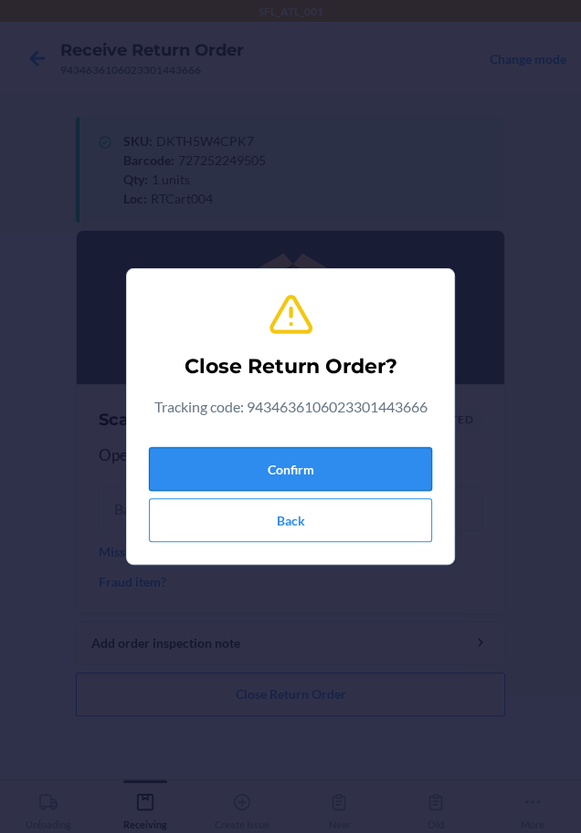
click at [315, 471] on button "Confirm" at bounding box center [290, 469] width 283 height 44
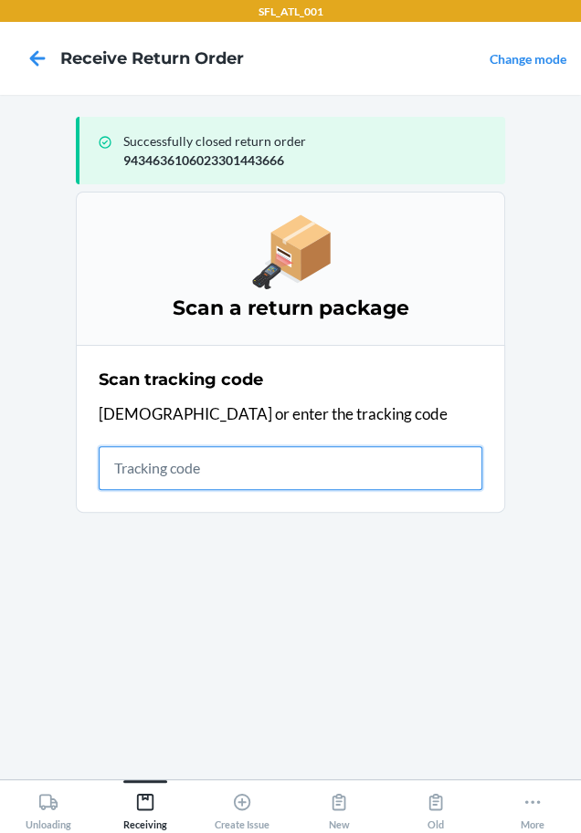
click at [361, 468] on input "text" at bounding box center [290, 468] width 383 height 44
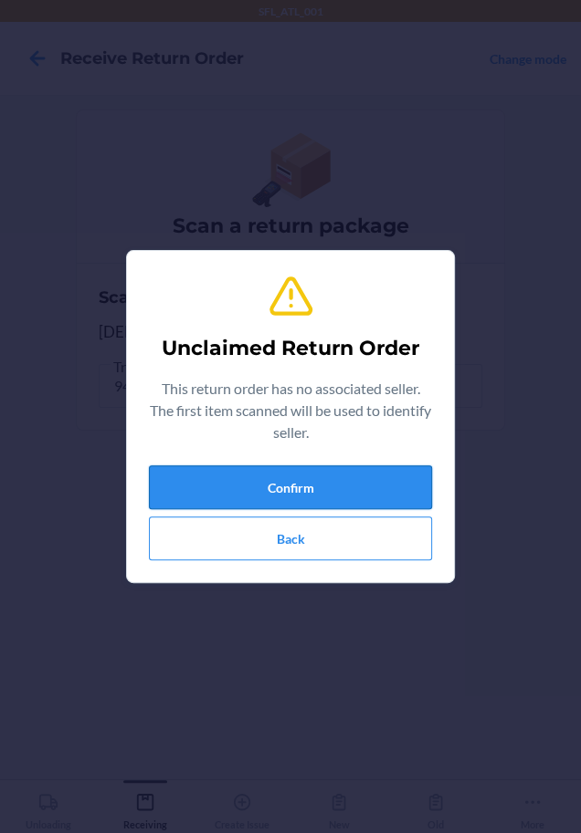
type input "659359524028"
click at [352, 469] on button "Confirm" at bounding box center [290, 488] width 283 height 44
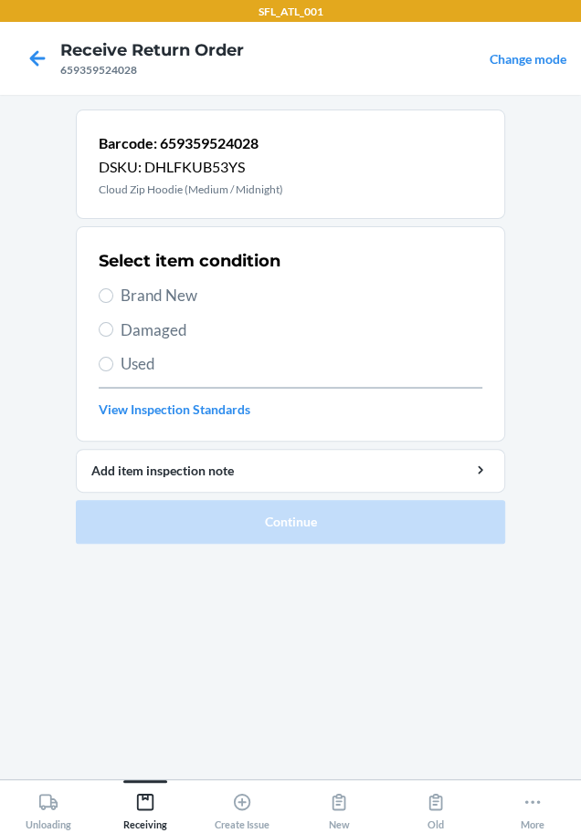
click at [173, 294] on span "Brand New" at bounding box center [300, 296] width 361 height 24
click at [113, 294] on input "Brand New" at bounding box center [106, 295] width 15 height 15
radio input "true"
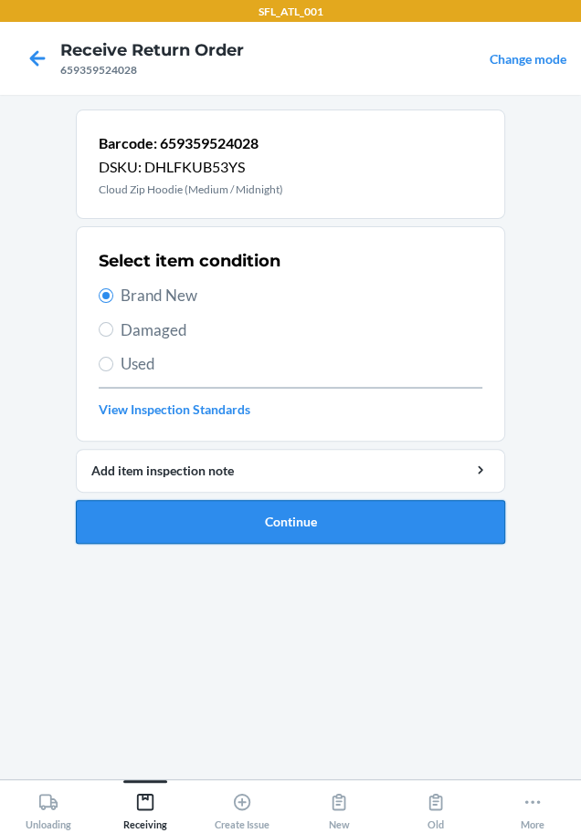
click at [257, 510] on button "Continue" at bounding box center [290, 522] width 429 height 44
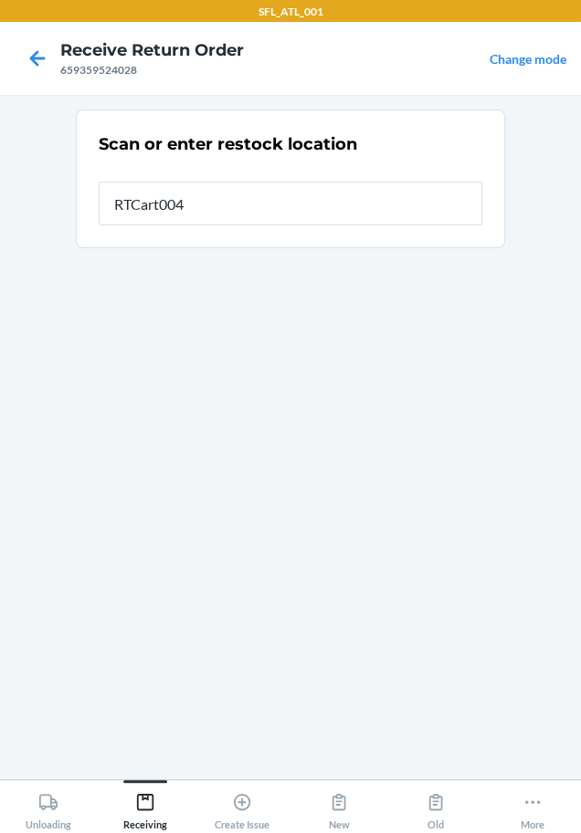
type input "RTCart004"
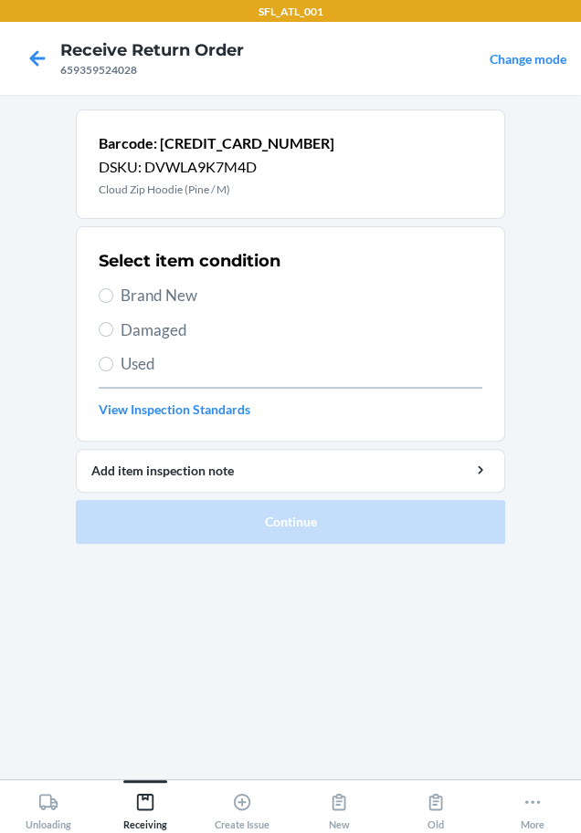
click at [112, 359] on label "Used" at bounding box center [290, 364] width 383 height 24
click at [112, 359] on input "Used" at bounding box center [106, 364] width 15 height 15
radio input "true"
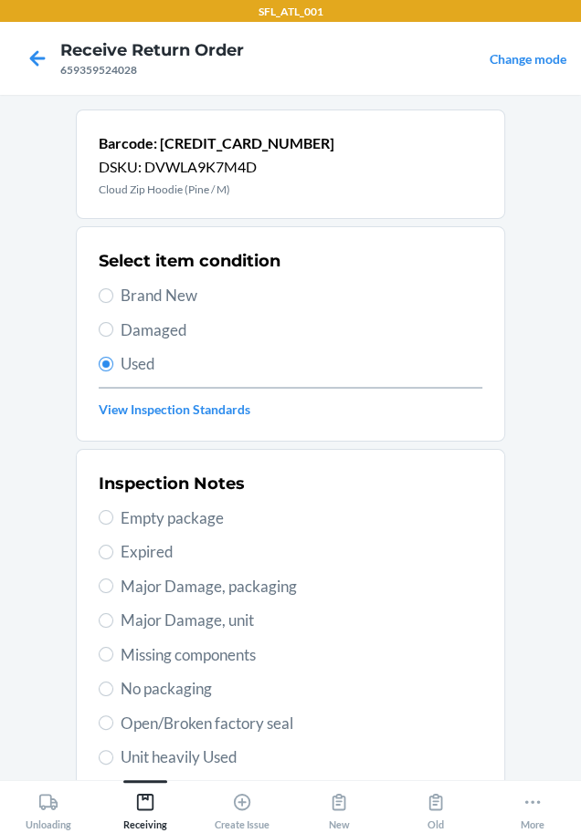
click at [160, 765] on span "Unit heavily Used" at bounding box center [300, 758] width 361 height 24
click at [113, 765] on input "Unit heavily Used" at bounding box center [106, 757] width 15 height 15
radio input "true"
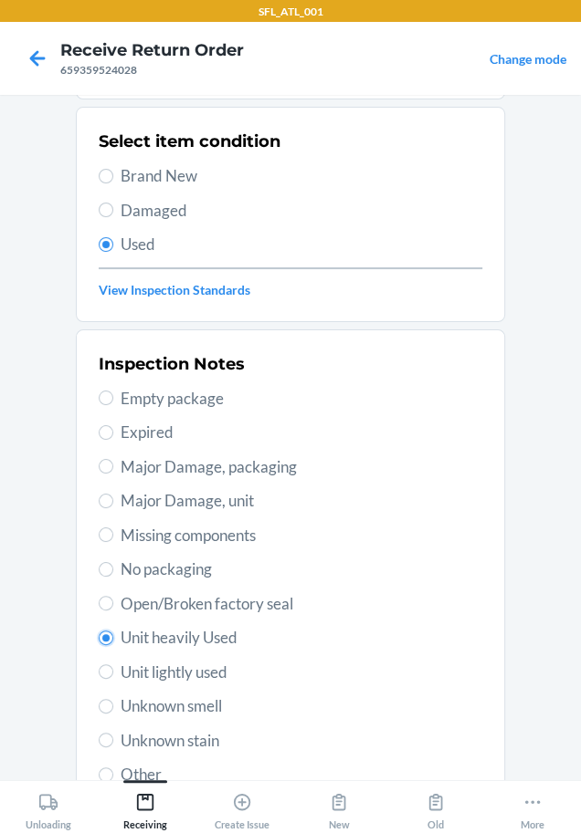
scroll to position [265, 0]
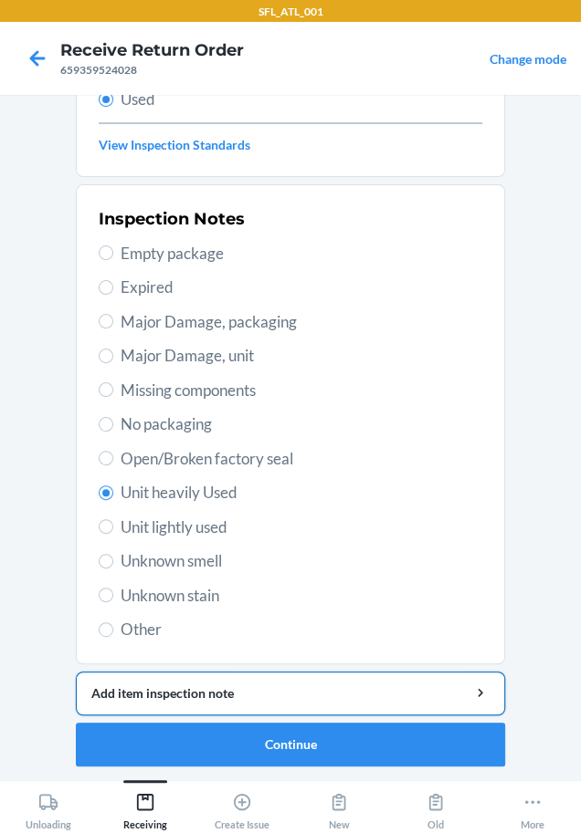
click at [180, 710] on button "Add item inspection note" at bounding box center [290, 694] width 429 height 44
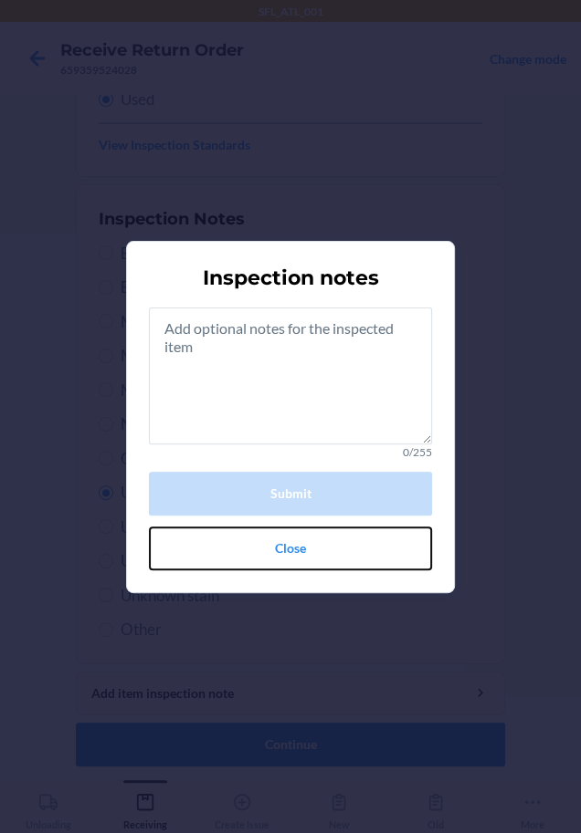
drag, startPoint x: 235, startPoint y: 567, endPoint x: 239, endPoint y: 589, distance: 22.4
click at [235, 568] on button "Close" at bounding box center [290, 549] width 283 height 44
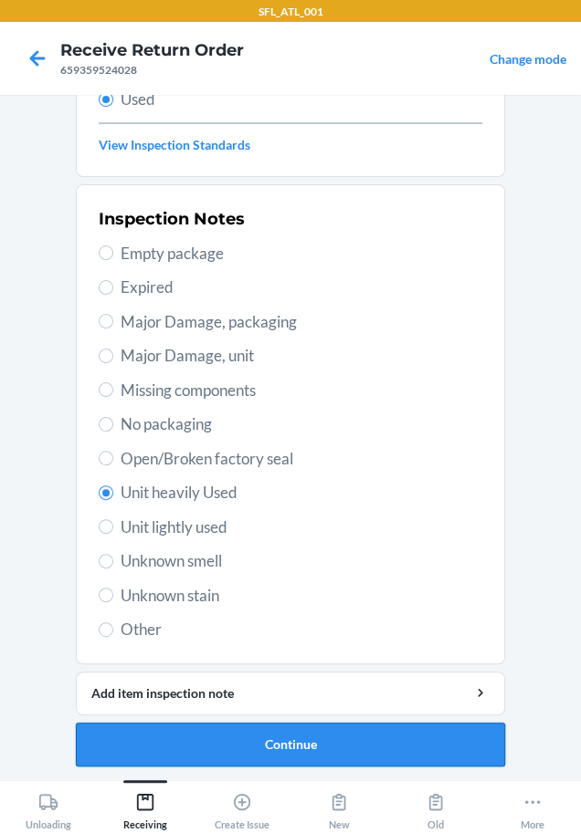
click at [181, 749] on button "Continue" at bounding box center [290, 745] width 429 height 44
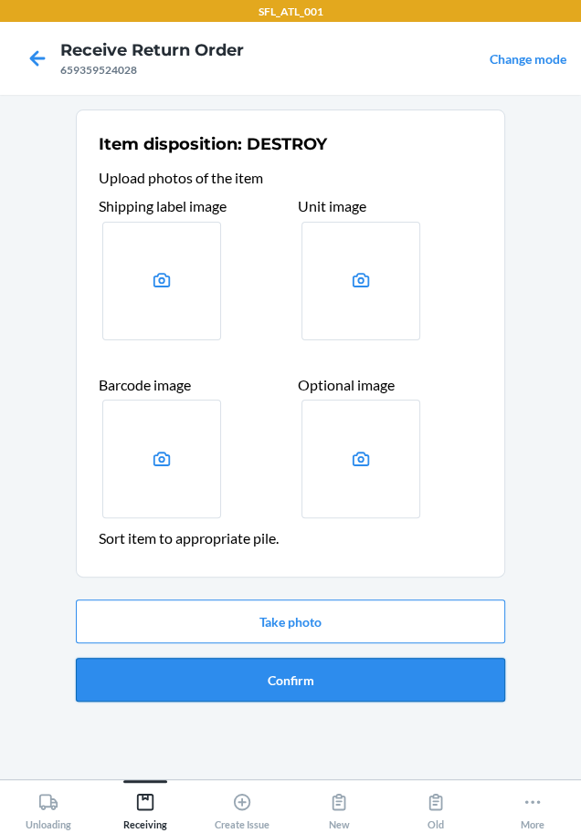
click at [208, 687] on button "Confirm" at bounding box center [290, 680] width 429 height 44
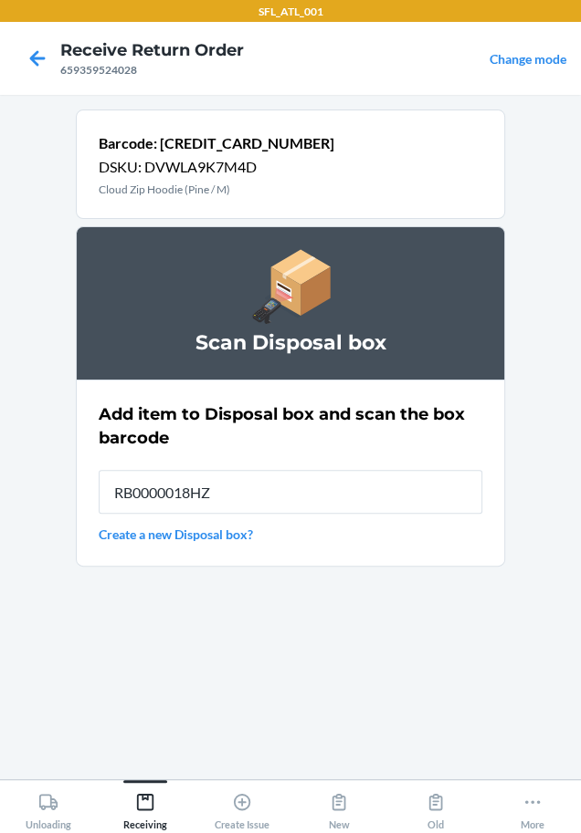
type input "RB0000018HZ"
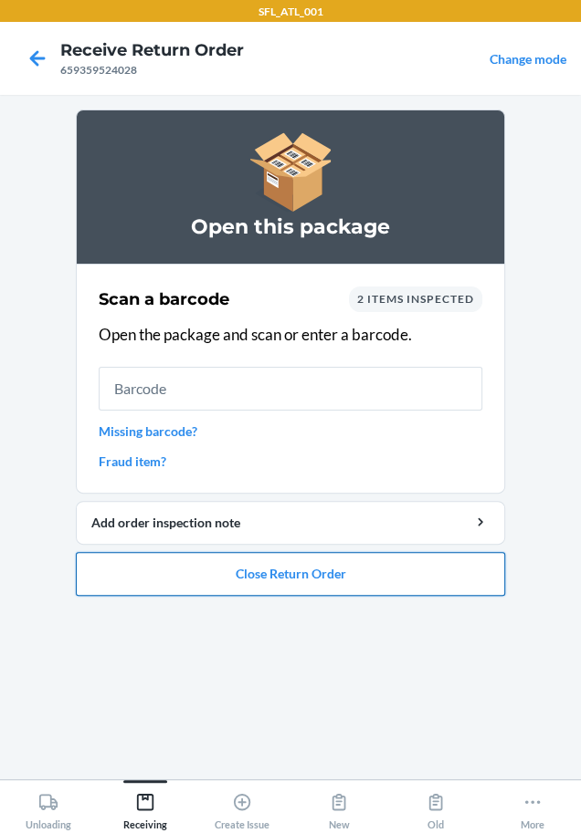
click at [345, 582] on button "Close Return Order" at bounding box center [290, 574] width 429 height 44
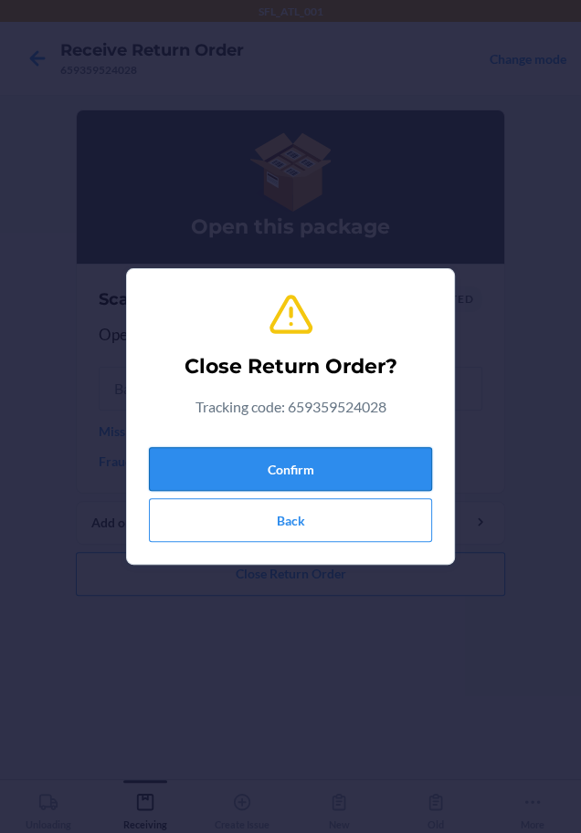
click at [376, 452] on button "Confirm" at bounding box center [290, 469] width 283 height 44
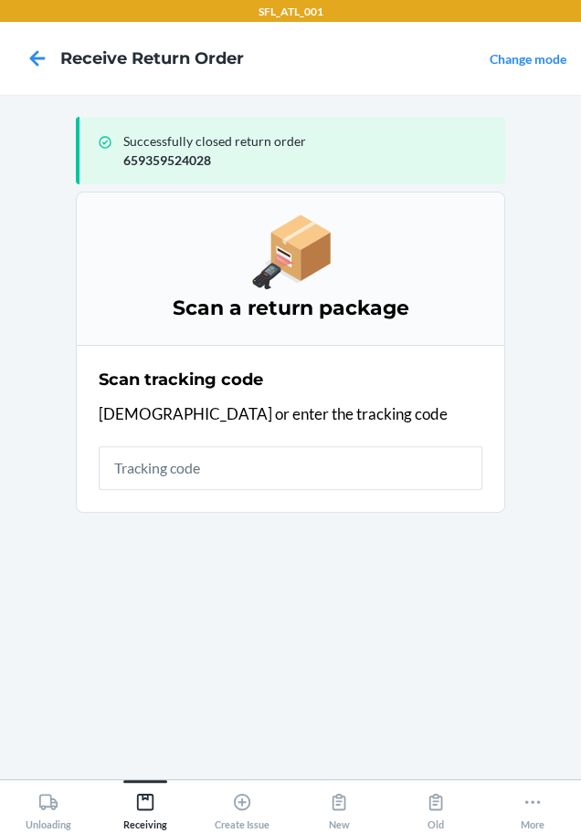
click at [210, 490] on div "Scan tracking code Scan or enter the tracking code" at bounding box center [290, 428] width 383 height 133
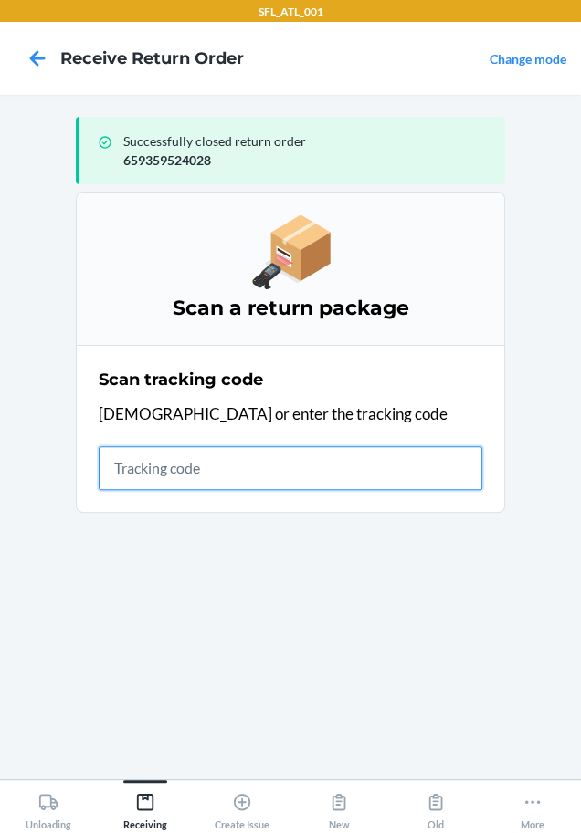
click at [210, 472] on input "text" at bounding box center [290, 468] width 383 height 44
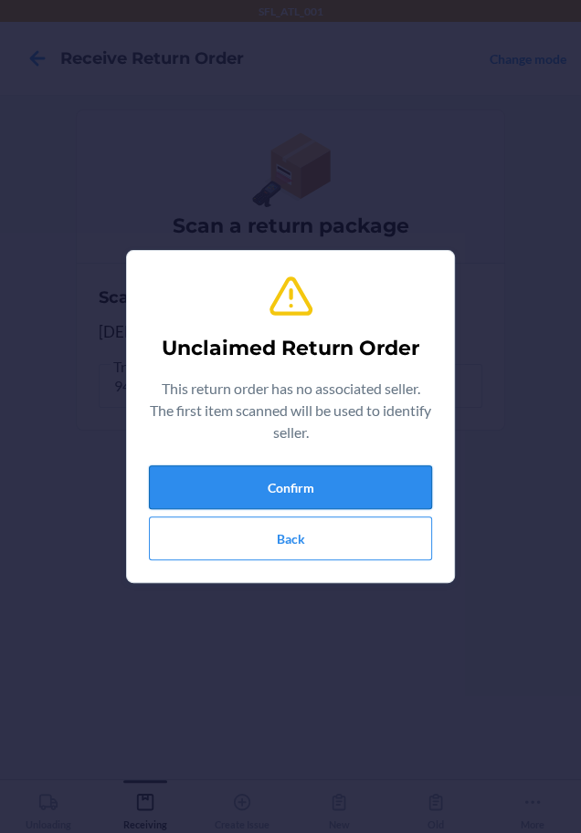
click at [203, 485] on button "Confirm" at bounding box center [290, 488] width 283 height 44
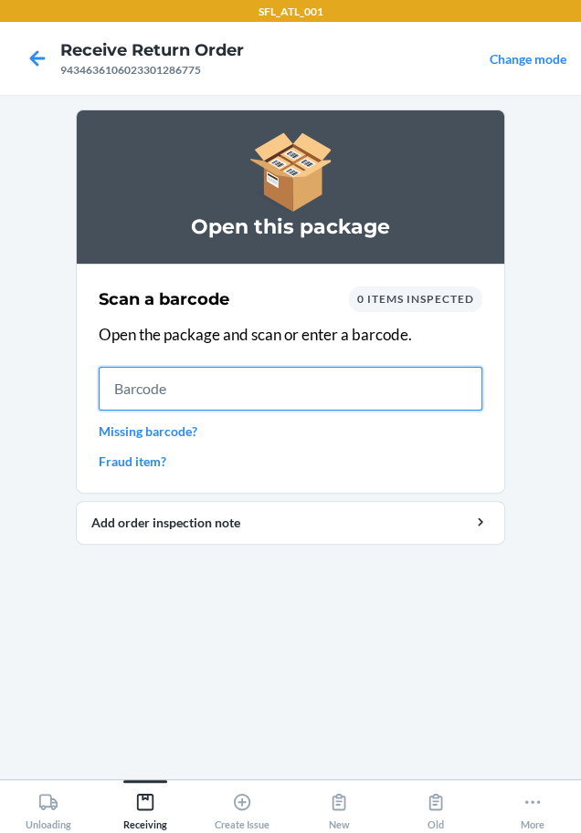
click at [204, 395] on input "text" at bounding box center [290, 389] width 383 height 44
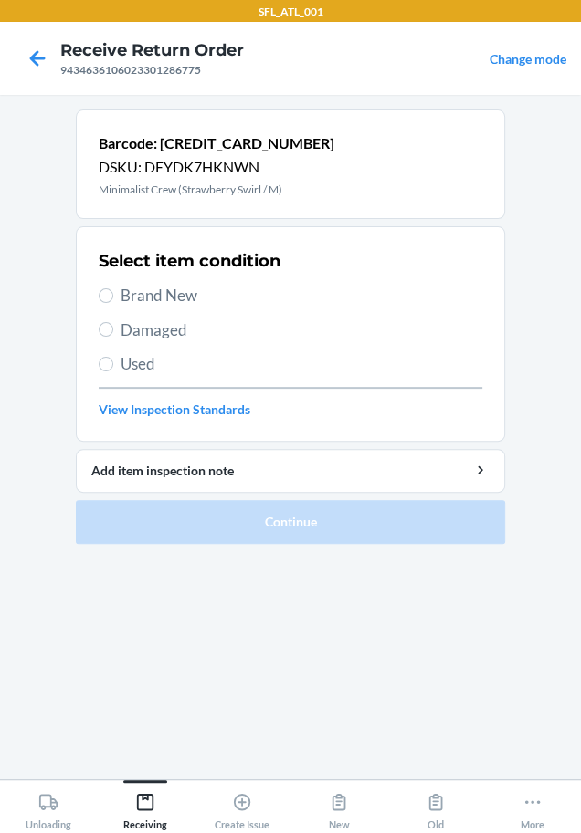
click at [161, 290] on span "Brand New" at bounding box center [300, 296] width 361 height 24
click at [113, 290] on input "Brand New" at bounding box center [106, 295] width 15 height 15
radio input "true"
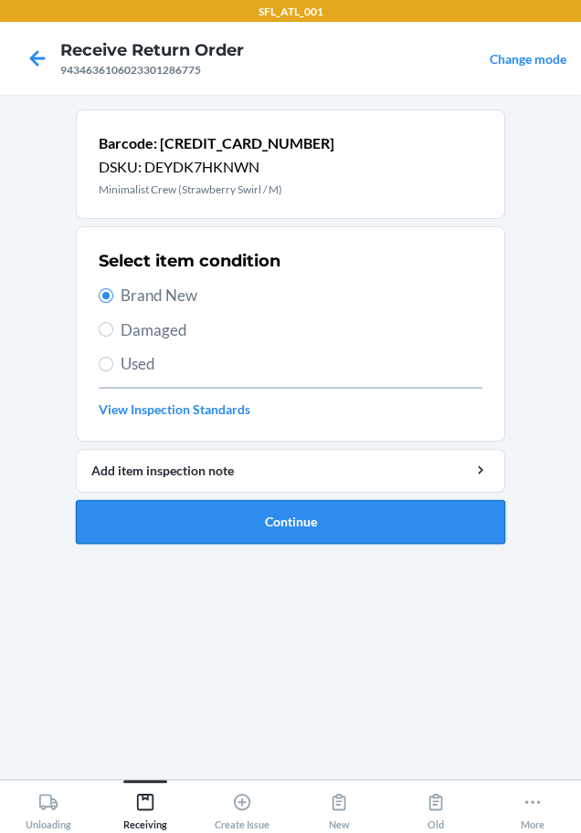
click at [143, 514] on button "Continue" at bounding box center [290, 522] width 429 height 44
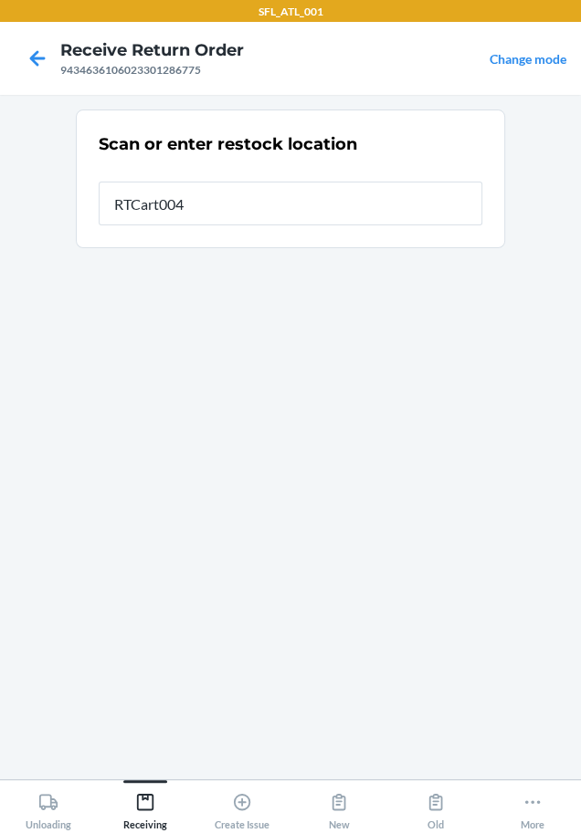
type input "RTCart004"
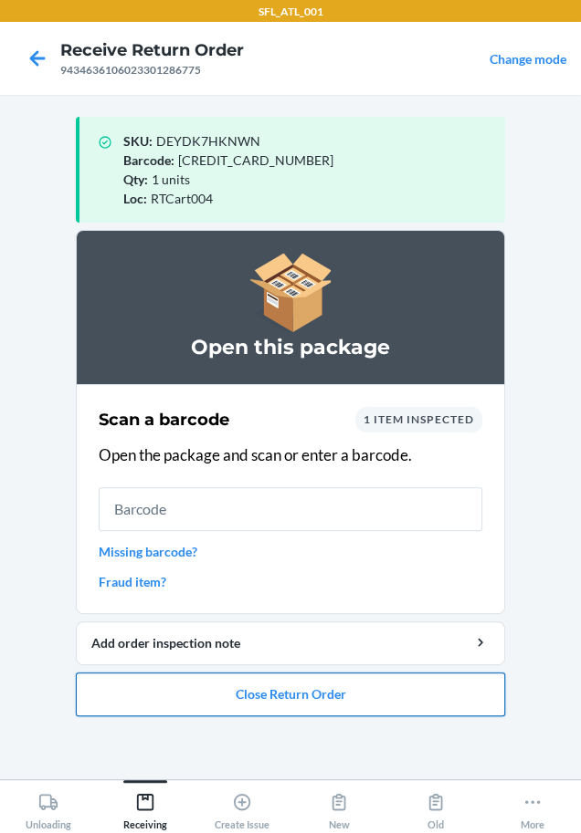
click at [302, 693] on button "Close Return Order" at bounding box center [290, 695] width 429 height 44
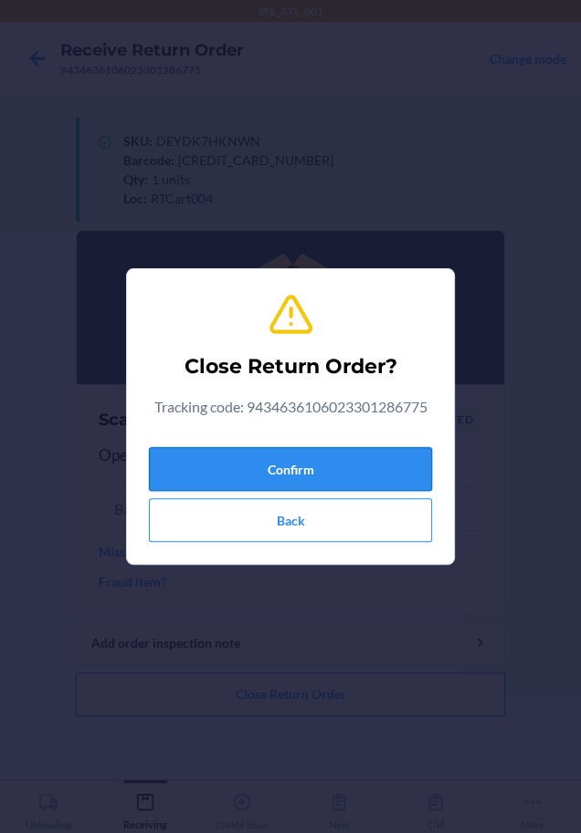
click at [359, 455] on button "Confirm" at bounding box center [290, 469] width 283 height 44
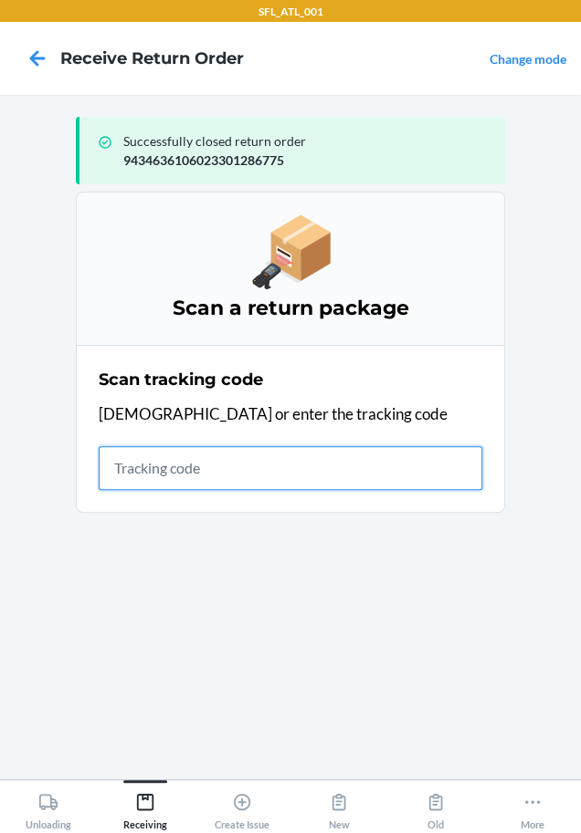
click at [123, 468] on input "text" at bounding box center [290, 468] width 383 height 44
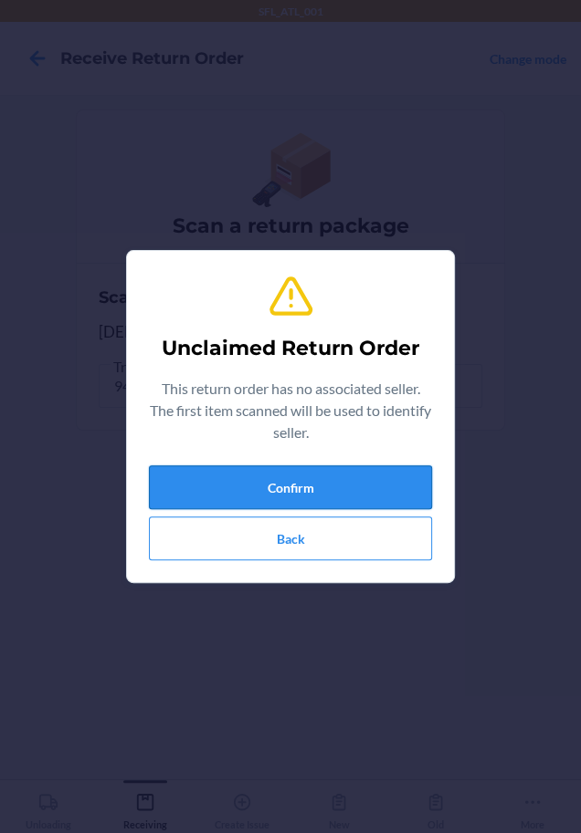
click at [360, 490] on button "Confirm" at bounding box center [290, 488] width 283 height 44
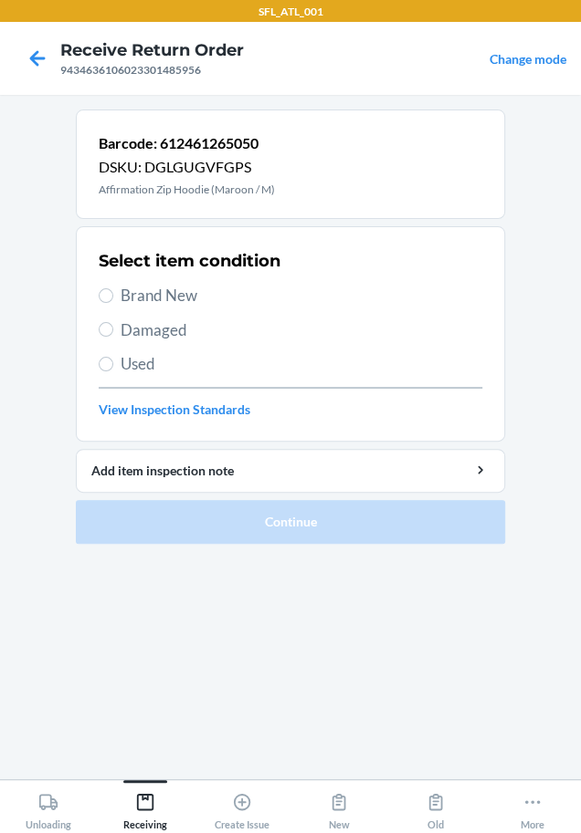
click at [195, 298] on span "Brand New" at bounding box center [300, 296] width 361 height 24
click at [113, 298] on input "Brand New" at bounding box center [106, 295] width 15 height 15
radio input "true"
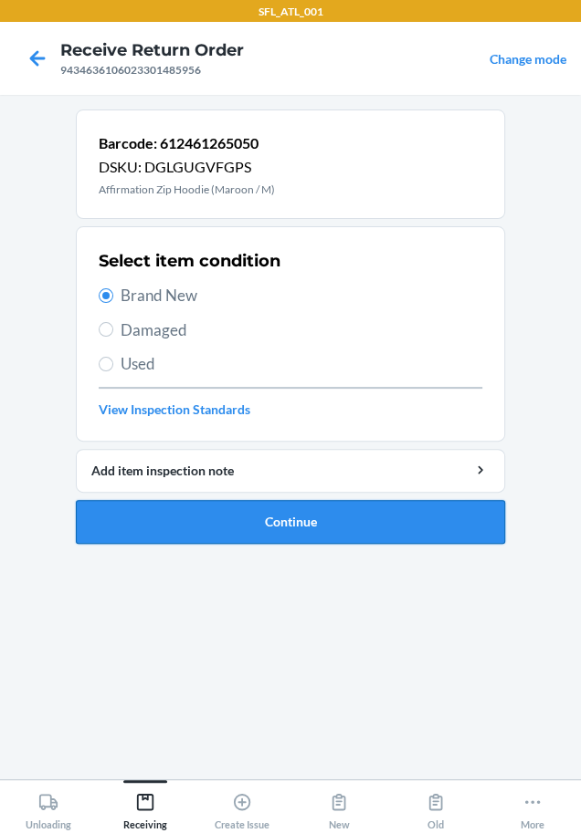
click at [225, 508] on button "Continue" at bounding box center [290, 522] width 429 height 44
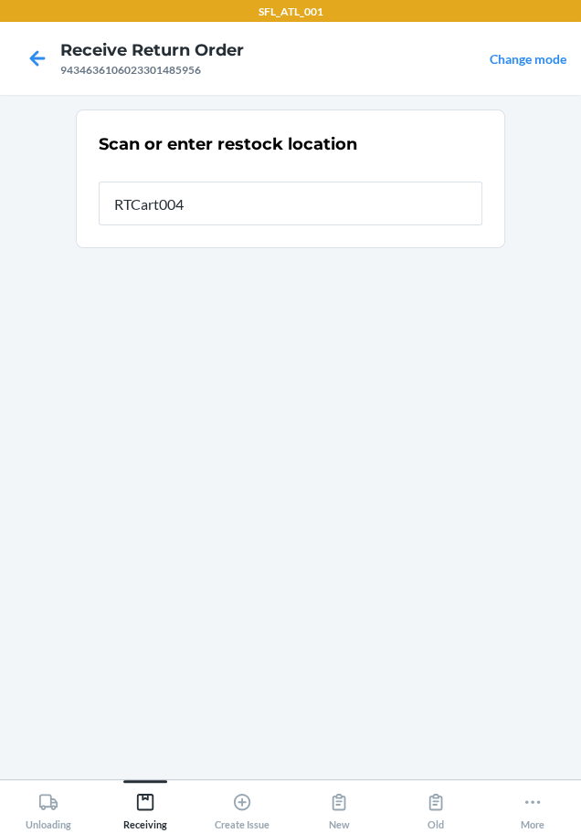
type input "RTCart004"
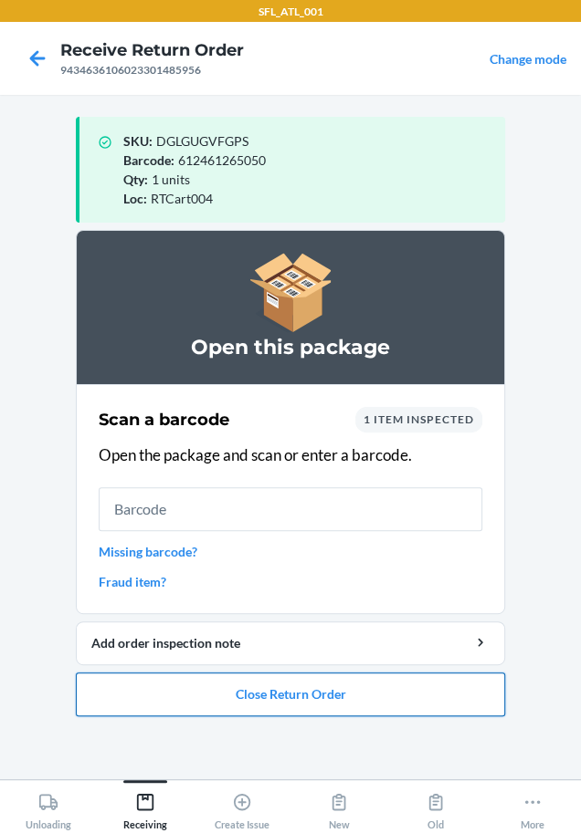
click at [301, 704] on button "Close Return Order" at bounding box center [290, 695] width 429 height 44
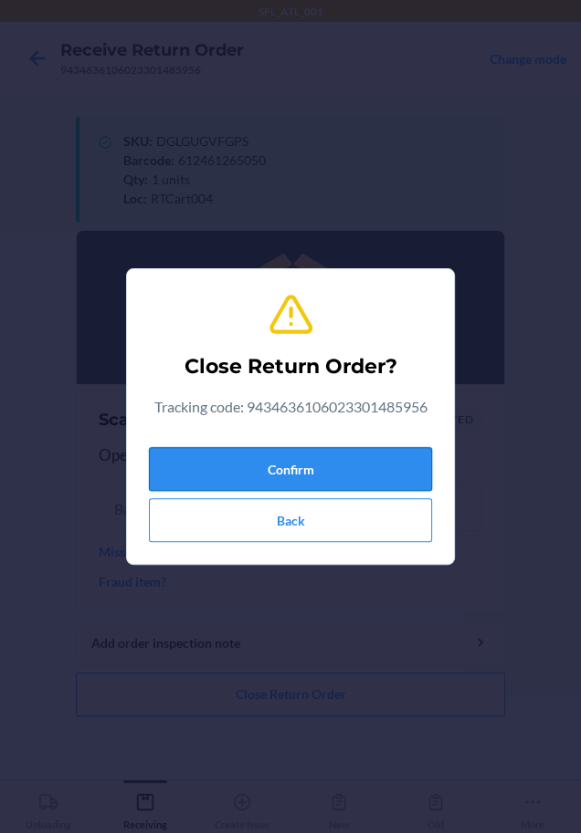
click at [247, 480] on button "Confirm" at bounding box center [290, 469] width 283 height 44
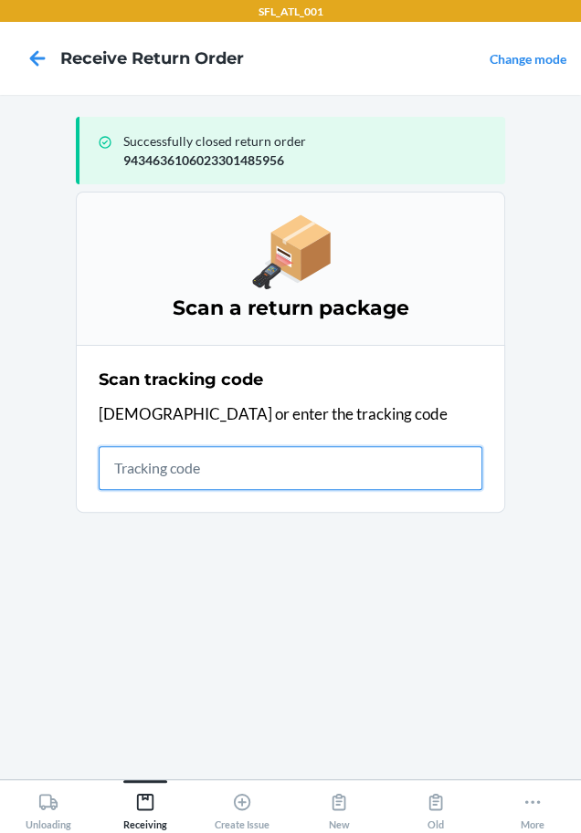
click at [145, 480] on input "text" at bounding box center [290, 468] width 383 height 44
click at [217, 465] on input "text" at bounding box center [290, 468] width 383 height 44
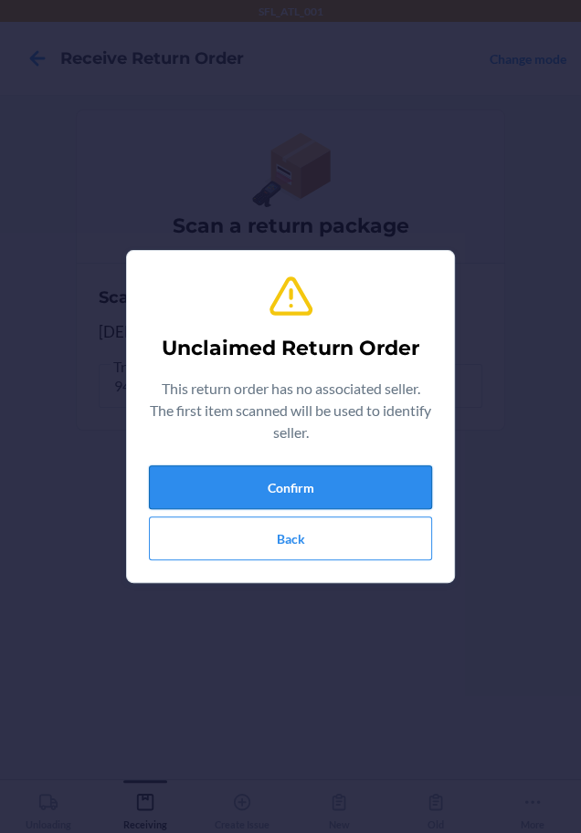
click at [228, 474] on button "Confirm" at bounding box center [290, 488] width 283 height 44
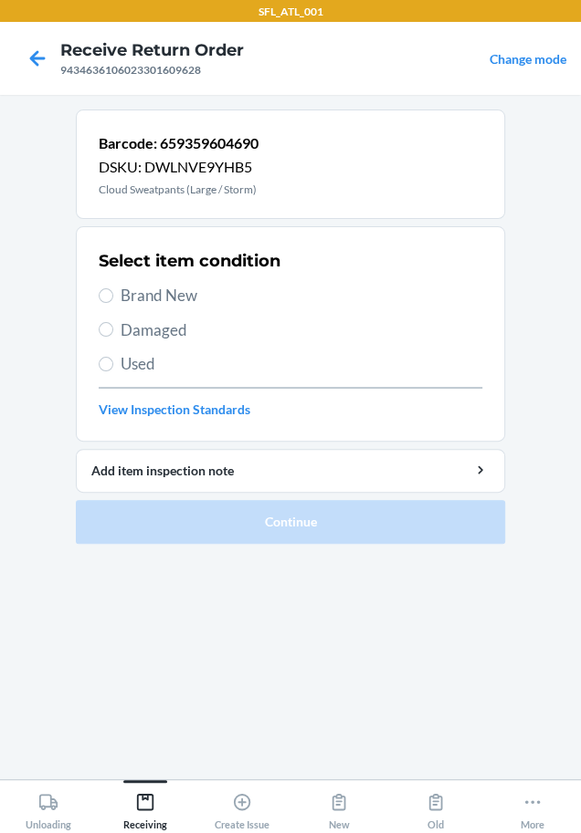
click at [185, 295] on span "Brand New" at bounding box center [300, 296] width 361 height 24
click at [113, 295] on input "Brand New" at bounding box center [106, 295] width 15 height 15
radio input "true"
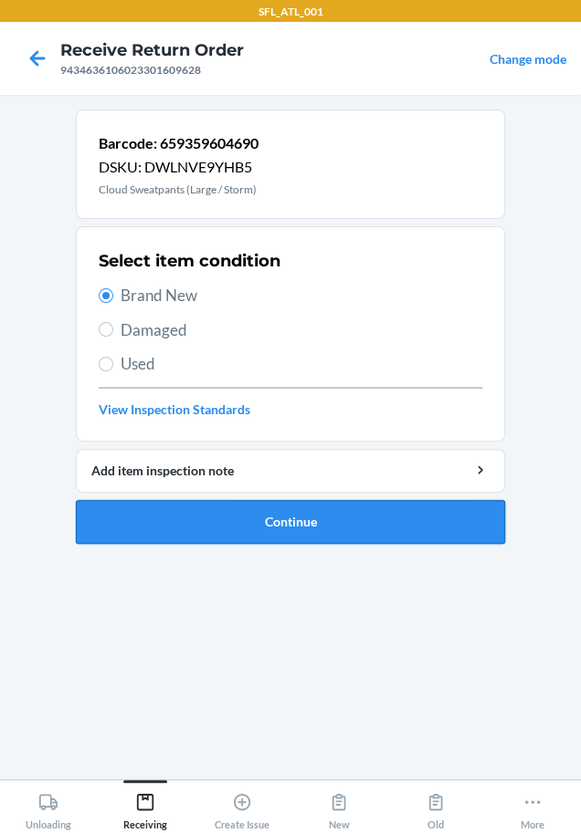
click at [349, 526] on button "Continue" at bounding box center [290, 522] width 429 height 44
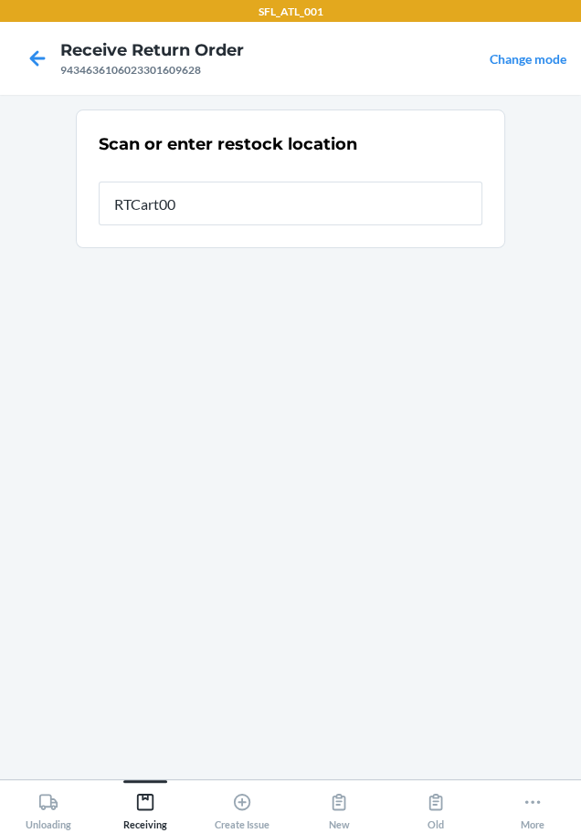
type input "RTCart004"
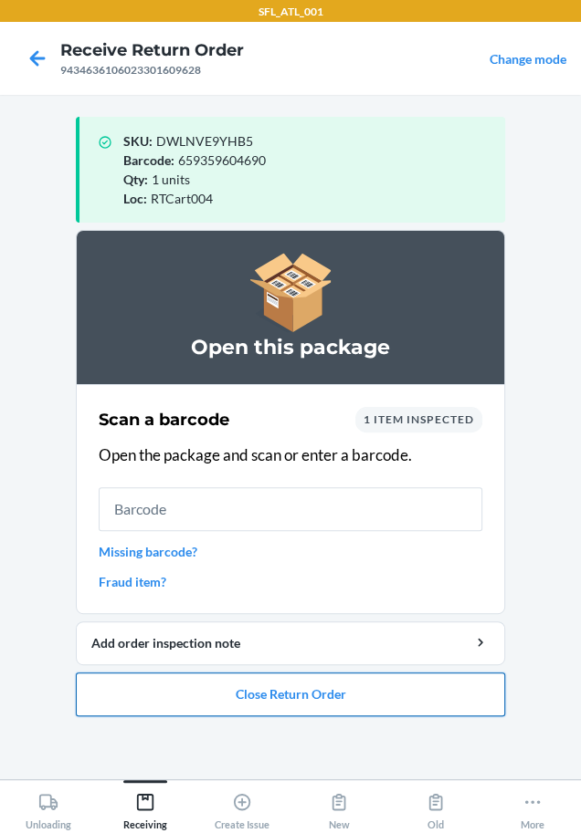
click at [346, 679] on button "Close Return Order" at bounding box center [290, 695] width 429 height 44
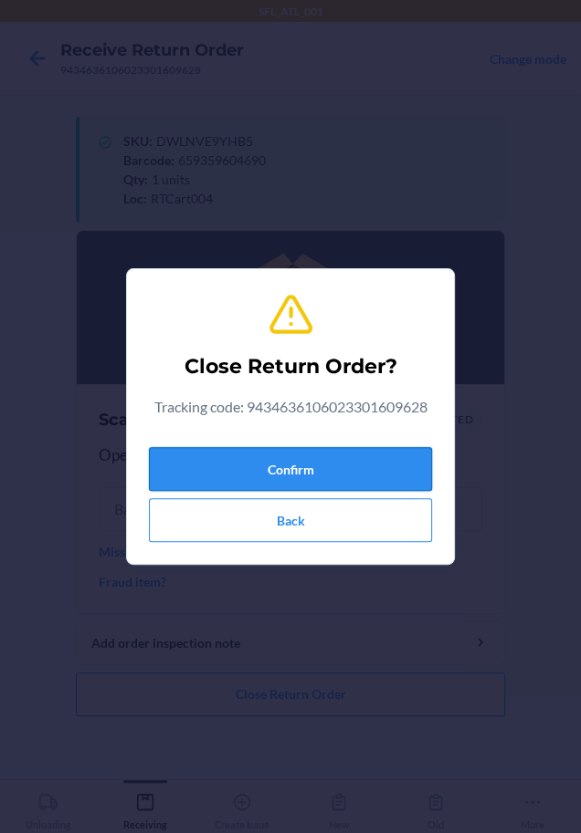
click at [327, 462] on button "Confirm" at bounding box center [290, 469] width 283 height 44
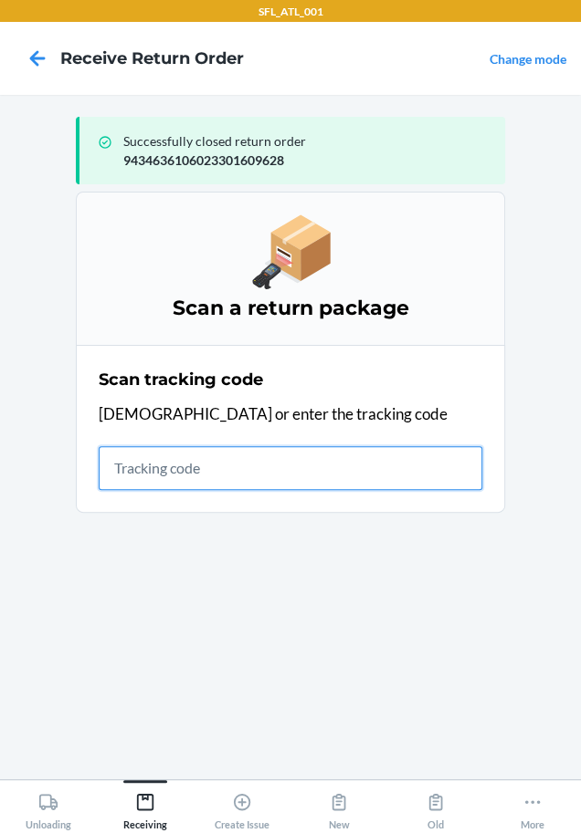
click at [136, 480] on input "text" at bounding box center [290, 468] width 383 height 44
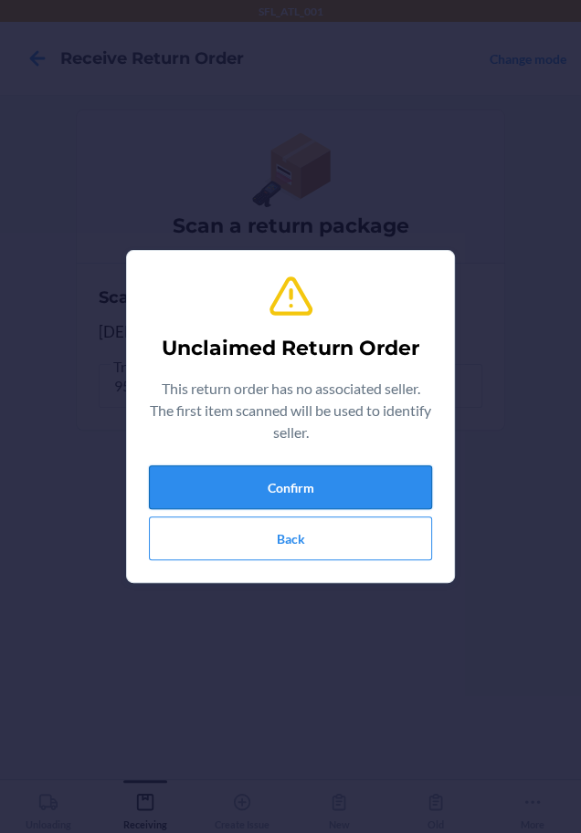
click at [203, 482] on button "Confirm" at bounding box center [290, 488] width 283 height 44
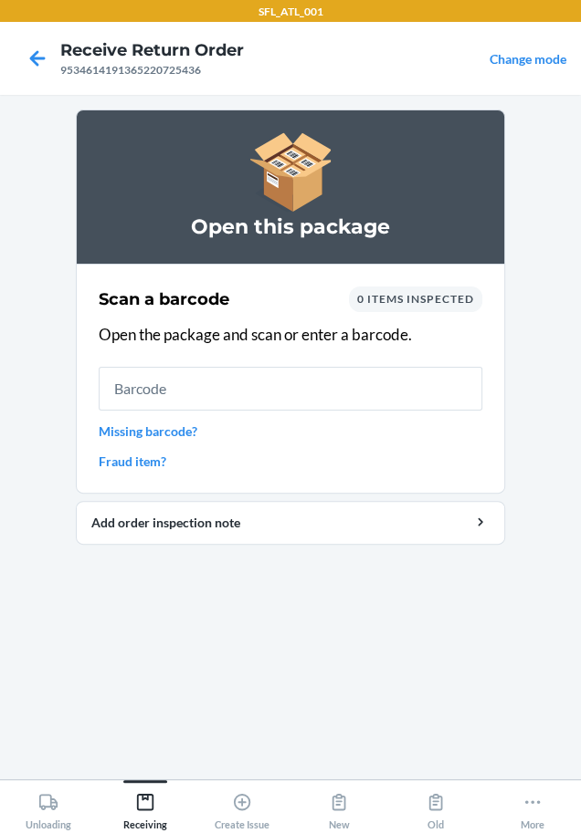
click at [197, 437] on link "Missing barcode?" at bounding box center [290, 431] width 383 height 19
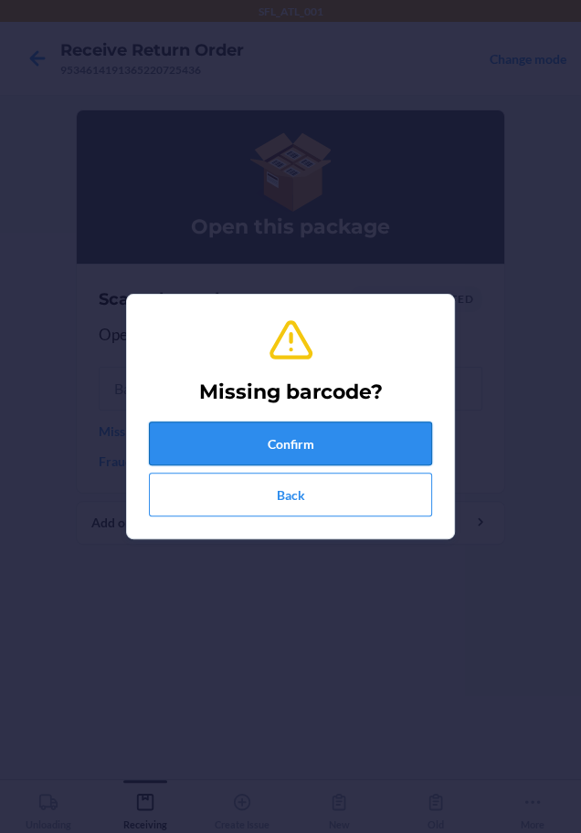
click at [202, 457] on button "Confirm" at bounding box center [290, 444] width 283 height 44
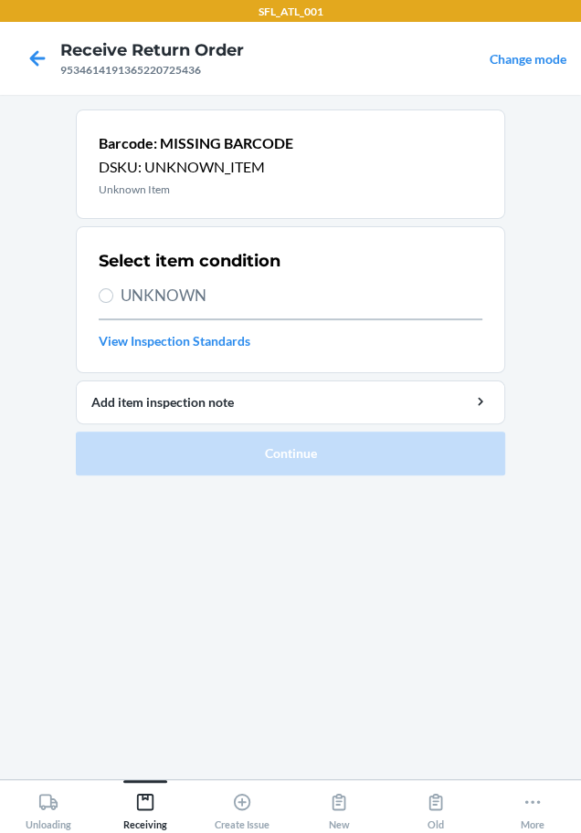
click at [158, 300] on span "UNKNOWN" at bounding box center [300, 296] width 361 height 24
click at [113, 300] on input "UNKNOWN" at bounding box center [106, 295] width 15 height 15
radio input "true"
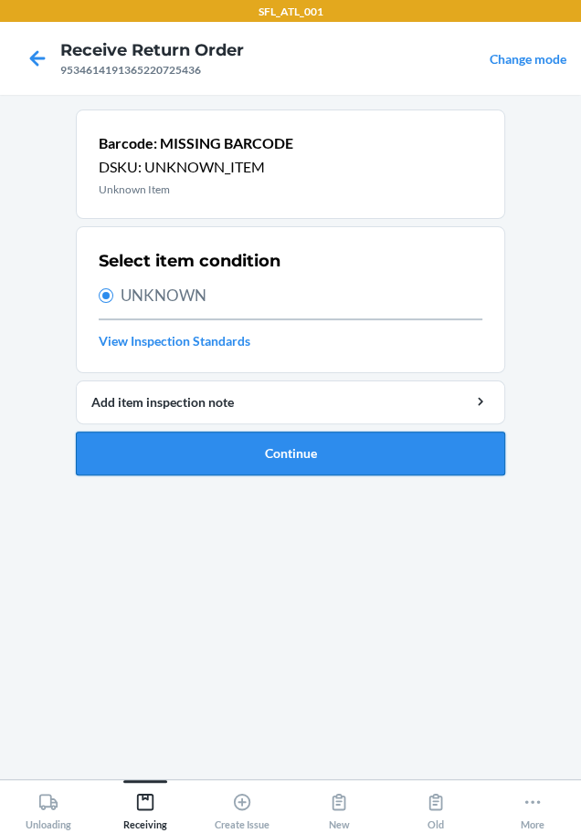
click at [227, 467] on button "Continue" at bounding box center [290, 454] width 429 height 44
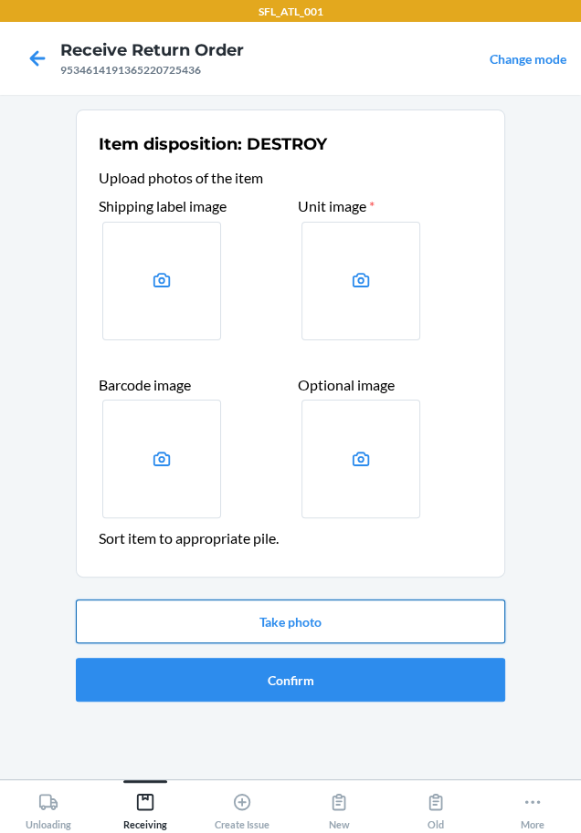
click at [355, 622] on button "Take photo" at bounding box center [290, 622] width 429 height 44
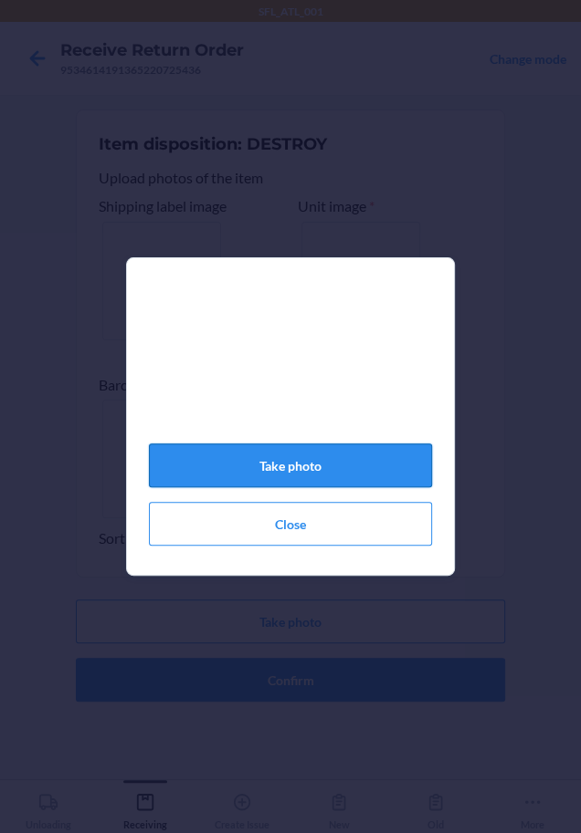
click at [290, 482] on button "Take photo" at bounding box center [290, 466] width 283 height 44
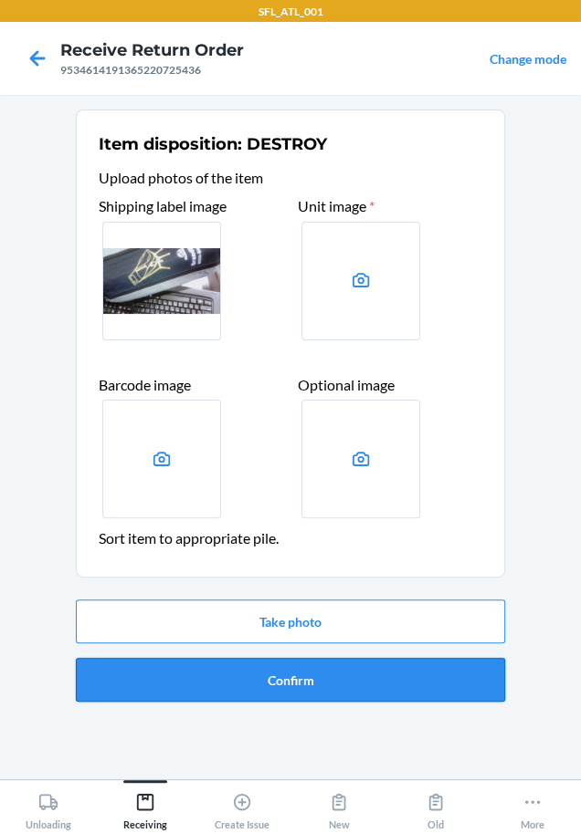
click at [333, 684] on button "Confirm" at bounding box center [290, 680] width 429 height 44
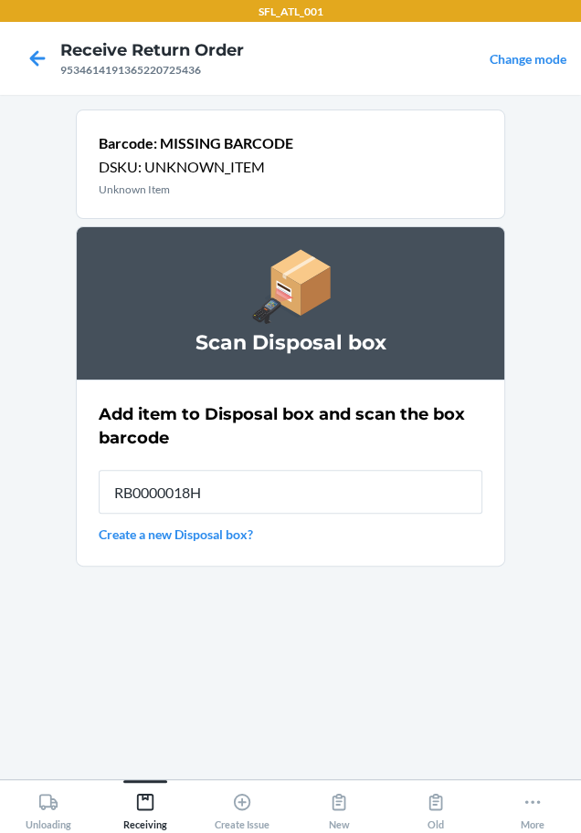
type input "RB0000018HZ"
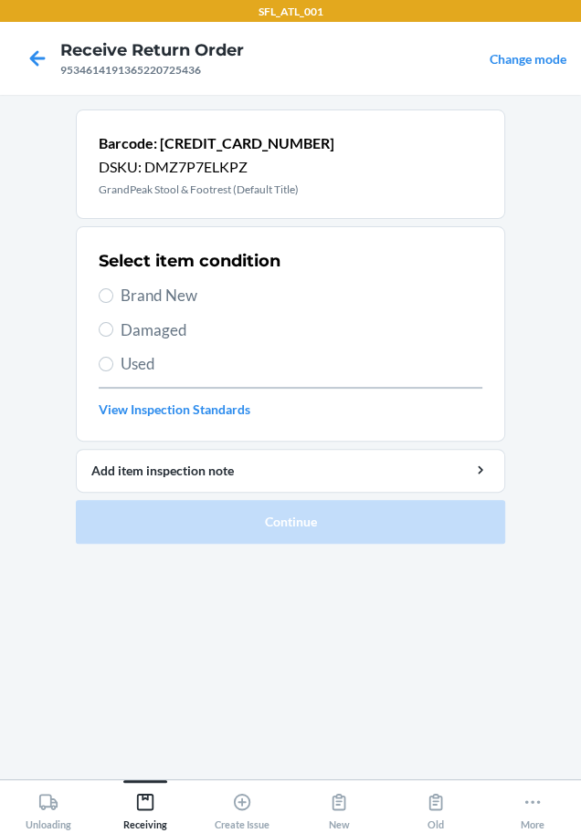
click at [199, 298] on span "Brand New" at bounding box center [300, 296] width 361 height 24
click at [113, 298] on input "Brand New" at bounding box center [106, 295] width 15 height 15
radio input "true"
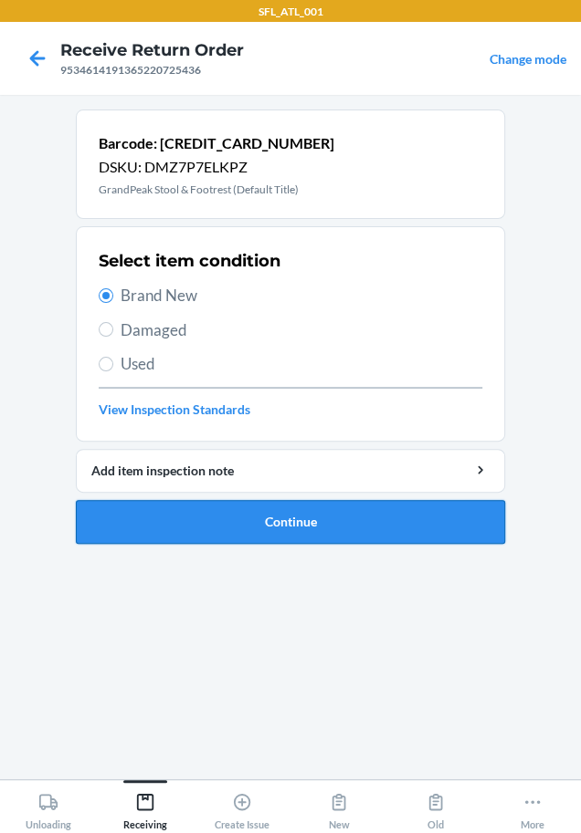
click at [256, 518] on button "Continue" at bounding box center [290, 522] width 429 height 44
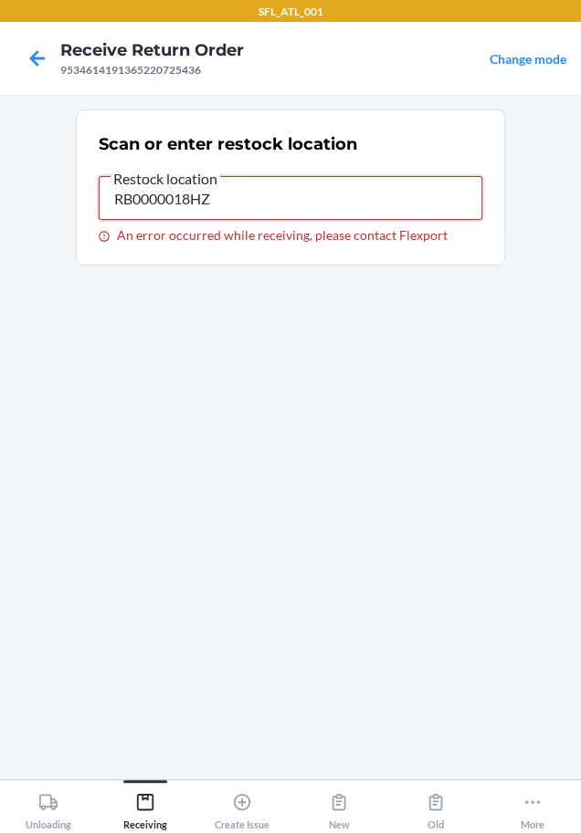
click at [246, 194] on input "RB0000018HZ" at bounding box center [290, 198] width 383 height 44
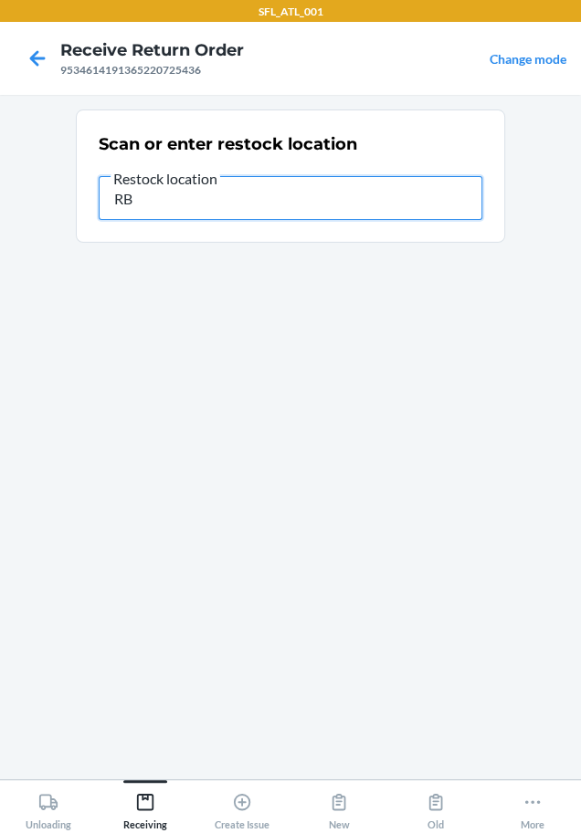
type input "R"
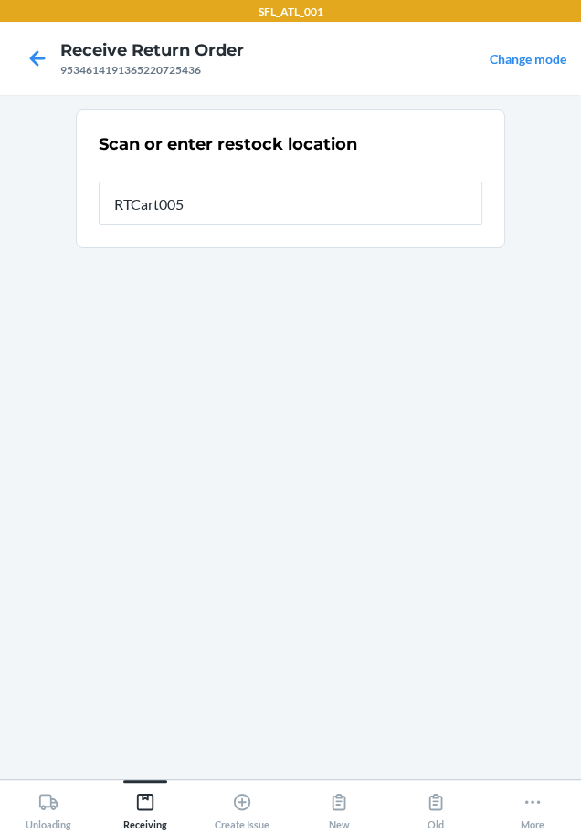
type input "\"
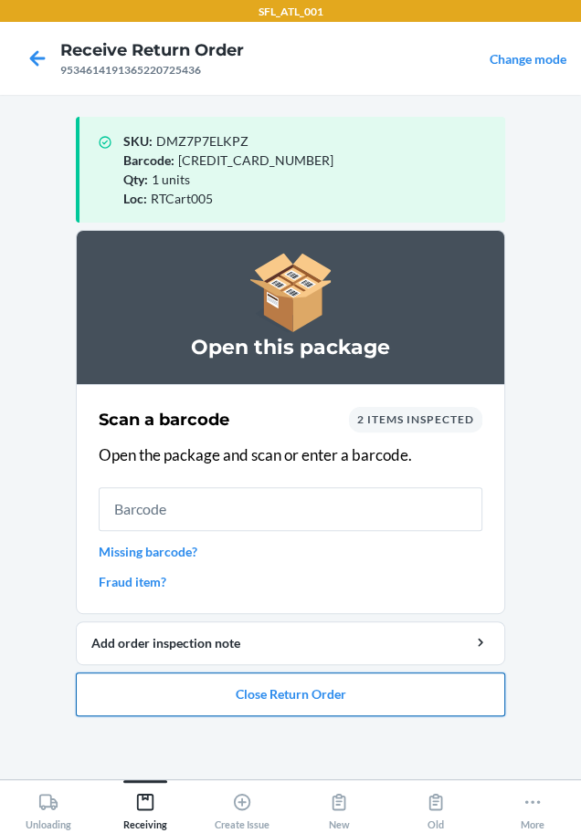
click at [204, 691] on button "Close Return Order" at bounding box center [290, 695] width 429 height 44
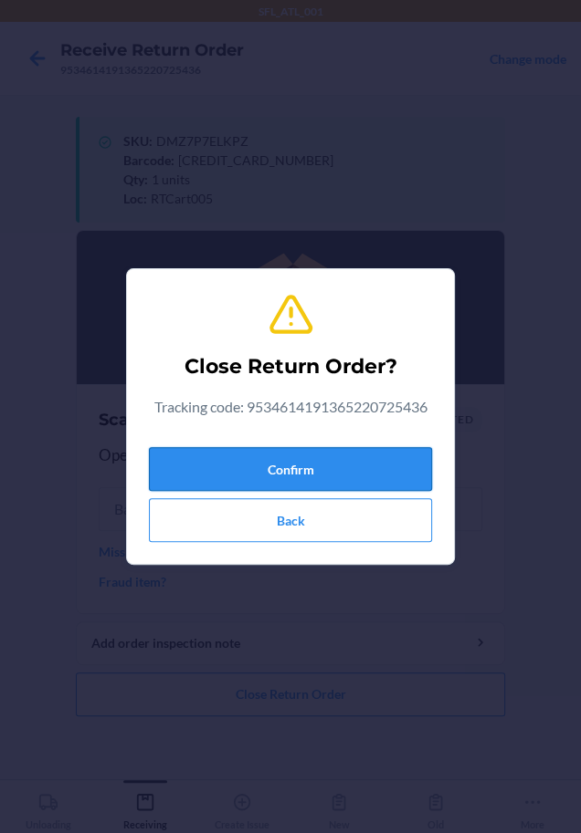
drag, startPoint x: 270, startPoint y: 472, endPoint x: 227, endPoint y: 473, distance: 42.9
click at [261, 472] on button "Confirm" at bounding box center [290, 469] width 283 height 44
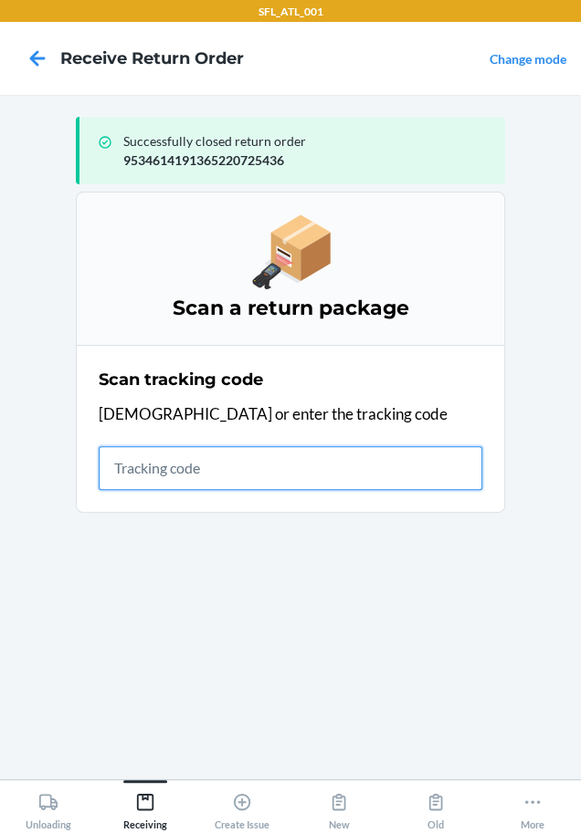
click at [122, 464] on input "text" at bounding box center [290, 468] width 383 height 44
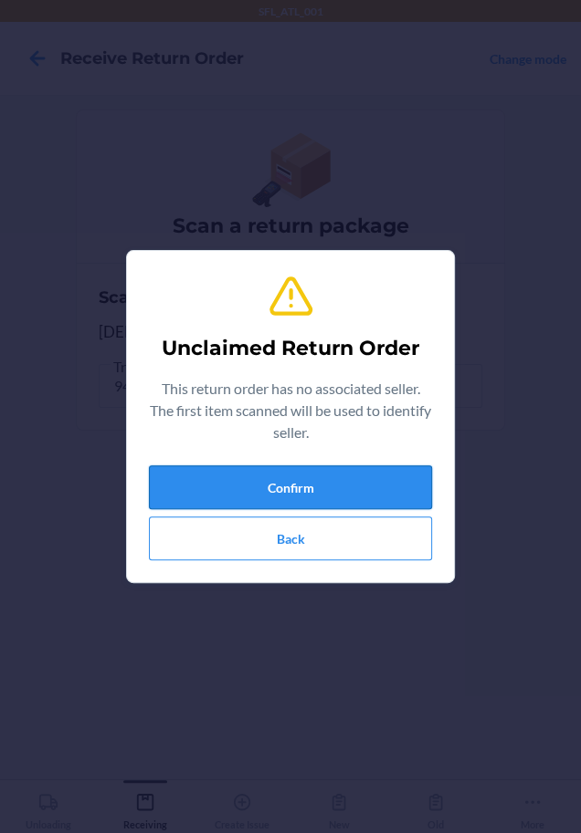
click at [174, 493] on button "Confirm" at bounding box center [290, 488] width 283 height 44
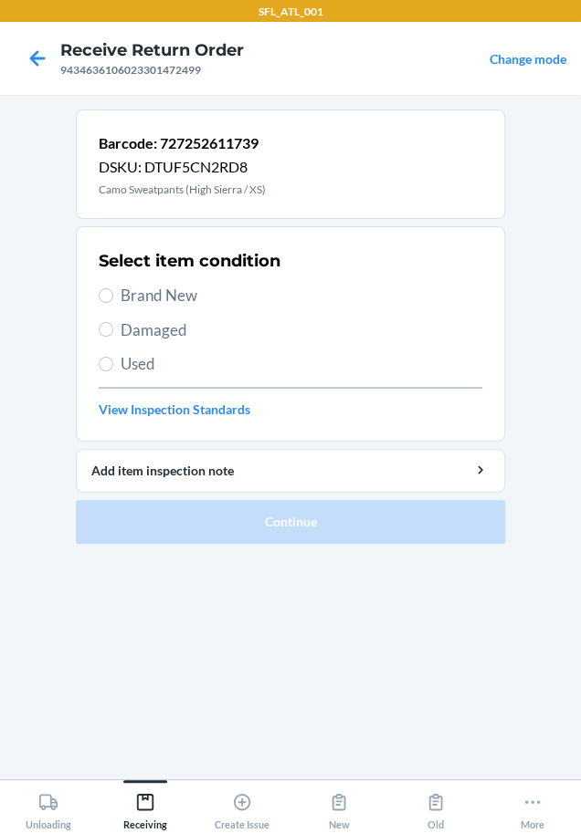
click at [172, 297] on span "Brand New" at bounding box center [300, 296] width 361 height 24
click at [113, 297] on input "Brand New" at bounding box center [106, 295] width 15 height 15
radio input "true"
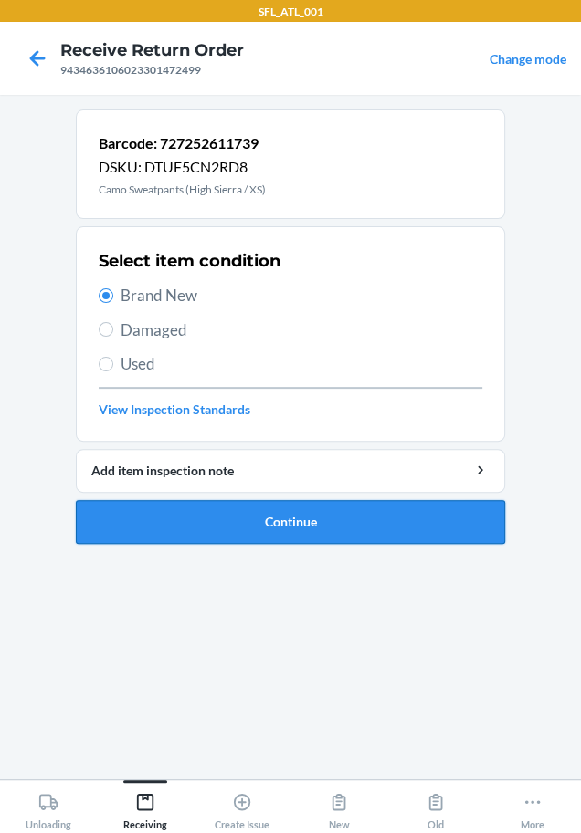
click at [172, 515] on button "Continue" at bounding box center [290, 522] width 429 height 44
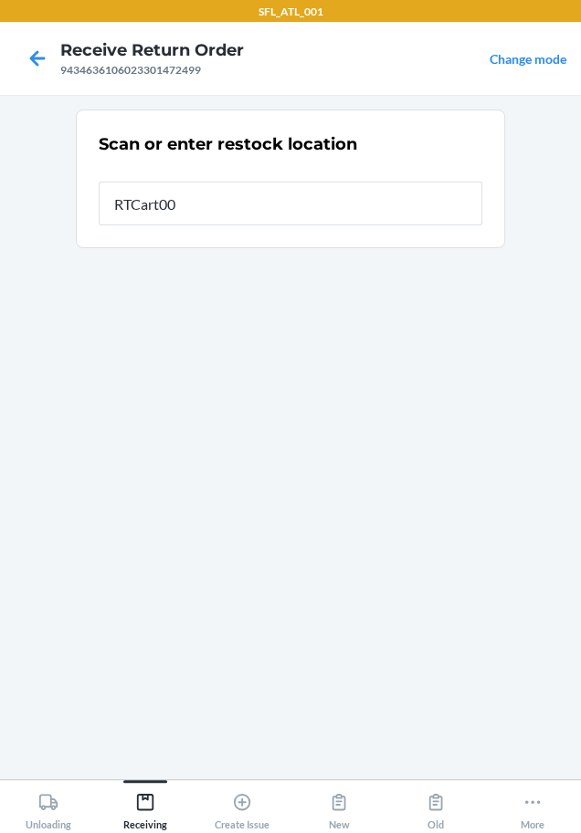
type input "RTCart005"
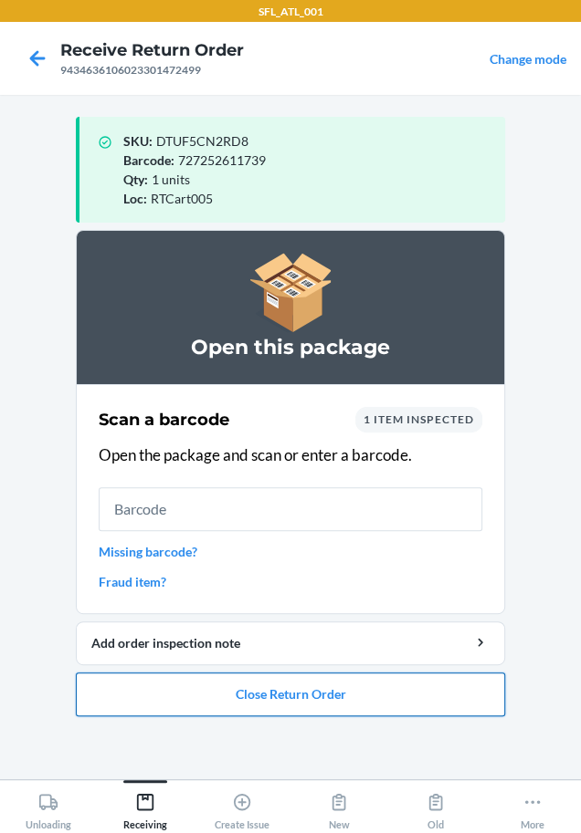
click at [358, 682] on button "Close Return Order" at bounding box center [290, 695] width 429 height 44
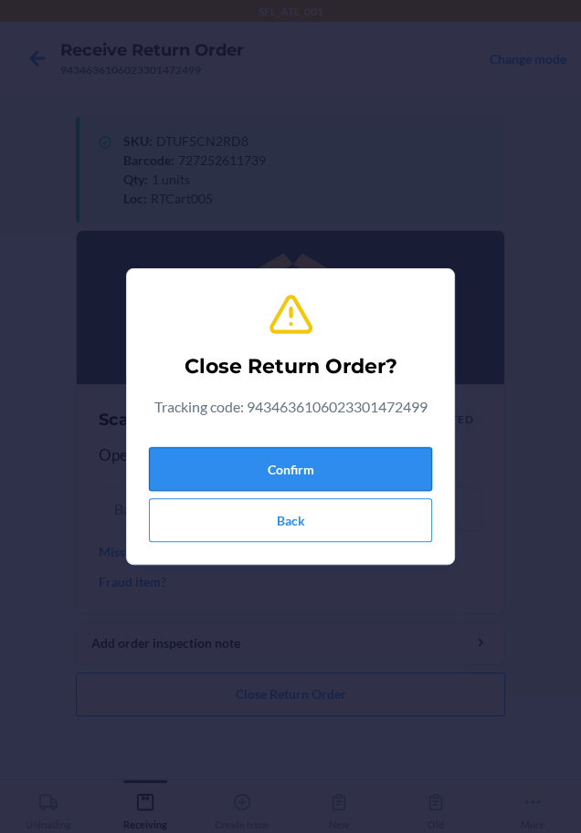
drag, startPoint x: 304, startPoint y: 455, endPoint x: 188, endPoint y: 471, distance: 117.1
click at [301, 455] on button "Confirm" at bounding box center [290, 469] width 283 height 44
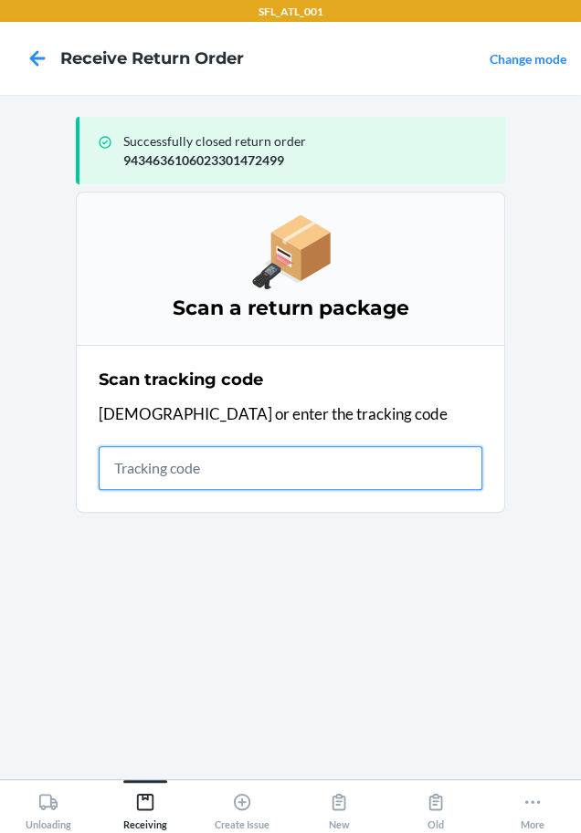
click at [235, 462] on input "text" at bounding box center [290, 468] width 383 height 44
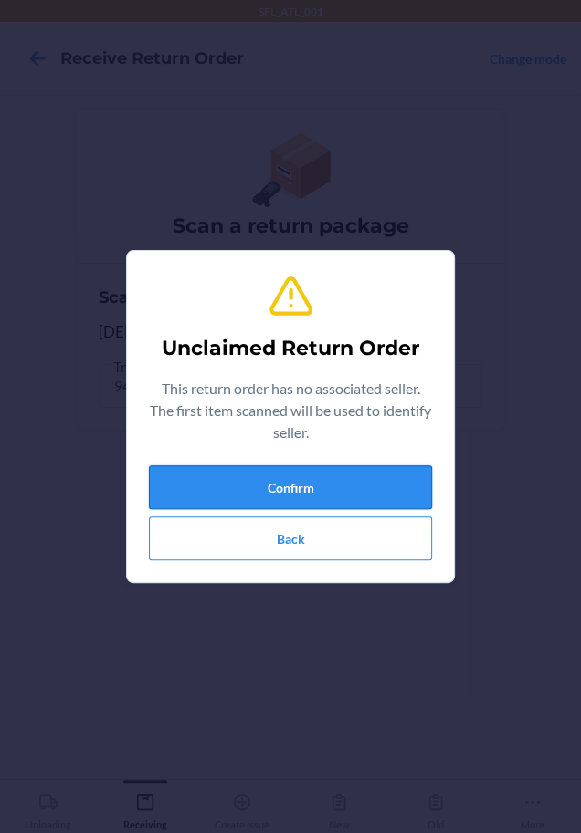
click at [247, 485] on button "Confirm" at bounding box center [290, 488] width 283 height 44
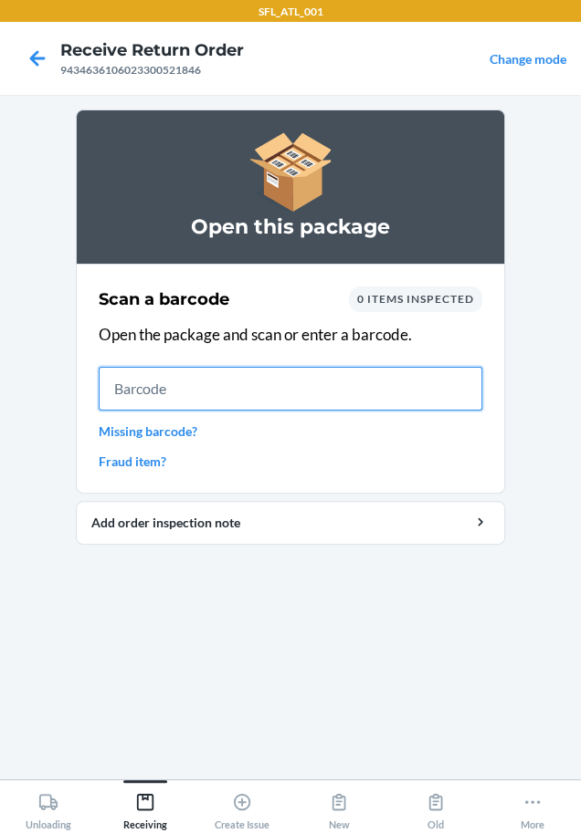
drag, startPoint x: 234, startPoint y: 395, endPoint x: 223, endPoint y: 401, distance: 12.2
click at [224, 400] on input "text" at bounding box center [290, 389] width 383 height 44
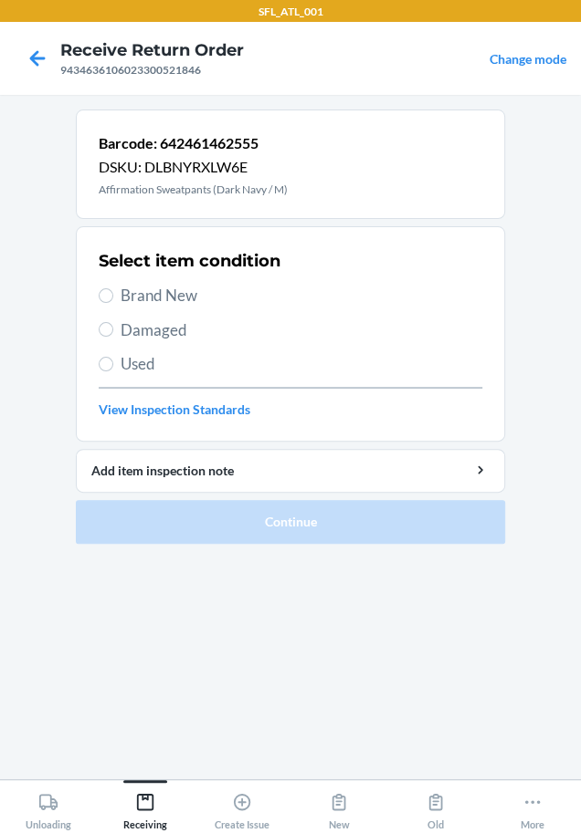
click at [201, 292] on span "Brand New" at bounding box center [300, 296] width 361 height 24
click at [113, 292] on input "Brand New" at bounding box center [106, 295] width 15 height 15
radio input "true"
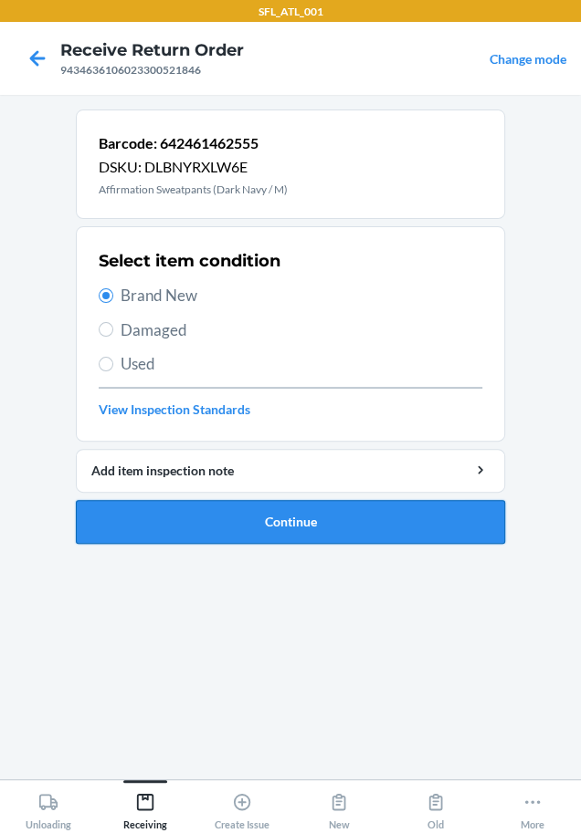
click at [343, 520] on button "Continue" at bounding box center [290, 522] width 429 height 44
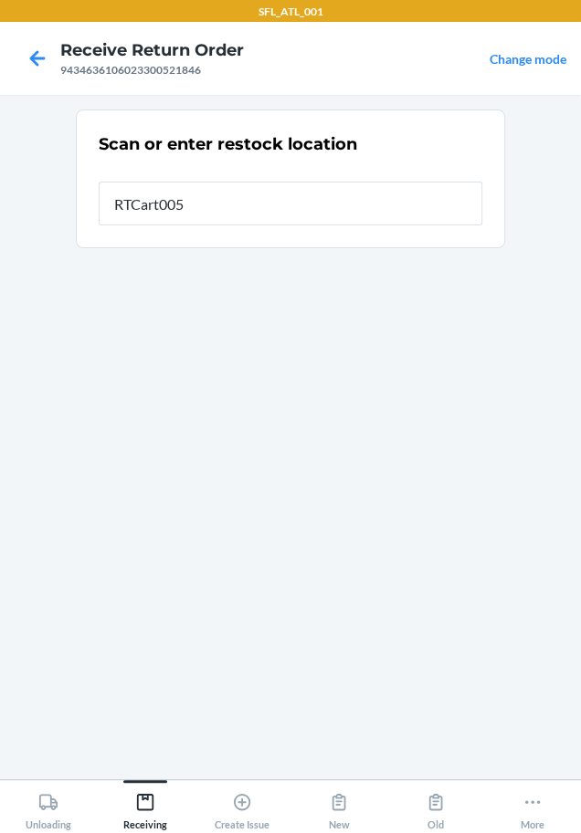
type input "RTCart005"
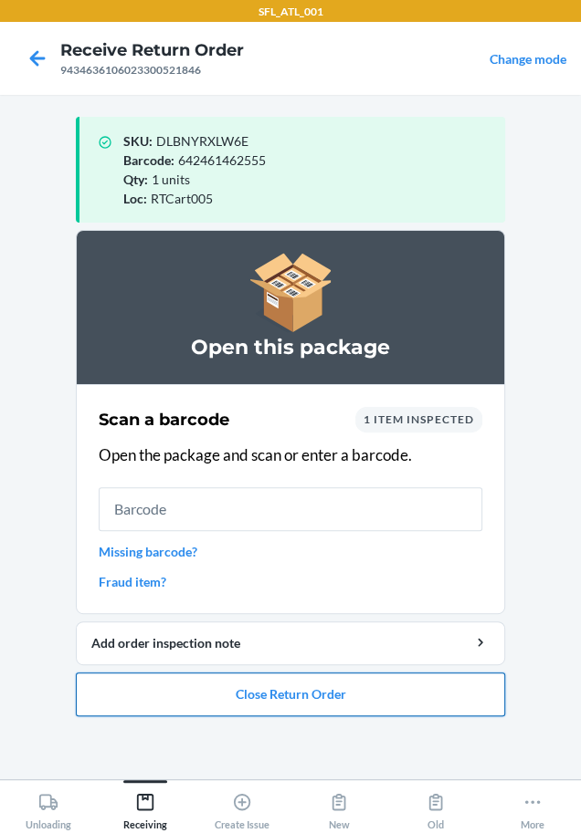
drag, startPoint x: 332, startPoint y: 698, endPoint x: 319, endPoint y: 694, distance: 14.4
click at [325, 696] on button "Close Return Order" at bounding box center [290, 695] width 429 height 44
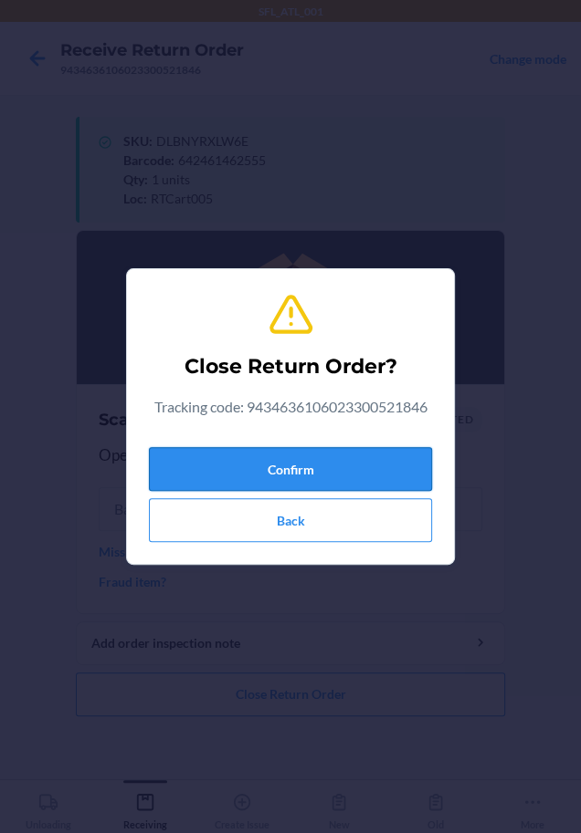
click at [340, 466] on button "Confirm" at bounding box center [290, 469] width 283 height 44
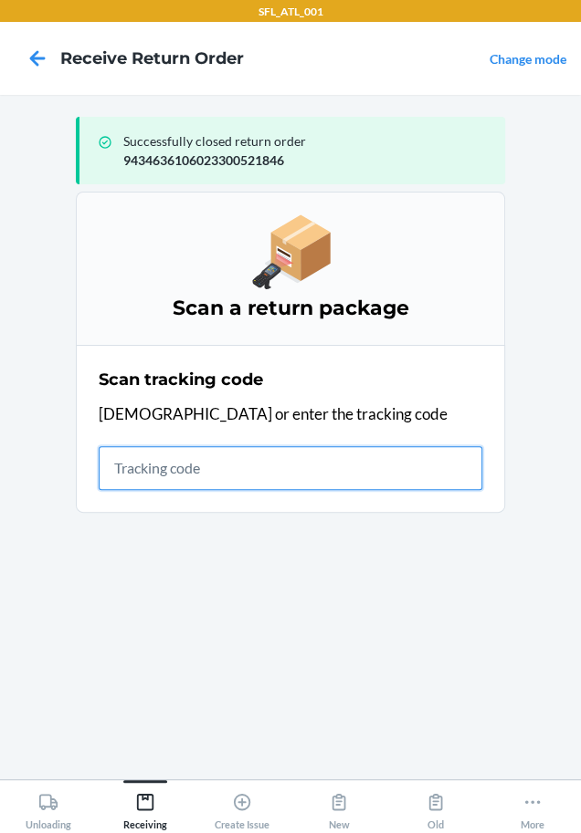
click at [173, 462] on input "text" at bounding box center [290, 468] width 383 height 44
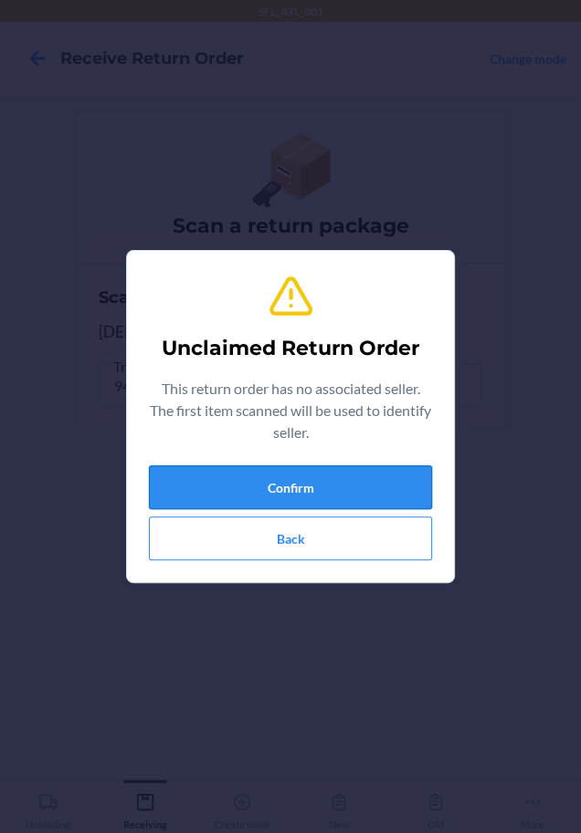
click at [198, 488] on button "Confirm" at bounding box center [290, 488] width 283 height 44
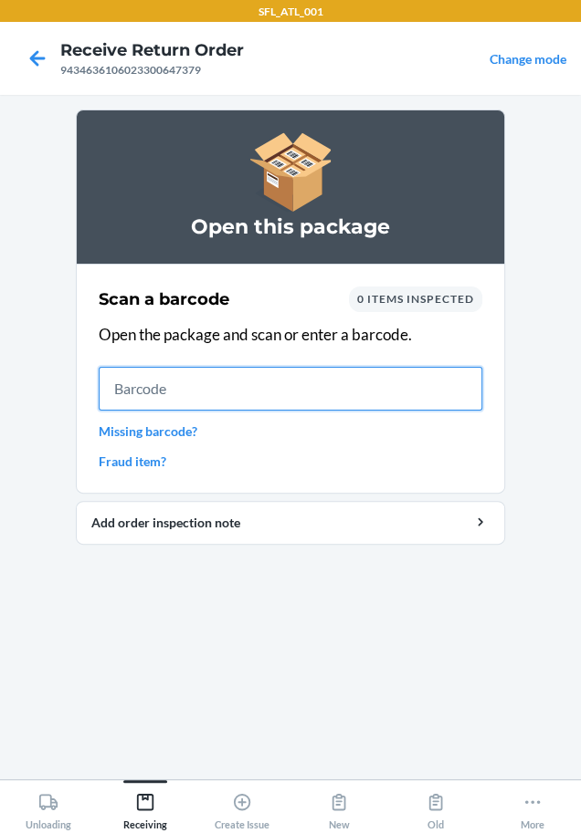
click at [183, 381] on input "text" at bounding box center [290, 389] width 383 height 44
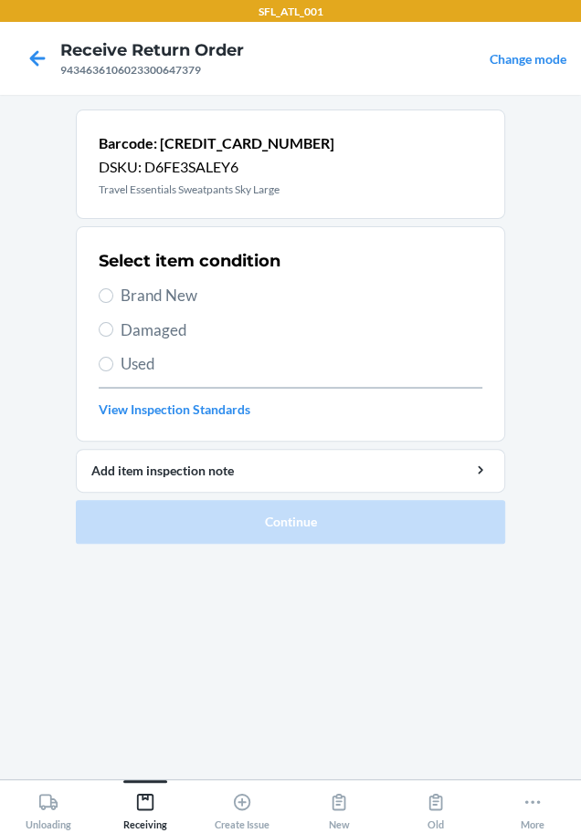
click at [156, 277] on div "Select item condition Brand New Damaged Used View Inspection Standards" at bounding box center [290, 334] width 383 height 181
click at [159, 284] on span "Brand New" at bounding box center [300, 296] width 361 height 24
click at [113, 288] on input "Brand New" at bounding box center [106, 295] width 15 height 15
radio input "true"
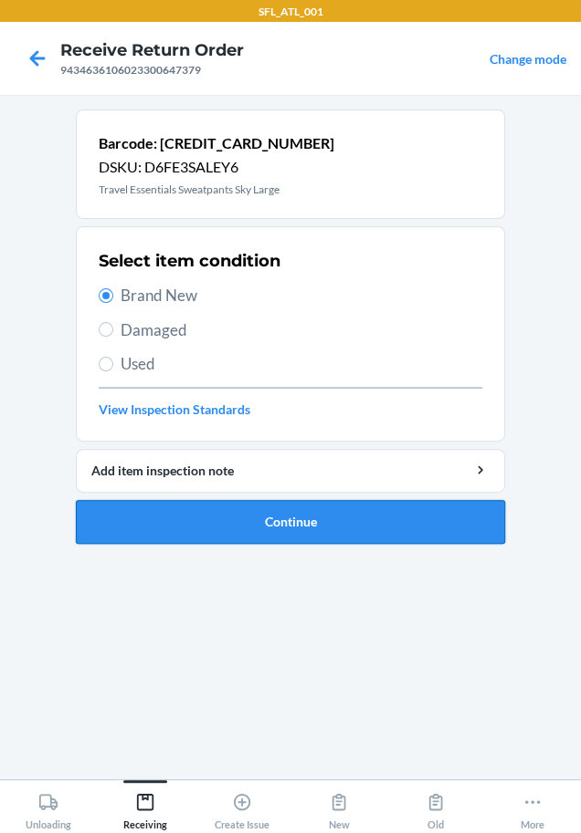
click at [232, 522] on button "Continue" at bounding box center [290, 522] width 429 height 44
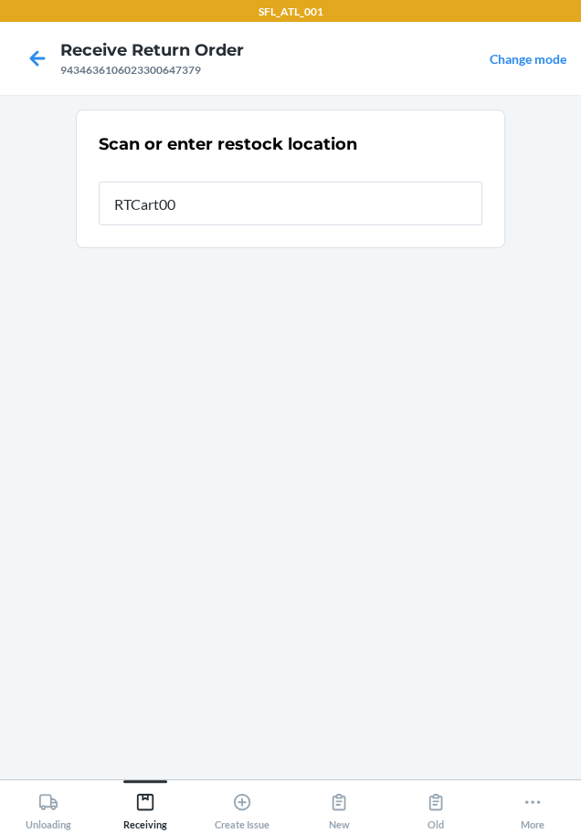
type input "RTCart005"
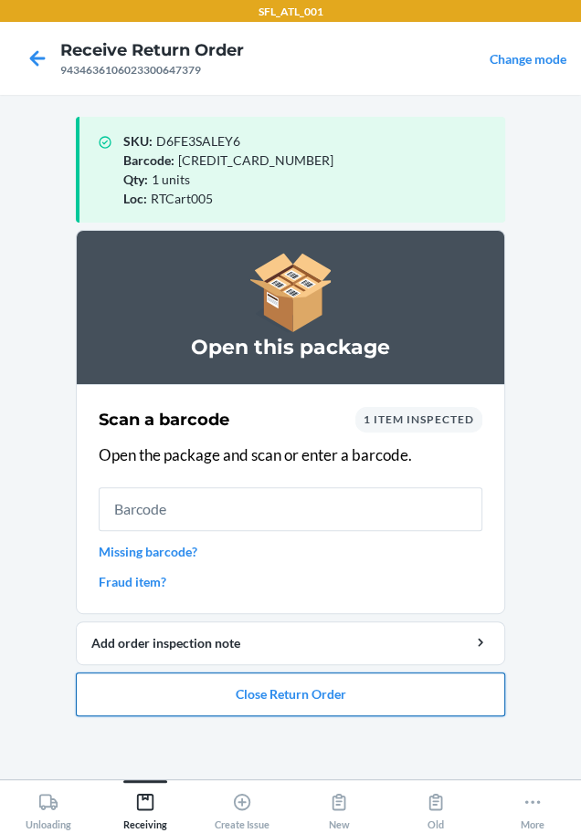
click at [268, 688] on button "Close Return Order" at bounding box center [290, 695] width 429 height 44
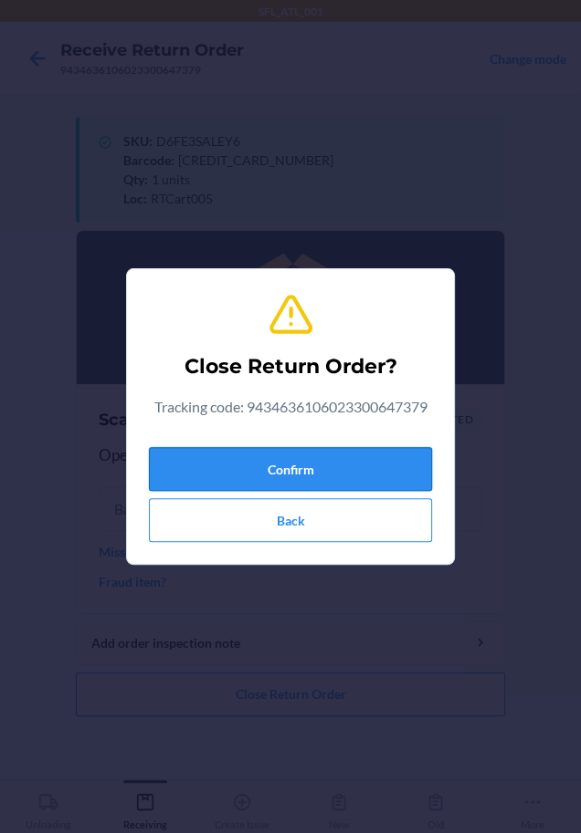
drag, startPoint x: 306, startPoint y: 468, endPoint x: 283, endPoint y: 485, distance: 28.1
click at [305, 469] on button "Confirm" at bounding box center [290, 469] width 283 height 44
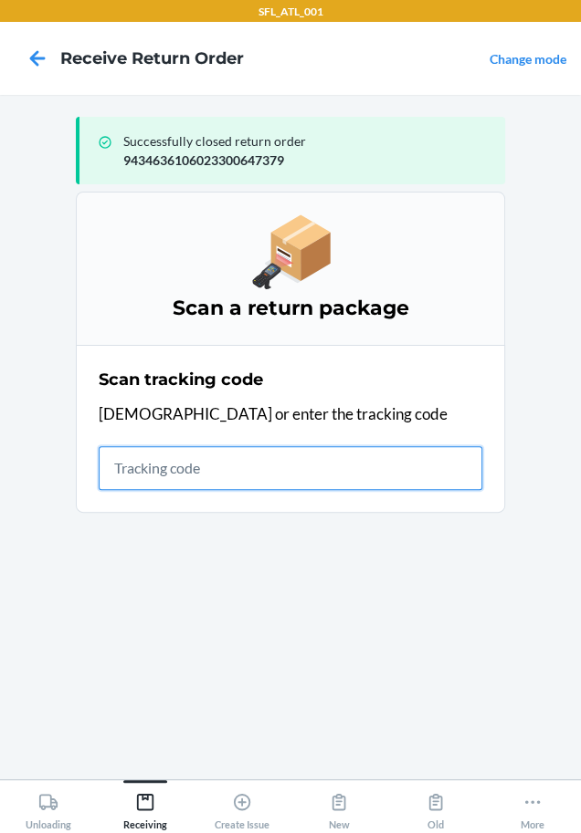
drag, startPoint x: 217, startPoint y: 480, endPoint x: 200, endPoint y: 477, distance: 17.6
click at [206, 477] on input "text" at bounding box center [290, 468] width 383 height 44
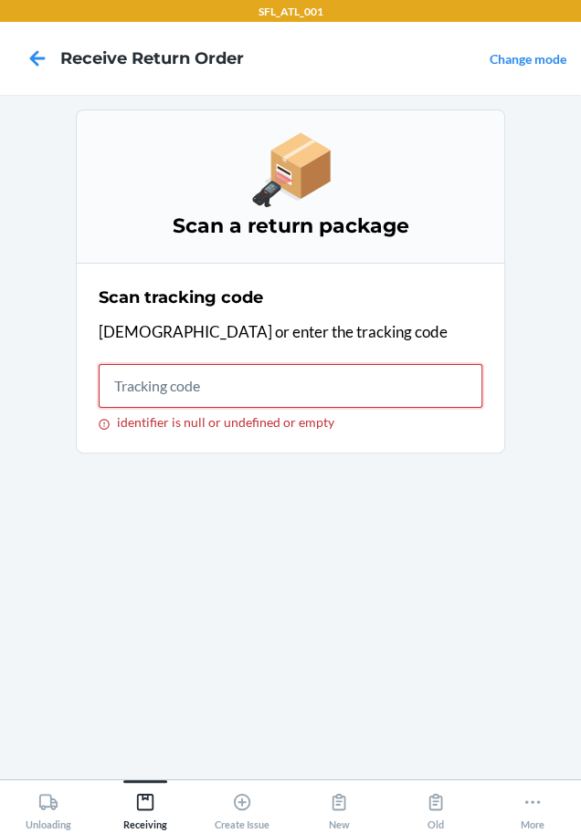
click at [302, 375] on input "identifier is null or undefined or empty" at bounding box center [290, 386] width 383 height 44
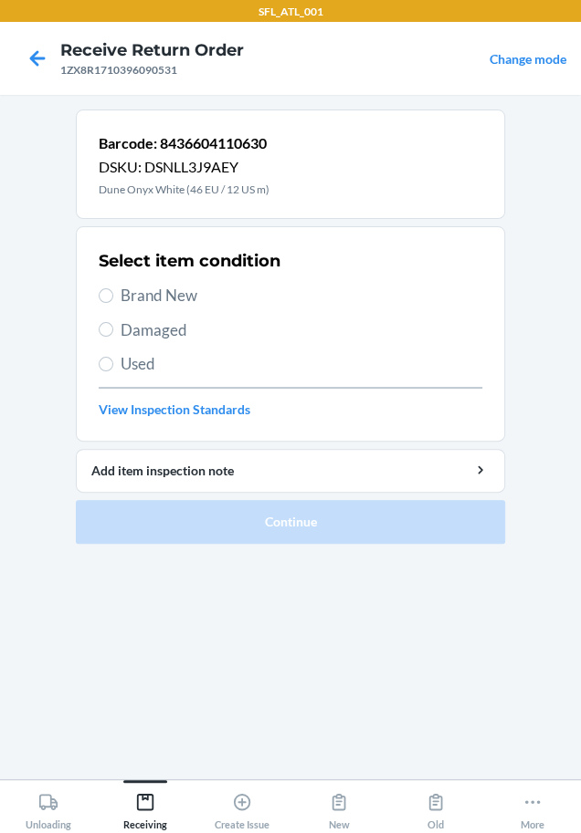
click at [121, 361] on span "Used" at bounding box center [300, 364] width 361 height 24
click at [113, 361] on input "Used" at bounding box center [106, 364] width 15 height 15
radio input "true"
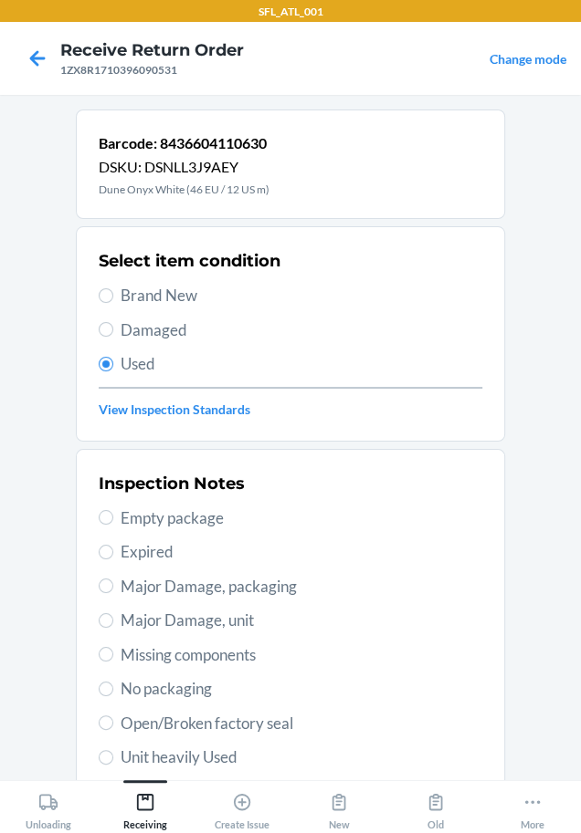
click at [120, 753] on span "Unit heavily Used" at bounding box center [300, 758] width 361 height 24
click at [113, 753] on input "Unit heavily Used" at bounding box center [106, 757] width 15 height 15
radio input "true"
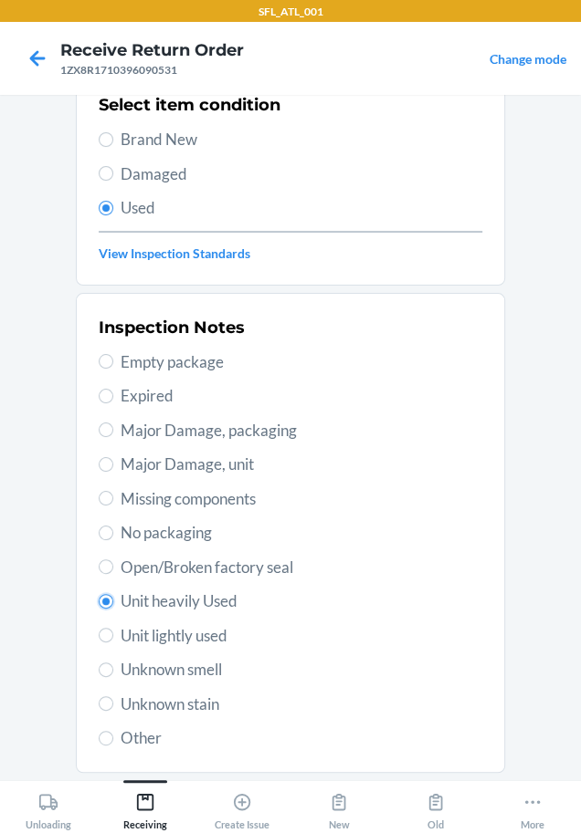
scroll to position [265, 0]
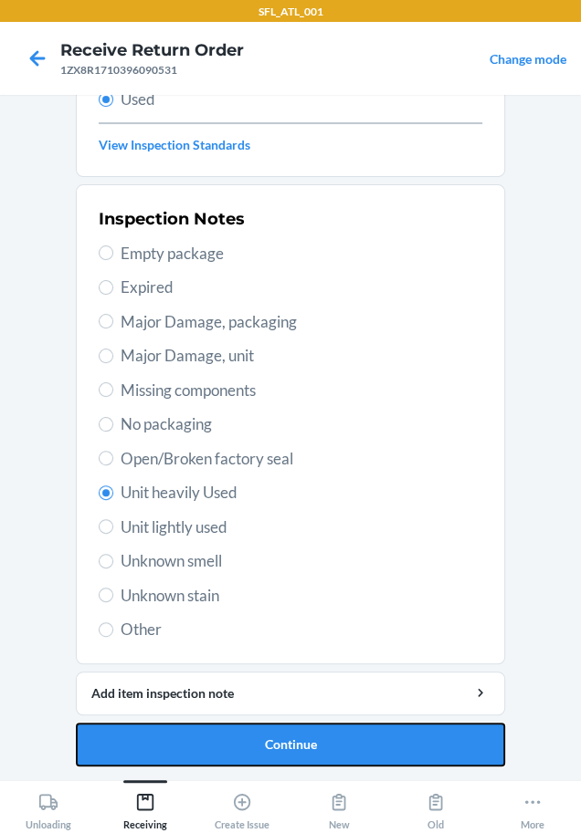
click at [124, 744] on button "Continue" at bounding box center [290, 745] width 429 height 44
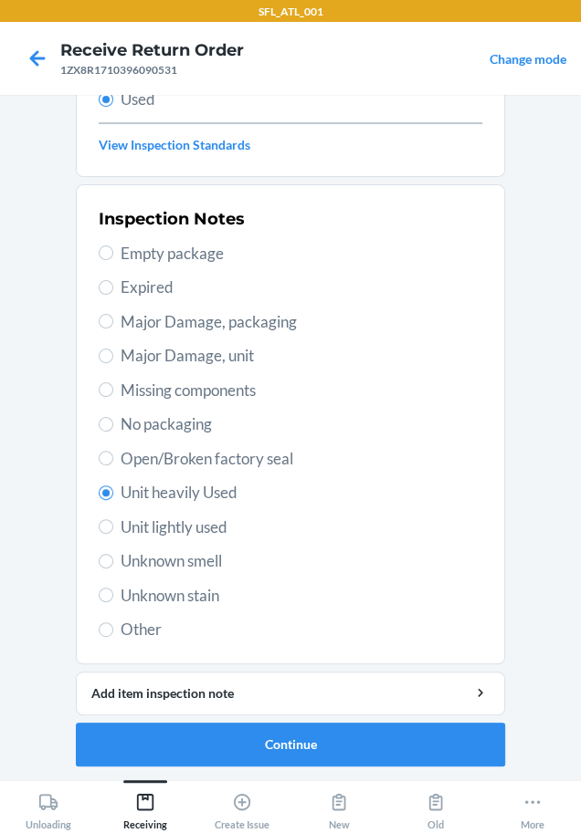
scroll to position [0, 0]
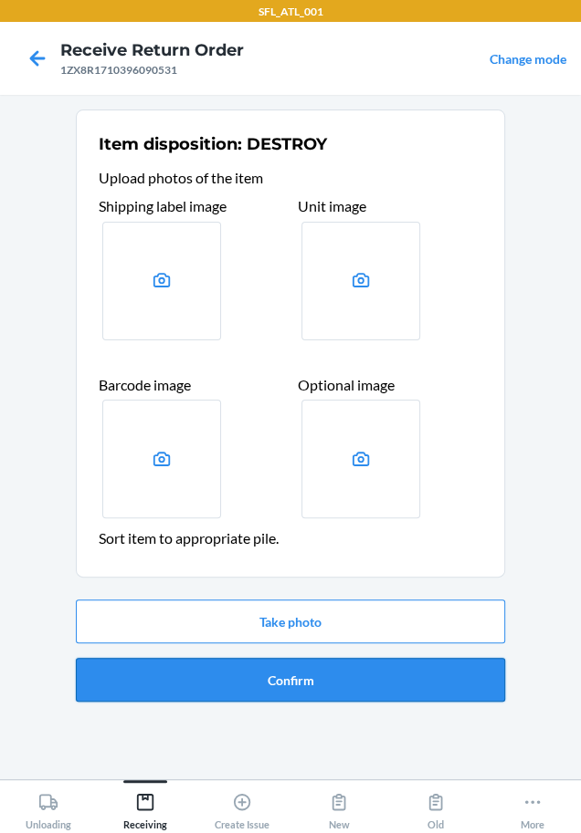
click at [199, 680] on button "Confirm" at bounding box center [290, 680] width 429 height 44
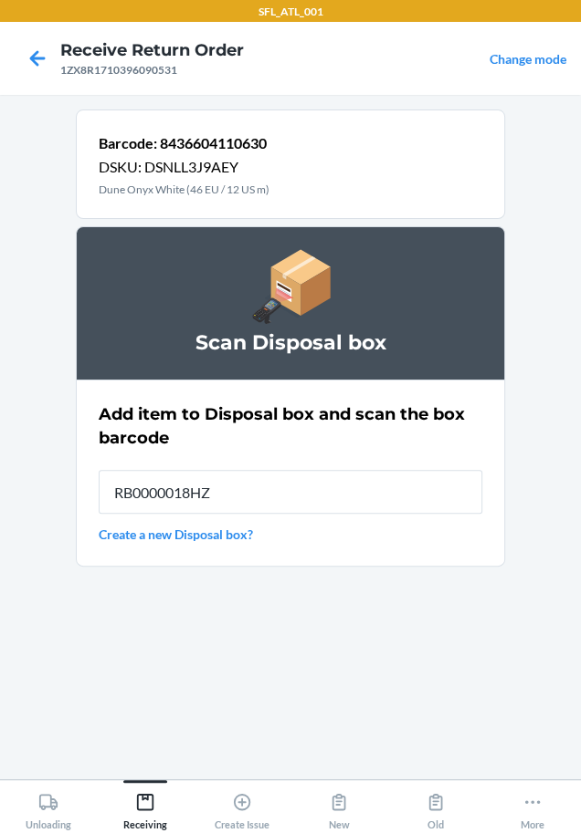
type input "RB0000018HZ"
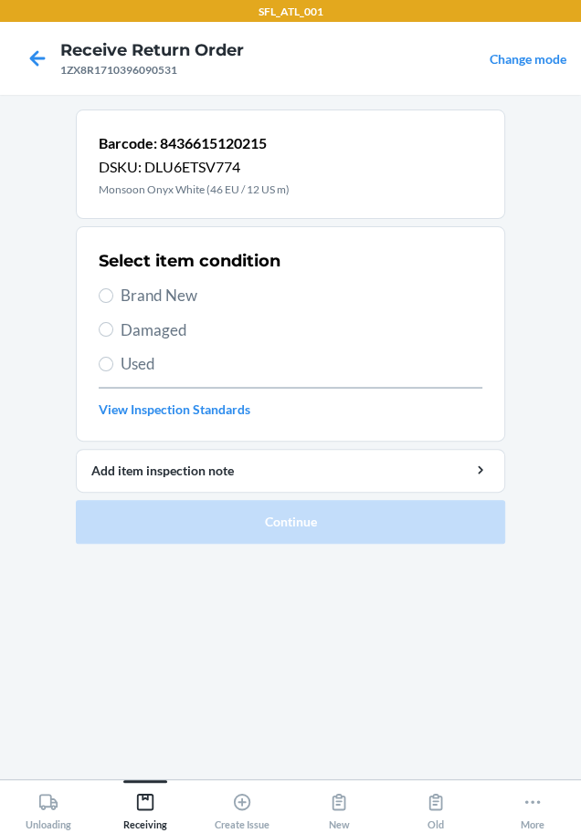
drag, startPoint x: 199, startPoint y: 680, endPoint x: 211, endPoint y: 687, distance: 13.9
click at [199, 684] on section "Barcode: 8436615120215 DSKU: DLU6ETSV774 Monsoon Onyx White (46 EU / 12 US m) S…" at bounding box center [290, 437] width 429 height 655
click at [202, 686] on section "Barcode: 8436615120215 DSKU: DLU6ETSV774 Monsoon Onyx White (46 EU / 12 US m) S…" at bounding box center [290, 437] width 429 height 655
click at [209, 688] on section "Barcode: 8436615120215 DSKU: DLU6ETSV774 Monsoon Onyx White (46 EU / 12 US m) S…" at bounding box center [290, 437] width 429 height 655
click at [216, 689] on section "Barcode: 8436615120215 DSKU: DLU6ETSV774 Monsoon Onyx White (46 EU / 12 US m) S…" at bounding box center [290, 437] width 429 height 655
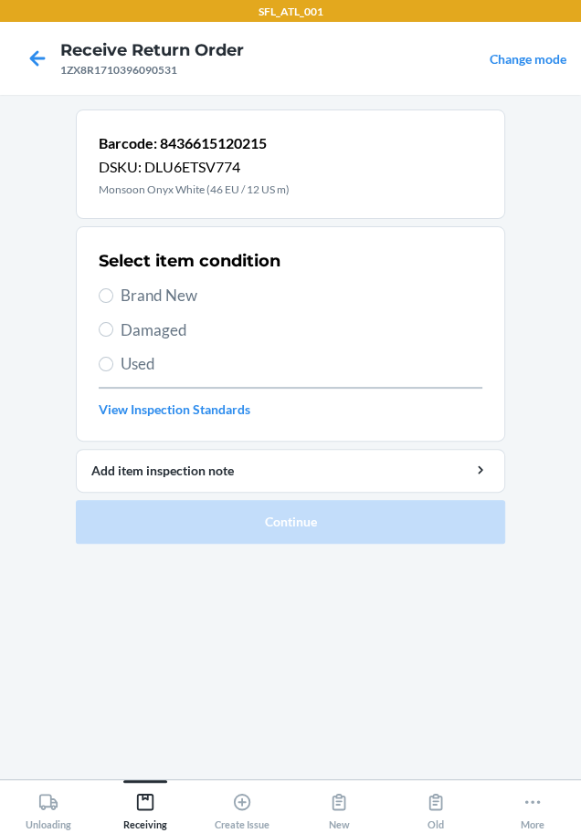
click at [216, 689] on section "Barcode: 8436615120215 DSKU: DLU6ETSV774 Monsoon Onyx White (46 EU / 12 US m) S…" at bounding box center [290, 437] width 429 height 655
click at [218, 690] on section "Barcode: 8436615120215 DSKU: DLU6ETSV774 Monsoon Onyx White (46 EU / 12 US m) S…" at bounding box center [290, 437] width 429 height 655
click at [172, 290] on span "Brand New" at bounding box center [300, 296] width 361 height 24
click at [113, 290] on input "Brand New" at bounding box center [106, 295] width 15 height 15
radio input "true"
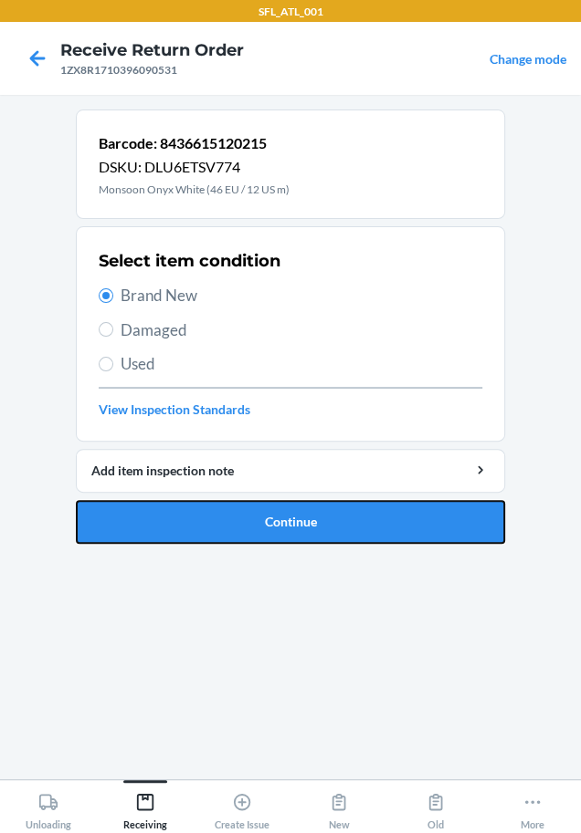
drag, startPoint x: 162, startPoint y: 516, endPoint x: 115, endPoint y: 451, distance: 79.8
click at [148, 509] on button "Continue" at bounding box center [290, 522] width 429 height 44
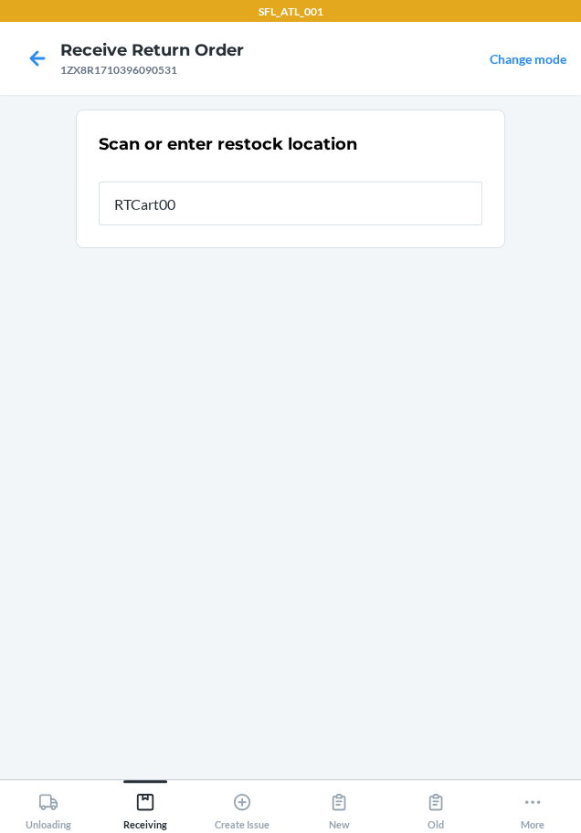
type input "RTCart008"
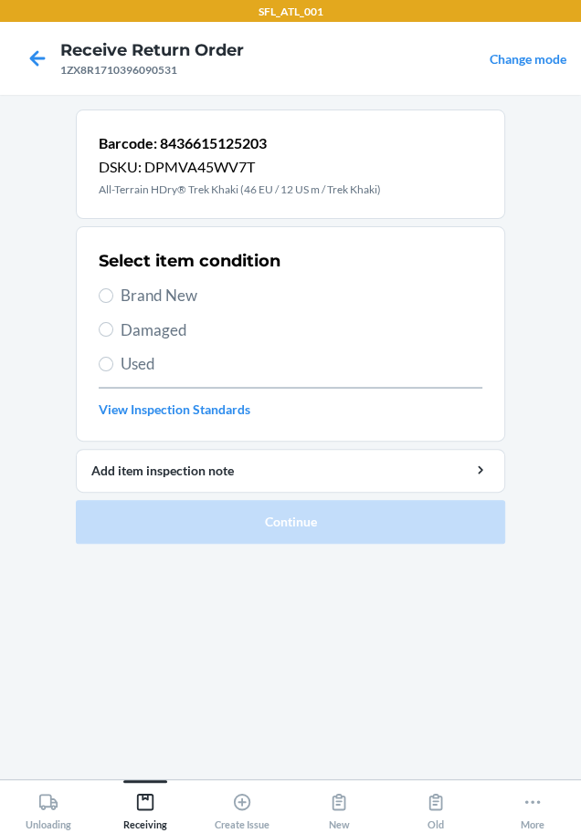
click at [143, 369] on span "Used" at bounding box center [300, 364] width 361 height 24
click at [113, 369] on input "Used" at bounding box center [106, 364] width 15 height 15
radio input "true"
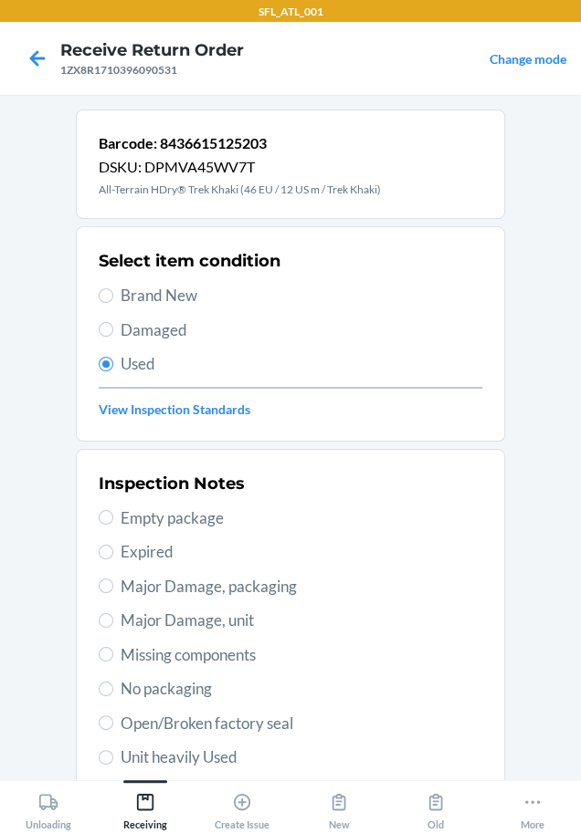
click at [237, 767] on span "Unit heavily Used" at bounding box center [300, 758] width 361 height 24
click at [113, 765] on input "Unit heavily Used" at bounding box center [106, 757] width 15 height 15
radio input "true"
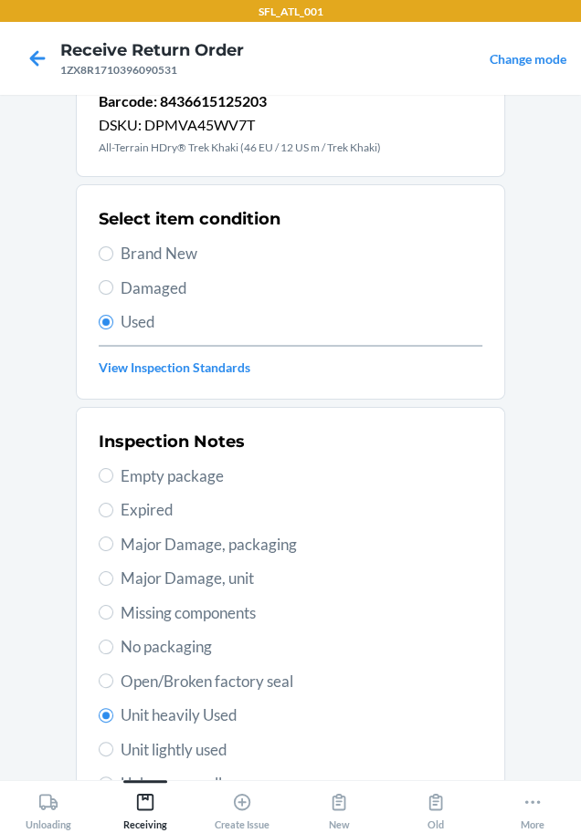
click at [259, 738] on span "Unit lightly used" at bounding box center [300, 750] width 361 height 24
click at [113, 742] on input "Unit lightly used" at bounding box center [106, 749] width 15 height 15
radio input "true"
radio input "false"
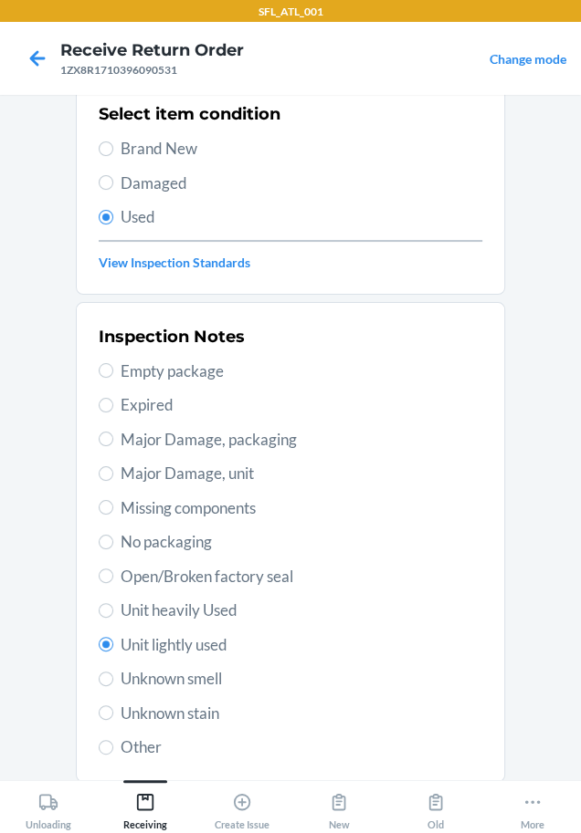
scroll to position [265, 0]
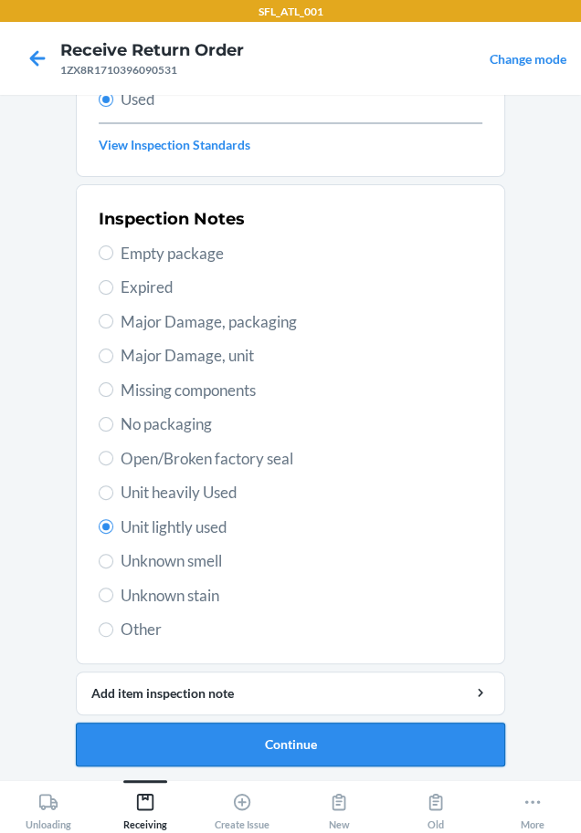
click at [162, 736] on button "Continue" at bounding box center [290, 745] width 429 height 44
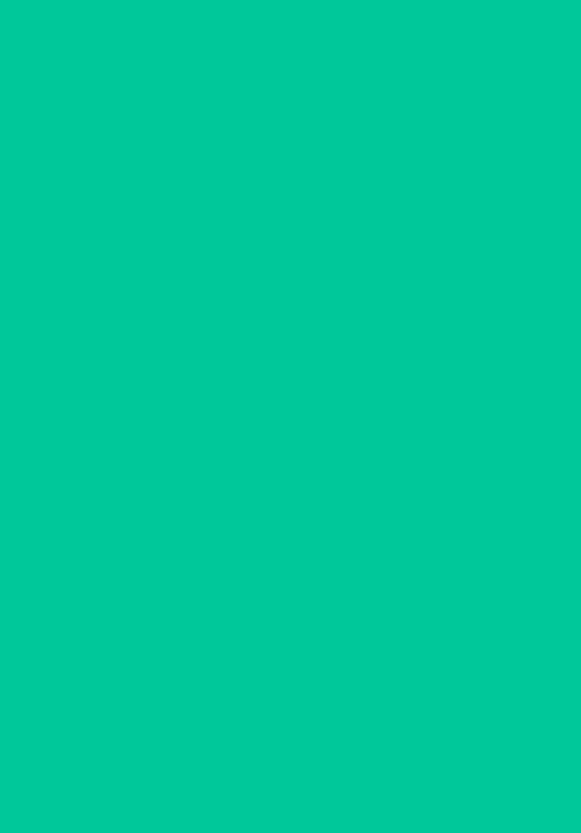
scroll to position [0, 0]
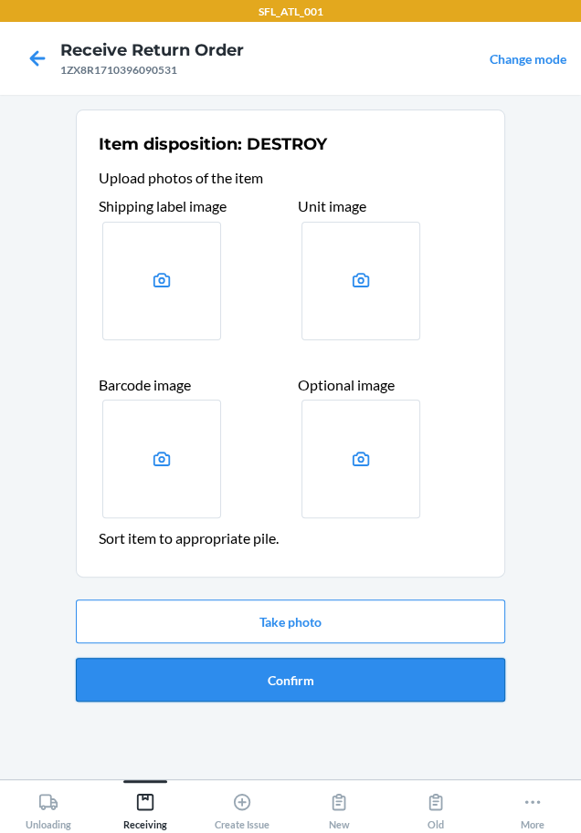
click at [205, 676] on button "Confirm" at bounding box center [290, 680] width 429 height 44
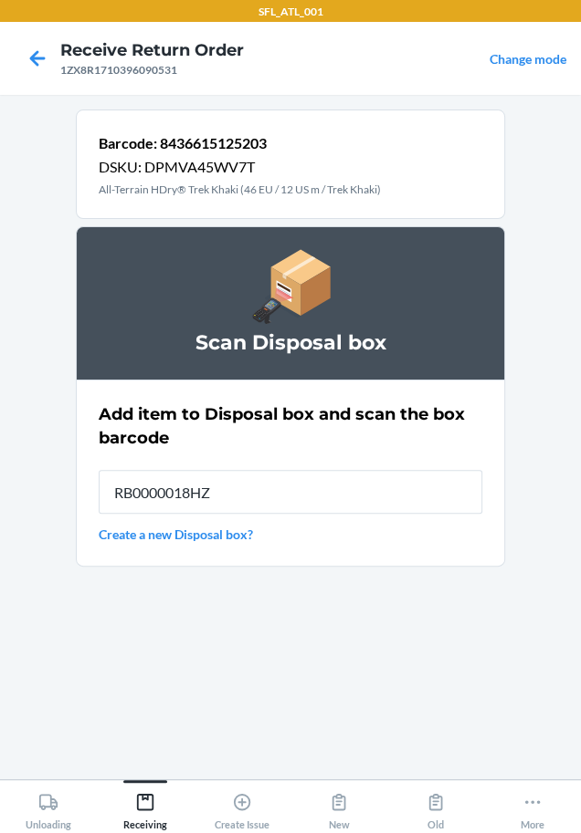
type input "RB0000018HZ"
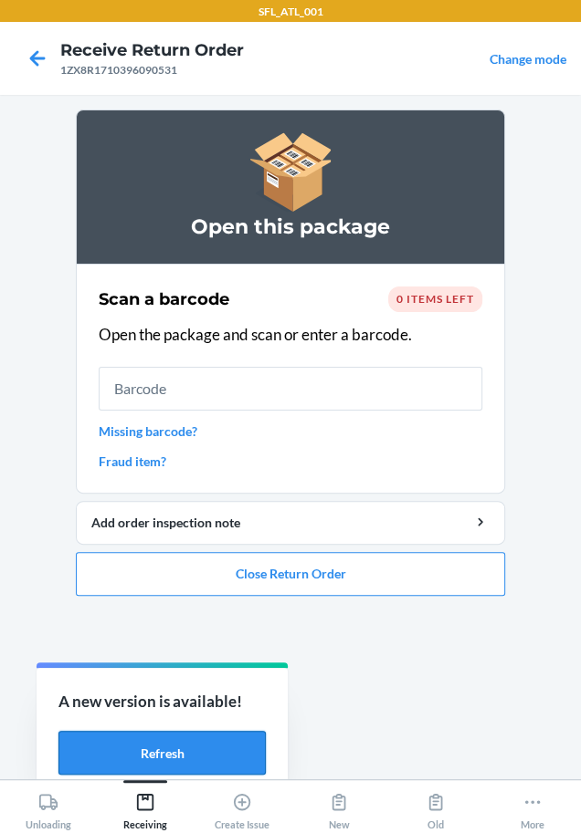
drag, startPoint x: 183, startPoint y: 764, endPoint x: 154, endPoint y: 750, distance: 32.3
click at [176, 761] on button "Refresh" at bounding box center [161, 753] width 207 height 44
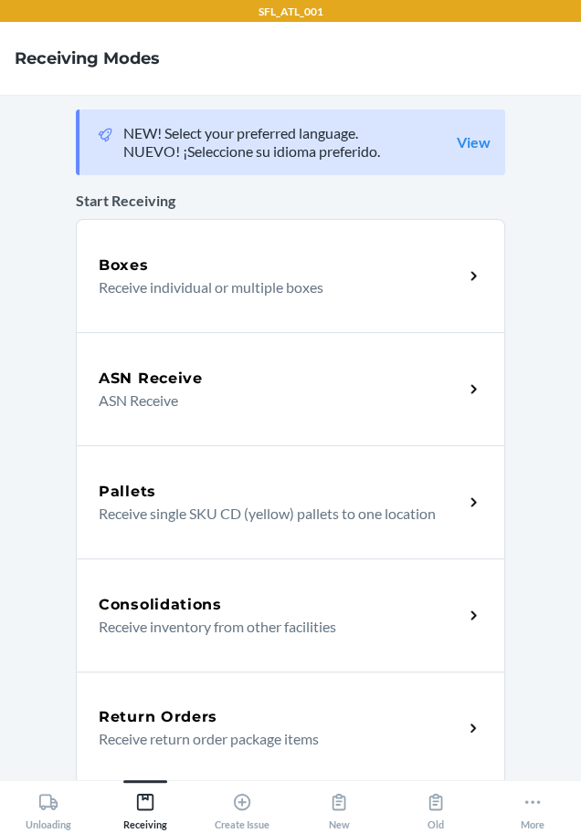
click at [186, 692] on div "Return Orders Receive return order package items" at bounding box center [290, 728] width 429 height 113
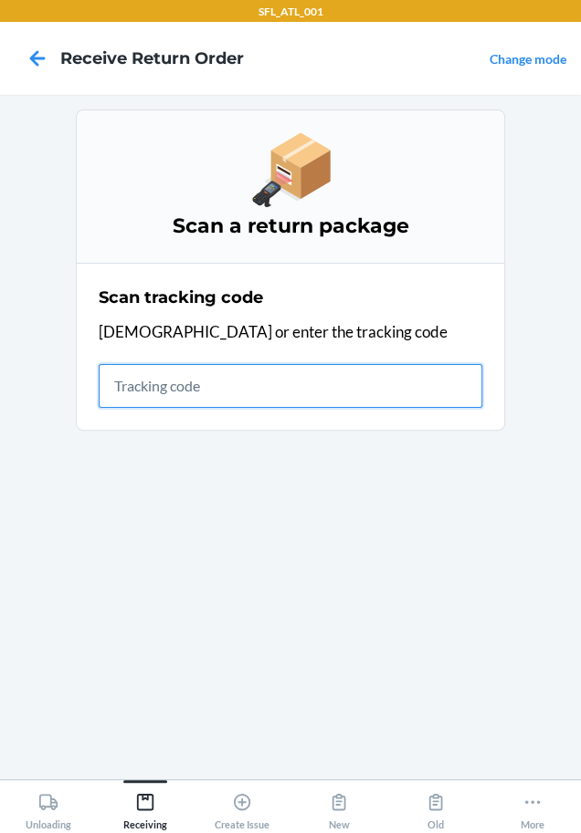
click at [232, 382] on input "text" at bounding box center [290, 386] width 383 height 44
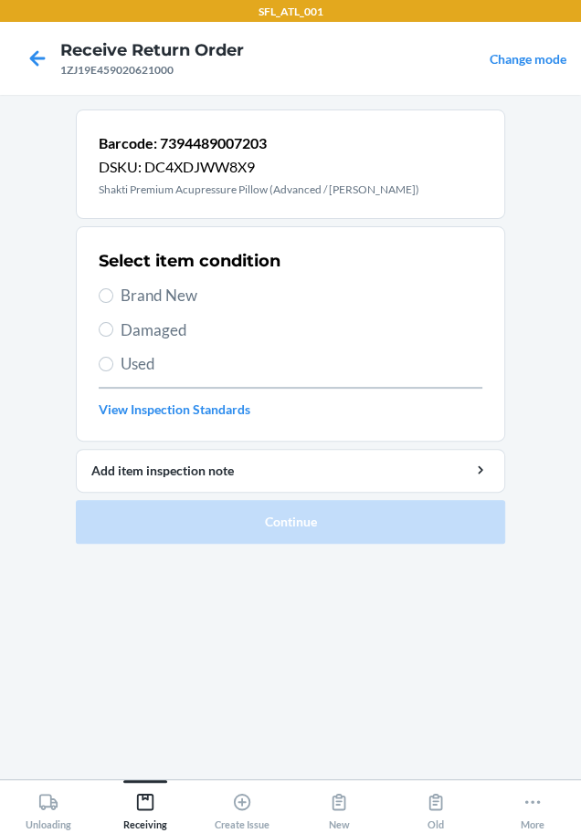
click at [134, 356] on span "Used" at bounding box center [300, 364] width 361 height 24
click at [113, 357] on input "Used" at bounding box center [106, 364] width 15 height 15
radio input "true"
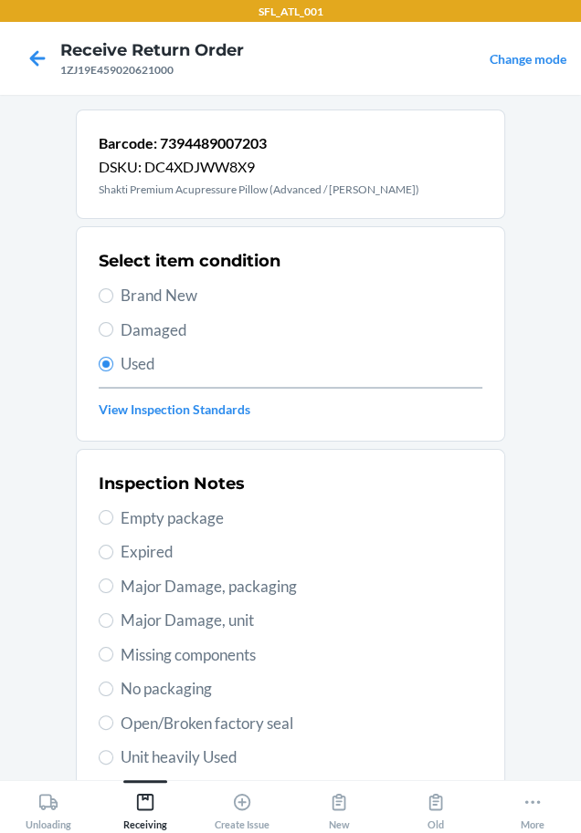
click at [187, 754] on span "Unit heavily Used" at bounding box center [300, 758] width 361 height 24
click at [113, 754] on input "Unit heavily Used" at bounding box center [106, 757] width 15 height 15
radio input "true"
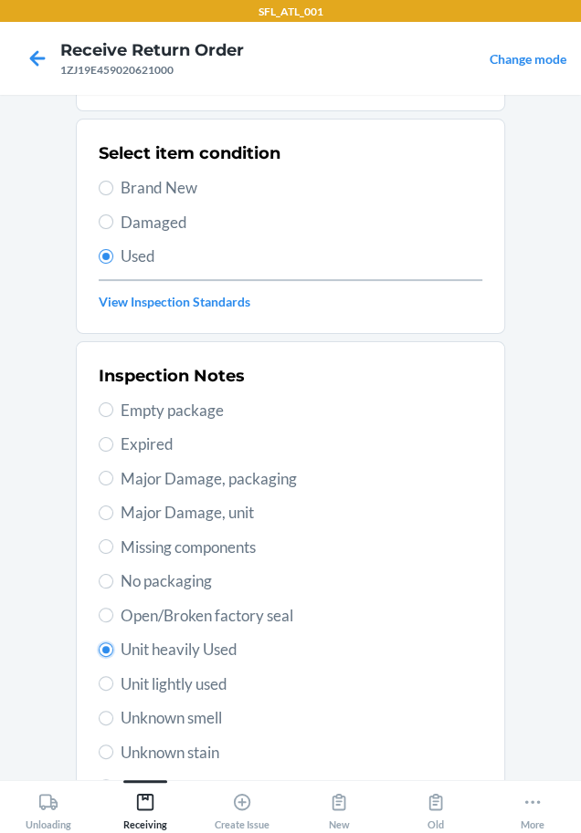
scroll to position [265, 0]
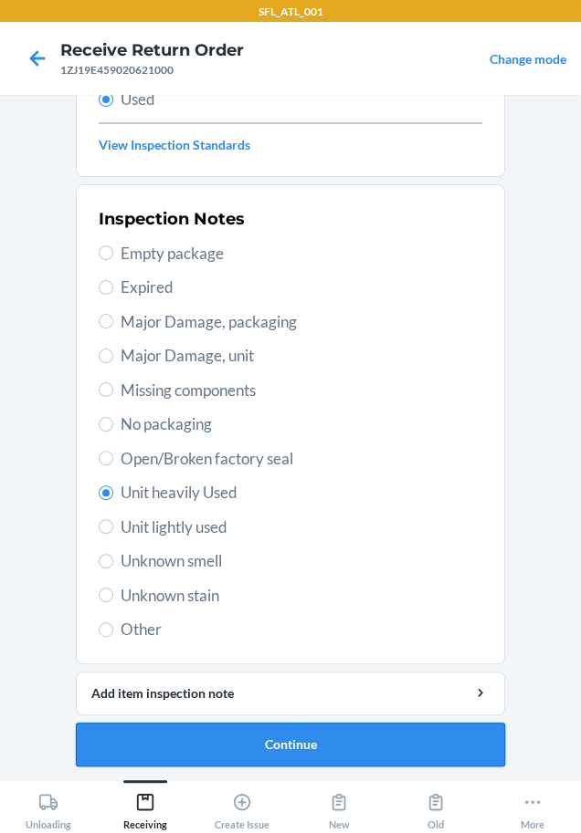
click at [179, 749] on button "Continue" at bounding box center [290, 745] width 429 height 44
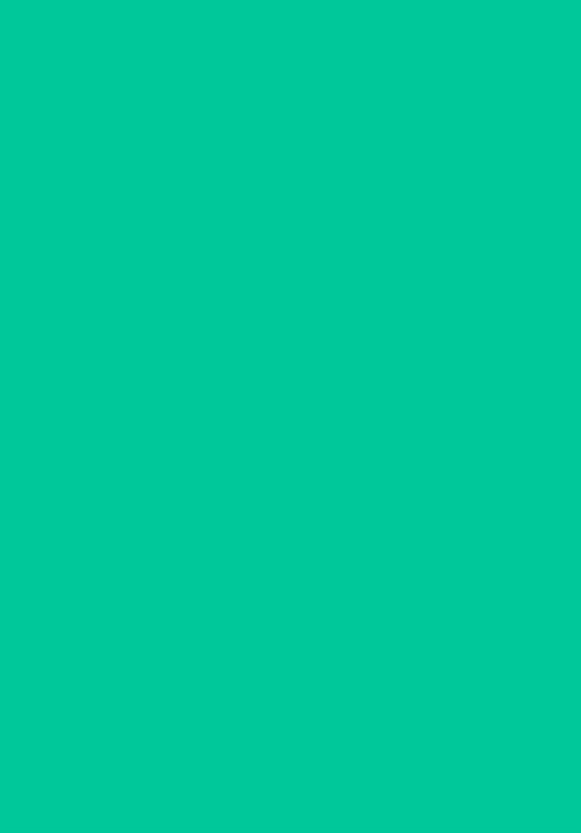
scroll to position [0, 0]
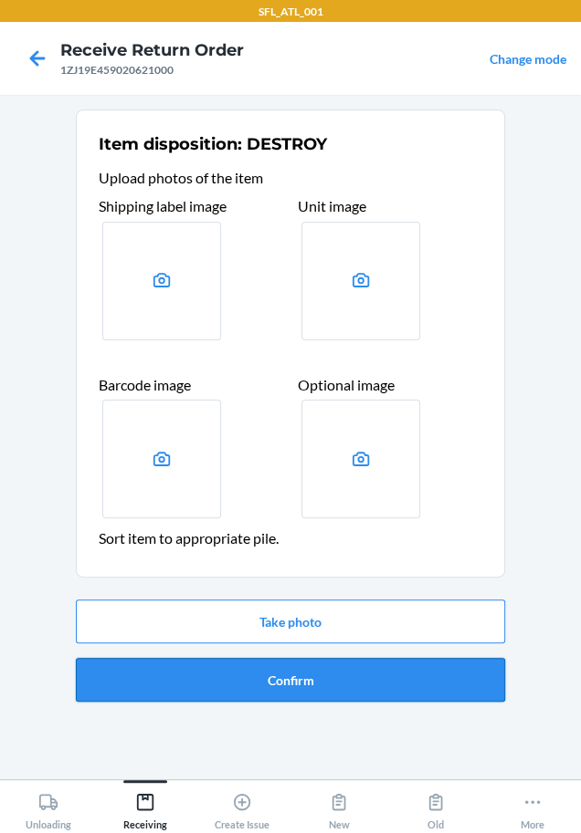
click at [234, 681] on button "Confirm" at bounding box center [290, 680] width 429 height 44
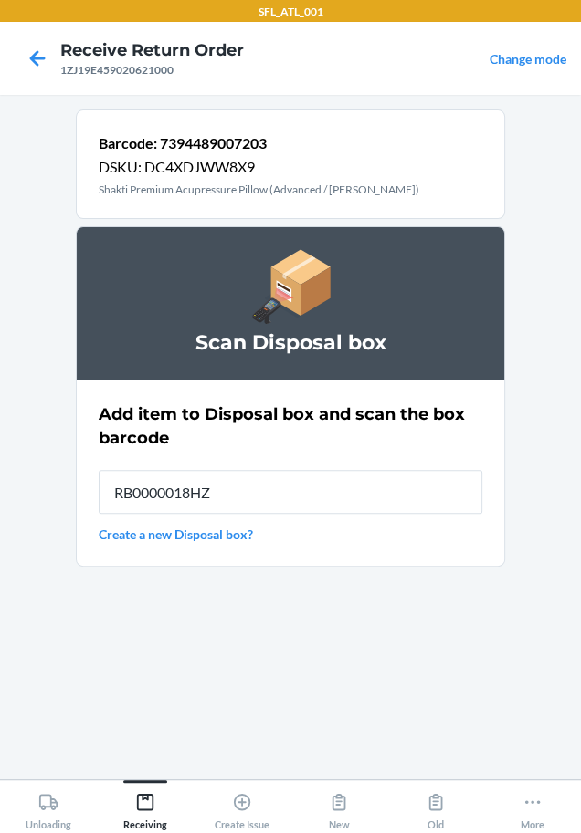
type input "RB0000018HZ"
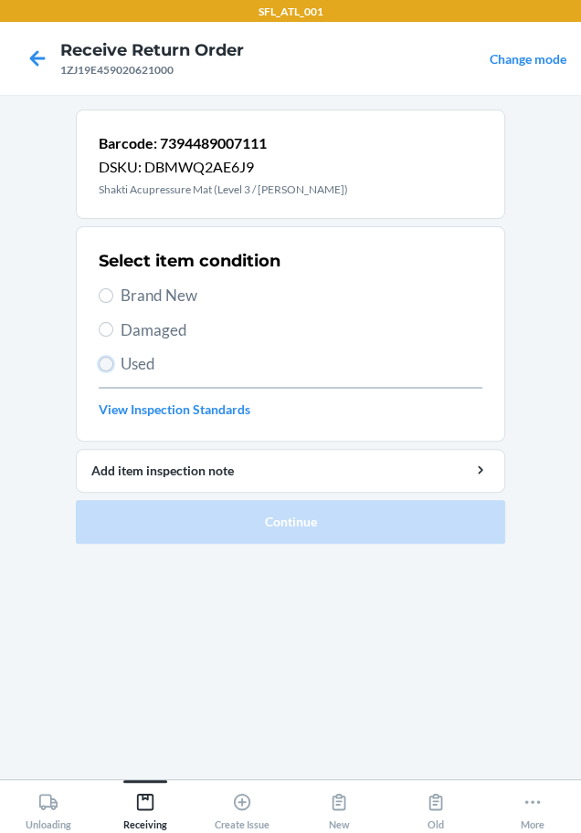
click at [103, 362] on input "Used" at bounding box center [106, 364] width 15 height 15
radio input "true"
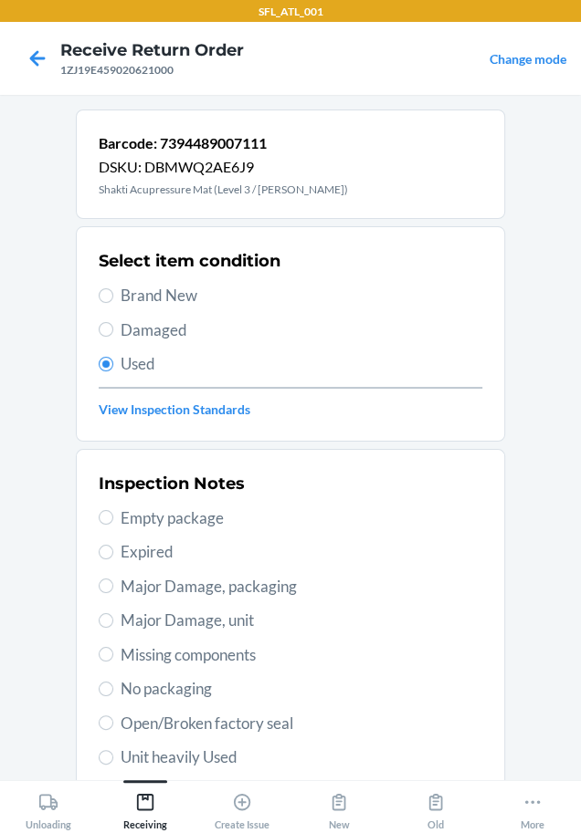
click at [150, 758] on span "Unit heavily Used" at bounding box center [300, 758] width 361 height 24
click at [113, 758] on input "Unit heavily Used" at bounding box center [106, 757] width 15 height 15
radio input "true"
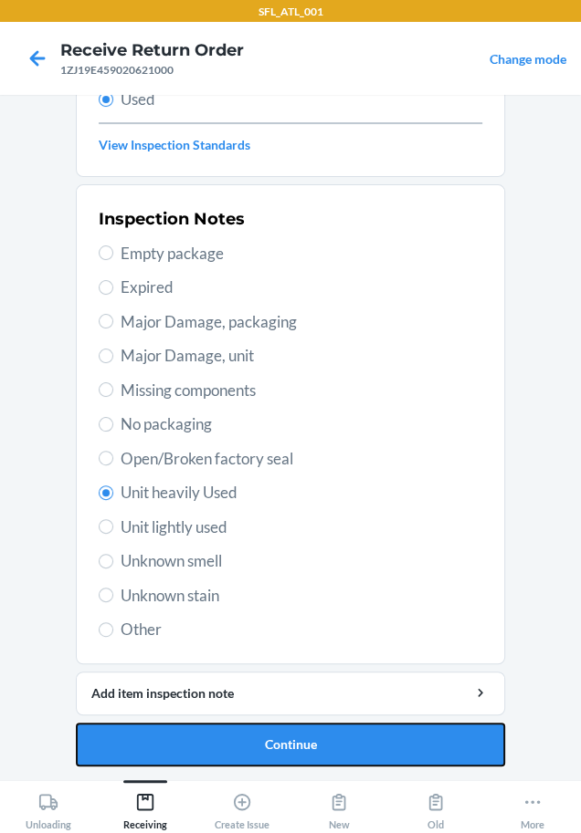
click at [150, 754] on button "Continue" at bounding box center [290, 745] width 429 height 44
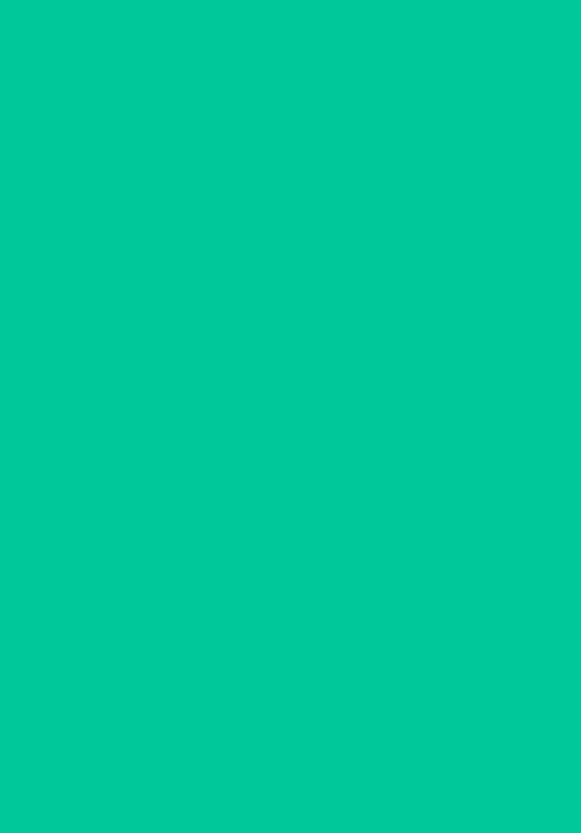
scroll to position [0, 0]
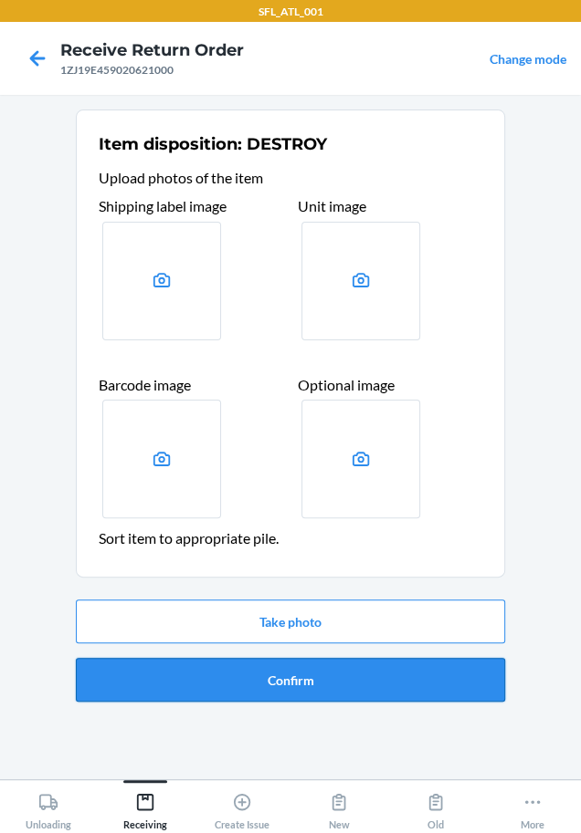
click at [225, 671] on button "Confirm" at bounding box center [290, 680] width 429 height 44
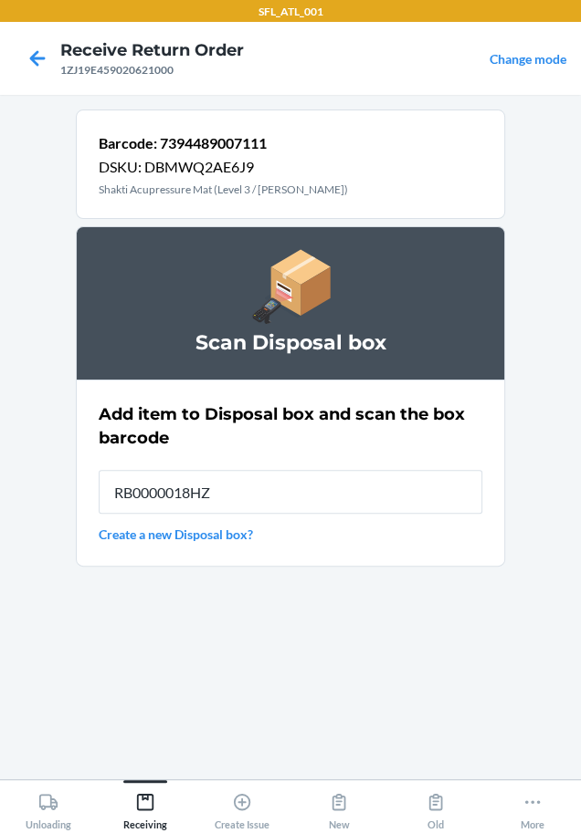
type input "RB0000018HZ"
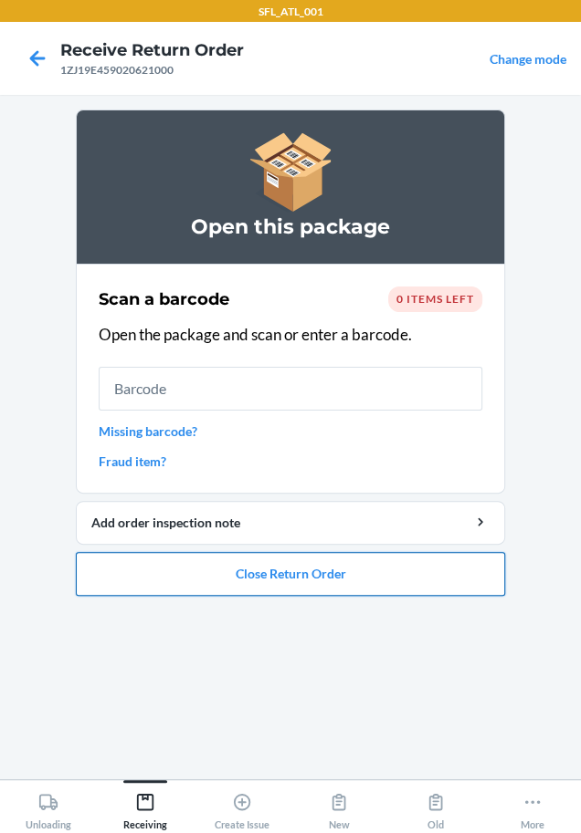
click at [248, 577] on button "Close Return Order" at bounding box center [290, 574] width 429 height 44
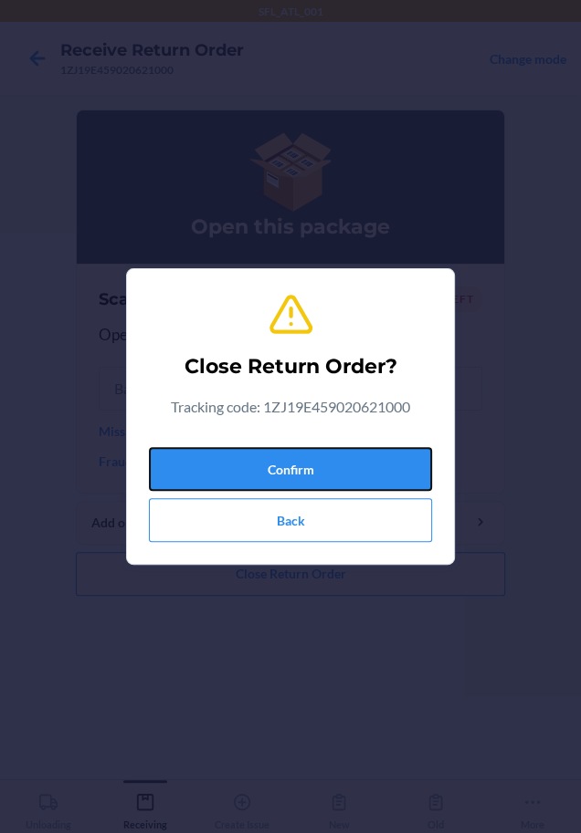
drag, startPoint x: 298, startPoint y: 463, endPoint x: 10, endPoint y: 497, distance: 289.6
click at [280, 464] on button "Confirm" at bounding box center [290, 469] width 283 height 44
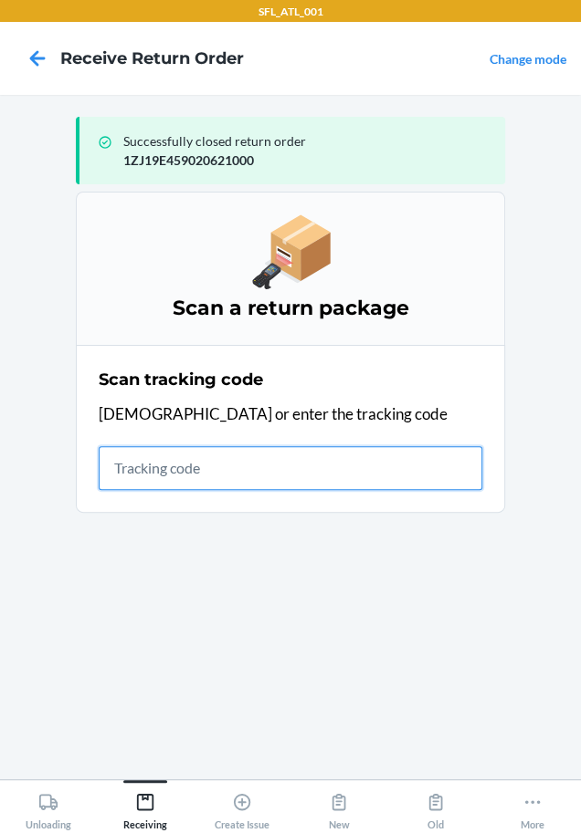
click at [169, 480] on input "text" at bounding box center [290, 468] width 383 height 44
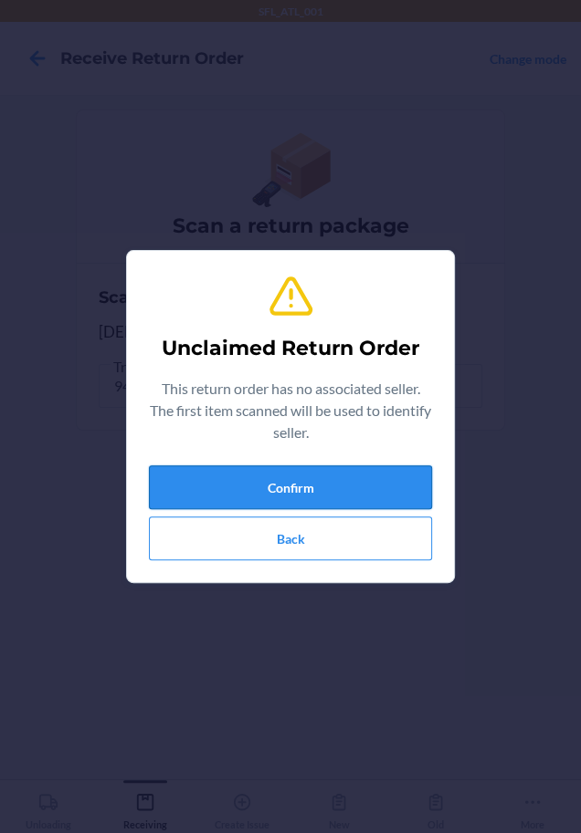
drag, startPoint x: 160, startPoint y: 482, endPoint x: 149, endPoint y: 475, distance: 13.2
click at [149, 475] on button "Confirm" at bounding box center [290, 488] width 283 height 44
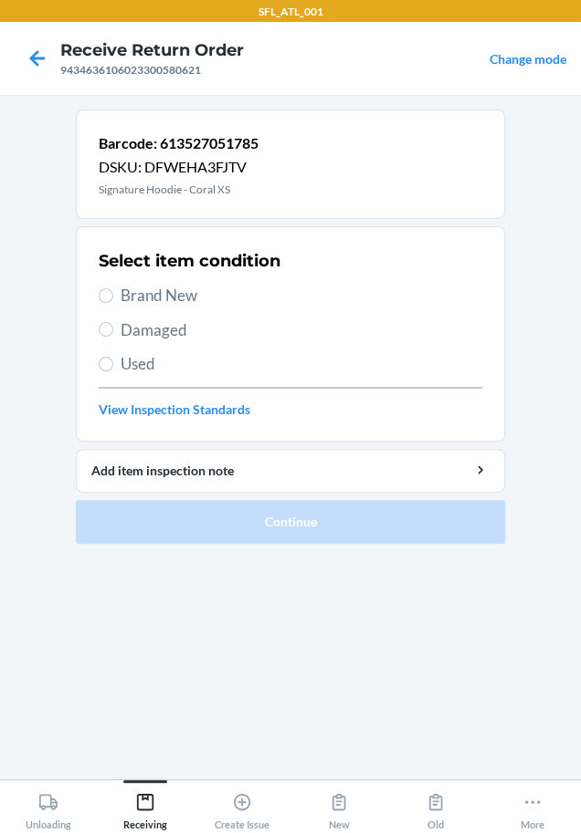
click at [215, 290] on span "Brand New" at bounding box center [300, 296] width 361 height 24
click at [113, 290] on input "Brand New" at bounding box center [106, 295] width 15 height 15
radio input "true"
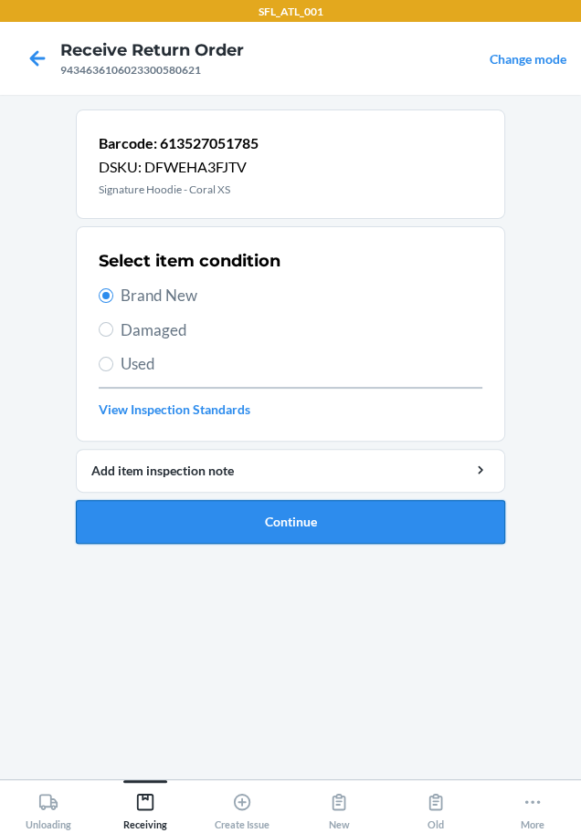
click at [384, 513] on button "Continue" at bounding box center [290, 522] width 429 height 44
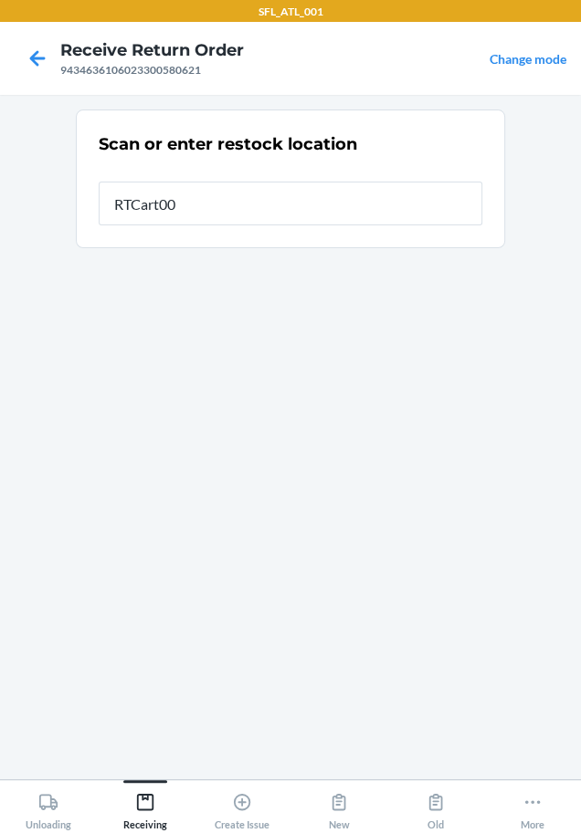
type input "RTCart005"
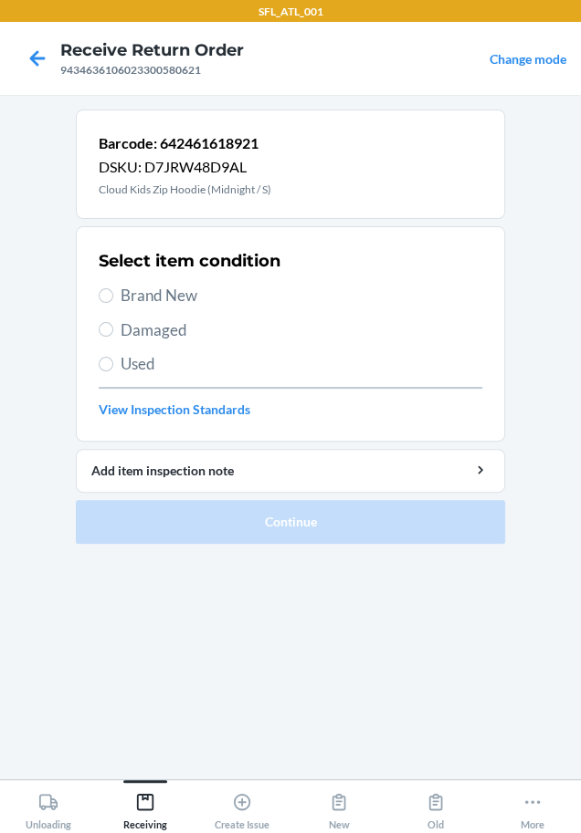
click at [131, 300] on span "Brand New" at bounding box center [300, 296] width 361 height 24
click at [113, 300] on input "Brand New" at bounding box center [106, 295] width 15 height 15
radio input "true"
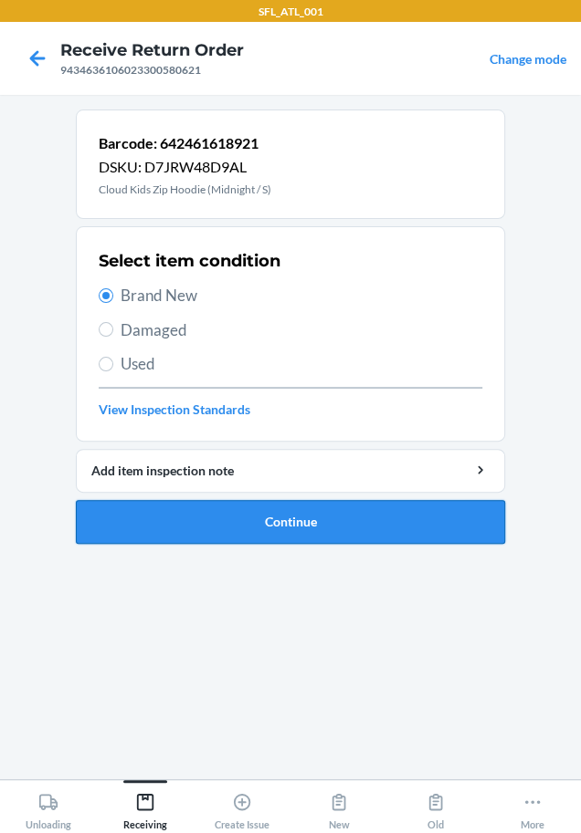
click at [288, 508] on button "Continue" at bounding box center [290, 522] width 429 height 44
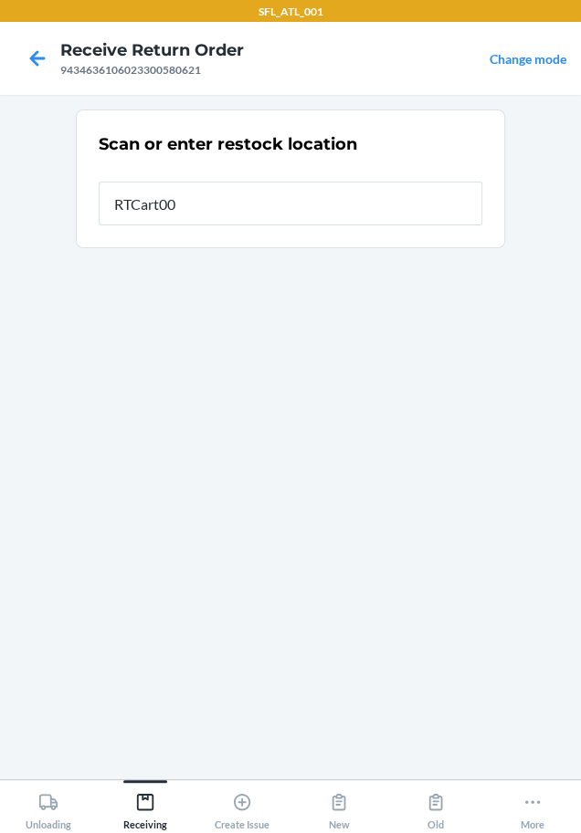
type input "RTCart005"
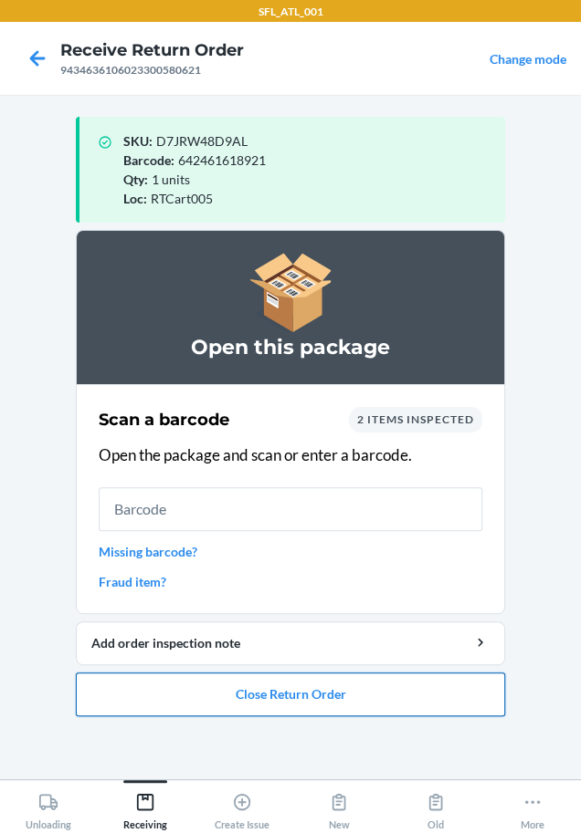
click at [291, 708] on button "Close Return Order" at bounding box center [290, 695] width 429 height 44
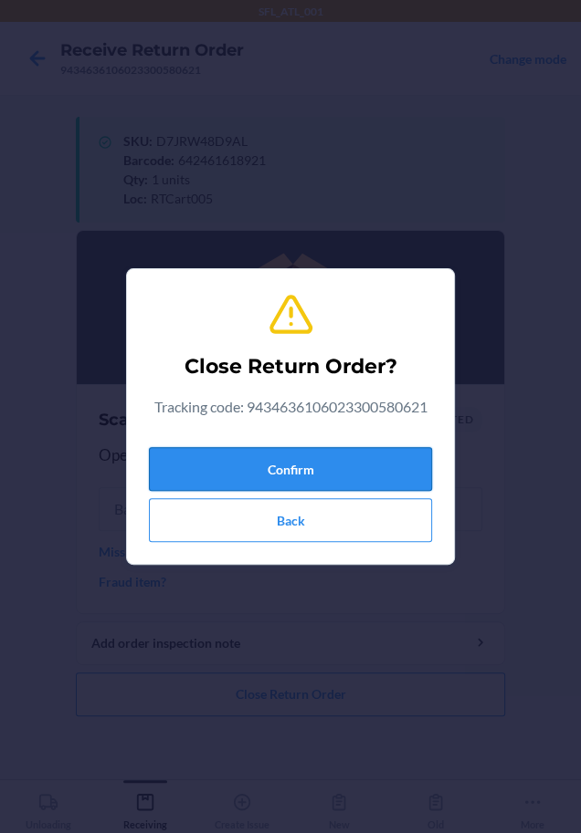
click at [380, 473] on button "Confirm" at bounding box center [290, 469] width 283 height 44
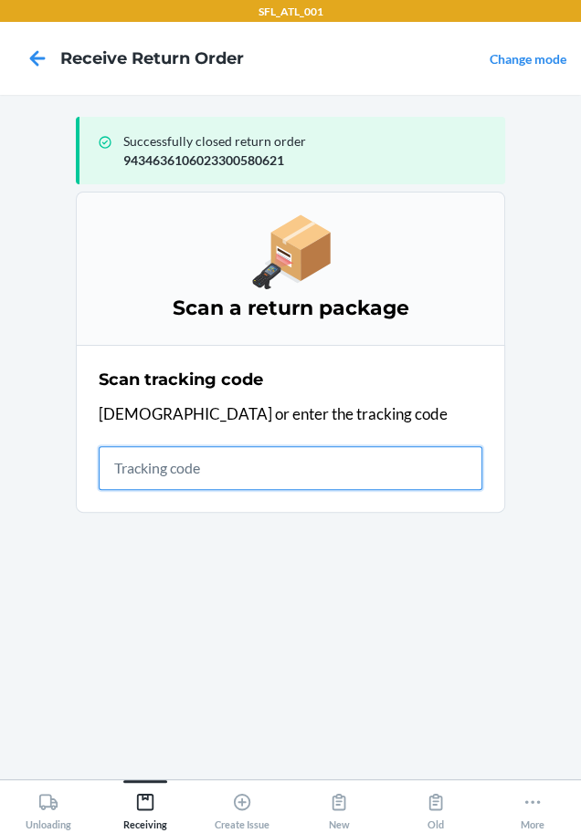
click at [192, 466] on input "text" at bounding box center [290, 468] width 383 height 44
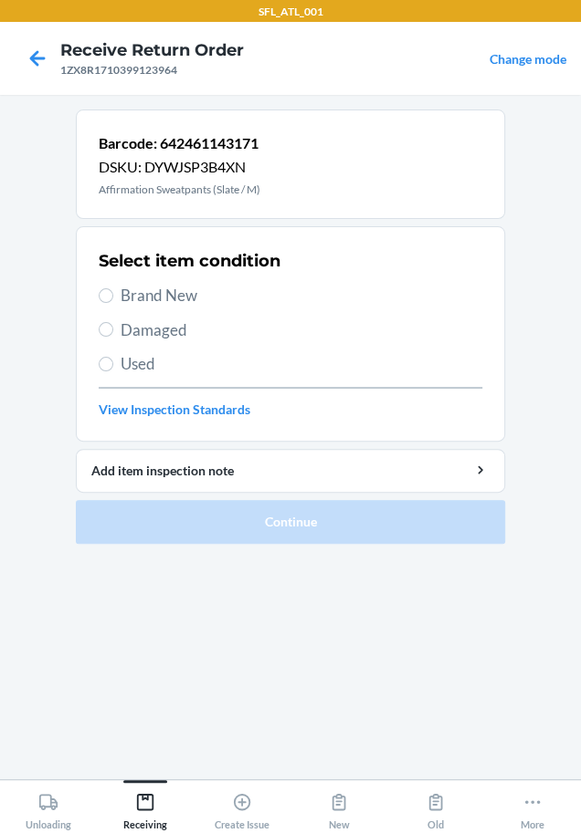
click at [150, 293] on span "Brand New" at bounding box center [300, 296] width 361 height 24
click at [113, 293] on input "Brand New" at bounding box center [106, 295] width 15 height 15
radio input "true"
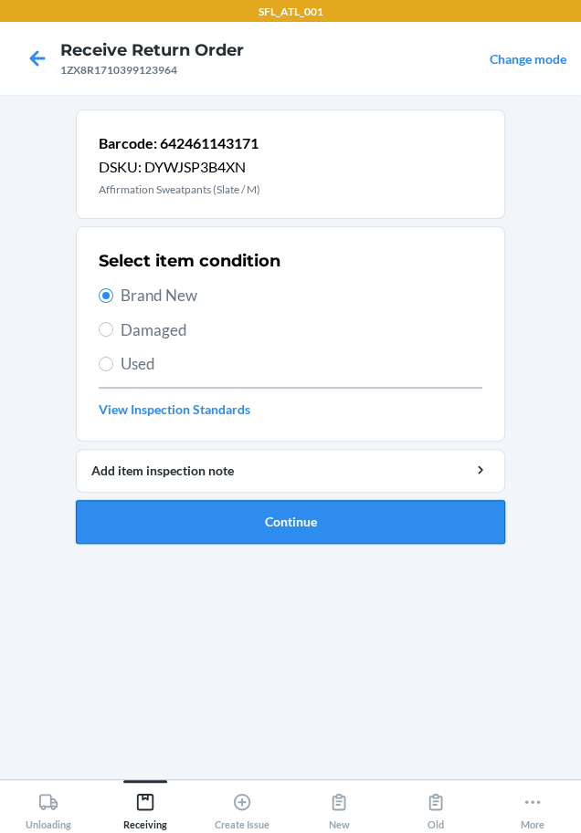
click at [199, 509] on button "Continue" at bounding box center [290, 522] width 429 height 44
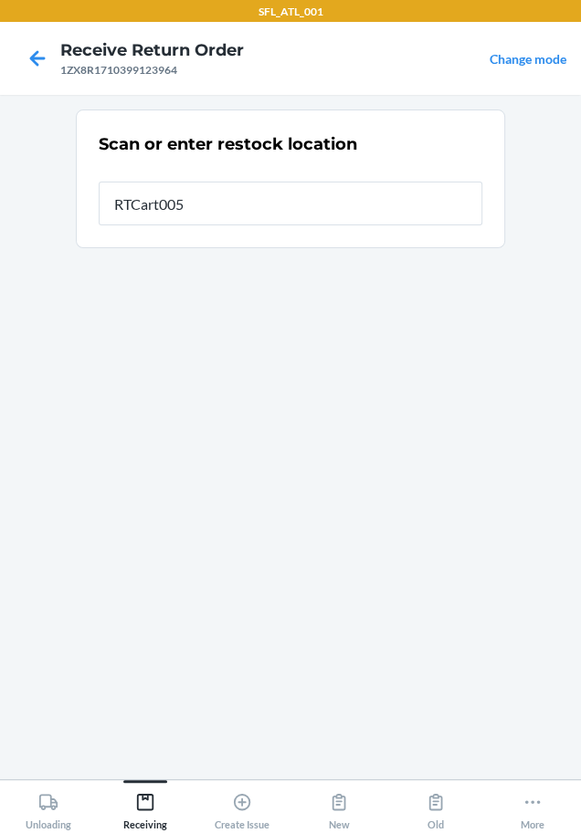
type input "RTCart005"
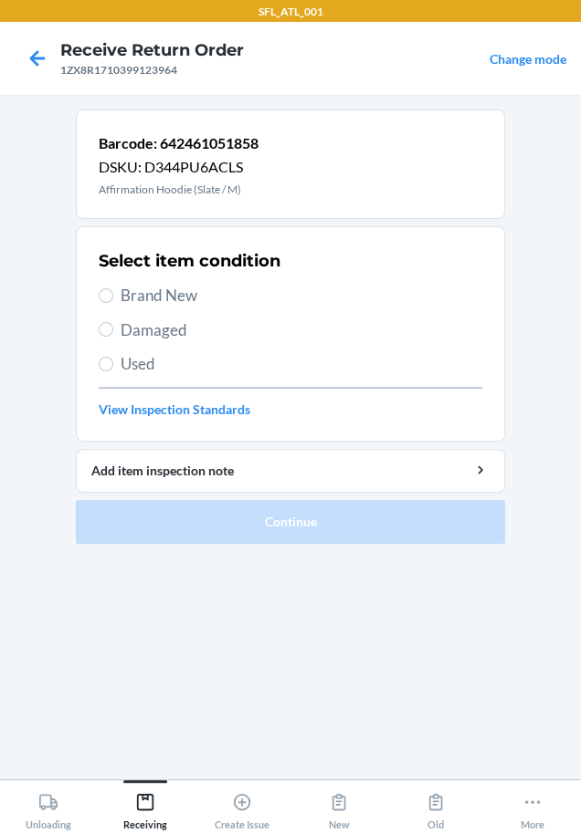
click at [209, 288] on span "Brand New" at bounding box center [300, 296] width 361 height 24
click at [113, 288] on input "Brand New" at bounding box center [106, 295] width 15 height 15
radio input "true"
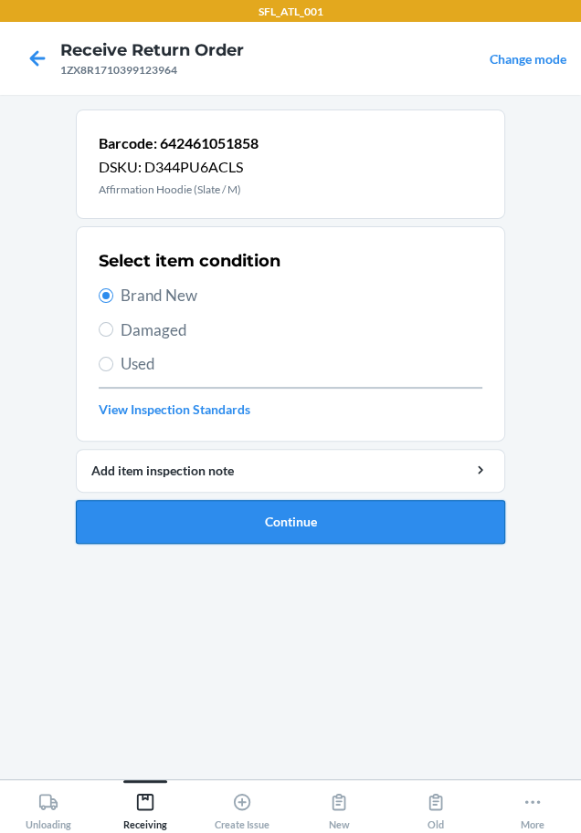
click at [209, 516] on button "Continue" at bounding box center [290, 522] width 429 height 44
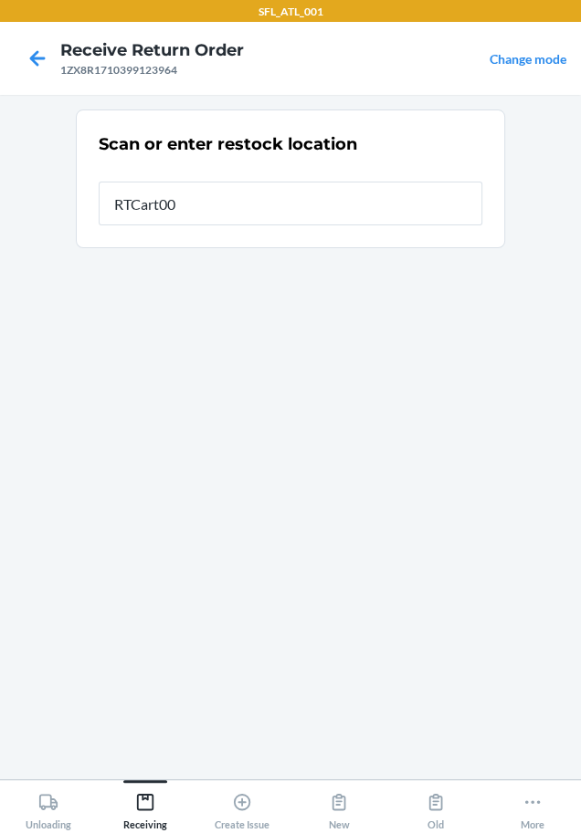
type input "RTCart005"
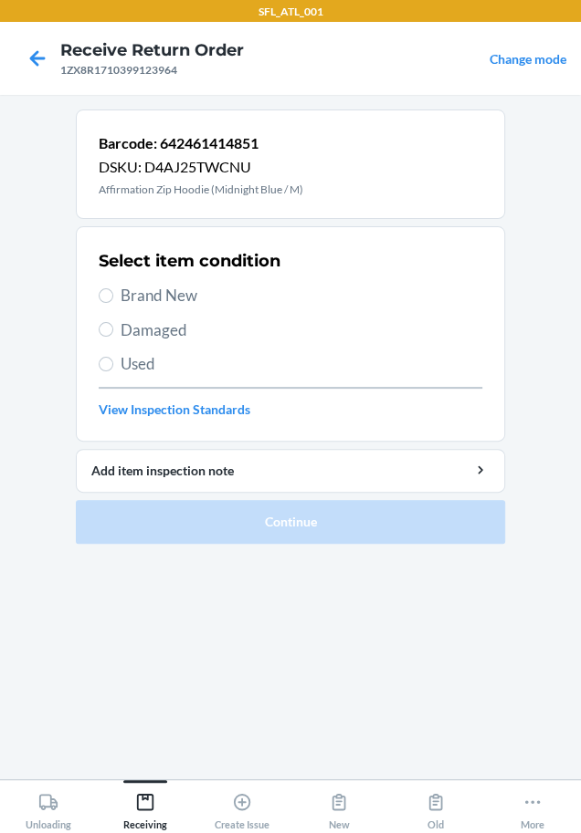
click at [182, 291] on span "Brand New" at bounding box center [300, 296] width 361 height 24
click at [113, 291] on input "Brand New" at bounding box center [106, 295] width 15 height 15
radio input "true"
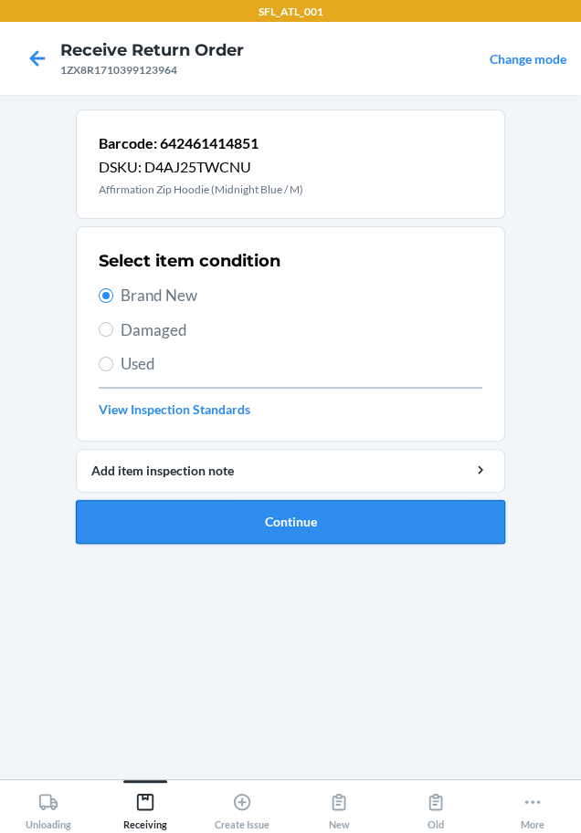
click at [179, 512] on button "Continue" at bounding box center [290, 522] width 429 height 44
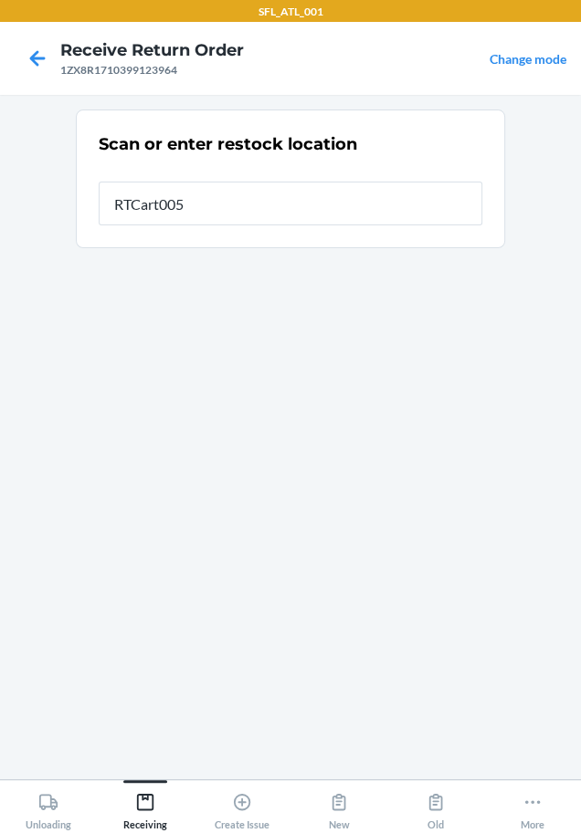
type input "RTCart005"
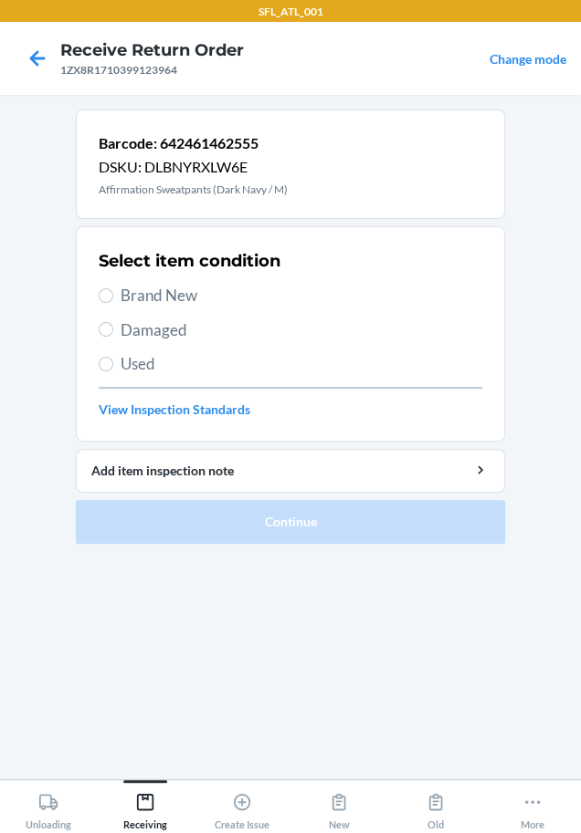
drag, startPoint x: 149, startPoint y: 292, endPoint x: 204, endPoint y: 436, distance: 154.3
click at [151, 294] on span "Brand New" at bounding box center [300, 296] width 361 height 24
click at [113, 294] on input "Brand New" at bounding box center [106, 295] width 15 height 15
radio input "true"
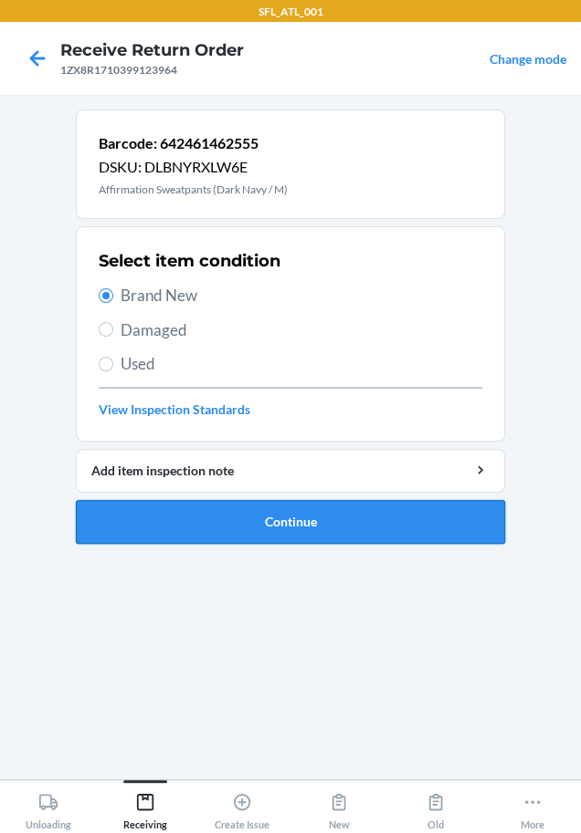
click at [266, 519] on button "Continue" at bounding box center [290, 522] width 429 height 44
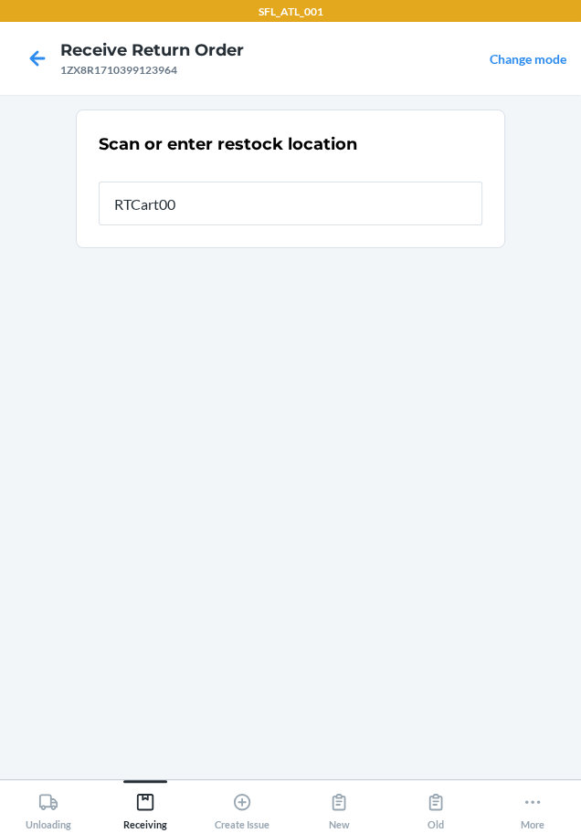
type input "RTCart005"
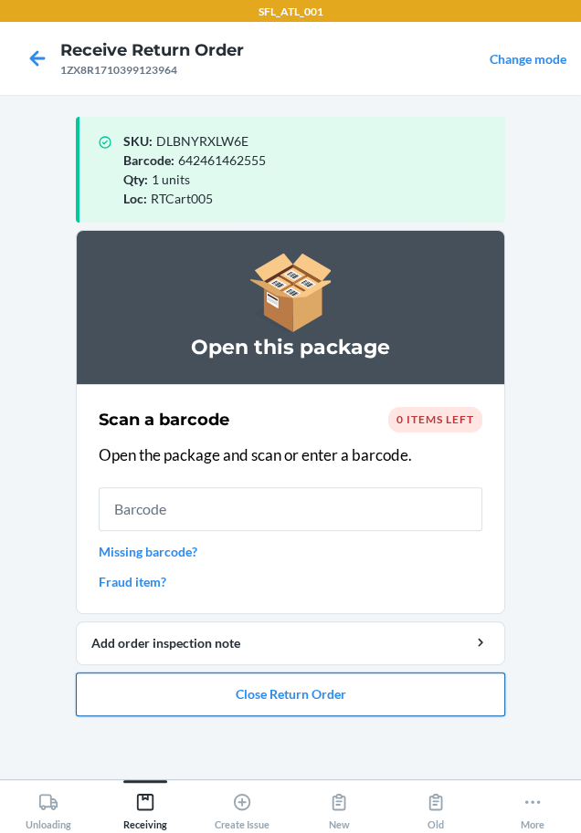
click at [206, 693] on button "Close Return Order" at bounding box center [290, 695] width 429 height 44
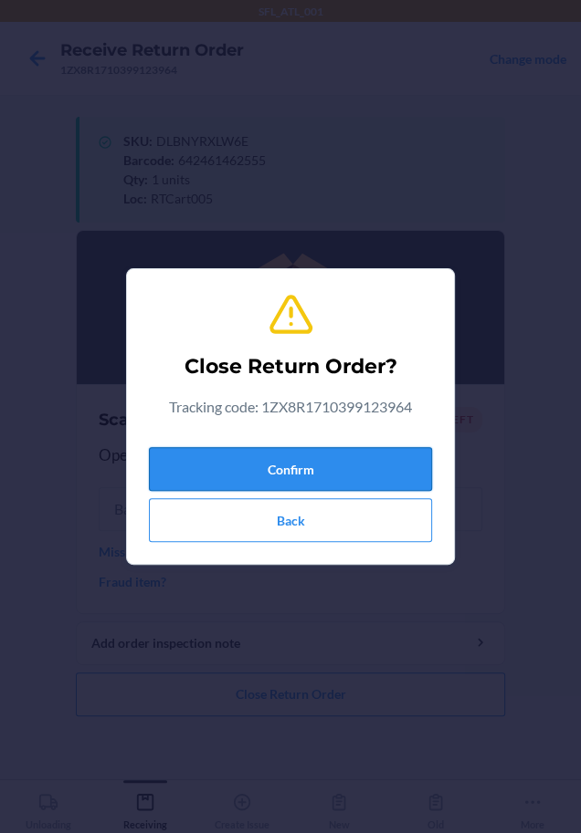
drag, startPoint x: 350, startPoint y: 475, endPoint x: 264, endPoint y: 479, distance: 85.9
click at [347, 475] on button "Confirm" at bounding box center [290, 469] width 283 height 44
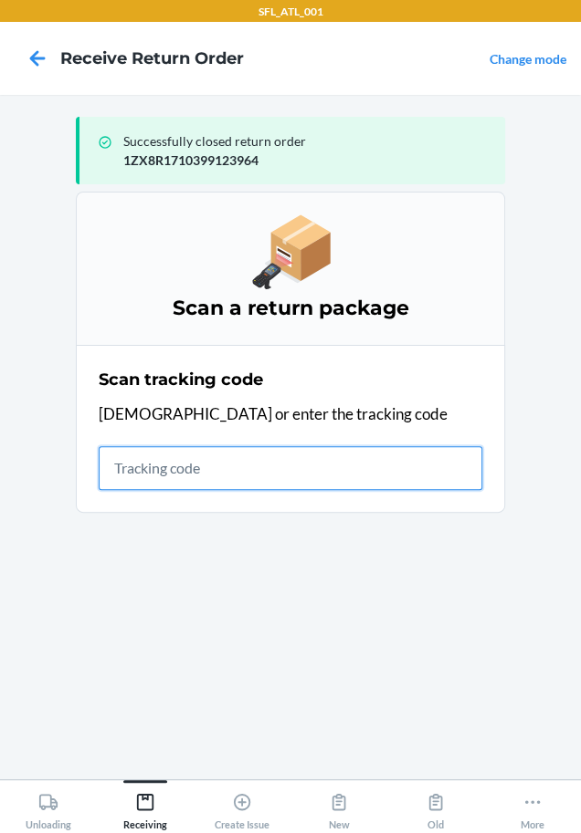
click at [151, 467] on input "text" at bounding box center [290, 468] width 383 height 44
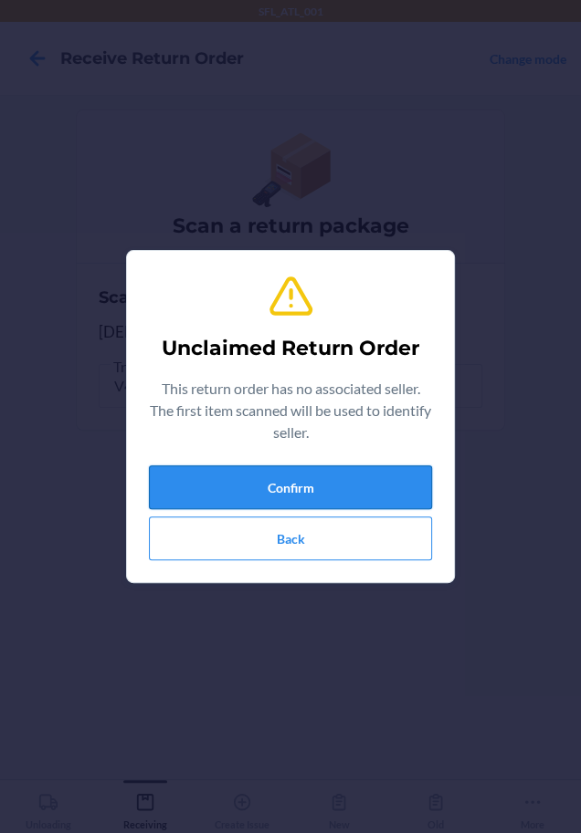
click at [237, 507] on button "Confirm" at bounding box center [290, 488] width 283 height 44
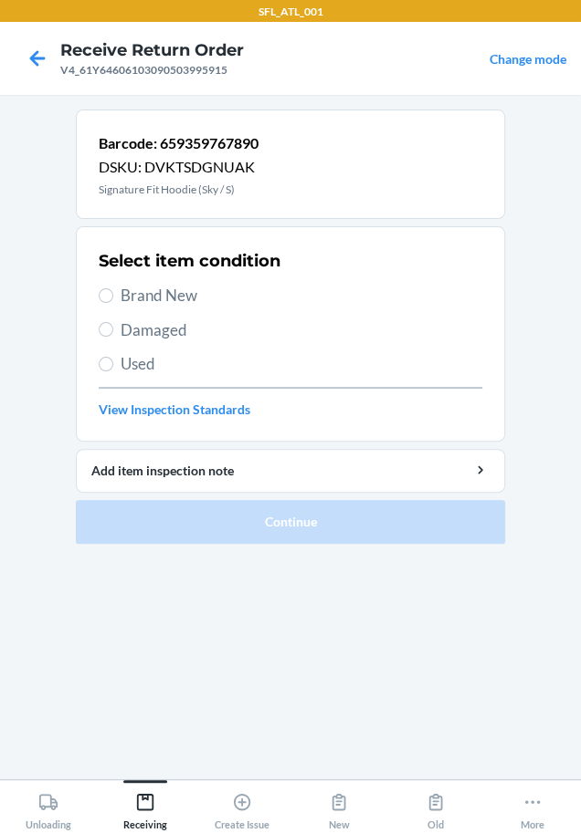
click at [143, 284] on span "Brand New" at bounding box center [300, 296] width 361 height 24
click at [113, 288] on input "Brand New" at bounding box center [106, 295] width 15 height 15
radio input "true"
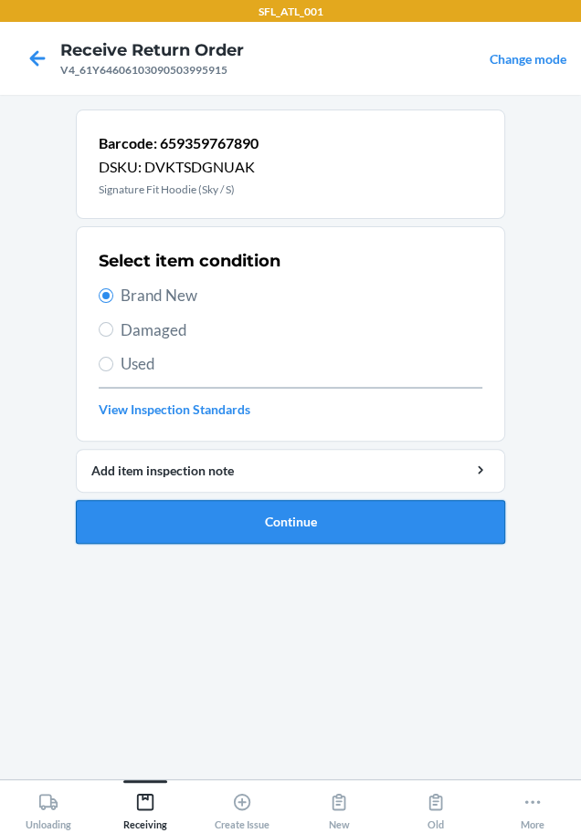
click at [257, 517] on button "Continue" at bounding box center [290, 522] width 429 height 44
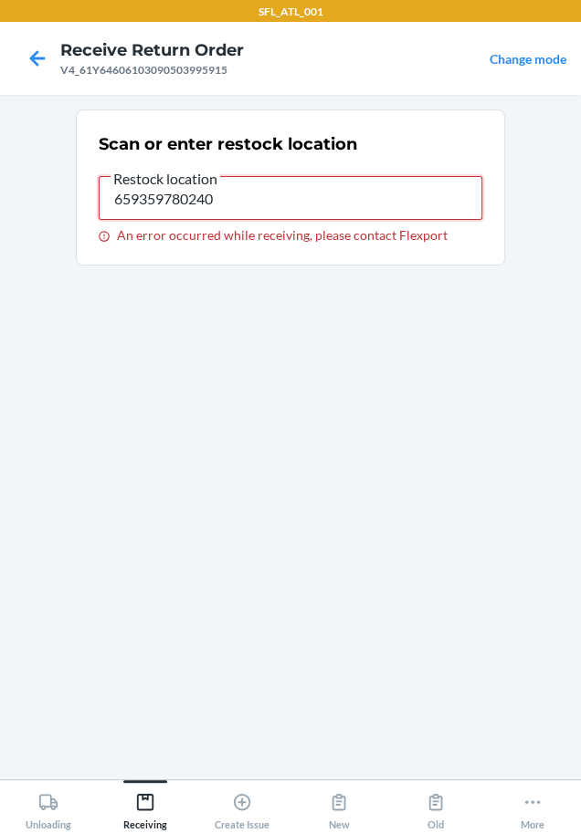
click at [279, 208] on input "659359780240" at bounding box center [290, 198] width 383 height 44
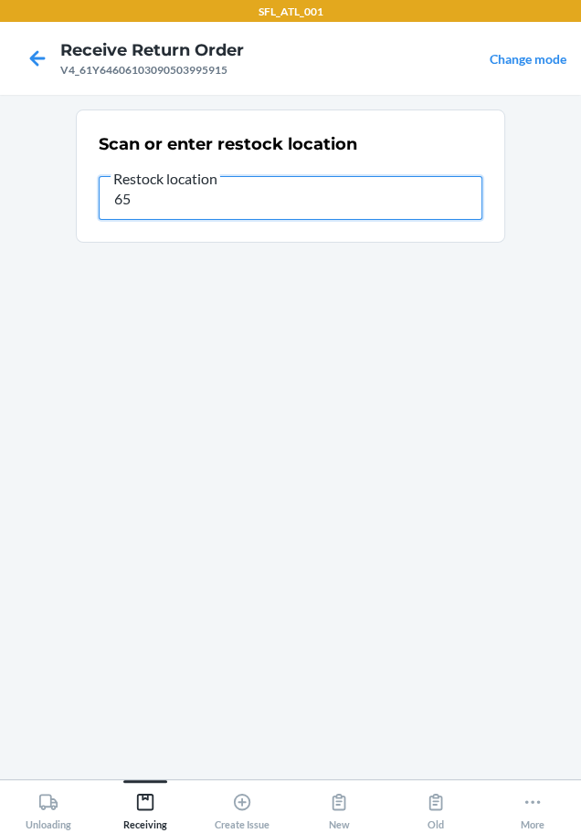
type input "6"
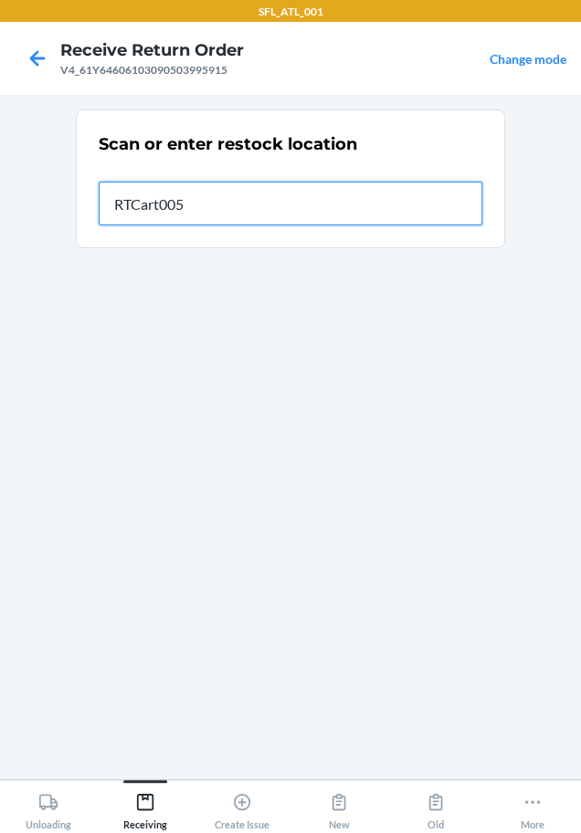
type input "RTCart005"
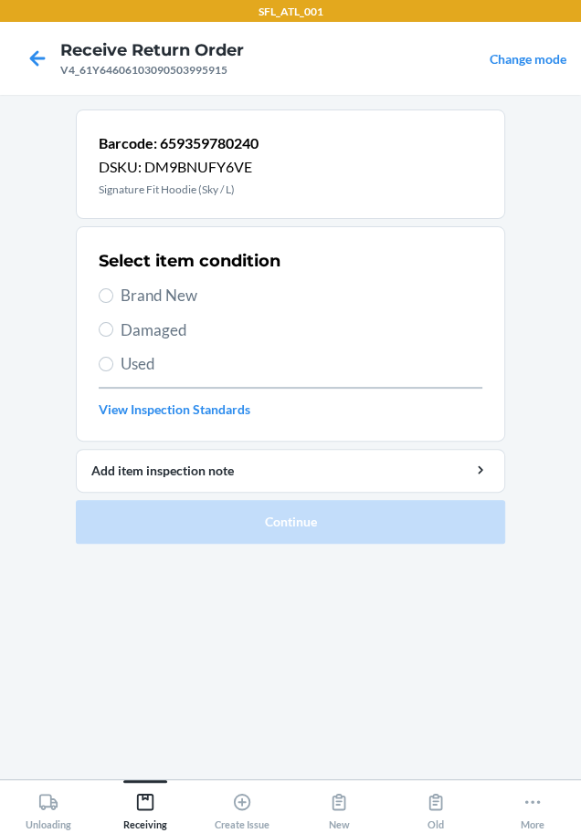
click at [197, 293] on span "Brand New" at bounding box center [300, 296] width 361 height 24
click at [113, 293] on input "Brand New" at bounding box center [106, 295] width 15 height 15
radio input "true"
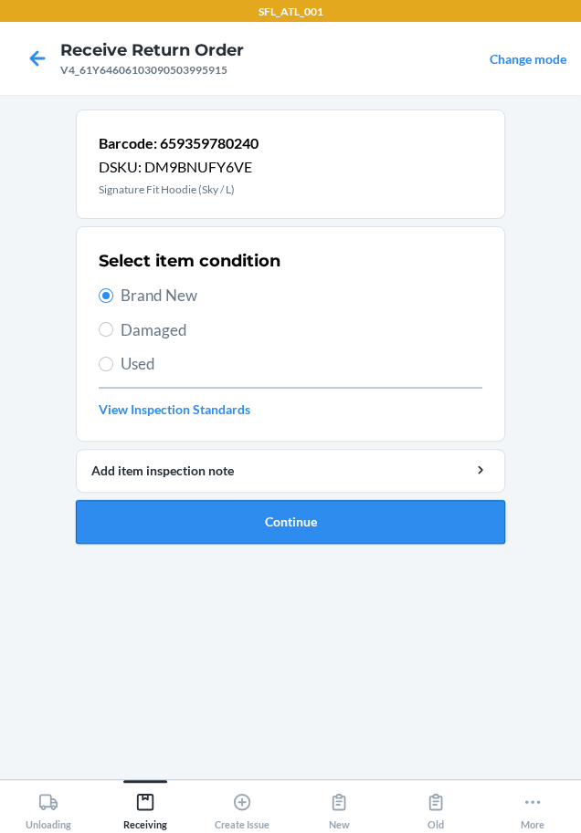
click at [253, 516] on button "Continue" at bounding box center [290, 522] width 429 height 44
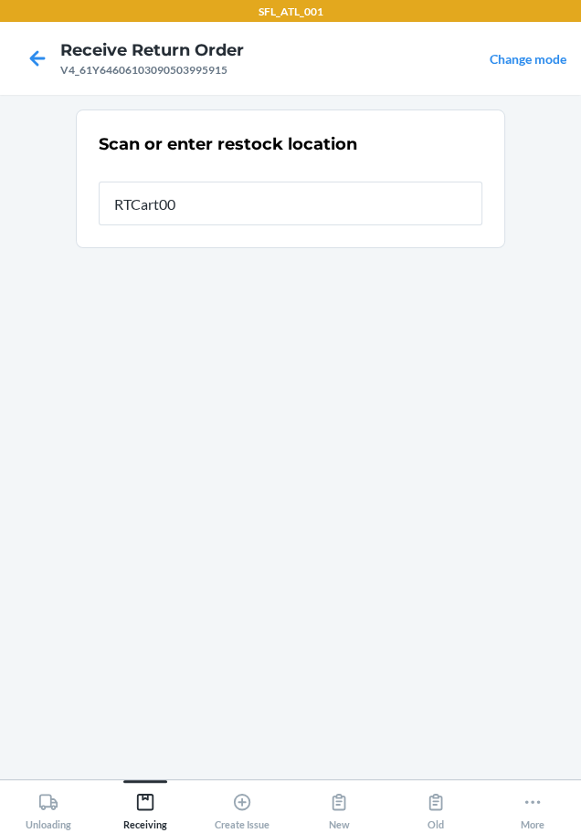
type input "RTCart005"
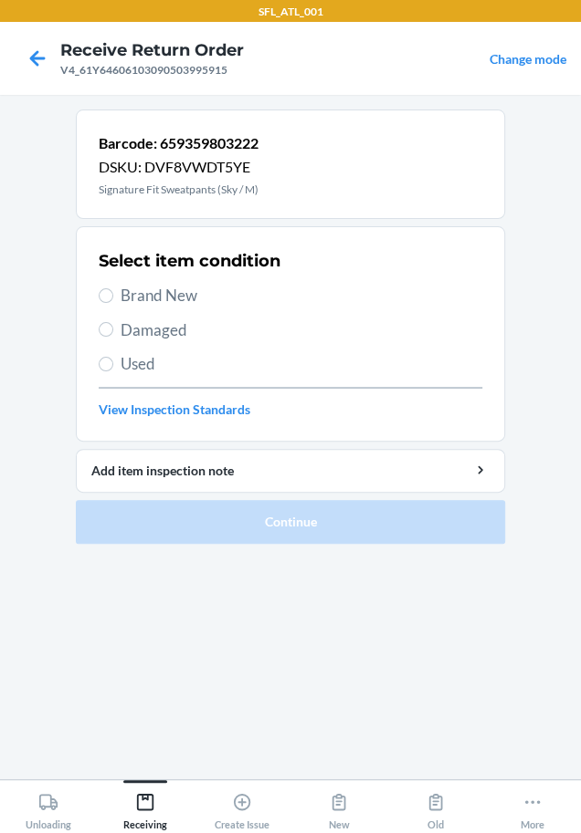
click at [153, 297] on span "Brand New" at bounding box center [300, 296] width 361 height 24
click at [113, 297] on input "Brand New" at bounding box center [106, 295] width 15 height 15
radio input "true"
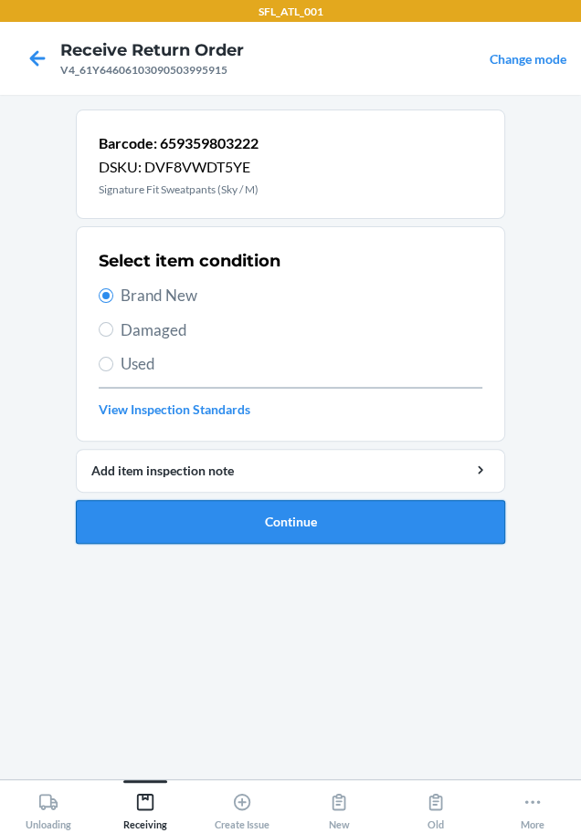
click at [225, 538] on button "Continue" at bounding box center [290, 522] width 429 height 44
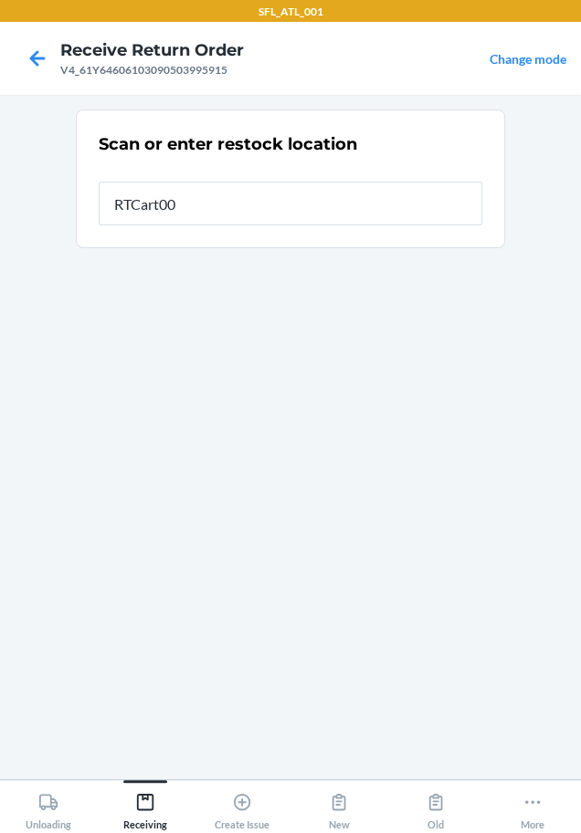
type input "RTCart005"
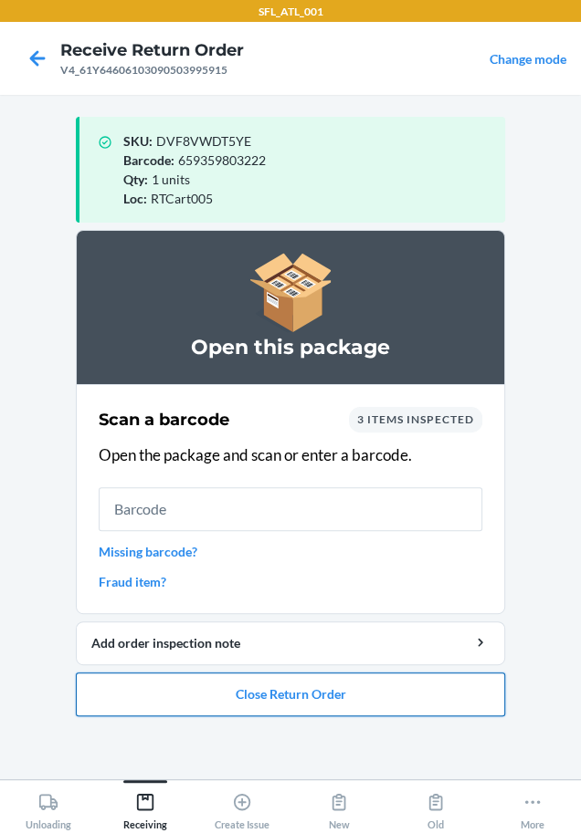
click at [225, 682] on button "Close Return Order" at bounding box center [290, 695] width 429 height 44
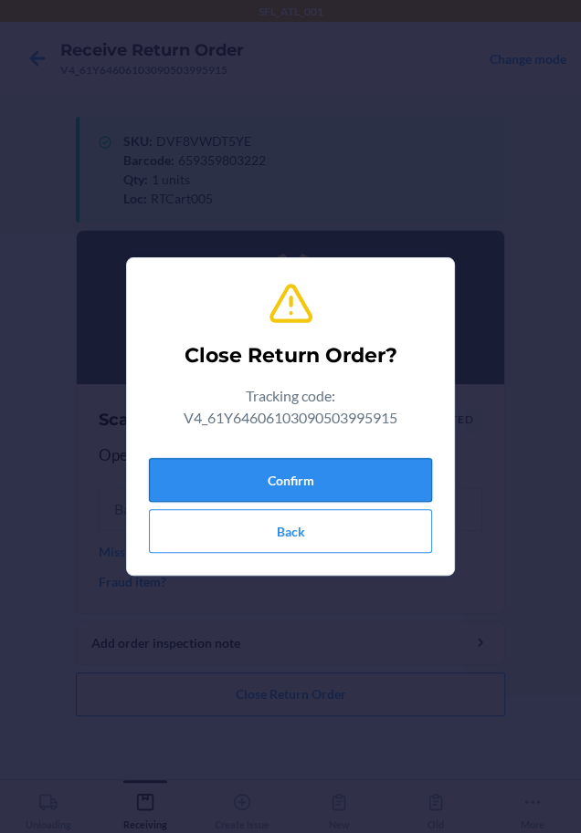
drag, startPoint x: 279, startPoint y: 492, endPoint x: 25, endPoint y: 514, distance: 255.6
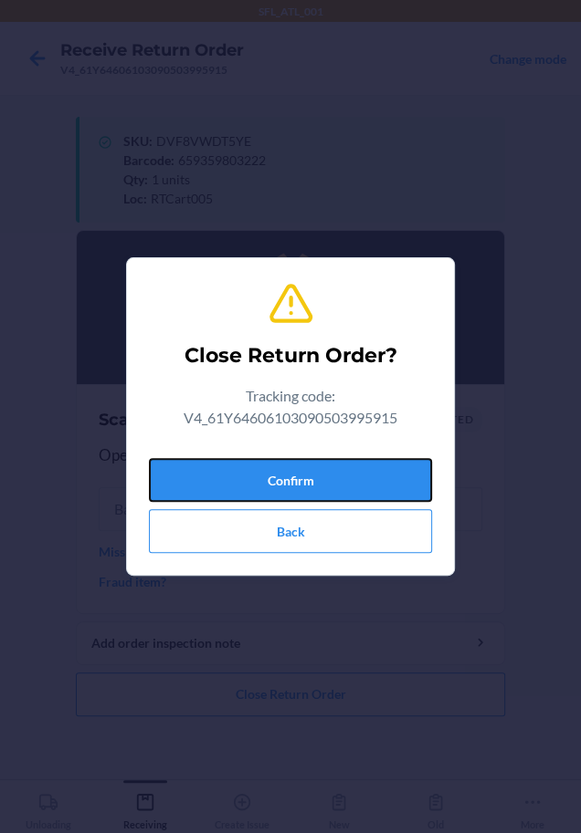
click at [277, 490] on button "Confirm" at bounding box center [290, 480] width 283 height 44
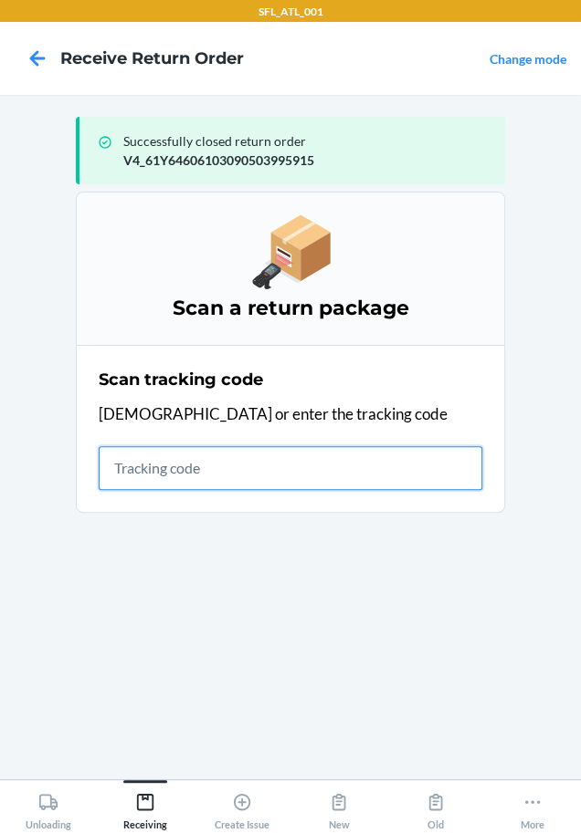
click at [198, 470] on input "text" at bounding box center [290, 468] width 383 height 44
type input "42030259"
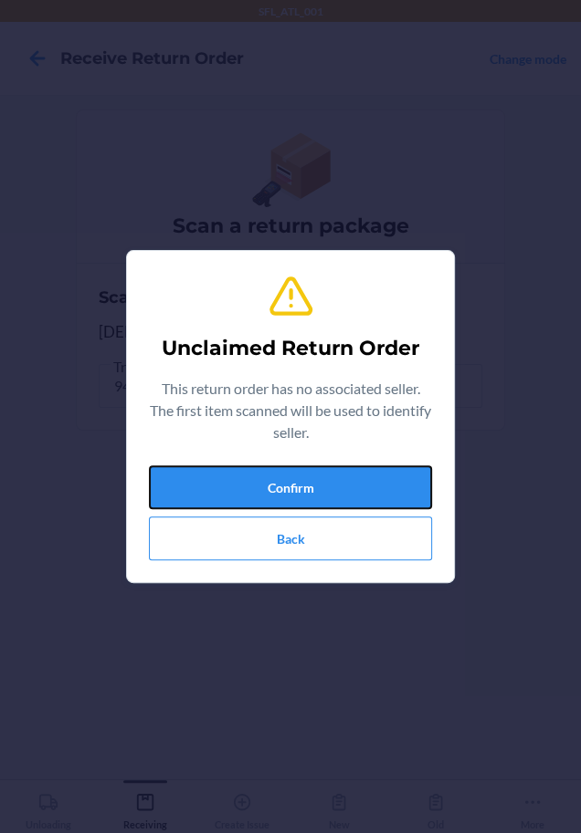
click at [192, 468] on button "Confirm" at bounding box center [290, 488] width 283 height 44
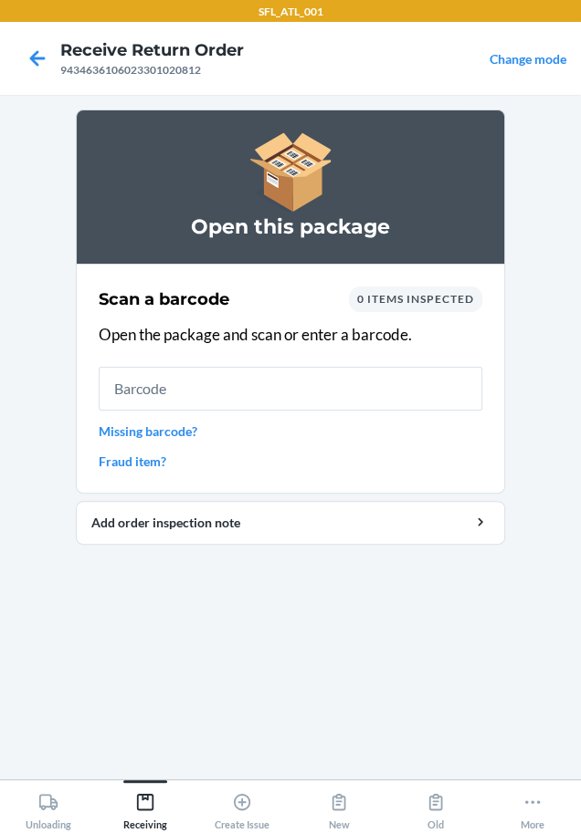
drag, startPoint x: 253, startPoint y: 372, endPoint x: 265, endPoint y: 414, distance: 44.5
click at [260, 400] on input "text" at bounding box center [290, 389] width 383 height 44
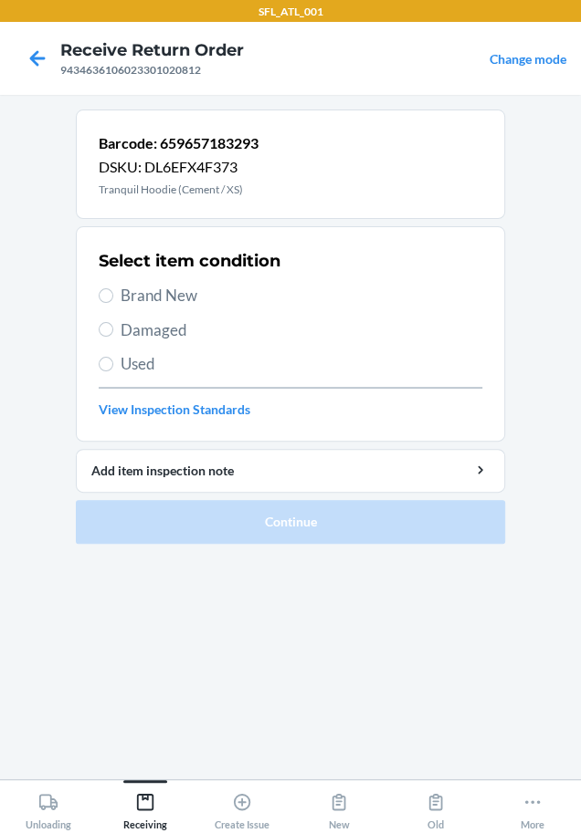
drag, startPoint x: 173, startPoint y: 289, endPoint x: 182, endPoint y: 417, distance: 128.1
click at [173, 290] on span "Brand New" at bounding box center [300, 296] width 361 height 24
click at [113, 290] on input "Brand New" at bounding box center [106, 295] width 15 height 15
radio input "true"
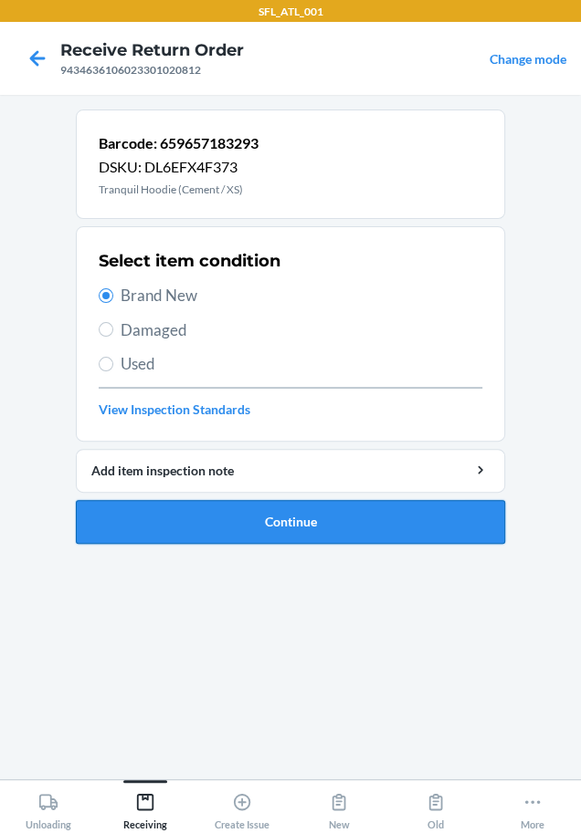
click at [229, 517] on button "Continue" at bounding box center [290, 522] width 429 height 44
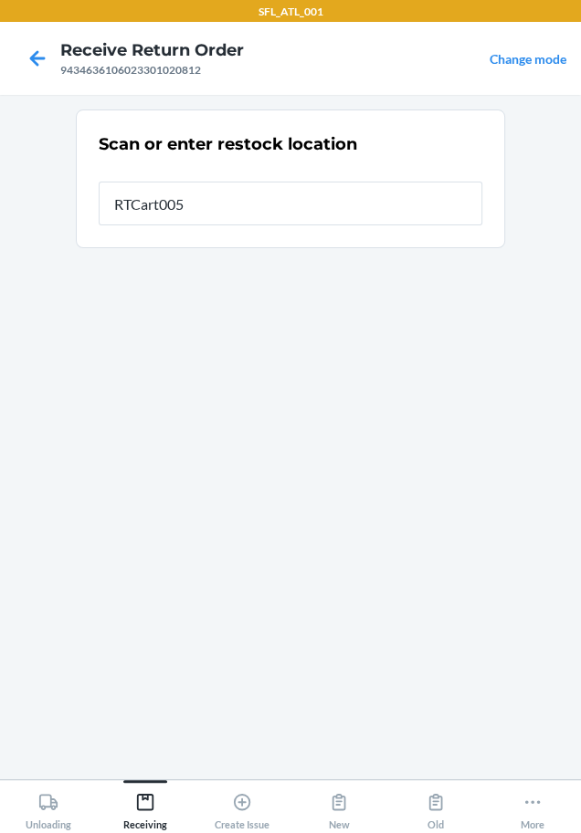
type input "RTCart005"
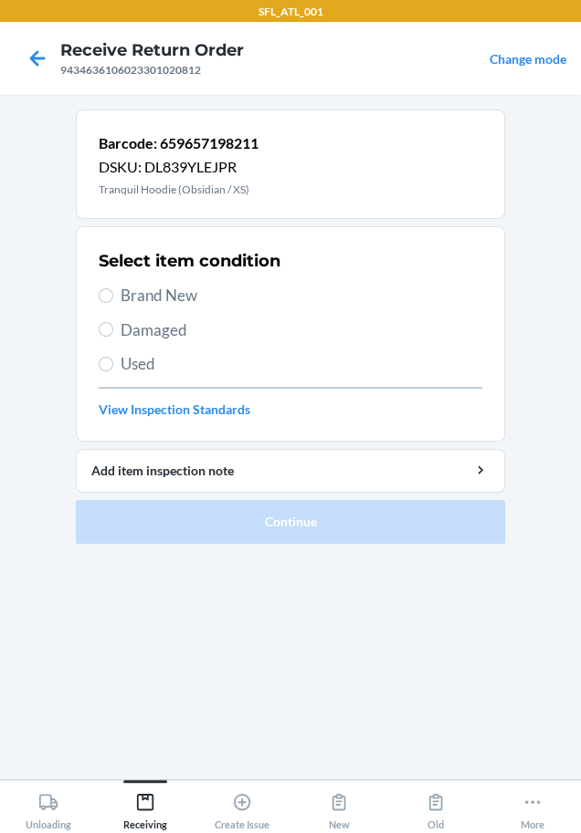
click at [131, 294] on span "Brand New" at bounding box center [300, 296] width 361 height 24
click at [113, 294] on input "Brand New" at bounding box center [106, 295] width 15 height 15
radio input "true"
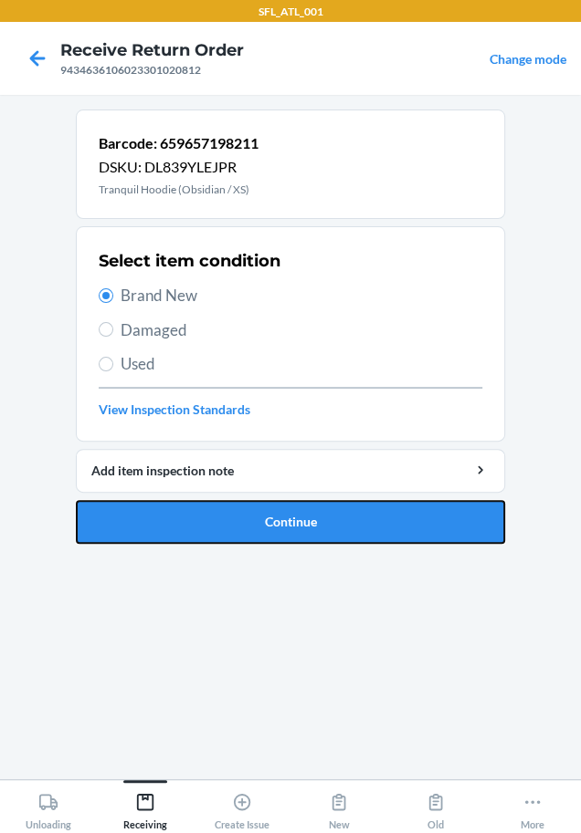
click at [229, 532] on button "Continue" at bounding box center [290, 522] width 429 height 44
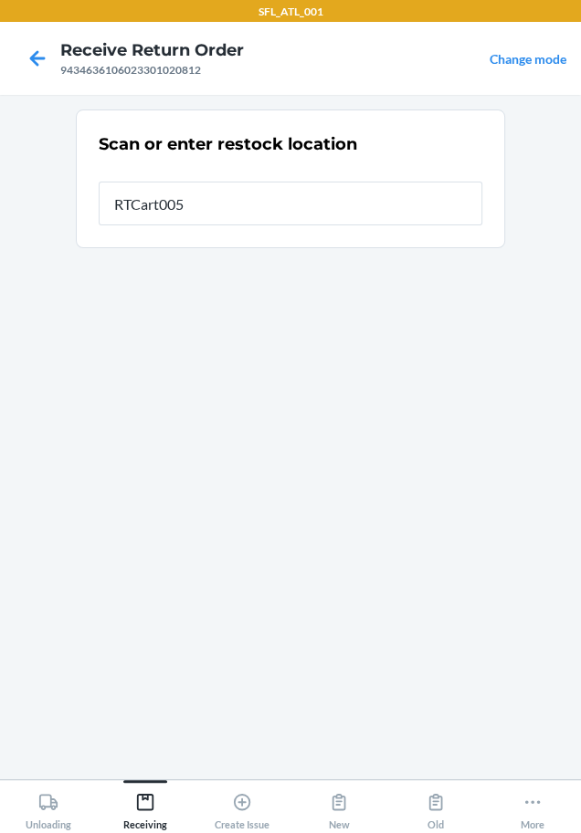
type input "RTCart005"
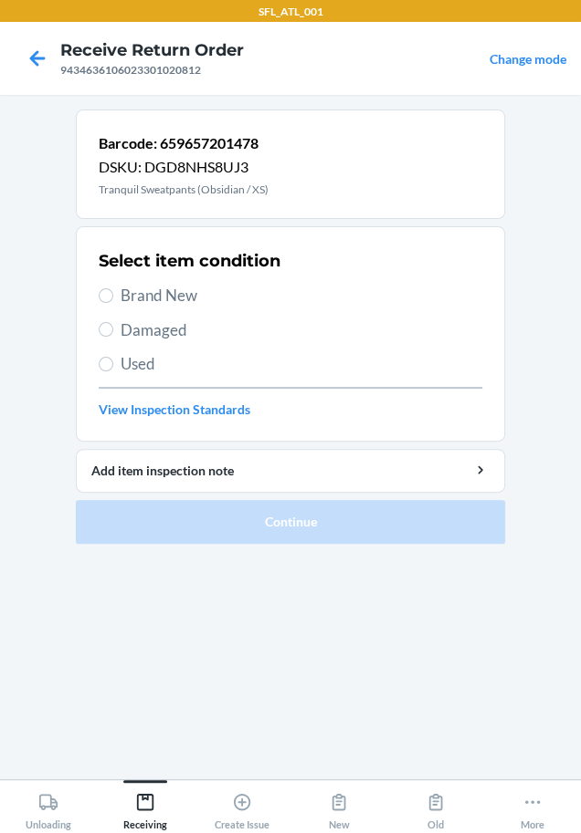
click at [146, 295] on span "Brand New" at bounding box center [300, 296] width 361 height 24
click at [113, 295] on input "Brand New" at bounding box center [106, 295] width 15 height 15
radio input "true"
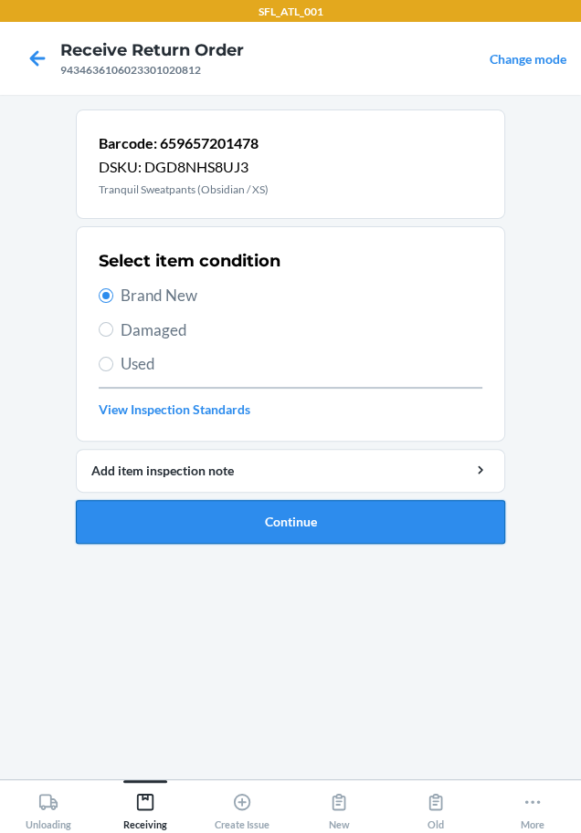
click at [213, 503] on button "Continue" at bounding box center [290, 522] width 429 height 44
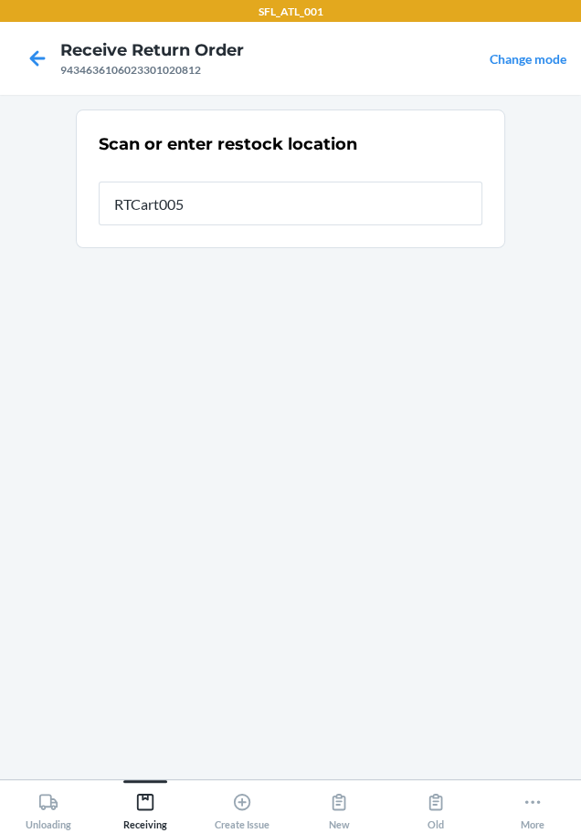
type input "RTCart005"
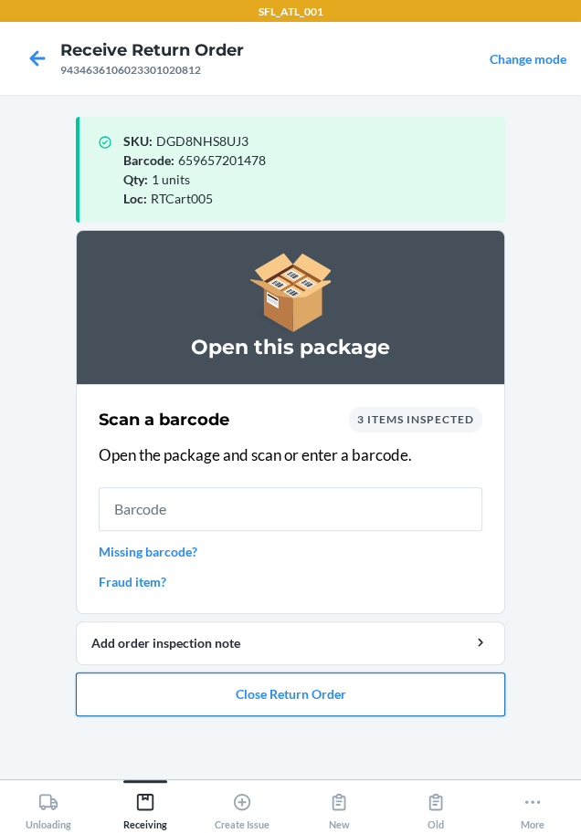
click at [276, 679] on button "Close Return Order" at bounding box center [290, 695] width 429 height 44
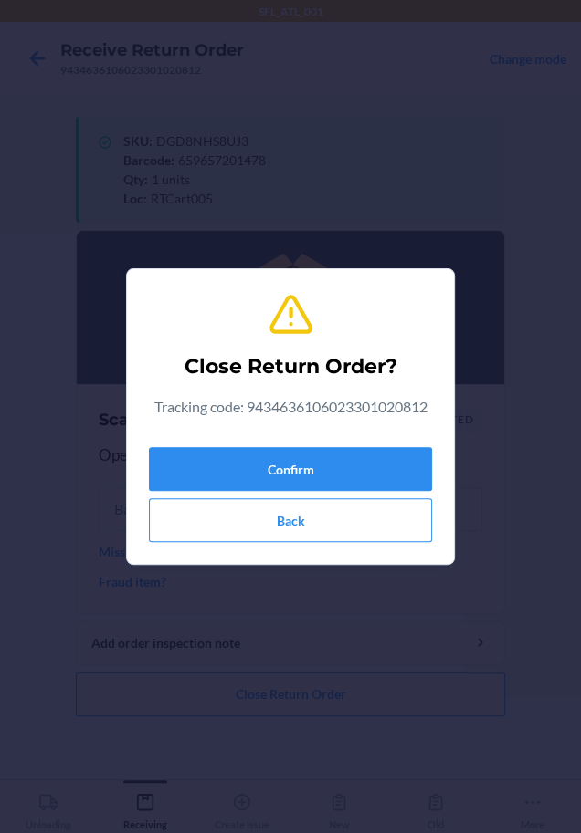
click at [303, 436] on div "Close Return Order? Tracking code: 9434636106023301020812 Confirm Back" at bounding box center [290, 417] width 283 height 266
click at [296, 481] on button "Confirm" at bounding box center [290, 469] width 283 height 44
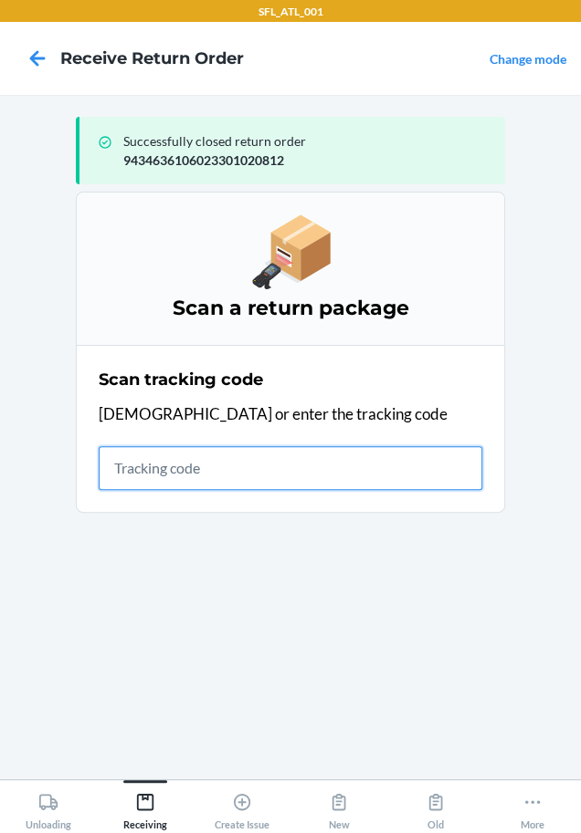
click at [333, 473] on input "text" at bounding box center [290, 468] width 383 height 44
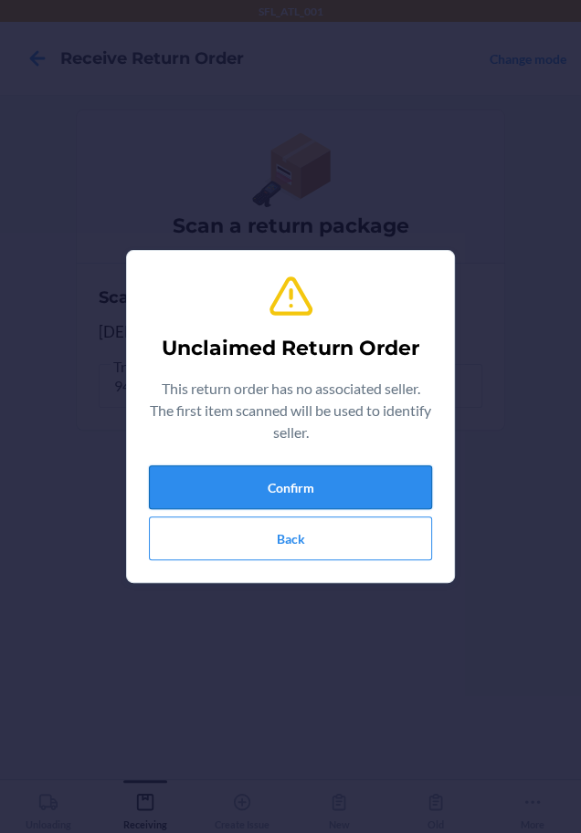
click at [325, 476] on button "Confirm" at bounding box center [290, 488] width 283 height 44
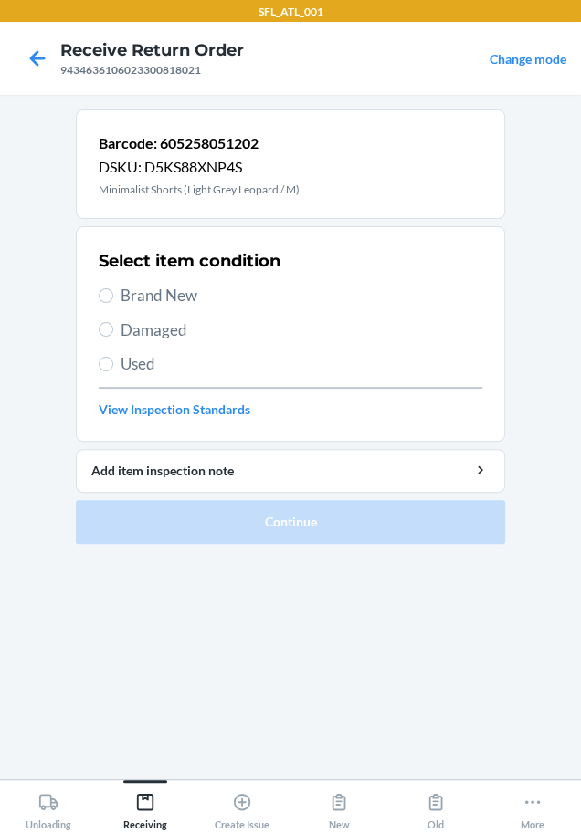
click at [173, 299] on span "Brand New" at bounding box center [300, 296] width 361 height 24
click at [113, 299] on input "Brand New" at bounding box center [106, 295] width 15 height 15
radio input "true"
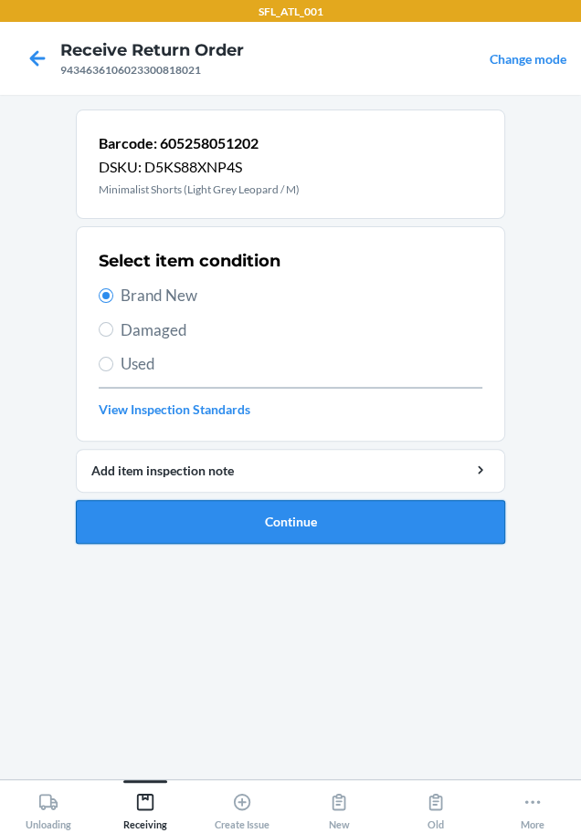
click at [215, 515] on button "Continue" at bounding box center [290, 522] width 429 height 44
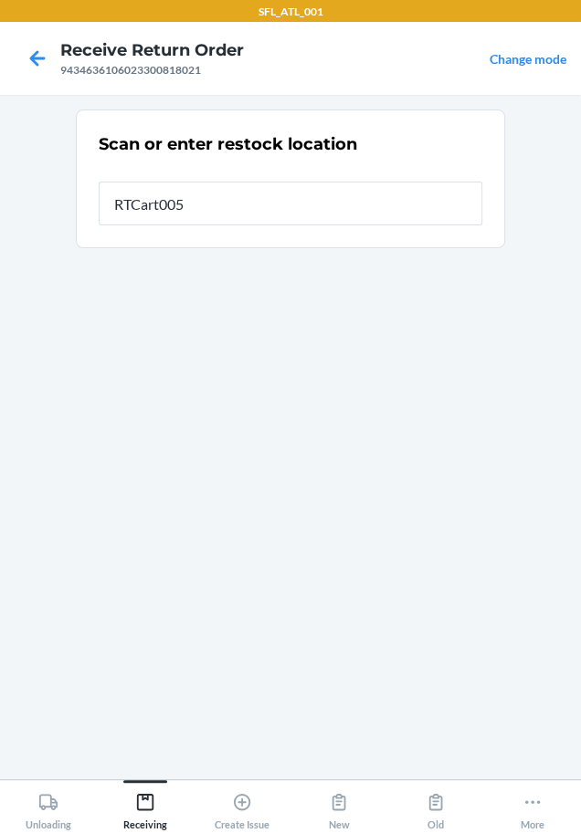
type input "RTCart005"
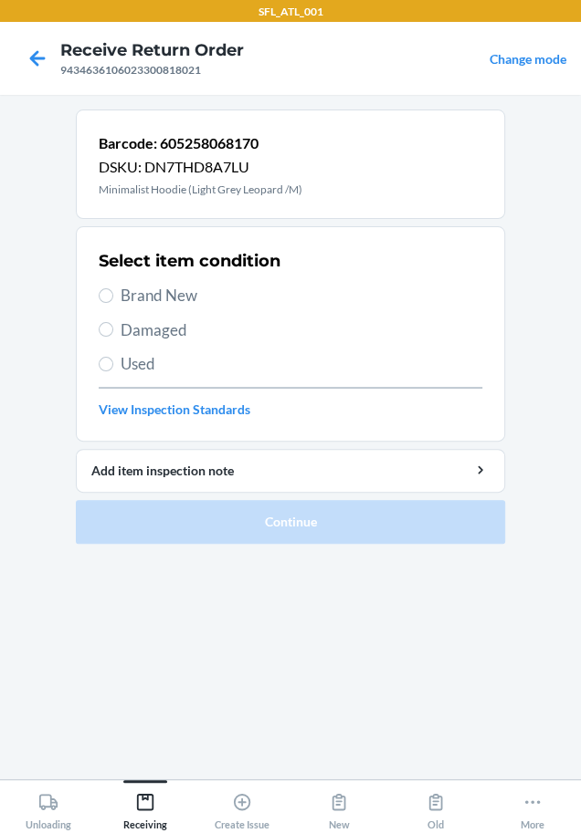
click at [214, 298] on span "Brand New" at bounding box center [300, 296] width 361 height 24
click at [113, 298] on input "Brand New" at bounding box center [106, 295] width 15 height 15
radio input "true"
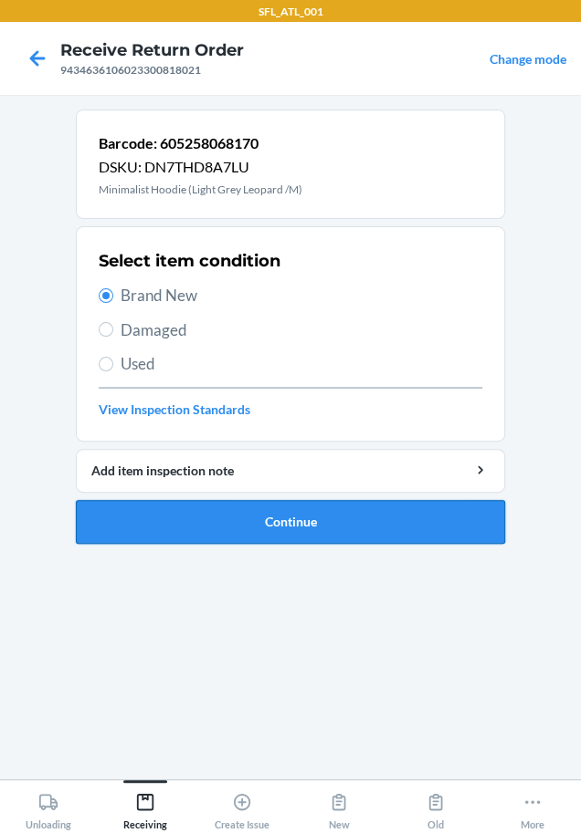
click at [188, 517] on button "Continue" at bounding box center [290, 522] width 429 height 44
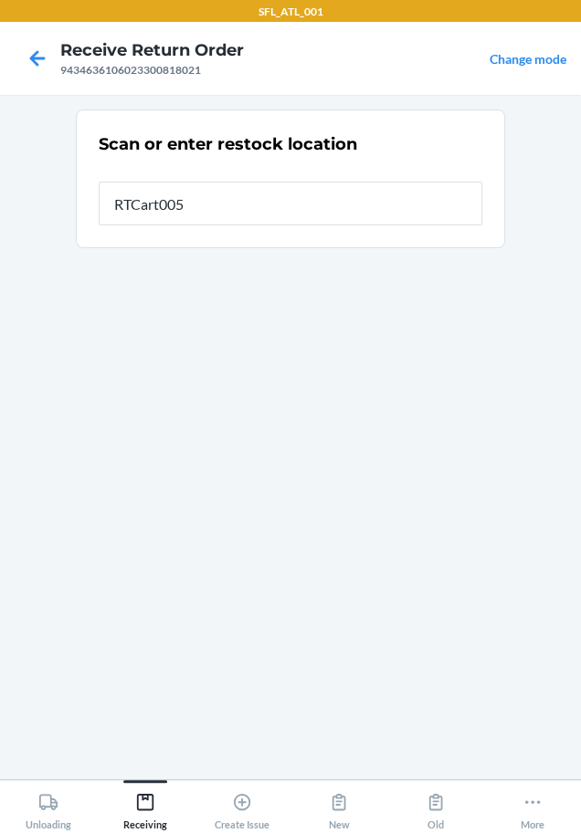
type input "RTCart005"
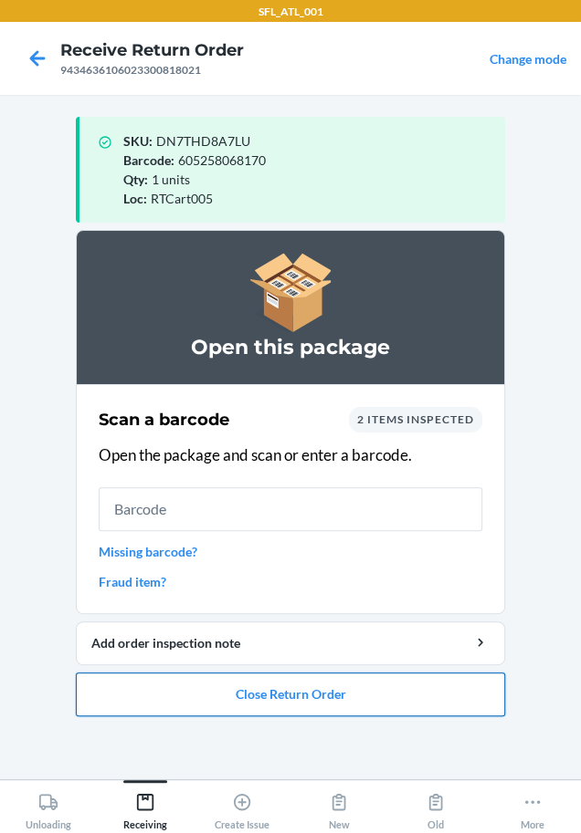
click at [306, 693] on button "Close Return Order" at bounding box center [290, 695] width 429 height 44
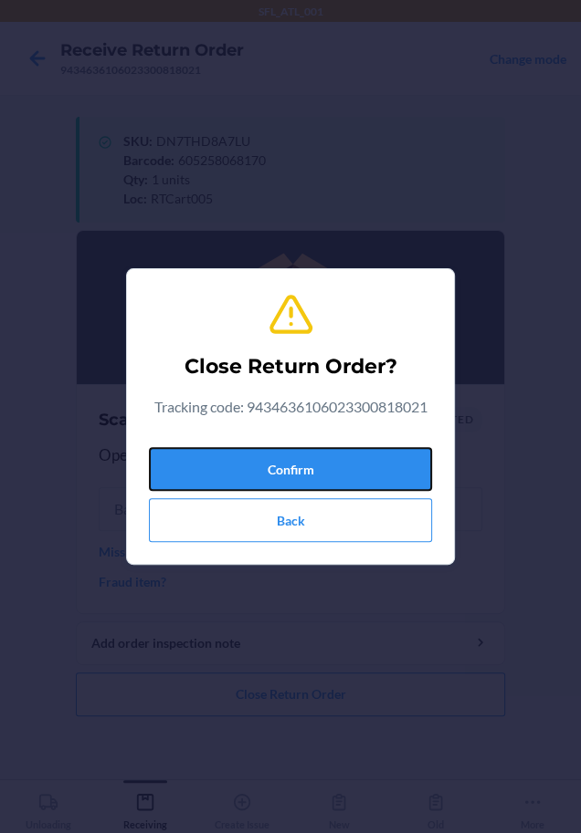
drag, startPoint x: 330, startPoint y: 466, endPoint x: 94, endPoint y: 555, distance: 252.8
click at [330, 468] on button "Confirm" at bounding box center [290, 469] width 283 height 44
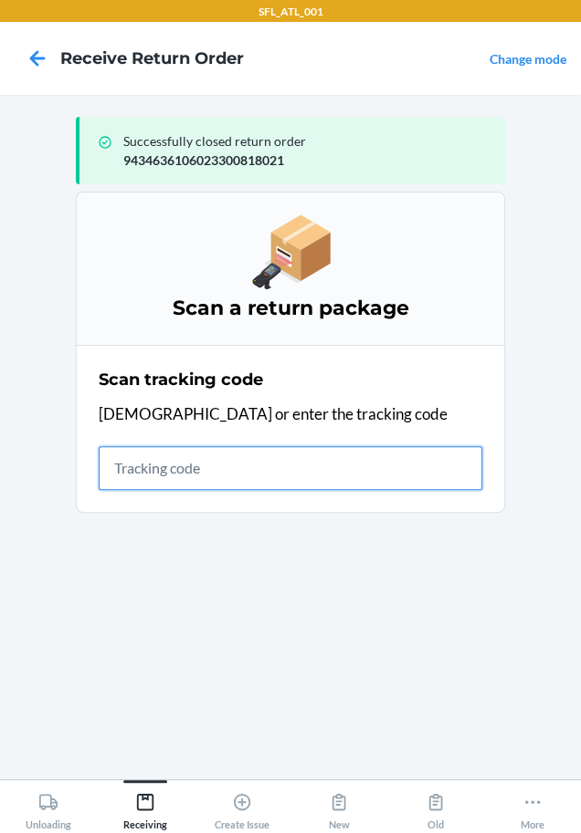
click at [174, 466] on input "text" at bounding box center [290, 468] width 383 height 44
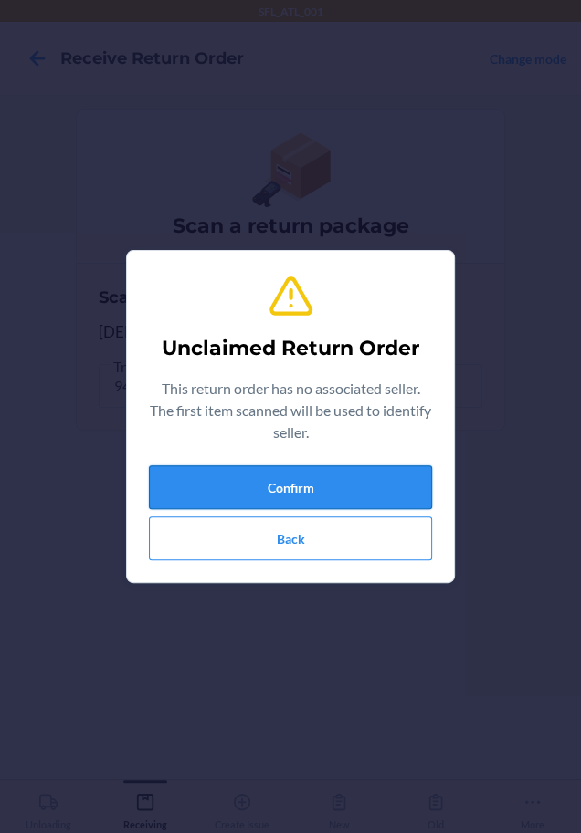
click at [255, 494] on button "Confirm" at bounding box center [290, 488] width 283 height 44
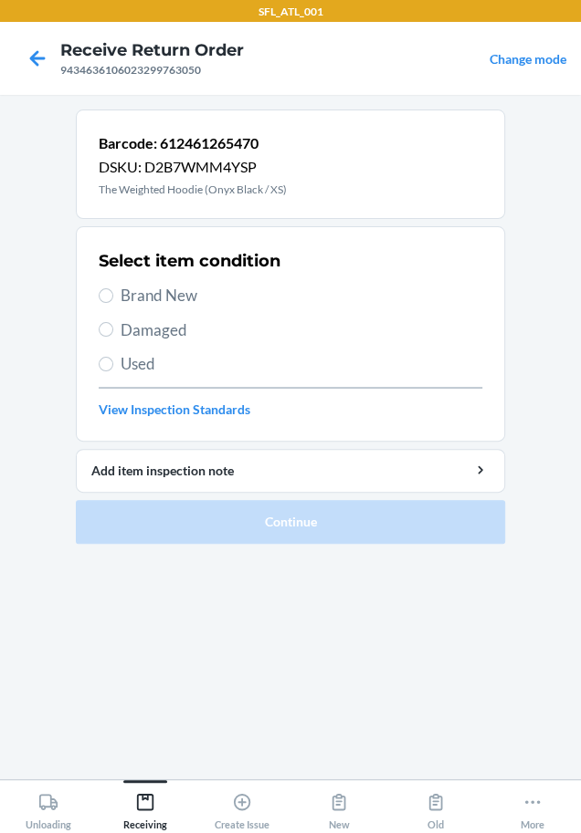
click at [184, 280] on div "Select item condition Brand New Damaged Used View Inspection Standards" at bounding box center [290, 334] width 383 height 181
click at [185, 284] on span "Brand New" at bounding box center [300, 296] width 361 height 24
click at [113, 288] on input "Brand New" at bounding box center [106, 295] width 15 height 15
radio input "true"
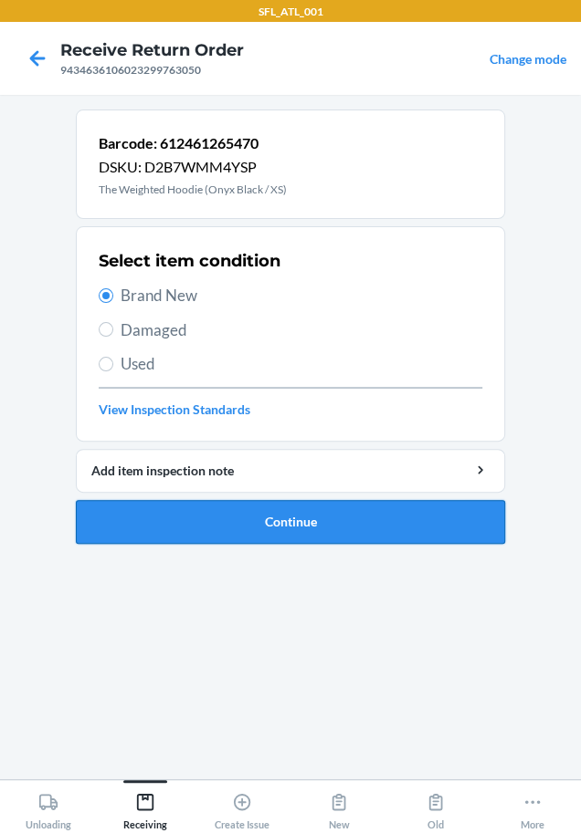
click at [372, 516] on button "Continue" at bounding box center [290, 522] width 429 height 44
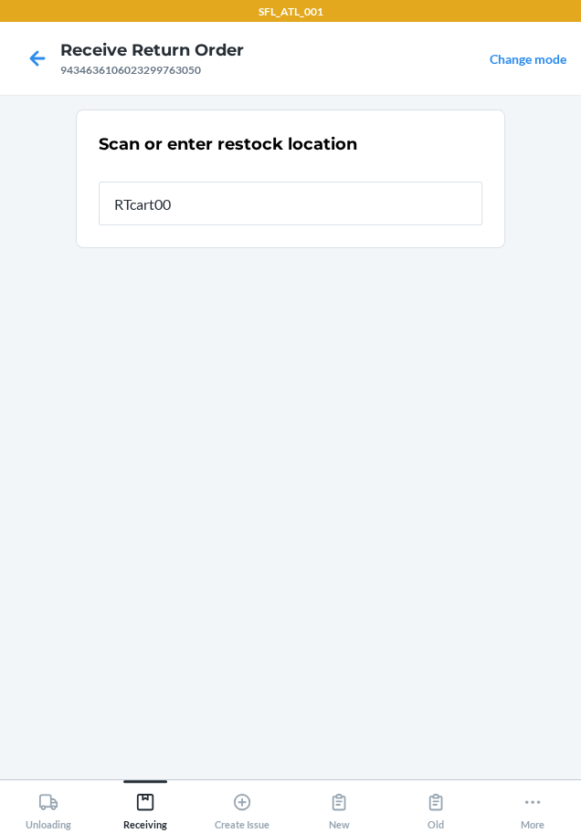
type input "RTcart007"
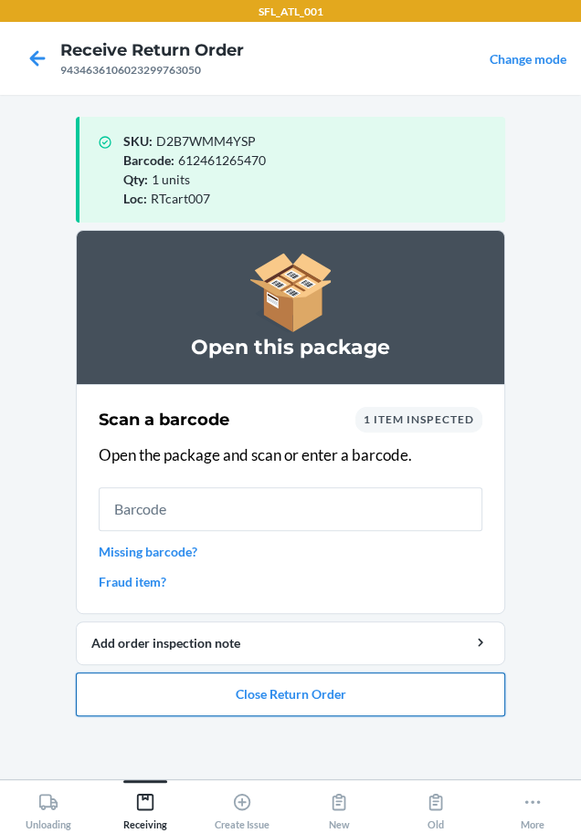
click at [260, 685] on button "Close Return Order" at bounding box center [290, 695] width 429 height 44
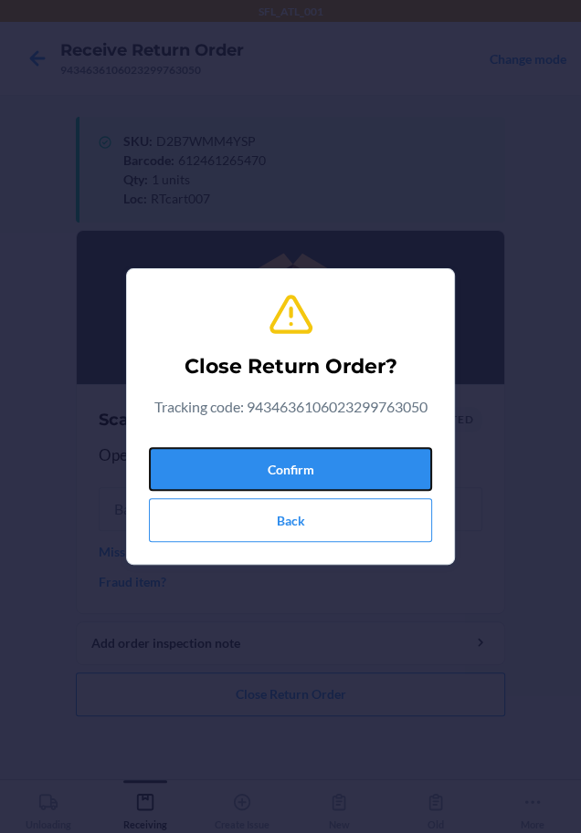
drag, startPoint x: 390, startPoint y: 472, endPoint x: 215, endPoint y: 428, distance: 180.7
click at [382, 468] on button "Confirm" at bounding box center [290, 469] width 283 height 44
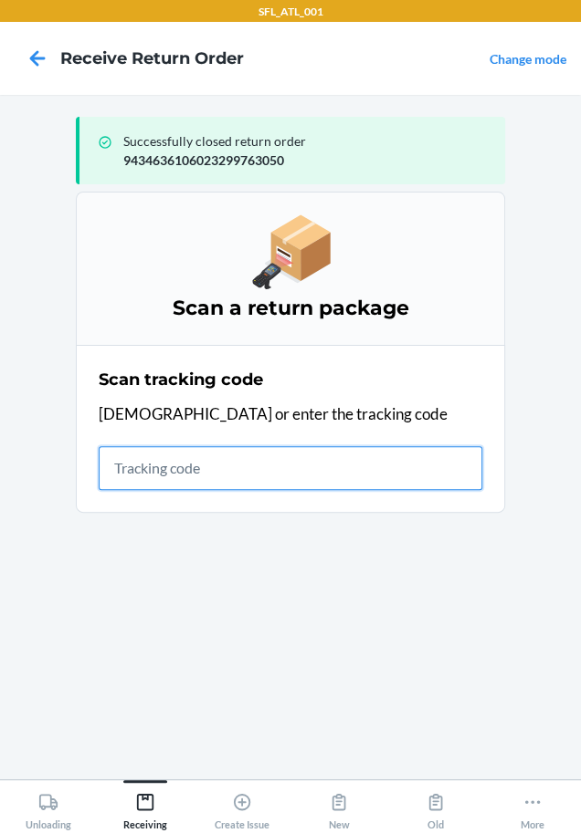
click at [233, 466] on input "text" at bounding box center [290, 468] width 383 height 44
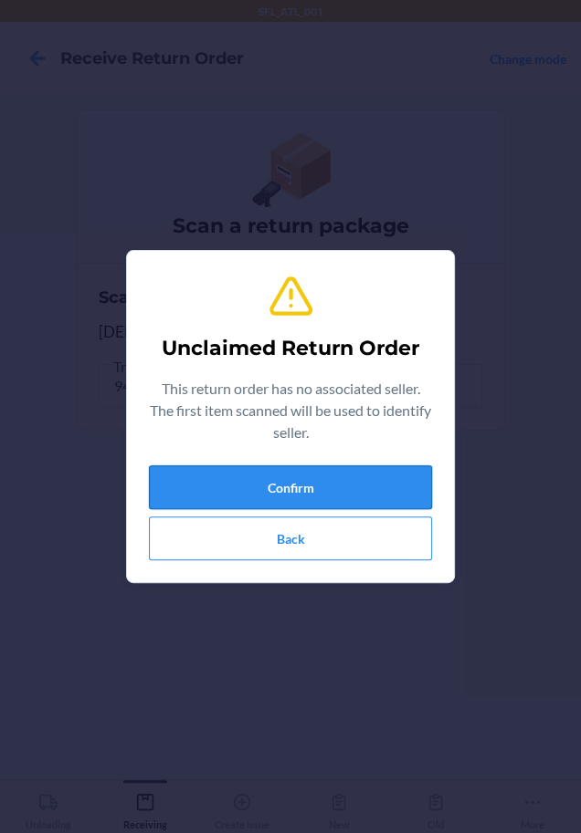
click at [227, 467] on button "Confirm" at bounding box center [290, 488] width 283 height 44
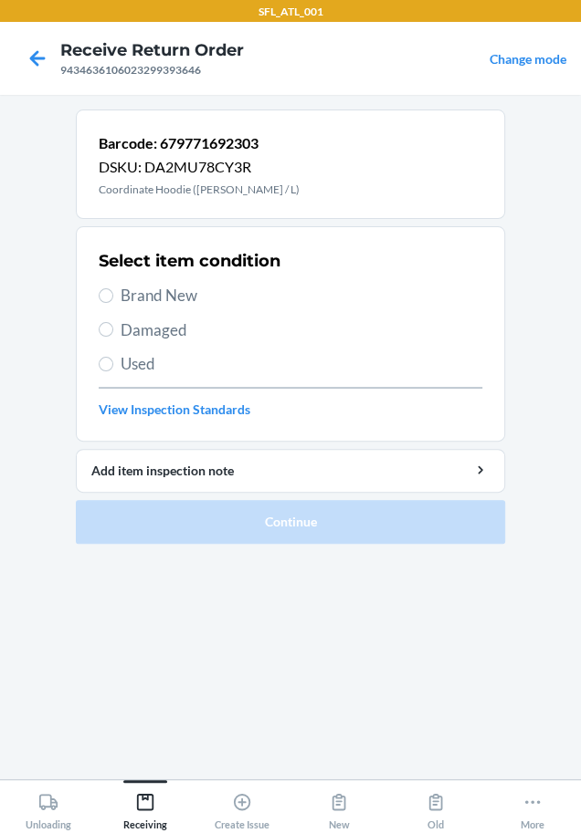
click at [186, 294] on span "Brand New" at bounding box center [300, 296] width 361 height 24
click at [113, 294] on input "Brand New" at bounding box center [106, 295] width 15 height 15
radio input "true"
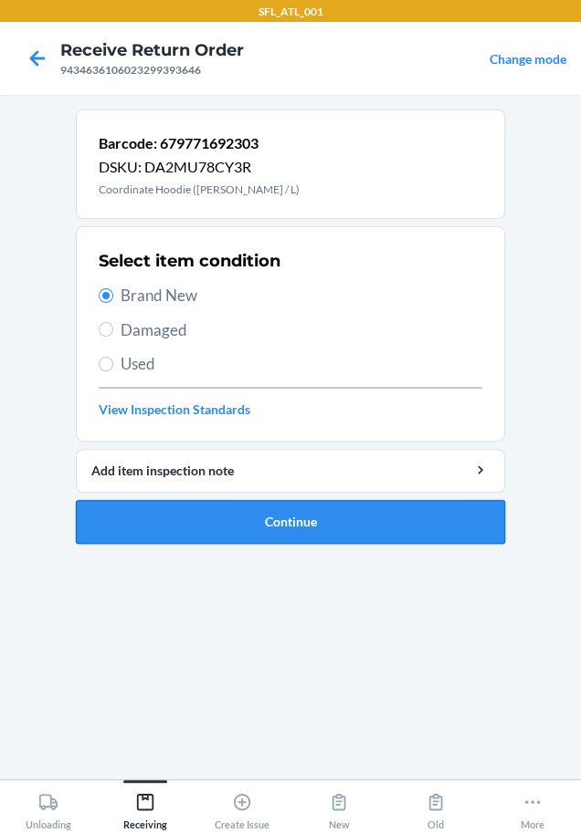
click at [188, 512] on button "Continue" at bounding box center [290, 522] width 429 height 44
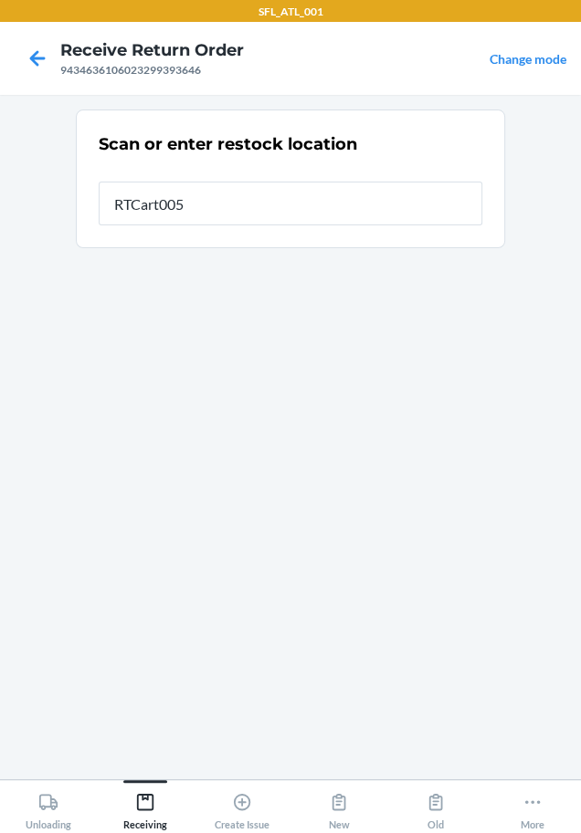
type input "RTCart005"
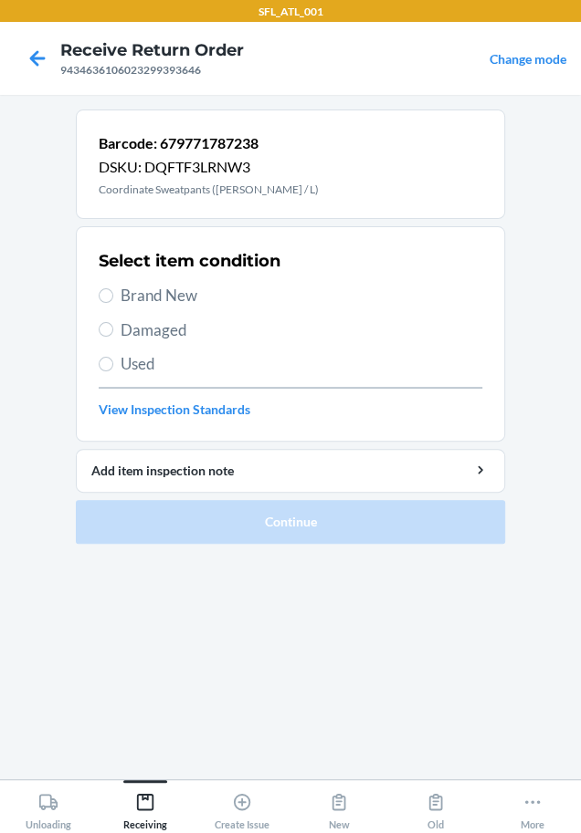
click at [184, 297] on span "Brand New" at bounding box center [300, 296] width 361 height 24
click at [113, 297] on input "Brand New" at bounding box center [106, 295] width 15 height 15
radio input "true"
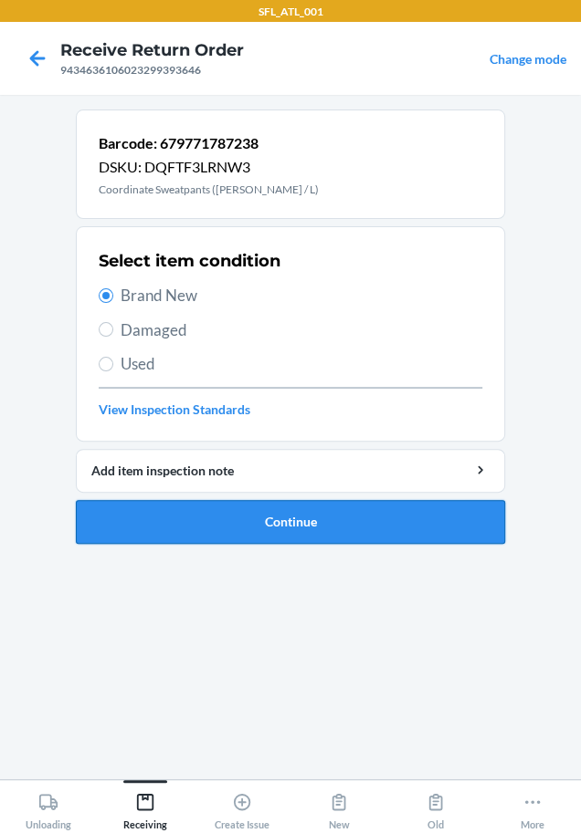
click at [149, 521] on button "Continue" at bounding box center [290, 522] width 429 height 44
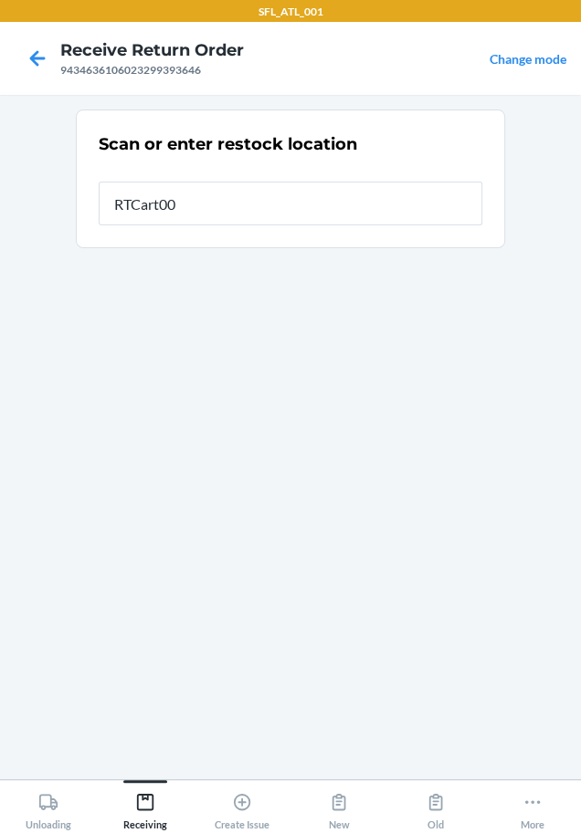
type input "RTCart005"
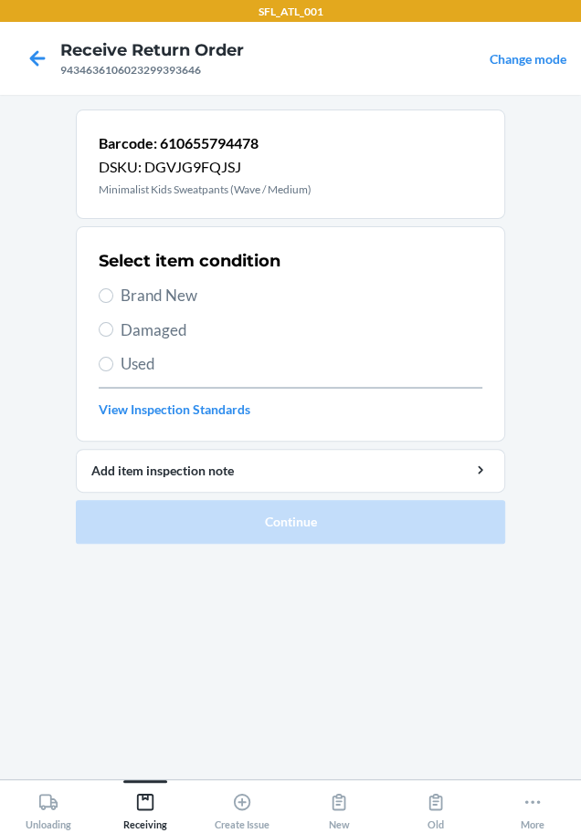
click at [173, 294] on span "Brand New" at bounding box center [300, 296] width 361 height 24
click at [113, 294] on input "Brand New" at bounding box center [106, 295] width 15 height 15
radio input "true"
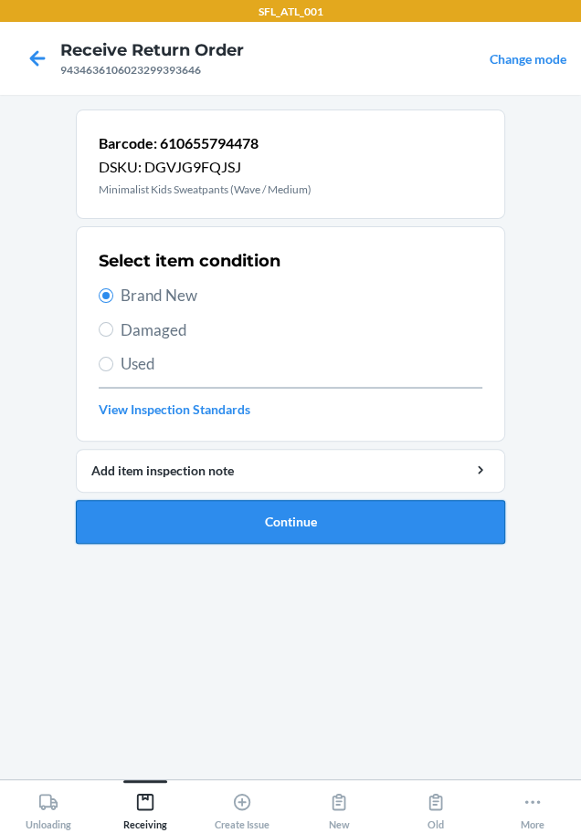
click at [146, 523] on button "Continue" at bounding box center [290, 522] width 429 height 44
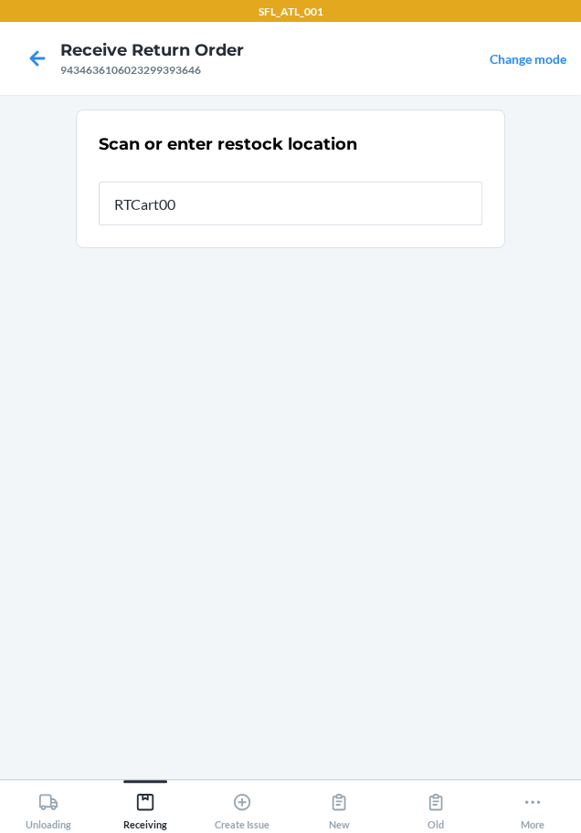
type input "RTCart005"
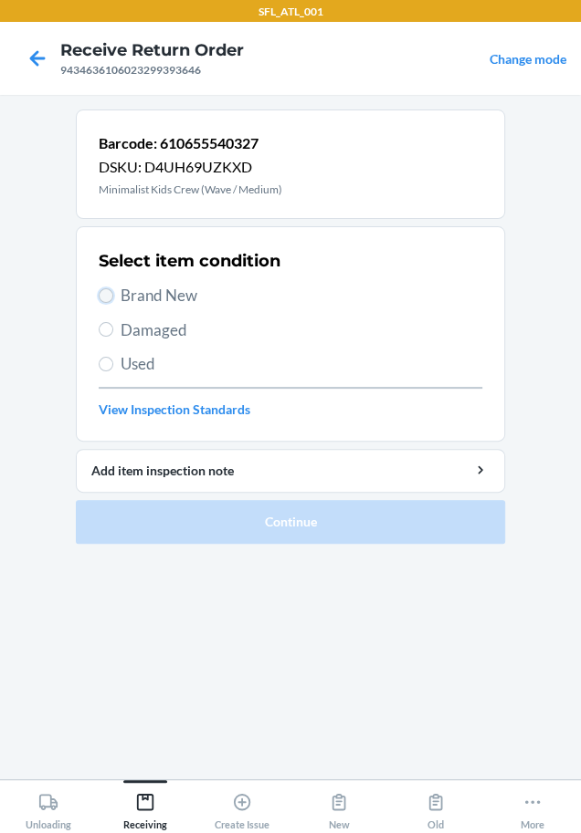
click at [110, 300] on input "Brand New" at bounding box center [106, 295] width 15 height 15
radio input "true"
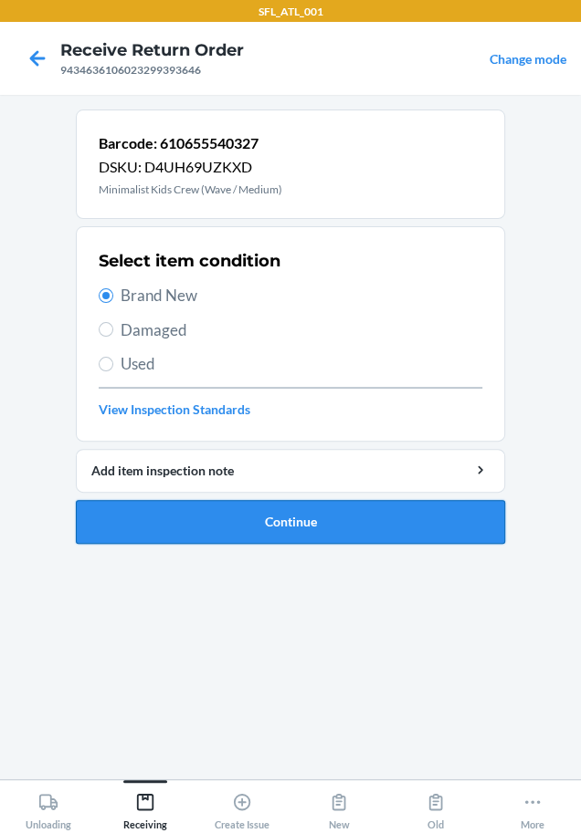
click at [171, 524] on button "Continue" at bounding box center [290, 522] width 429 height 44
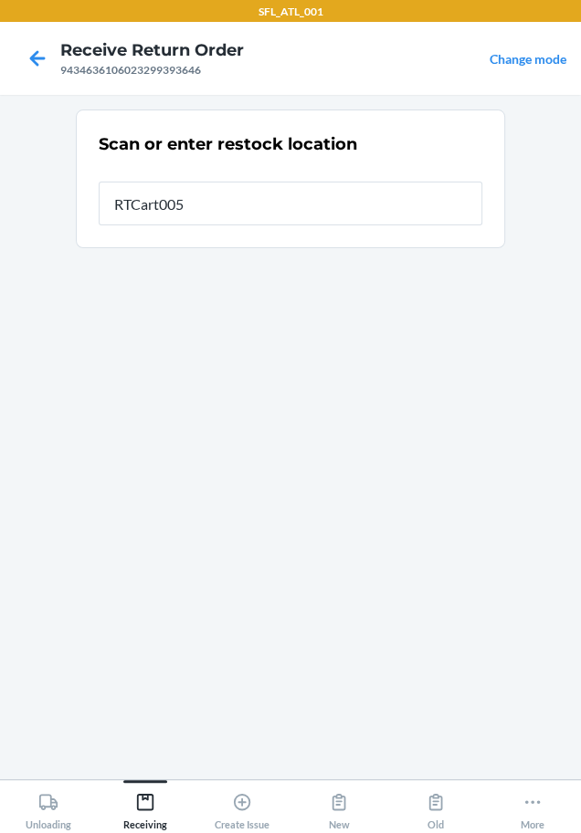
type input "RTCart005"
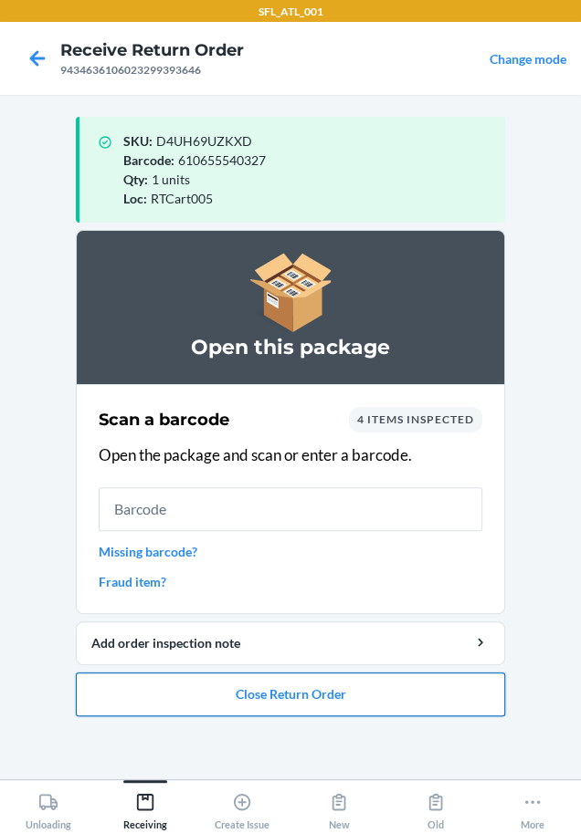
drag, startPoint x: 298, startPoint y: 692, endPoint x: 283, endPoint y: 678, distance: 20.0
click at [283, 678] on button "Close Return Order" at bounding box center [290, 695] width 429 height 44
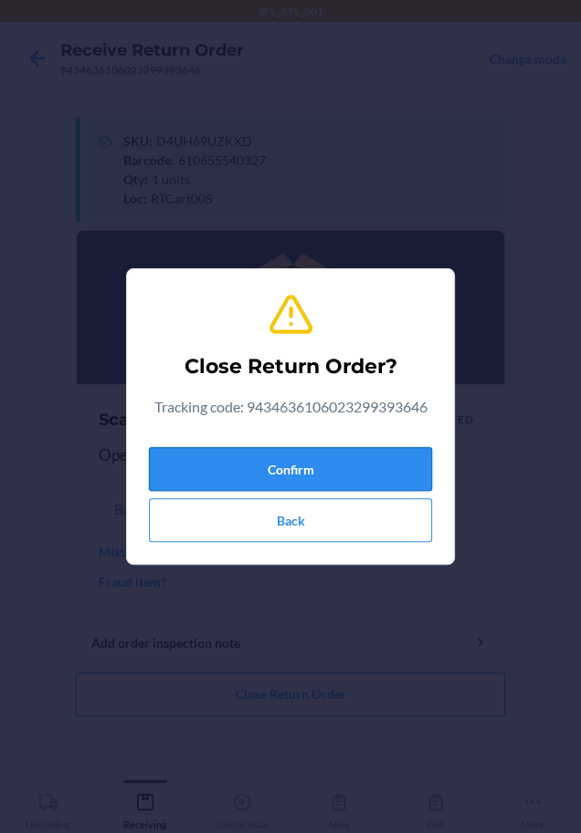
drag, startPoint x: 403, startPoint y: 452, endPoint x: 186, endPoint y: 448, distance: 216.4
click at [393, 450] on button "Confirm" at bounding box center [290, 469] width 283 height 44
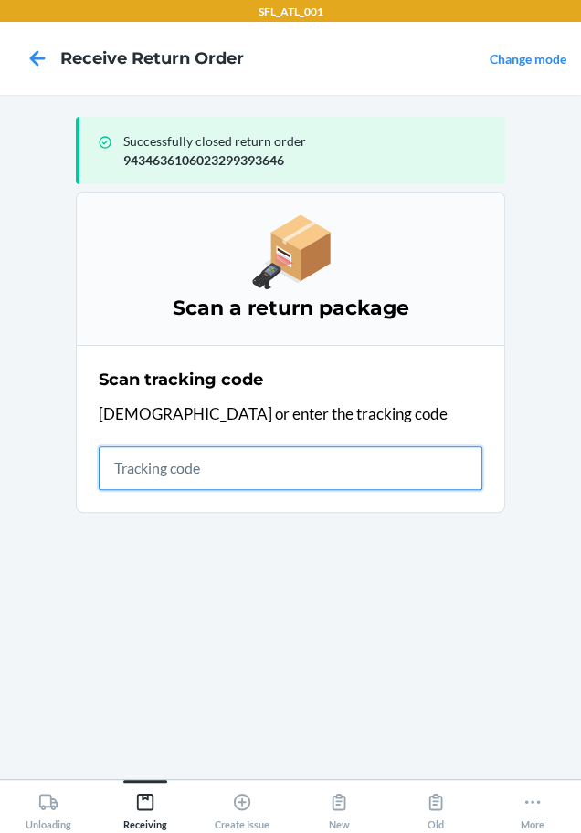
click at [196, 476] on input "text" at bounding box center [290, 468] width 383 height 44
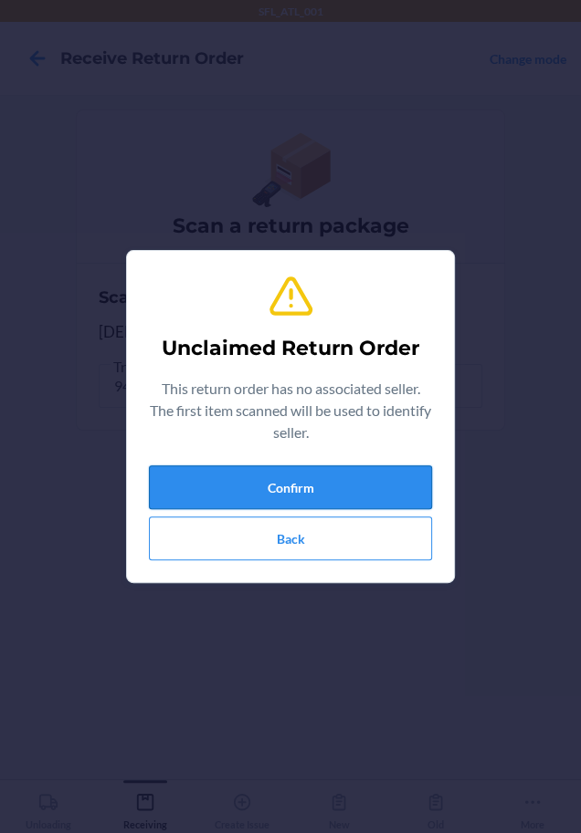
click at [248, 479] on button "Confirm" at bounding box center [290, 488] width 283 height 44
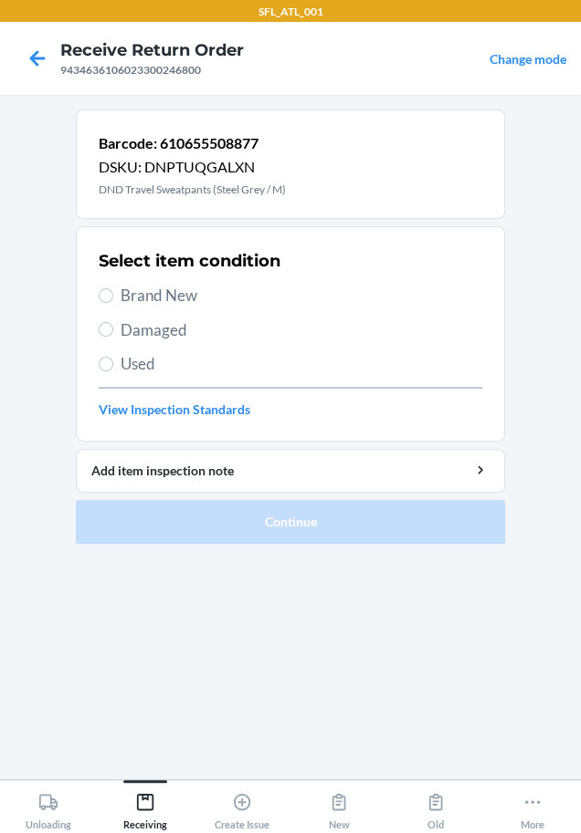
click at [165, 284] on span "Brand New" at bounding box center [300, 296] width 361 height 24
click at [113, 288] on input "Brand New" at bounding box center [106, 295] width 15 height 15
radio input "true"
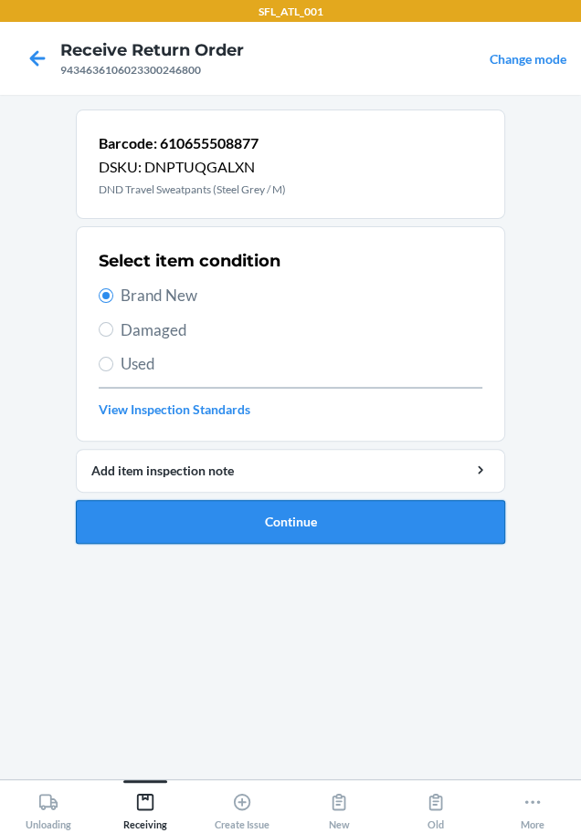
click at [283, 514] on button "Continue" at bounding box center [290, 522] width 429 height 44
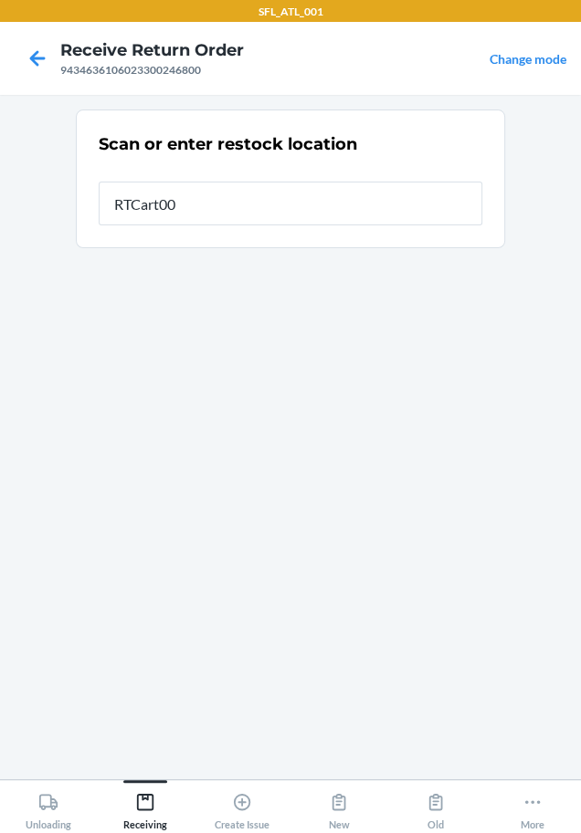
type input "RTCart005"
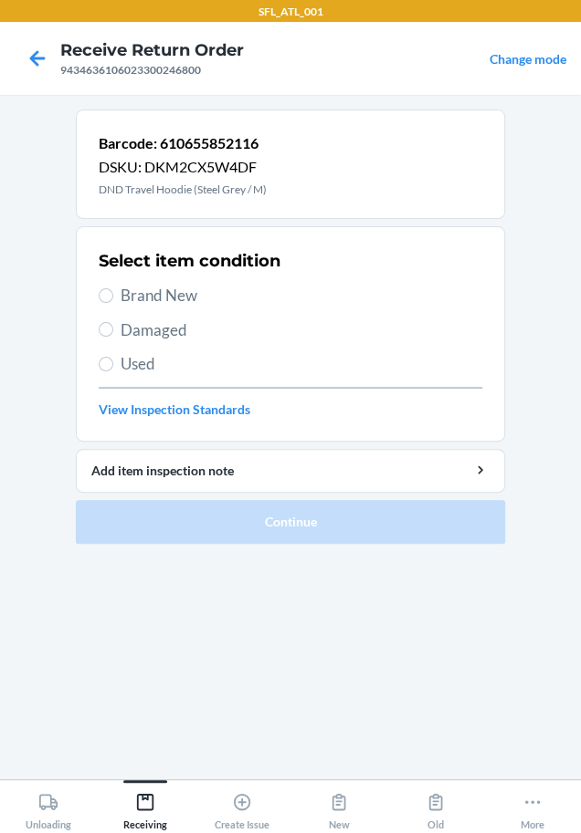
click at [162, 303] on span "Brand New" at bounding box center [300, 296] width 361 height 24
click at [113, 303] on input "Brand New" at bounding box center [106, 295] width 15 height 15
radio input "true"
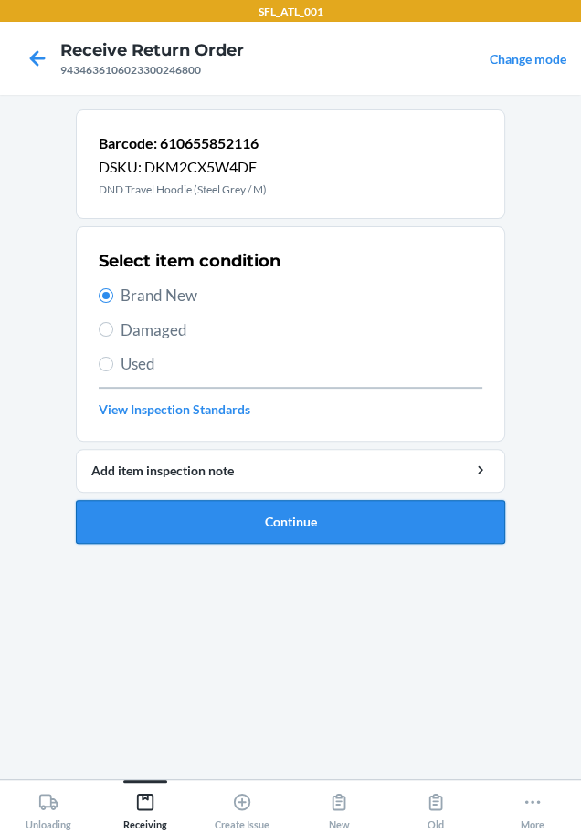
click at [192, 528] on button "Continue" at bounding box center [290, 522] width 429 height 44
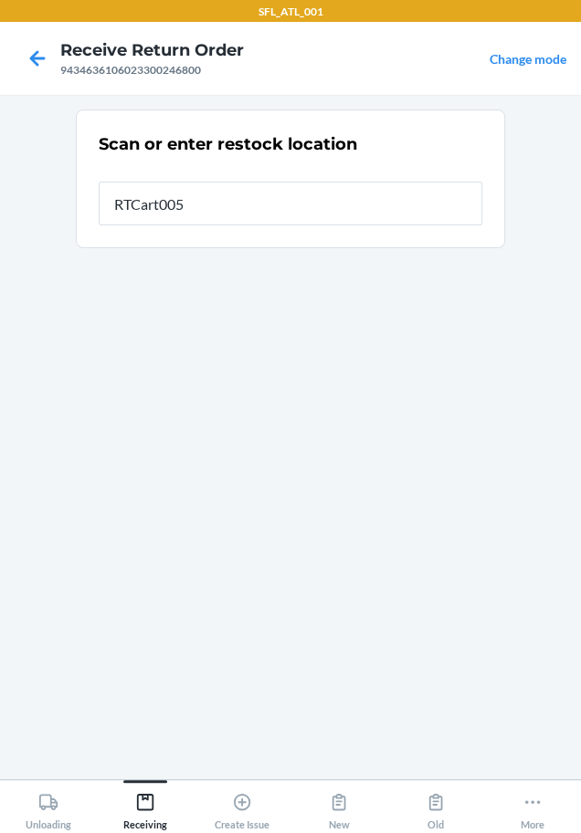
type input "RTCart005"
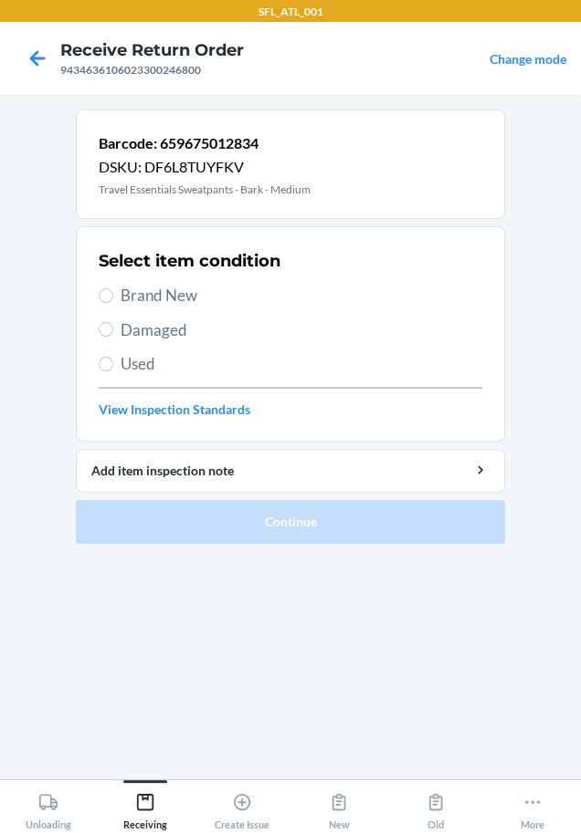
click at [212, 289] on span "Brand New" at bounding box center [300, 296] width 361 height 24
click at [113, 289] on input "Brand New" at bounding box center [106, 295] width 15 height 15
radio input "true"
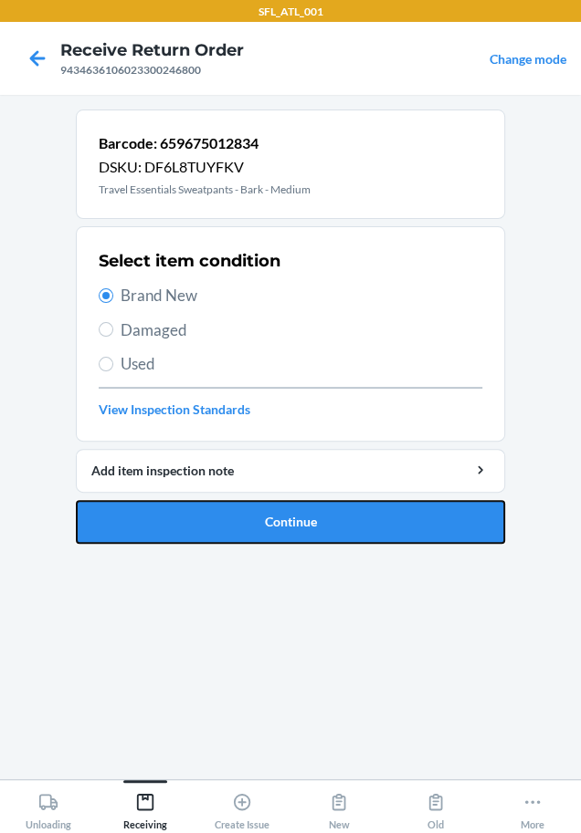
drag, startPoint x: 198, startPoint y: 517, endPoint x: 180, endPoint y: 515, distance: 18.3
click at [200, 517] on button "Continue" at bounding box center [290, 522] width 429 height 44
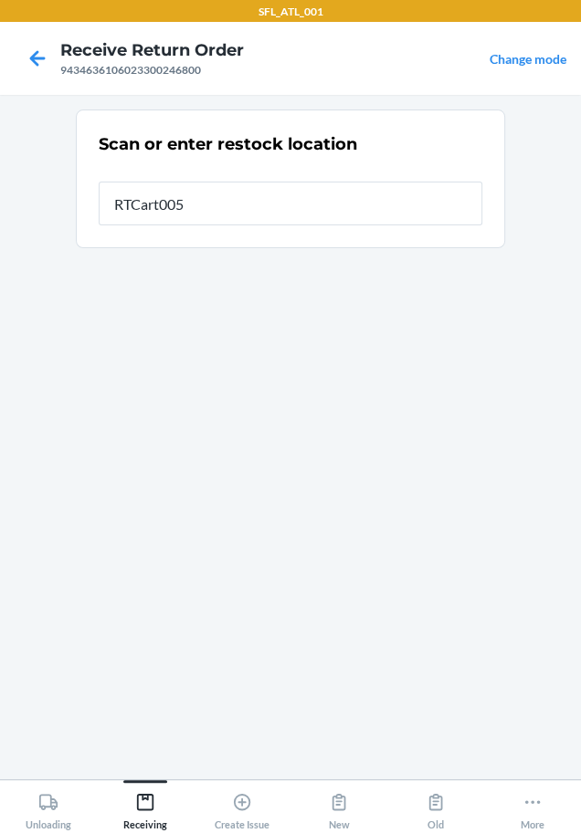
type input "RTCart005"
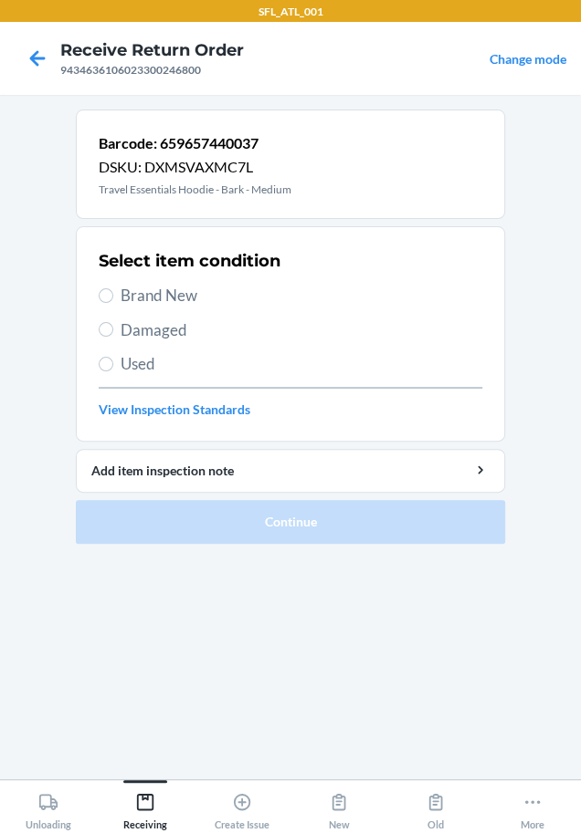
click at [169, 304] on span "Brand New" at bounding box center [300, 296] width 361 height 24
click at [113, 303] on input "Brand New" at bounding box center [106, 295] width 15 height 15
radio input "true"
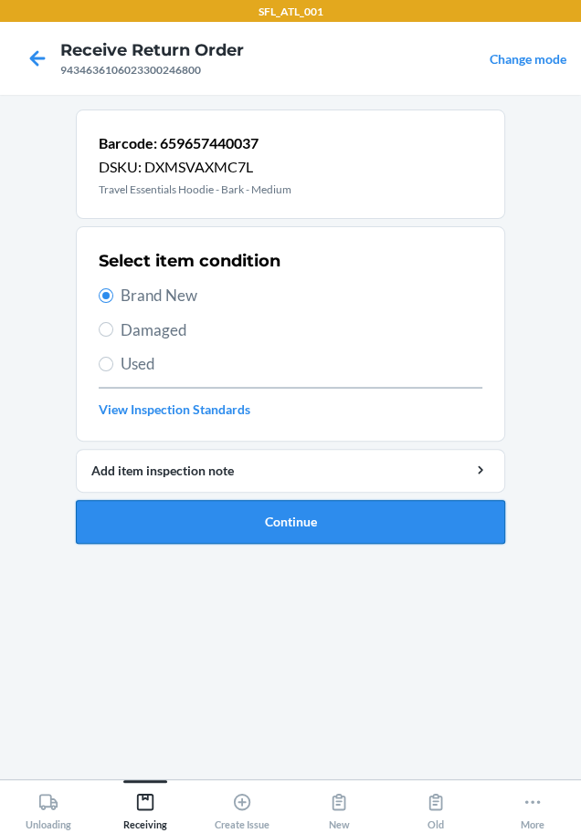
click at [193, 511] on button "Continue" at bounding box center [290, 522] width 429 height 44
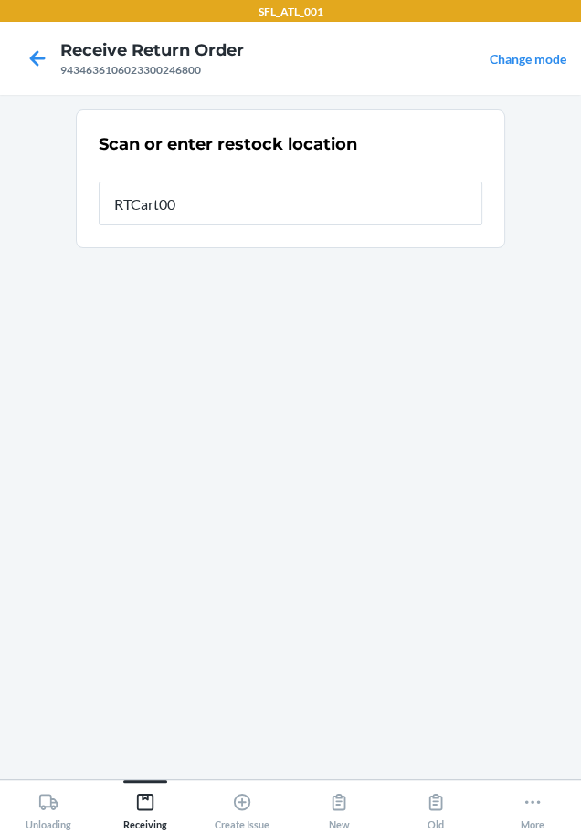
type input "RTCart005"
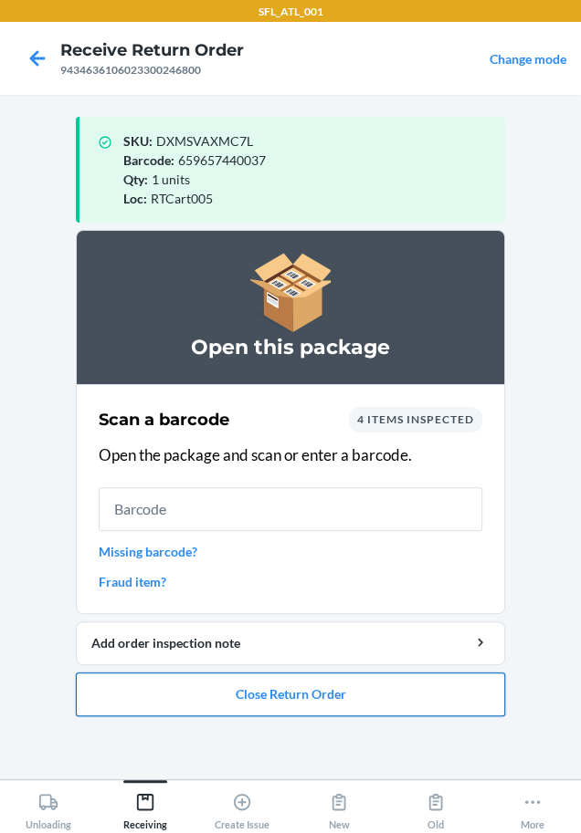
click at [310, 693] on button "Close Return Order" at bounding box center [290, 695] width 429 height 44
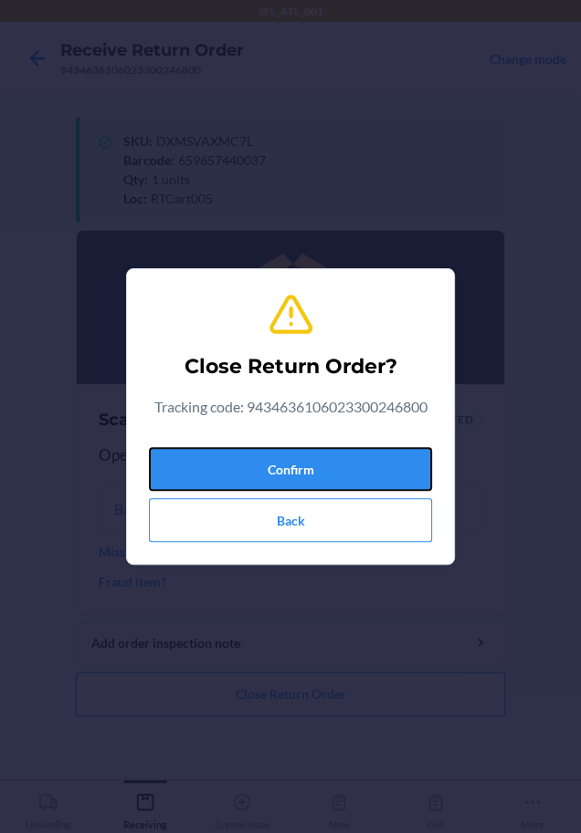
drag, startPoint x: 383, startPoint y: 459, endPoint x: 339, endPoint y: 445, distance: 46.8
click at [378, 452] on button "Confirm" at bounding box center [290, 469] width 283 height 44
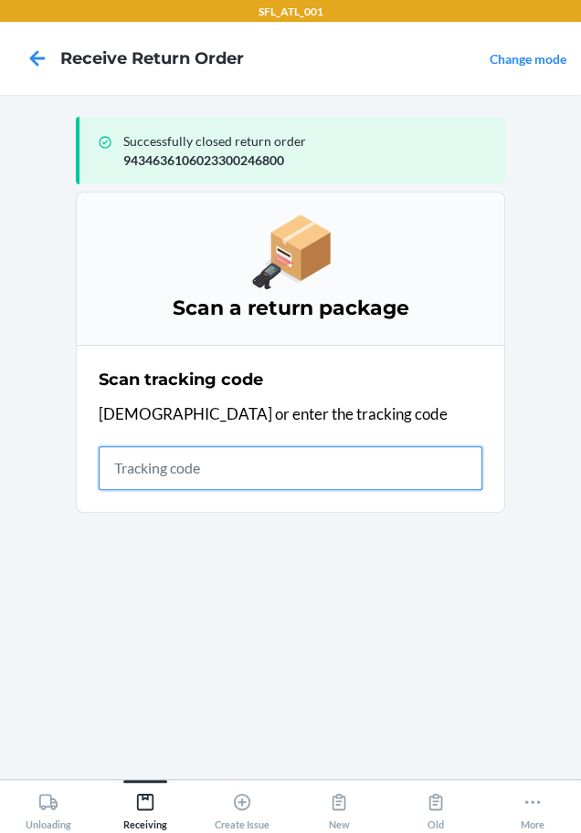
click at [218, 477] on input "text" at bounding box center [290, 468] width 383 height 44
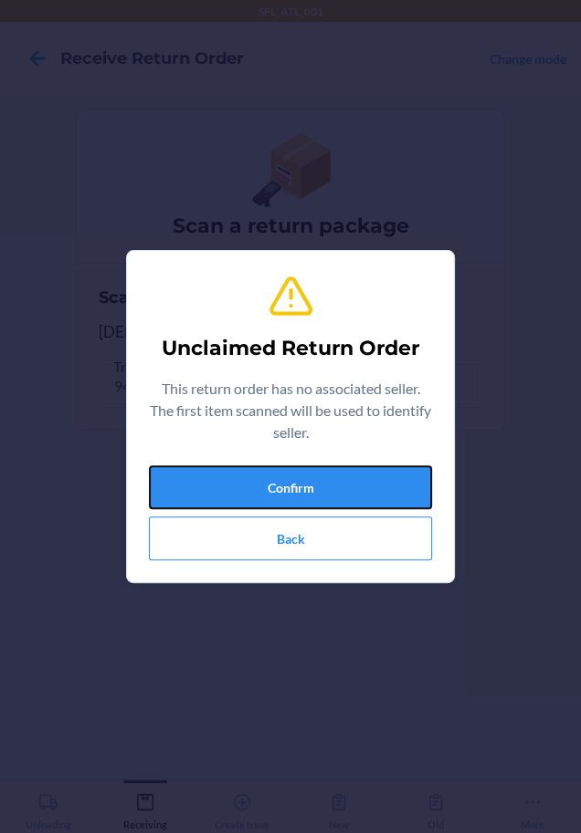
click at [217, 477] on button "Confirm" at bounding box center [290, 488] width 283 height 44
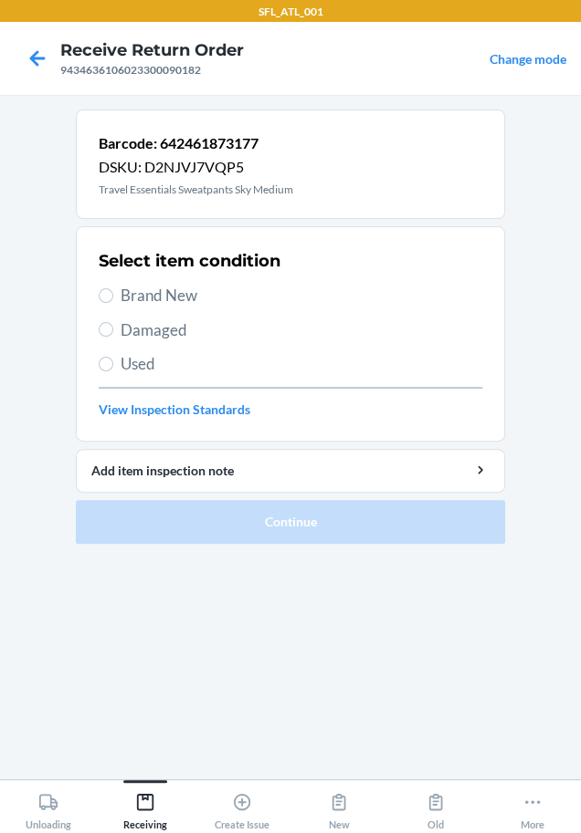
click at [215, 289] on span "Brand New" at bounding box center [300, 296] width 361 height 24
click at [113, 289] on input "Brand New" at bounding box center [106, 295] width 15 height 15
radio input "true"
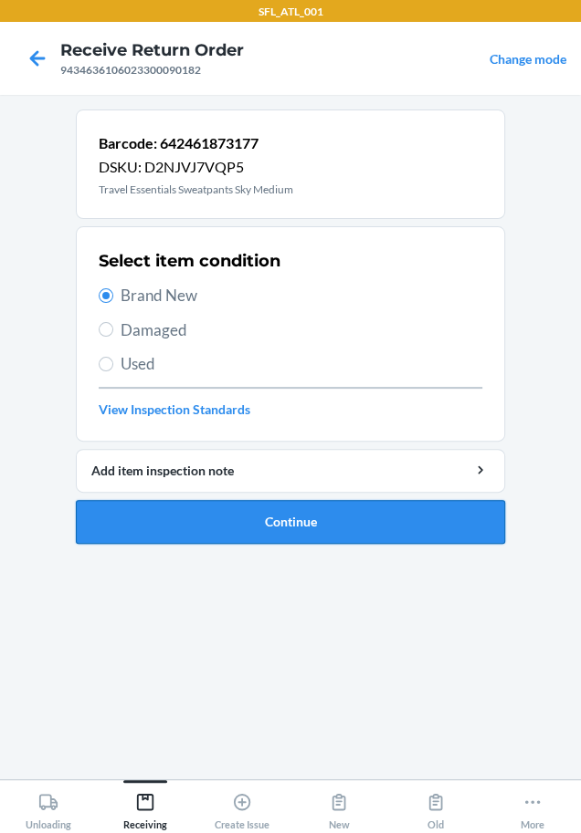
click at [290, 510] on button "Continue" at bounding box center [290, 522] width 429 height 44
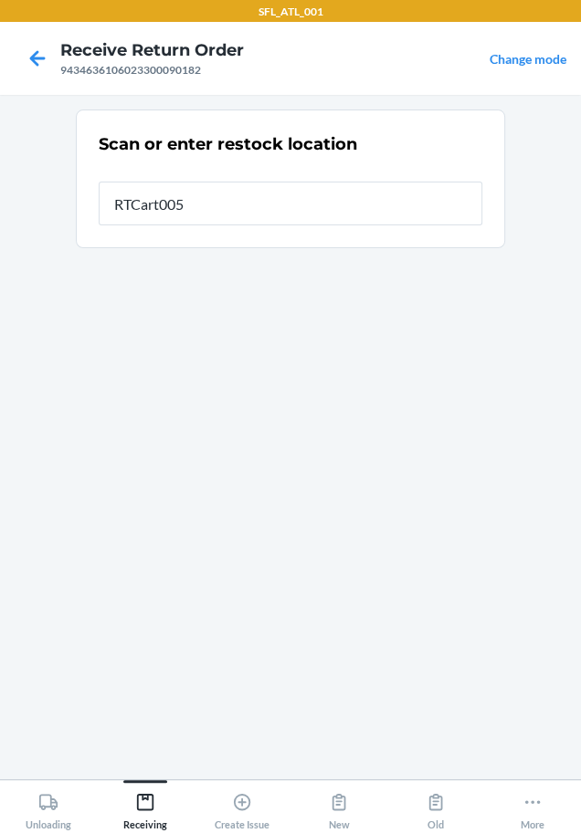
type input "RTCart005"
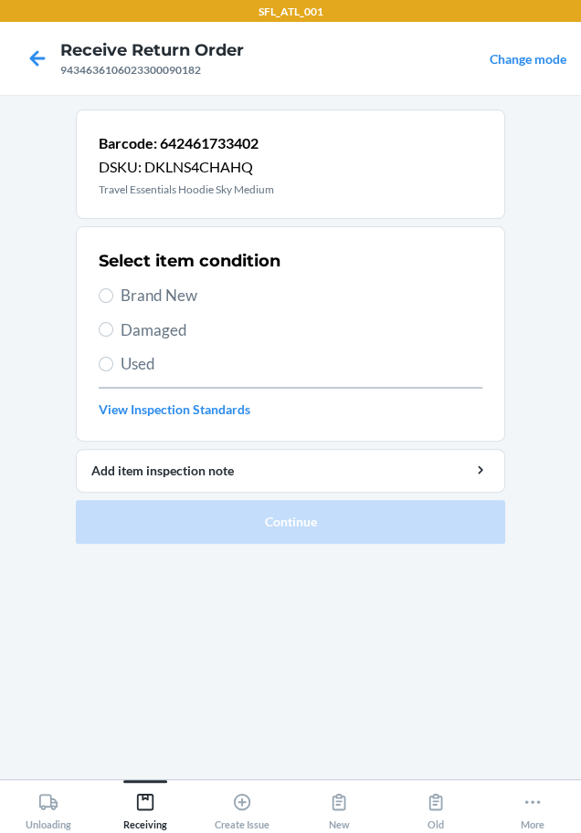
click at [154, 293] on span "Brand New" at bounding box center [300, 296] width 361 height 24
click at [113, 293] on input "Brand New" at bounding box center [106, 295] width 15 height 15
radio input "true"
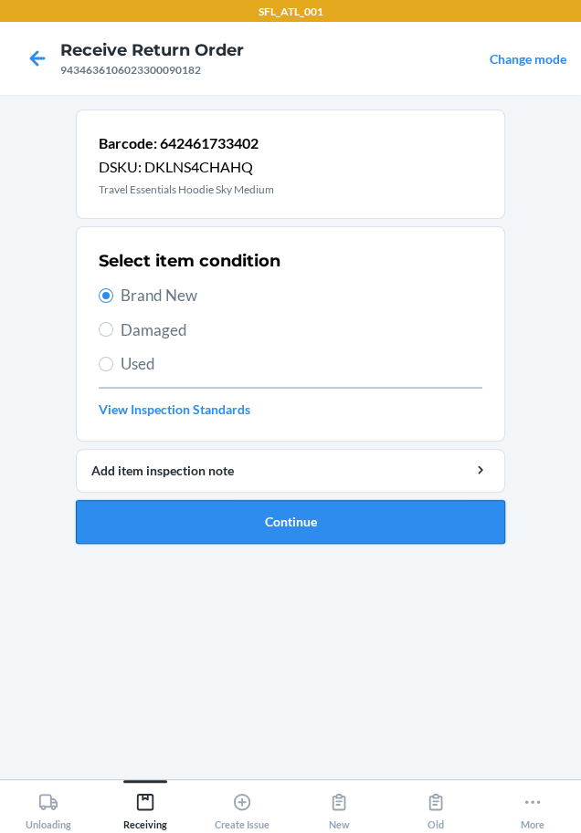
click at [170, 517] on button "Continue" at bounding box center [290, 522] width 429 height 44
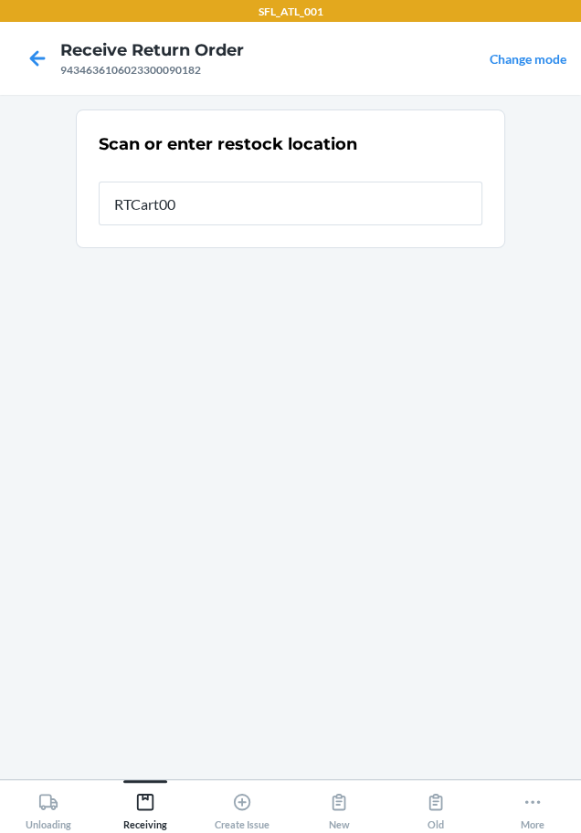
type input "RTCart005"
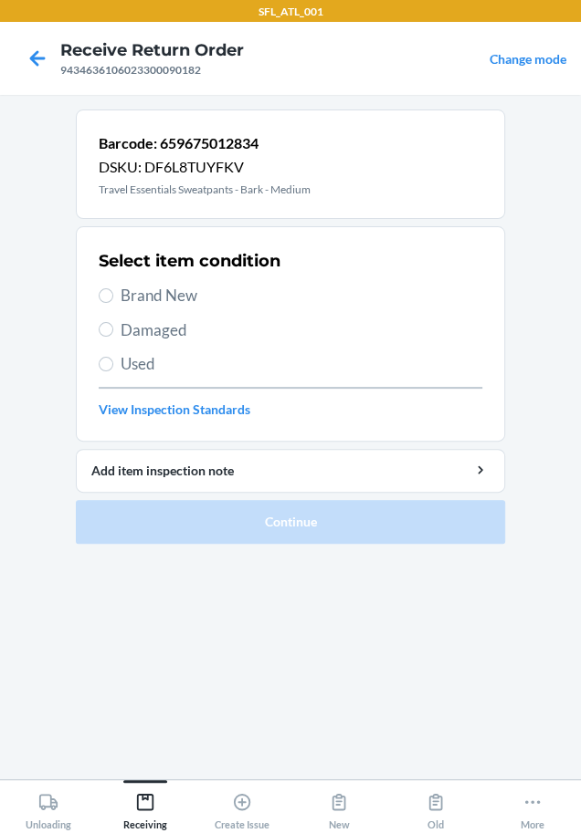
click at [99, 288] on label "Brand New" at bounding box center [290, 296] width 383 height 24
click at [99, 288] on input "Brand New" at bounding box center [106, 295] width 15 height 15
radio input "true"
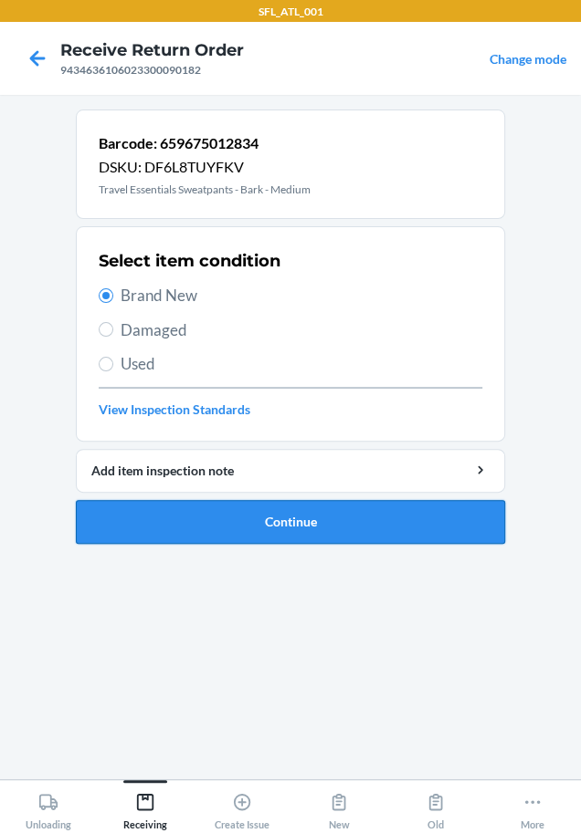
click at [152, 527] on button "Continue" at bounding box center [290, 522] width 429 height 44
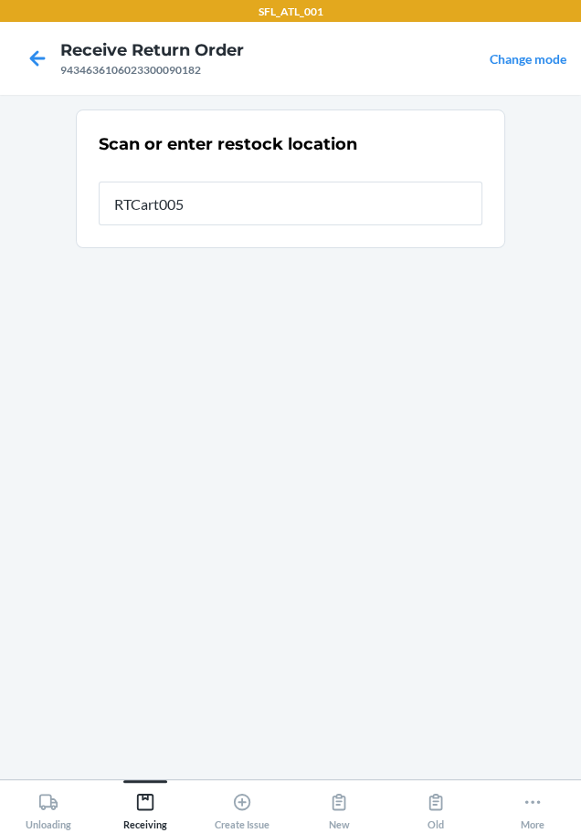
type input "RTCart005"
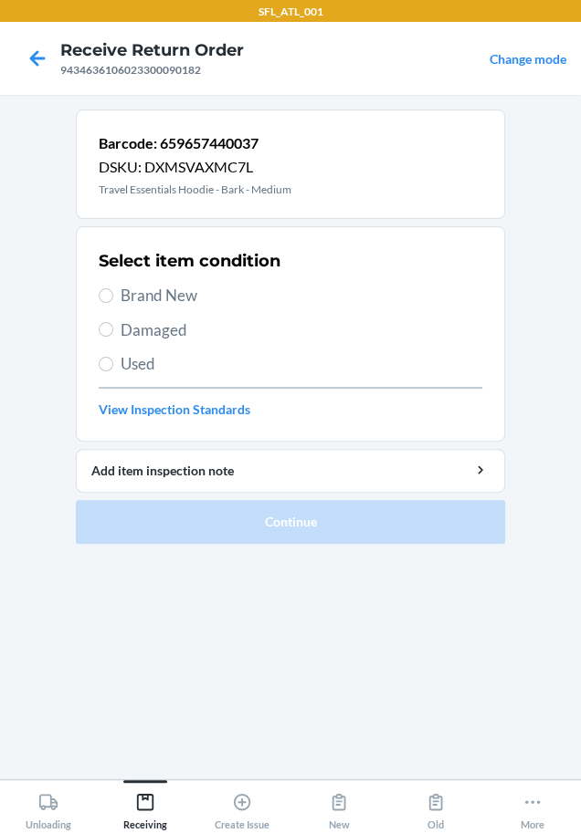
click at [122, 298] on span "Brand New" at bounding box center [300, 296] width 361 height 24
click at [113, 298] on input "Brand New" at bounding box center [106, 295] width 15 height 15
radio input "true"
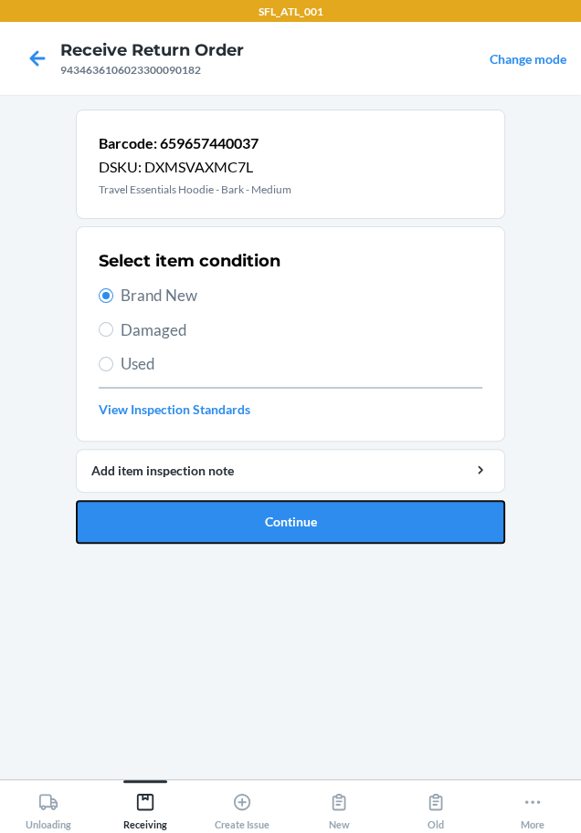
click at [191, 507] on button "Continue" at bounding box center [290, 522] width 429 height 44
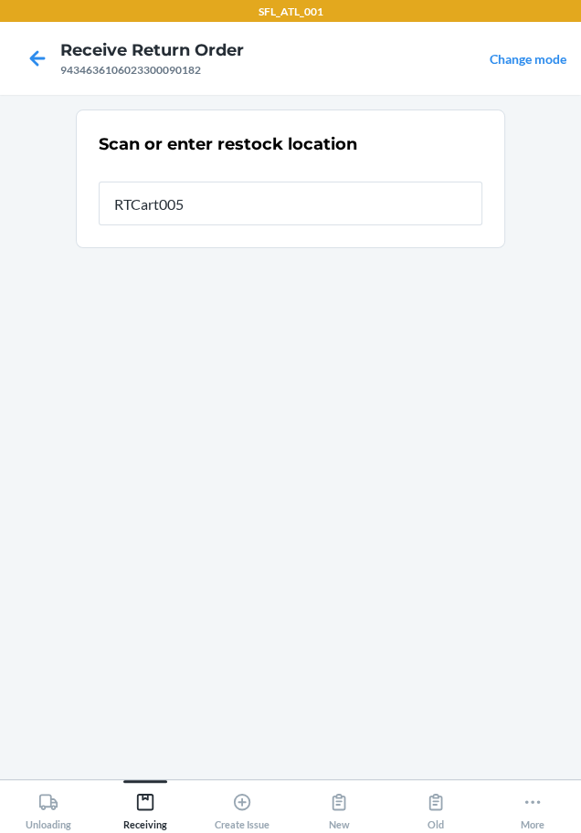
type input "RTCart005"
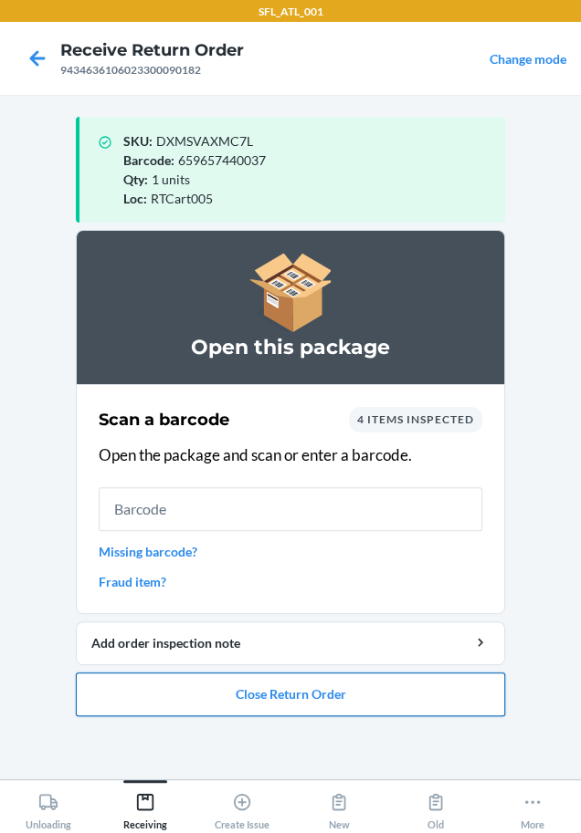
drag, startPoint x: 360, startPoint y: 706, endPoint x: 347, endPoint y: 698, distance: 14.7
click at [349, 700] on button "Close Return Order" at bounding box center [290, 695] width 429 height 44
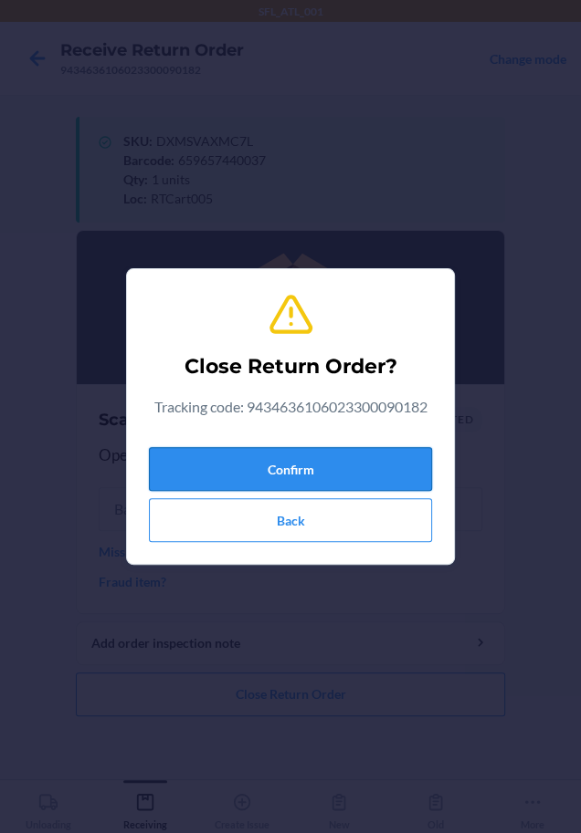
drag, startPoint x: 378, startPoint y: 458, endPoint x: 354, endPoint y: 450, distance: 25.1
click at [362, 454] on button "Confirm" at bounding box center [290, 469] width 283 height 44
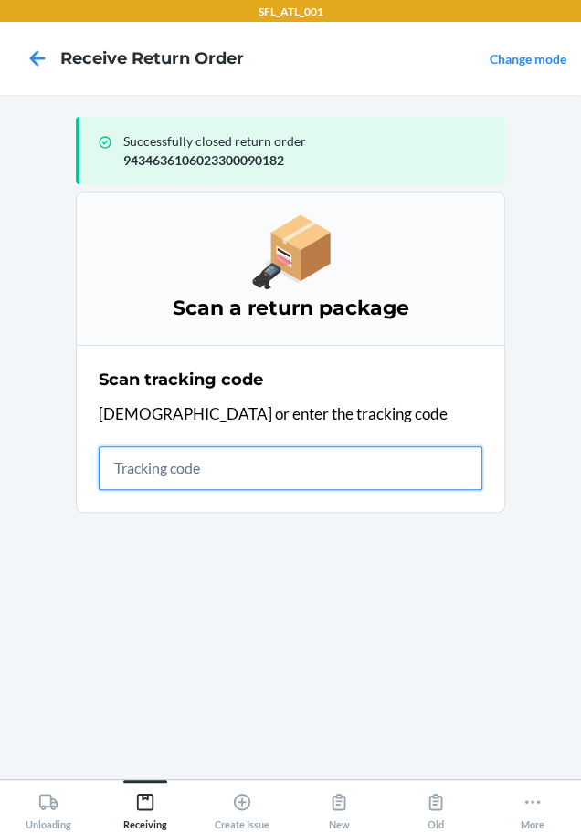
click at [207, 479] on input "text" at bounding box center [290, 468] width 383 height 44
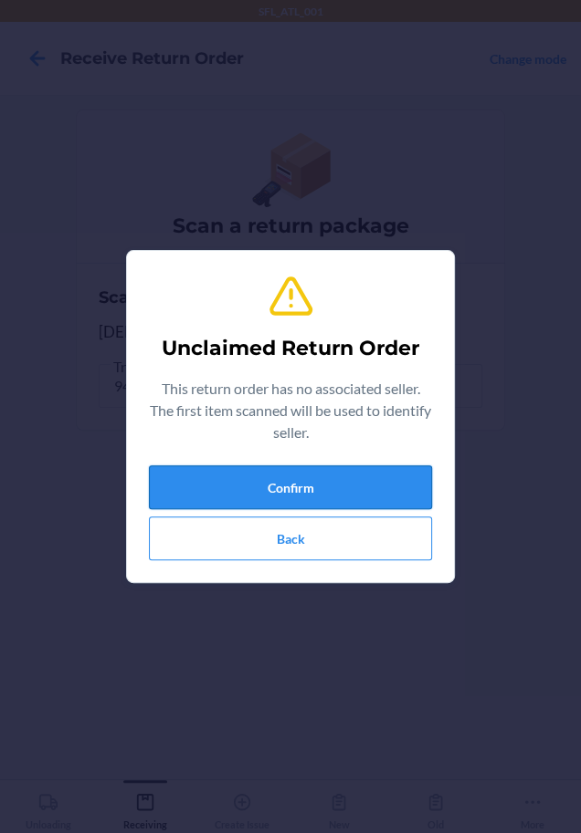
click at [231, 482] on button "Confirm" at bounding box center [290, 488] width 283 height 44
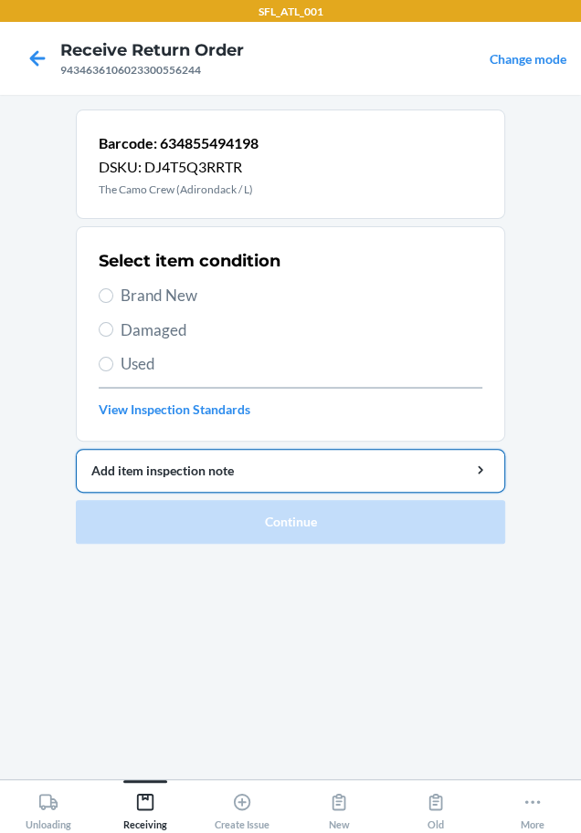
click at [210, 482] on button "Add item inspection note" at bounding box center [290, 471] width 429 height 44
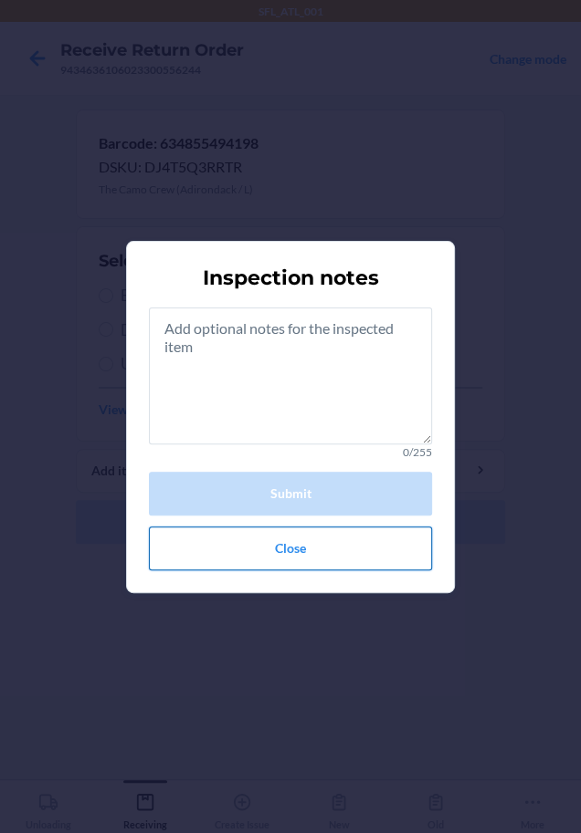
click at [290, 563] on button "Close" at bounding box center [290, 549] width 283 height 44
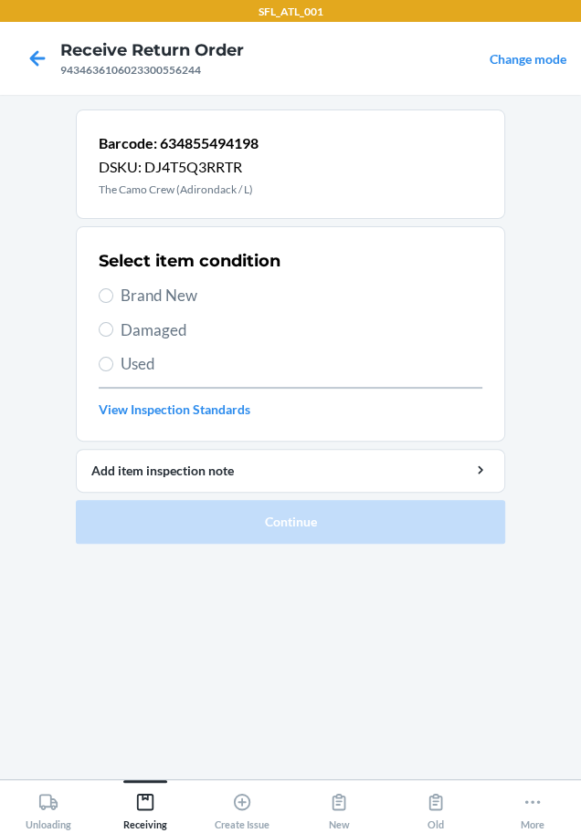
drag, startPoint x: 194, startPoint y: 297, endPoint x: 194, endPoint y: 317, distance: 20.1
click at [194, 301] on span "Brand New" at bounding box center [300, 296] width 361 height 24
click at [113, 301] on input "Brand New" at bounding box center [106, 295] width 15 height 15
radio input "true"
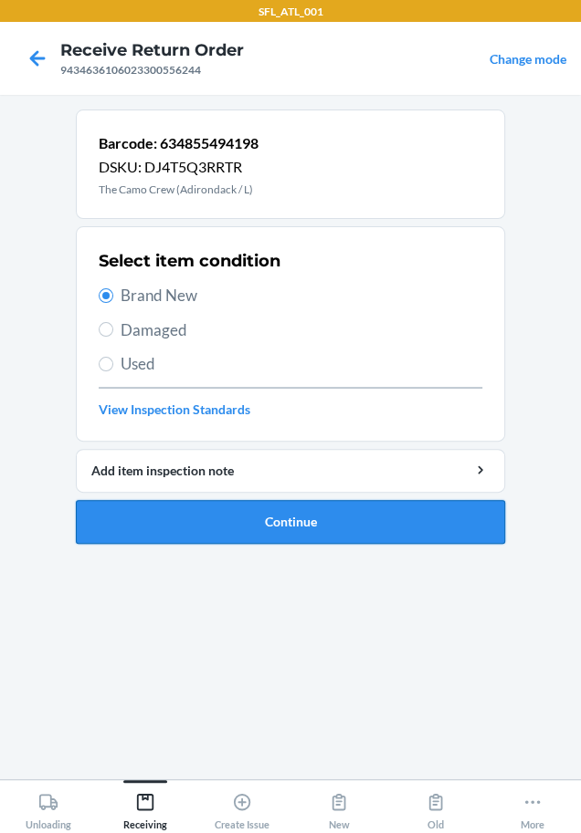
click at [252, 522] on button "Continue" at bounding box center [290, 522] width 429 height 44
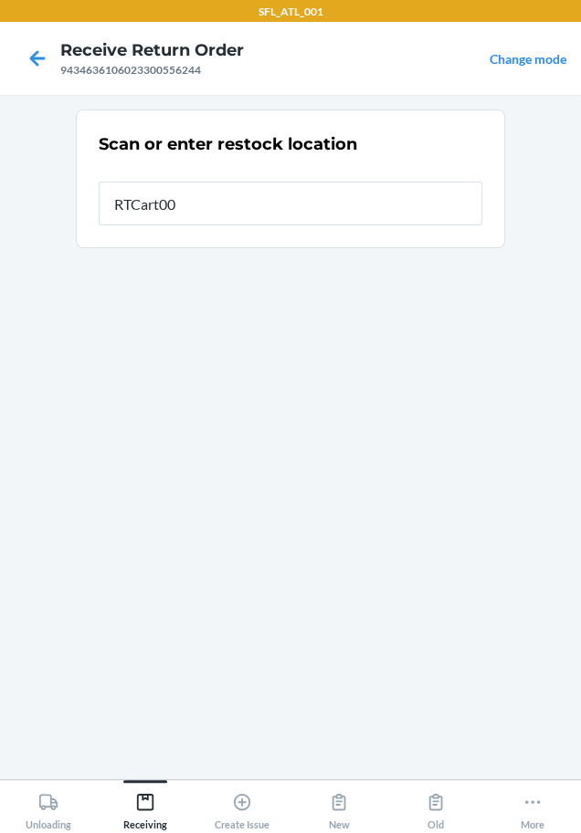
type input "RTCart005"
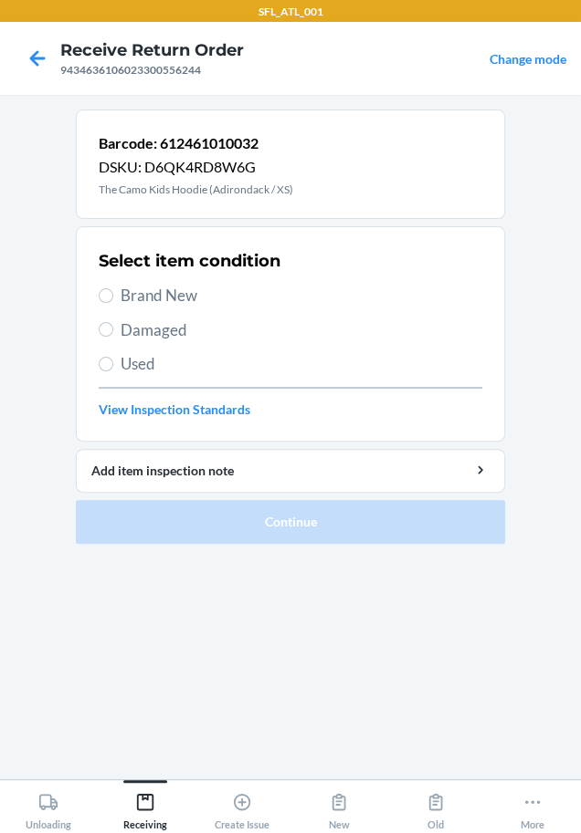
click at [148, 292] on span "Brand New" at bounding box center [300, 296] width 361 height 24
click at [113, 292] on input "Brand New" at bounding box center [106, 295] width 15 height 15
radio input "true"
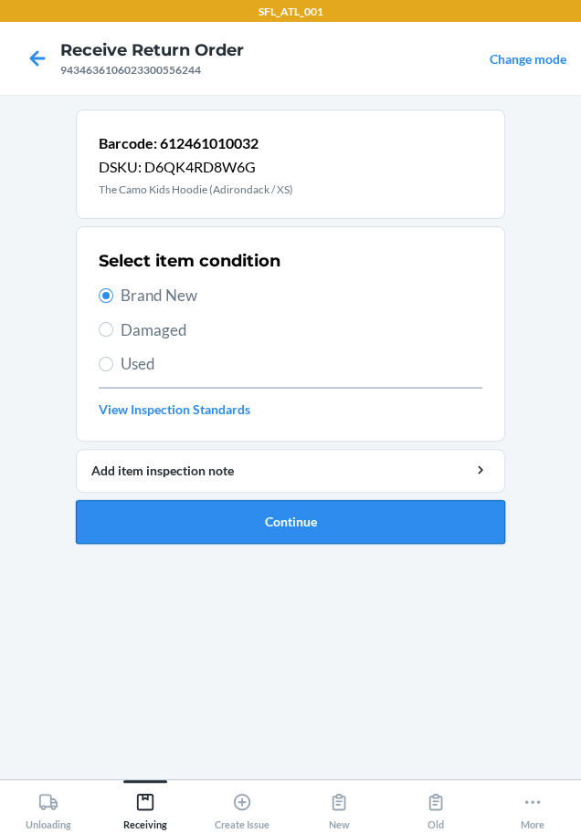
click at [177, 535] on button "Continue" at bounding box center [290, 522] width 429 height 44
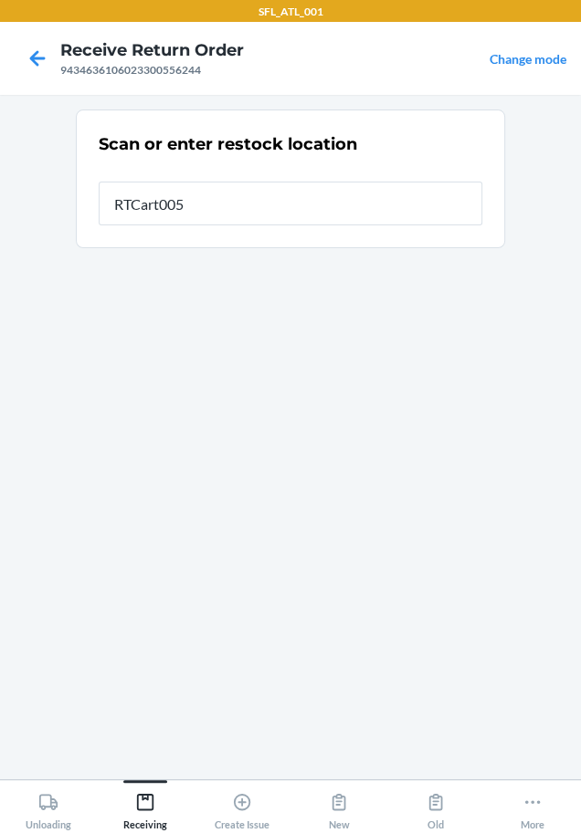
type input "RTCart005"
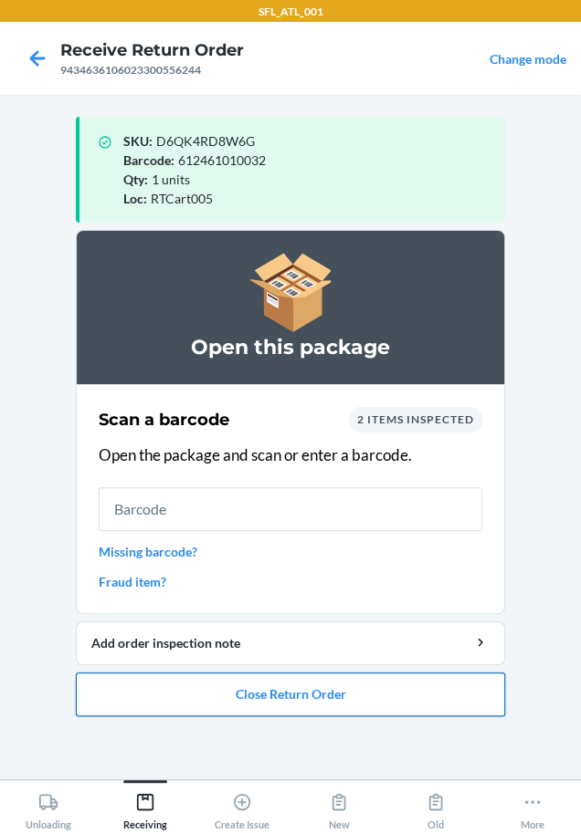
click at [282, 699] on button "Close Return Order" at bounding box center [290, 695] width 429 height 44
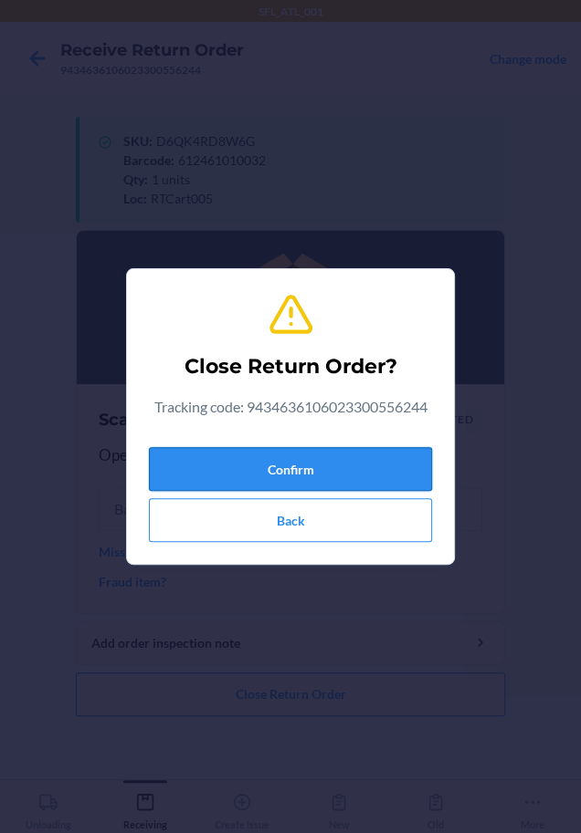
drag, startPoint x: 285, startPoint y: 476, endPoint x: 236, endPoint y: 480, distance: 48.6
click at [285, 475] on button "Confirm" at bounding box center [290, 469] width 283 height 44
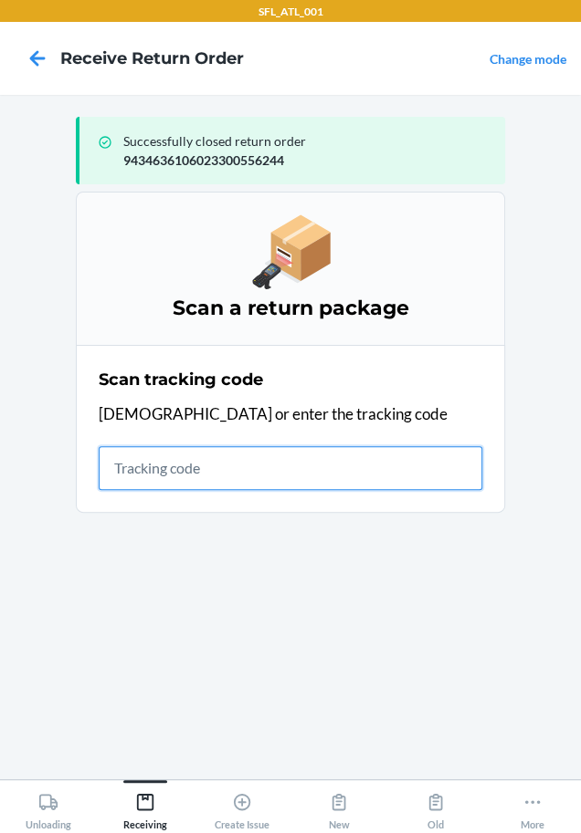
click at [239, 466] on input "text" at bounding box center [290, 468] width 383 height 44
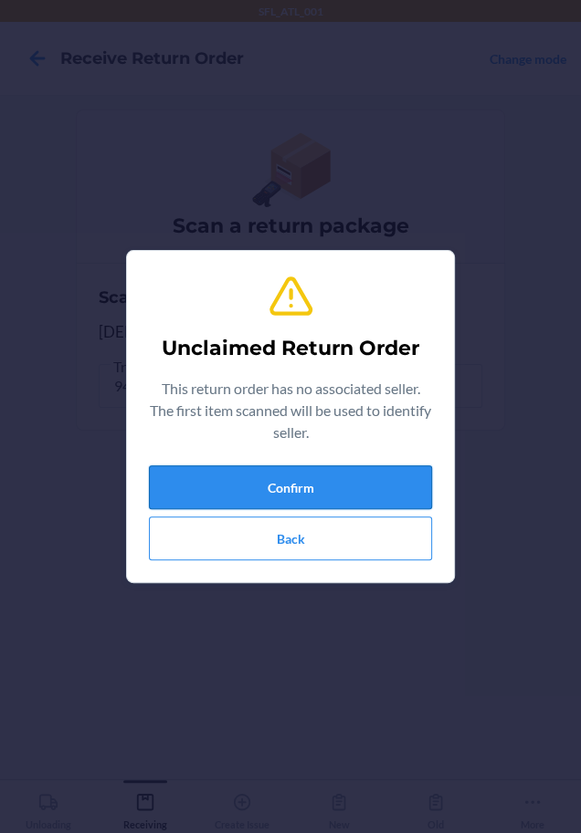
click at [239, 480] on button "Confirm" at bounding box center [290, 488] width 283 height 44
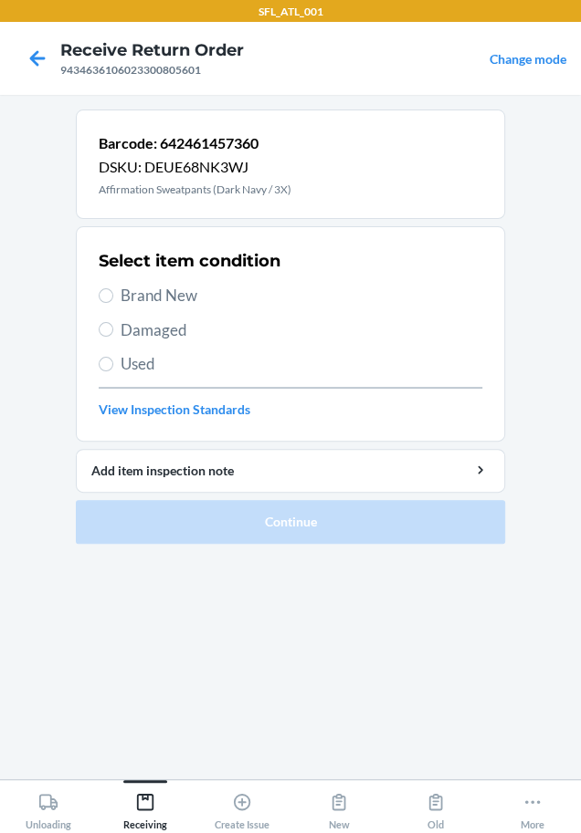
click at [169, 288] on span "Brand New" at bounding box center [300, 296] width 361 height 24
click at [113, 288] on input "Brand New" at bounding box center [106, 295] width 15 height 15
radio input "true"
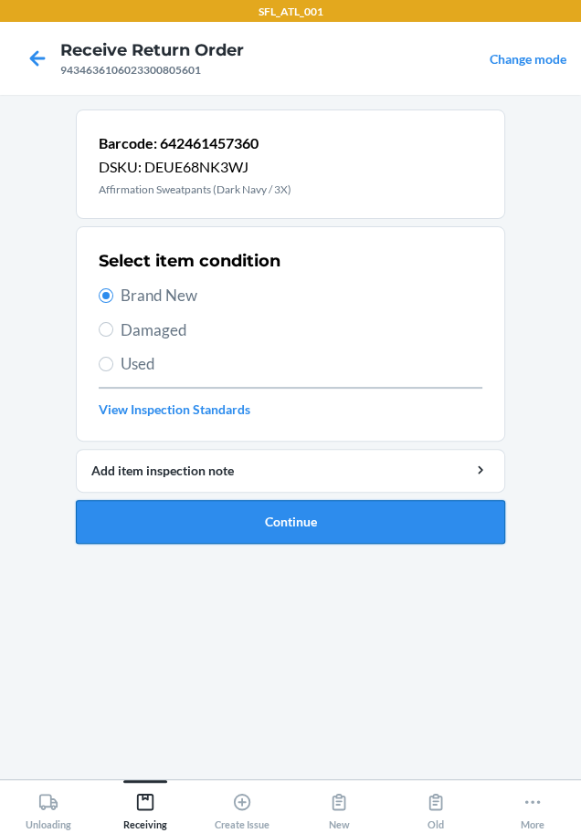
click at [211, 511] on button "Continue" at bounding box center [290, 522] width 429 height 44
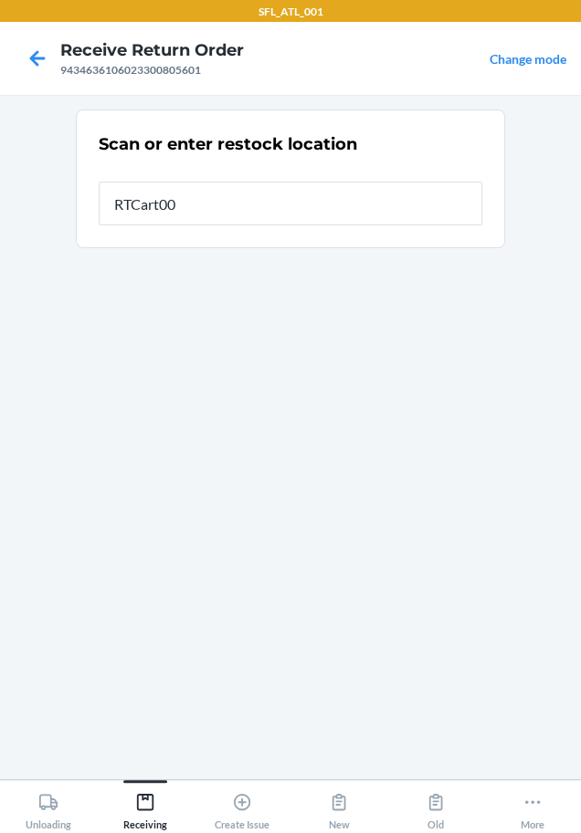
type input "RTCart005"
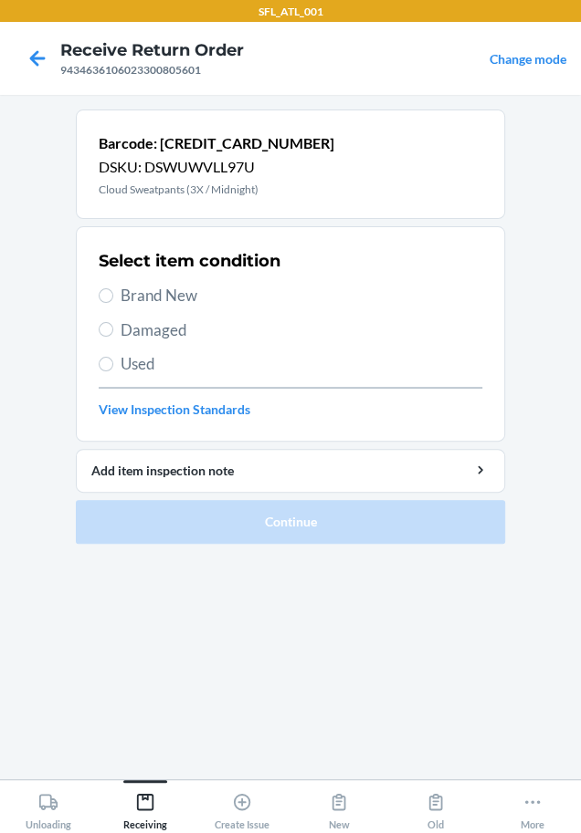
click at [194, 303] on span "Brand New" at bounding box center [300, 296] width 361 height 24
click at [113, 303] on input "Brand New" at bounding box center [106, 295] width 15 height 15
radio input "true"
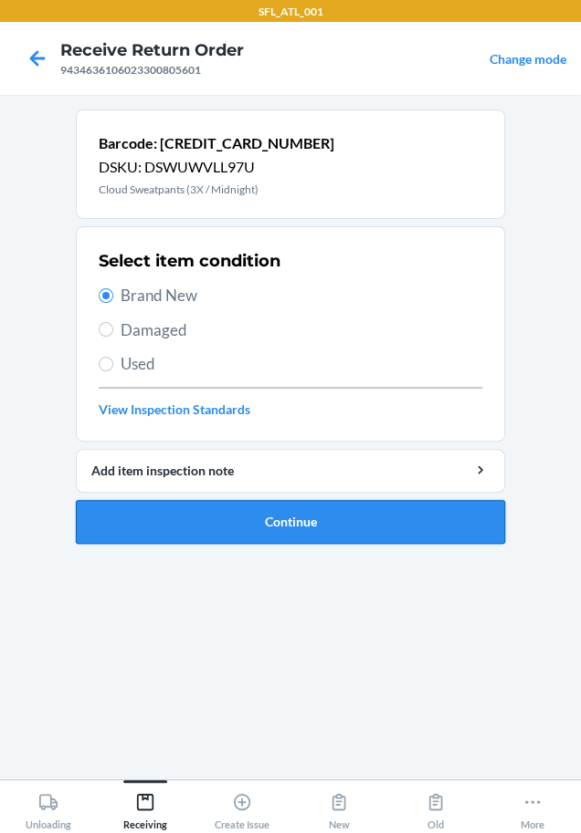
click at [238, 507] on button "Continue" at bounding box center [290, 522] width 429 height 44
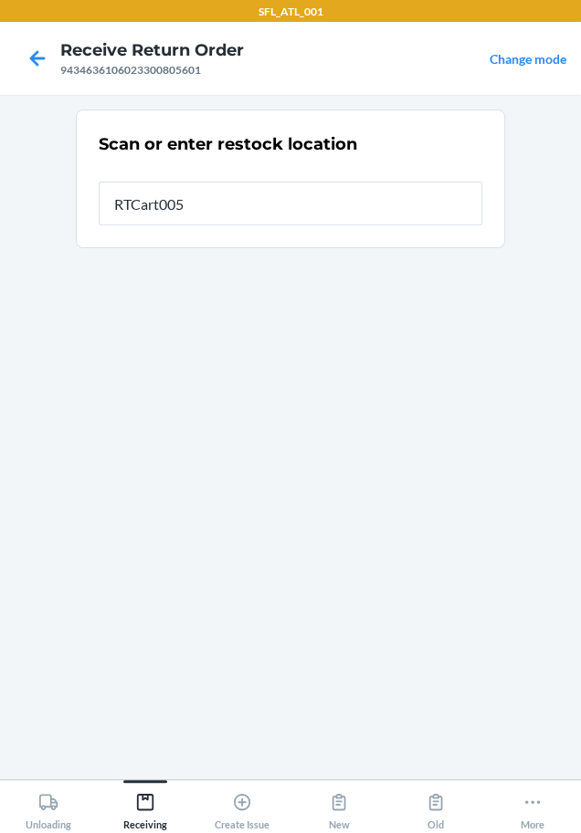
type input "RTCart005"
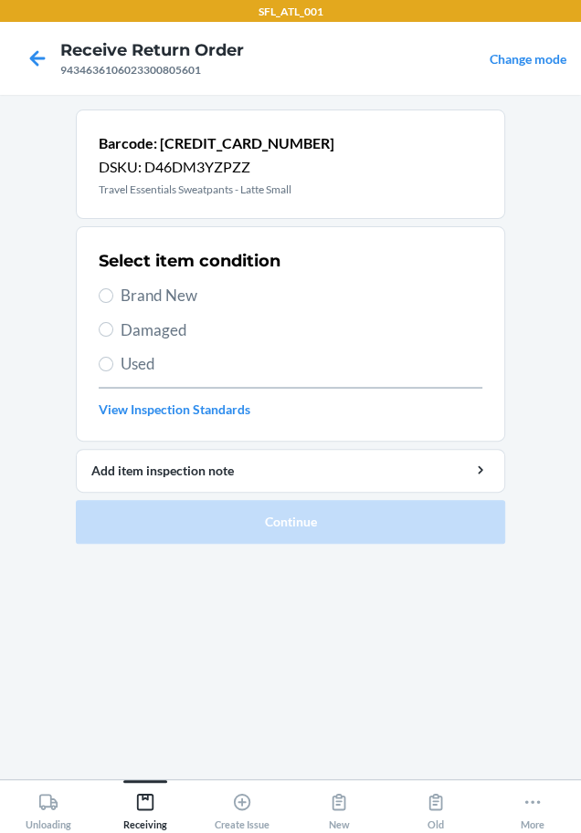
click at [160, 286] on span "Brand New" at bounding box center [300, 296] width 361 height 24
click at [113, 288] on input "Brand New" at bounding box center [106, 295] width 15 height 15
radio input "true"
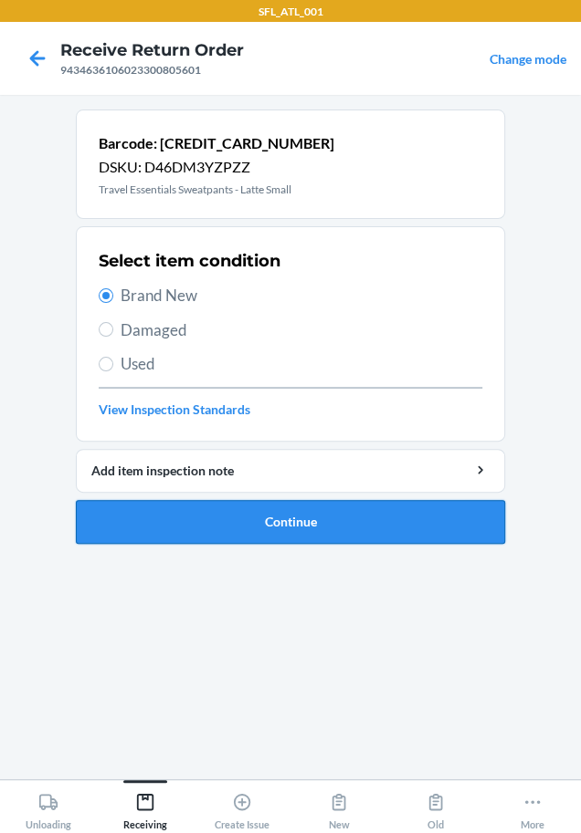
click at [233, 515] on button "Continue" at bounding box center [290, 522] width 429 height 44
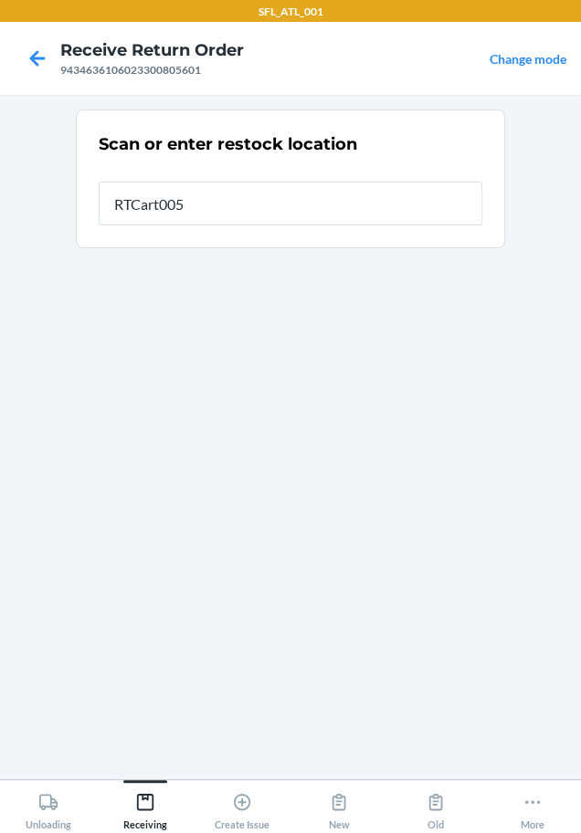
type input "RTCart005"
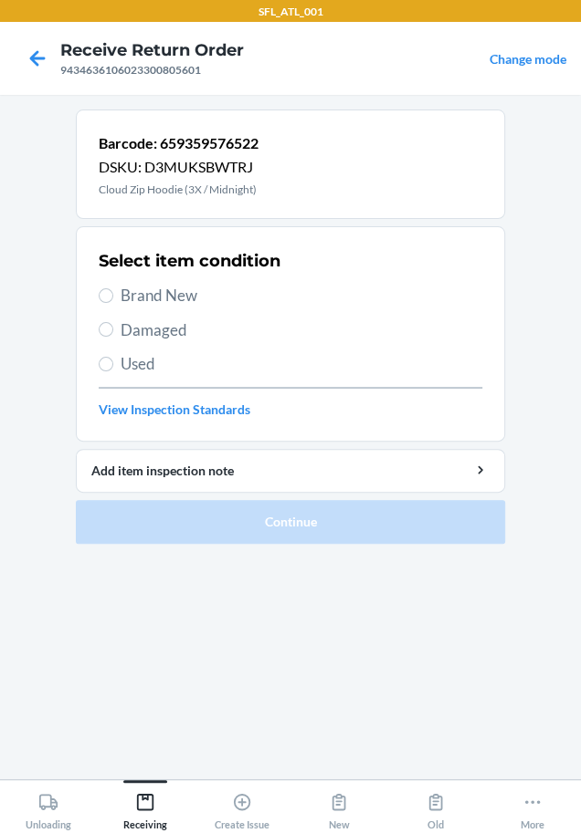
click at [169, 319] on span "Damaged" at bounding box center [300, 331] width 361 height 24
click at [113, 322] on input "Damaged" at bounding box center [106, 329] width 15 height 15
radio input "true"
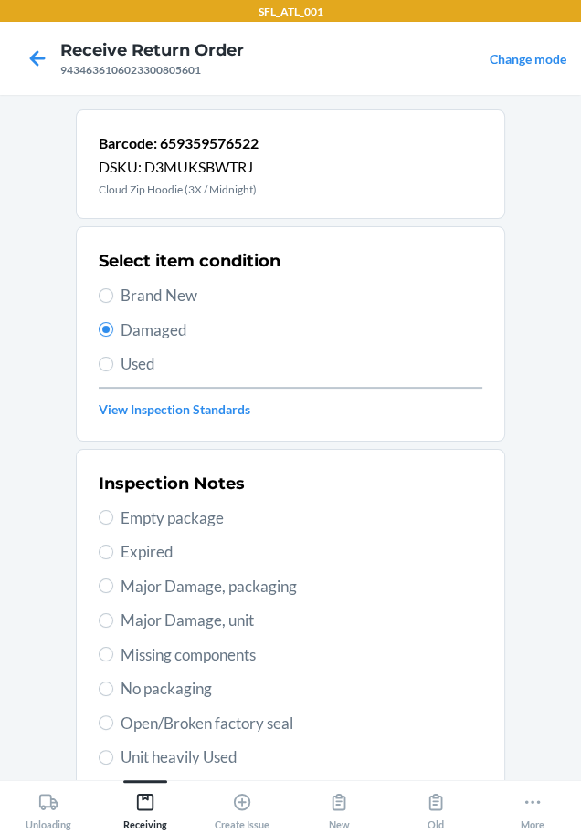
click at [178, 282] on div "Select item condition Brand New Damaged Used View Inspection Standards" at bounding box center [290, 334] width 383 height 181
click at [167, 287] on span "Brand New" at bounding box center [300, 296] width 361 height 24
click at [113, 288] on input "Brand New" at bounding box center [106, 295] width 15 height 15
radio input "true"
radio input "false"
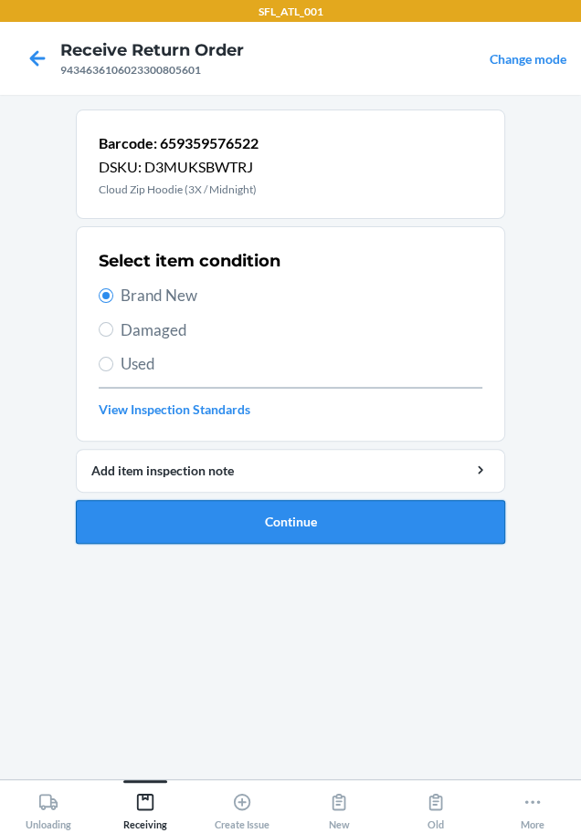
click at [214, 530] on button "Continue" at bounding box center [290, 522] width 429 height 44
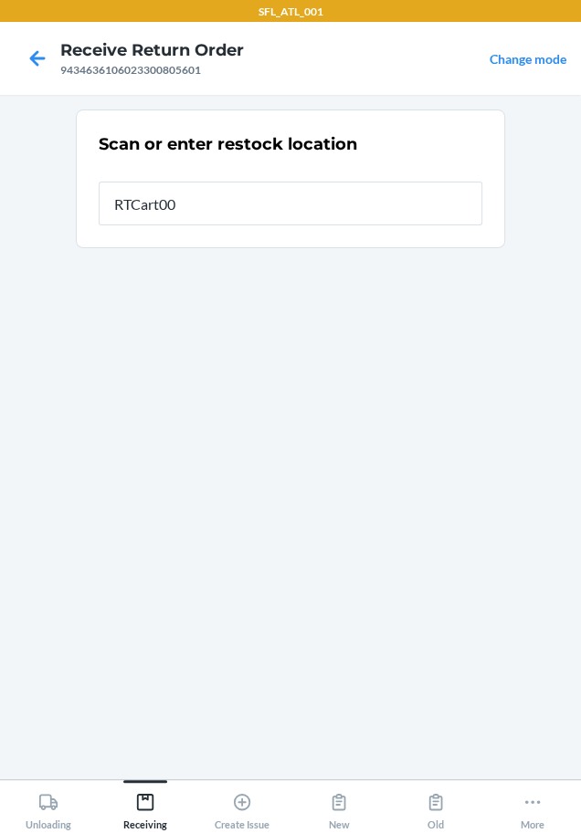
type input "RTCart005"
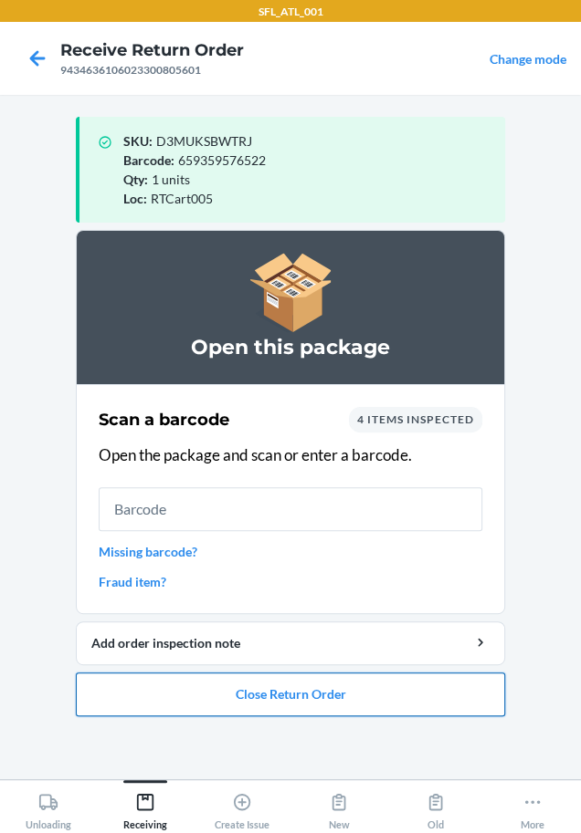
click at [304, 696] on button "Close Return Order" at bounding box center [290, 695] width 429 height 44
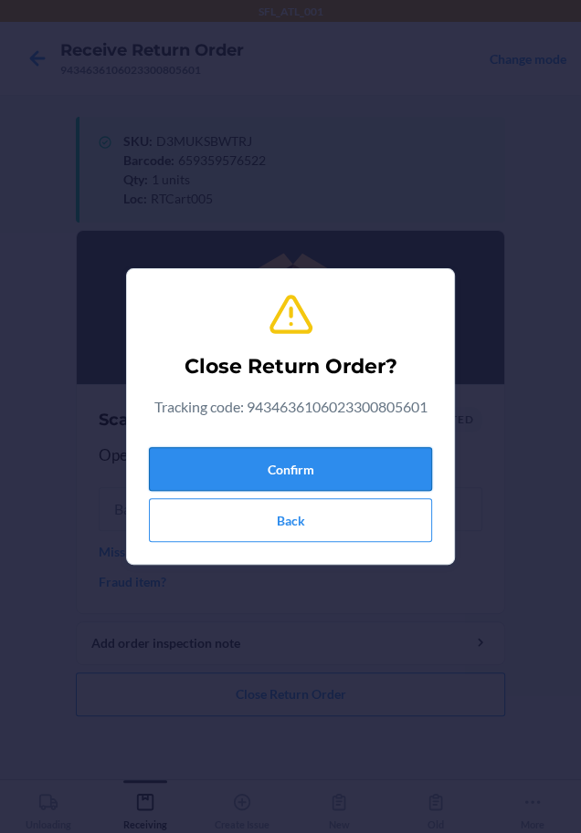
drag, startPoint x: 310, startPoint y: 455, endPoint x: 220, endPoint y: 482, distance: 94.4
click at [307, 455] on button "Confirm" at bounding box center [290, 469] width 283 height 44
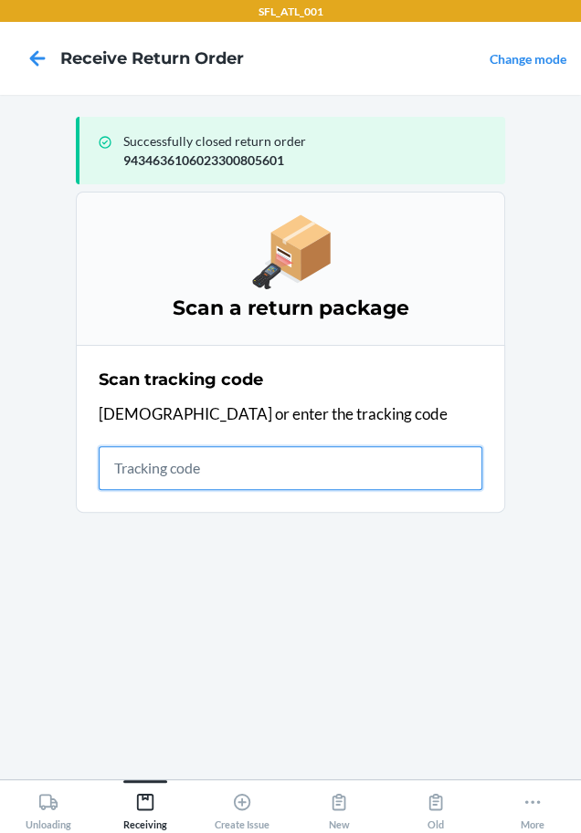
click at [131, 463] on input "text" at bounding box center [290, 468] width 383 height 44
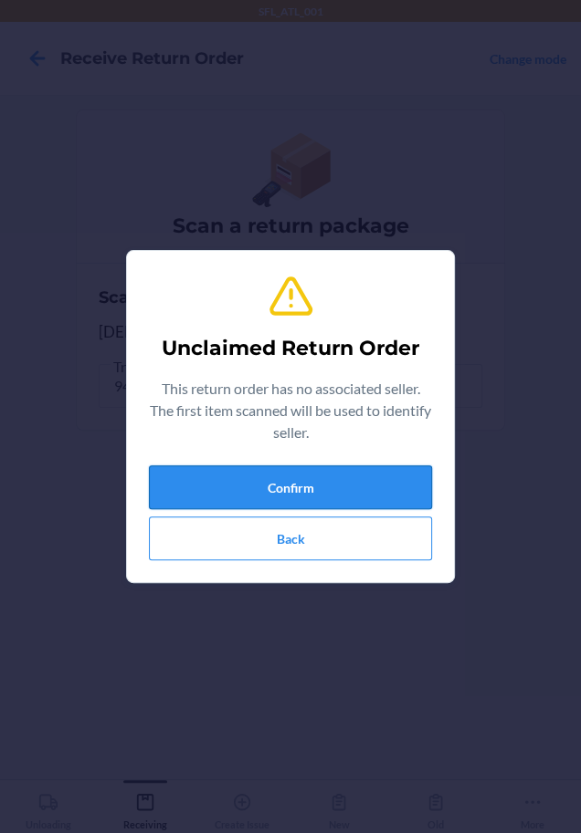
click at [329, 490] on button "Confirm" at bounding box center [290, 488] width 283 height 44
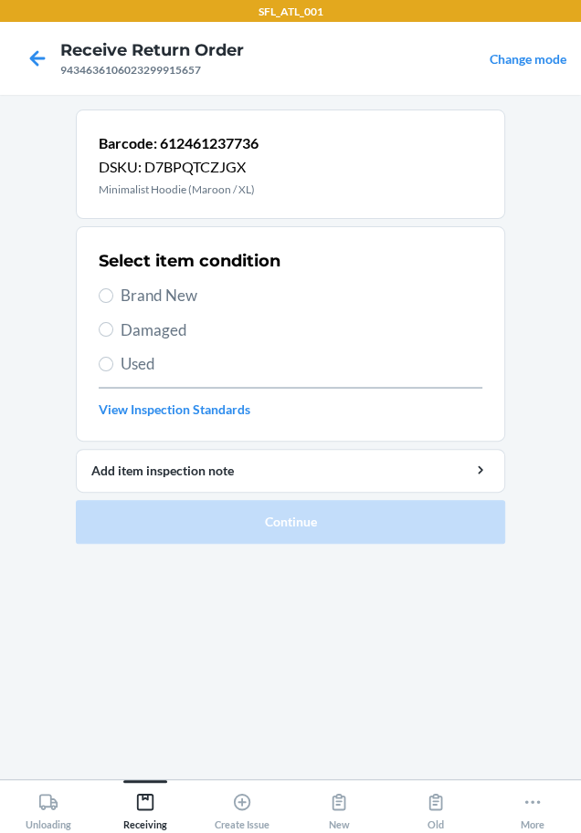
click at [178, 290] on span "Brand New" at bounding box center [300, 296] width 361 height 24
click at [113, 290] on input "Brand New" at bounding box center [106, 295] width 15 height 15
radio input "true"
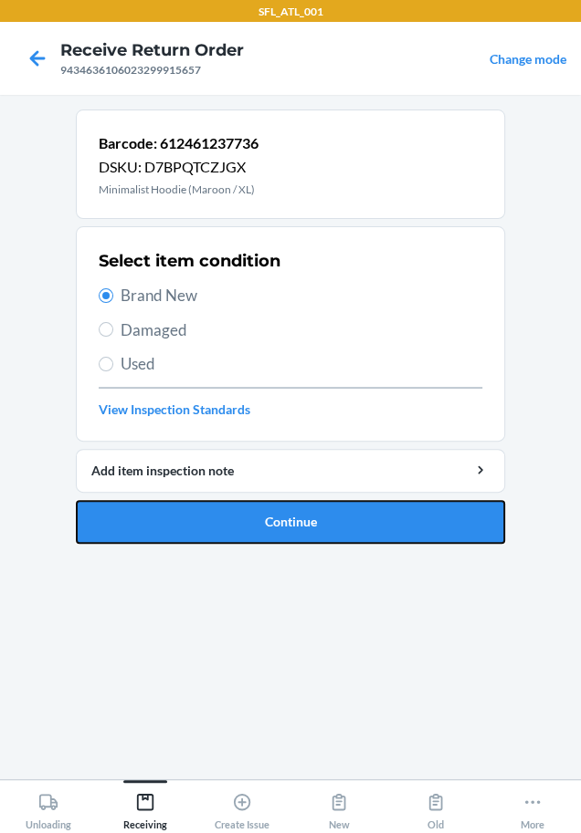
drag, startPoint x: 227, startPoint y: 506, endPoint x: 232, endPoint y: 517, distance: 11.9
click at [227, 507] on button "Continue" at bounding box center [290, 522] width 429 height 44
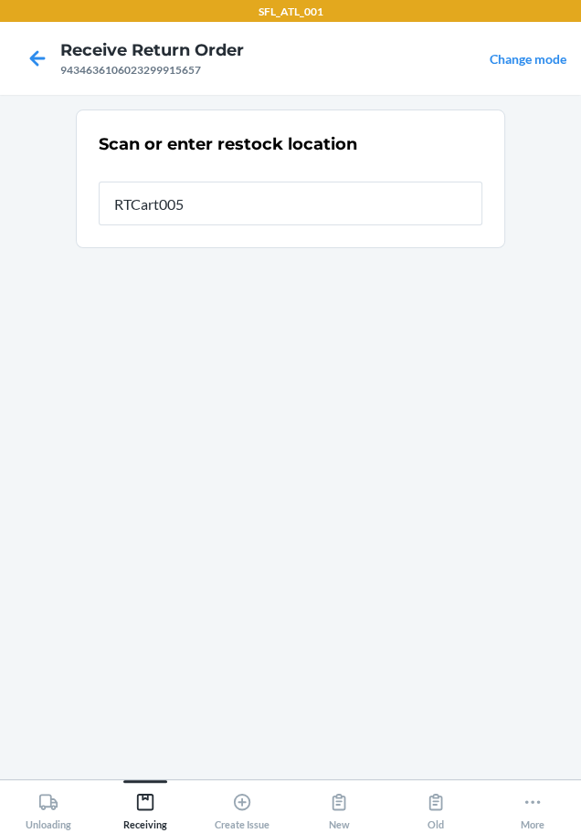
type input "RTCart005"
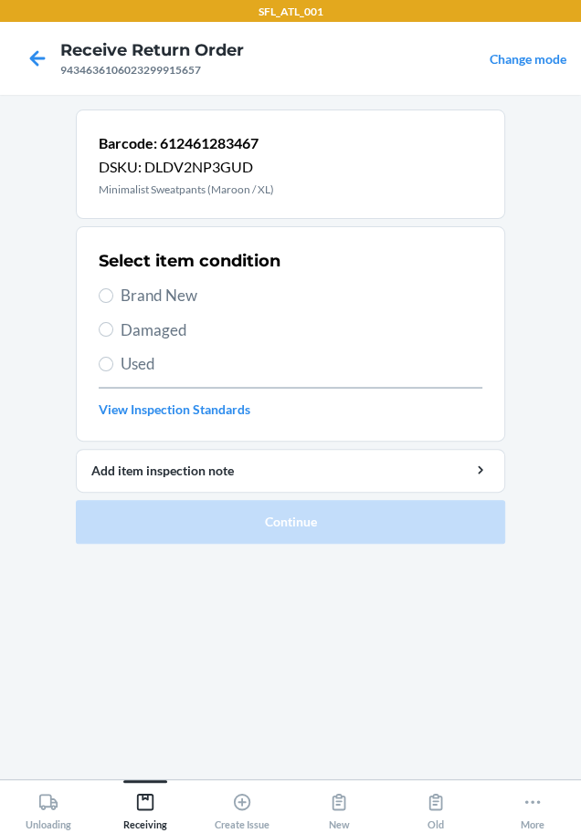
click at [194, 292] on span "Brand New" at bounding box center [300, 296] width 361 height 24
click at [113, 292] on input "Brand New" at bounding box center [106, 295] width 15 height 15
radio input "true"
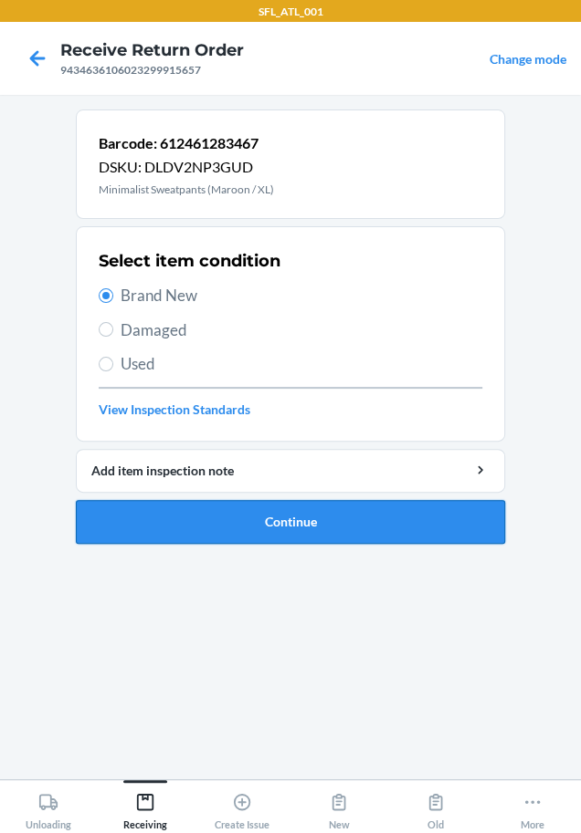
click at [310, 515] on button "Continue" at bounding box center [290, 522] width 429 height 44
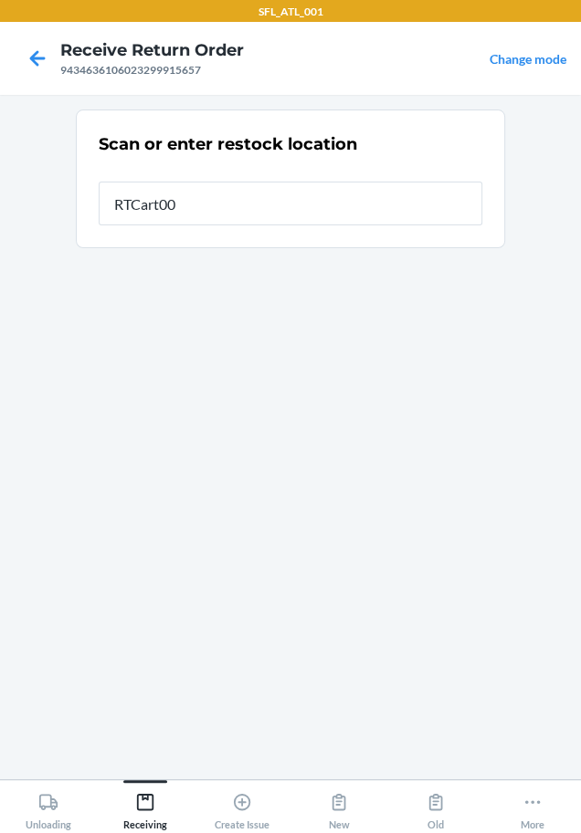
type input "RTCart005"
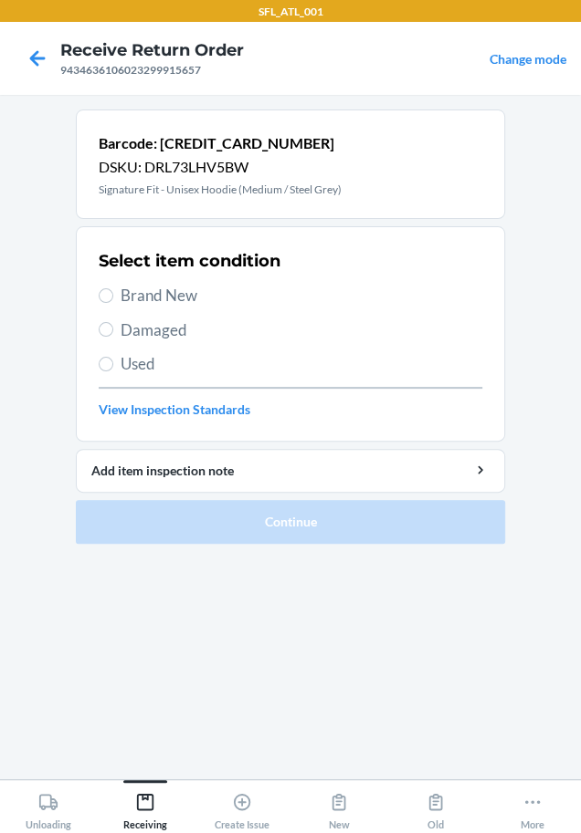
click at [196, 291] on span "Brand New" at bounding box center [300, 296] width 361 height 24
click at [113, 291] on input "Brand New" at bounding box center [106, 295] width 15 height 15
radio input "true"
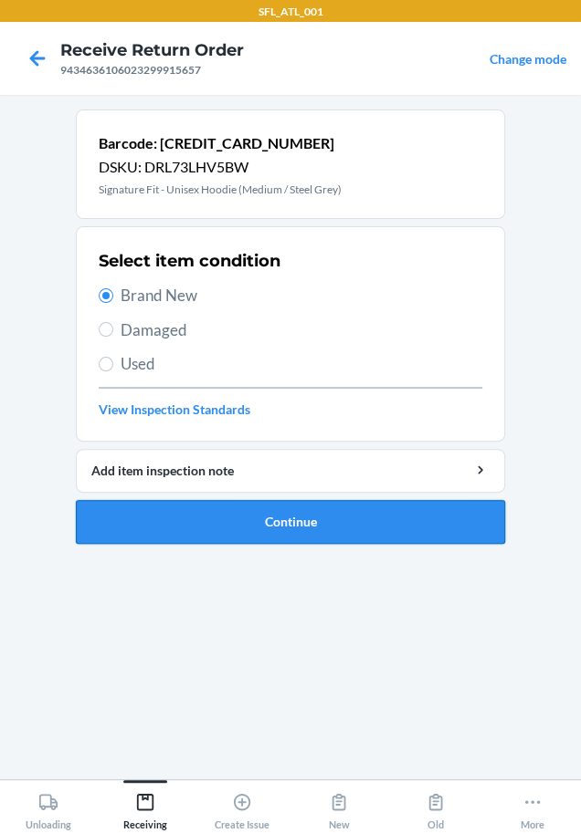
click at [235, 518] on button "Continue" at bounding box center [290, 522] width 429 height 44
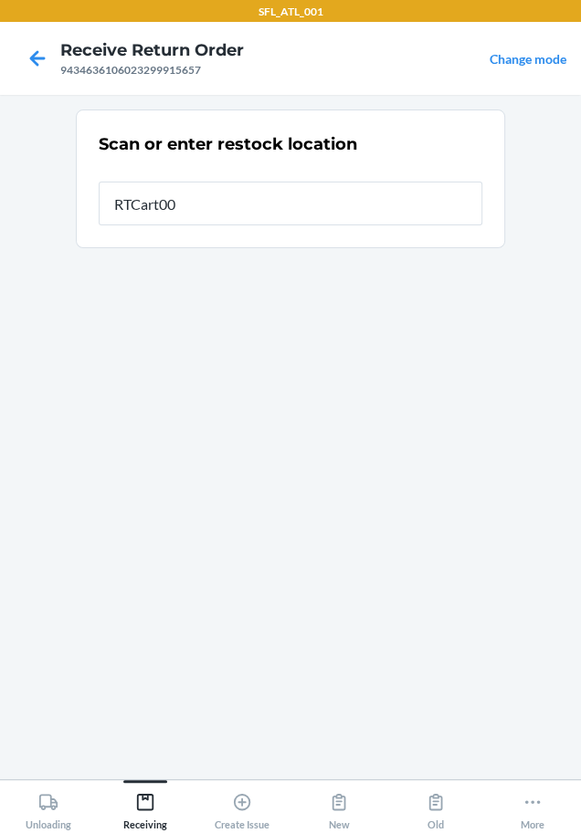
type input "RTCart005"
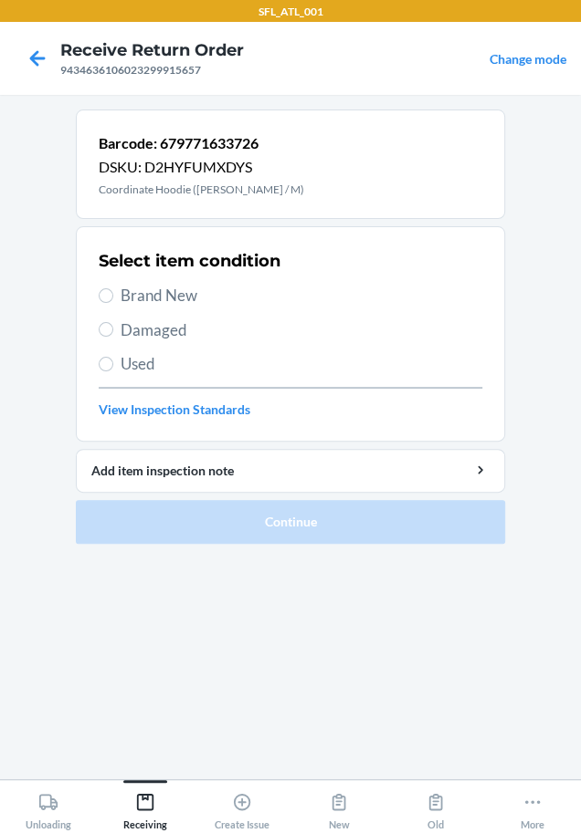
click at [168, 282] on div "Select item condition Brand New Damaged Used View Inspection Standards" at bounding box center [290, 334] width 383 height 181
click at [171, 301] on span "Brand New" at bounding box center [300, 296] width 361 height 24
click at [113, 301] on input "Brand New" at bounding box center [106, 295] width 15 height 15
radio input "true"
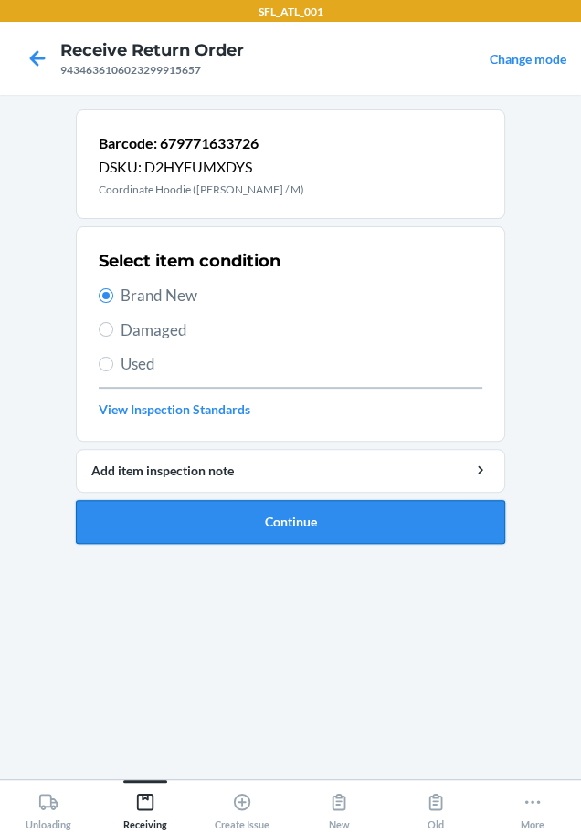
click at [165, 510] on button "Continue" at bounding box center [290, 522] width 429 height 44
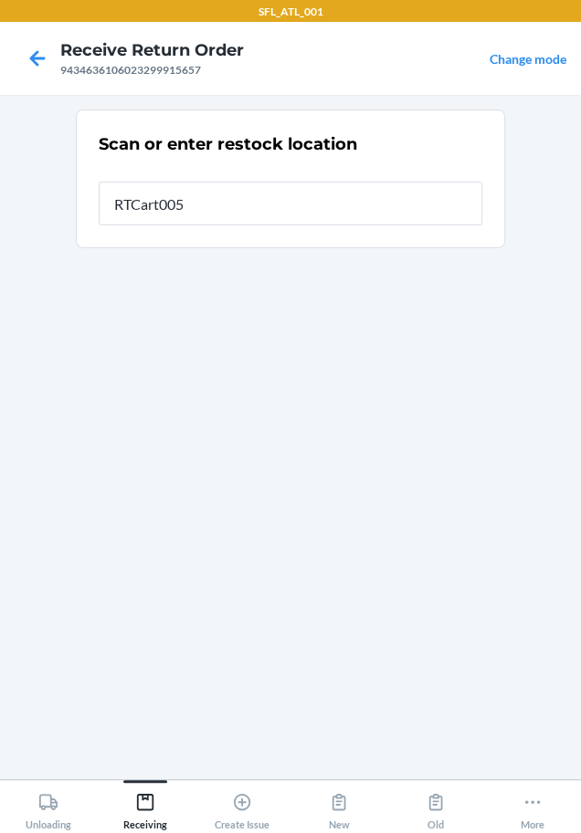
type input "RTCart005"
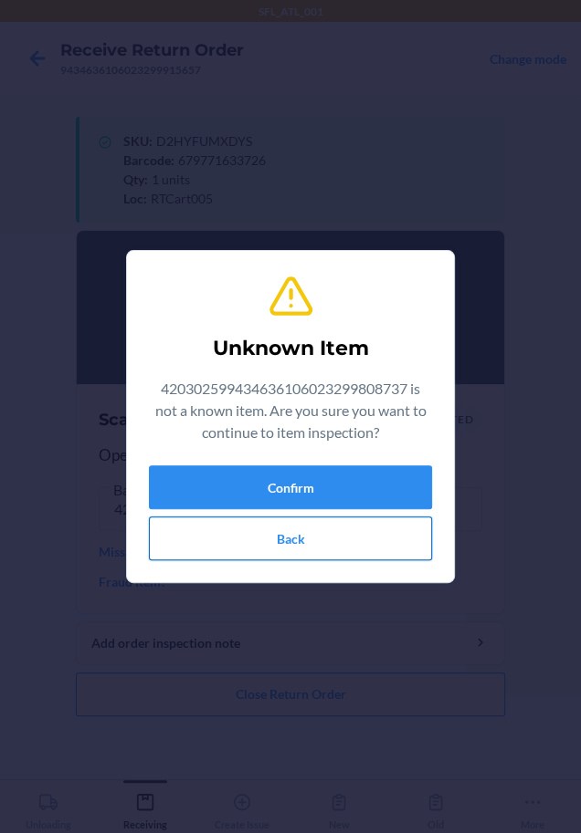
click at [319, 547] on button "Back" at bounding box center [290, 539] width 283 height 44
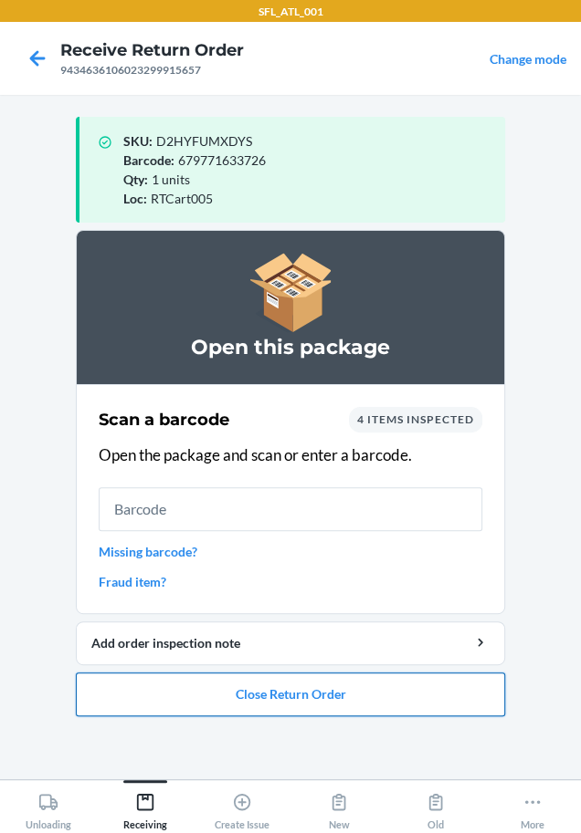
click at [274, 699] on button "Close Return Order" at bounding box center [290, 695] width 429 height 44
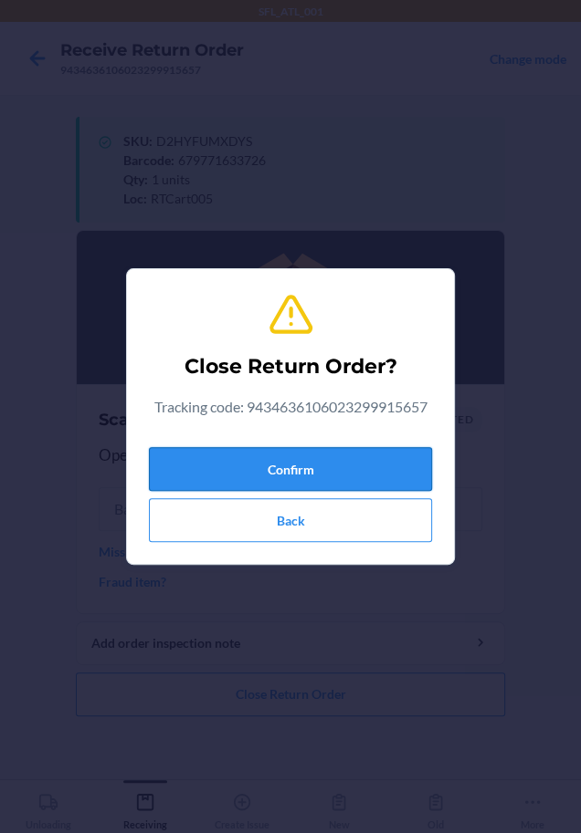
drag, startPoint x: 288, startPoint y: 475, endPoint x: 82, endPoint y: 484, distance: 205.6
click at [287, 474] on button "Confirm" at bounding box center [290, 469] width 283 height 44
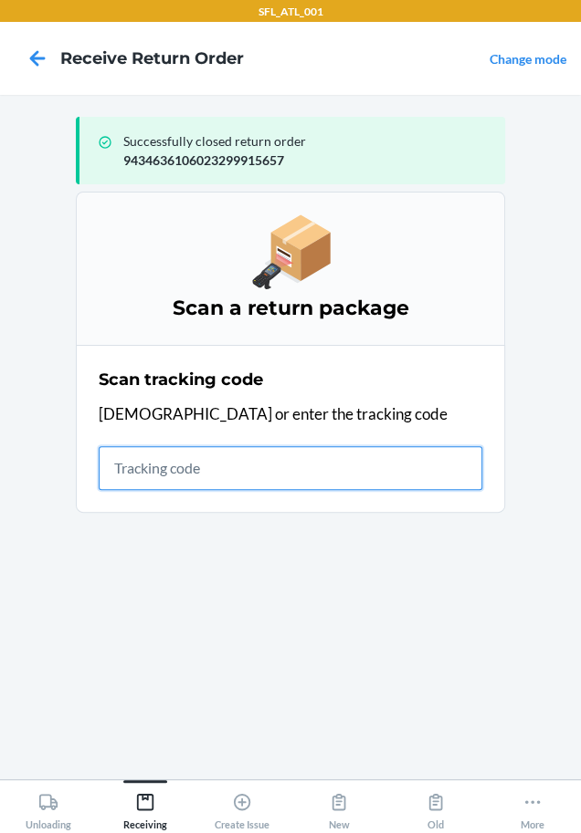
click at [167, 475] on input "text" at bounding box center [290, 468] width 383 height 44
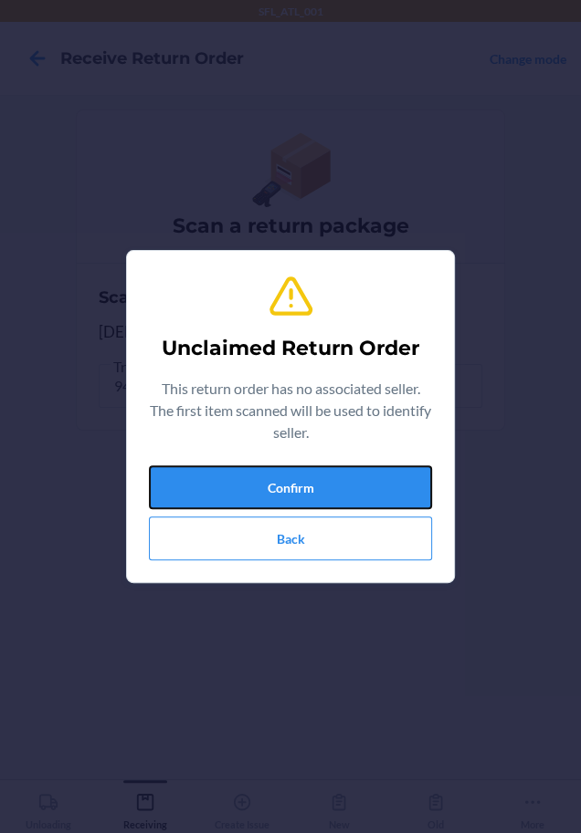
click at [167, 475] on button "Confirm" at bounding box center [290, 488] width 283 height 44
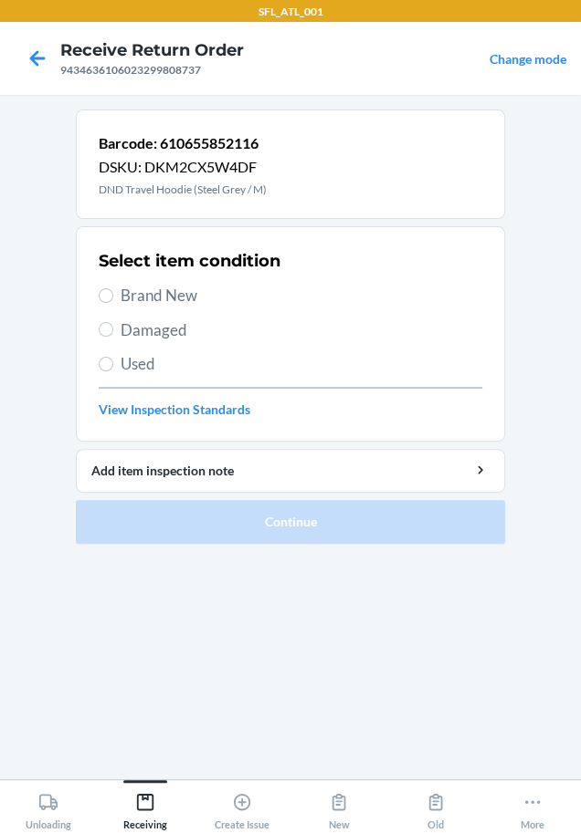
click at [152, 292] on span "Brand New" at bounding box center [300, 296] width 361 height 24
click at [113, 292] on input "Brand New" at bounding box center [106, 295] width 15 height 15
radio input "true"
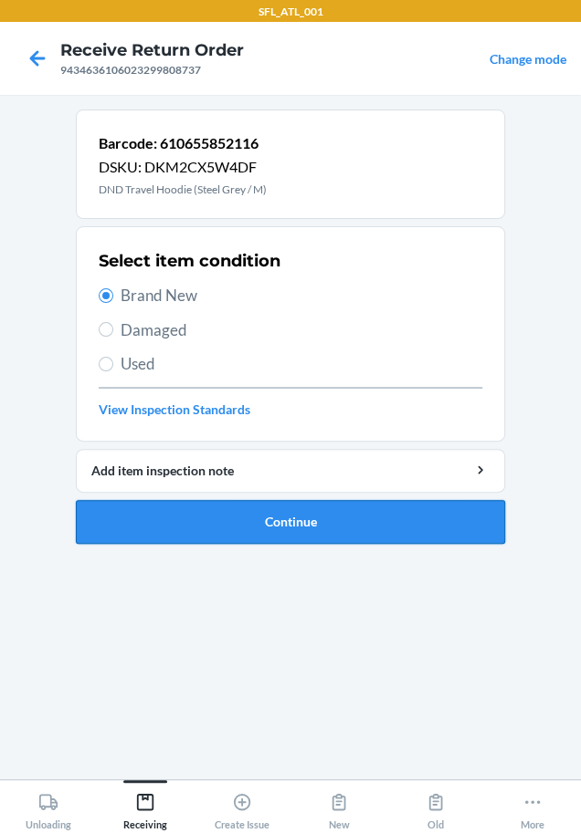
click at [302, 516] on button "Continue" at bounding box center [290, 522] width 429 height 44
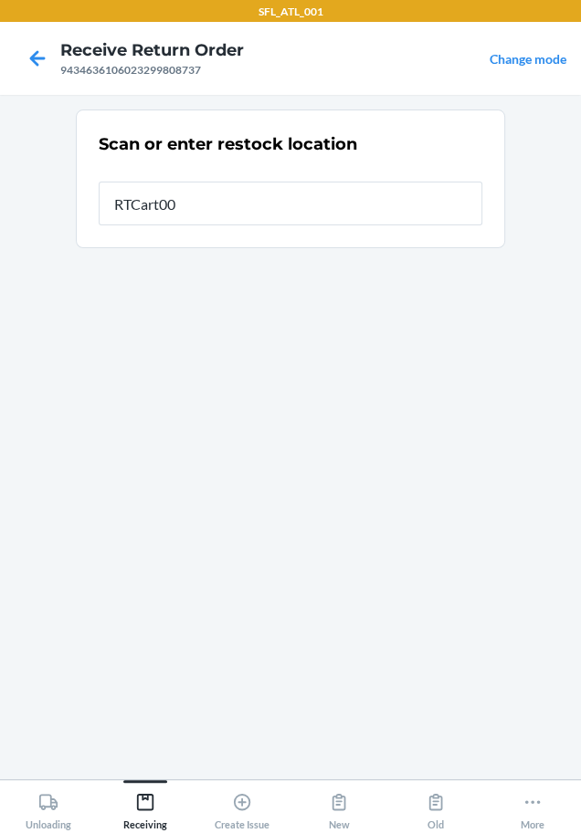
type input "RTCart005"
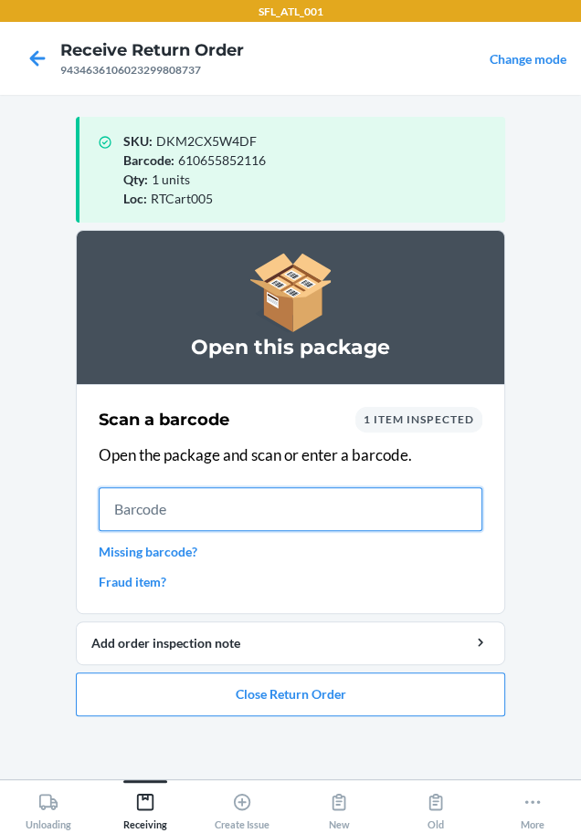
click at [226, 510] on input "text" at bounding box center [290, 509] width 383 height 44
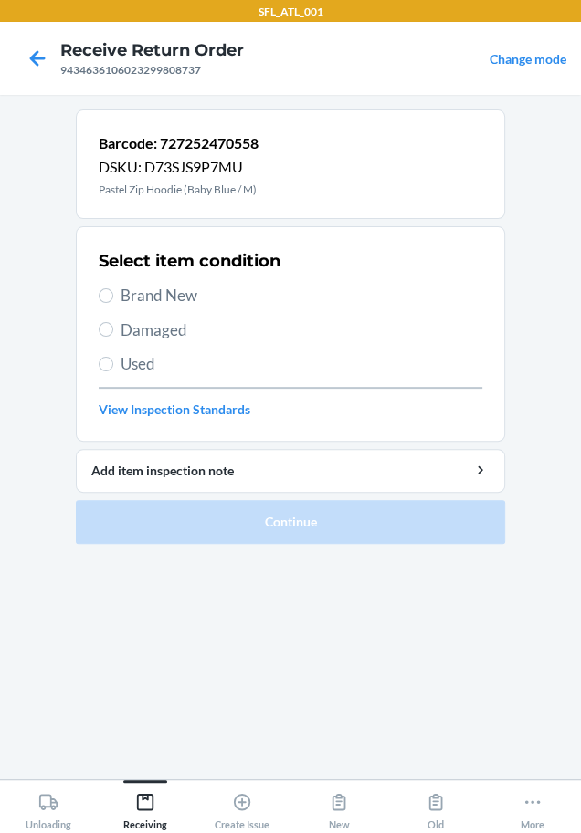
click at [191, 295] on span "Brand New" at bounding box center [300, 296] width 361 height 24
click at [113, 295] on input "Brand New" at bounding box center [106, 295] width 15 height 15
radio input "true"
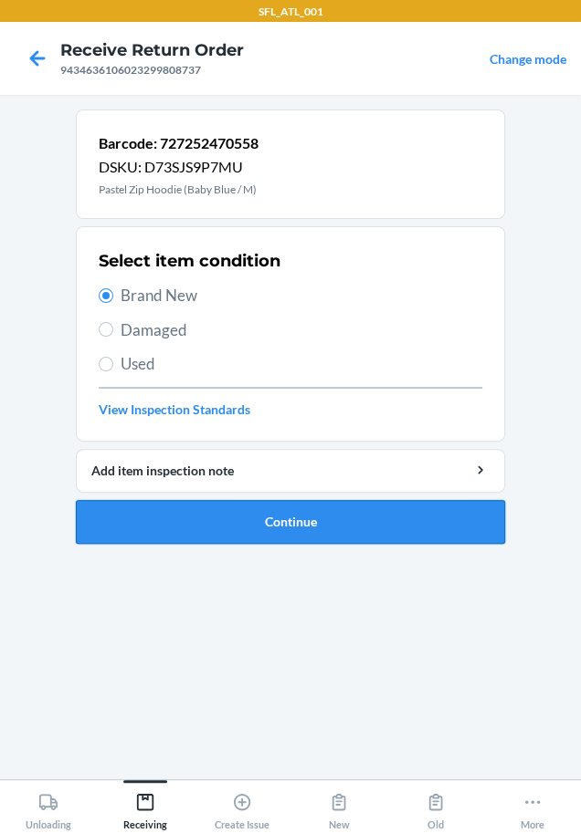
click at [243, 514] on button "Continue" at bounding box center [290, 522] width 429 height 44
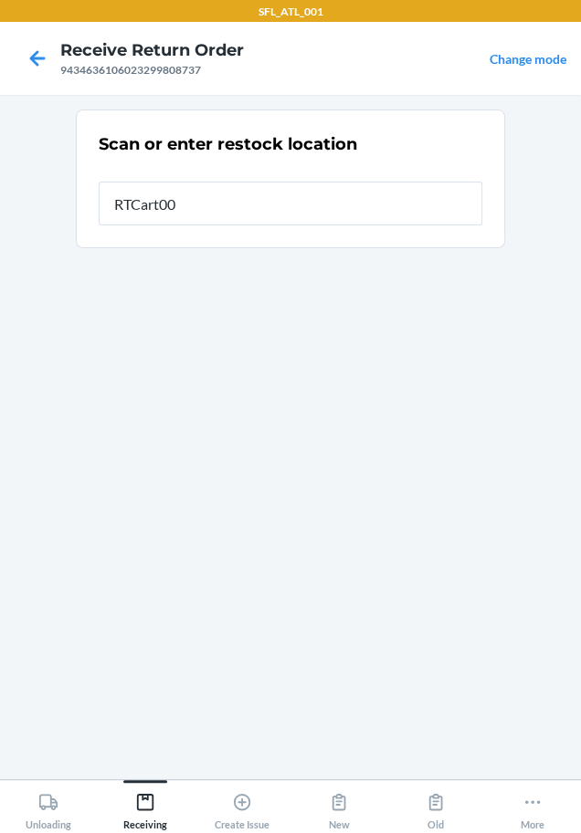
type input "RTCart005"
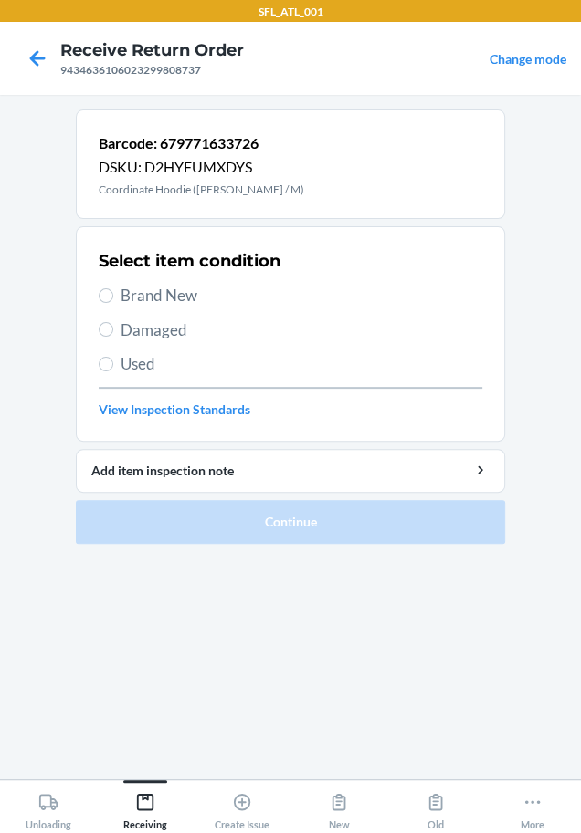
click at [194, 305] on span "Brand New" at bounding box center [300, 296] width 361 height 24
click at [113, 303] on input "Brand New" at bounding box center [106, 295] width 15 height 15
radio input "true"
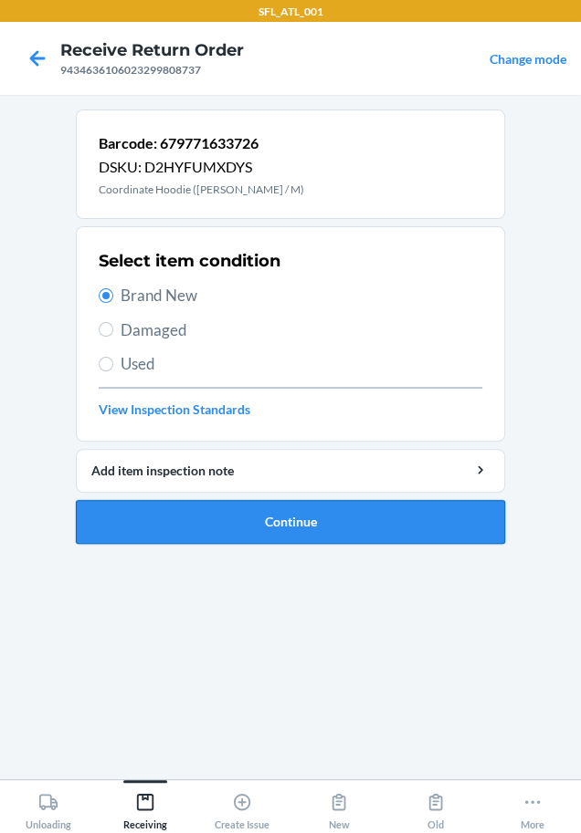
click at [211, 514] on button "Continue" at bounding box center [290, 522] width 429 height 44
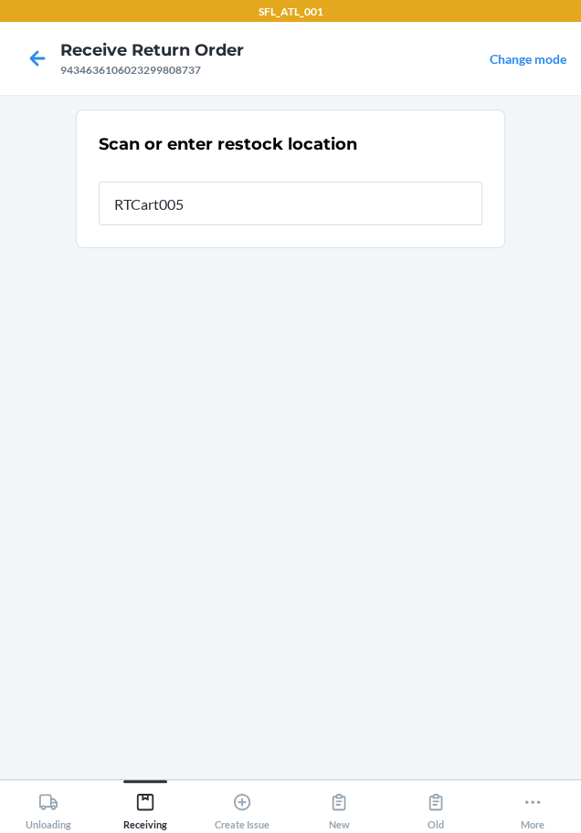
type input "RTCart005"
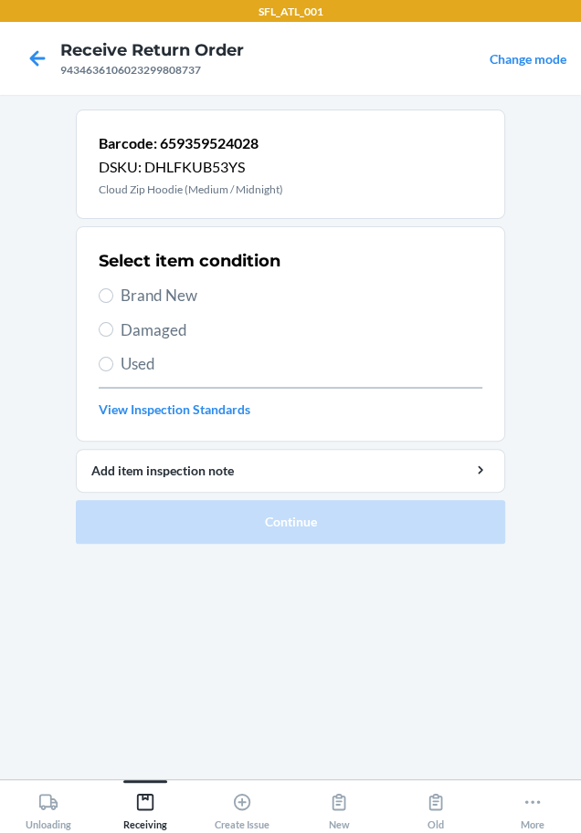
click at [204, 291] on span "Brand New" at bounding box center [300, 296] width 361 height 24
click at [113, 291] on input "Brand New" at bounding box center [106, 295] width 15 height 15
radio input "true"
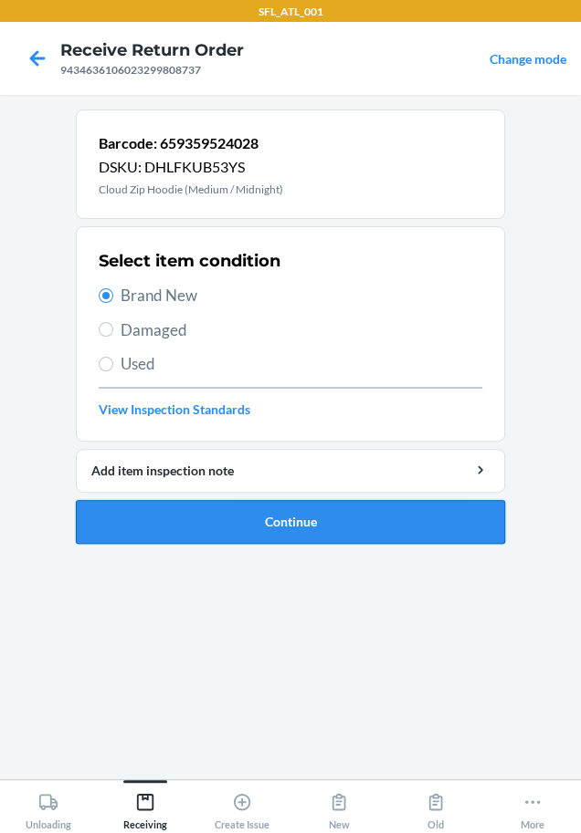
click at [227, 511] on button "Continue" at bounding box center [290, 522] width 429 height 44
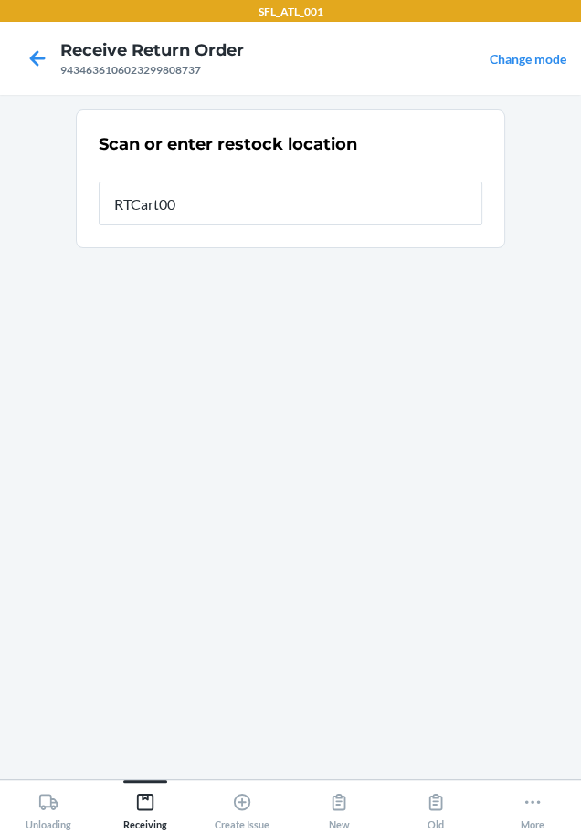
type input "RTCart005"
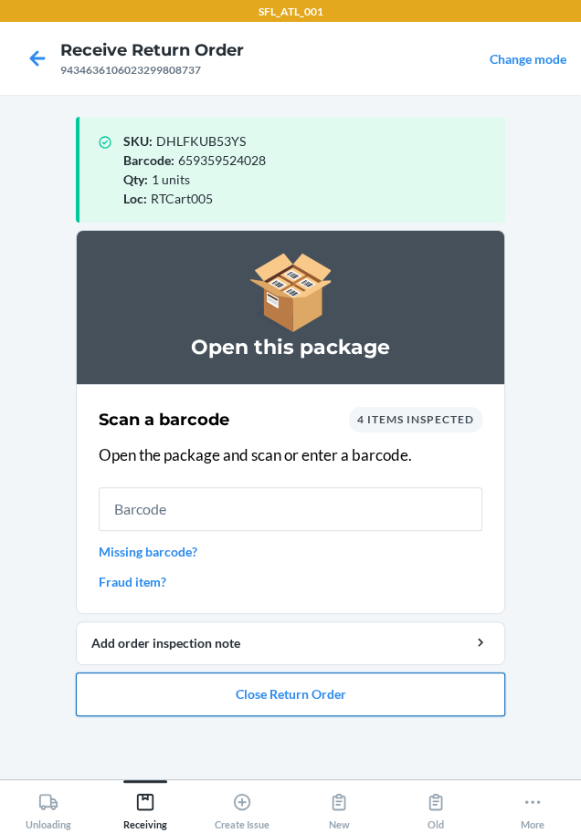
click at [366, 685] on button "Close Return Order" at bounding box center [290, 695] width 429 height 44
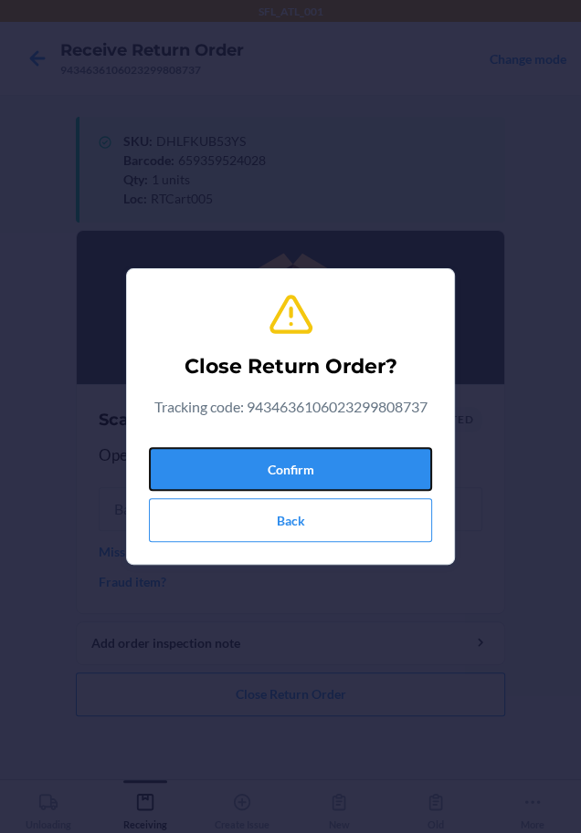
drag, startPoint x: 378, startPoint y: 466, endPoint x: 53, endPoint y: 517, distance: 329.0
click at [364, 466] on button "Confirm" at bounding box center [290, 469] width 283 height 44
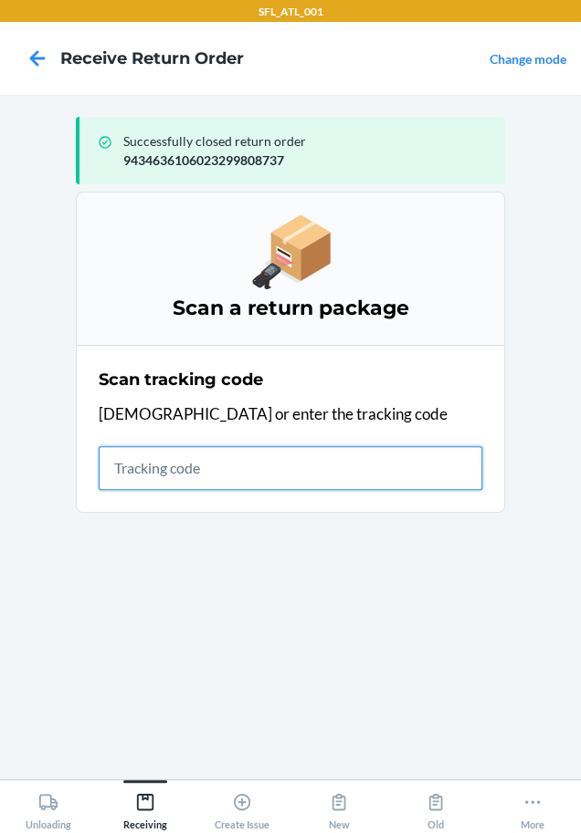
click at [164, 474] on input "text" at bounding box center [290, 468] width 383 height 44
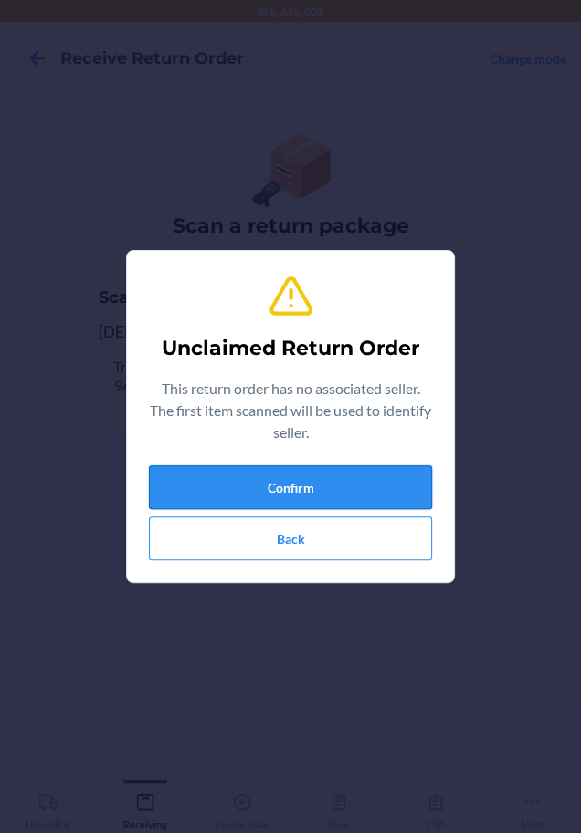
click at [237, 494] on button "Confirm" at bounding box center [290, 488] width 283 height 44
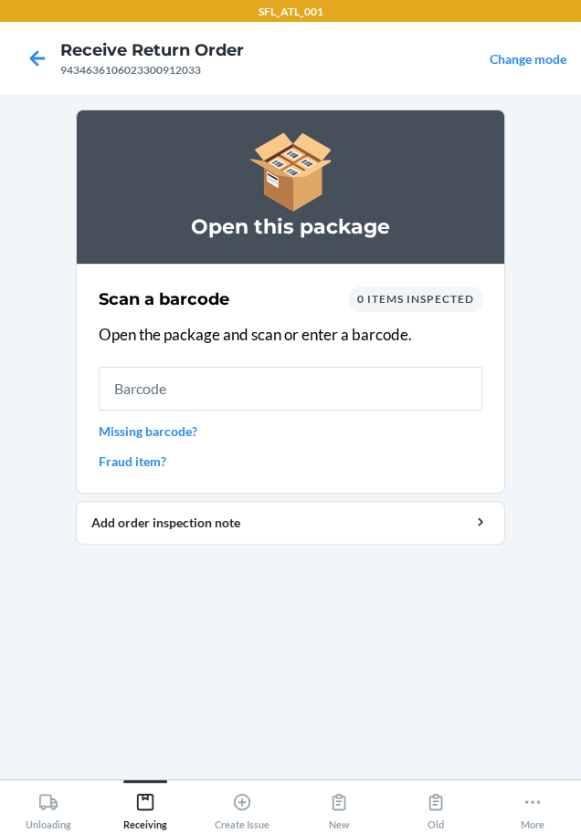
click at [231, 494] on li "Open this package Scan a barcode 0 items inspected Open the package and scan or…" at bounding box center [290, 327] width 429 height 435
click at [234, 496] on li "Open this package Scan a barcode 0 items inspected Open the package and scan or…" at bounding box center [290, 327] width 429 height 435
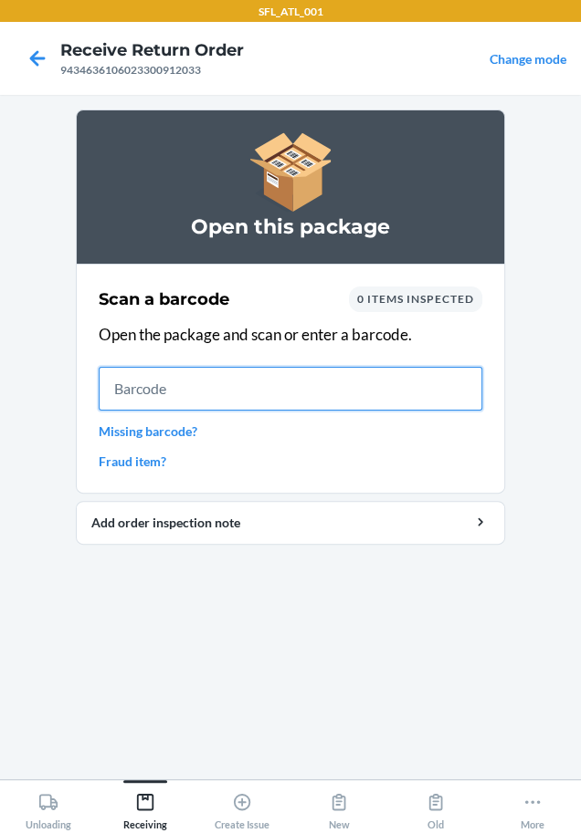
click at [308, 393] on input "text" at bounding box center [290, 389] width 383 height 44
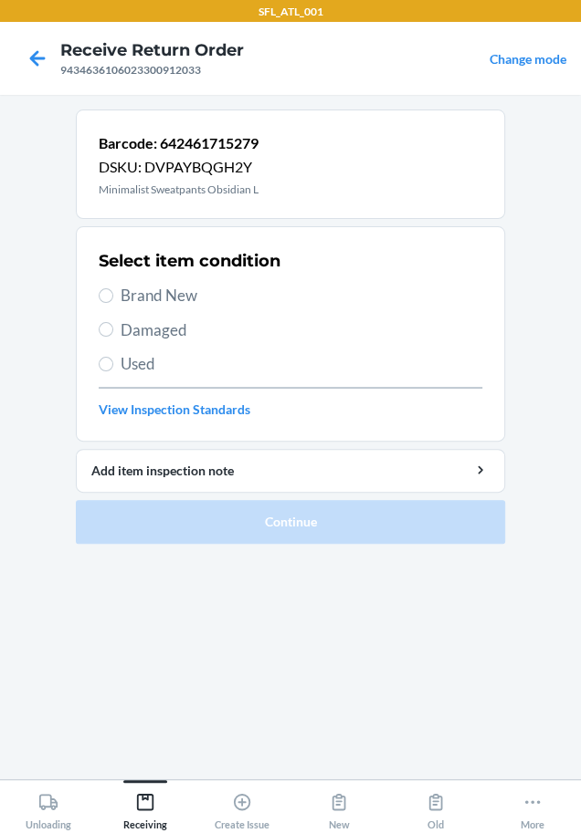
click at [131, 360] on span "Used" at bounding box center [300, 364] width 361 height 24
click at [113, 360] on input "Used" at bounding box center [106, 364] width 15 height 15
radio input "true"
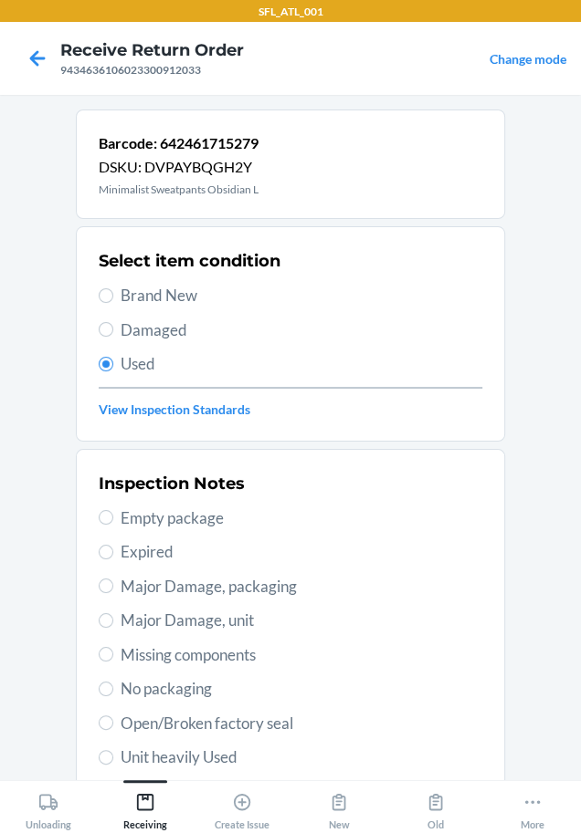
click at [152, 749] on span "Unit heavily Used" at bounding box center [300, 758] width 361 height 24
click at [113, 750] on input "Unit heavily Used" at bounding box center [106, 757] width 15 height 15
radio input "true"
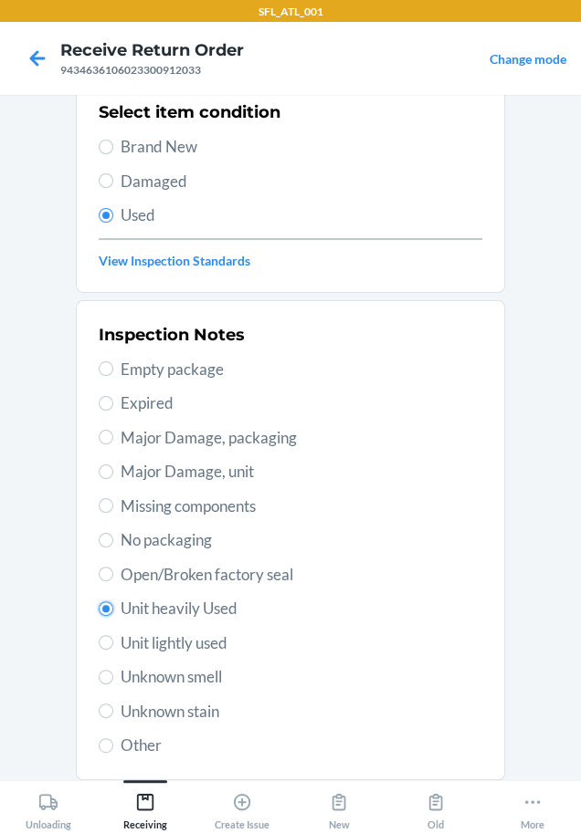
scroll to position [265, 0]
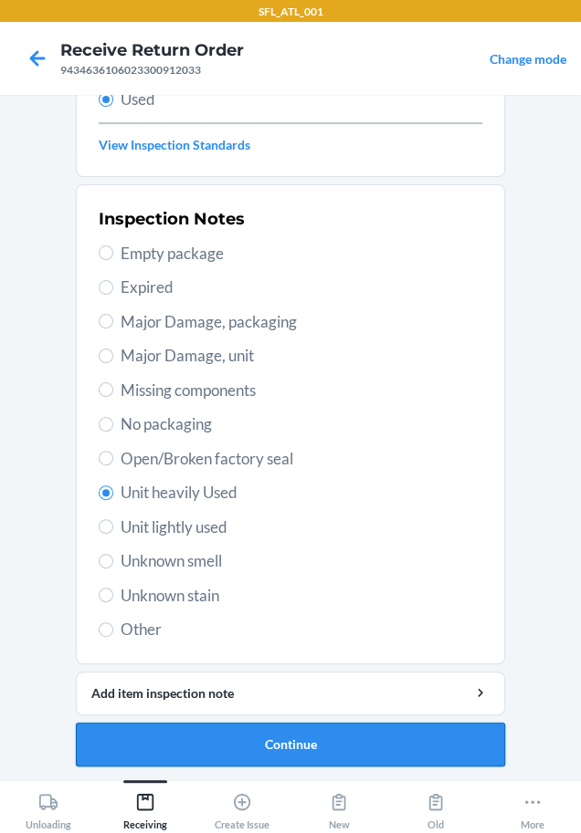
click at [168, 734] on button "Continue" at bounding box center [290, 745] width 429 height 44
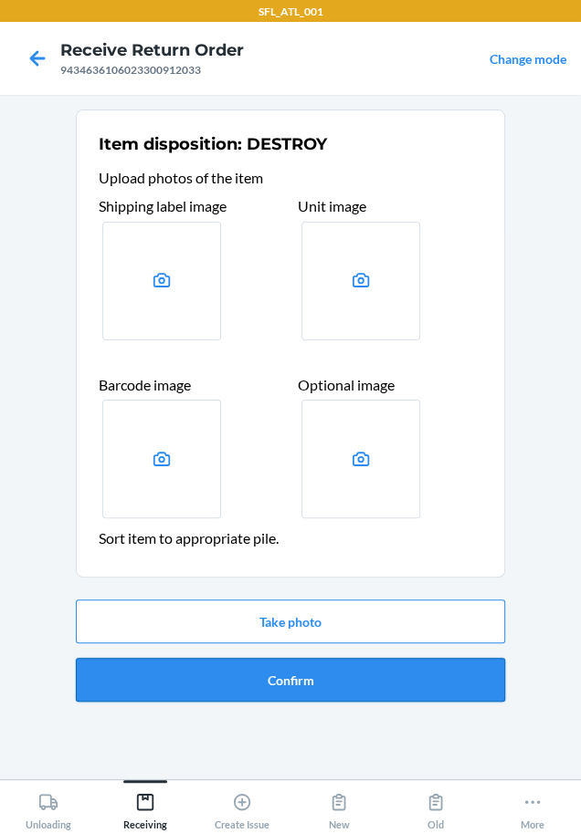
click at [252, 665] on button "Confirm" at bounding box center [290, 680] width 429 height 44
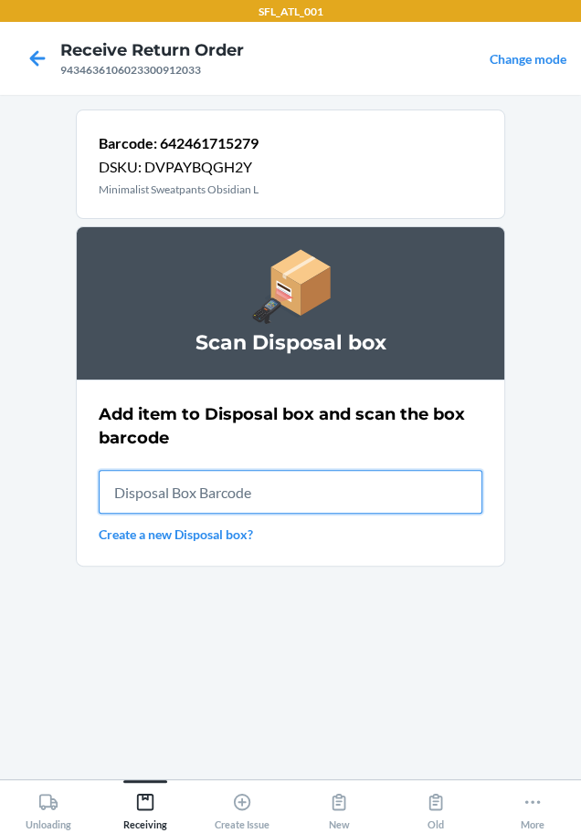
click at [244, 502] on input "text" at bounding box center [290, 492] width 383 height 44
type input "RB0000018HZ"
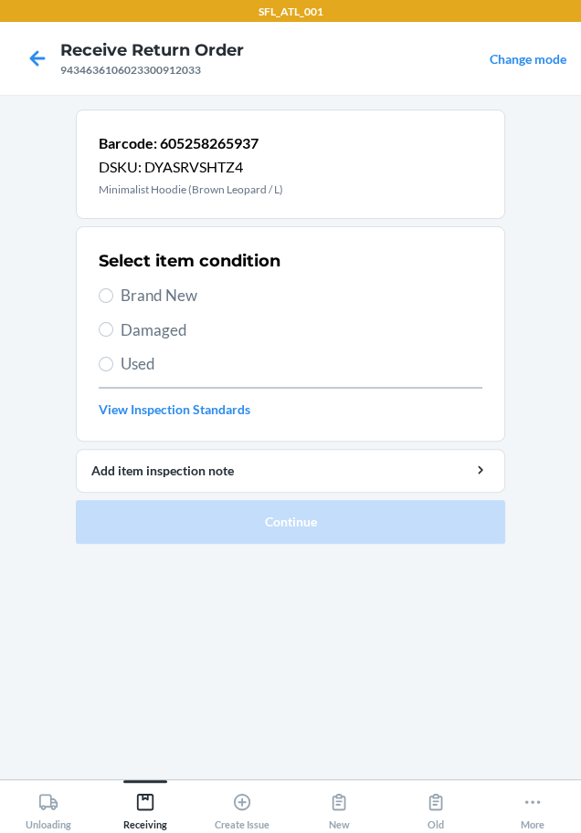
click at [201, 297] on span "Brand New" at bounding box center [300, 296] width 361 height 24
click at [113, 297] on input "Brand New" at bounding box center [106, 295] width 15 height 15
radio input "true"
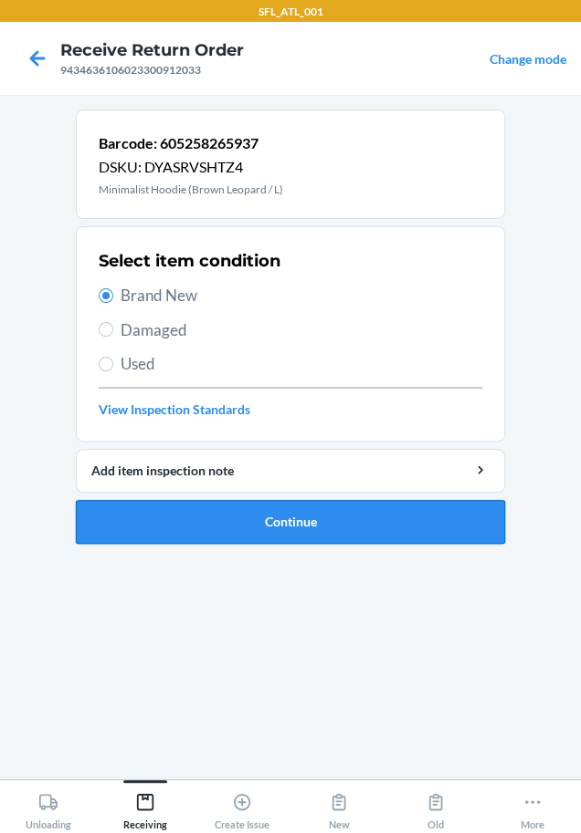
click at [208, 513] on button "Continue" at bounding box center [290, 522] width 429 height 44
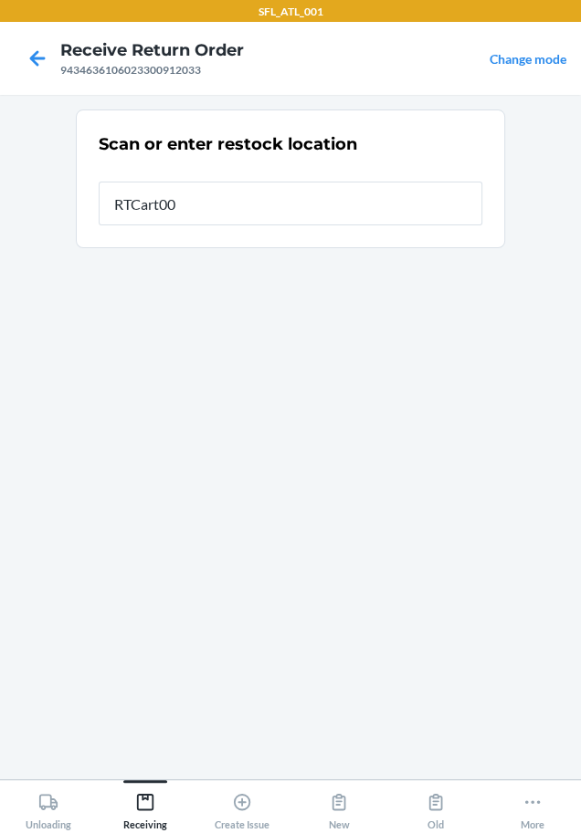
type input "RTCart005"
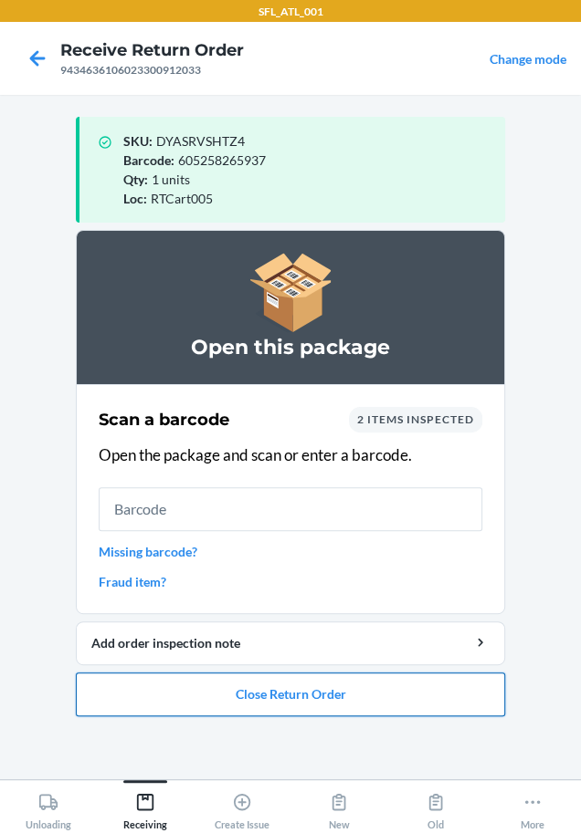
click at [247, 693] on button "Close Return Order" at bounding box center [290, 695] width 429 height 44
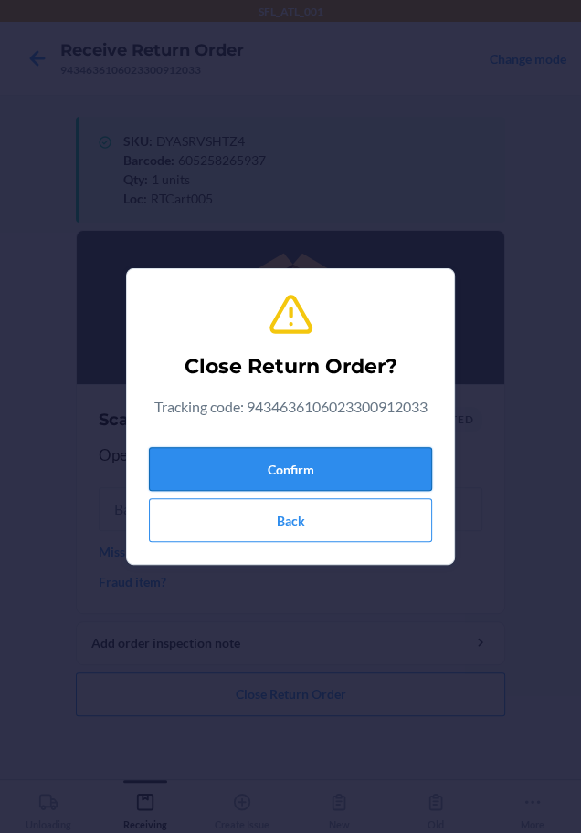
click at [227, 459] on button "Confirm" at bounding box center [290, 469] width 283 height 44
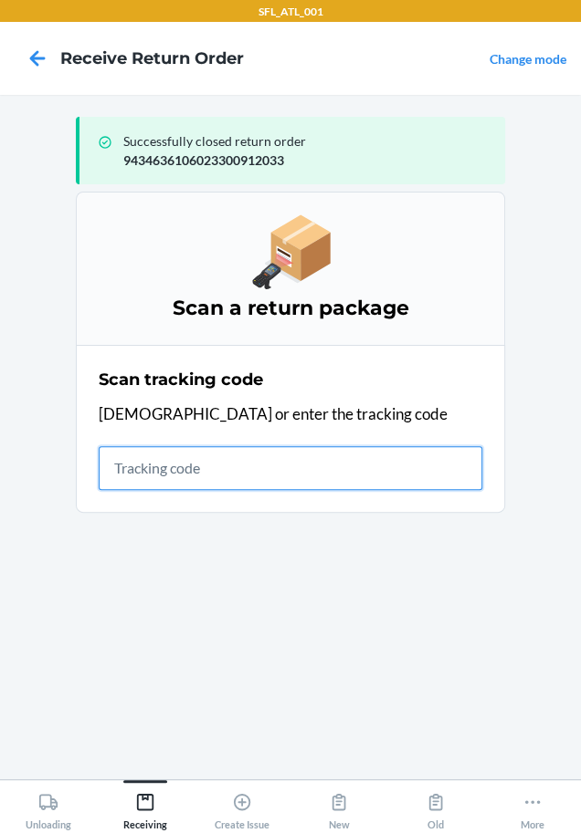
click at [350, 466] on input "text" at bounding box center [290, 468] width 383 height 44
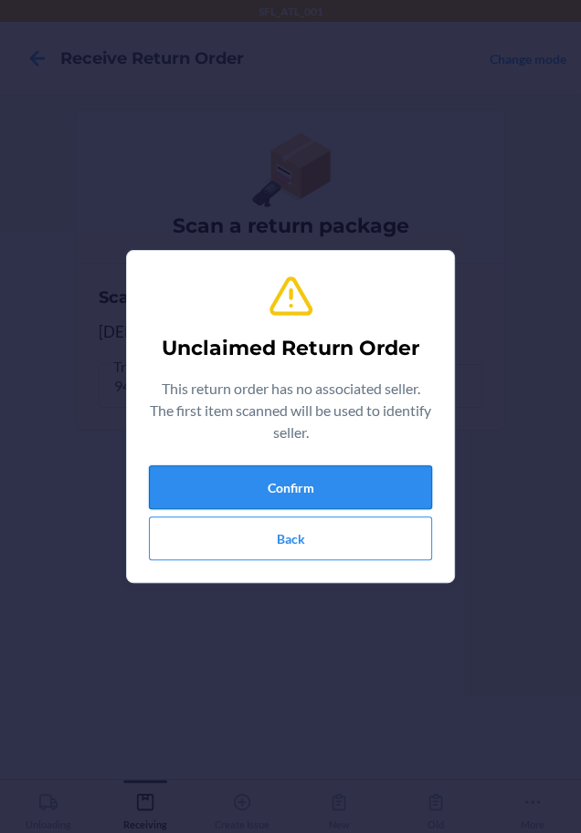
click at [348, 474] on button "Confirm" at bounding box center [290, 488] width 283 height 44
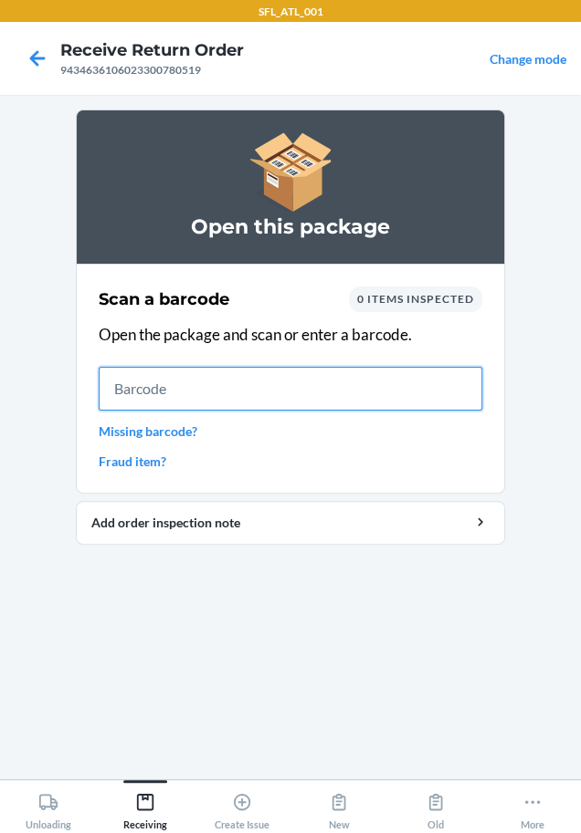
click at [284, 395] on input "text" at bounding box center [290, 389] width 383 height 44
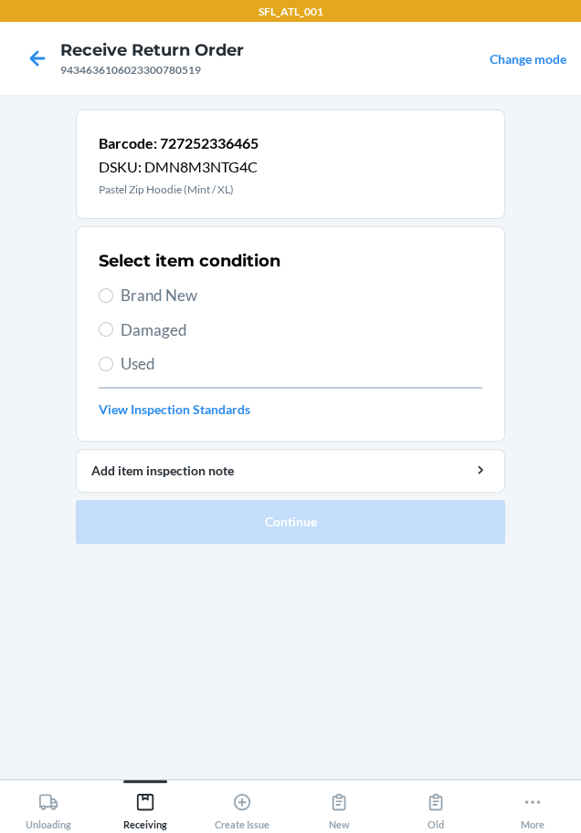
click at [186, 298] on span "Brand New" at bounding box center [300, 296] width 361 height 24
click at [113, 298] on input "Brand New" at bounding box center [106, 295] width 15 height 15
radio input "true"
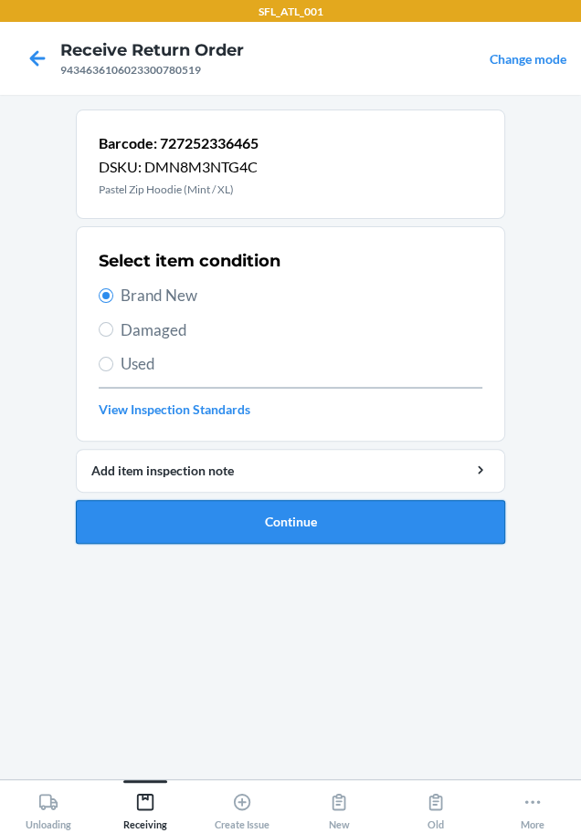
click at [247, 525] on button "Continue" at bounding box center [290, 522] width 429 height 44
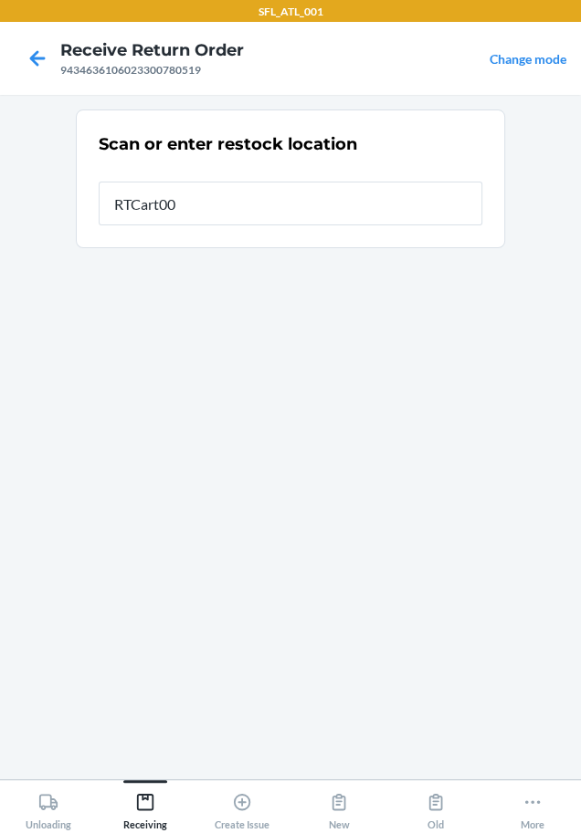
type input "RTCart005"
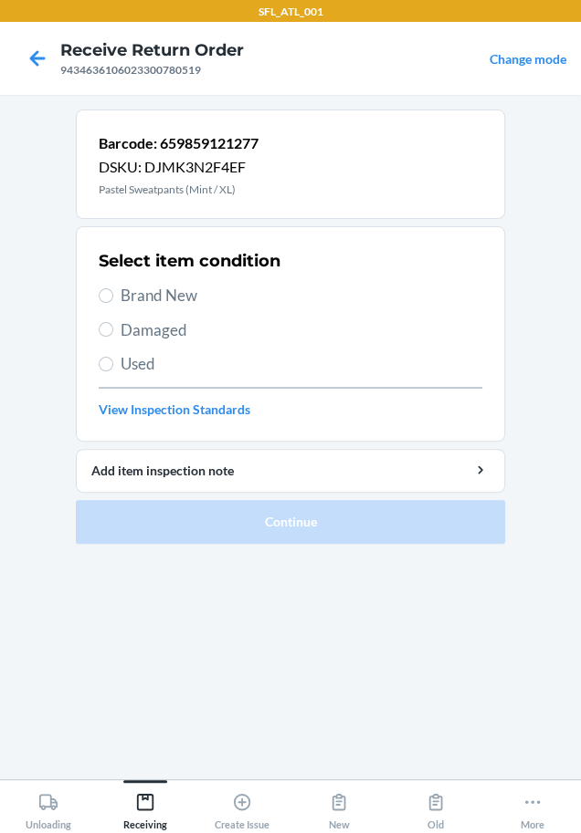
click at [173, 297] on span "Brand New" at bounding box center [300, 296] width 361 height 24
click at [113, 297] on input "Brand New" at bounding box center [106, 295] width 15 height 15
radio input "true"
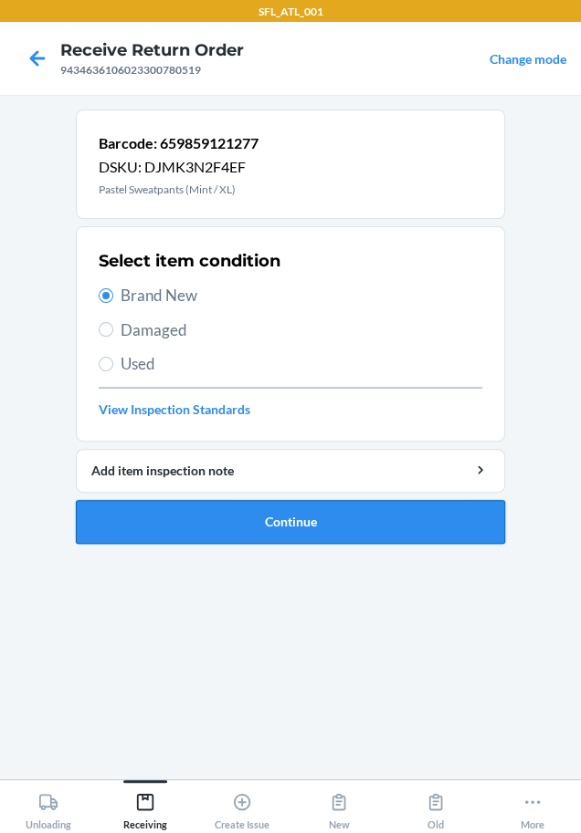
click at [294, 508] on button "Continue" at bounding box center [290, 522] width 429 height 44
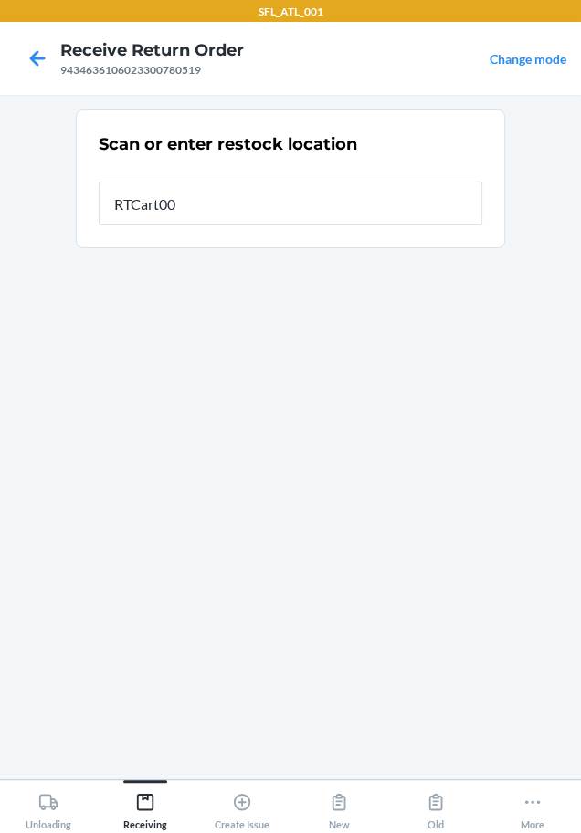
type input "RTCart005"
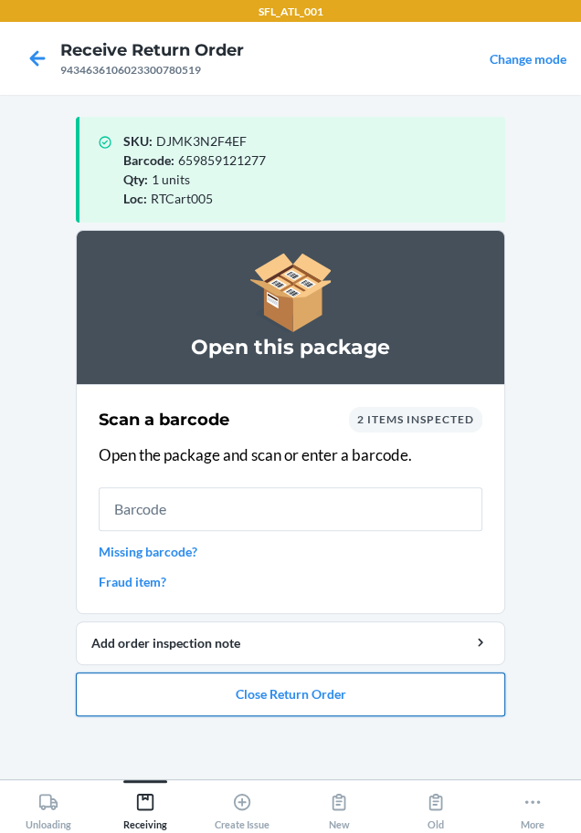
click at [284, 702] on button "Close Return Order" at bounding box center [290, 695] width 429 height 44
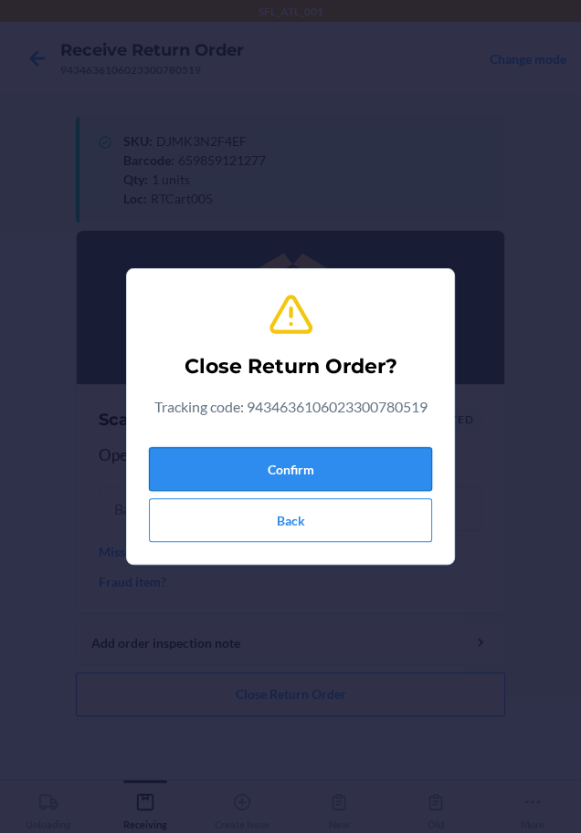
drag, startPoint x: 344, startPoint y: 467, endPoint x: 307, endPoint y: 461, distance: 38.0
click at [334, 465] on button "Confirm" at bounding box center [290, 469] width 283 height 44
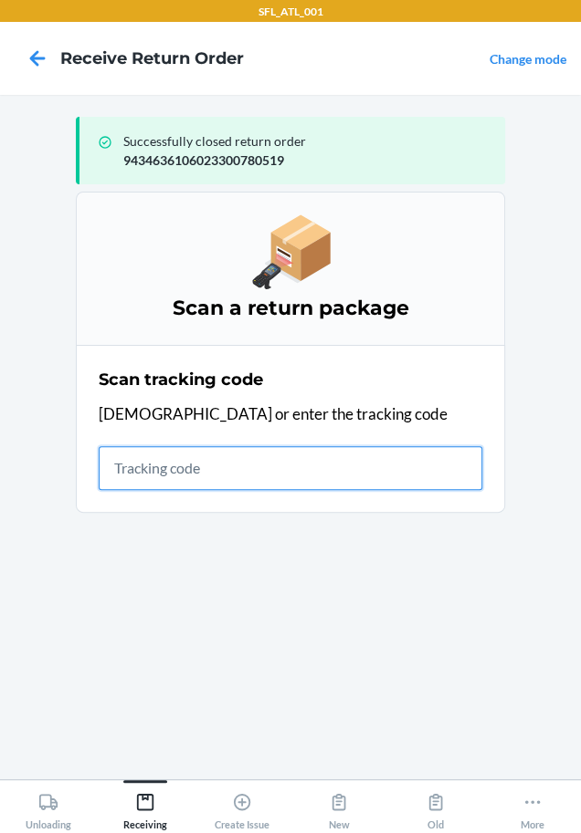
click at [278, 485] on input "text" at bounding box center [290, 468] width 383 height 44
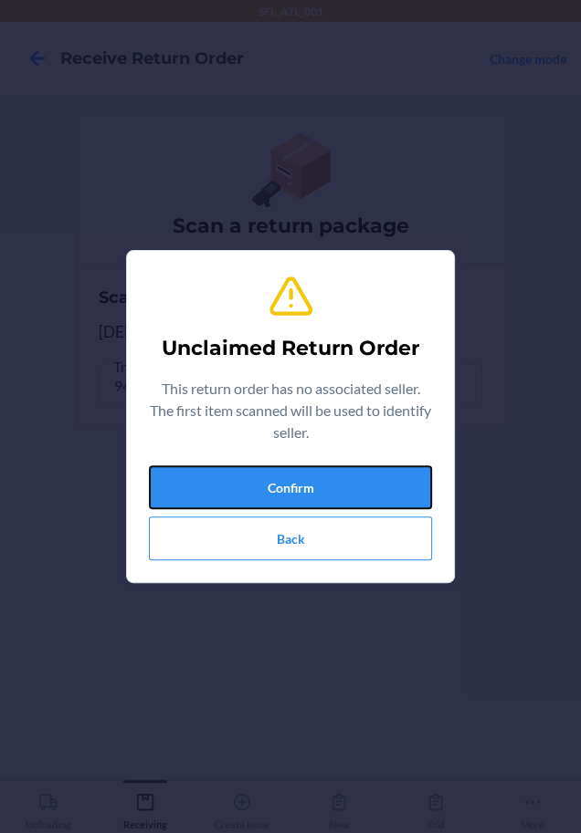
click at [282, 479] on button "Confirm" at bounding box center [290, 488] width 283 height 44
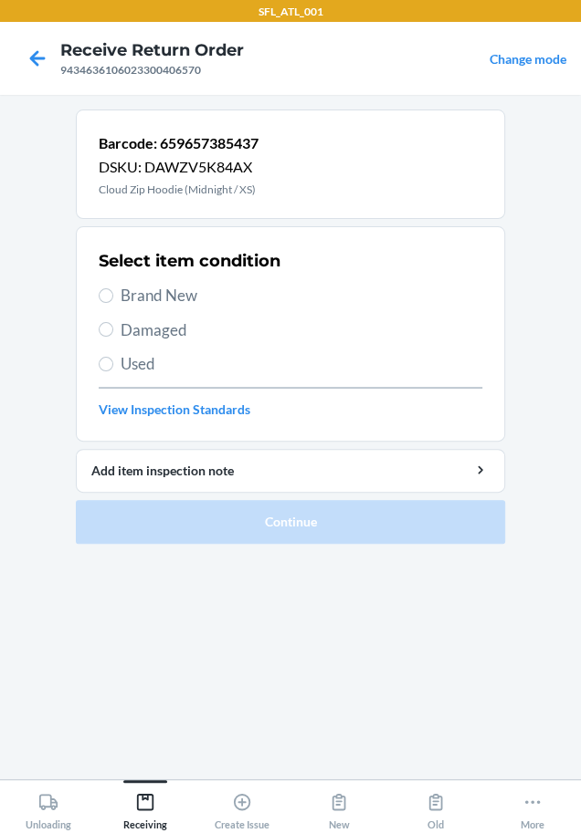
click at [171, 296] on span "Brand New" at bounding box center [300, 296] width 361 height 24
click at [113, 296] on input "Brand New" at bounding box center [106, 295] width 15 height 15
radio input "true"
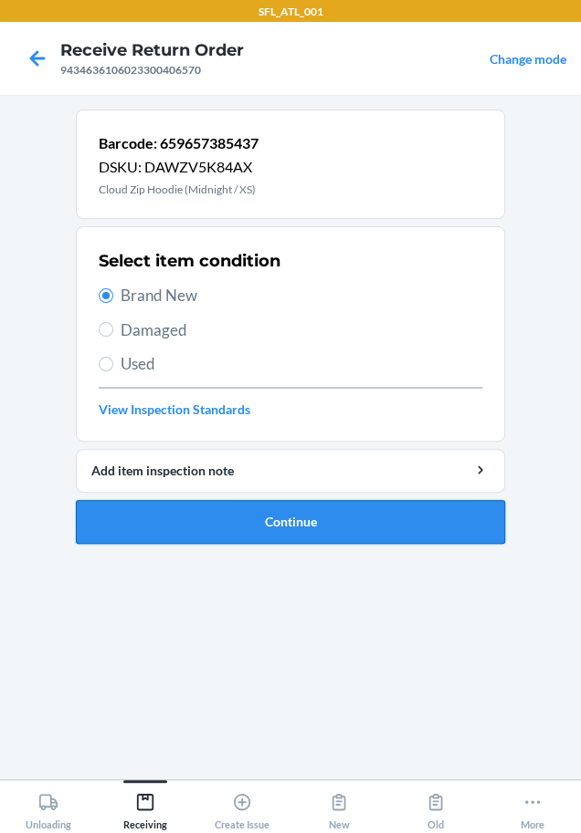
click at [172, 506] on button "Continue" at bounding box center [290, 522] width 429 height 44
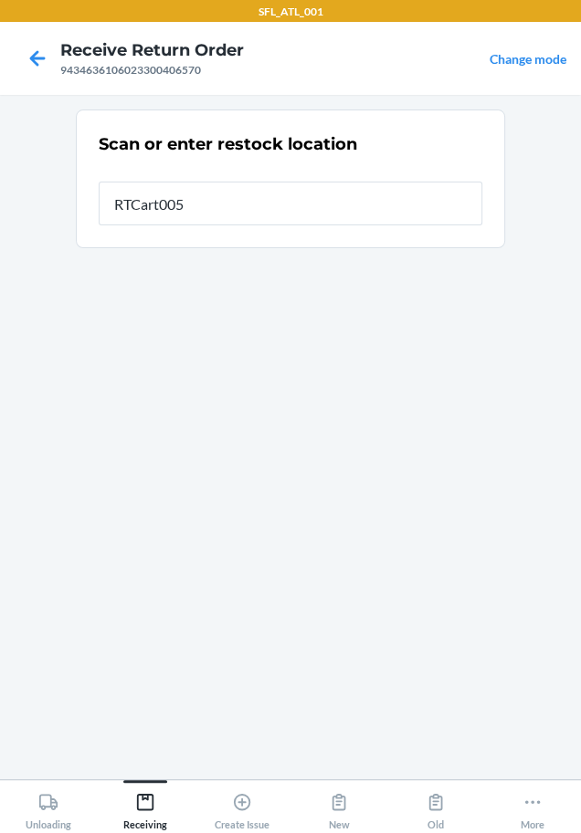
type input "RTCart005"
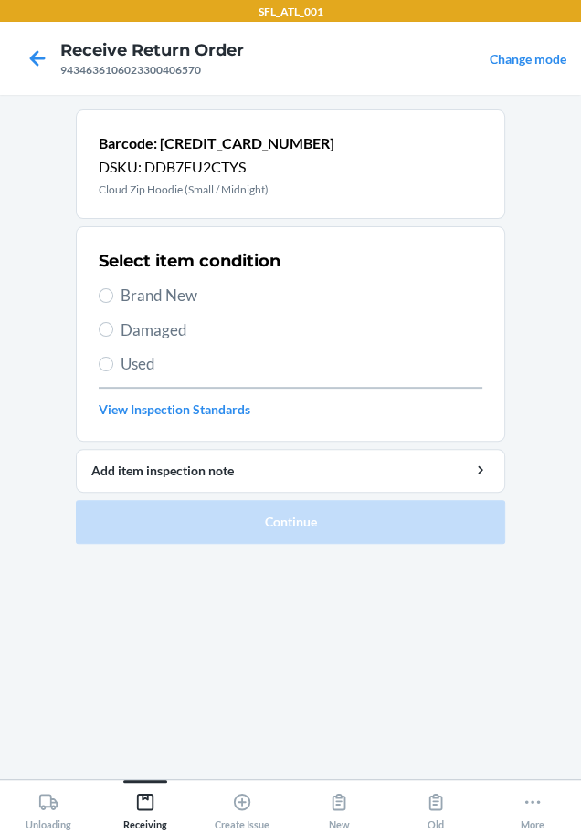
click at [172, 302] on span "Brand New" at bounding box center [300, 296] width 361 height 24
click at [113, 302] on input "Brand New" at bounding box center [106, 295] width 15 height 15
radio input "true"
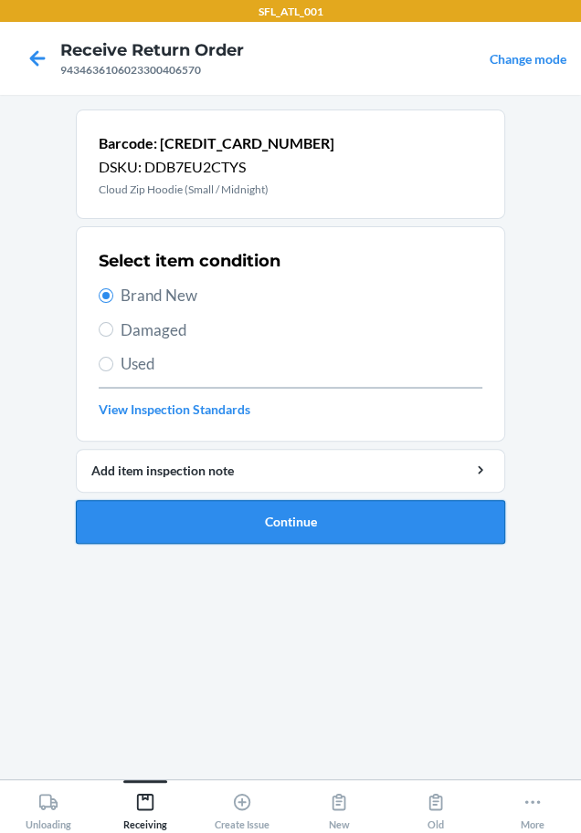
click at [176, 517] on button "Continue" at bounding box center [290, 522] width 429 height 44
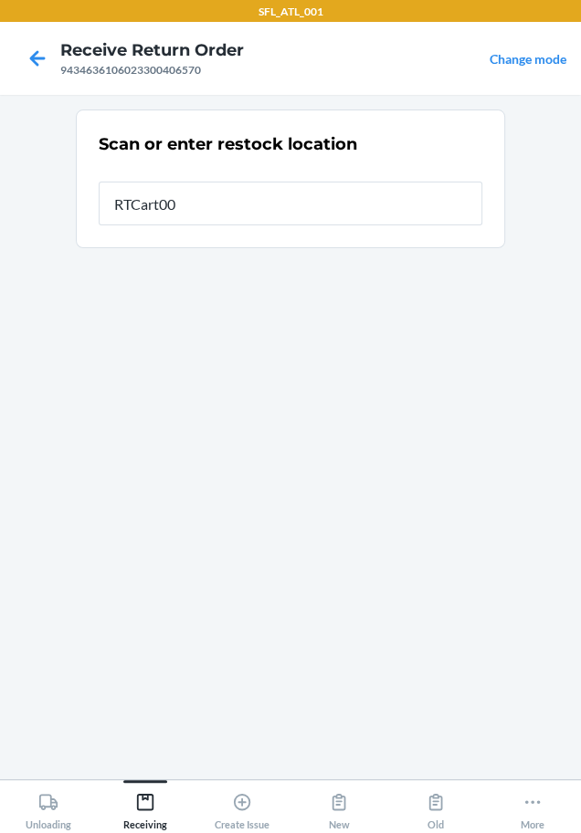
type input "RTCart005"
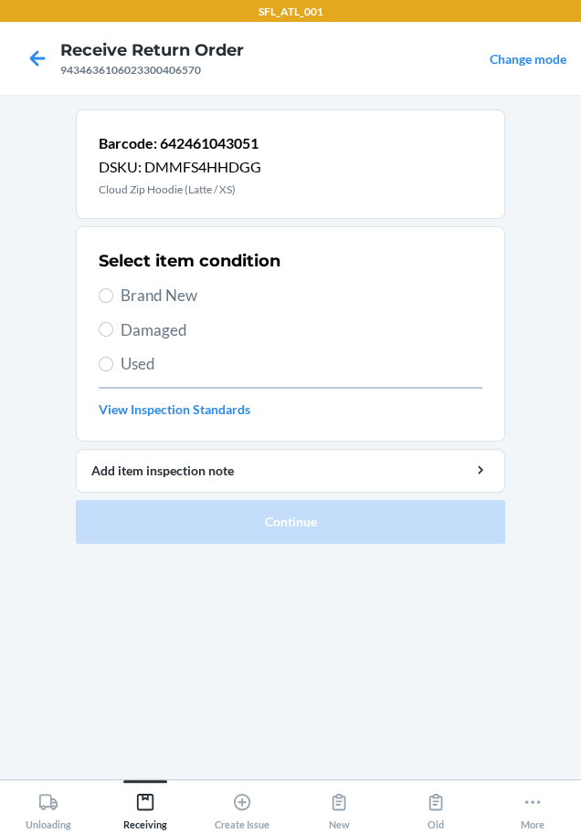
click at [158, 293] on span "Brand New" at bounding box center [300, 296] width 361 height 24
click at [113, 293] on input "Brand New" at bounding box center [106, 295] width 15 height 15
radio input "true"
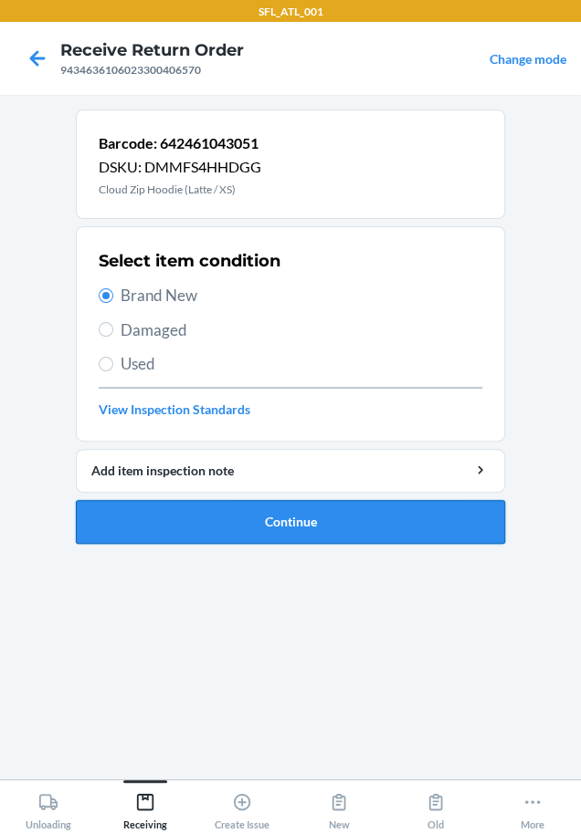
click at [215, 503] on button "Continue" at bounding box center [290, 522] width 429 height 44
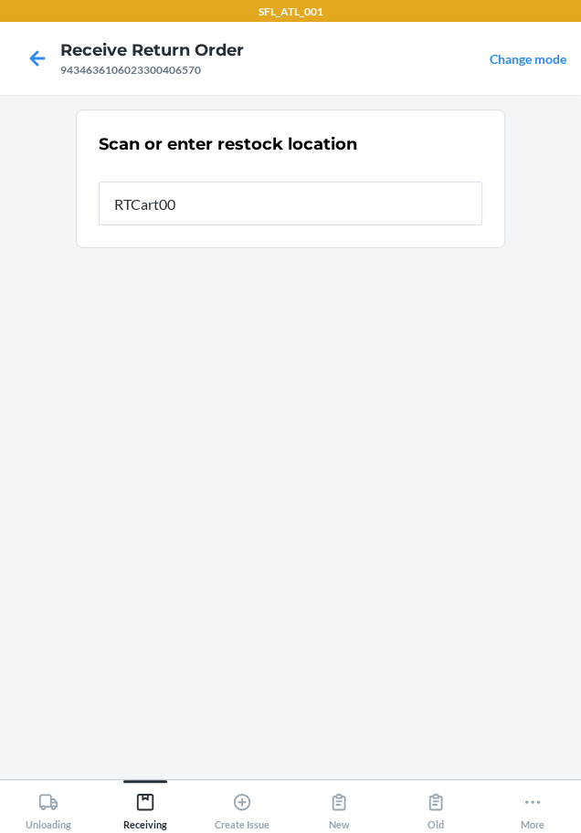
type input "RTCart005"
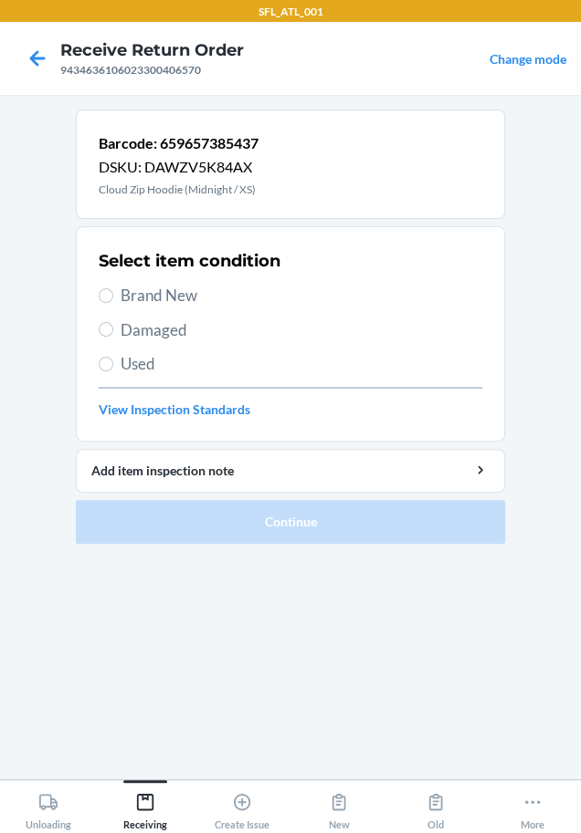
click at [174, 295] on span "Brand New" at bounding box center [300, 296] width 361 height 24
click at [113, 295] on input "Brand New" at bounding box center [106, 295] width 15 height 15
radio input "true"
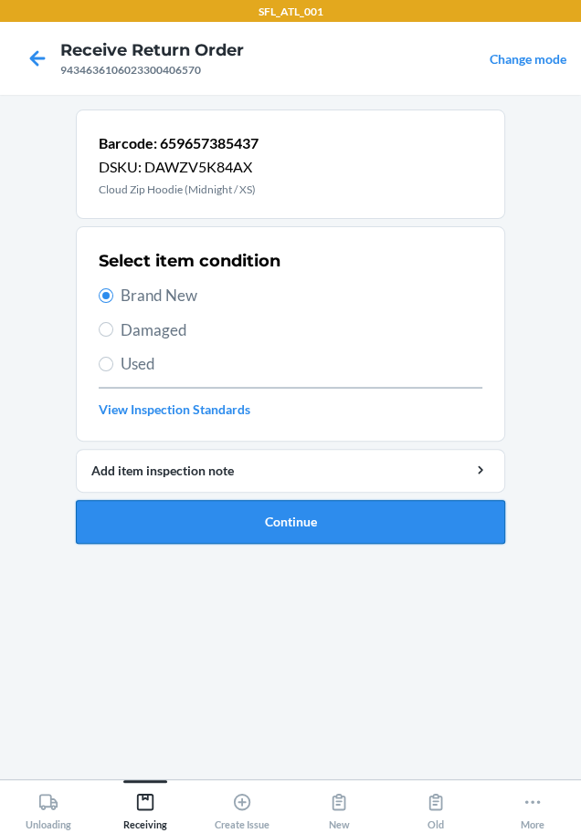
click at [187, 527] on button "Continue" at bounding box center [290, 522] width 429 height 44
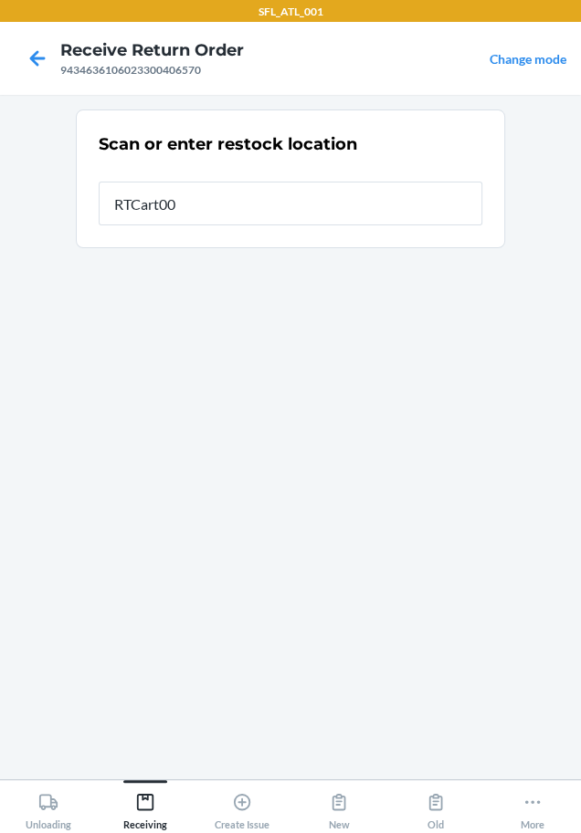
type input "RTCart005"
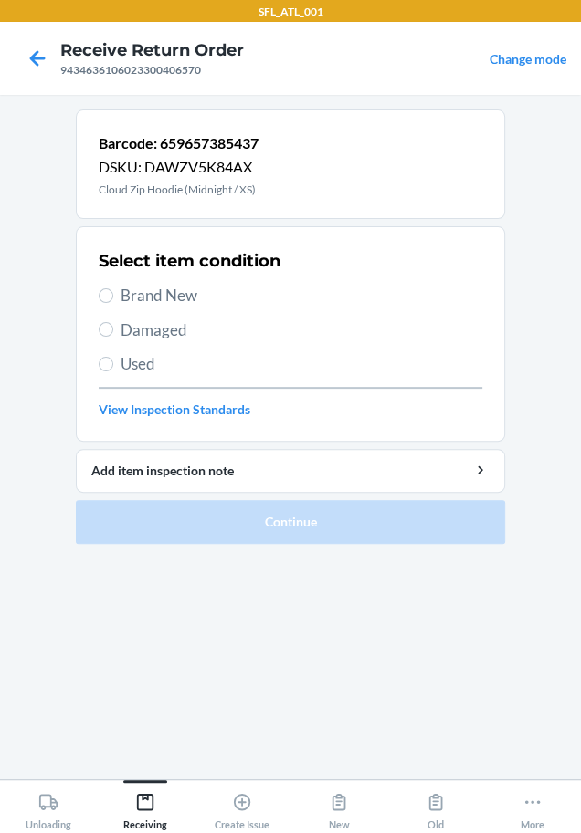
click at [135, 295] on span "Brand New" at bounding box center [300, 296] width 361 height 24
click at [113, 295] on input "Brand New" at bounding box center [106, 295] width 15 height 15
radio input "true"
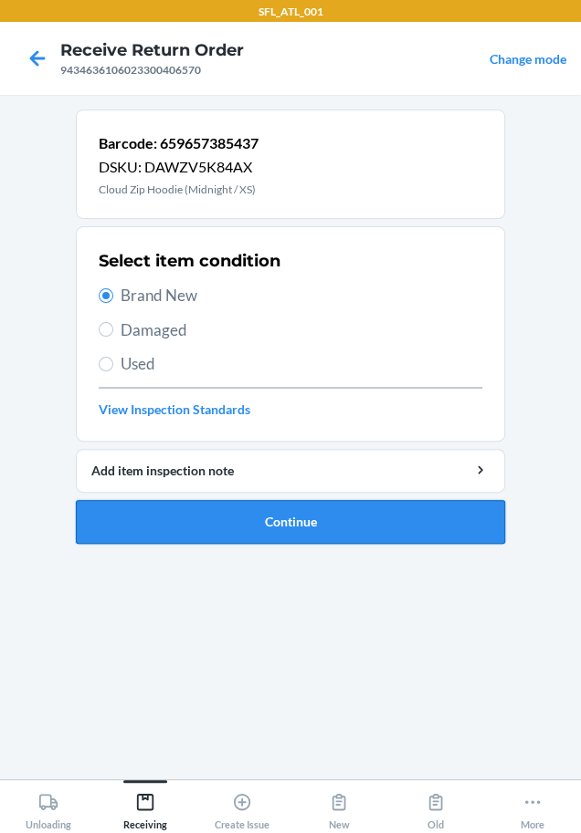
click at [240, 522] on button "Continue" at bounding box center [290, 522] width 429 height 44
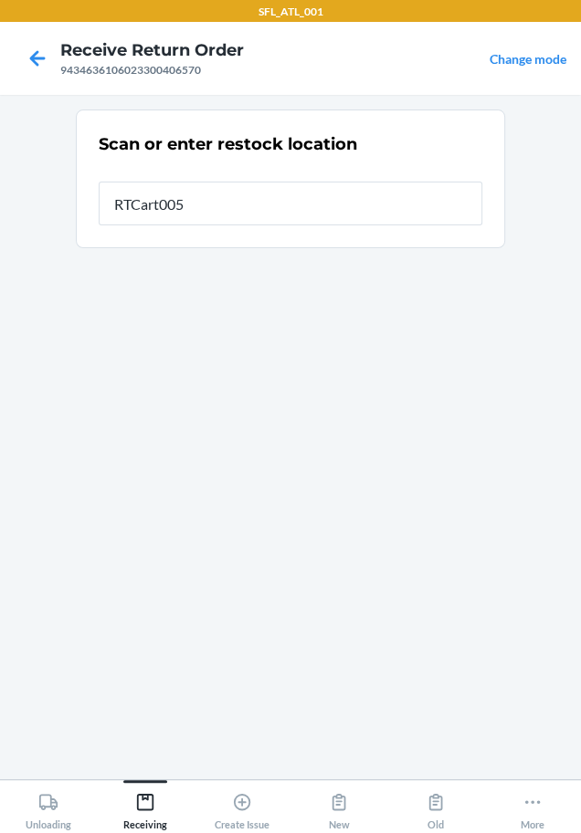
type input "RTCart005"
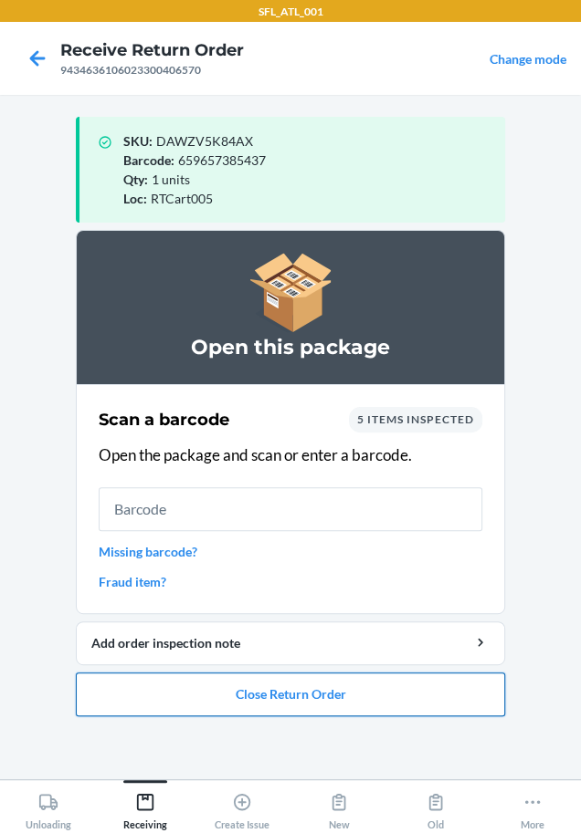
drag, startPoint x: 292, startPoint y: 691, endPoint x: 278, endPoint y: 683, distance: 16.0
click at [283, 687] on button "Close Return Order" at bounding box center [290, 695] width 429 height 44
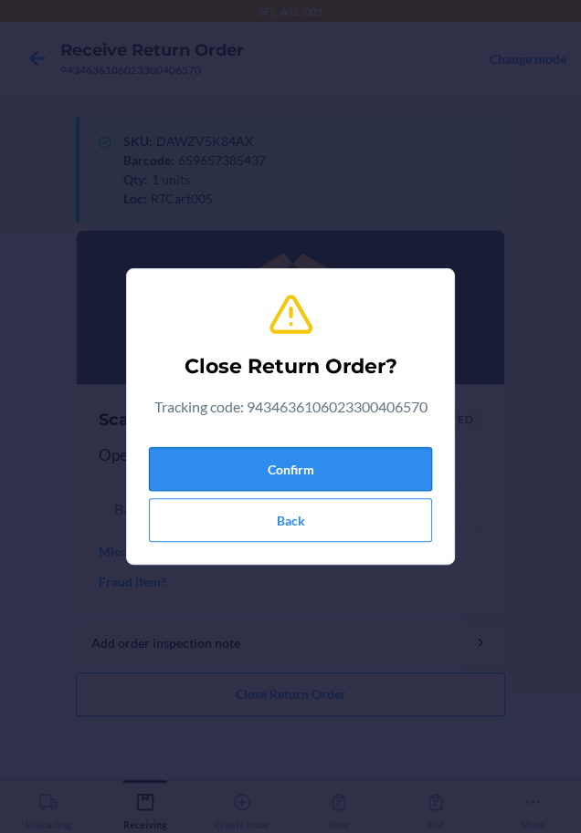
click at [318, 485] on button "Confirm" at bounding box center [290, 469] width 283 height 44
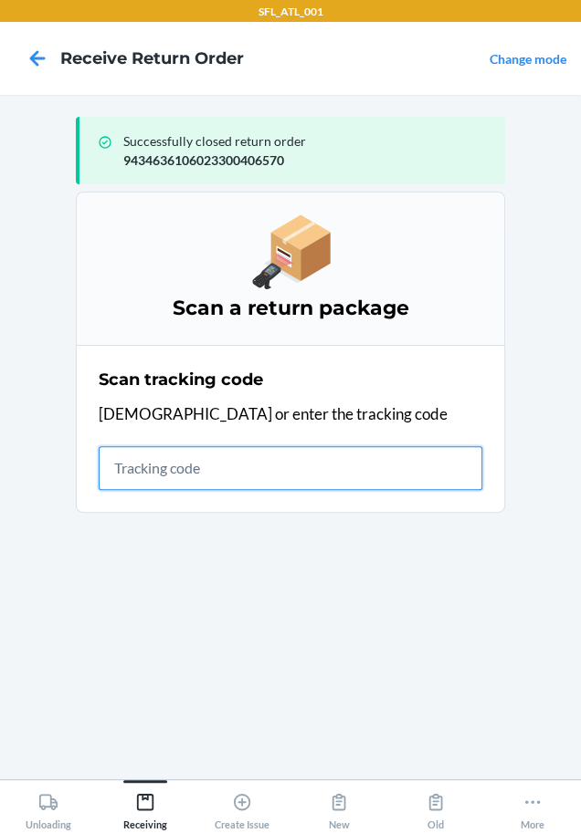
click at [204, 462] on input "text" at bounding box center [290, 468] width 383 height 44
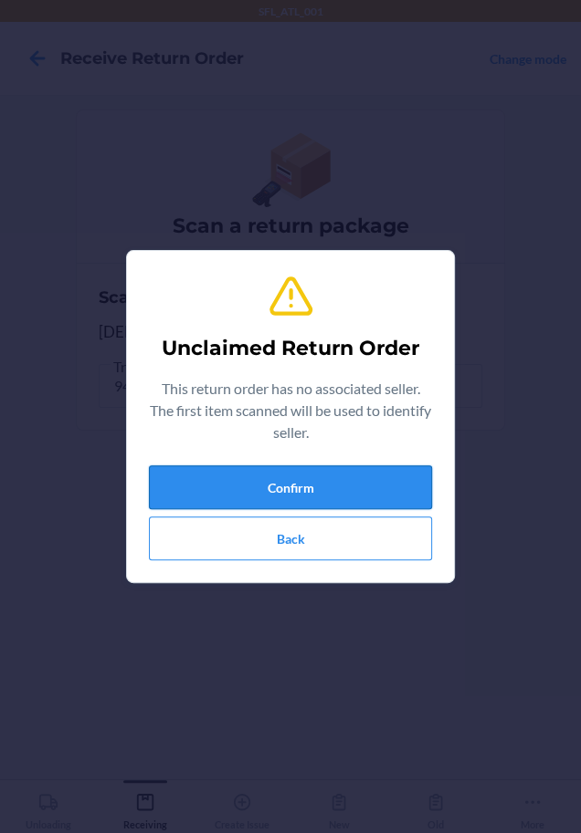
click at [186, 469] on button "Confirm" at bounding box center [290, 488] width 283 height 44
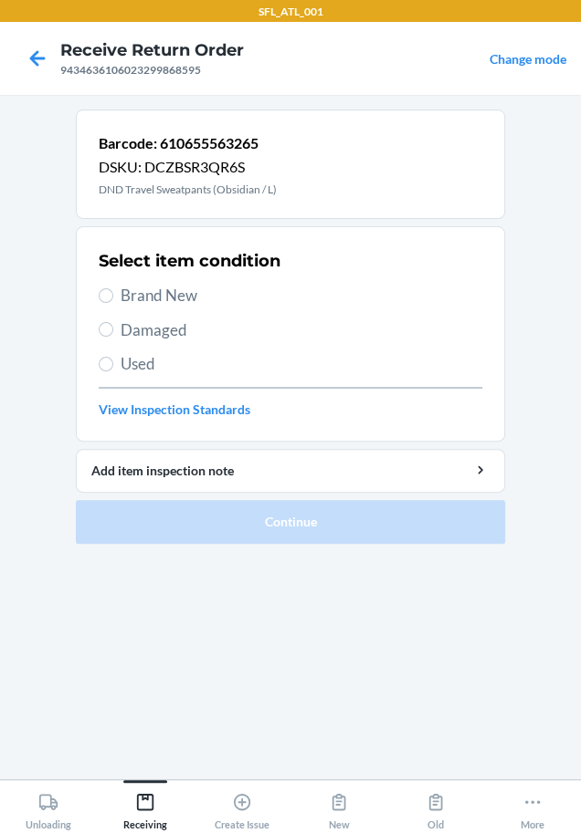
click at [116, 361] on label "Used" at bounding box center [290, 364] width 383 height 24
click at [113, 361] on input "Used" at bounding box center [106, 364] width 15 height 15
radio input "true"
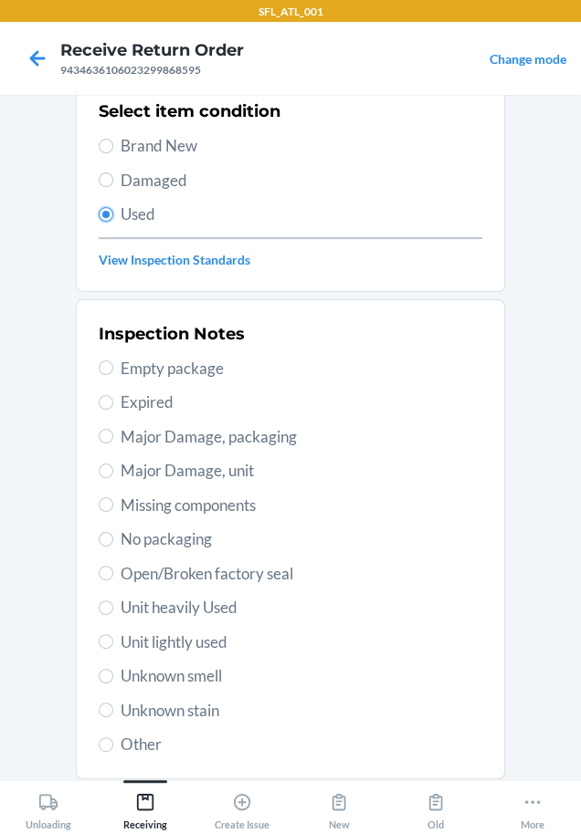
scroll to position [113, 0]
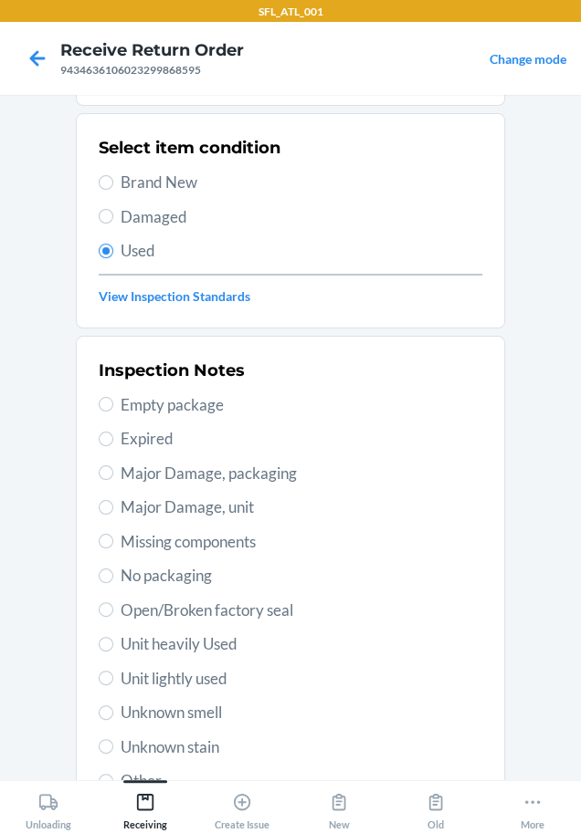
click at [182, 675] on span "Unit lightly used" at bounding box center [300, 679] width 361 height 24
click at [113, 675] on input "Unit lightly used" at bounding box center [106, 678] width 15 height 15
radio input "true"
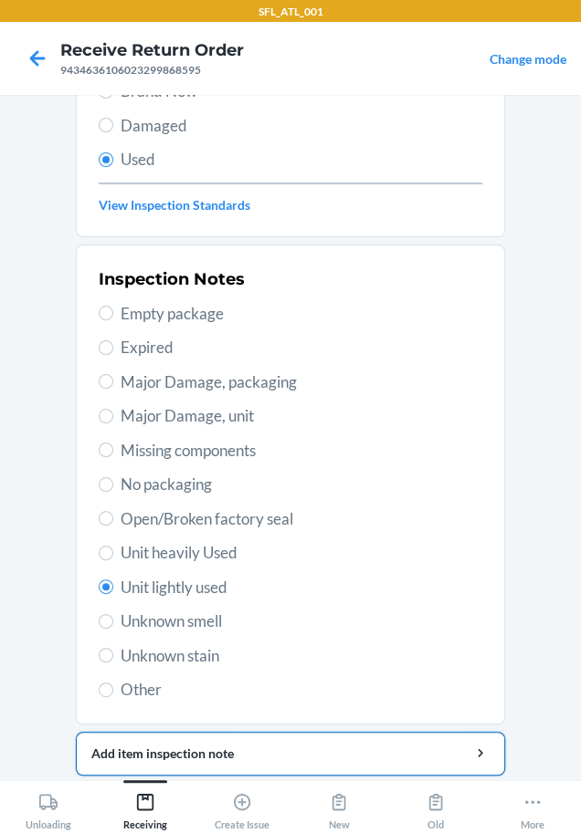
scroll to position [265, 0]
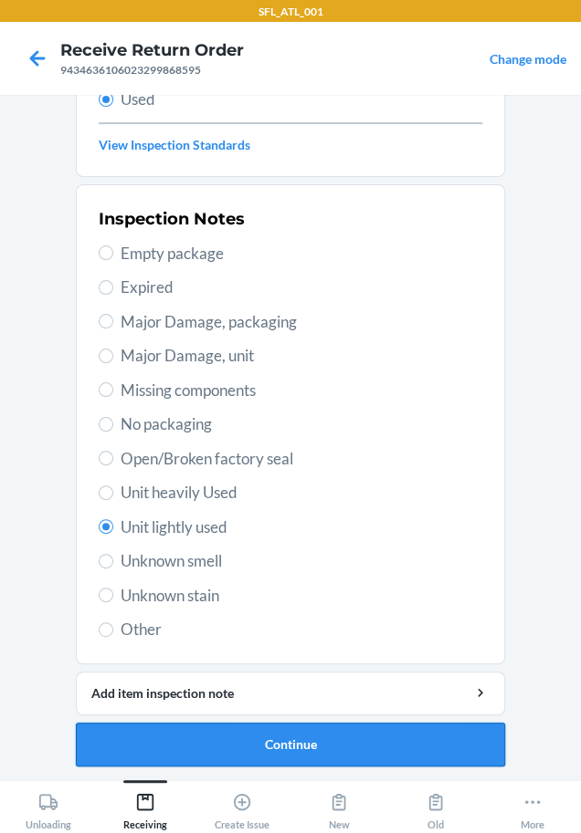
click at [218, 730] on button "Continue" at bounding box center [290, 745] width 429 height 44
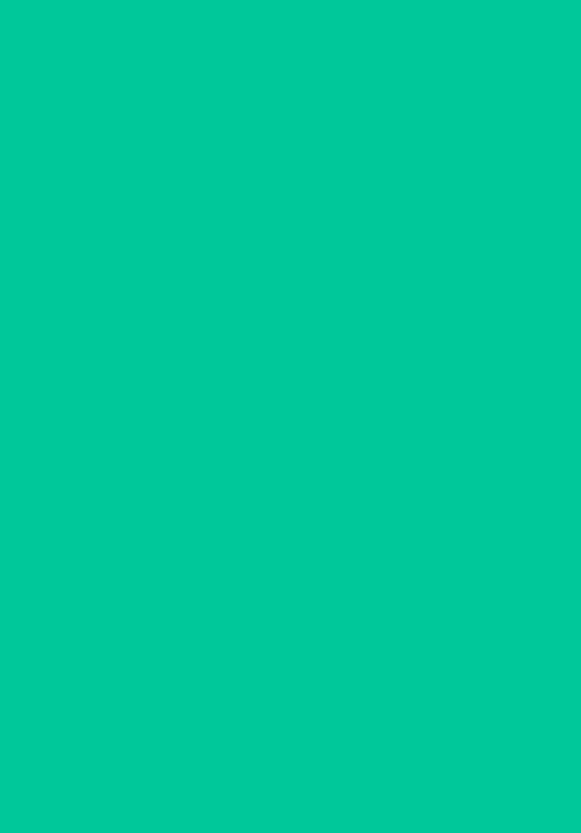
scroll to position [0, 0]
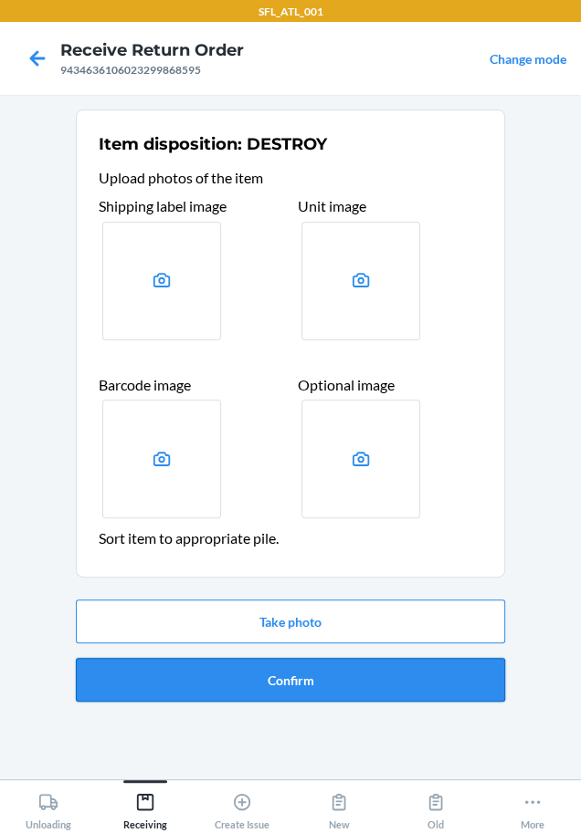
click at [238, 689] on button "Confirm" at bounding box center [290, 680] width 429 height 44
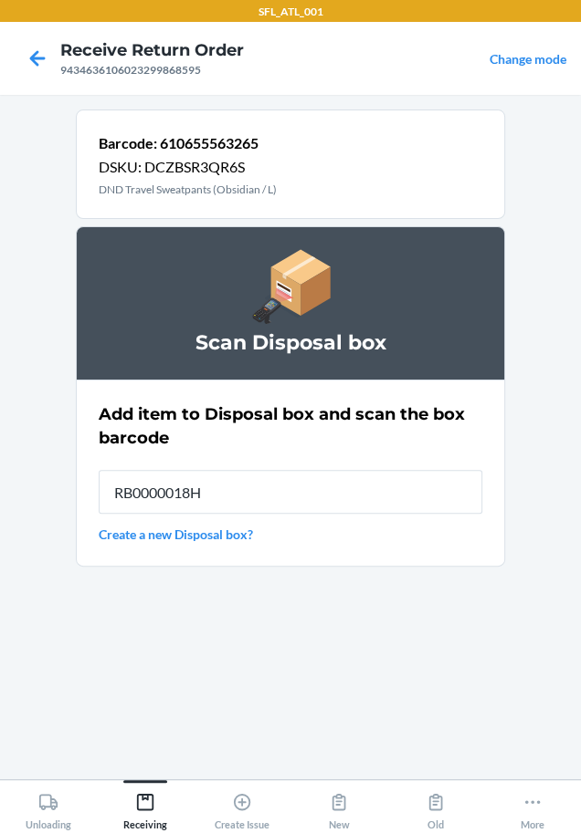
type input "RB0000018HZ"
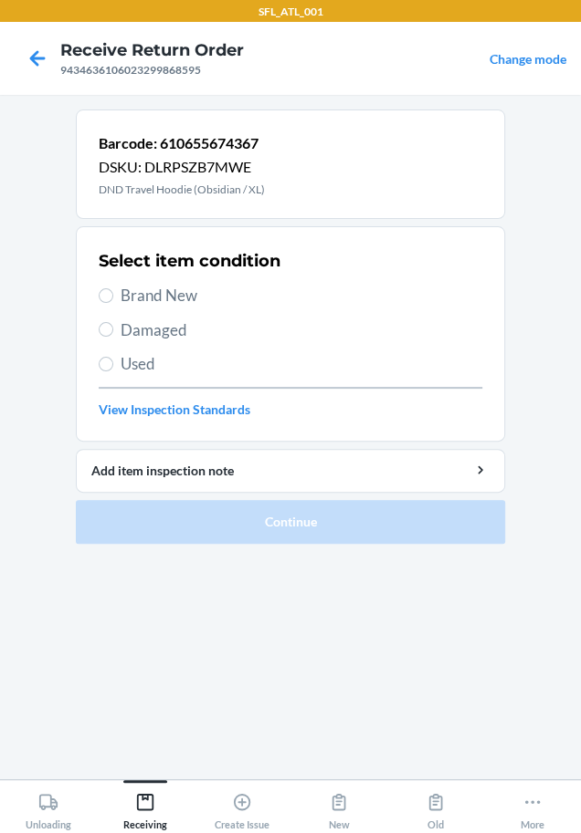
click at [158, 368] on span "Used" at bounding box center [300, 364] width 361 height 24
click at [113, 368] on input "Used" at bounding box center [106, 364] width 15 height 15
radio input "true"
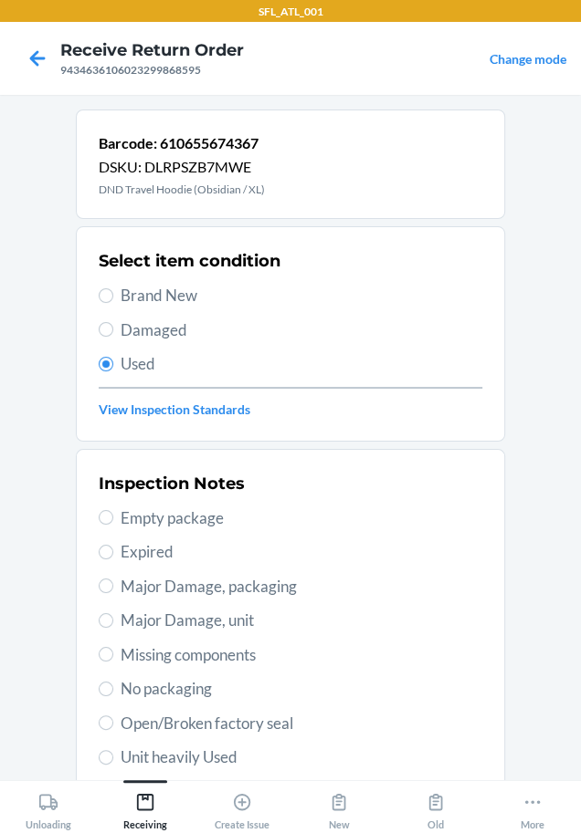
click at [210, 754] on span "Unit heavily Used" at bounding box center [300, 758] width 361 height 24
click at [113, 754] on input "Unit heavily Used" at bounding box center [106, 757] width 15 height 15
radio input "true"
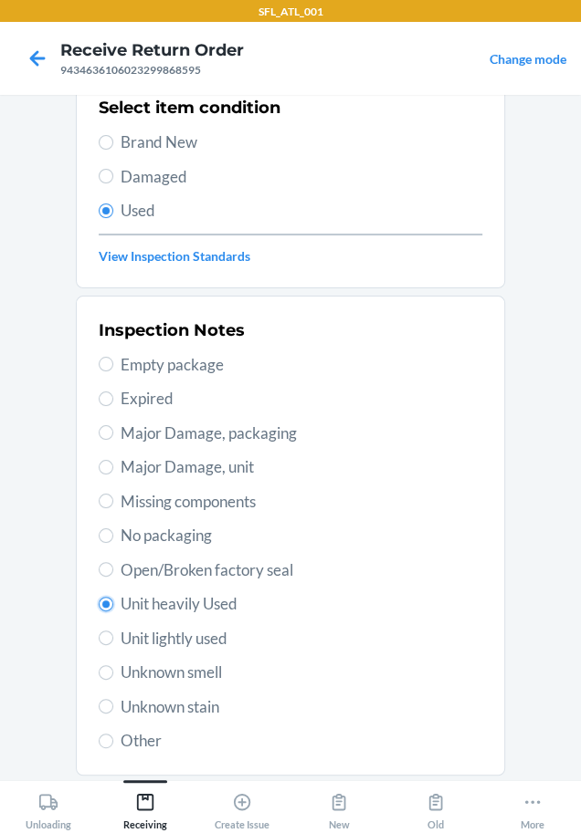
scroll to position [265, 0]
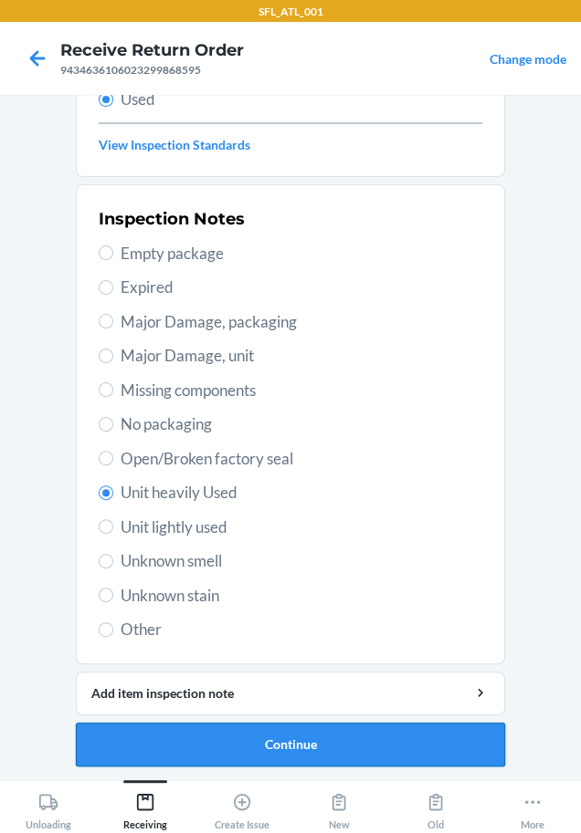
click at [245, 736] on button "Continue" at bounding box center [290, 745] width 429 height 44
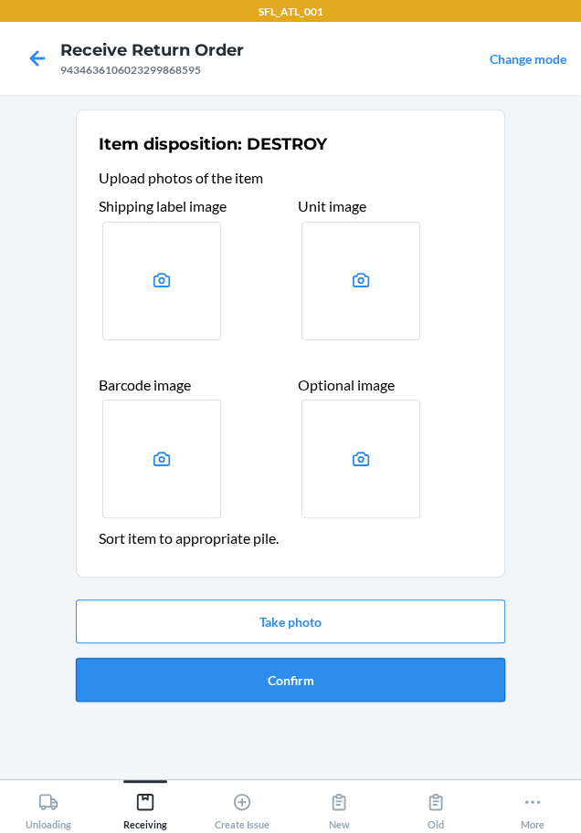
click at [290, 687] on button "Confirm" at bounding box center [290, 680] width 429 height 44
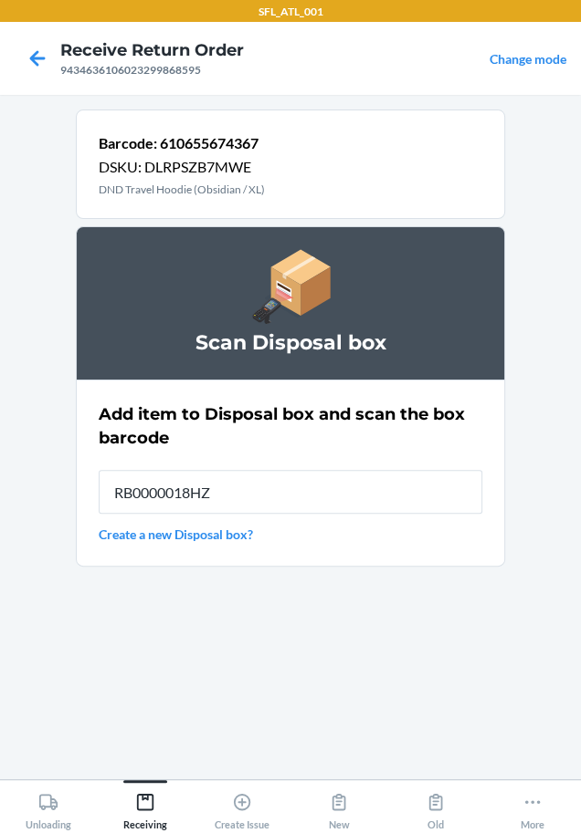
type input "RB0000018HZ"
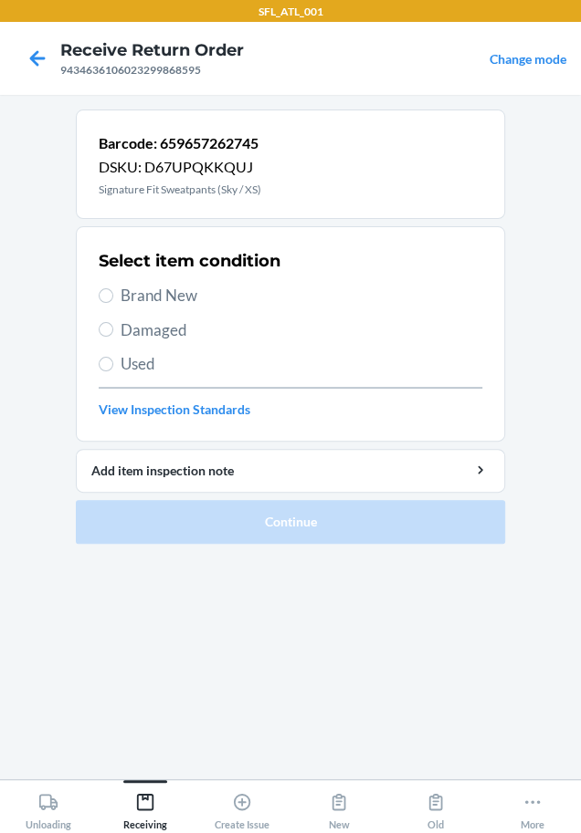
click at [195, 288] on span "Brand New" at bounding box center [300, 296] width 361 height 24
click at [113, 288] on input "Brand New" at bounding box center [106, 295] width 15 height 15
radio input "true"
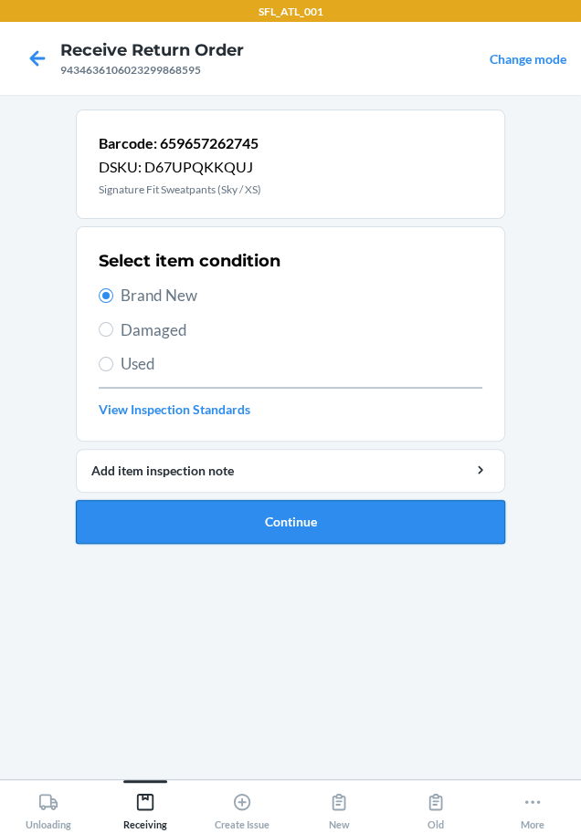
click at [191, 522] on button "Continue" at bounding box center [290, 522] width 429 height 44
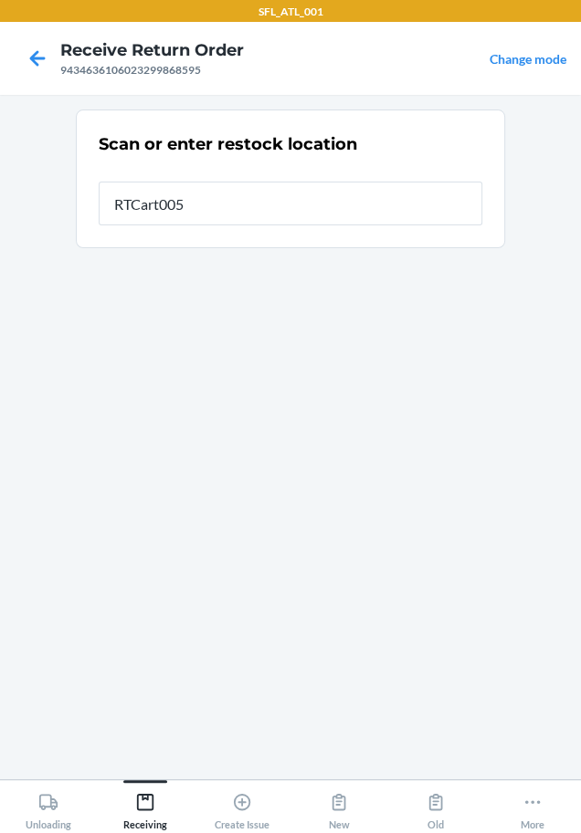
type input "RTCart005"
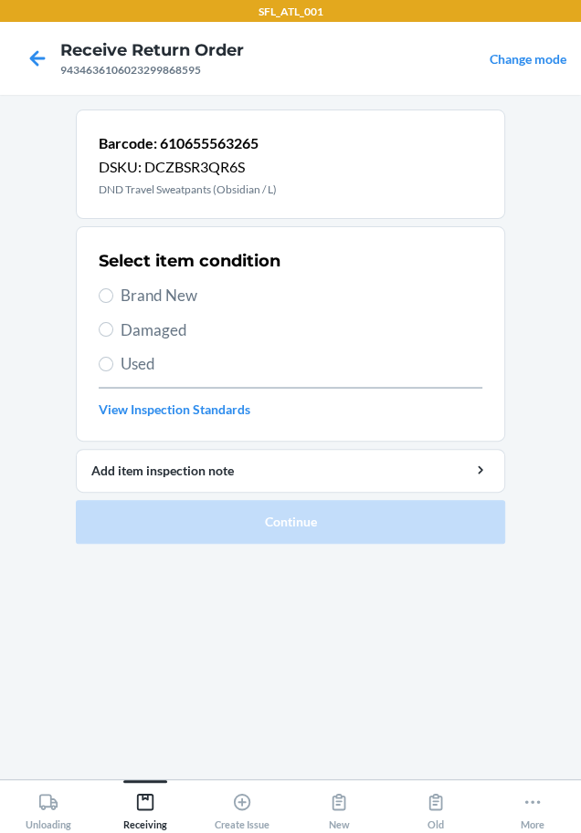
click at [175, 366] on span "Used" at bounding box center [300, 364] width 361 height 24
click at [113, 366] on input "Used" at bounding box center [106, 364] width 15 height 15
radio input "true"
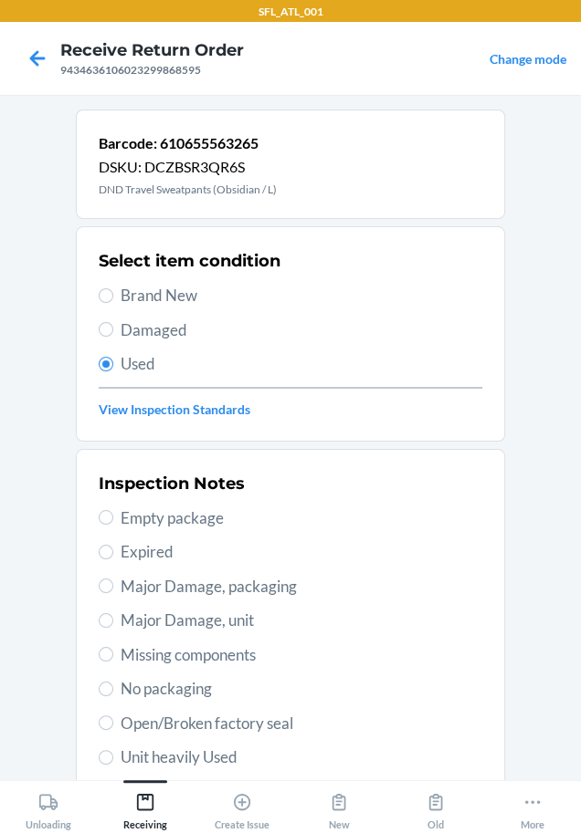
click at [176, 744] on div "Inspection Notes Empty package Expired Major Damage, packaging Major Damage, un…" at bounding box center [290, 688] width 383 height 445
click at [173, 749] on span "Unit heavily Used" at bounding box center [300, 758] width 361 height 24
click at [113, 750] on input "Unit heavily Used" at bounding box center [106, 757] width 15 height 15
radio input "true"
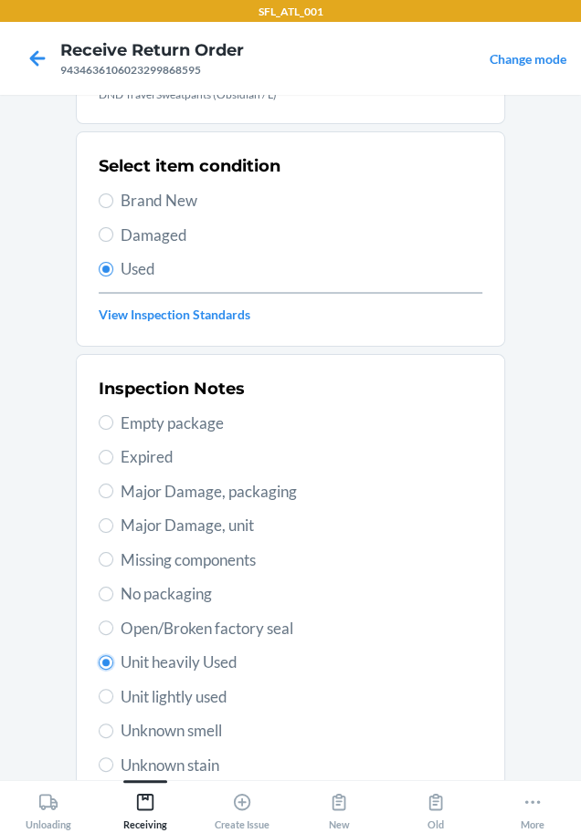
scroll to position [265, 0]
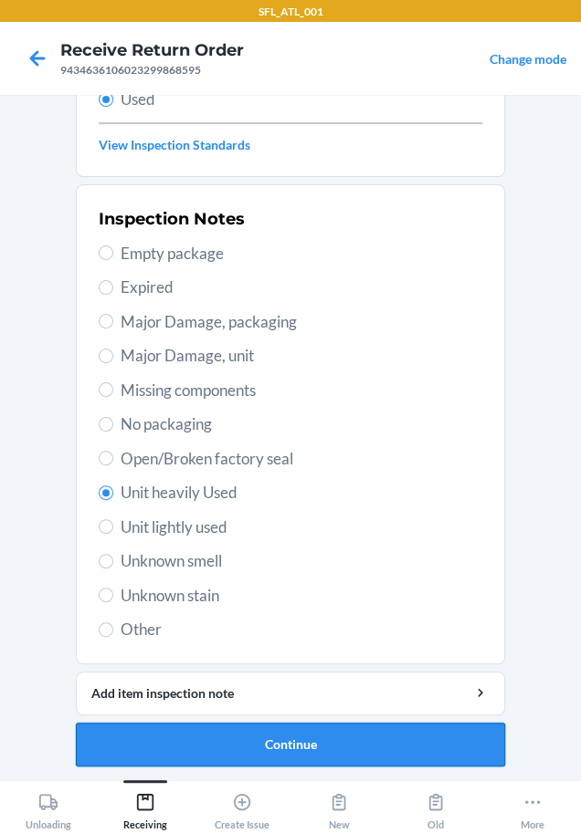
click at [175, 738] on button "Continue" at bounding box center [290, 745] width 429 height 44
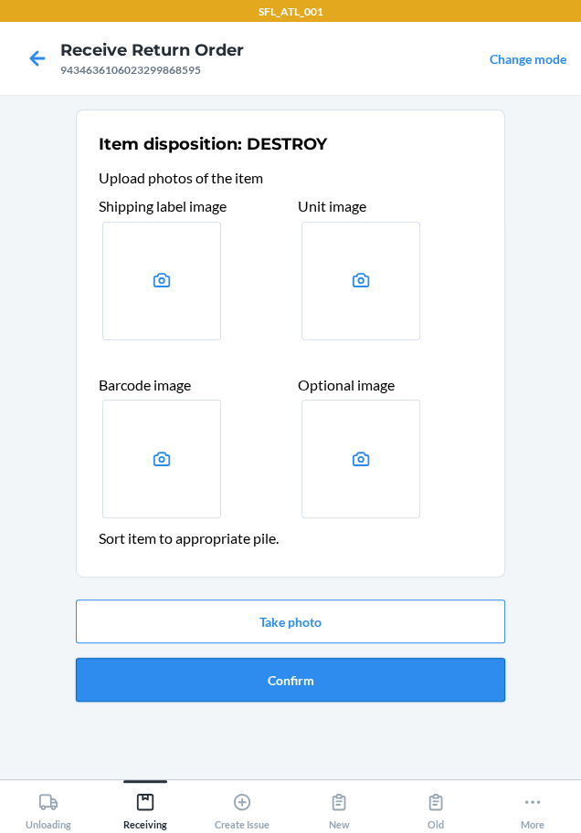
click at [211, 670] on button "Confirm" at bounding box center [290, 680] width 429 height 44
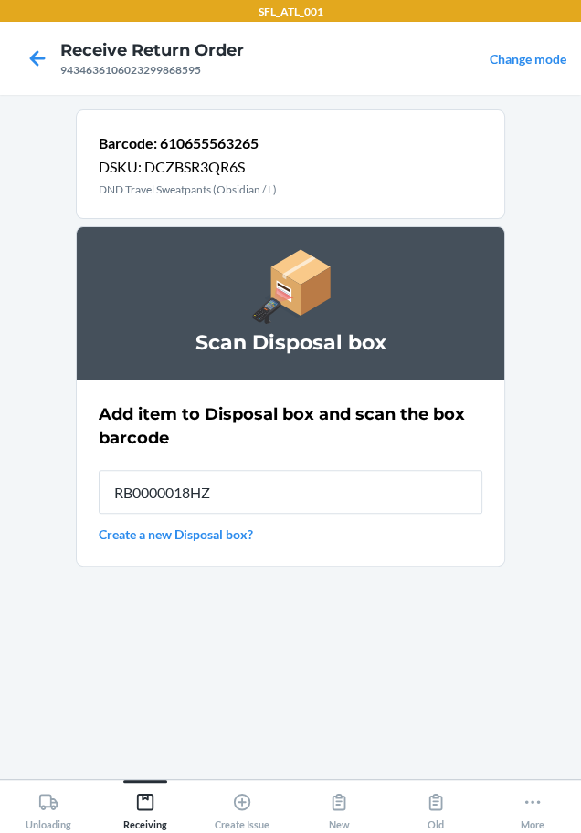
type input "RB0000018HZ"
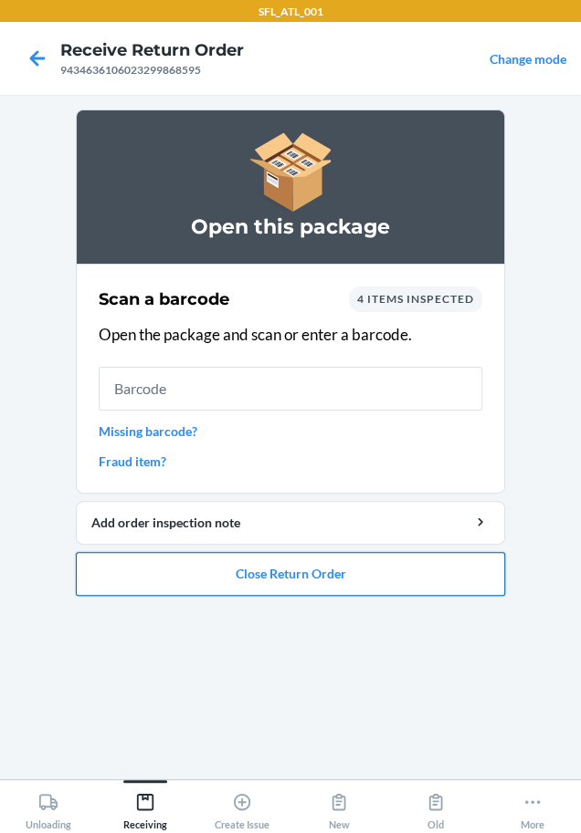
click at [371, 576] on button "Close Return Order" at bounding box center [290, 574] width 429 height 44
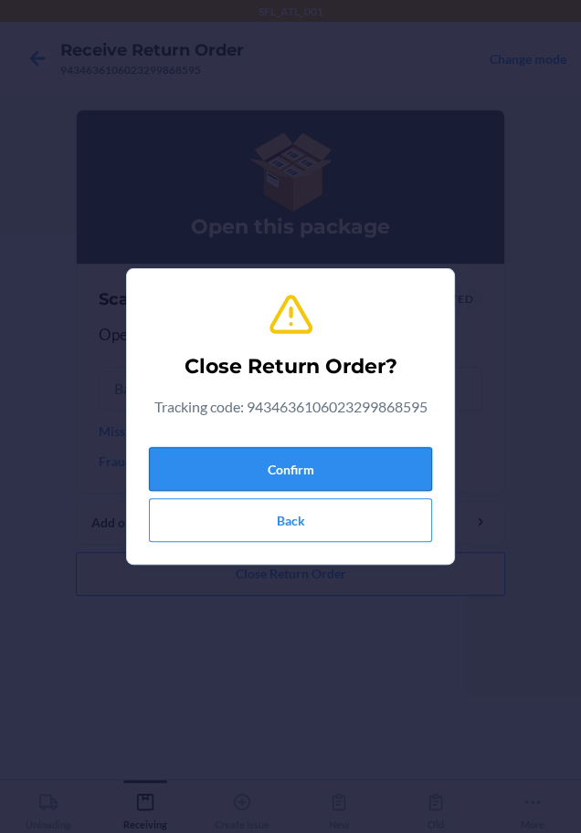
click at [319, 455] on button "Confirm" at bounding box center [290, 469] width 283 height 44
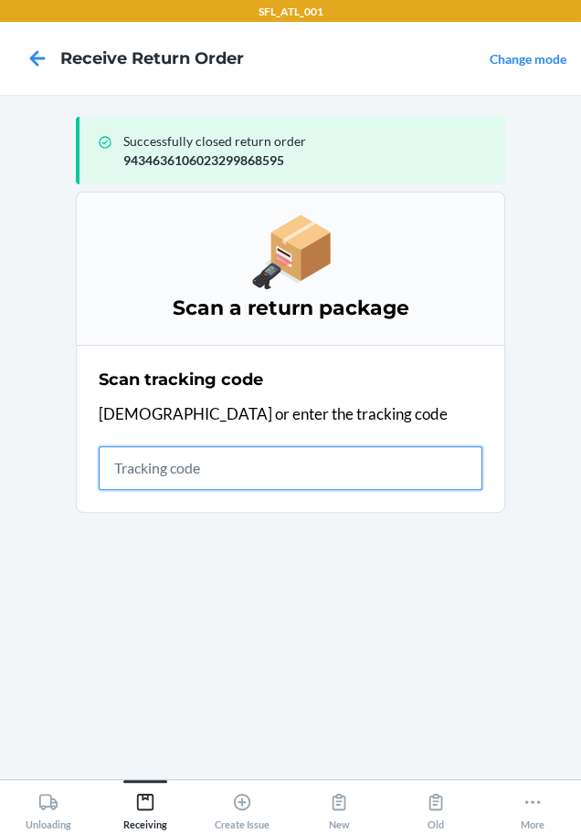
click at [145, 478] on input "text" at bounding box center [290, 468] width 383 height 44
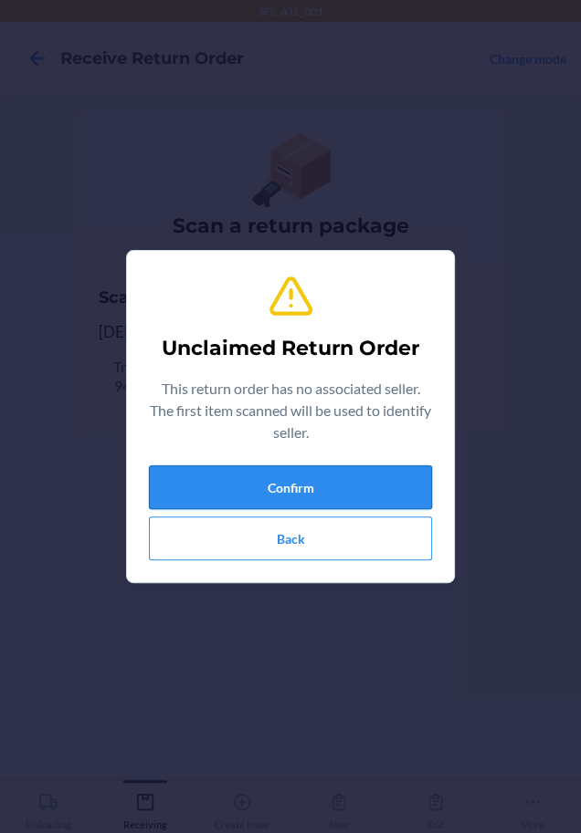
click at [221, 493] on button "Confirm" at bounding box center [290, 488] width 283 height 44
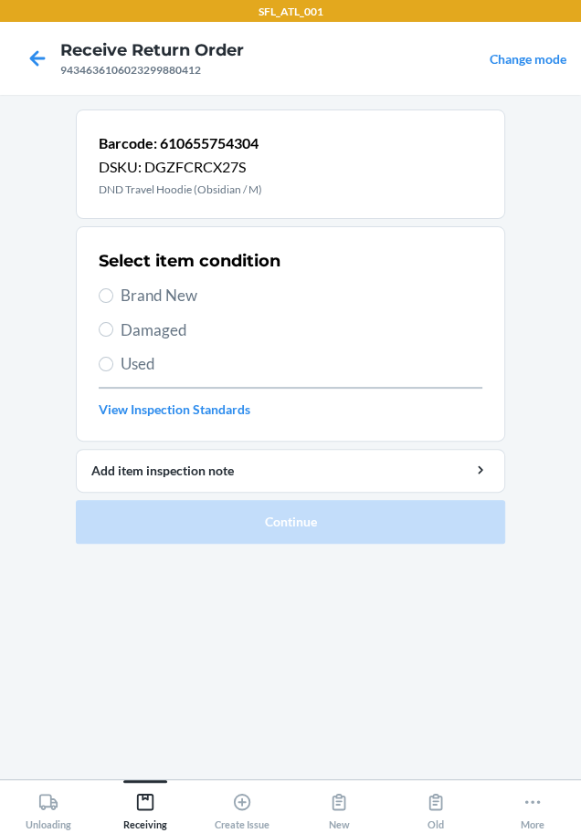
click at [189, 286] on span "Brand New" at bounding box center [300, 296] width 361 height 24
click at [113, 288] on input "Brand New" at bounding box center [106, 295] width 15 height 15
radio input "true"
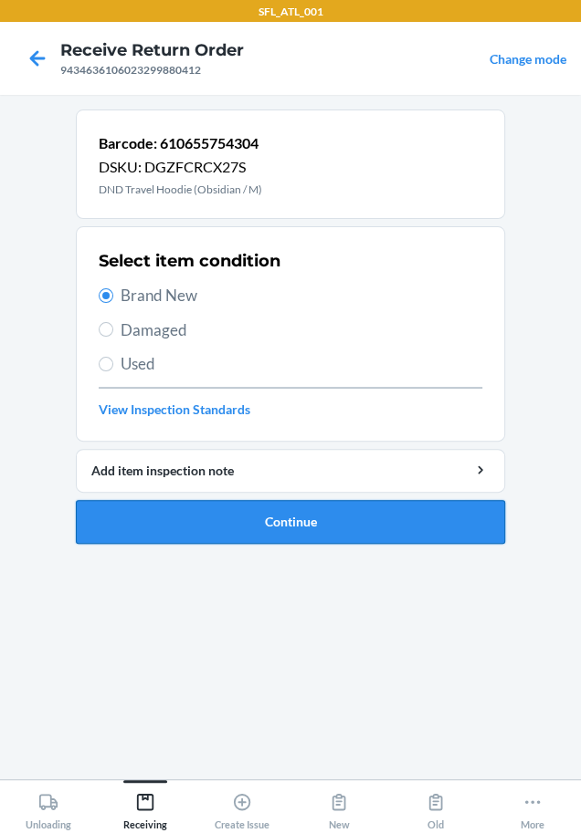
click at [244, 521] on button "Continue" at bounding box center [290, 522] width 429 height 44
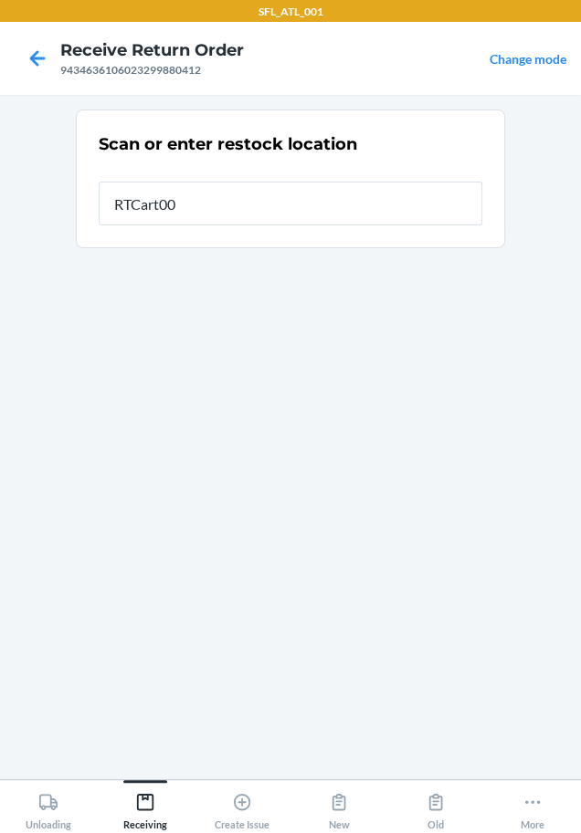
type input "RTCart005"
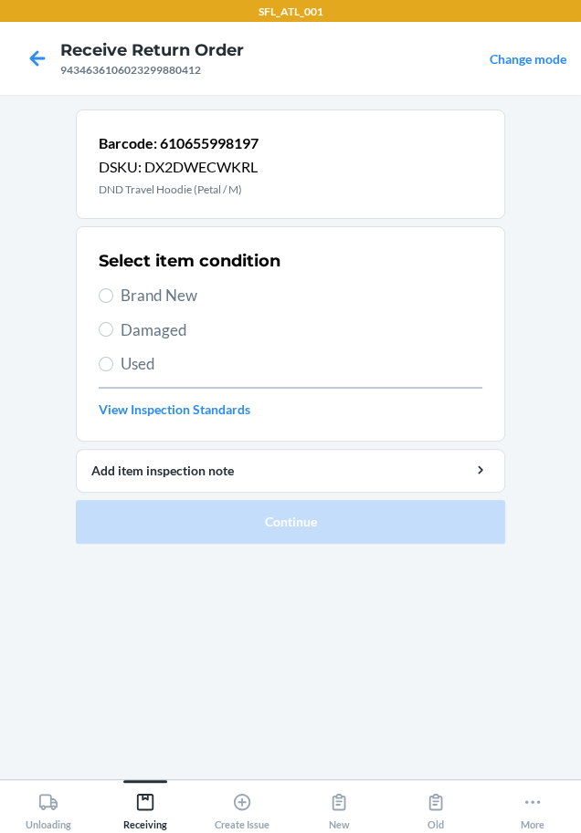
click at [177, 303] on span "Brand New" at bounding box center [300, 296] width 361 height 24
click at [113, 303] on input "Brand New" at bounding box center [106, 295] width 15 height 15
radio input "true"
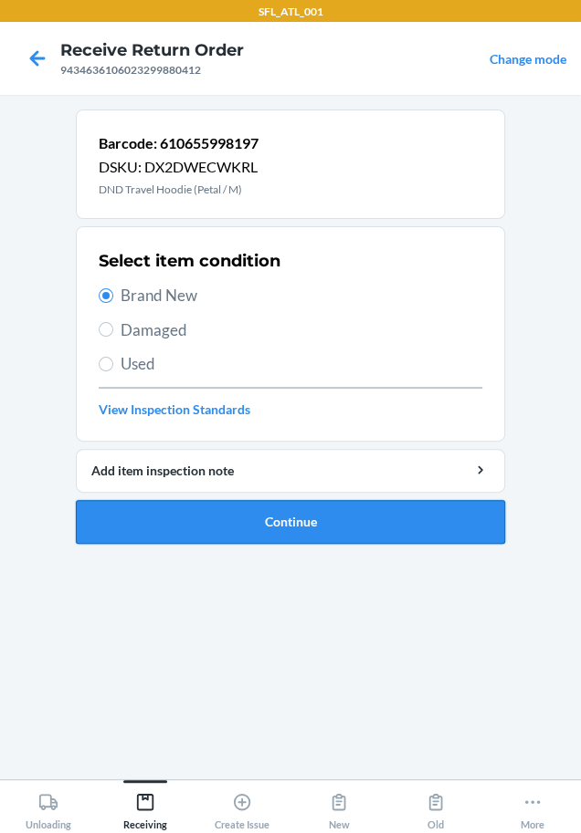
click at [235, 515] on button "Continue" at bounding box center [290, 522] width 429 height 44
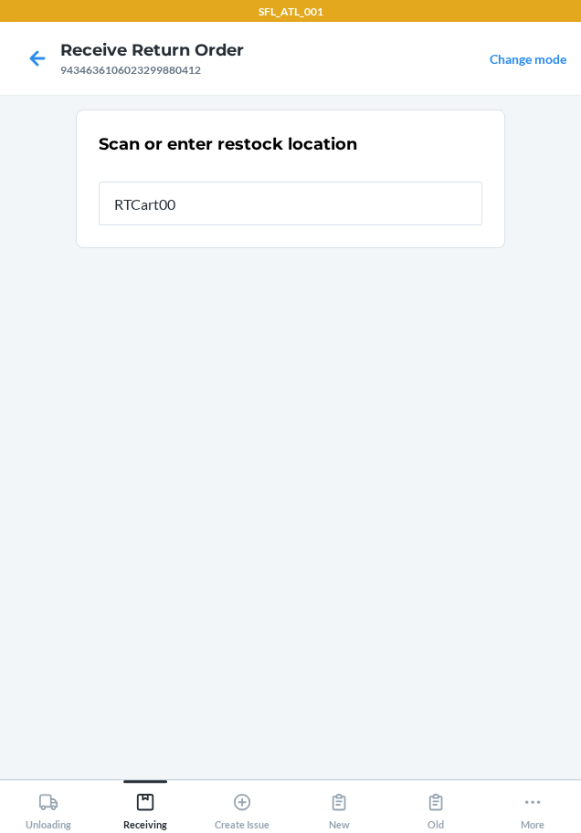
type input "RTCart005"
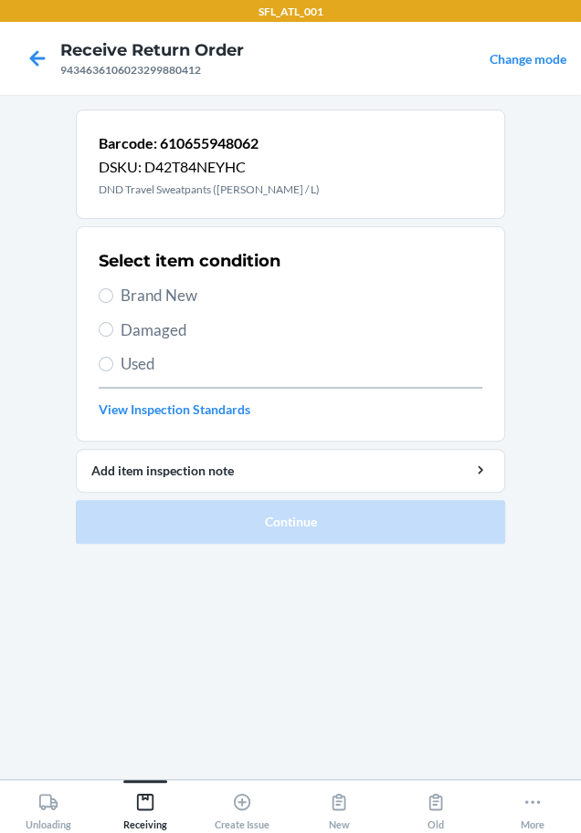
click at [198, 306] on span "Brand New" at bounding box center [300, 296] width 361 height 24
click at [113, 303] on input "Brand New" at bounding box center [106, 295] width 15 height 15
radio input "true"
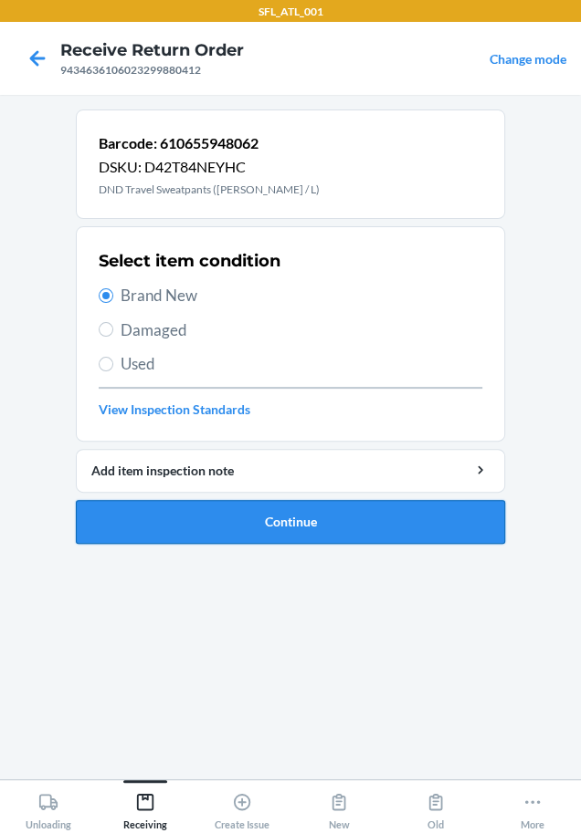
click at [232, 503] on button "Continue" at bounding box center [290, 522] width 429 height 44
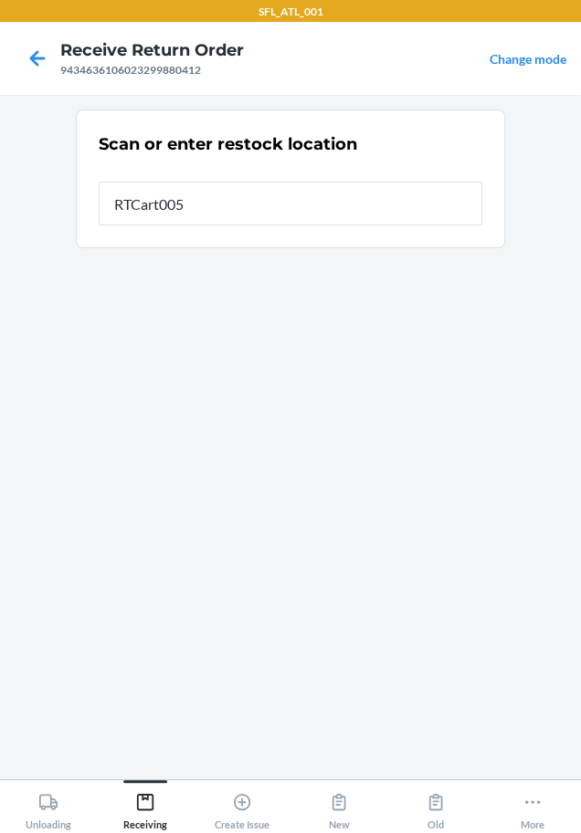
type input "RTCart005"
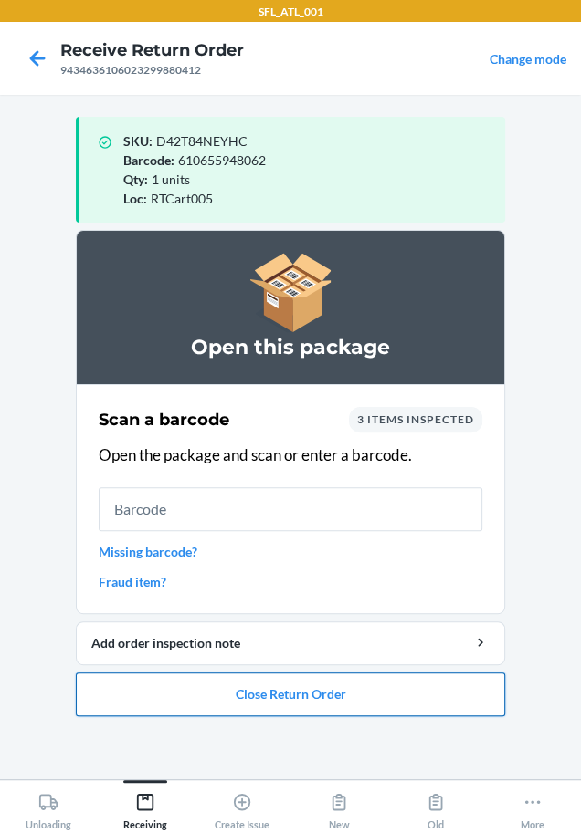
click at [316, 698] on button "Close Return Order" at bounding box center [290, 695] width 429 height 44
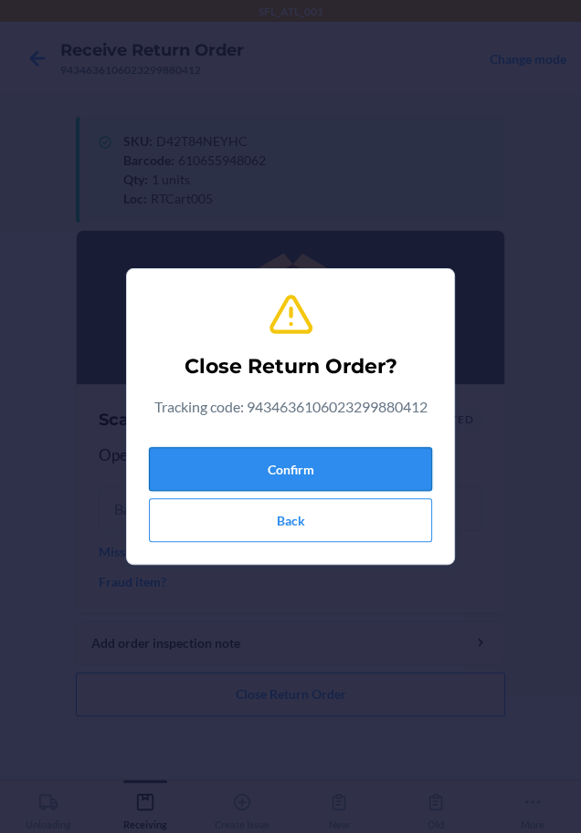
click at [352, 467] on button "Confirm" at bounding box center [290, 469] width 283 height 44
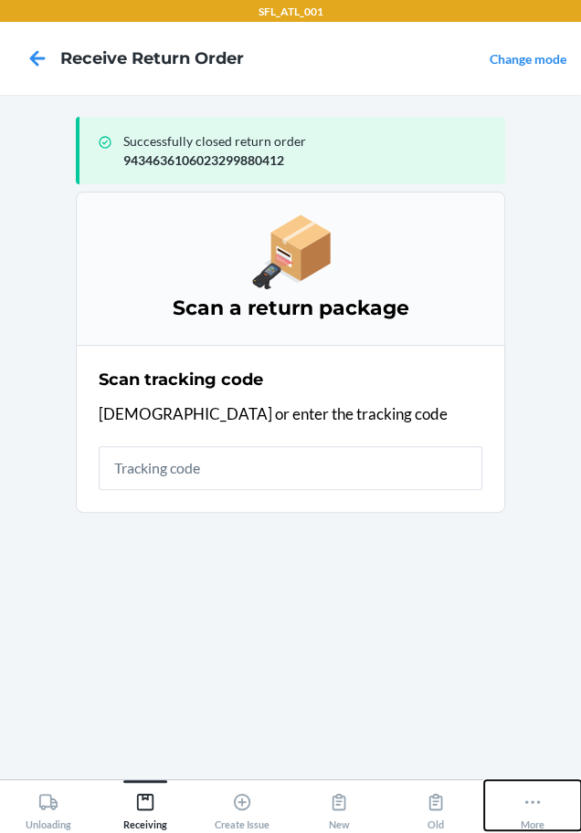
click at [529, 812] on icon at bounding box center [532, 802] width 20 height 20
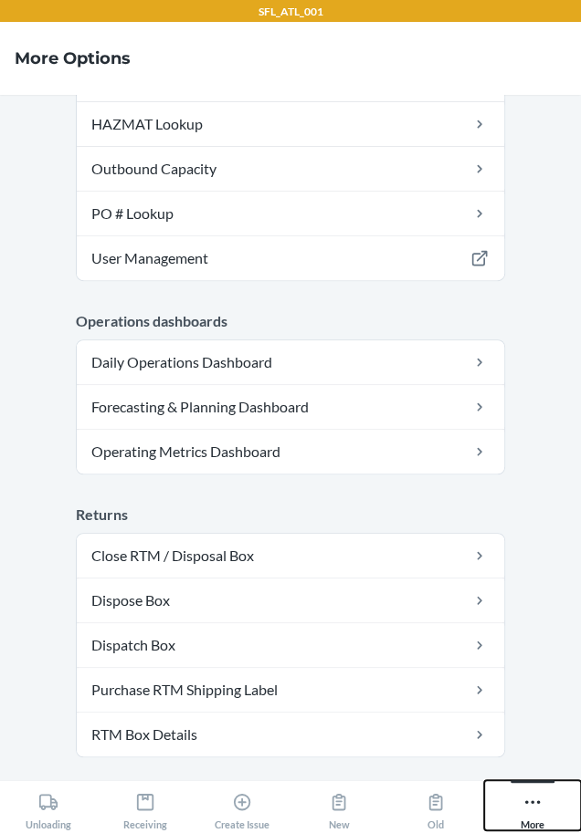
scroll to position [532, 0]
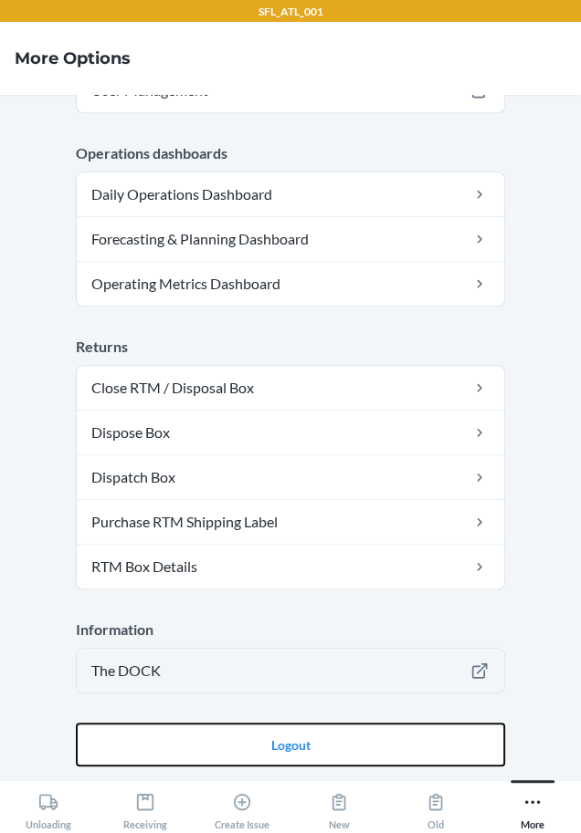
drag, startPoint x: 293, startPoint y: 739, endPoint x: 110, endPoint y: 657, distance: 201.0
click at [293, 739] on button "Logout" at bounding box center [290, 745] width 429 height 44
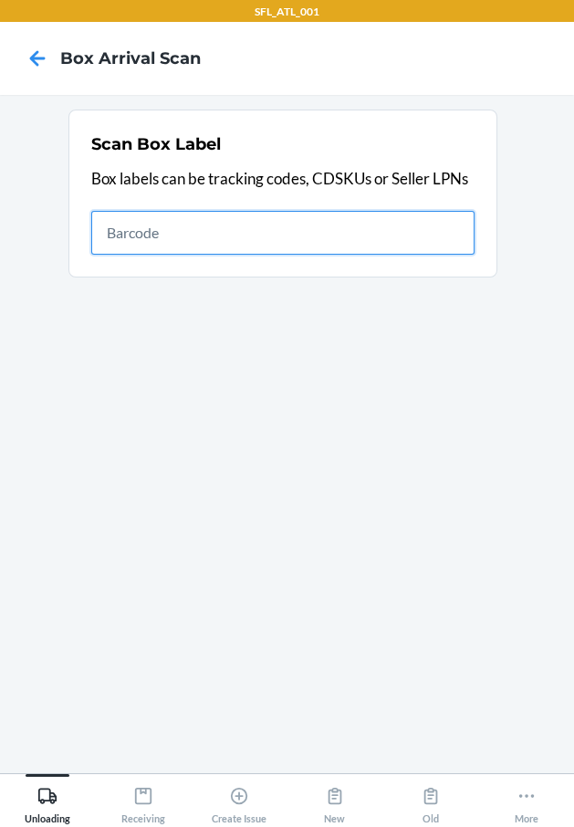
click at [360, 235] on input "text" at bounding box center [282, 233] width 383 height 44
type input "1ZJ19E459020621000"
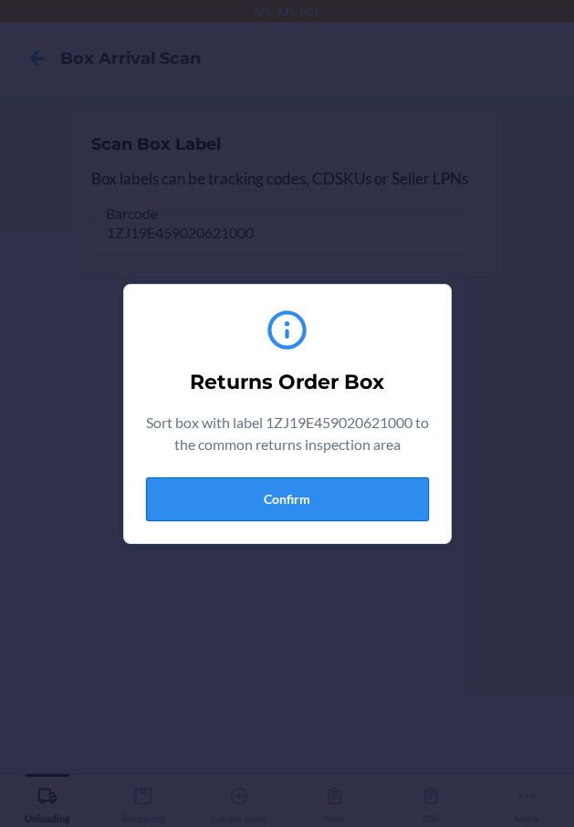
click at [329, 500] on button "Confirm" at bounding box center [287, 499] width 283 height 44
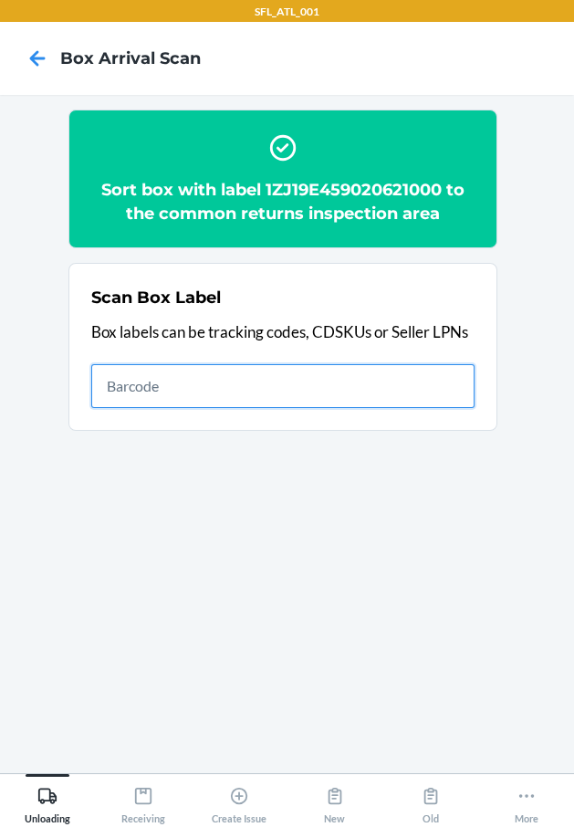
click at [289, 370] on input "text" at bounding box center [282, 386] width 383 height 44
type input "420302599434636106023300580621"
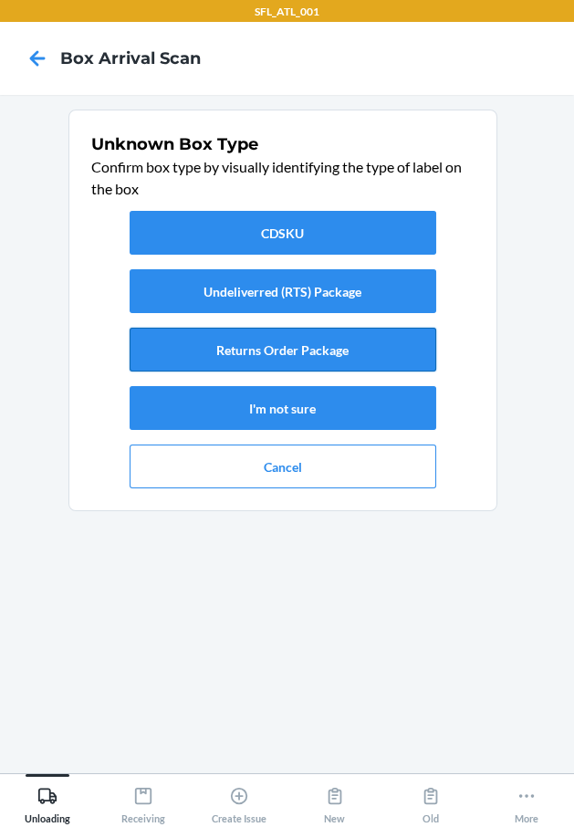
click at [381, 344] on button "Returns Order Package" at bounding box center [283, 350] width 307 height 44
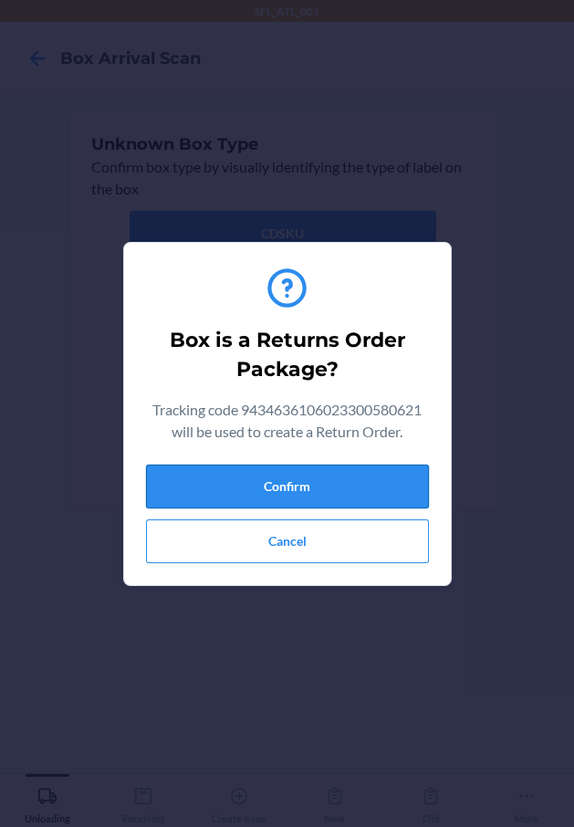
click at [372, 508] on div "Confirm Cancel" at bounding box center [287, 514] width 283 height 99
click at [379, 493] on button "Confirm" at bounding box center [287, 487] width 283 height 44
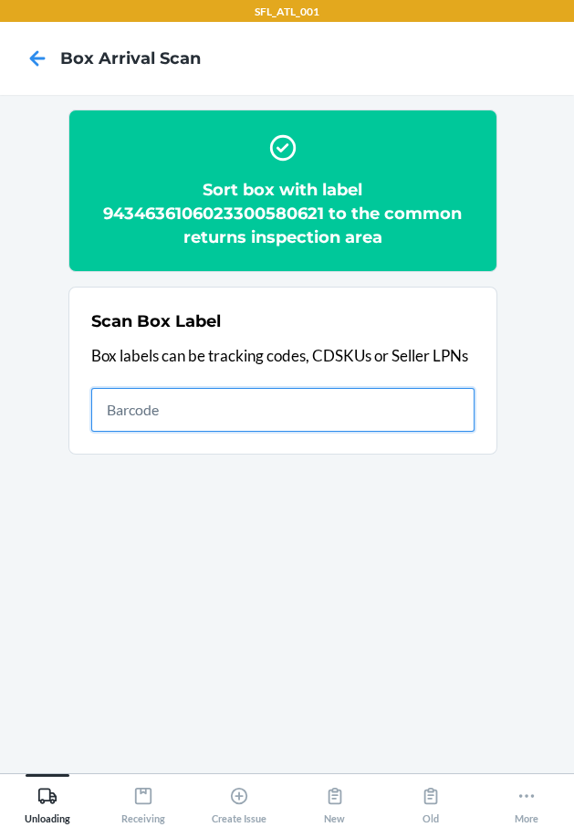
click at [322, 396] on input "text" at bounding box center [282, 410] width 383 height 44
type input "1ZX8R1710399123964"
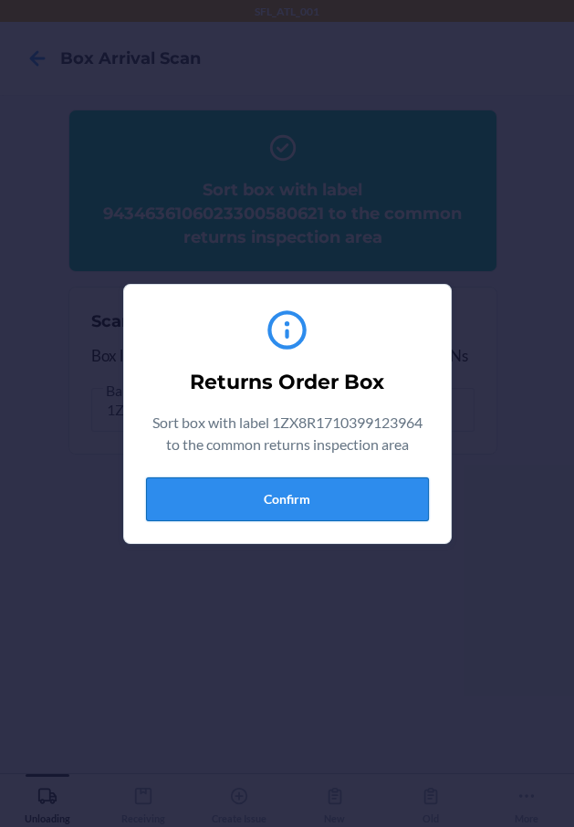
click at [387, 484] on button "Confirm" at bounding box center [287, 499] width 283 height 44
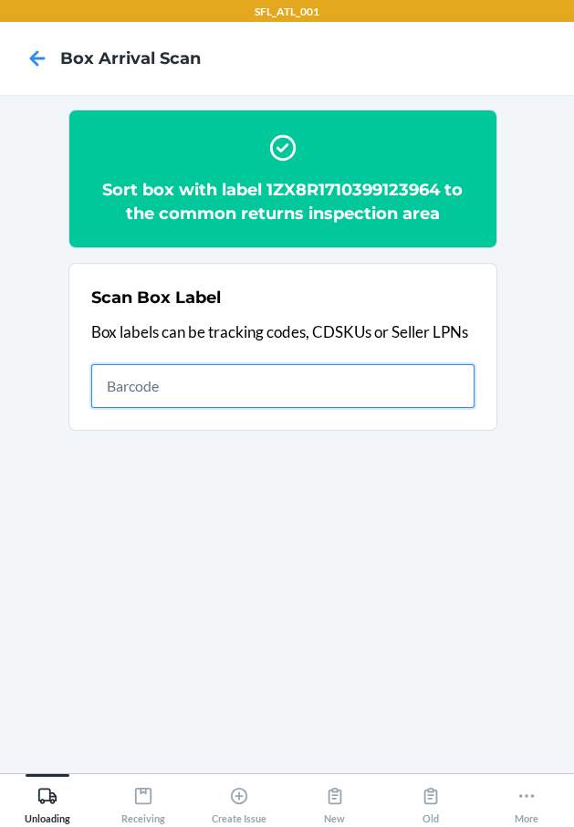
click at [221, 387] on input "text" at bounding box center [282, 386] width 383 height 44
type input "{"trackingCode":"420363309261290316871718086595","sortCode":"ATL-D3"}"
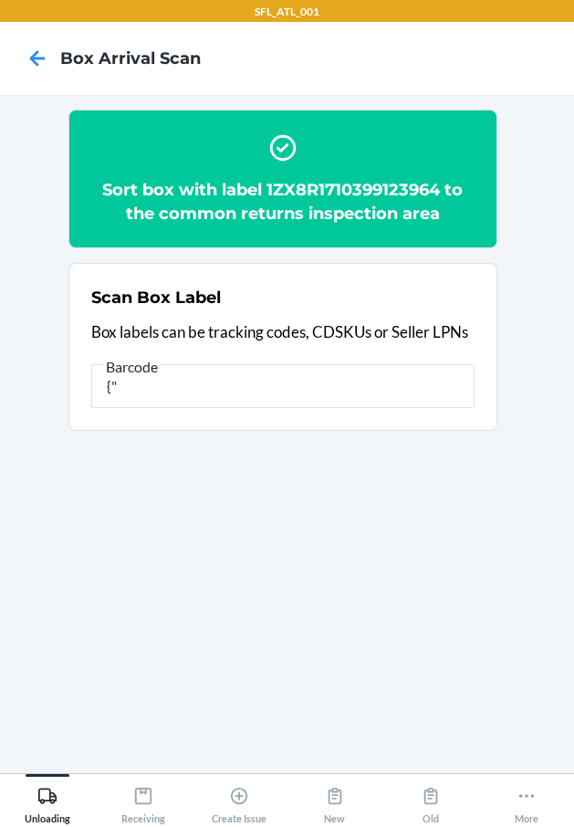
type input "{"
type input "V4_61Y64606103090503995915"
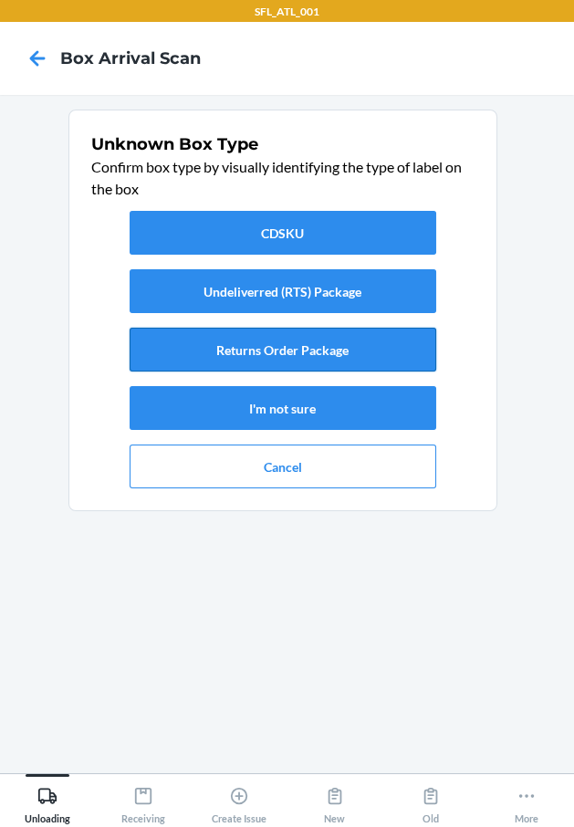
click at [409, 345] on button "Returns Order Package" at bounding box center [283, 350] width 307 height 44
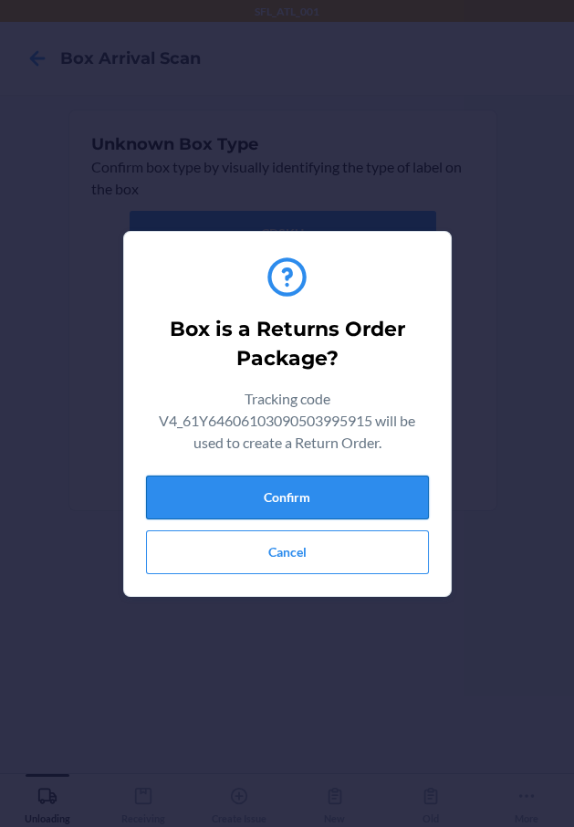
click at [361, 499] on button "Confirm" at bounding box center [287, 498] width 283 height 44
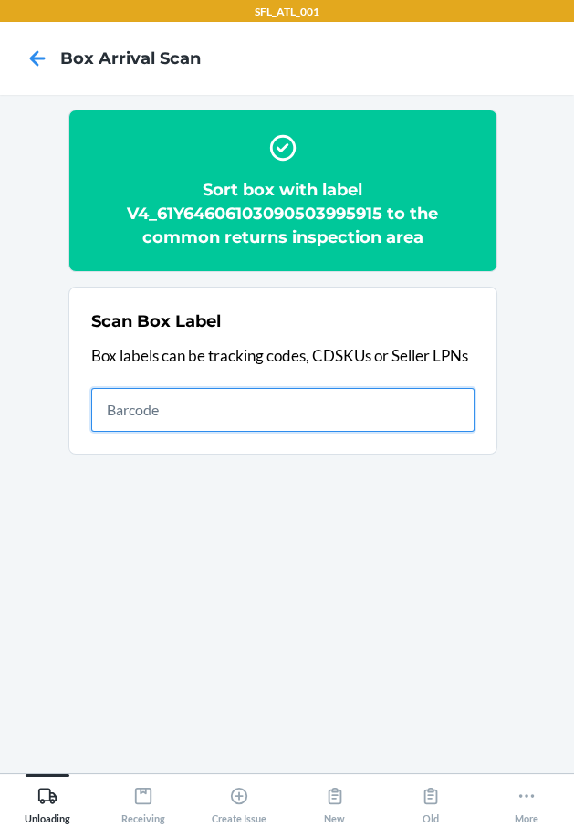
click at [453, 425] on input "text" at bounding box center [282, 410] width 383 height 44
type input "420302599434636106023301020812"
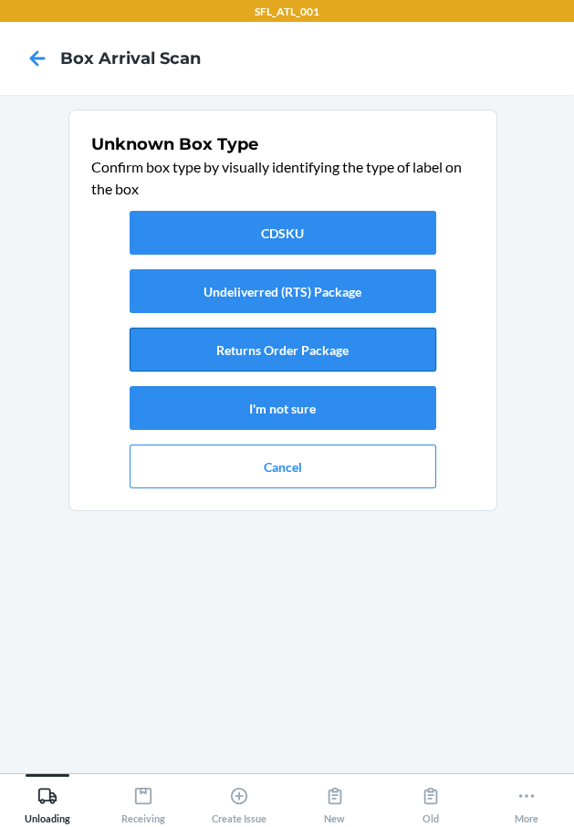
click at [354, 343] on button "Returns Order Package" at bounding box center [283, 350] width 307 height 44
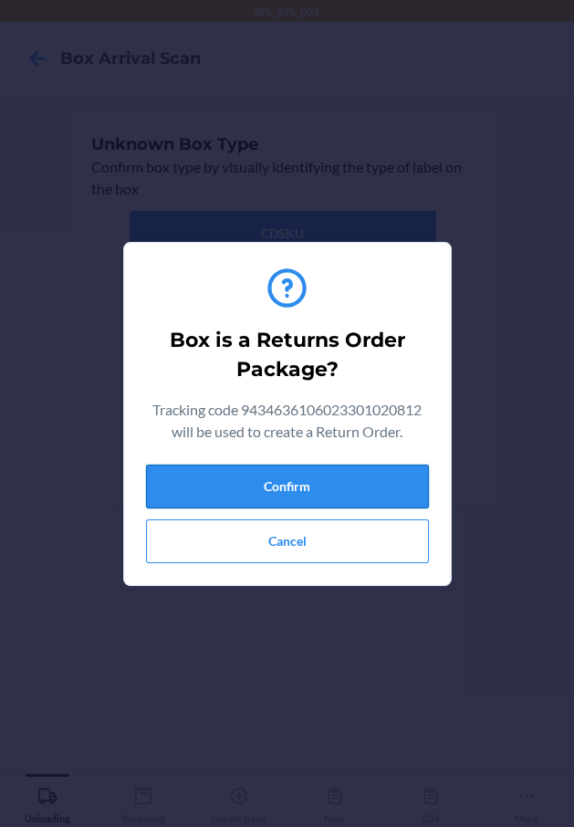
click at [357, 500] on button "Confirm" at bounding box center [287, 487] width 283 height 44
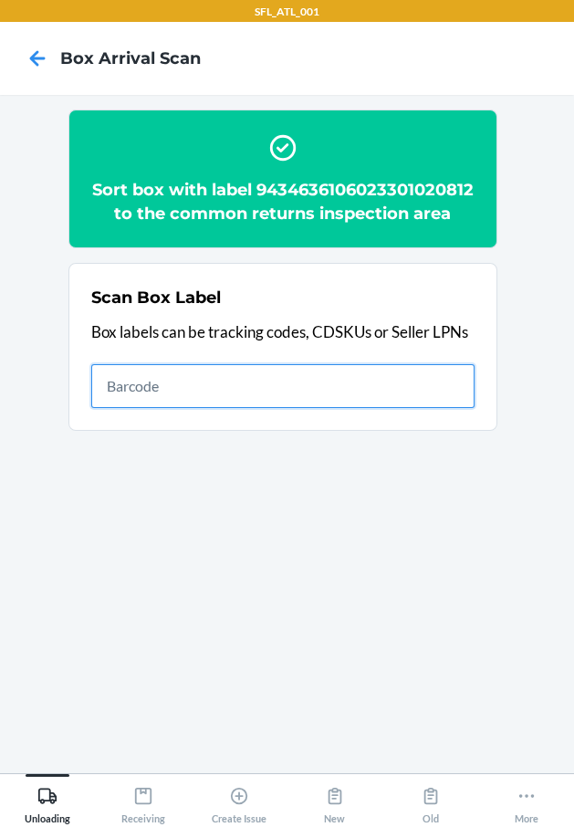
click at [353, 403] on input "text" at bounding box center [282, 386] width 383 height 44
type input "420302599434636106023300818021"
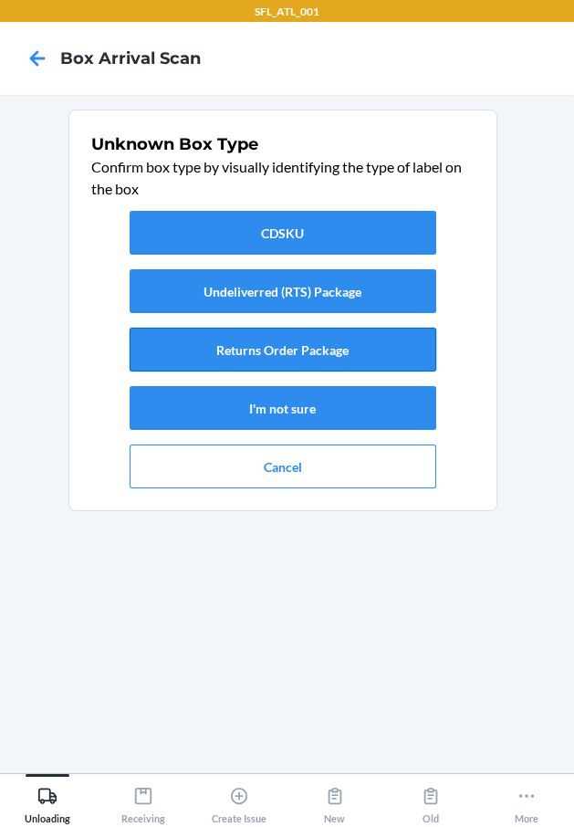
click at [342, 354] on button "Returns Order Package" at bounding box center [283, 350] width 307 height 44
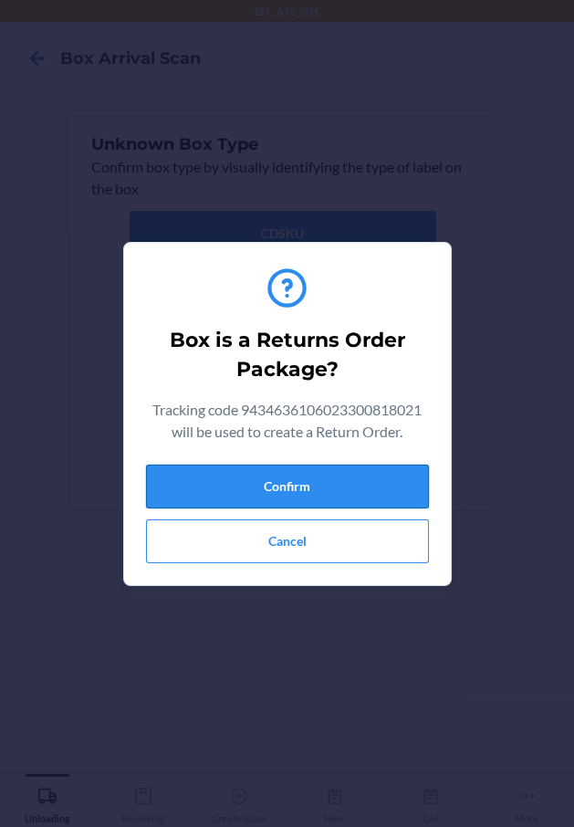
click at [351, 484] on button "Confirm" at bounding box center [287, 487] width 283 height 44
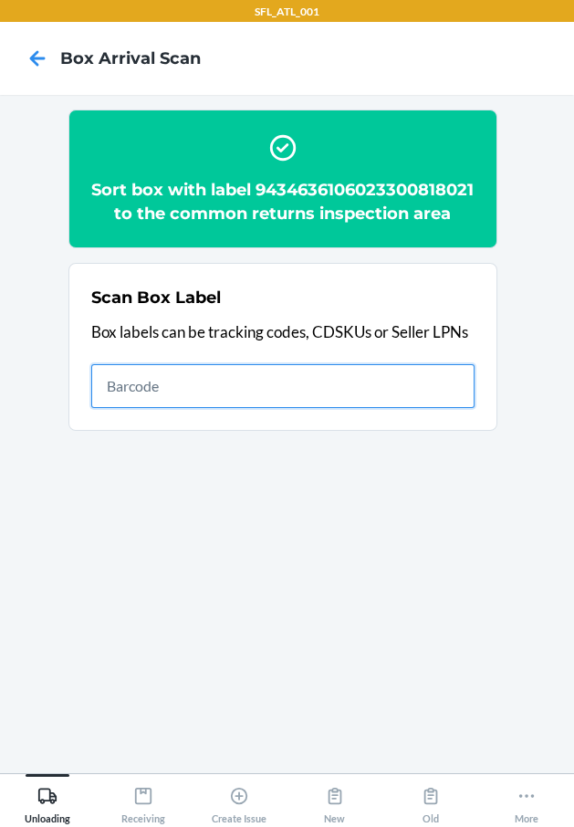
click at [454, 397] on input "text" at bounding box center [282, 386] width 383 height 44
type input "420302599434636106023299763050"
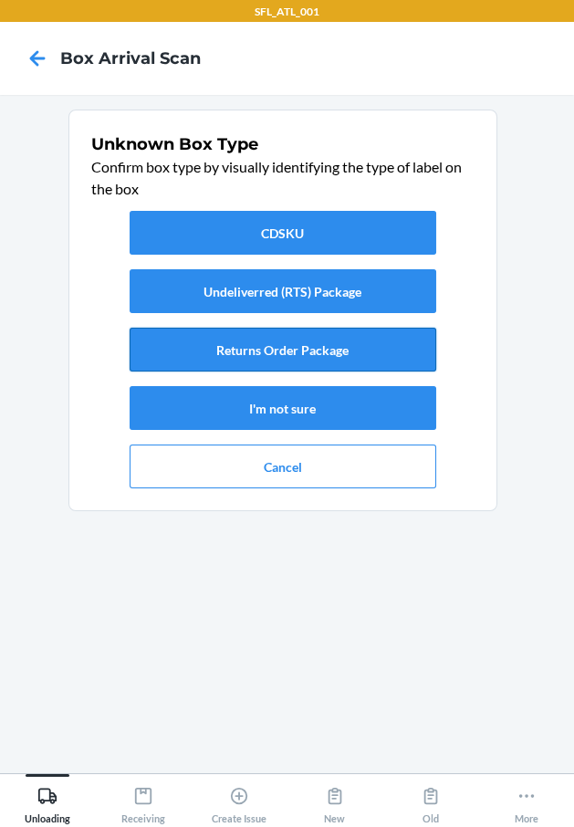
click at [391, 352] on button "Returns Order Package" at bounding box center [283, 350] width 307 height 44
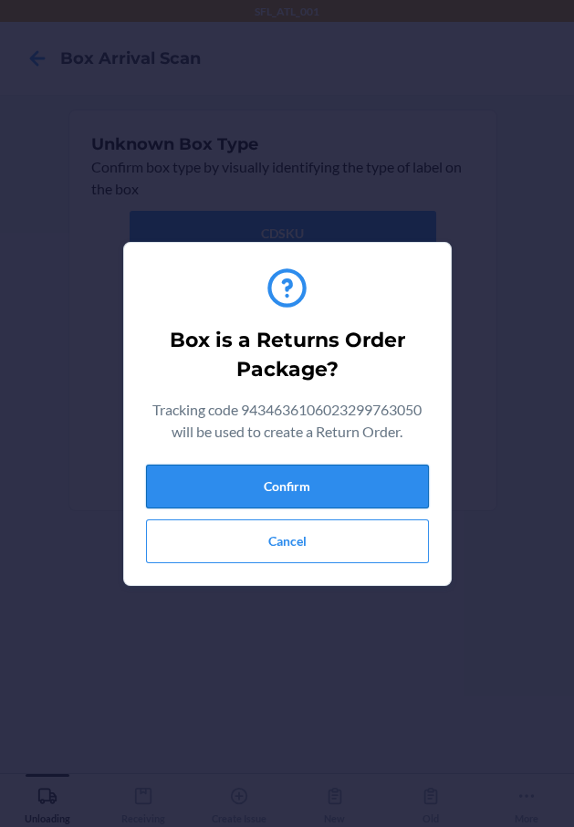
click at [344, 484] on button "Confirm" at bounding box center [287, 487] width 283 height 44
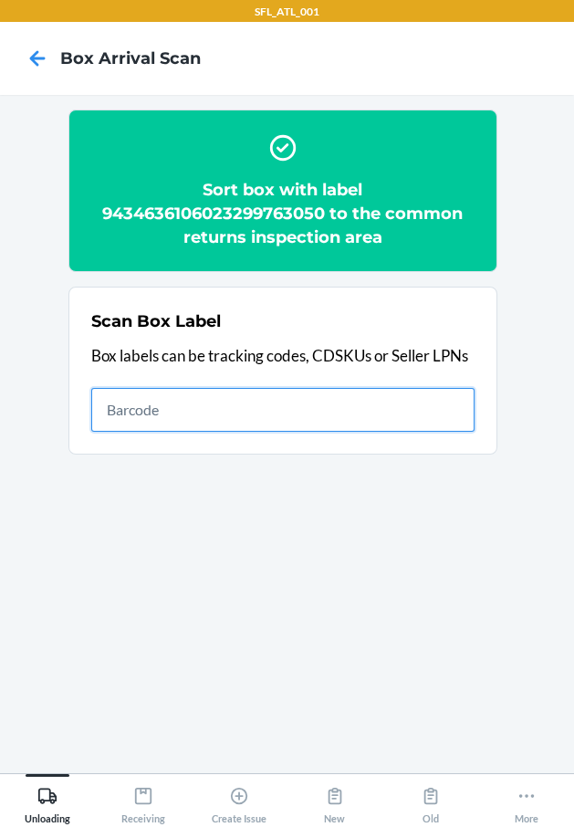
click at [334, 417] on input "text" at bounding box center [282, 410] width 383 height 44
type input "420302599434636106023299393646"
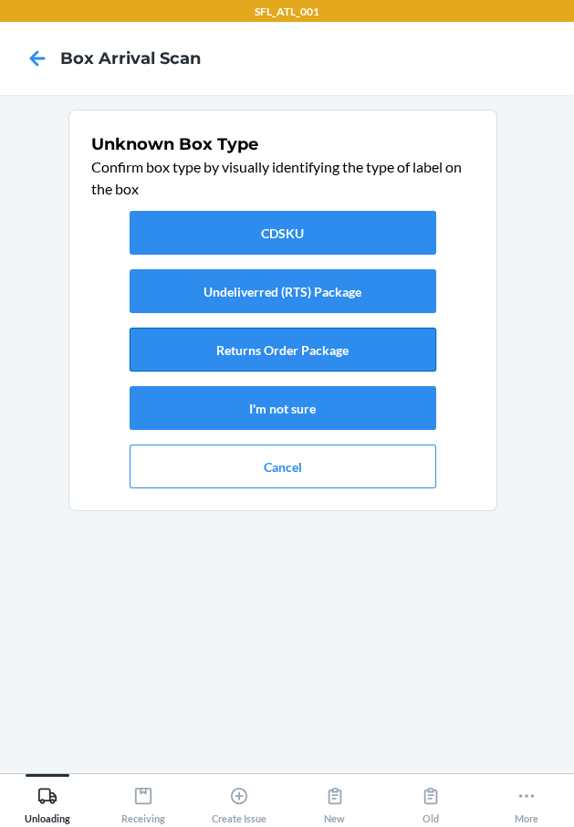
click at [382, 360] on button "Returns Order Package" at bounding box center [283, 350] width 307 height 44
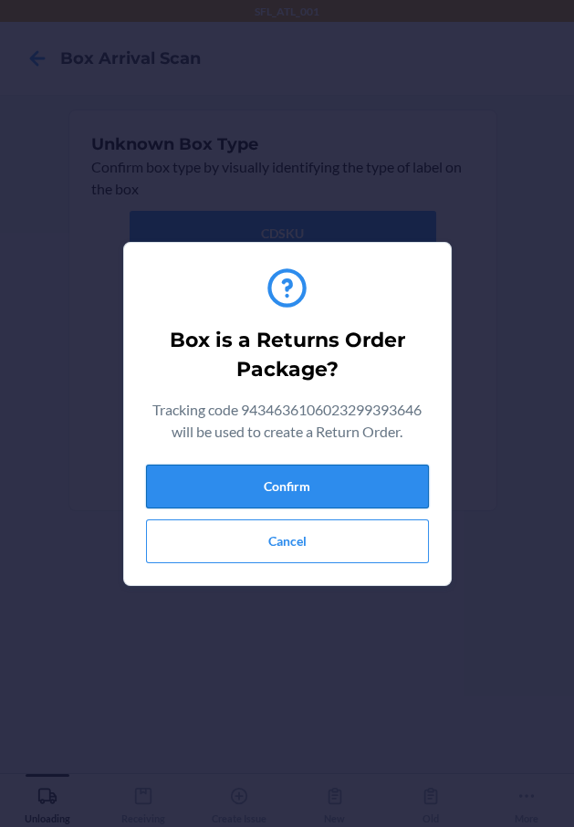
click at [347, 492] on button "Confirm" at bounding box center [287, 487] width 283 height 44
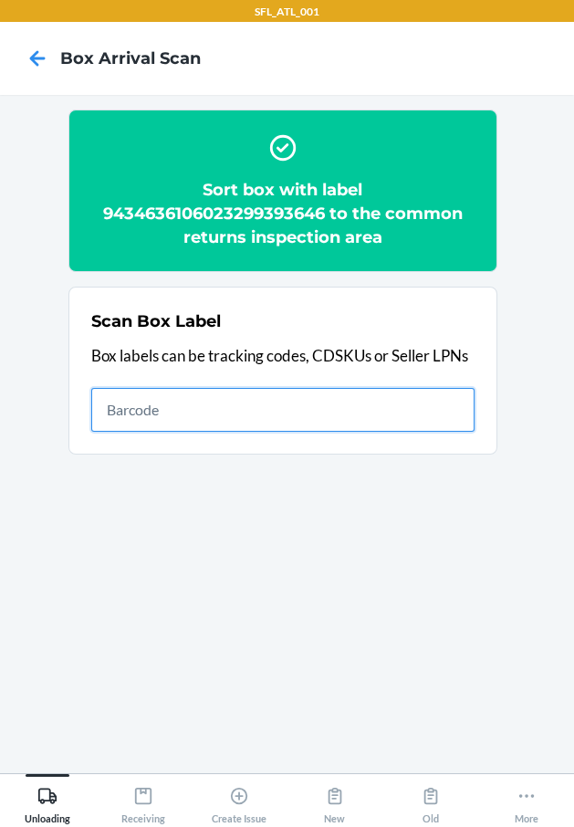
click at [393, 398] on input "text" at bounding box center [282, 410] width 383 height 44
type input "420302599434636106023300246800"
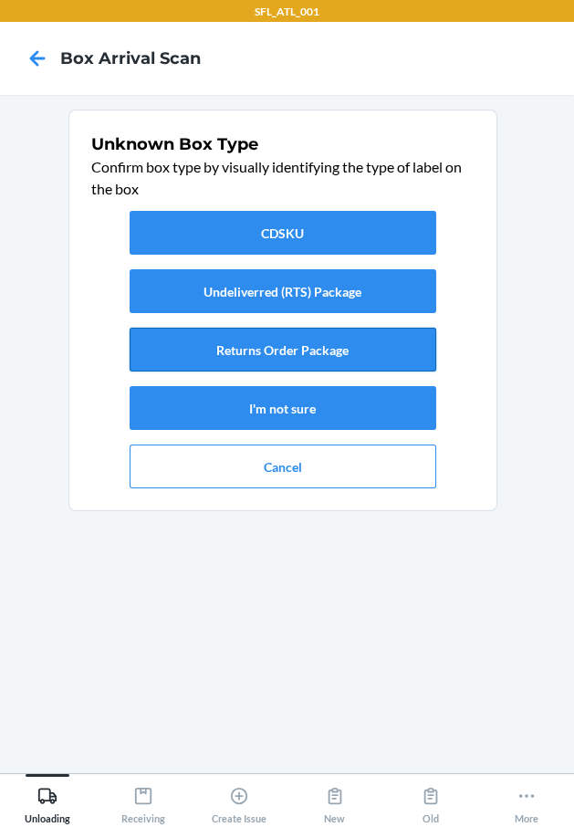
click at [347, 345] on button "Returns Order Package" at bounding box center [283, 350] width 307 height 44
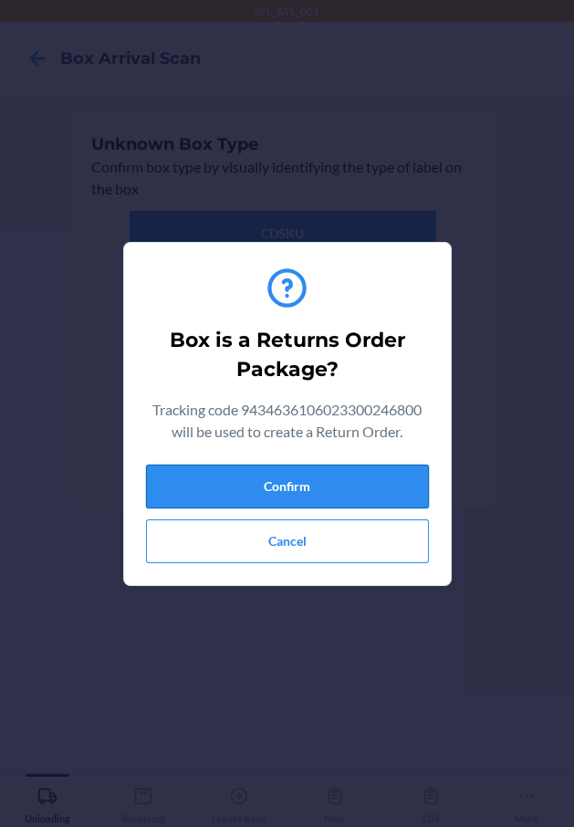
click at [347, 476] on button "Confirm" at bounding box center [287, 487] width 283 height 44
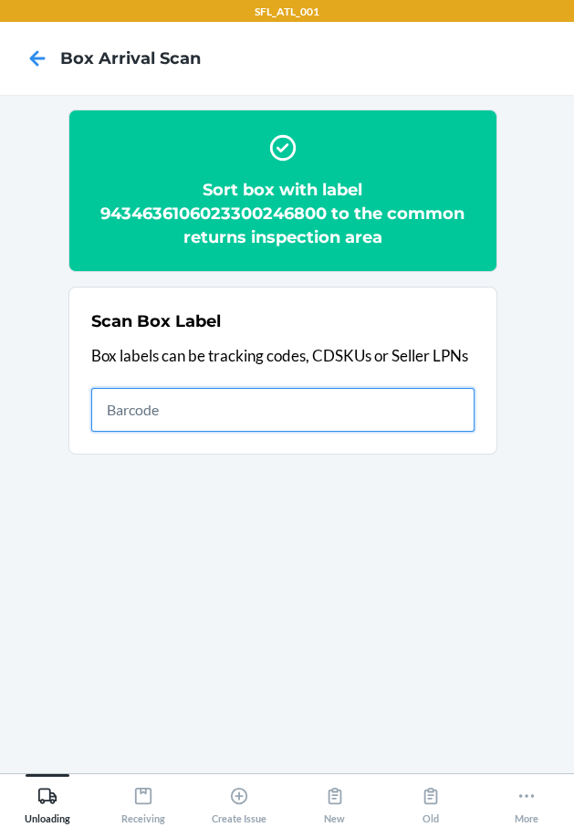
click at [424, 415] on input "text" at bounding box center [282, 410] width 383 height 44
type input "420302599434636106023300090182"
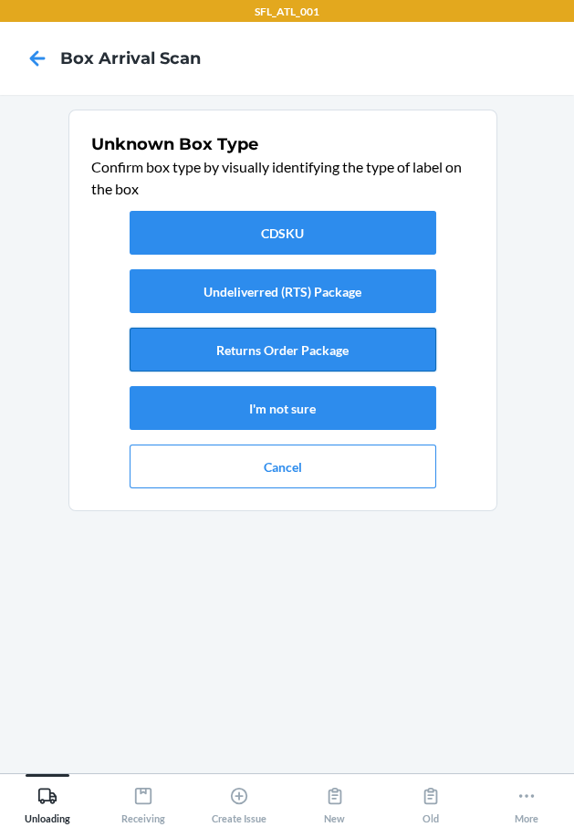
click at [319, 348] on button "Returns Order Package" at bounding box center [283, 350] width 307 height 44
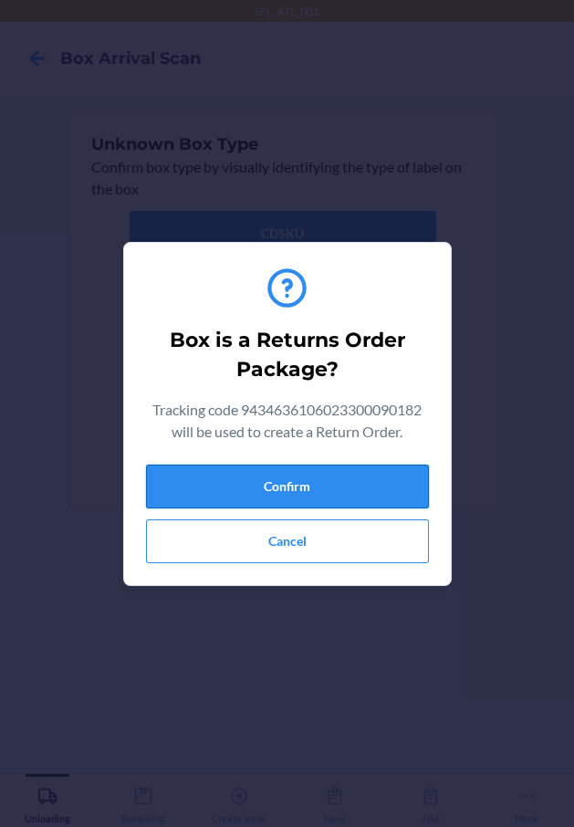
click at [330, 491] on button "Confirm" at bounding box center [287, 487] width 283 height 44
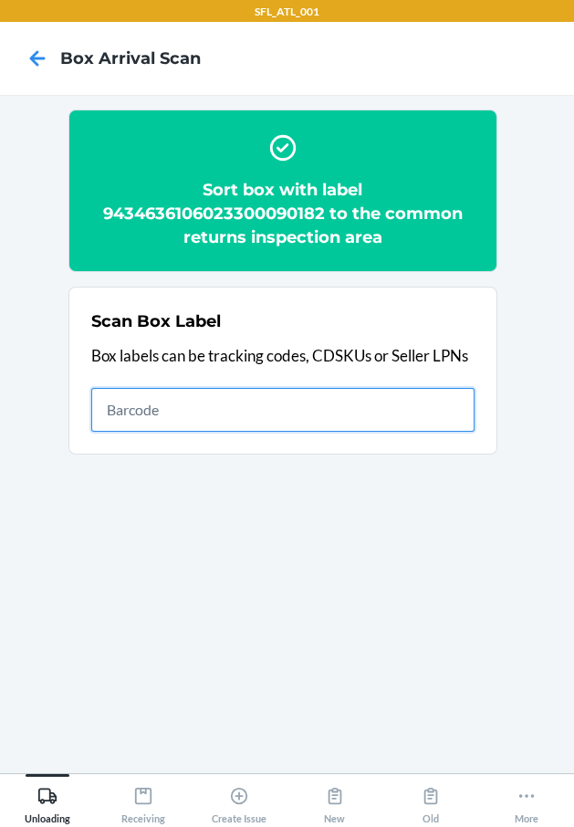
click at [393, 412] on input "text" at bounding box center [282, 410] width 383 height 44
type input "420302599434636106023300556244"
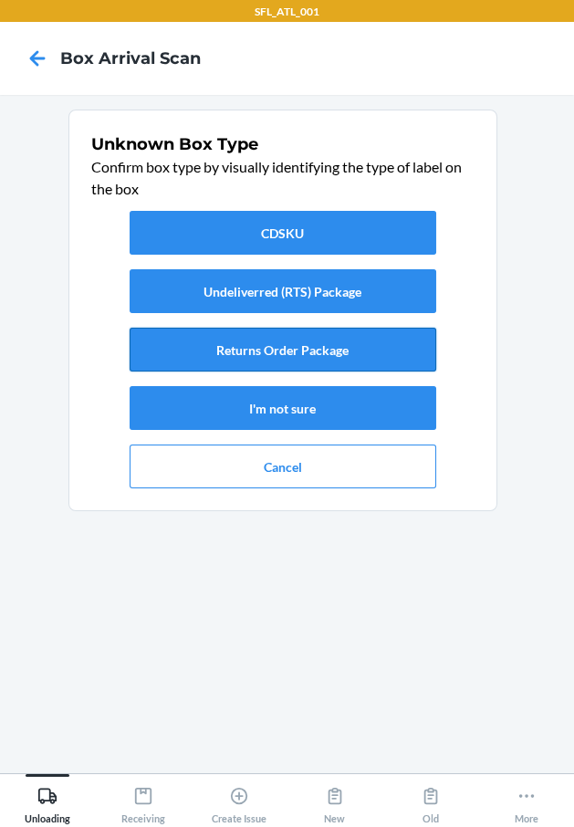
click at [267, 340] on button "Returns Order Package" at bounding box center [283, 350] width 307 height 44
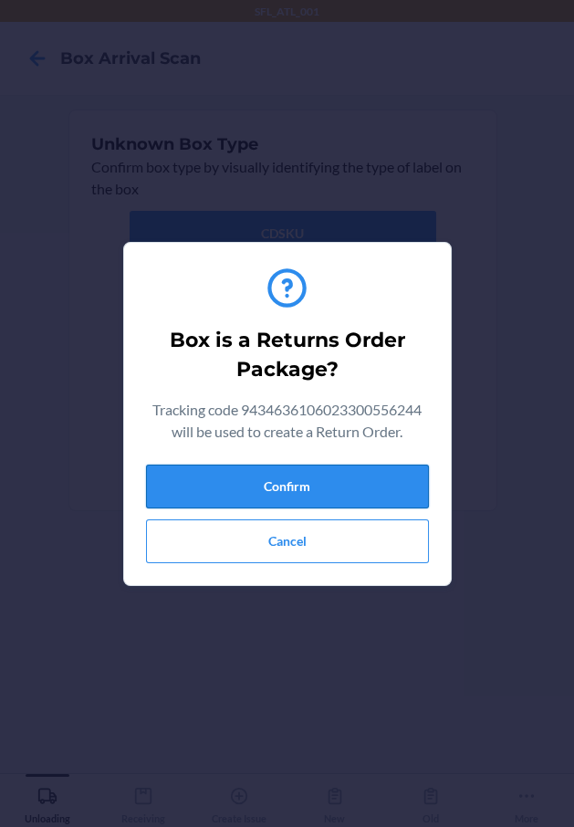
click at [291, 467] on button "Confirm" at bounding box center [287, 487] width 283 height 44
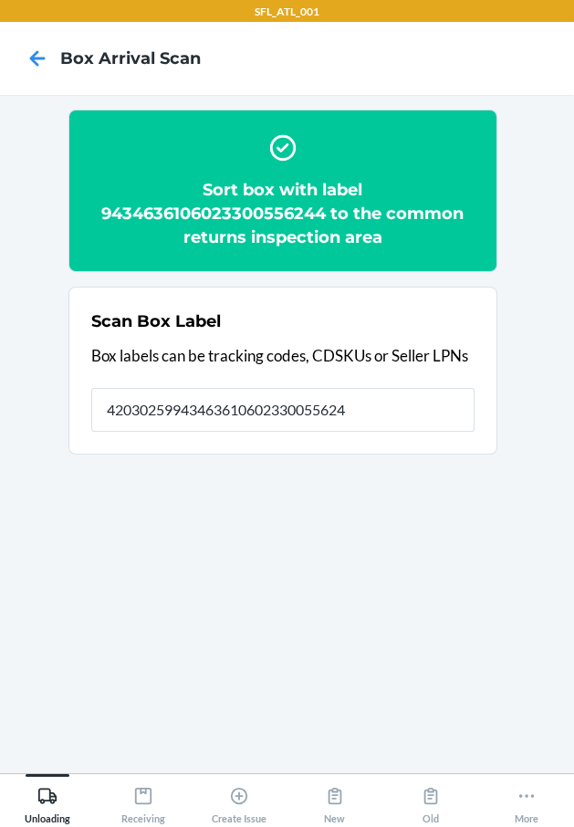
type input "420302599434636106023300556244"
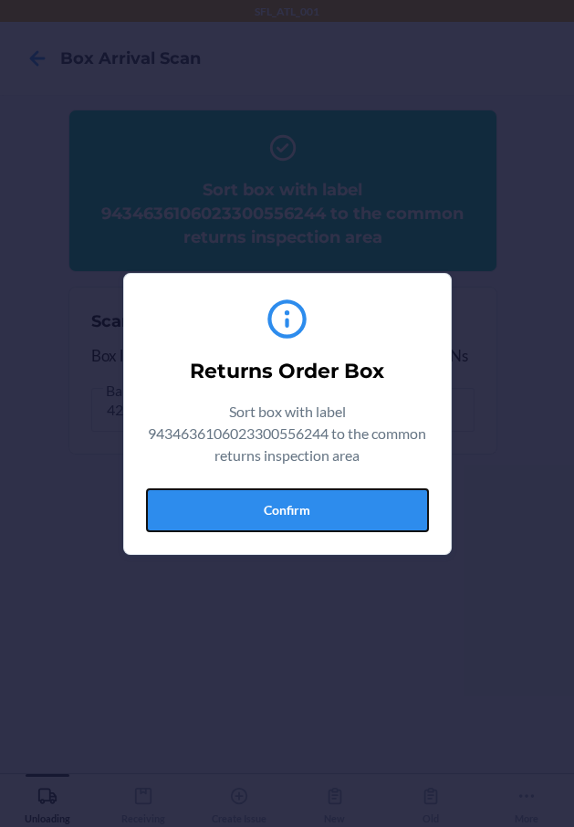
drag, startPoint x: 356, startPoint y: 520, endPoint x: 412, endPoint y: 516, distance: 55.9
click at [373, 518] on button "Confirm" at bounding box center [287, 510] width 283 height 44
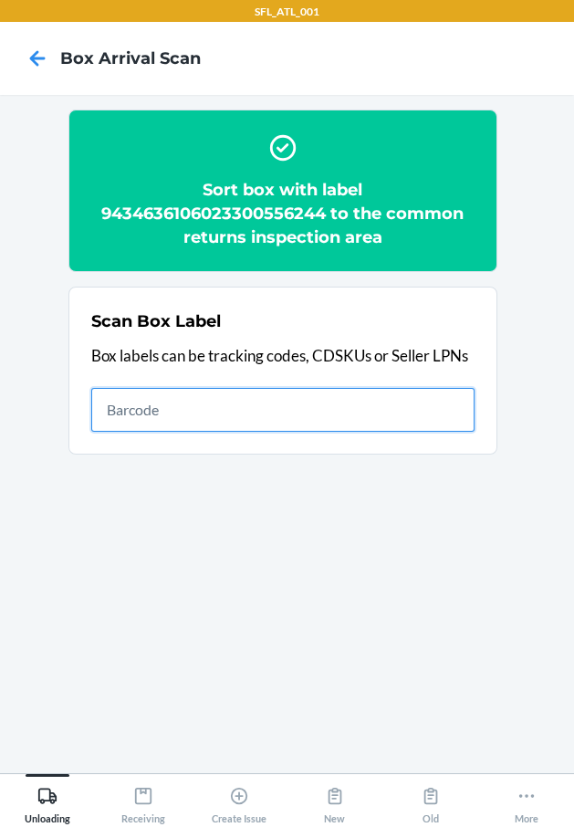
click at [393, 396] on input "text" at bounding box center [282, 410] width 383 height 44
type input "420302599434636106023300805601"
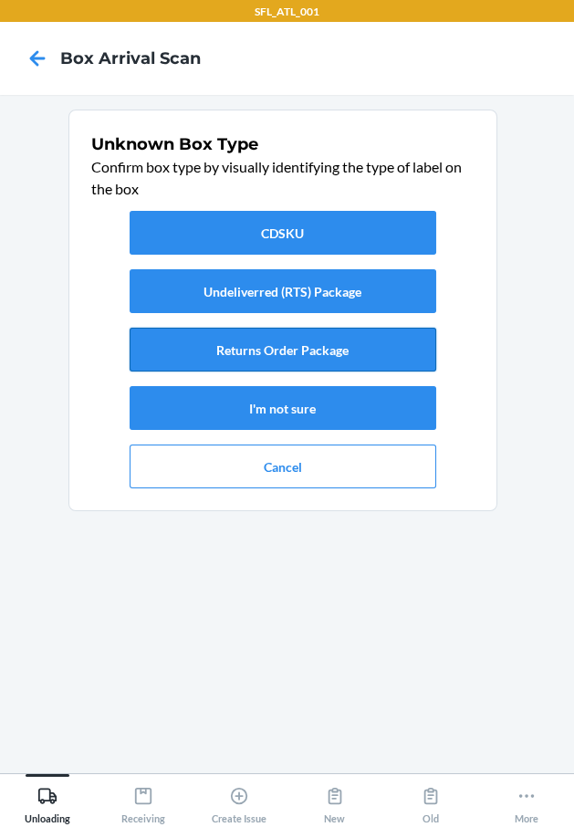
click at [354, 355] on button "Returns Order Package" at bounding box center [283, 350] width 307 height 44
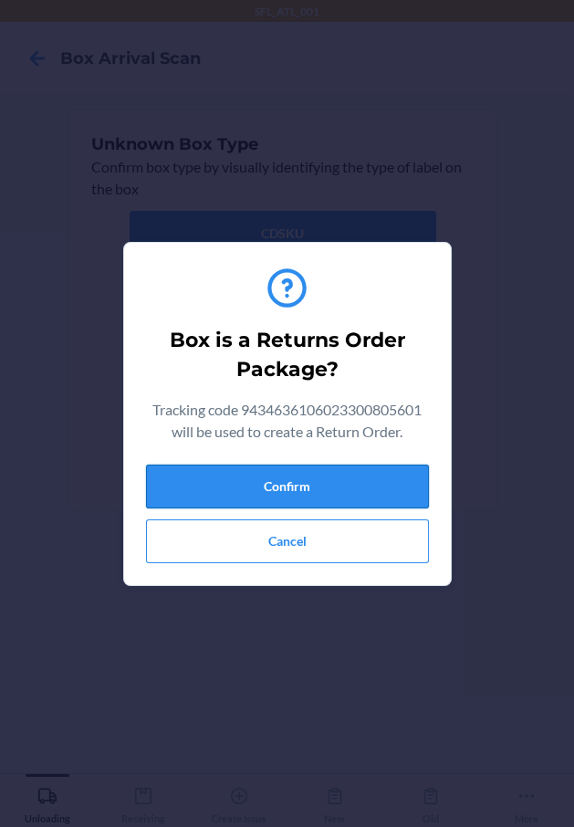
click at [342, 486] on button "Confirm" at bounding box center [287, 487] width 283 height 44
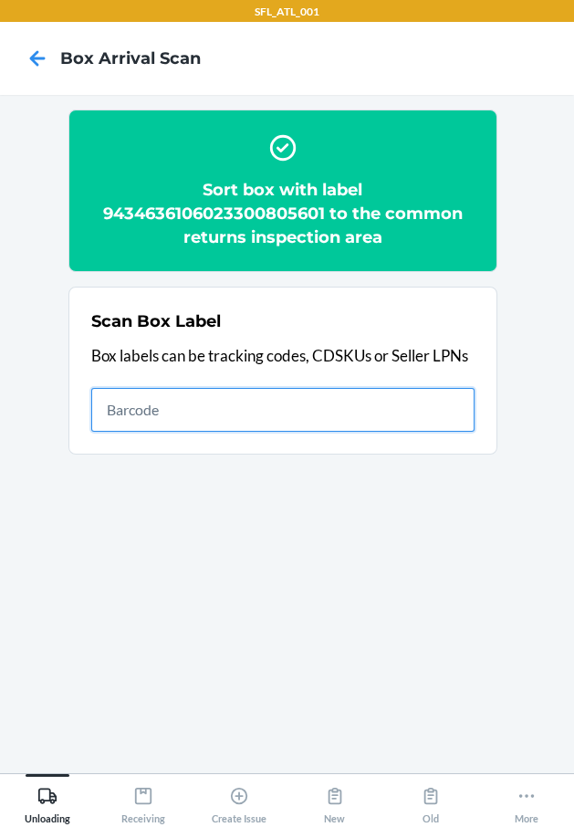
click at [298, 402] on input "text" at bounding box center [282, 410] width 383 height 44
type input "420302599434636106023299915657"
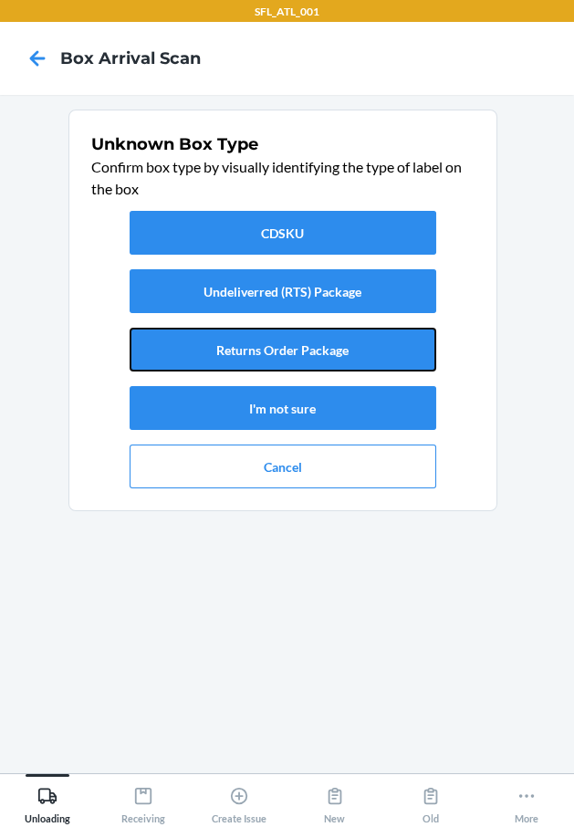
drag, startPoint x: 287, startPoint y: 350, endPoint x: 288, endPoint y: 435, distance: 84.9
click at [287, 389] on div "CDSKU Undeliverred (RTS) Package Returns Order Package I'm not sure Cancel" at bounding box center [282, 350] width 383 height 292
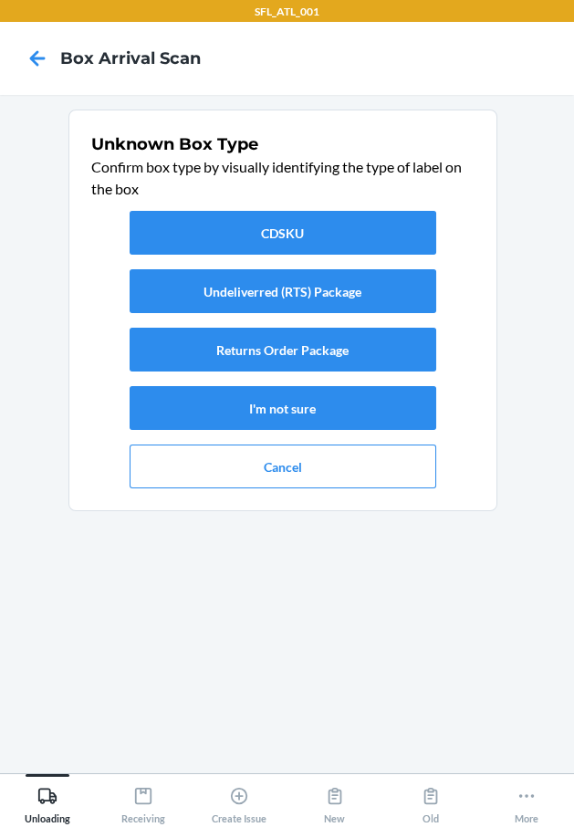
click at [288, 433] on div "CDSKU Undeliverred (RTS) Package Returns Order Package I'm not sure Cancel" at bounding box center [282, 350] width 383 height 292
click at [298, 406] on button "I'm not sure" at bounding box center [283, 408] width 307 height 44
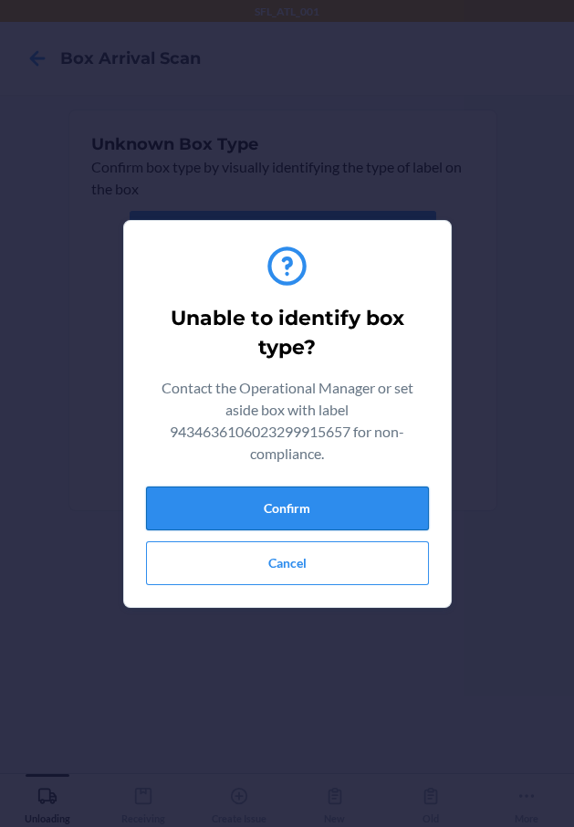
click at [257, 498] on button "Confirm" at bounding box center [287, 509] width 283 height 44
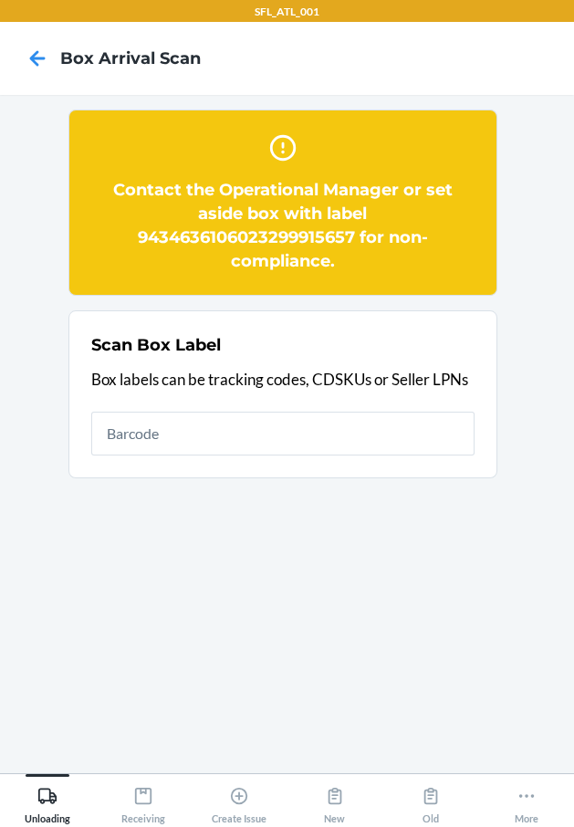
click at [386, 429] on input "text" at bounding box center [282, 434] width 383 height 44
type input "420302599434636106023299915657"
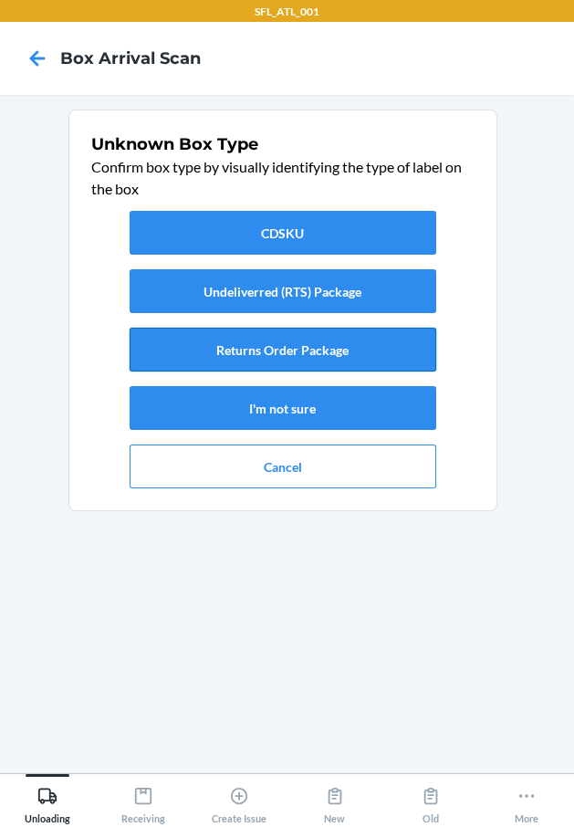
click at [351, 345] on button "Returns Order Package" at bounding box center [283, 350] width 307 height 44
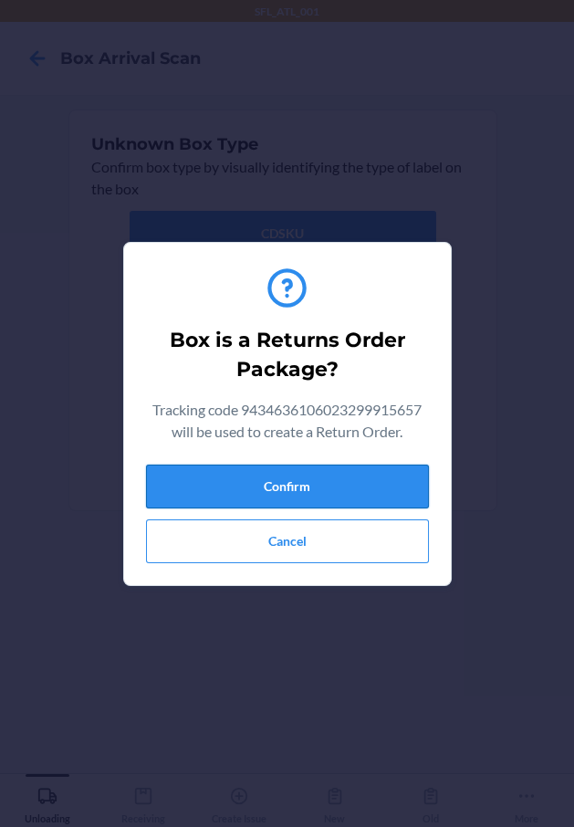
click at [348, 488] on button "Confirm" at bounding box center [287, 487] width 283 height 44
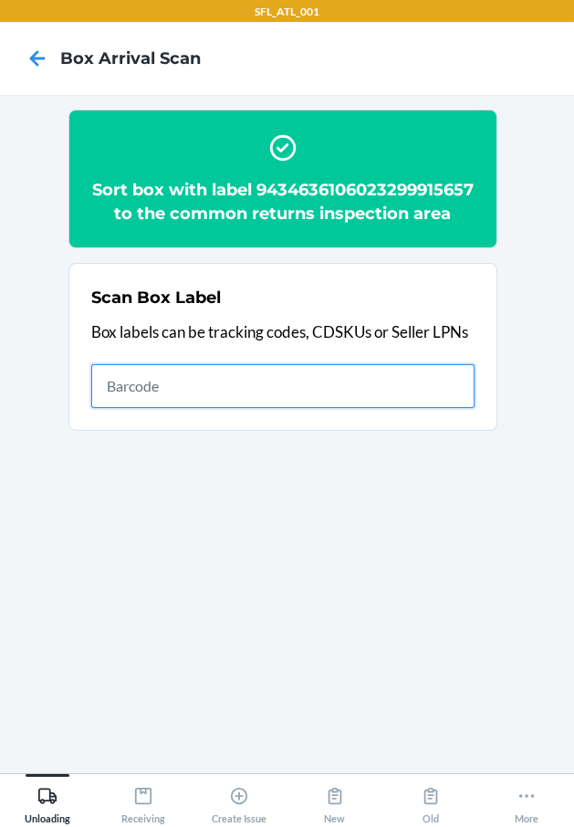
click at [379, 403] on input "text" at bounding box center [282, 386] width 383 height 44
type input "420302599434636106023299808737"
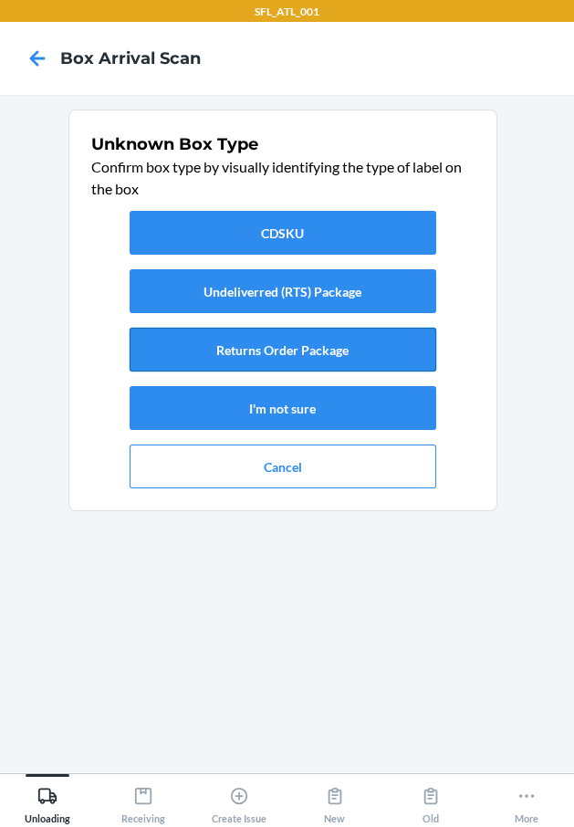
click at [350, 341] on button "Returns Order Package" at bounding box center [283, 350] width 307 height 44
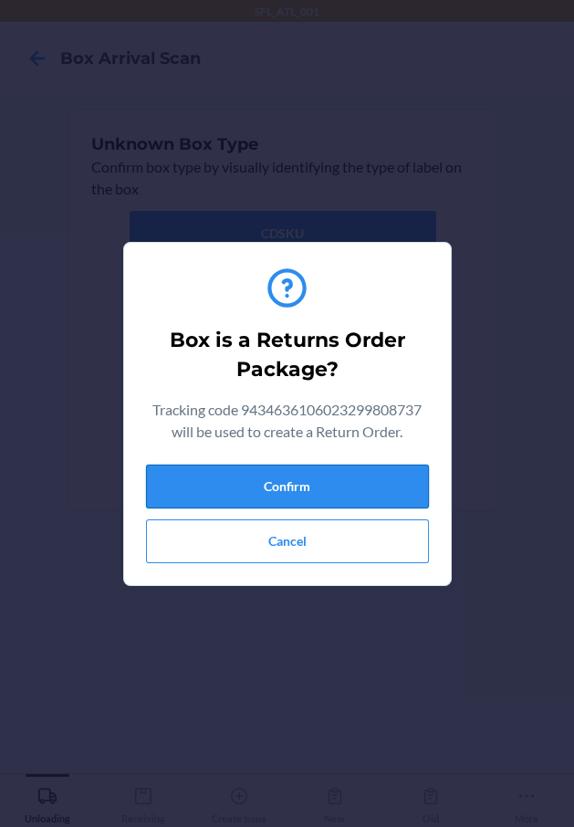
click at [389, 466] on button "Confirm" at bounding box center [287, 487] width 283 height 44
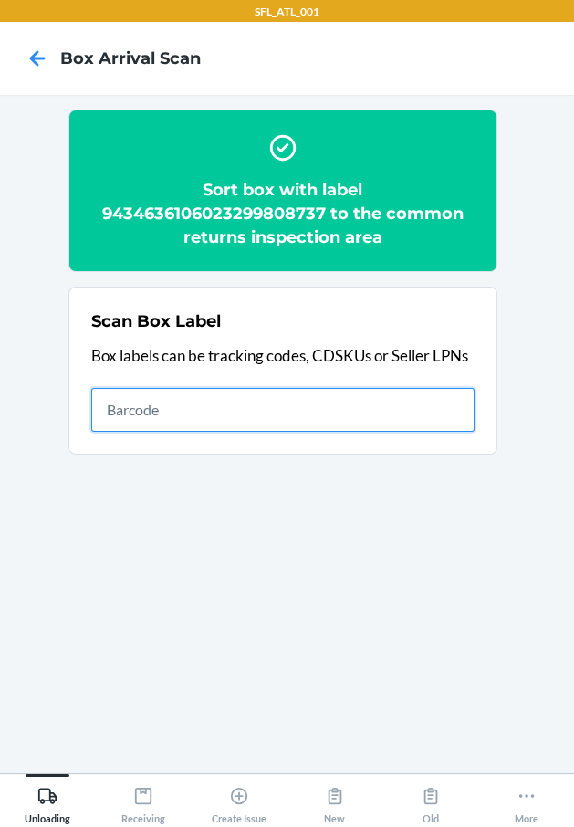
click at [356, 410] on input "text" at bounding box center [282, 410] width 383 height 44
type input "420302599434636106023300912033"
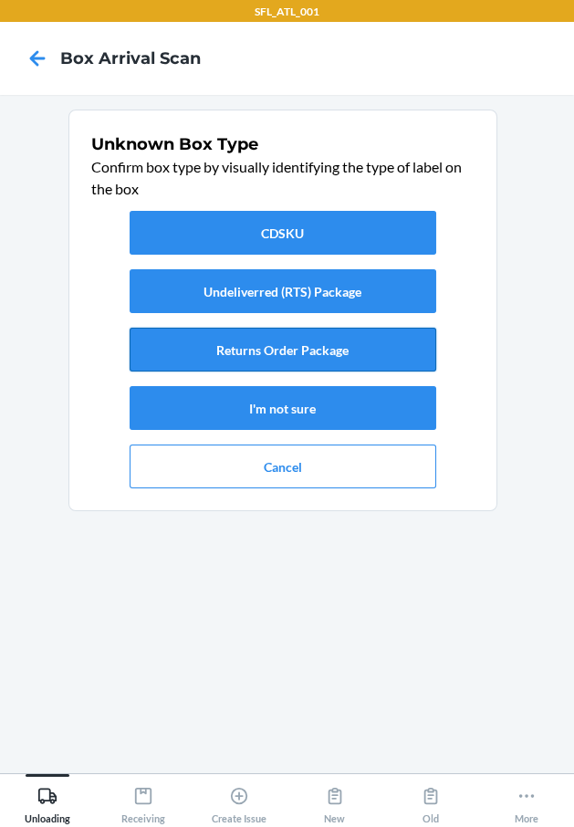
click at [330, 355] on button "Returns Order Package" at bounding box center [283, 350] width 307 height 44
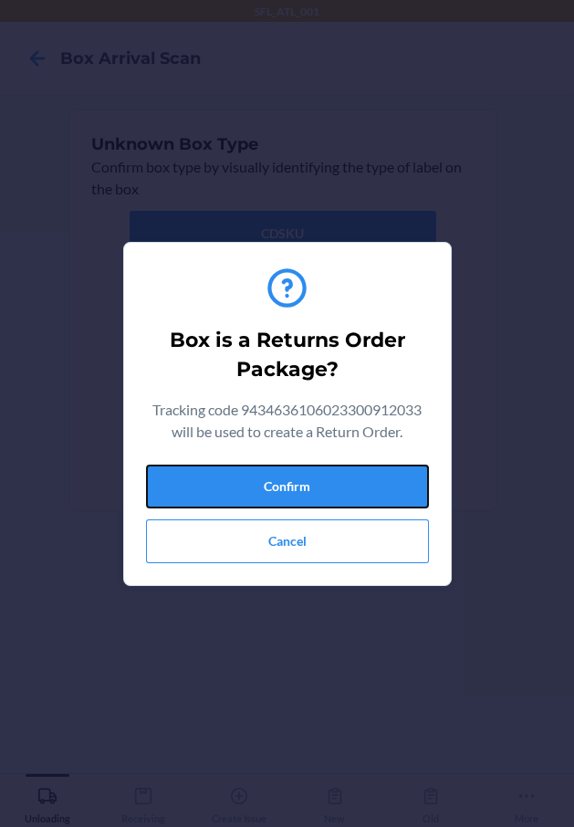
drag, startPoint x: 361, startPoint y: 490, endPoint x: 529, endPoint y: 523, distance: 171.1
click at [372, 497] on button "Confirm" at bounding box center [287, 487] width 283 height 44
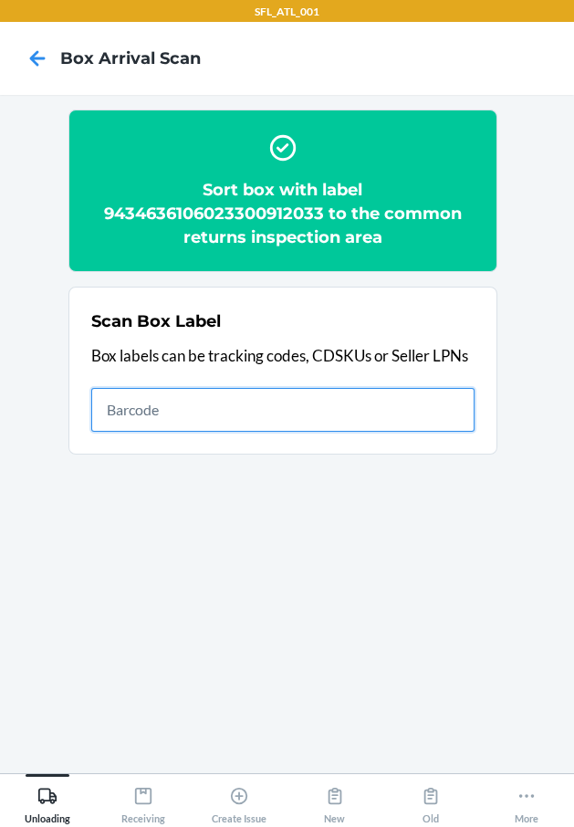
click at [445, 413] on input "text" at bounding box center [282, 410] width 383 height 44
type input "RB0000018HZ"
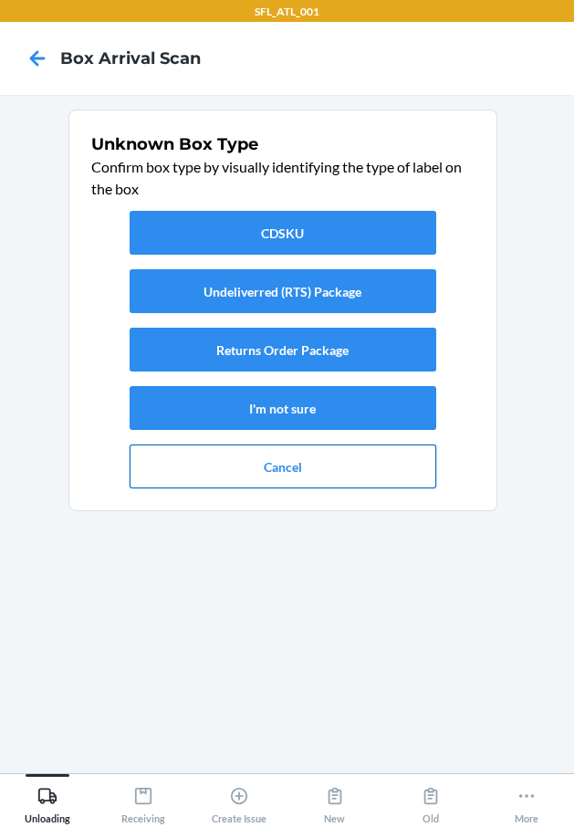
click at [351, 458] on button "Cancel" at bounding box center [283, 467] width 307 height 44
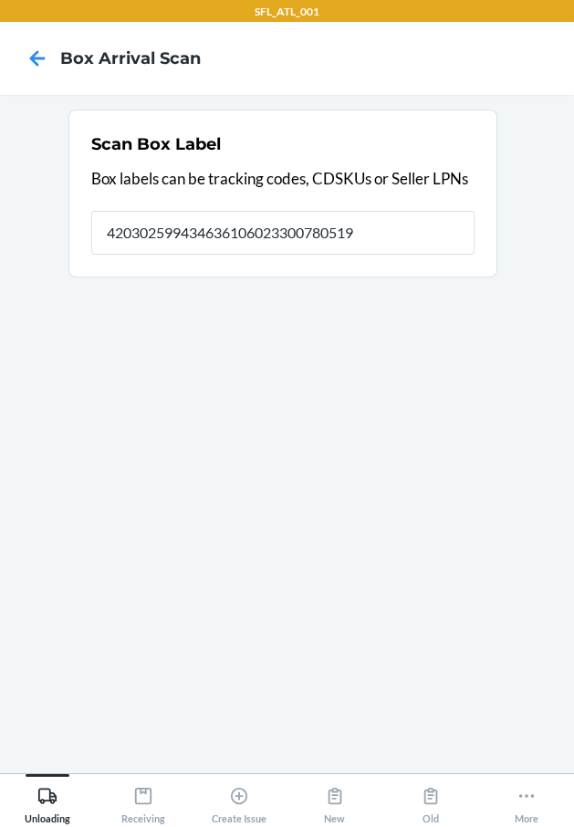
type input "420302599434636106023300780519"
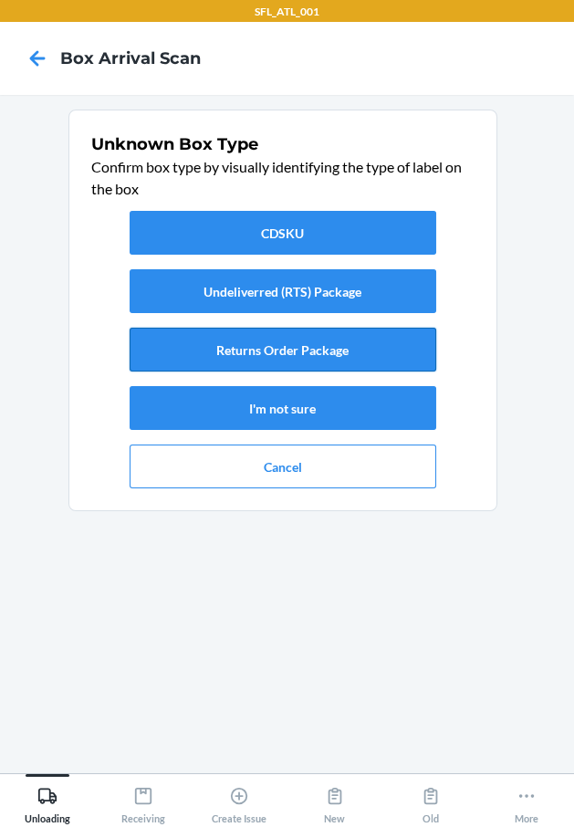
click at [361, 343] on button "Returns Order Package" at bounding box center [283, 350] width 307 height 44
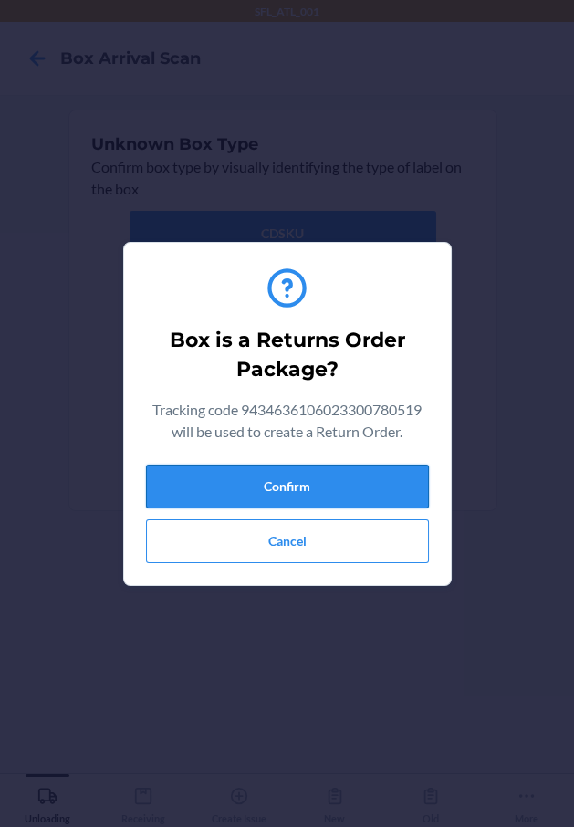
click at [385, 484] on button "Confirm" at bounding box center [287, 487] width 283 height 44
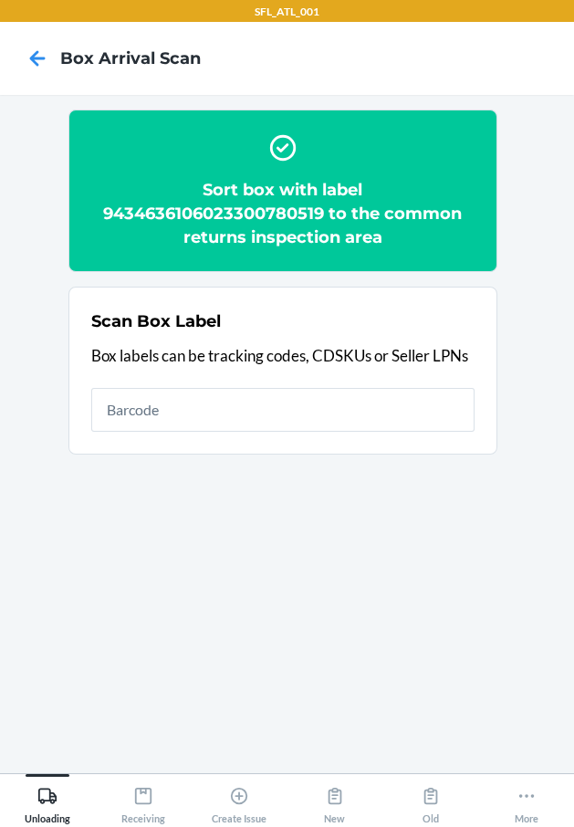
type input "727252336465"
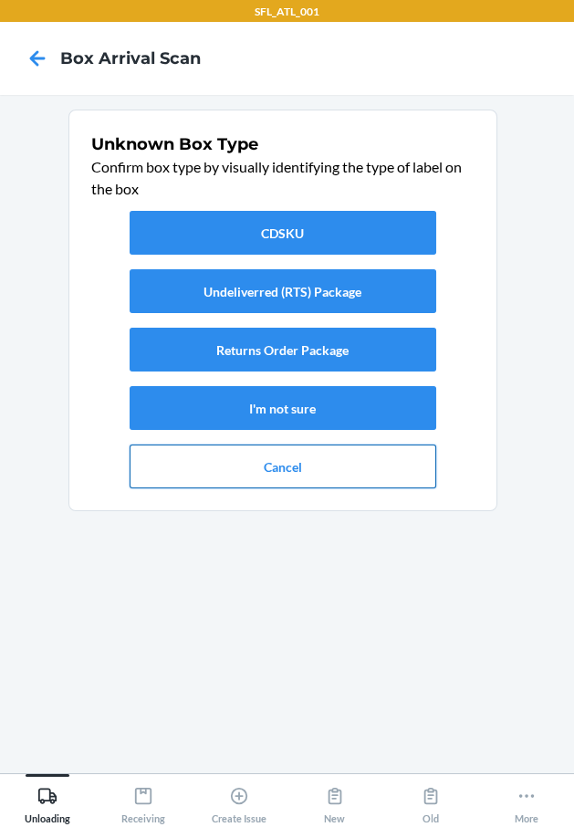
click at [331, 455] on button "Cancel" at bounding box center [283, 467] width 307 height 44
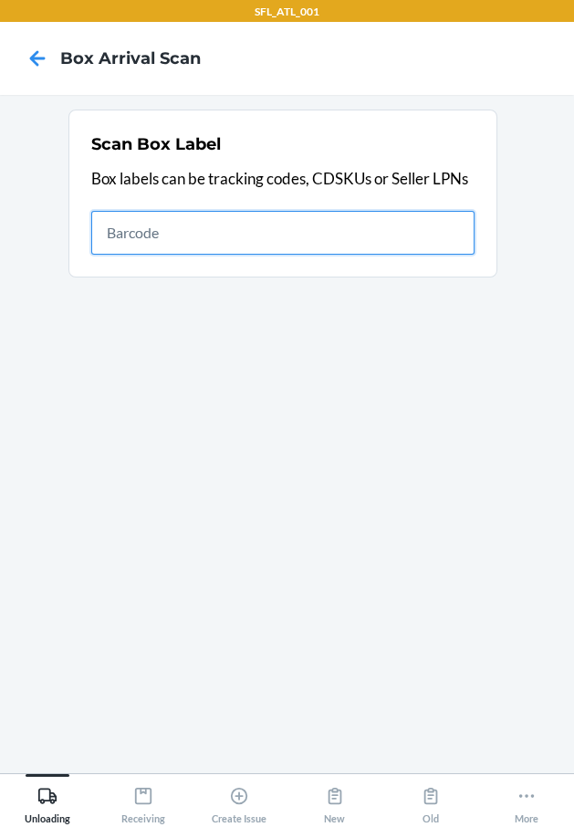
click at [441, 226] on input "text" at bounding box center [282, 233] width 383 height 44
type input "420302599434636106023300406570"
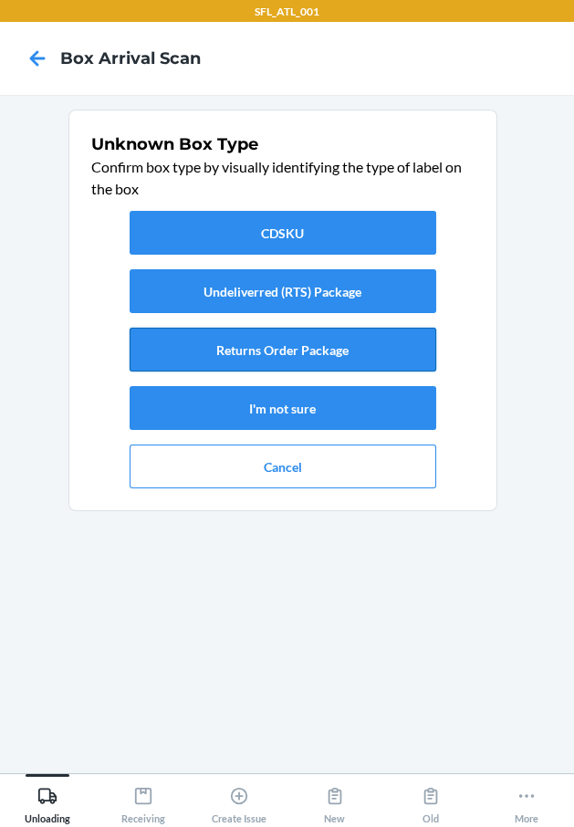
click at [364, 341] on button "Returns Order Package" at bounding box center [283, 350] width 307 height 44
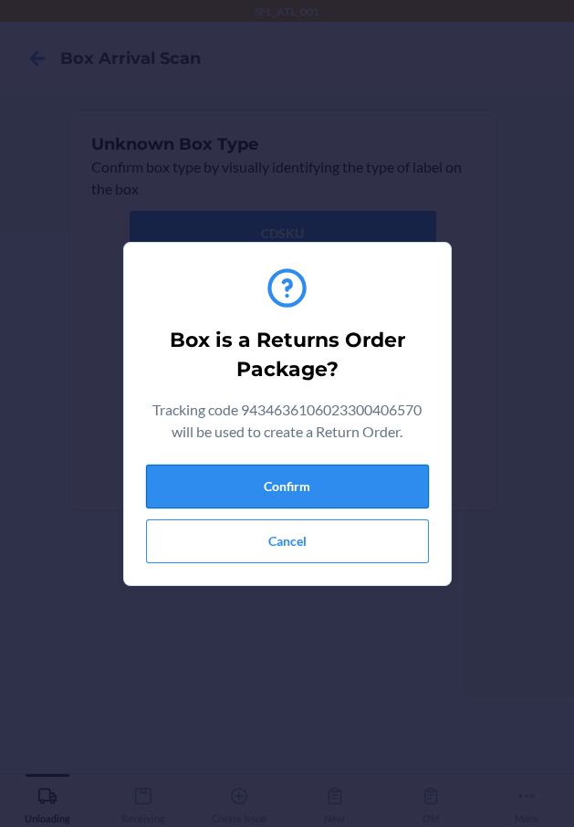
click at [382, 472] on button "Confirm" at bounding box center [287, 487] width 283 height 44
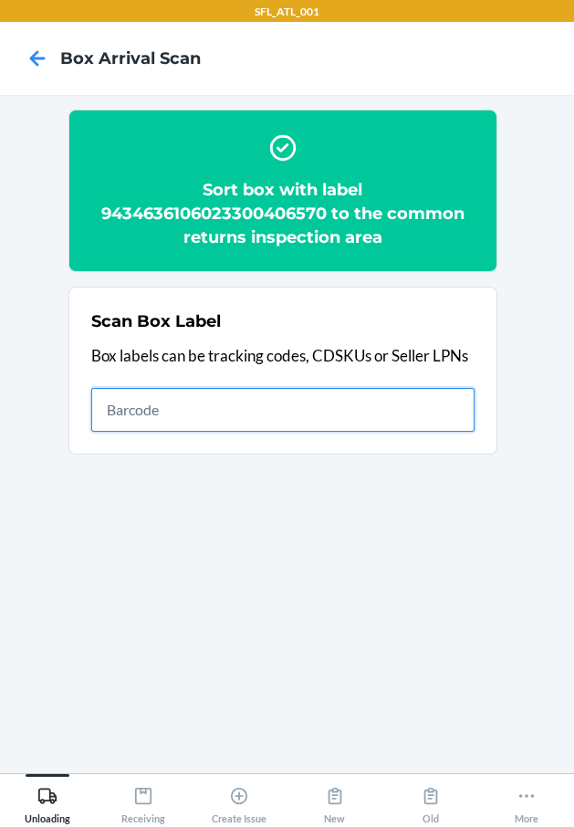
click at [367, 423] on input "text" at bounding box center [282, 410] width 383 height 44
type input "420302599434636106023299868595"
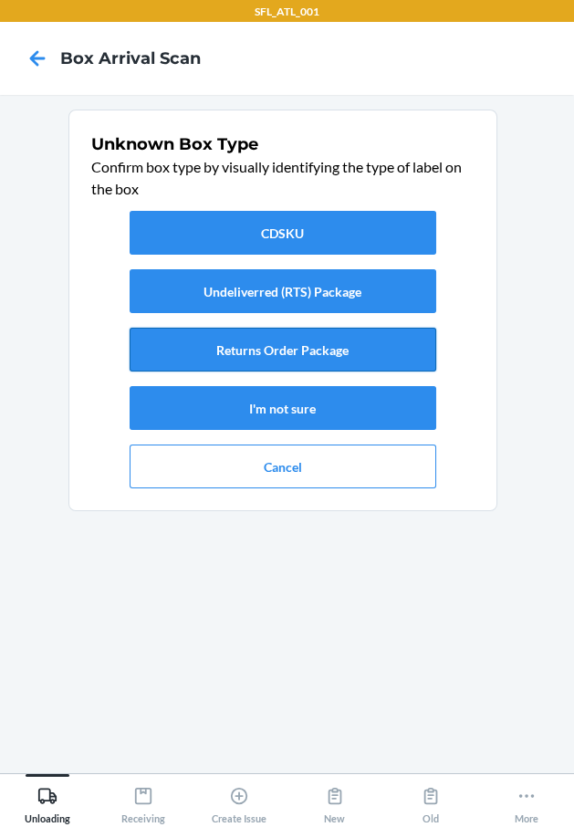
click at [356, 342] on button "Returns Order Package" at bounding box center [283, 350] width 307 height 44
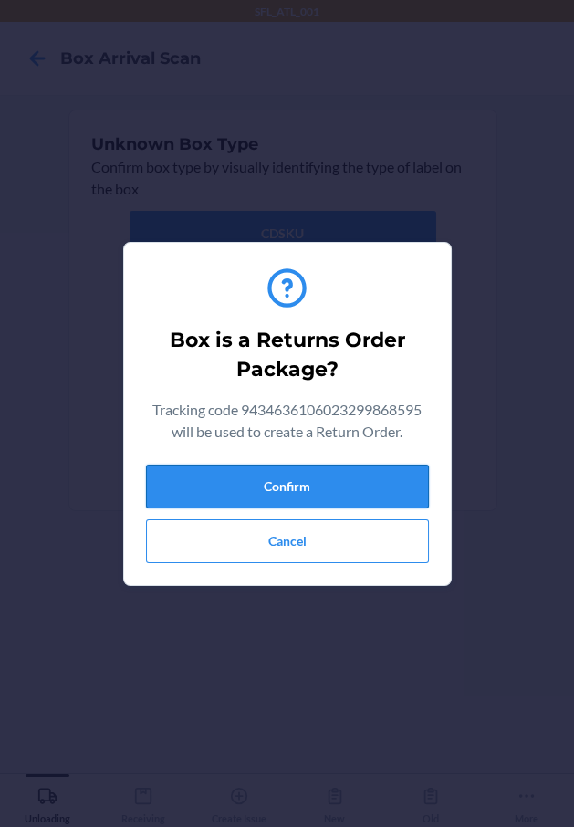
click at [354, 474] on button "Confirm" at bounding box center [287, 487] width 283 height 44
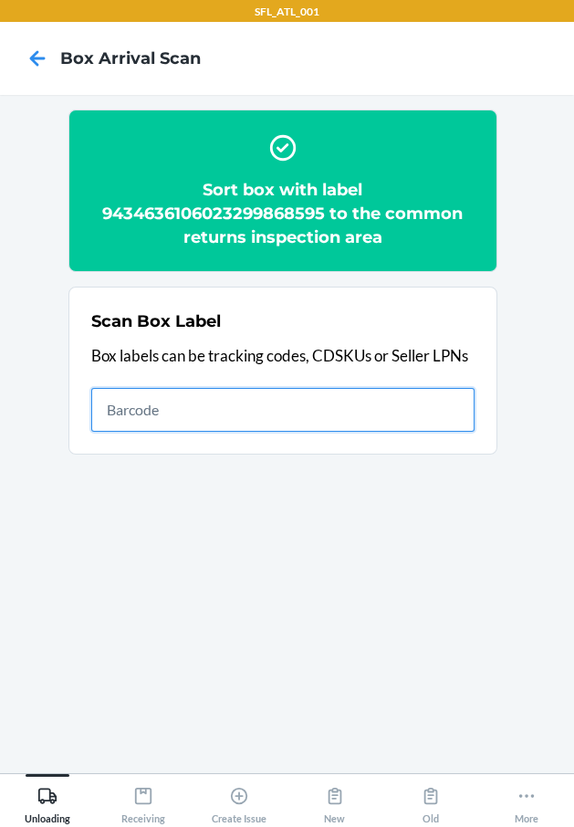
click at [431, 412] on input "text" at bounding box center [282, 410] width 383 height 44
type input "420302599434636106023299880412"
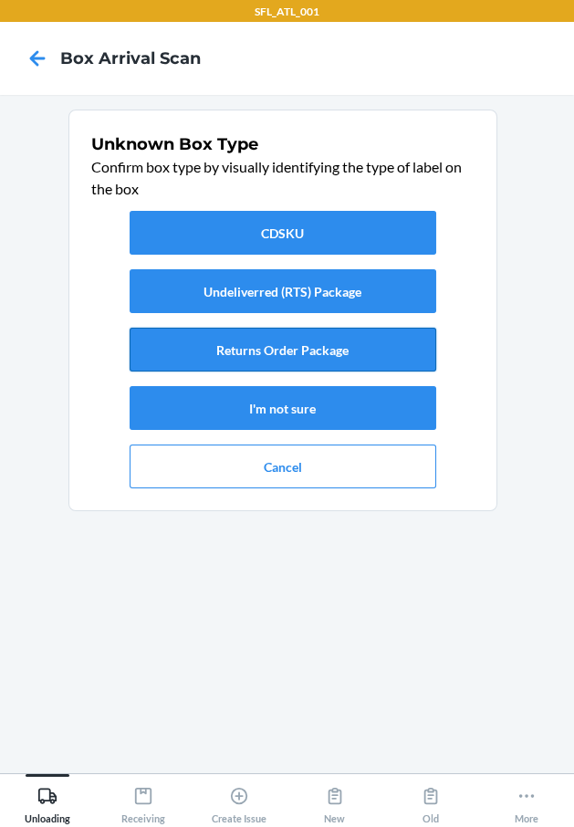
click at [318, 345] on button "Returns Order Package" at bounding box center [283, 350] width 307 height 44
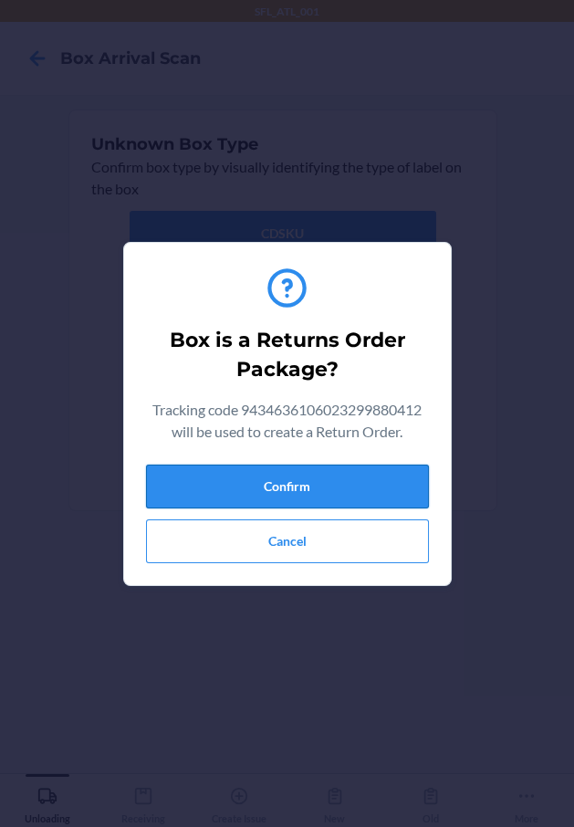
click at [355, 494] on button "Confirm" at bounding box center [287, 487] width 283 height 44
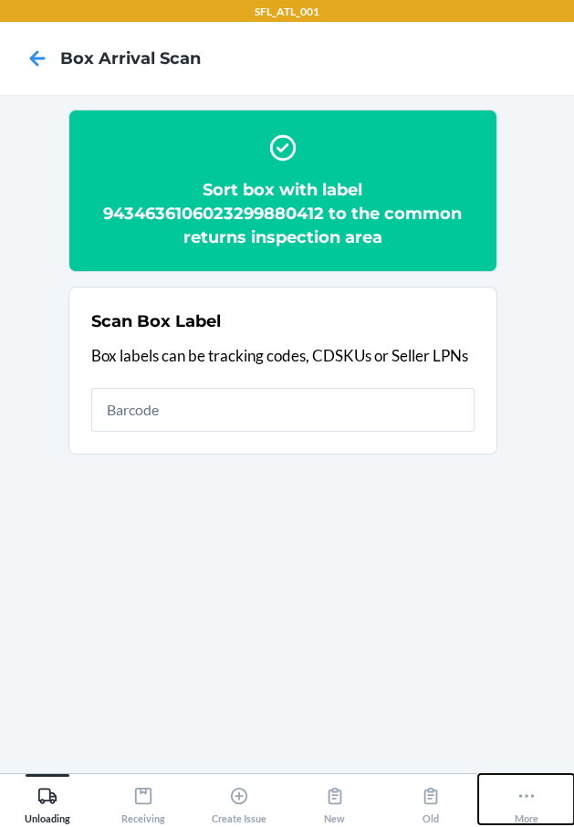
click at [523, 795] on icon at bounding box center [527, 796] width 20 height 20
